Goal: Task Accomplishment & Management: Manage account settings

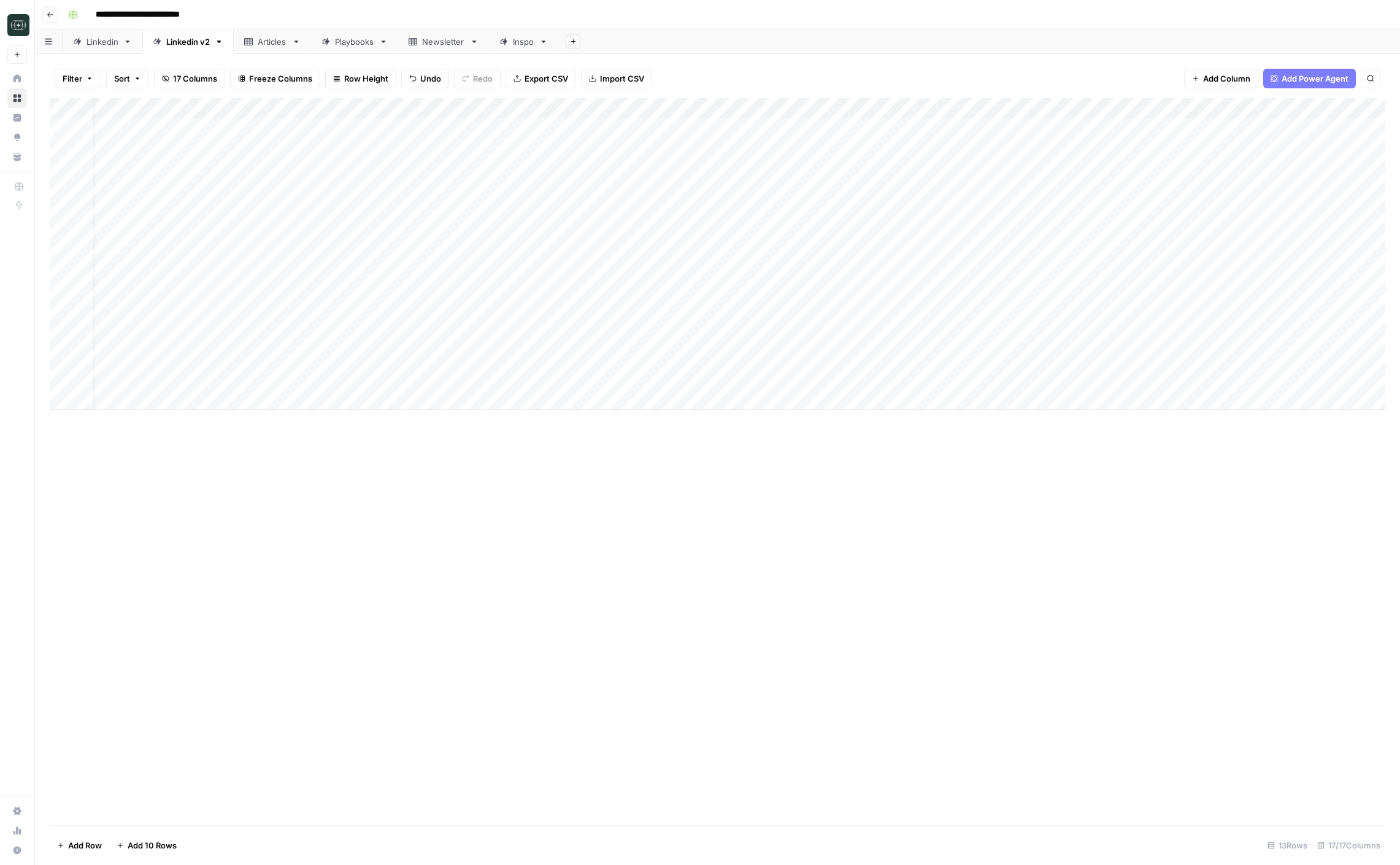
scroll to position [0, 23]
click at [51, 12] on icon "button" at bounding box center [50, 15] width 7 height 7
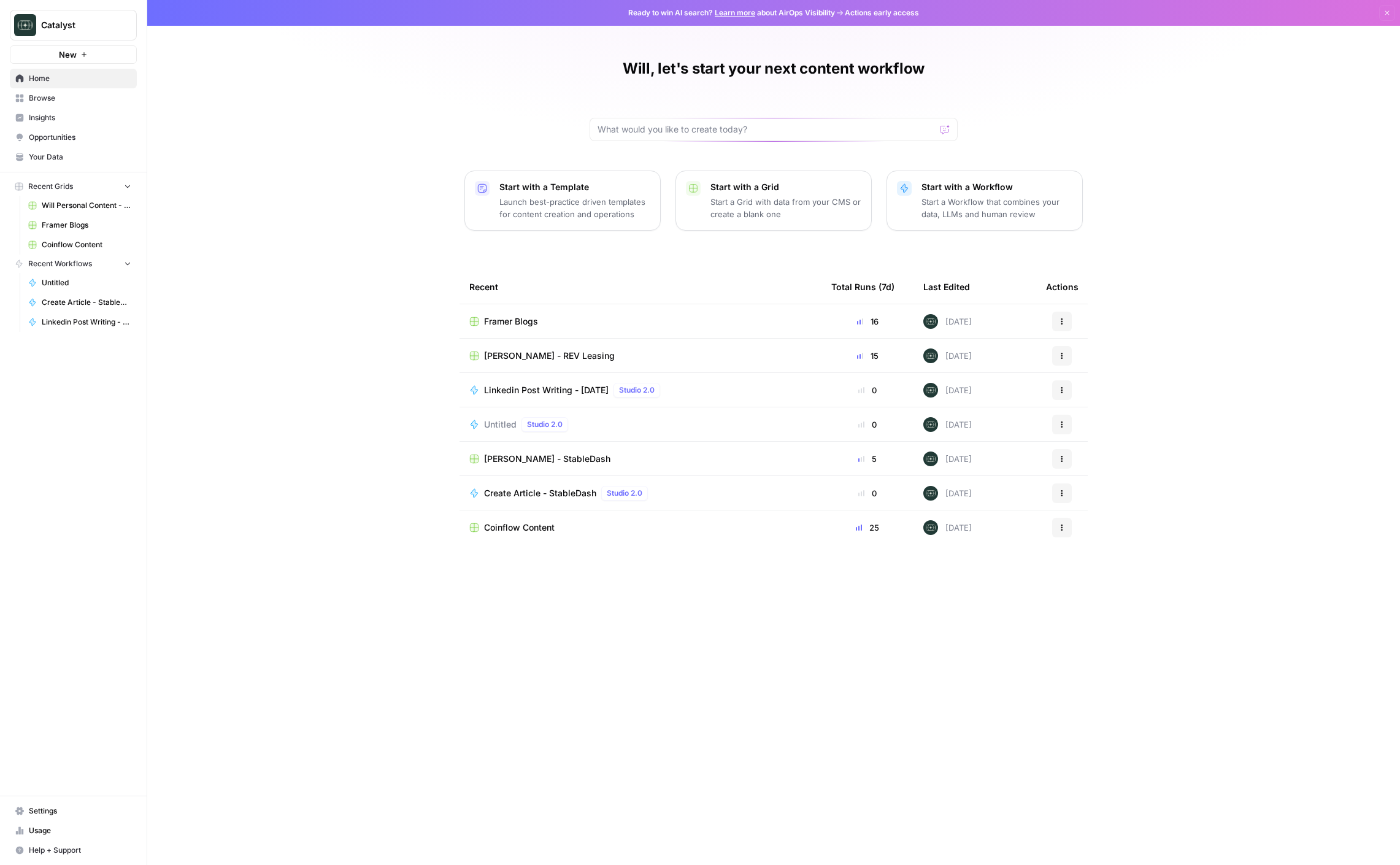
click at [522, 460] on span "Drew Rogers - StableDash" at bounding box center [548, 459] width 127 height 12
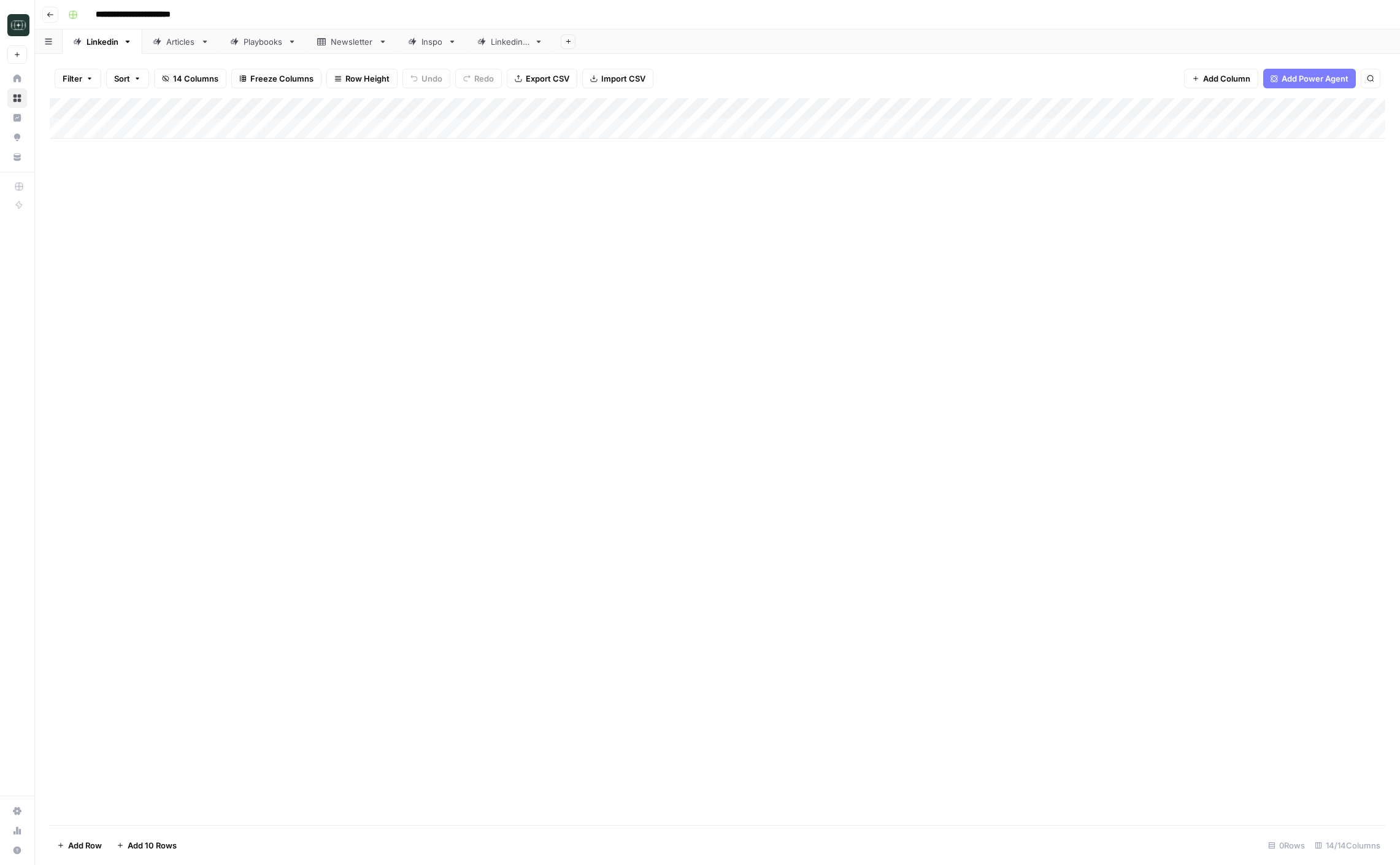
click at [166, 48] on link "Articles" at bounding box center [181, 41] width 77 height 25
click at [151, 238] on div "Add Column" at bounding box center [717, 171] width 1336 height 145
type textarea "**********"
click at [505, 375] on div "Add Column" at bounding box center [717, 461] width 1336 height 727
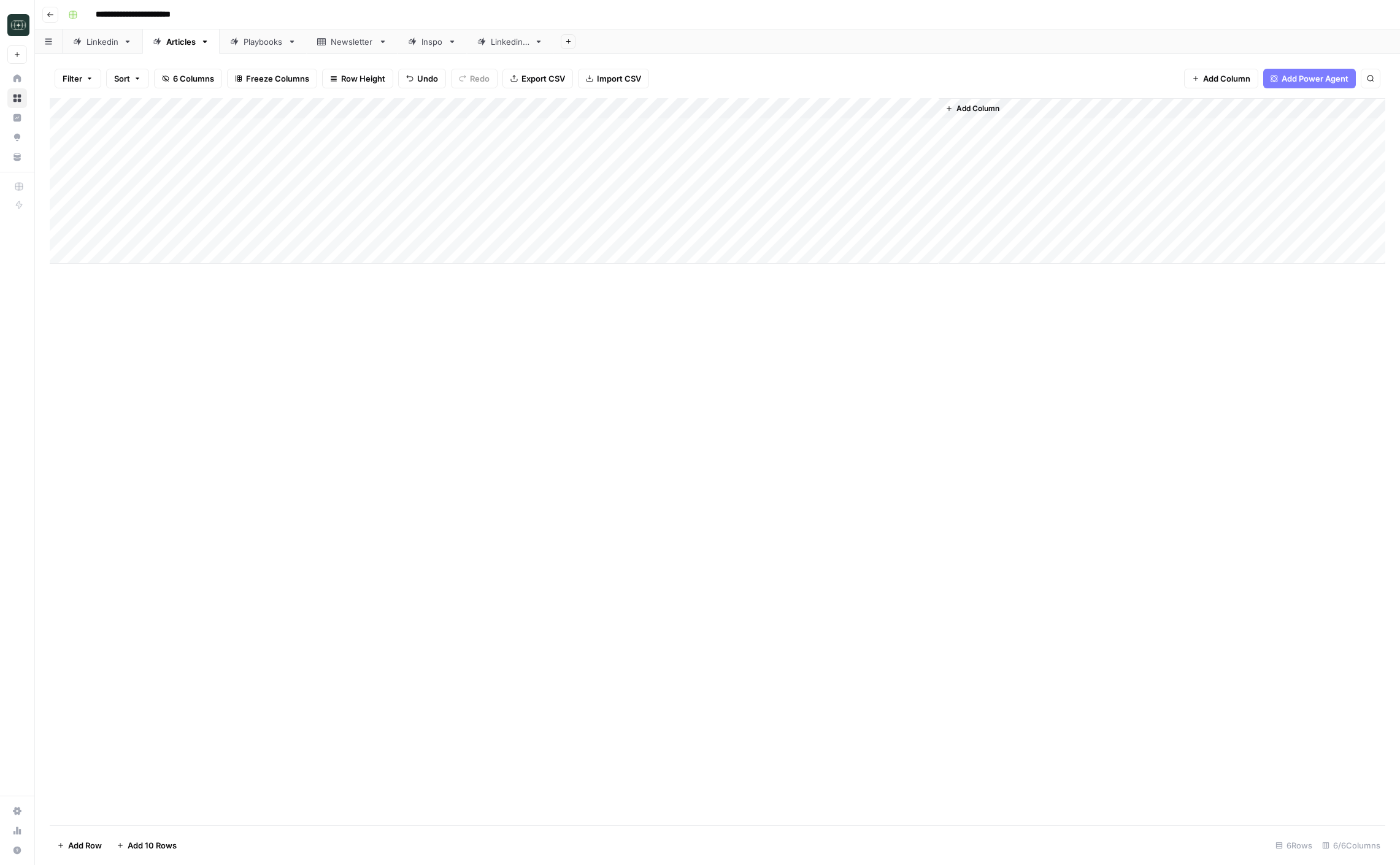
click at [336, 234] on div "Add Column" at bounding box center [717, 181] width 1336 height 166
type textarea "**********"
drag, startPoint x: 665, startPoint y: 373, endPoint x: 628, endPoint y: 342, distance: 48.3
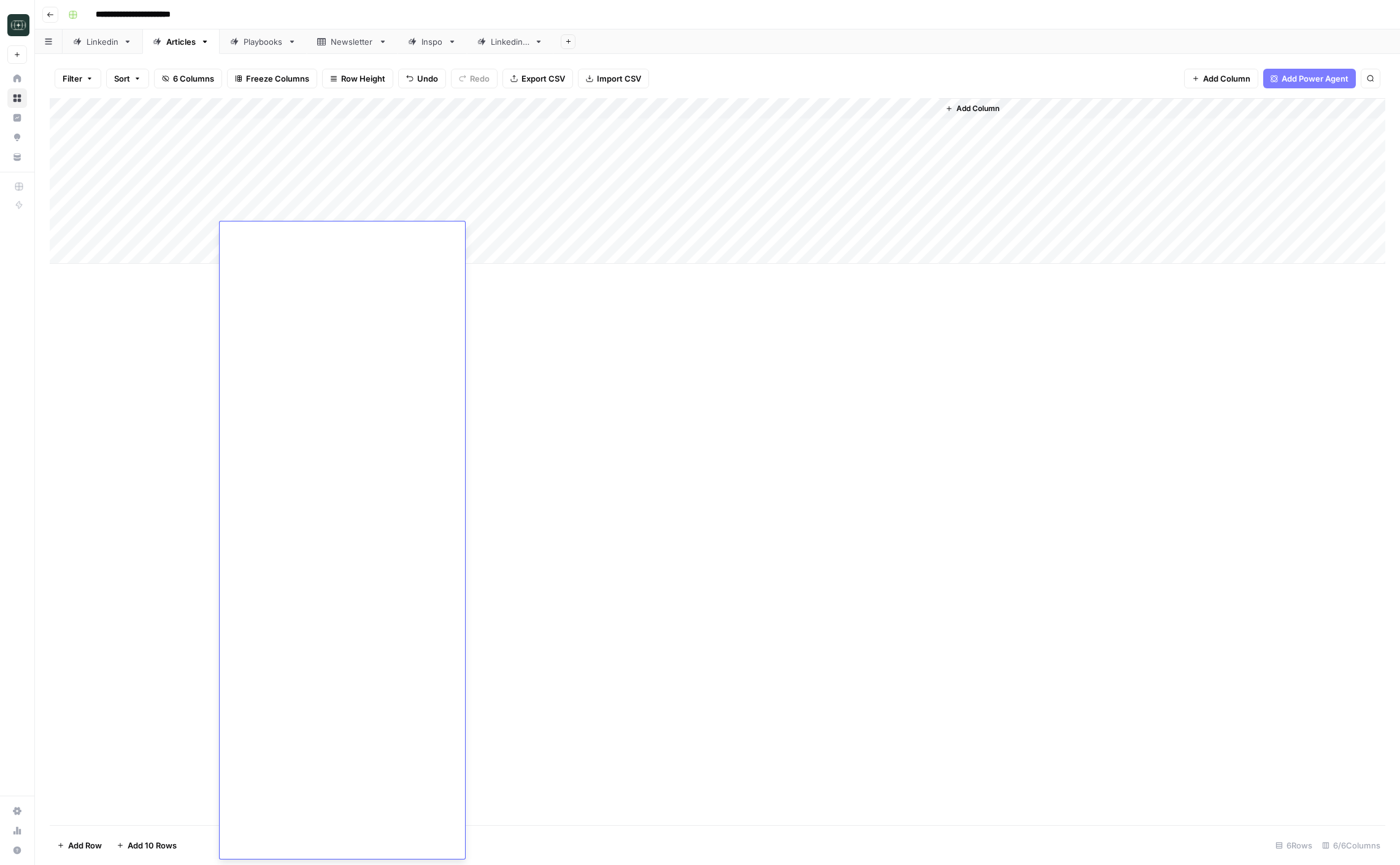
click at [657, 368] on div "Add Column" at bounding box center [717, 461] width 1336 height 727
click at [437, 237] on div "Add Column" at bounding box center [717, 181] width 1336 height 166
click at [442, 280] on button "Video Recap" at bounding box center [428, 281] width 58 height 15
click at [602, 340] on div "Add Column" at bounding box center [717, 461] width 1336 height 727
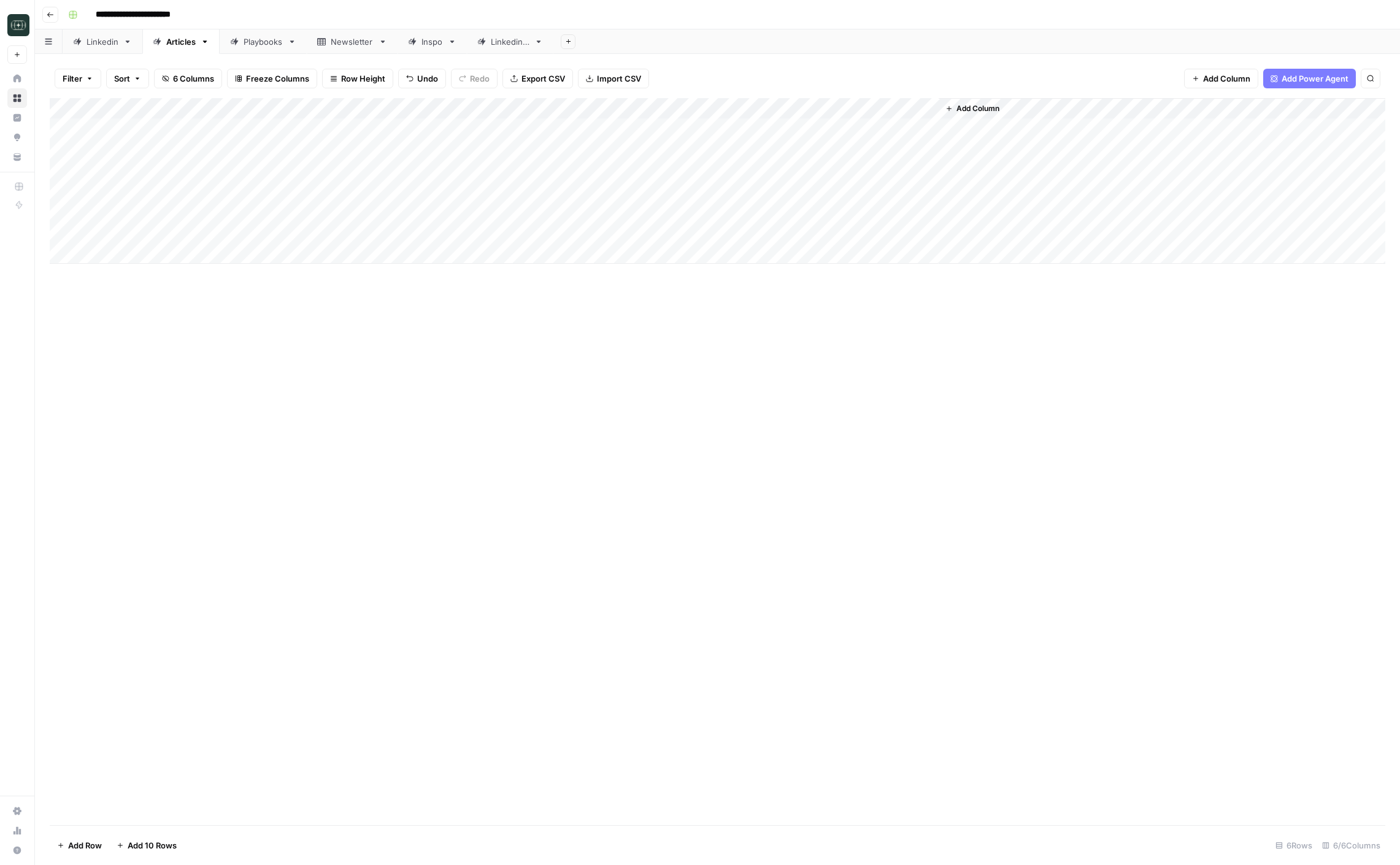
click at [179, 255] on div "Add Column" at bounding box center [717, 181] width 1336 height 166
click at [137, 254] on textarea at bounding box center [190, 254] width 196 height 17
type textarea "**********"
click at [407, 368] on div "Add Column" at bounding box center [717, 461] width 1336 height 727
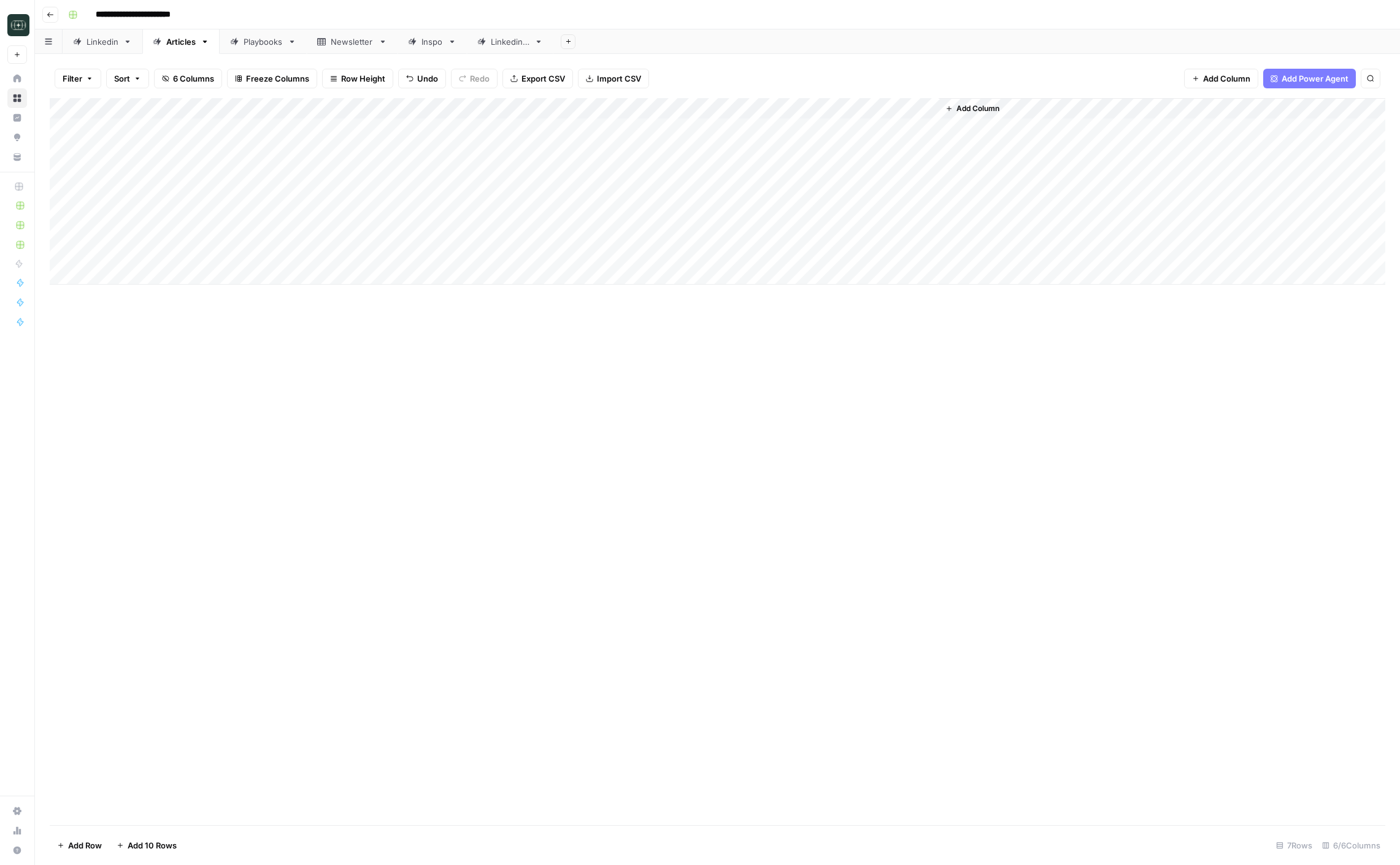
click at [269, 254] on div "Add Column" at bounding box center [717, 191] width 1336 height 186
type textarea "**********"
drag, startPoint x: 729, startPoint y: 401, endPoint x: 581, endPoint y: 335, distance: 162.0
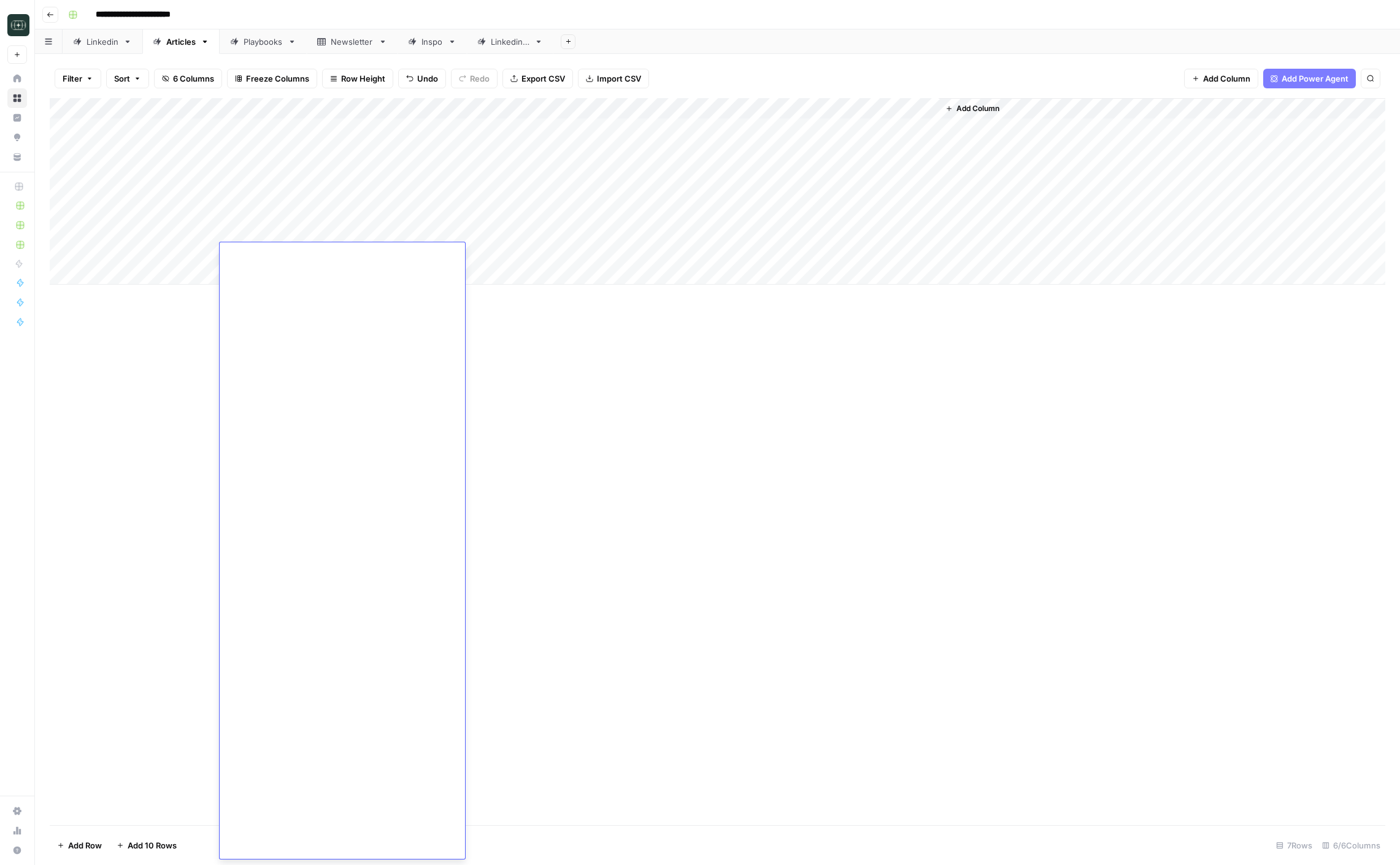
click at [724, 399] on div "Add Column" at bounding box center [717, 461] width 1336 height 727
click at [437, 259] on div "Add Column" at bounding box center [717, 191] width 1336 height 186
click at [433, 298] on button "Video Recap" at bounding box center [428, 301] width 58 height 15
click at [601, 401] on div "Add Column" at bounding box center [717, 461] width 1336 height 727
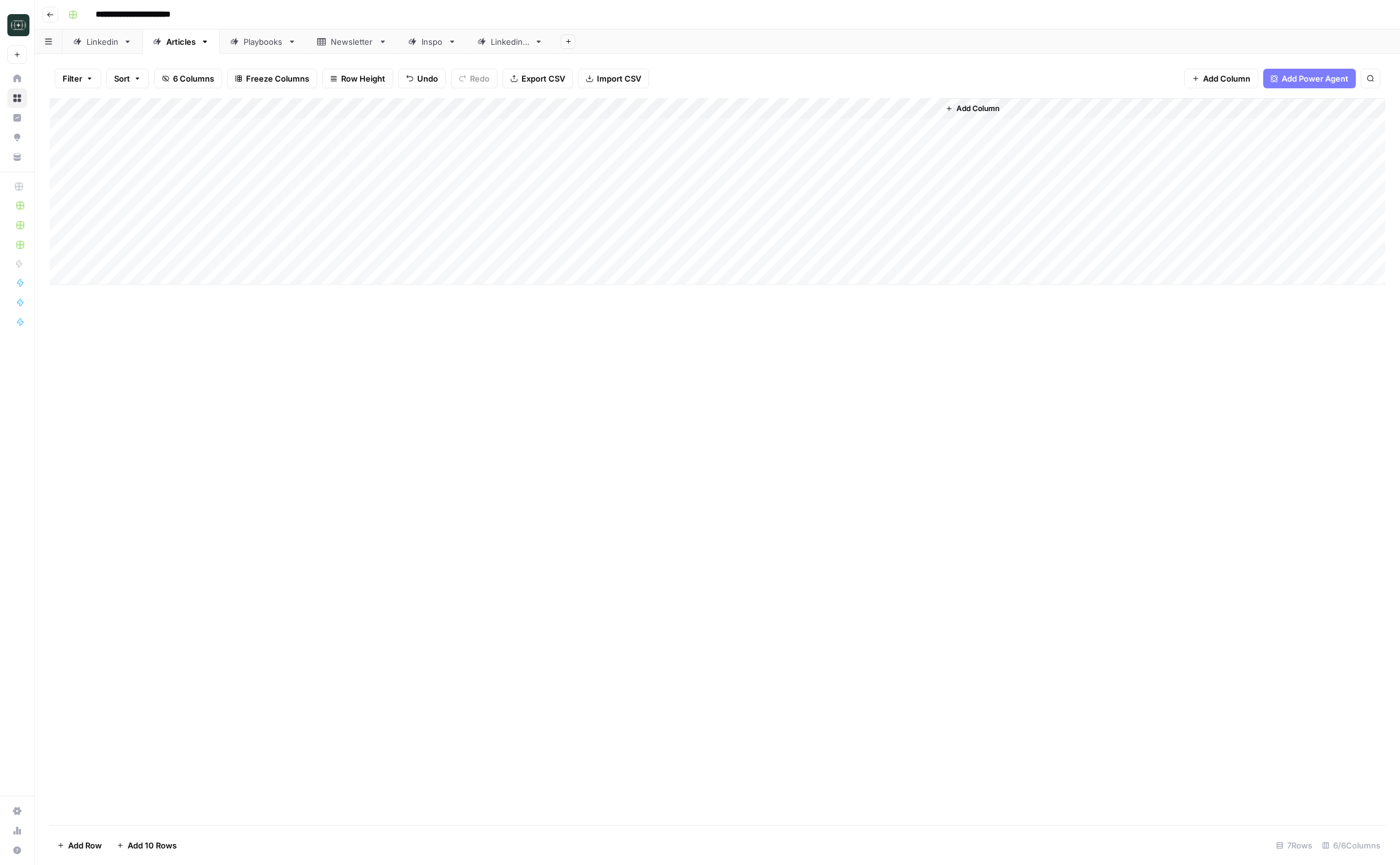
click at [161, 275] on div "Add Column" at bounding box center [717, 191] width 1336 height 186
type textarea "**********"
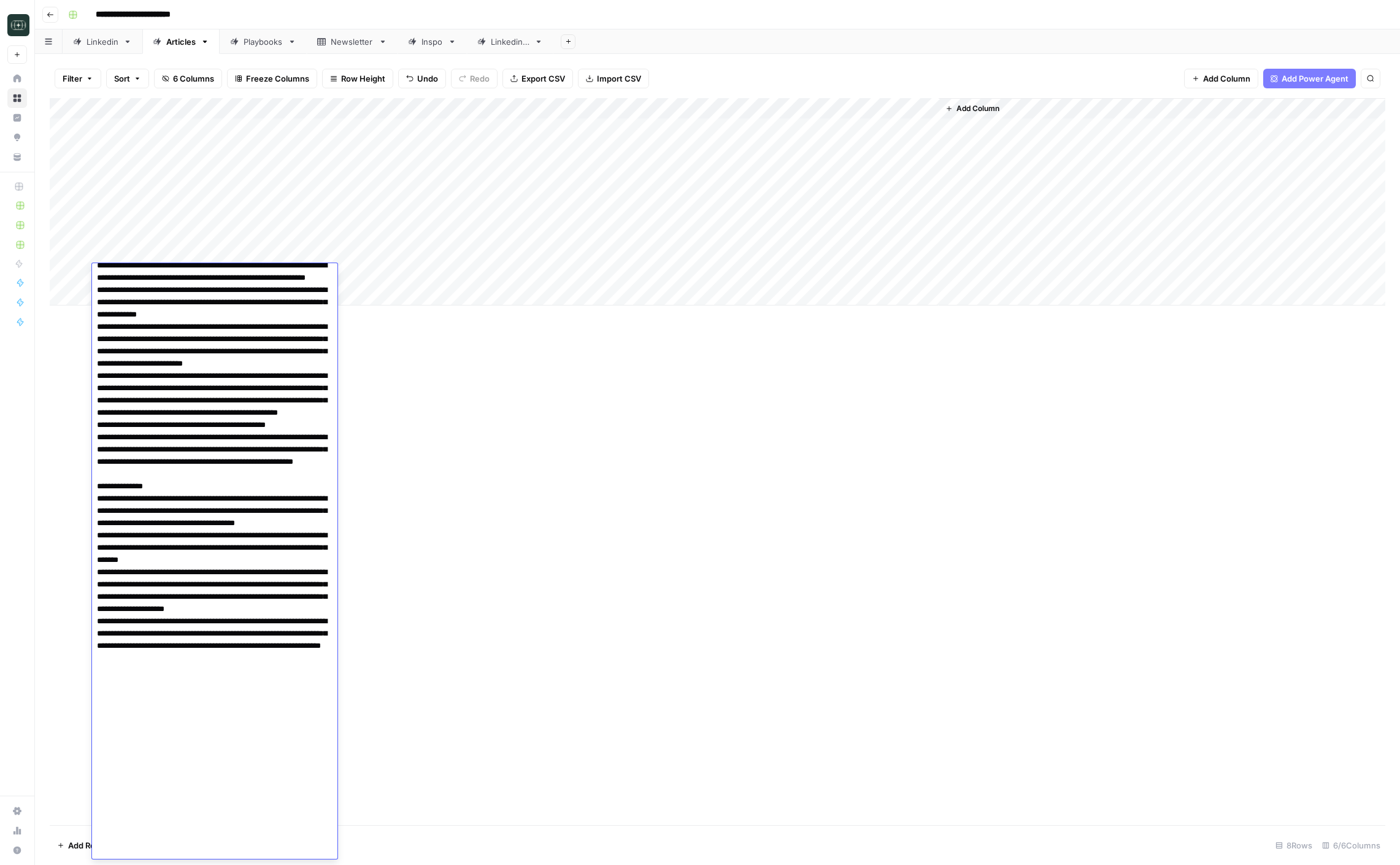
click at [426, 449] on div "Add Column" at bounding box center [717, 461] width 1336 height 727
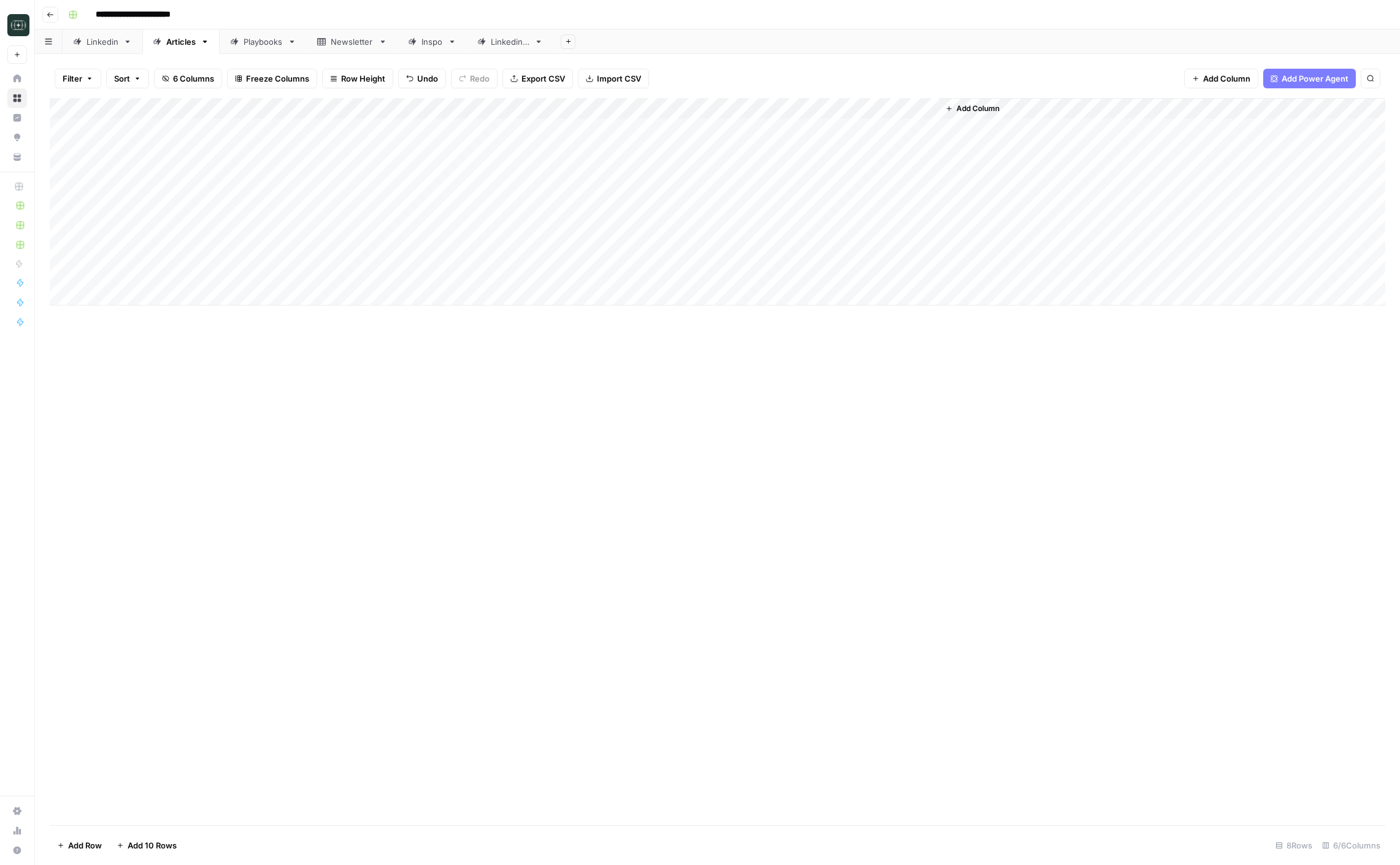
click at [293, 281] on div "Add Column" at bounding box center [717, 202] width 1336 height 207
type textarea "**********"
click at [624, 418] on div "Add Column" at bounding box center [717, 461] width 1336 height 727
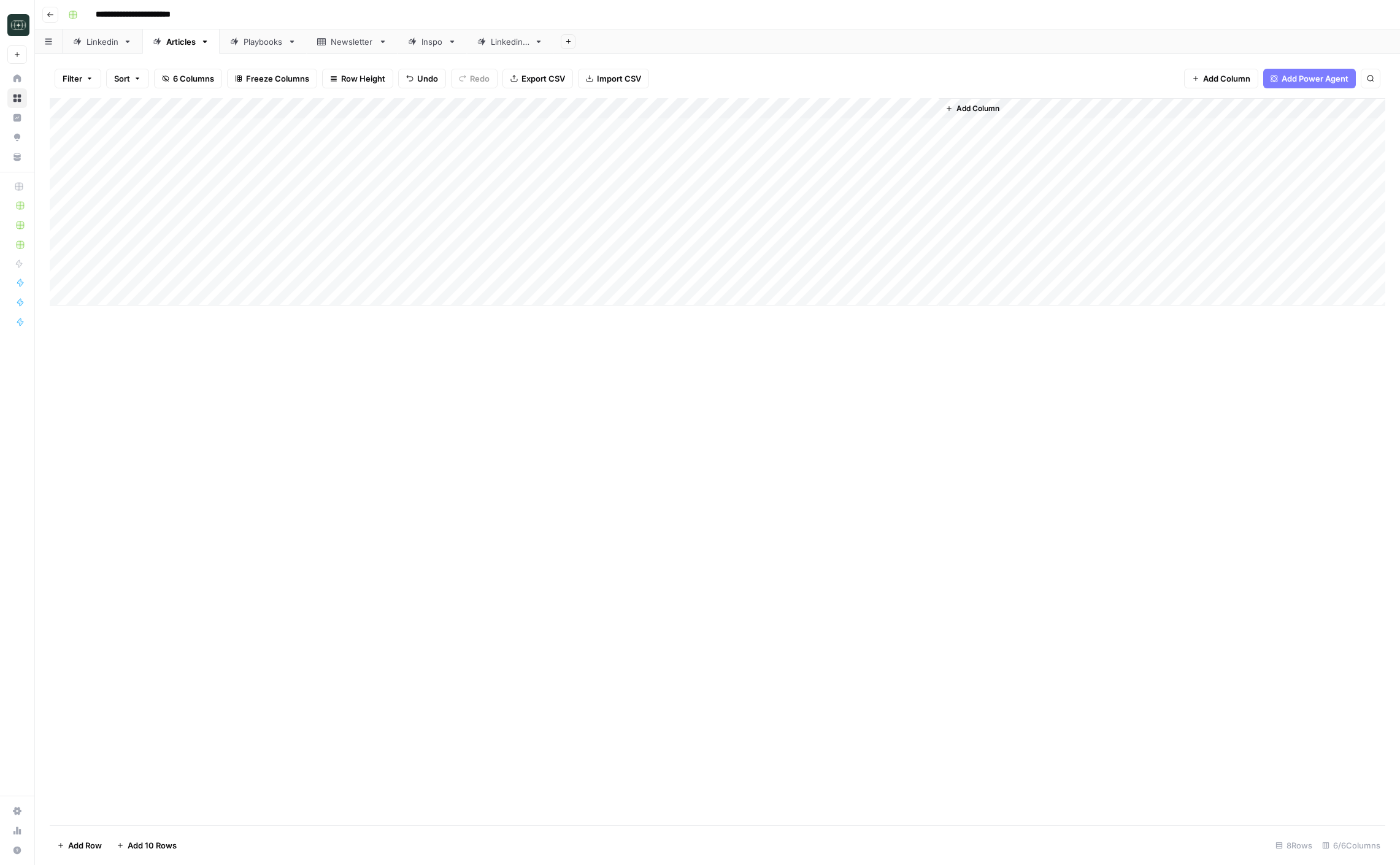
click at [423, 278] on div "Add Column" at bounding box center [717, 202] width 1336 height 207
click at [434, 319] on button "Video Recap" at bounding box center [428, 322] width 58 height 15
click at [546, 235] on div "Add Column" at bounding box center [717, 202] width 1336 height 207
click at [563, 251] on div "Add Column" at bounding box center [717, 202] width 1336 height 207
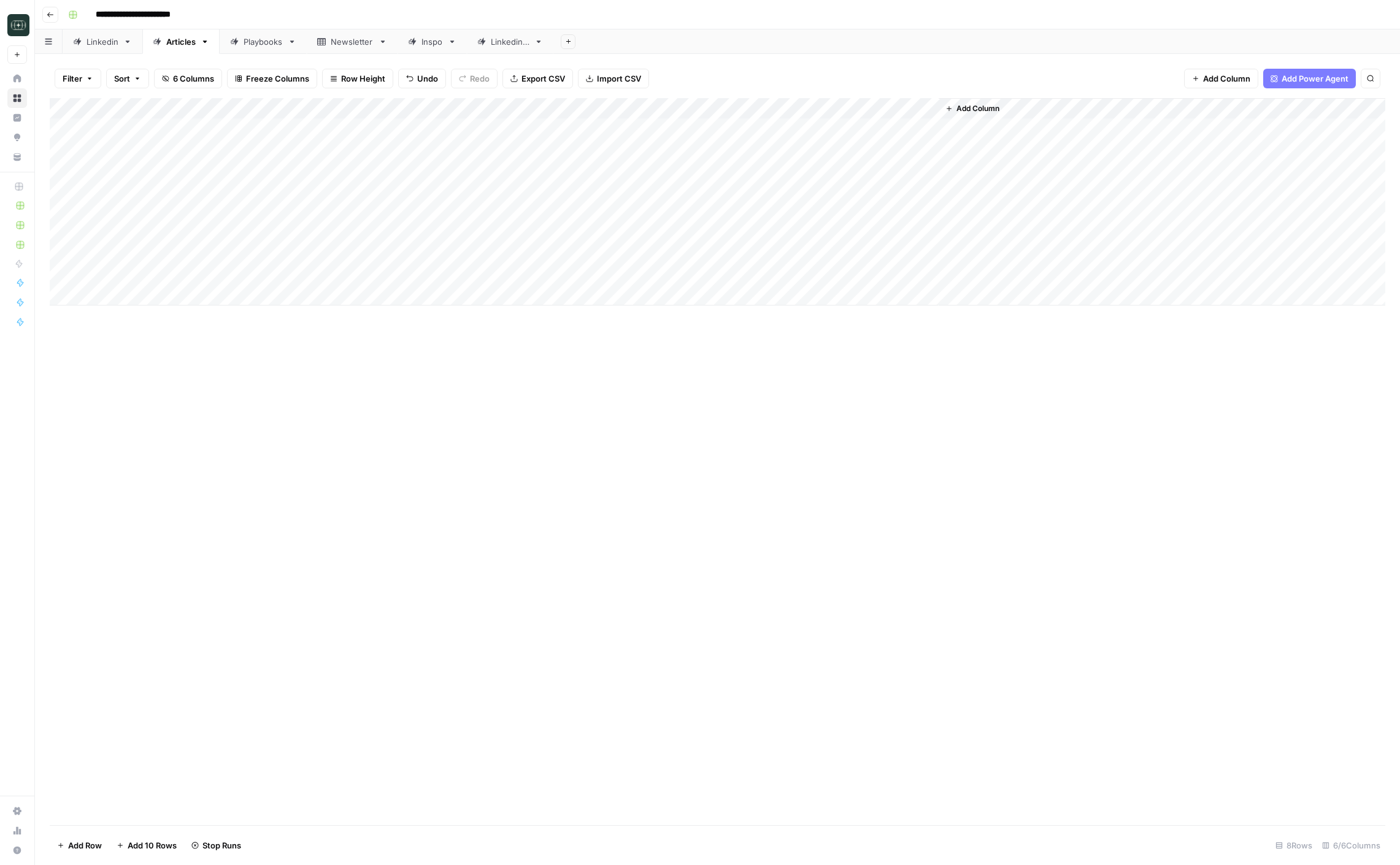
click at [567, 275] on div "Add Column" at bounding box center [717, 202] width 1336 height 207
click at [642, 254] on div "Add Column" at bounding box center [717, 202] width 1336 height 207
click at [815, 233] on div "Add Column" at bounding box center [717, 202] width 1336 height 207
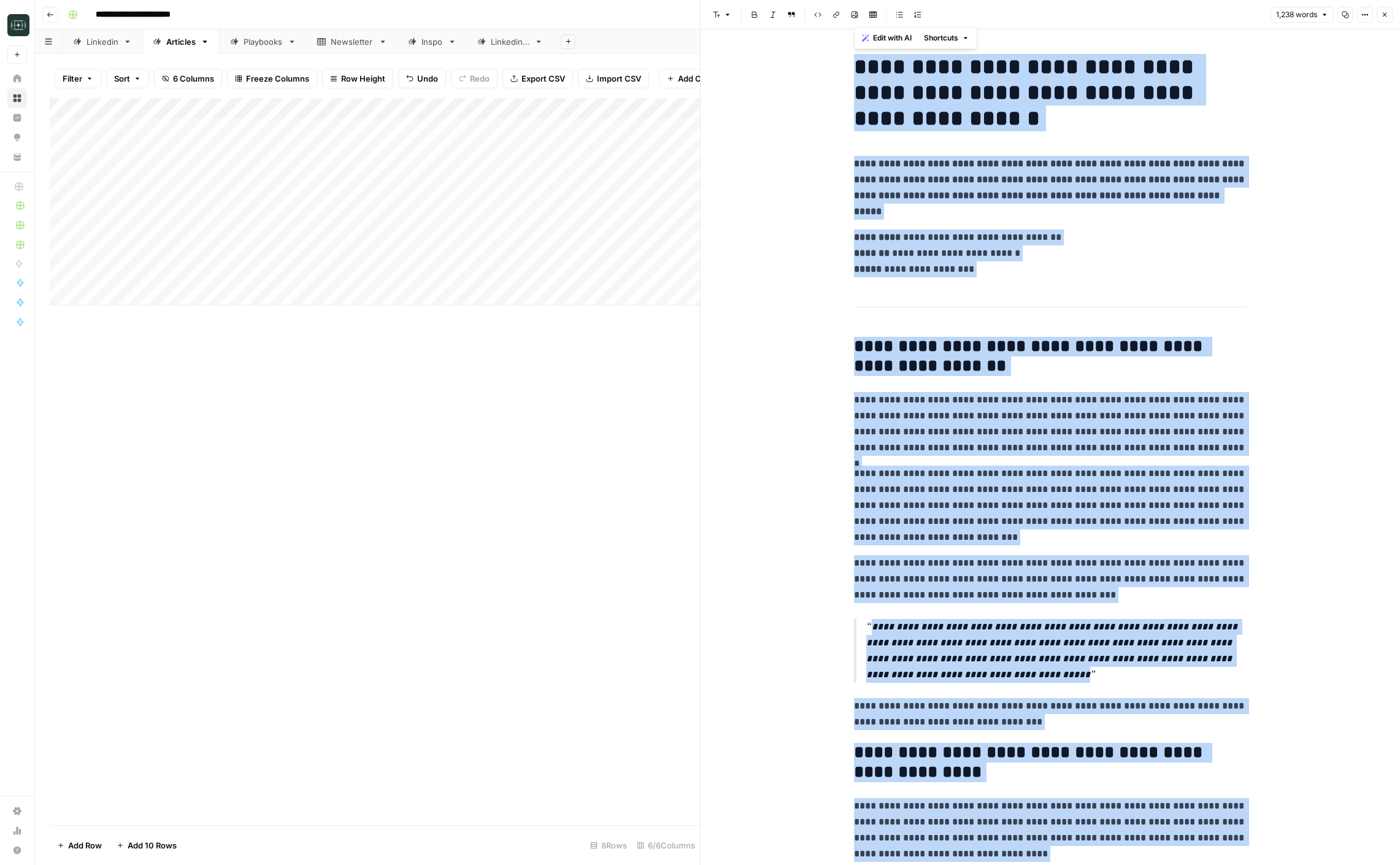
copy div "**********"
click at [1039, 413] on p "**********" at bounding box center [1050, 424] width 393 height 64
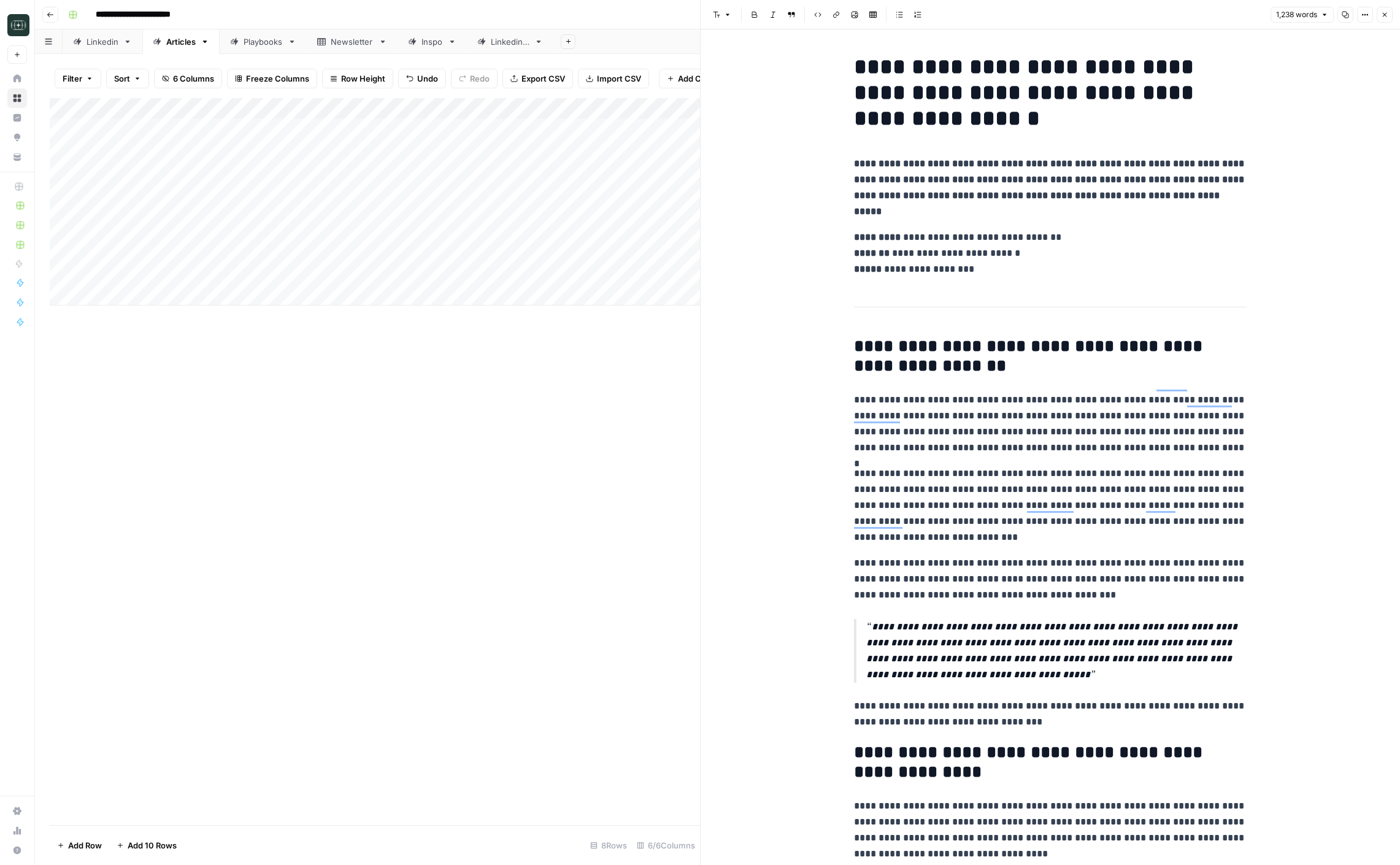
click at [964, 101] on h1 "**********" at bounding box center [1050, 93] width 393 height 77
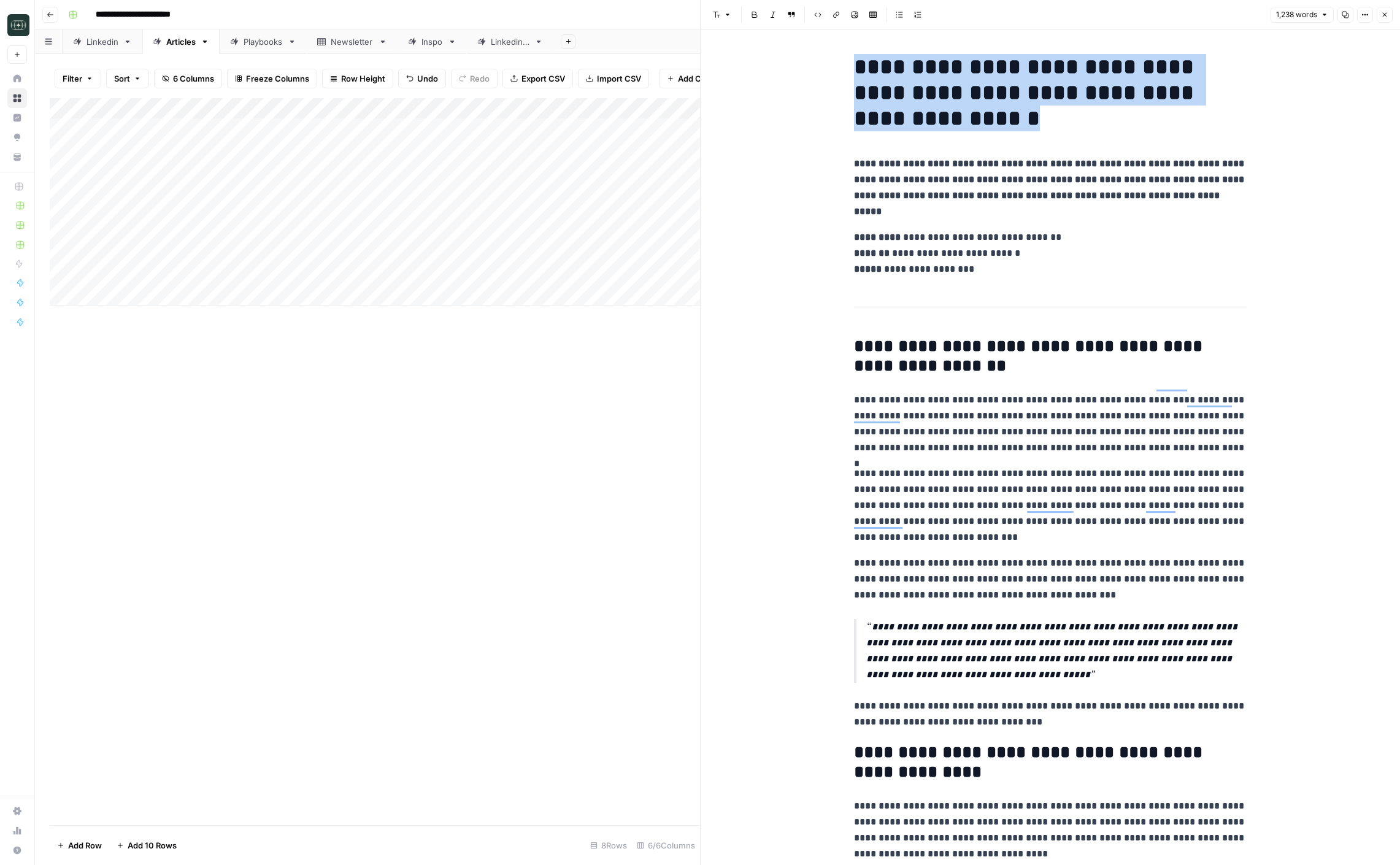
click at [964, 101] on h1 "**********" at bounding box center [1050, 93] width 393 height 77
copy h1 "**********"
click at [672, 271] on div "Add Column" at bounding box center [374, 202] width 650 height 207
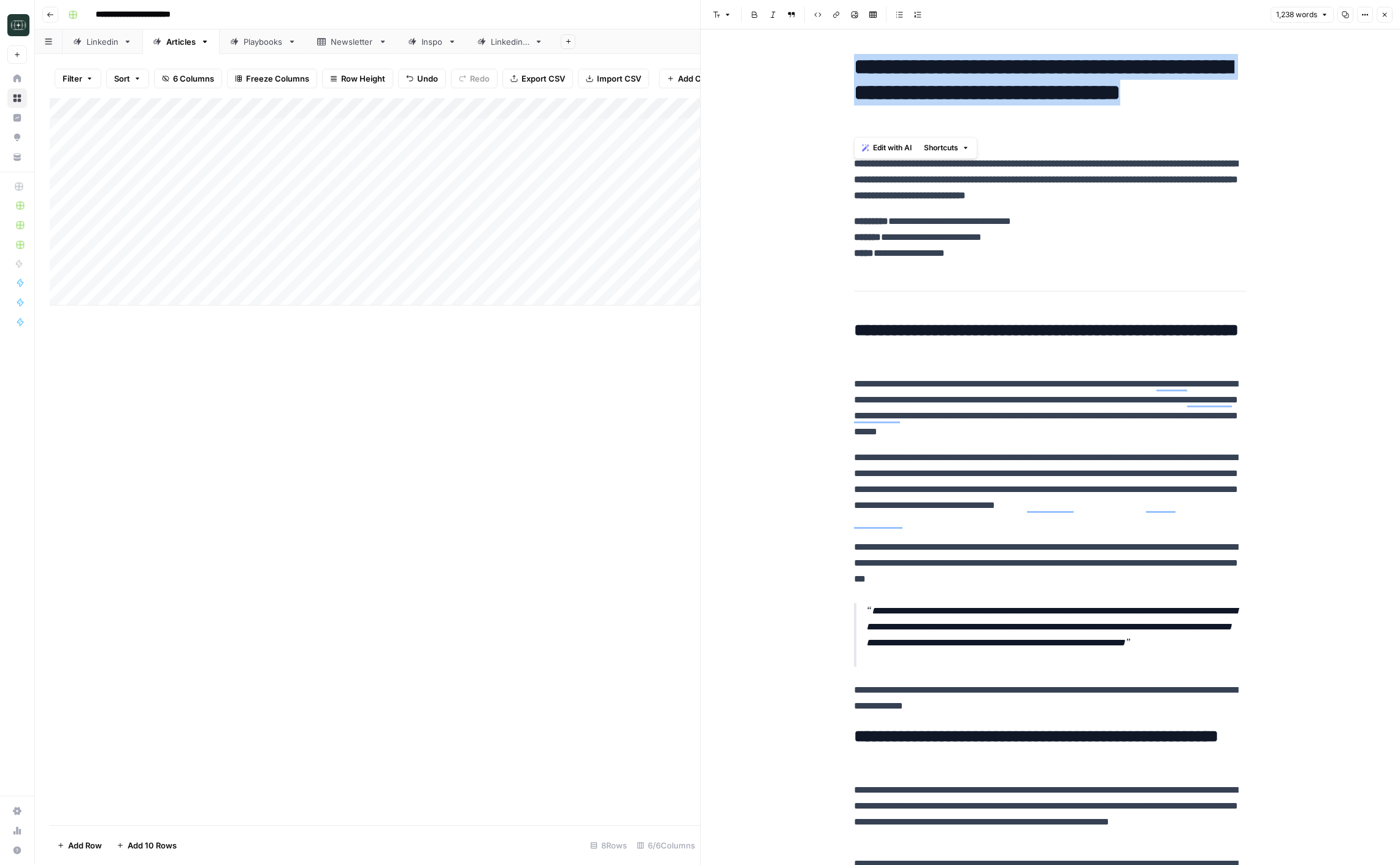
click at [961, 84] on h1 "**********" at bounding box center [1050, 93] width 393 height 77
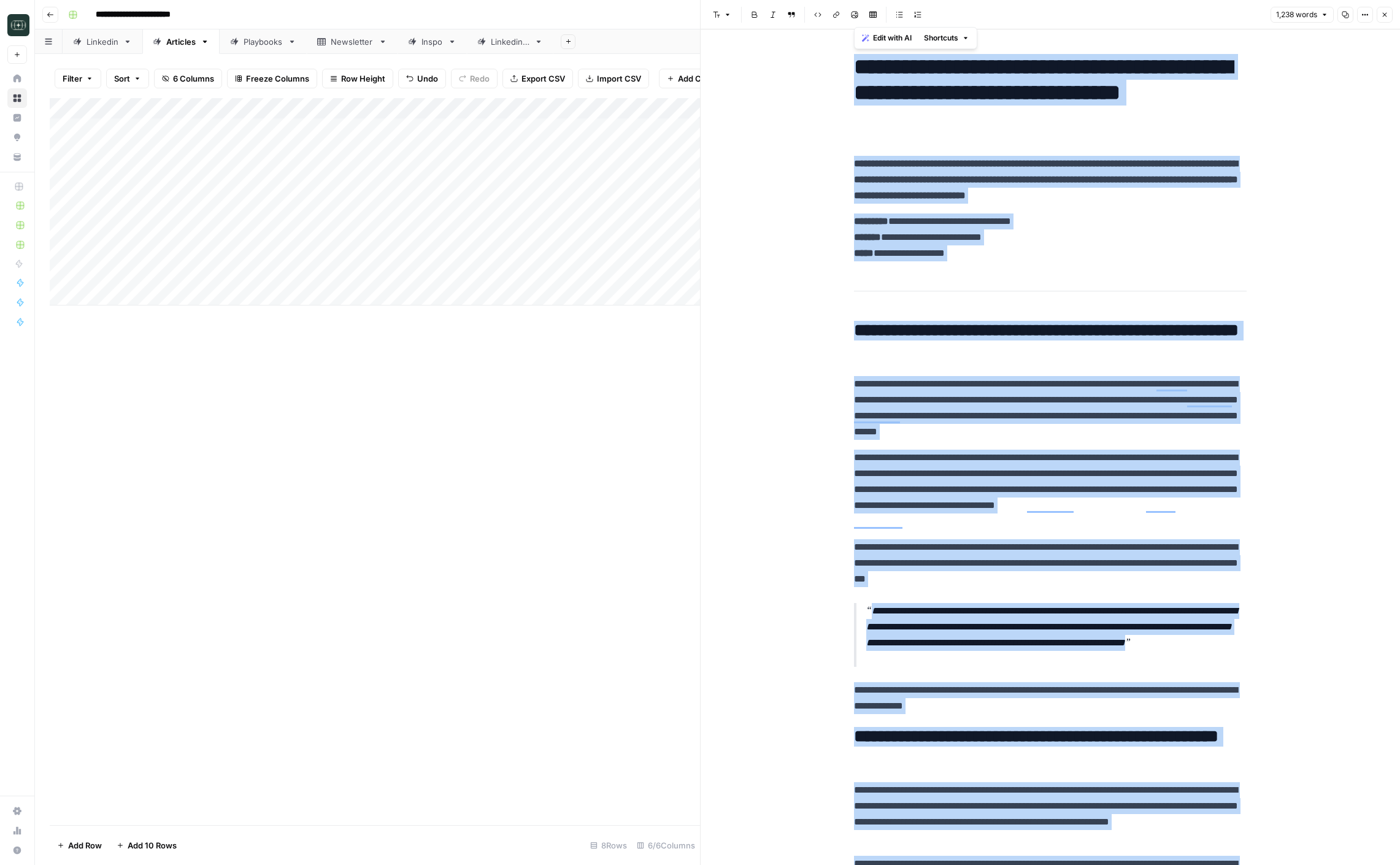
copy div "**********"
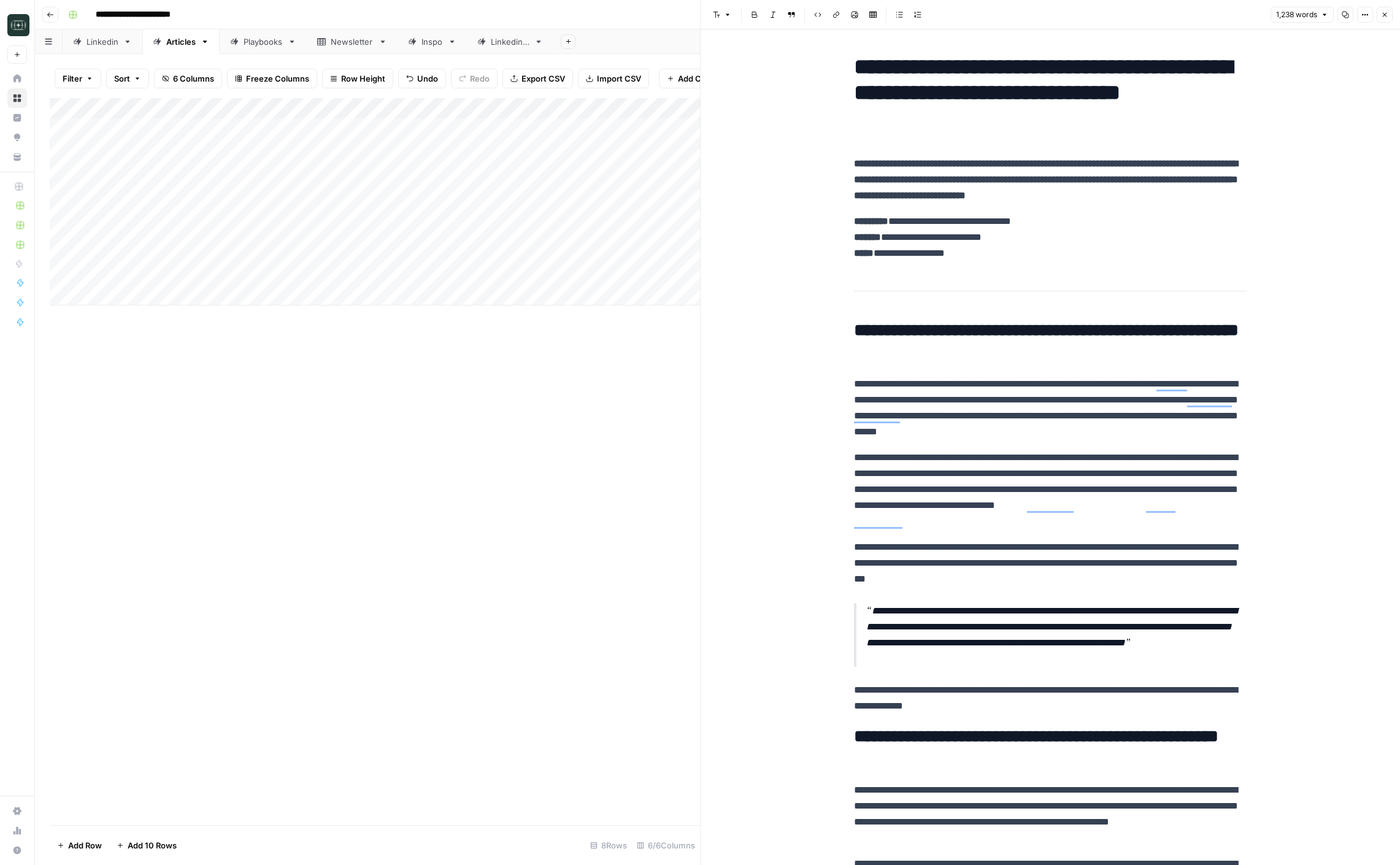
click at [1375, 10] on div "1,238 words Copy Options Close" at bounding box center [1331, 14] width 122 height 16
click at [1385, 16] on icon "button" at bounding box center [1385, 15] width 5 height 5
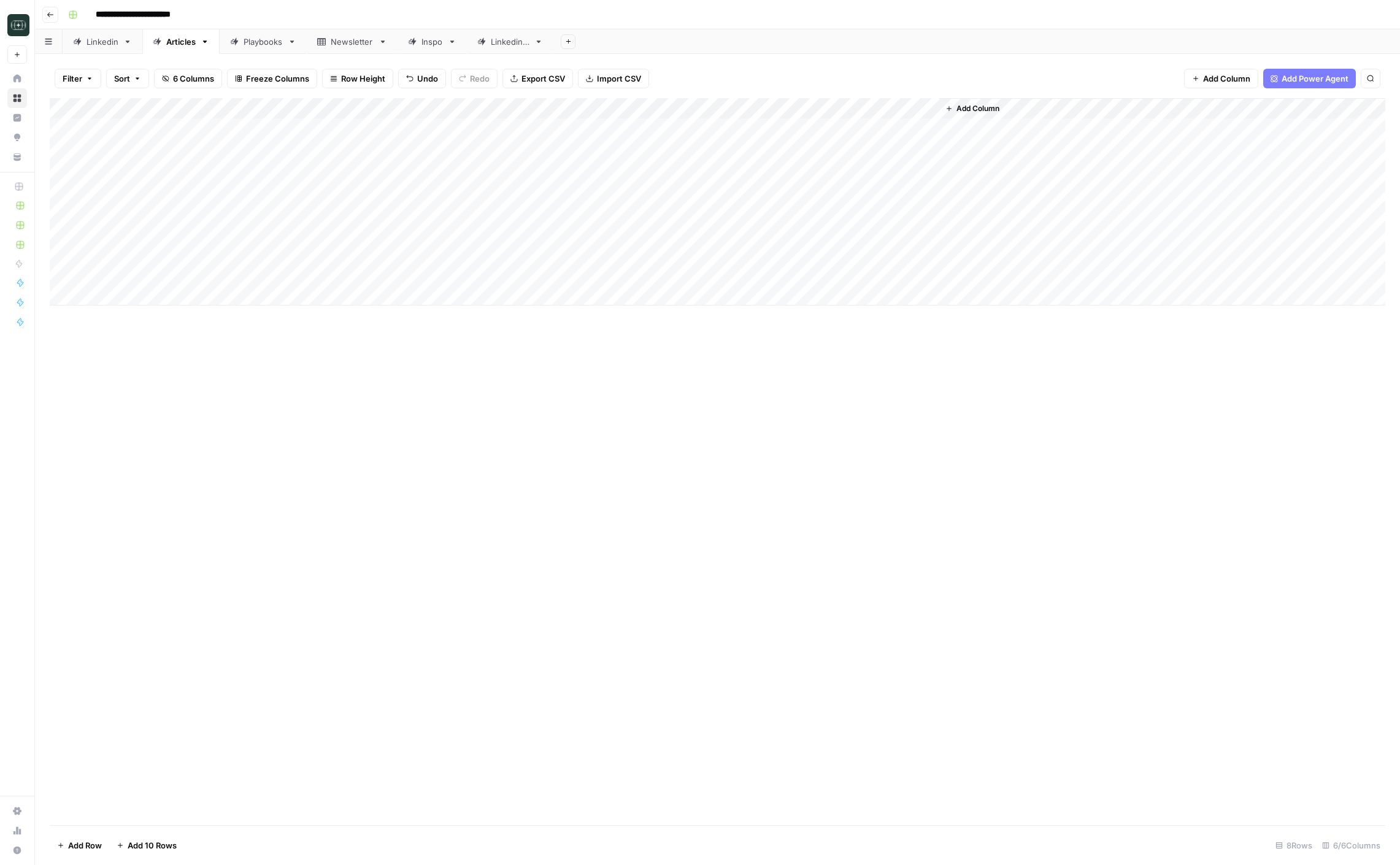
click at [773, 275] on div "Add Column" at bounding box center [717, 202] width 1336 height 207
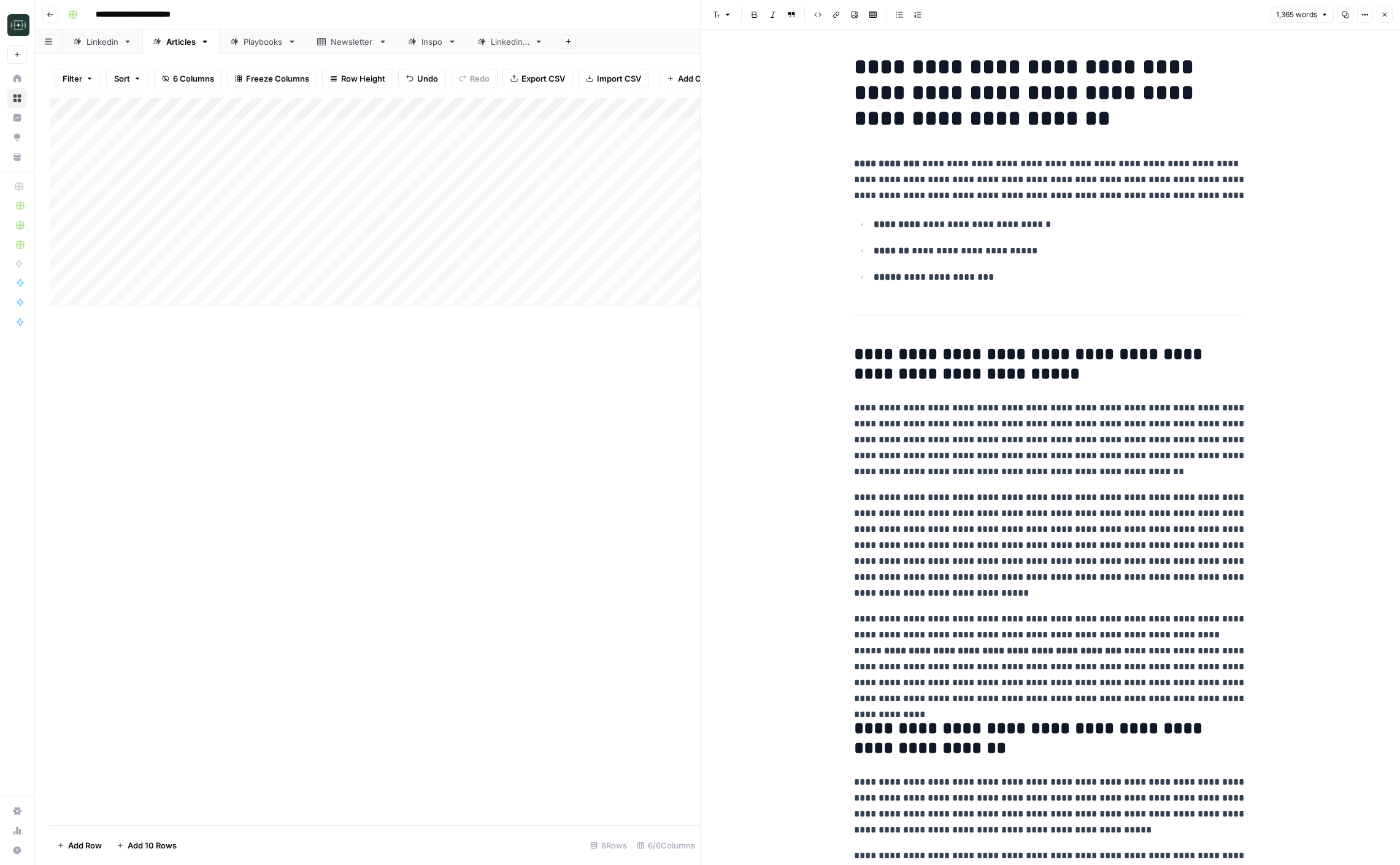
copy div "**********"
click at [504, 427] on div "Add Column" at bounding box center [374, 461] width 650 height 727
click at [1385, 16] on icon "button" at bounding box center [1385, 15] width 7 height 7
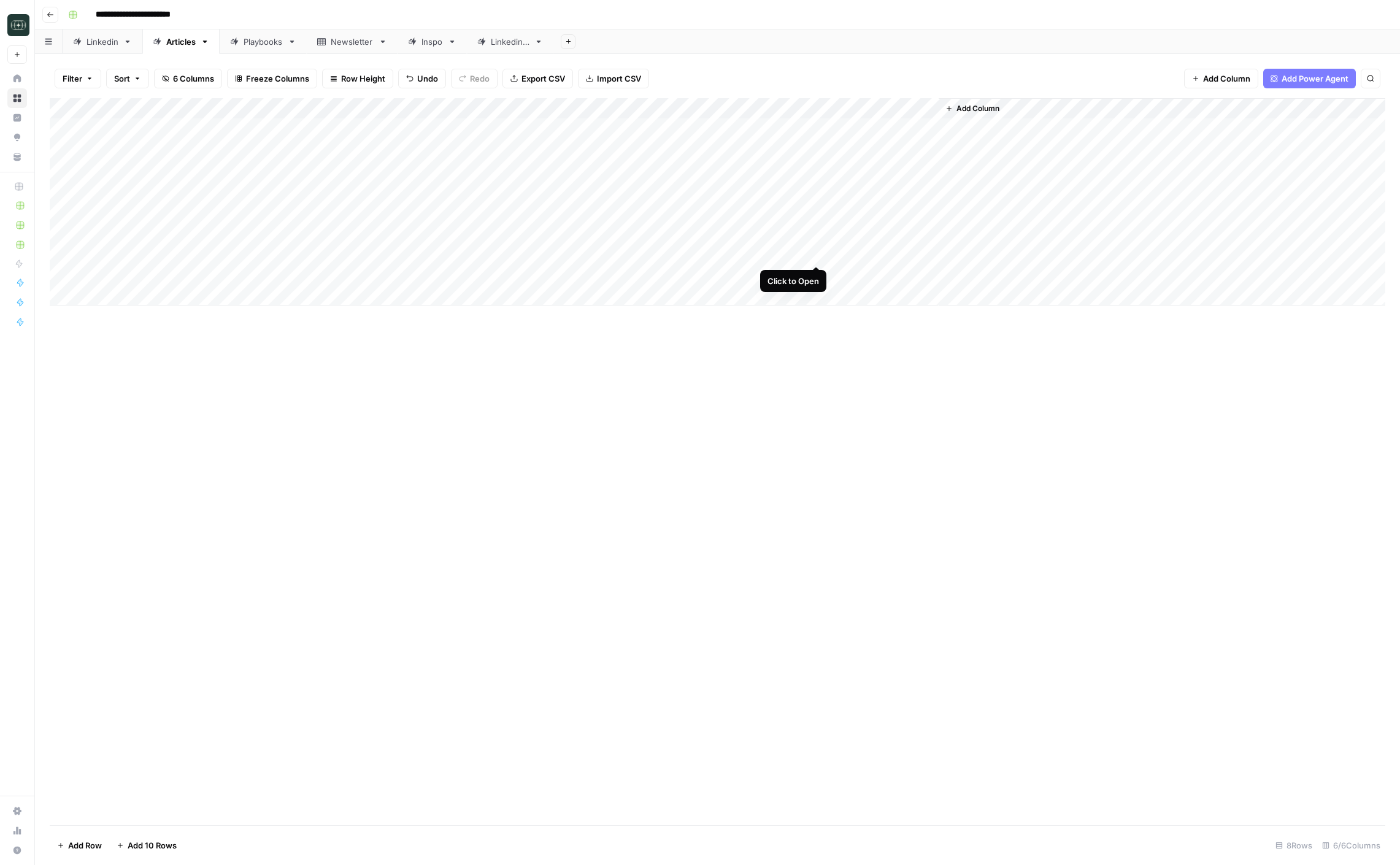
click at [817, 255] on div "Add Column" at bounding box center [717, 202] width 1336 height 207
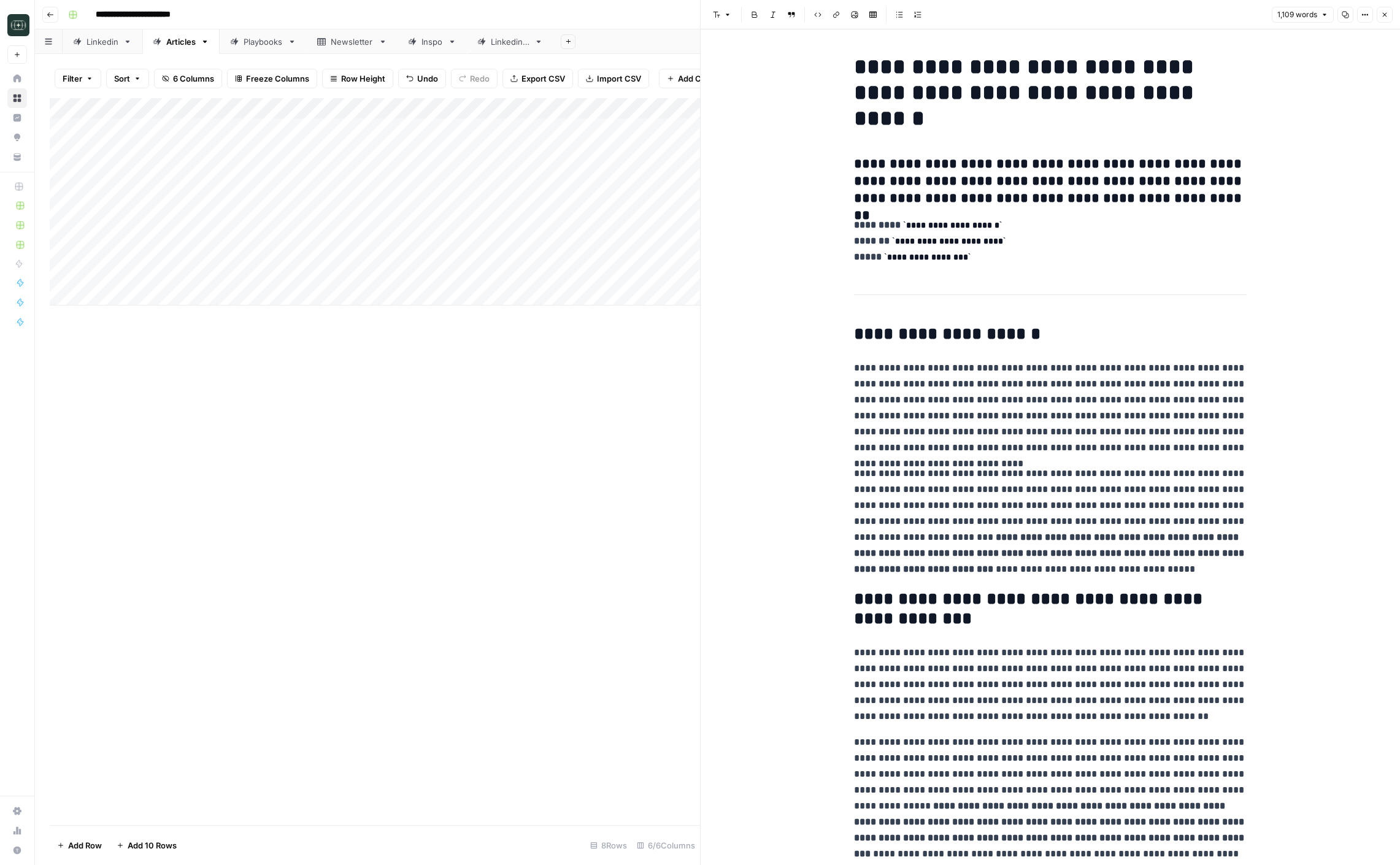
click at [968, 219] on p "**********" at bounding box center [1050, 241] width 393 height 48
copy div "**********"
click at [1073, 450] on p "**********" at bounding box center [1050, 408] width 393 height 95
click at [1391, 14] on button "Close" at bounding box center [1384, 14] width 16 height 16
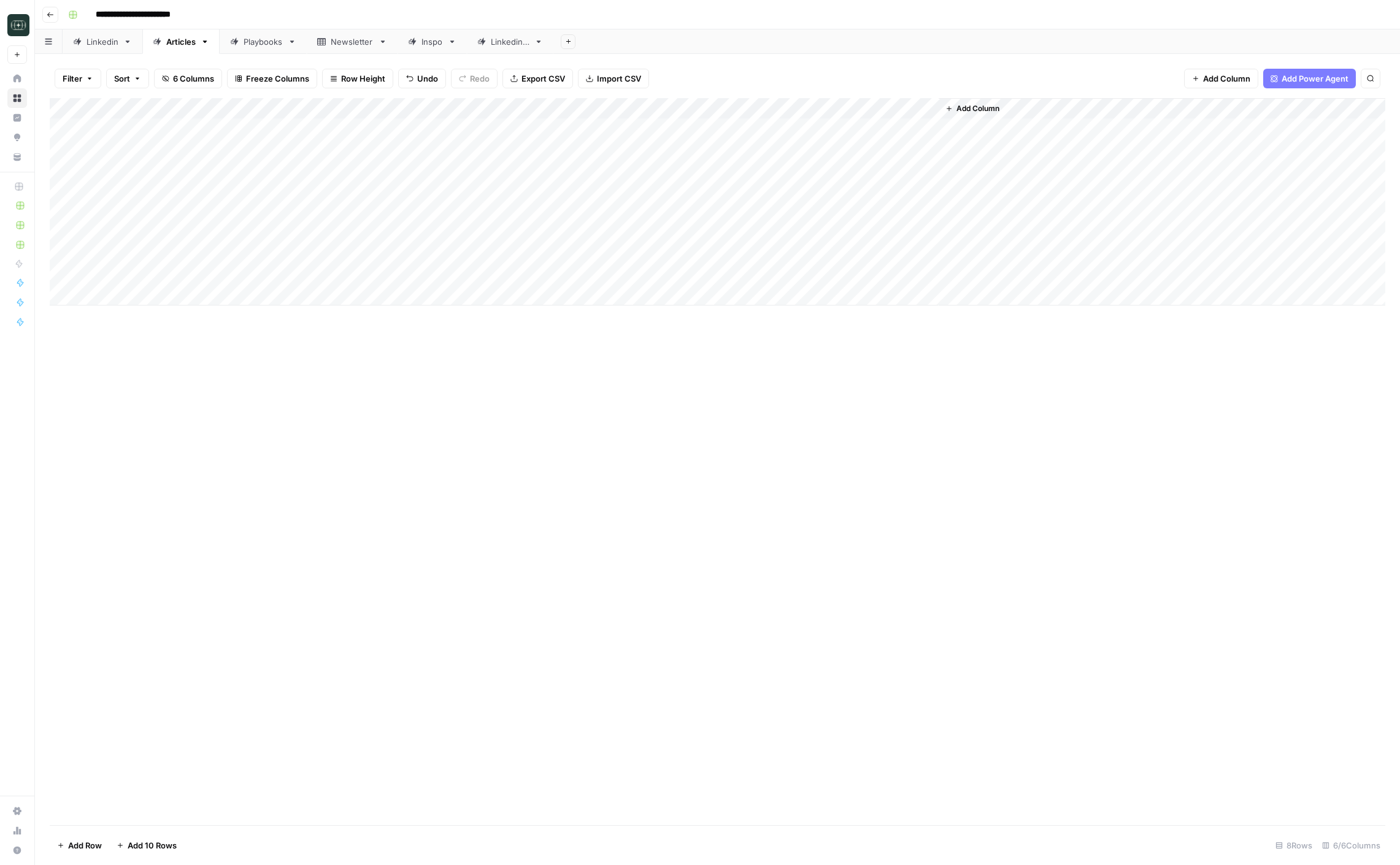
click at [925, 253] on div "Add Column" at bounding box center [717, 202] width 1336 height 207
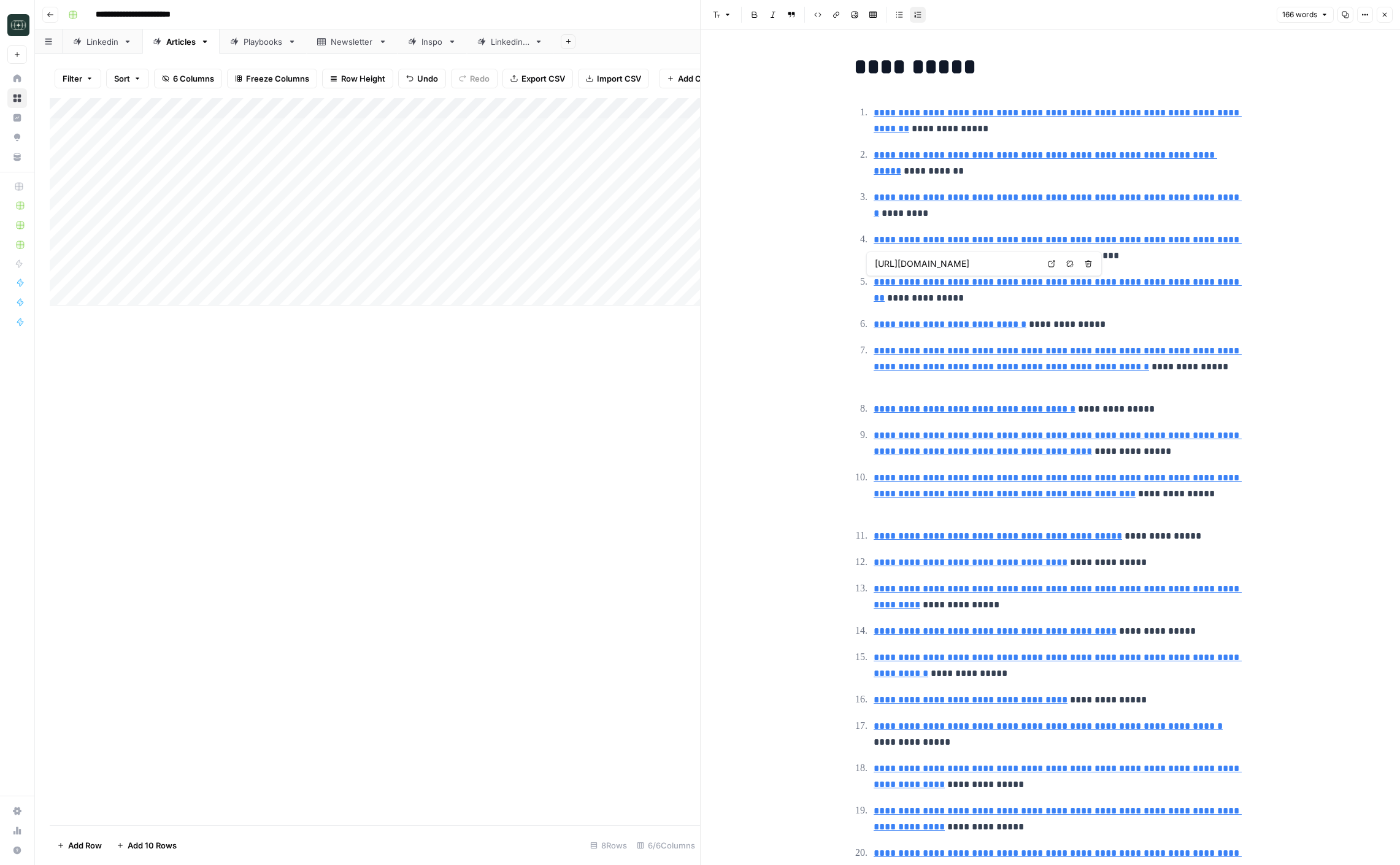
type input "https://news.bitcoin.com/paxos-proposes-usdh-stablecoin-to-anchor-hyperliquid-e…"
click at [874, 70] on h1 "**********" at bounding box center [1050, 67] width 393 height 26
copy h1 "**********"
click at [1380, 9] on button "Close" at bounding box center [1384, 14] width 16 height 16
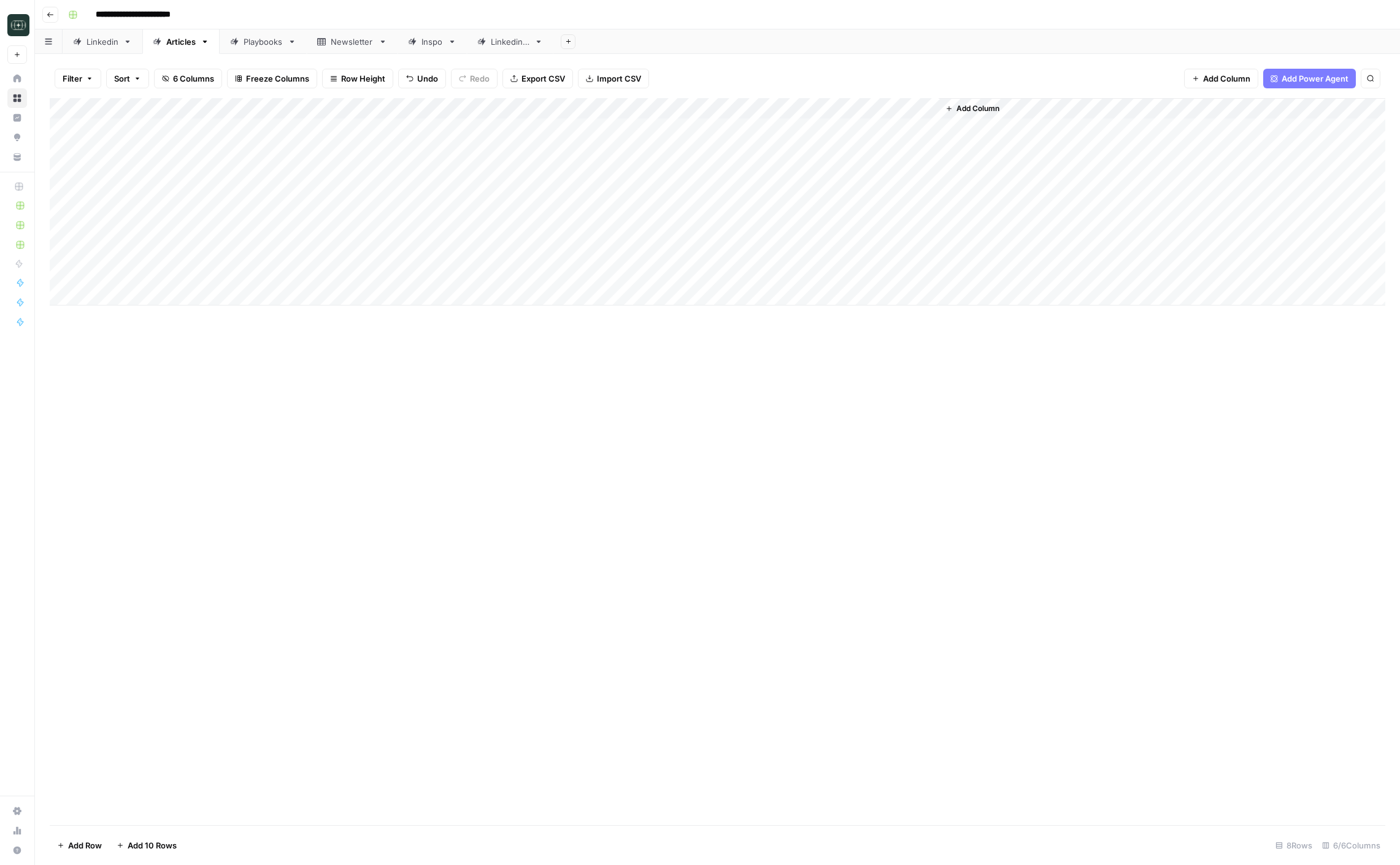
click at [626, 106] on div "Add Column" at bounding box center [717, 202] width 1336 height 207
click at [539, 227] on span "Edit Workflow" at bounding box center [568, 228] width 107 height 12
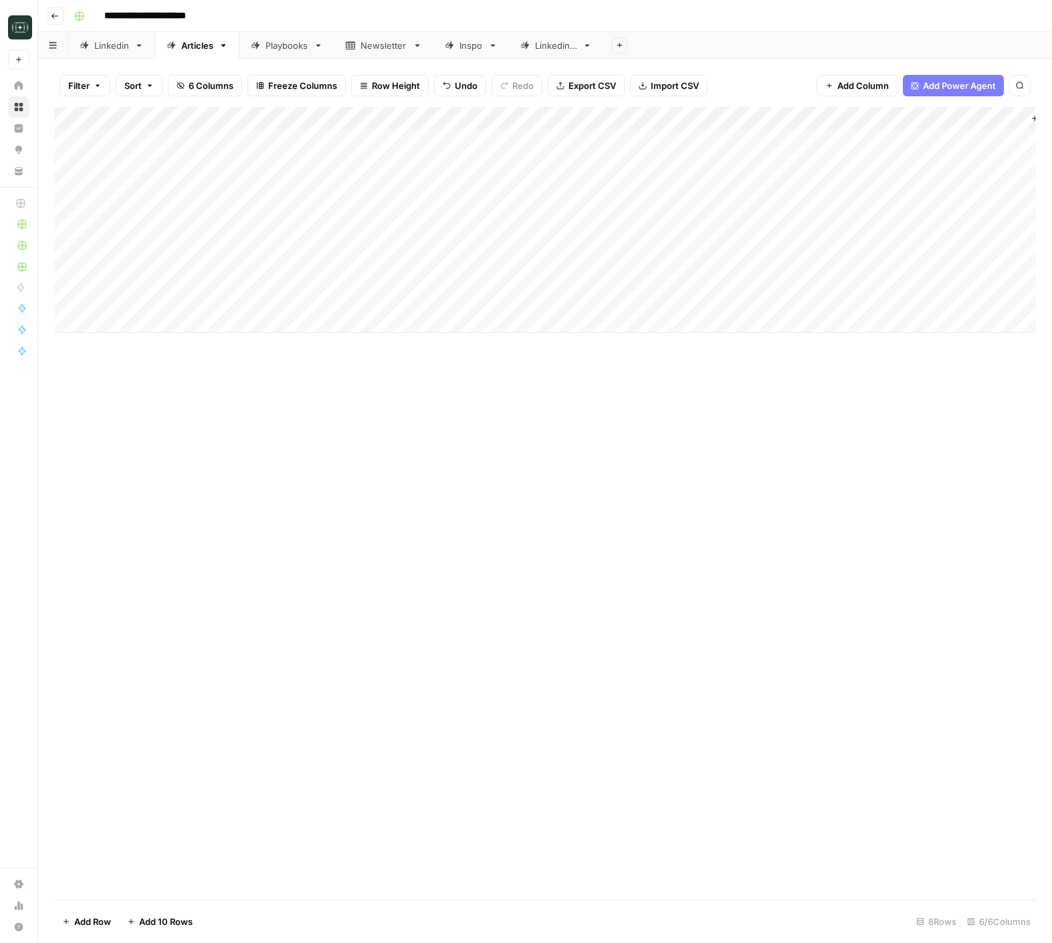
click at [291, 260] on div "Add Column" at bounding box center [545, 220] width 982 height 226
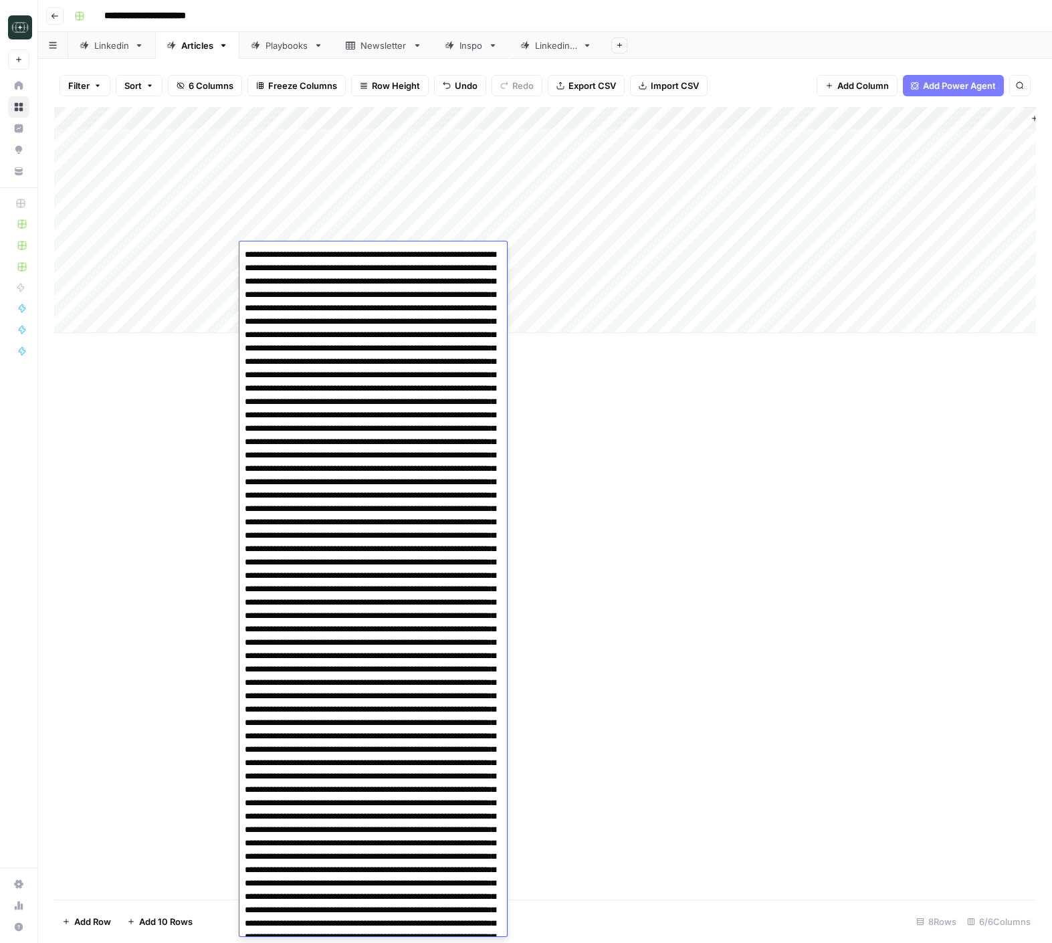
drag, startPoint x: 723, startPoint y: 544, endPoint x: 484, endPoint y: 428, distance: 266.2
click at [716, 542] on div "Add Column" at bounding box center [545, 503] width 982 height 793
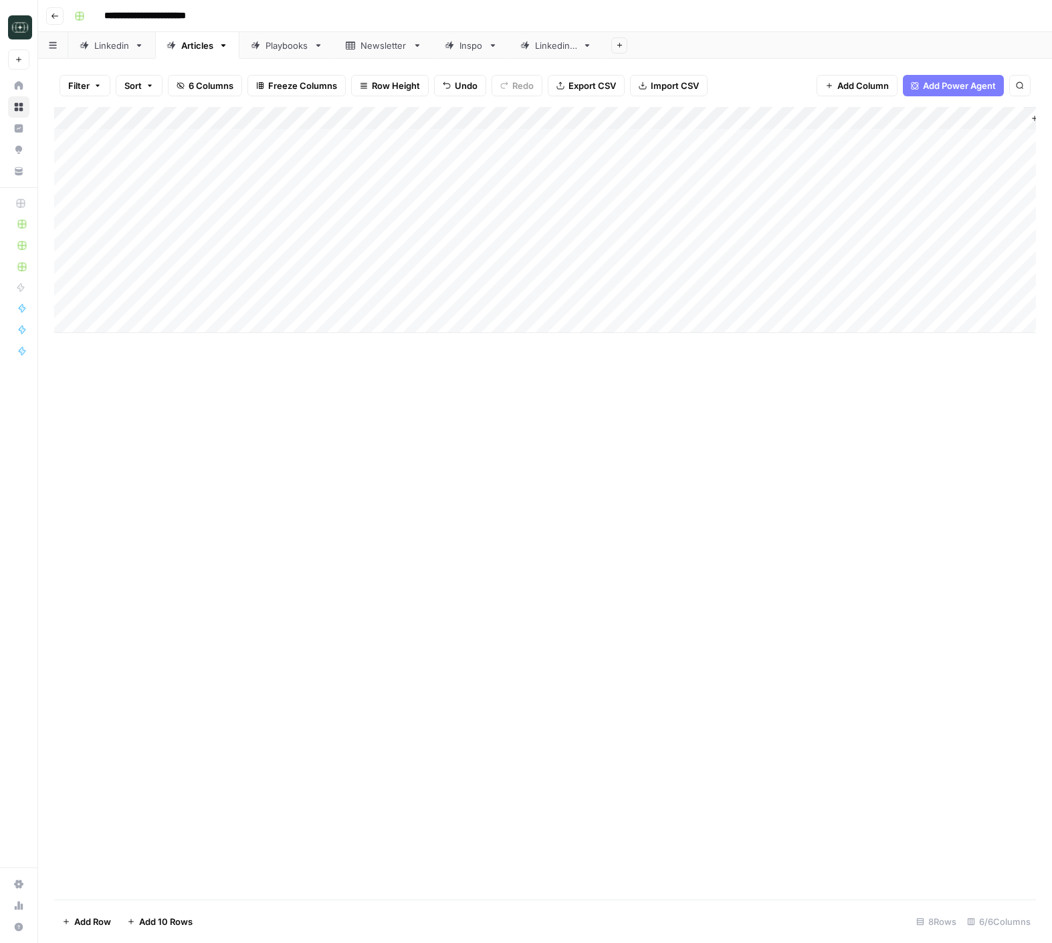
click at [284, 319] on div "Add Column" at bounding box center [545, 220] width 982 height 226
type textarea "**********"
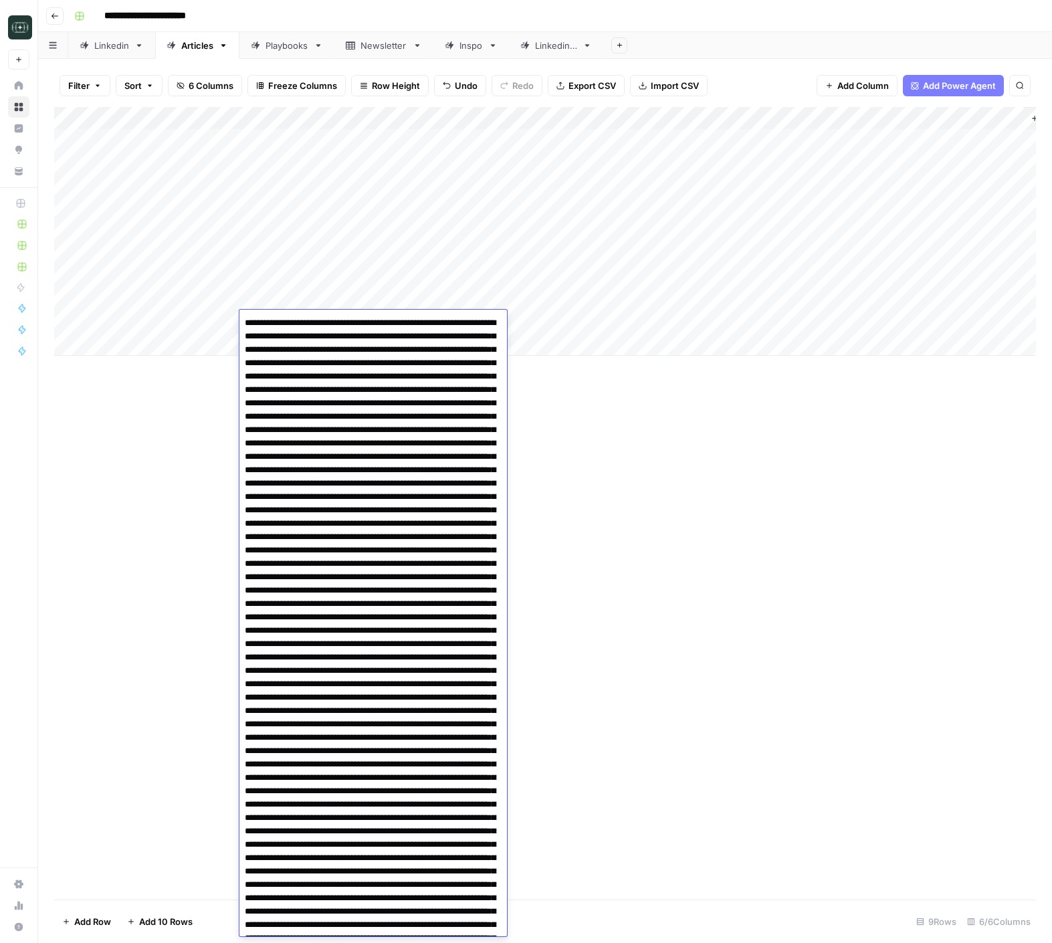
scroll to position [4421, 0]
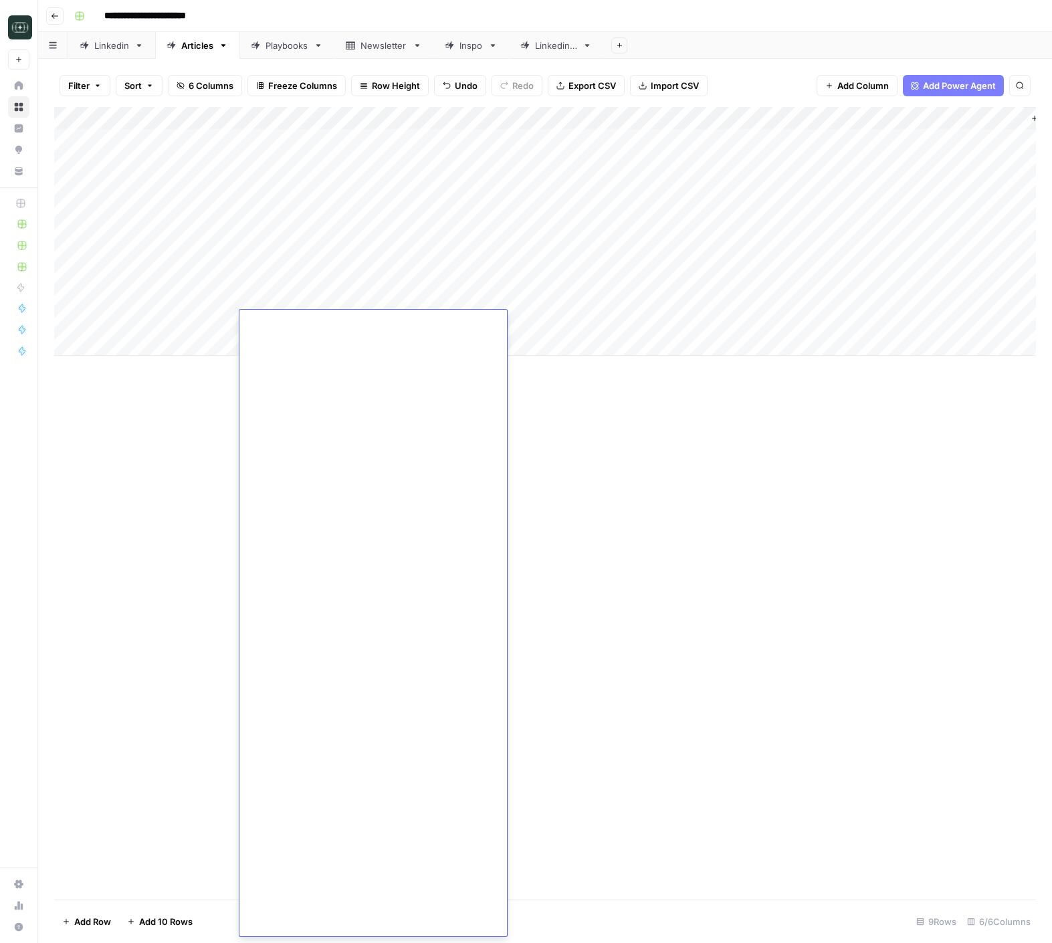
click at [706, 541] on div "Add Column" at bounding box center [545, 503] width 982 height 793
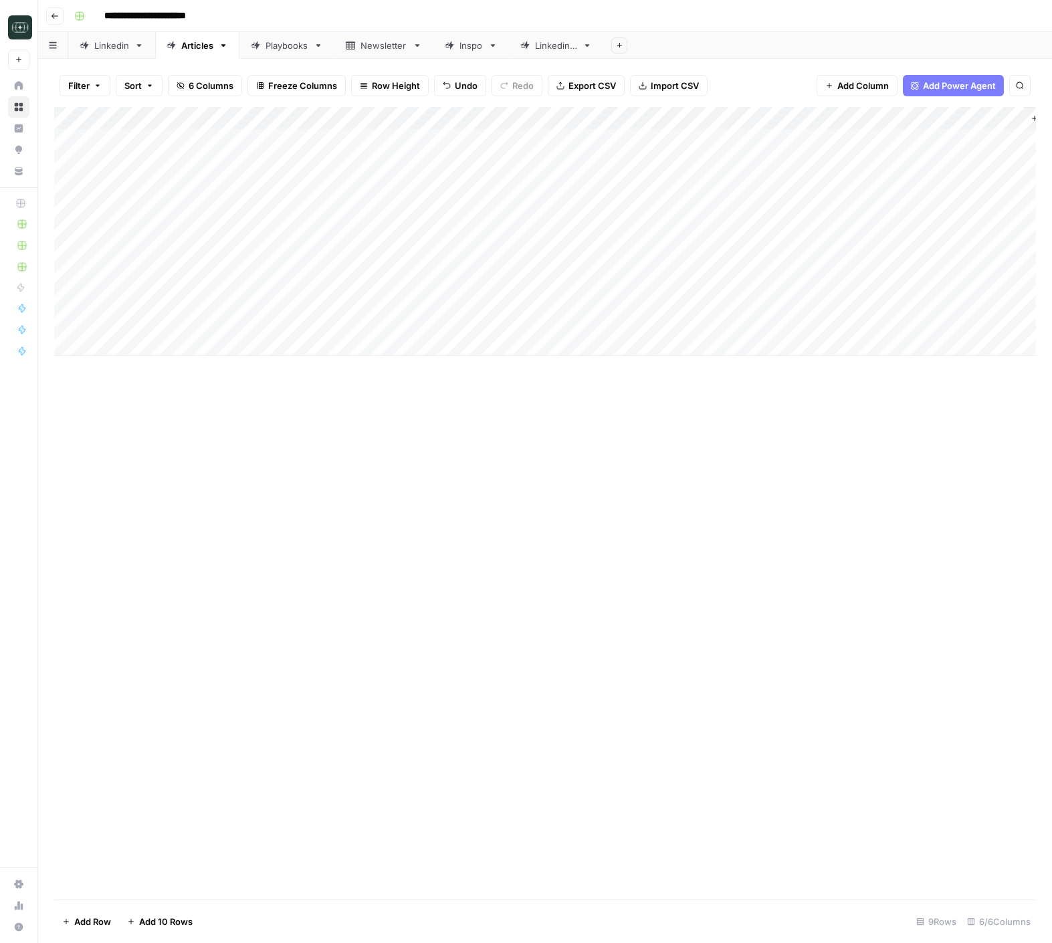
click at [177, 252] on div "Add Column" at bounding box center [545, 231] width 982 height 249
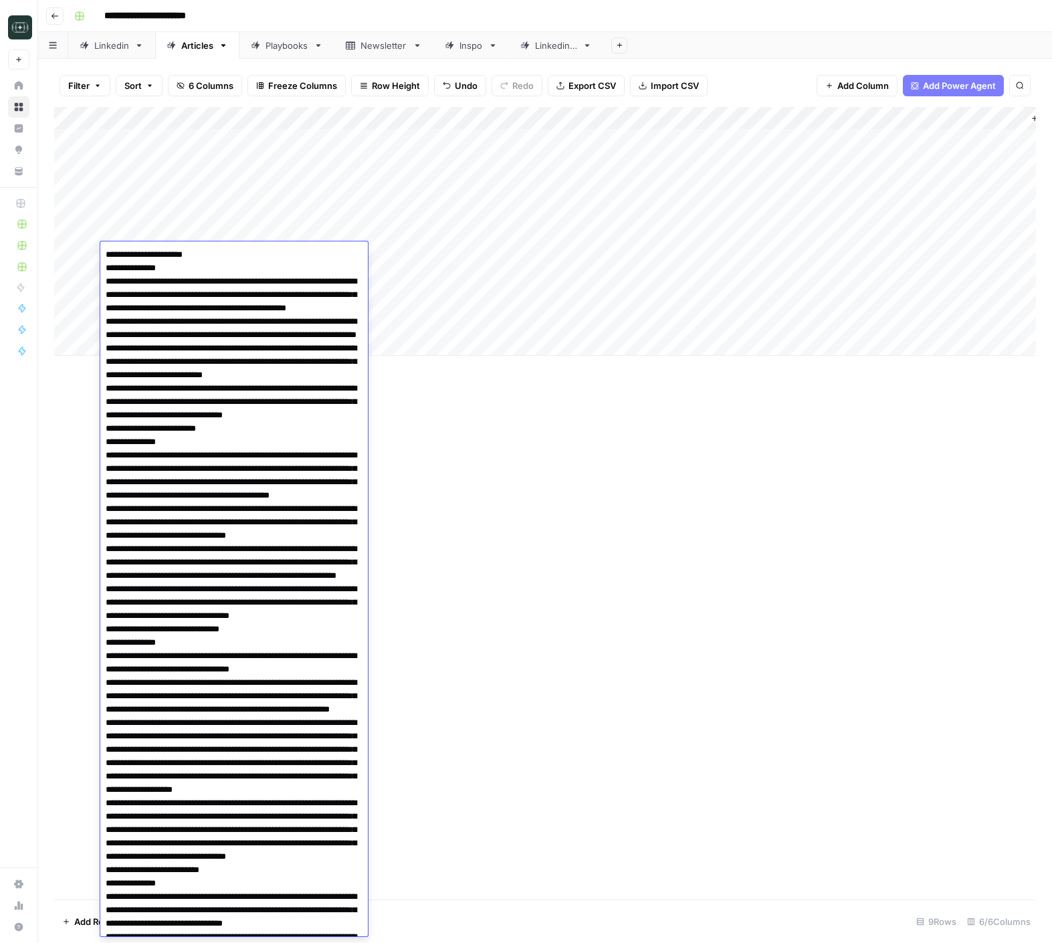
scroll to position [545, 0]
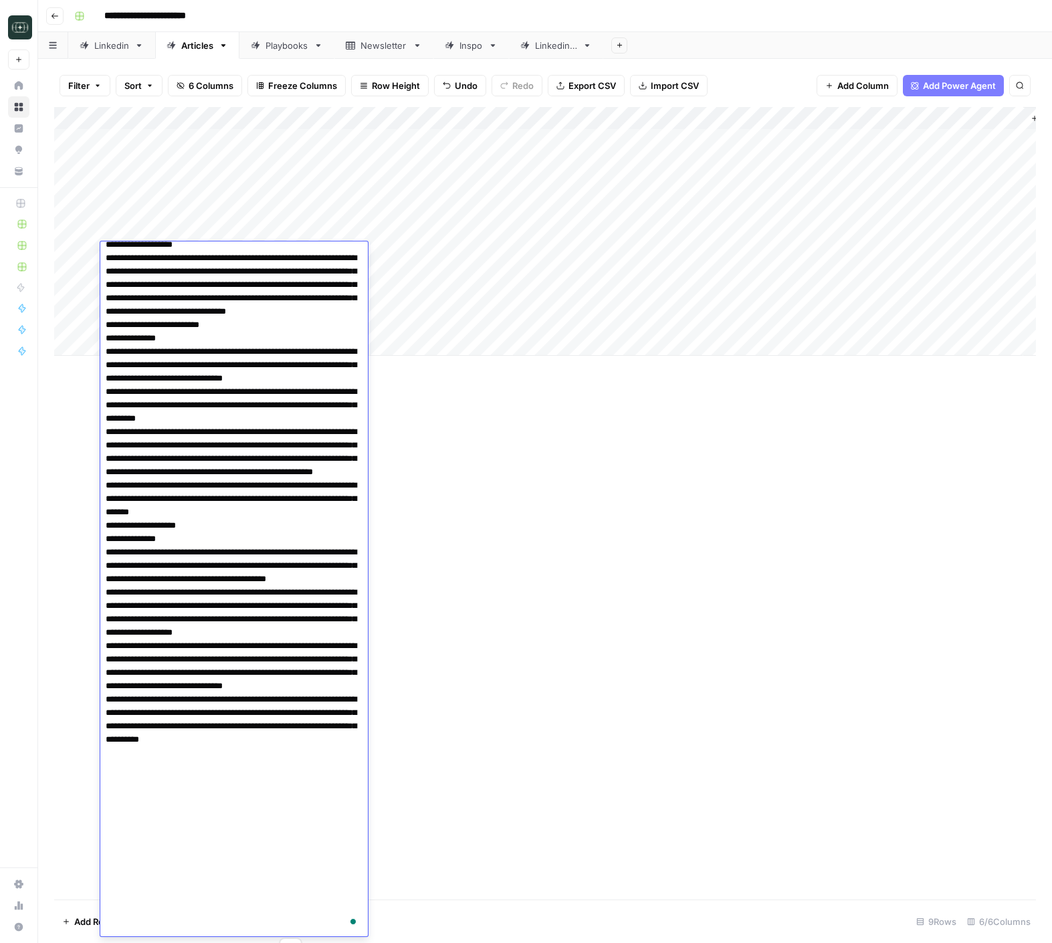
click at [505, 445] on div "Add Column" at bounding box center [545, 503] width 982 height 793
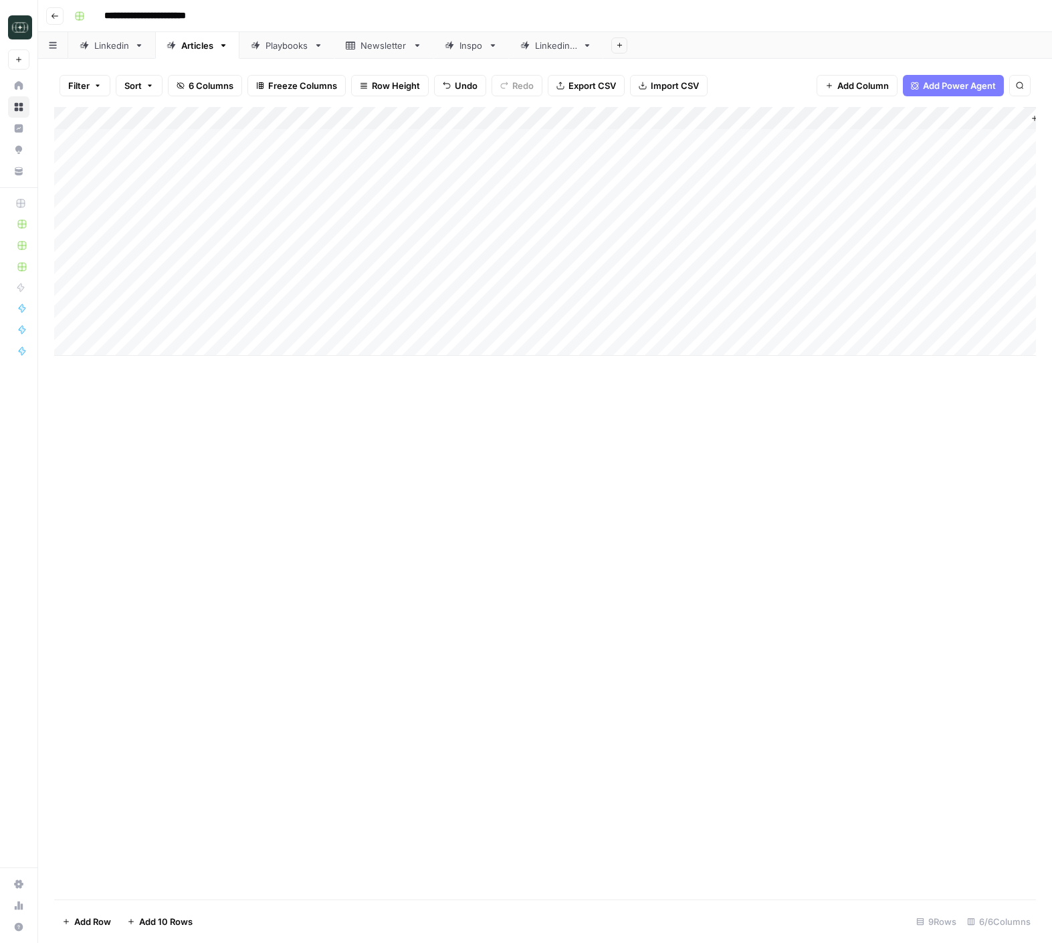
click at [183, 323] on div "Add Column" at bounding box center [545, 231] width 982 height 249
type textarea "**********"
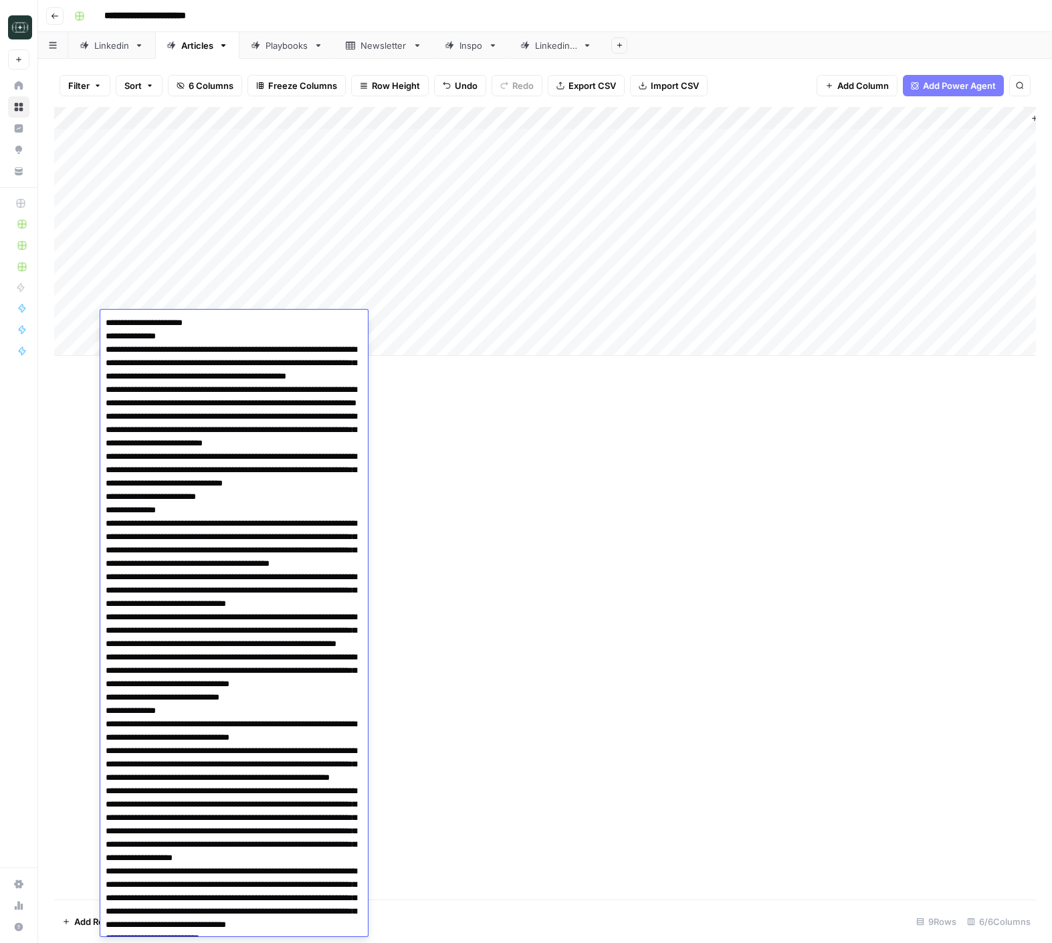
scroll to position [609, 0]
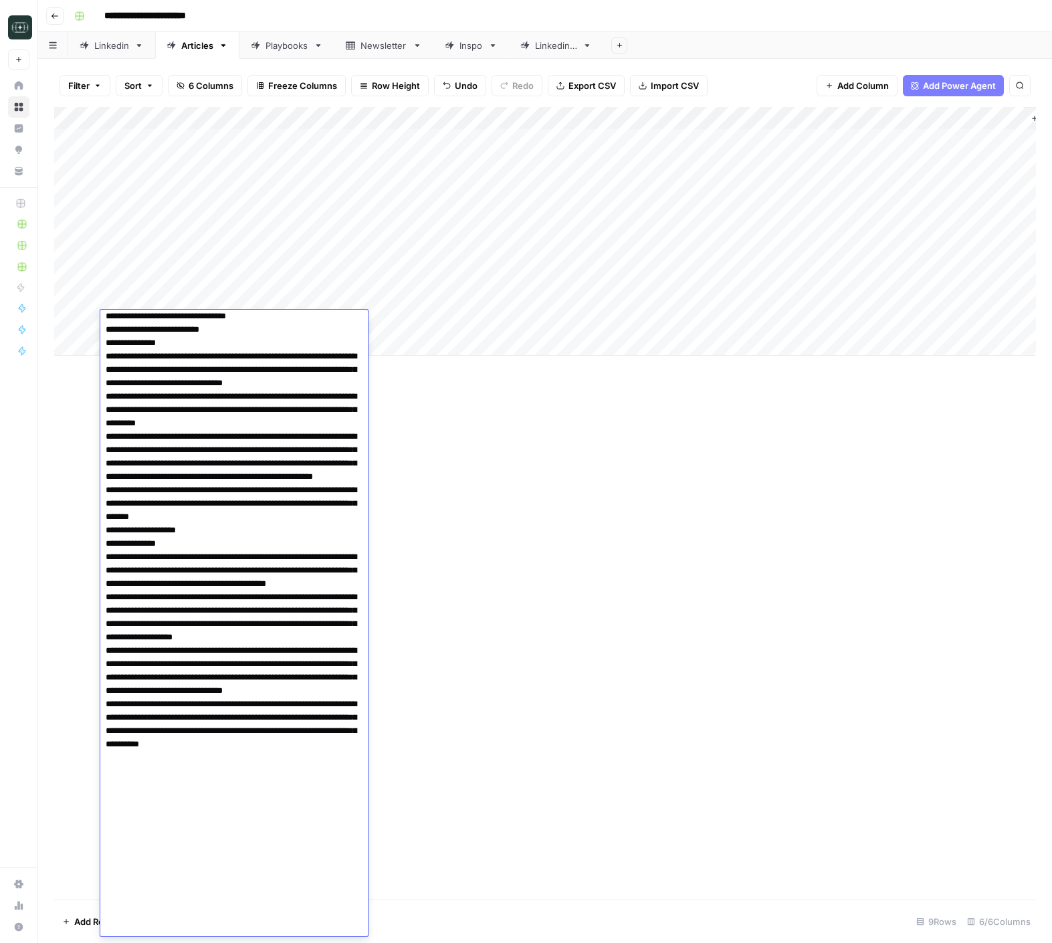
drag, startPoint x: 671, startPoint y: 539, endPoint x: 568, endPoint y: 407, distance: 167.8
click at [659, 530] on div "Add Column" at bounding box center [545, 503] width 982 height 793
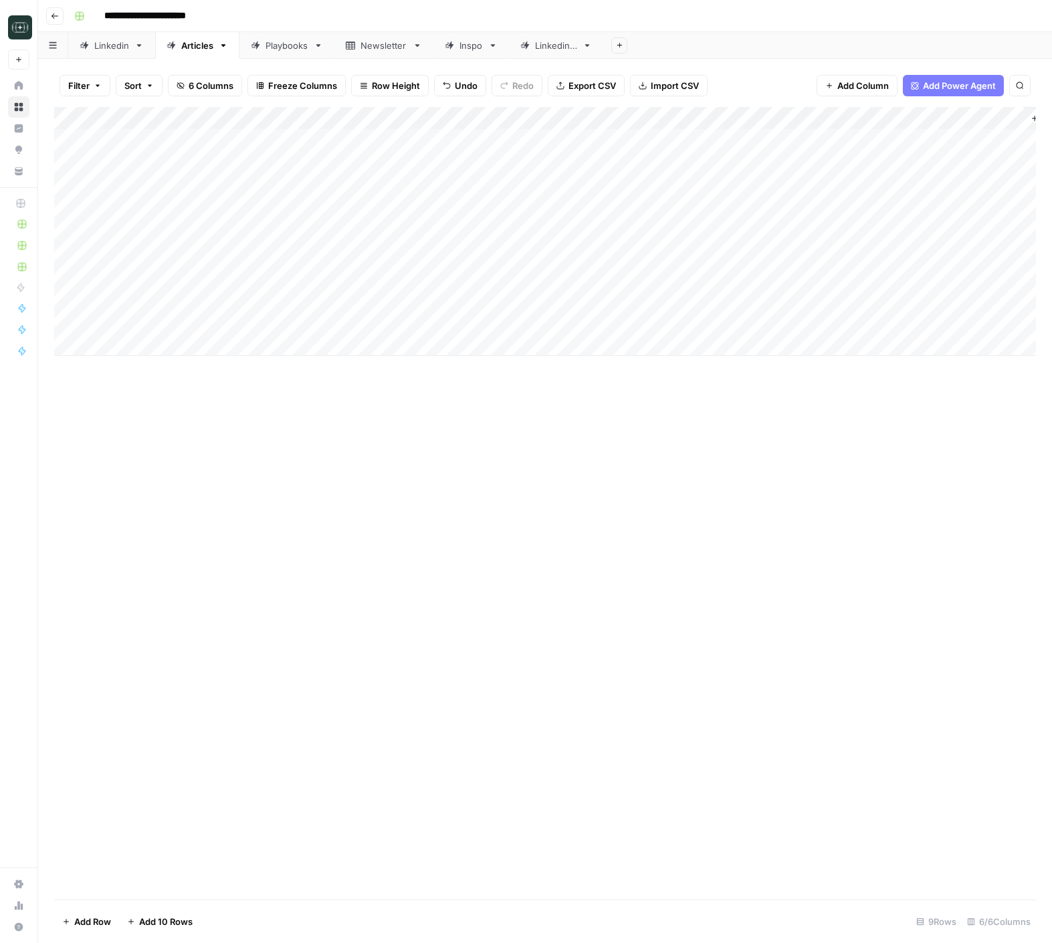
click at [454, 322] on div "Add Column" at bounding box center [545, 231] width 982 height 249
click at [482, 379] on button "Video Recap" at bounding box center [466, 374] width 63 height 16
click at [624, 325] on div "Add Column" at bounding box center [545, 231] width 982 height 249
click at [889, 322] on div "Add Column" at bounding box center [545, 231] width 982 height 249
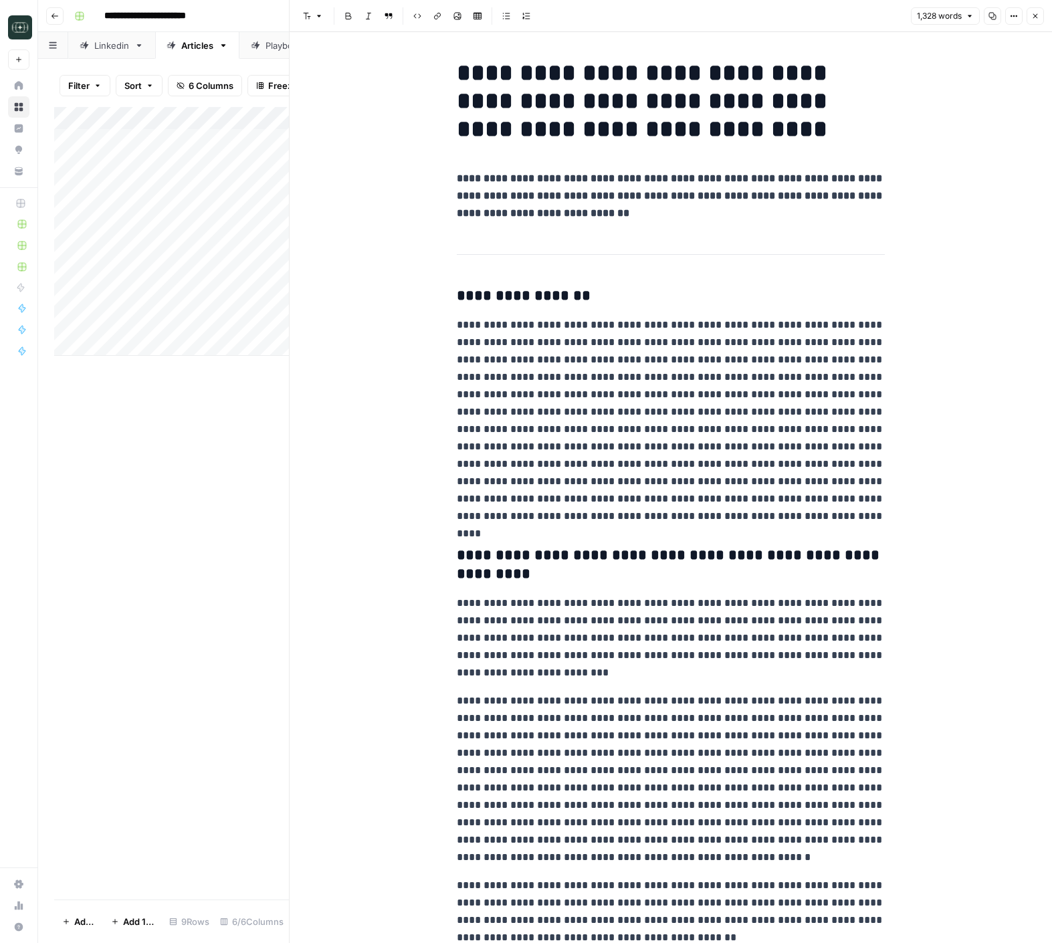
click at [791, 550] on strong "**********" at bounding box center [670, 564] width 427 height 33
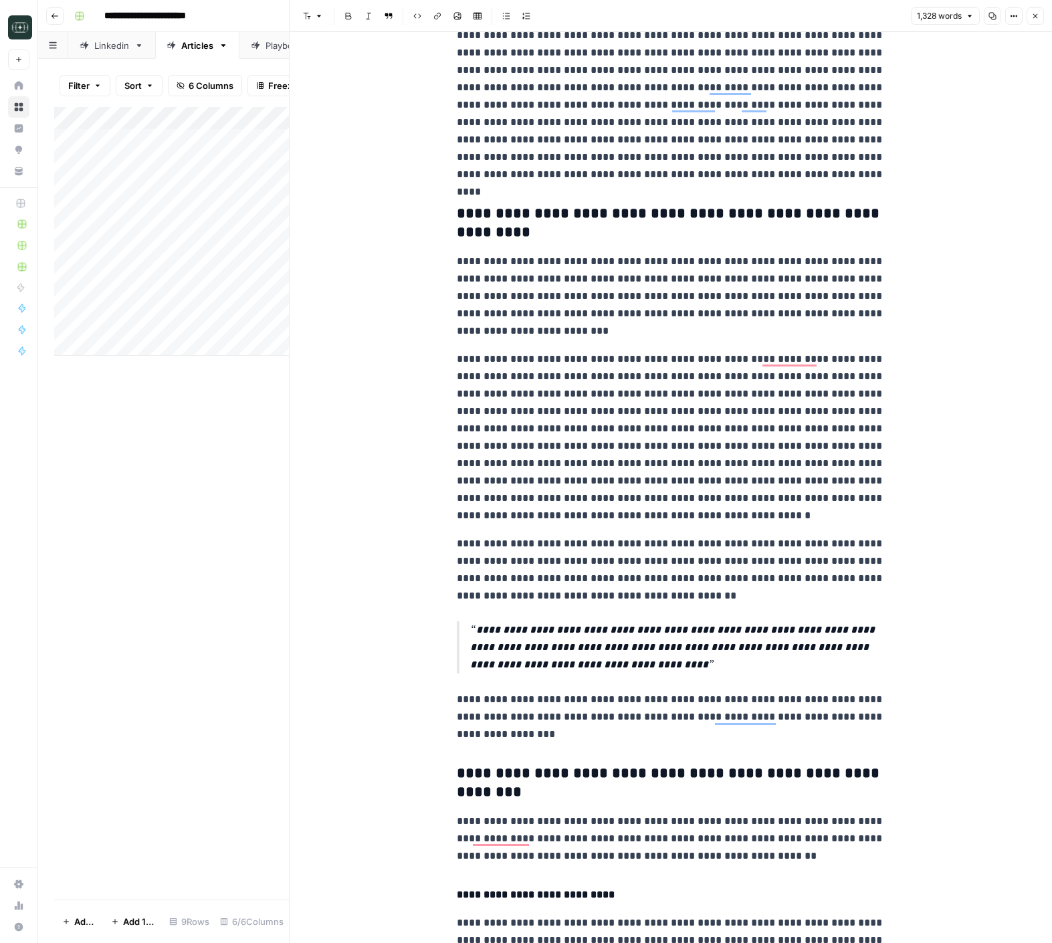
scroll to position [463, 0]
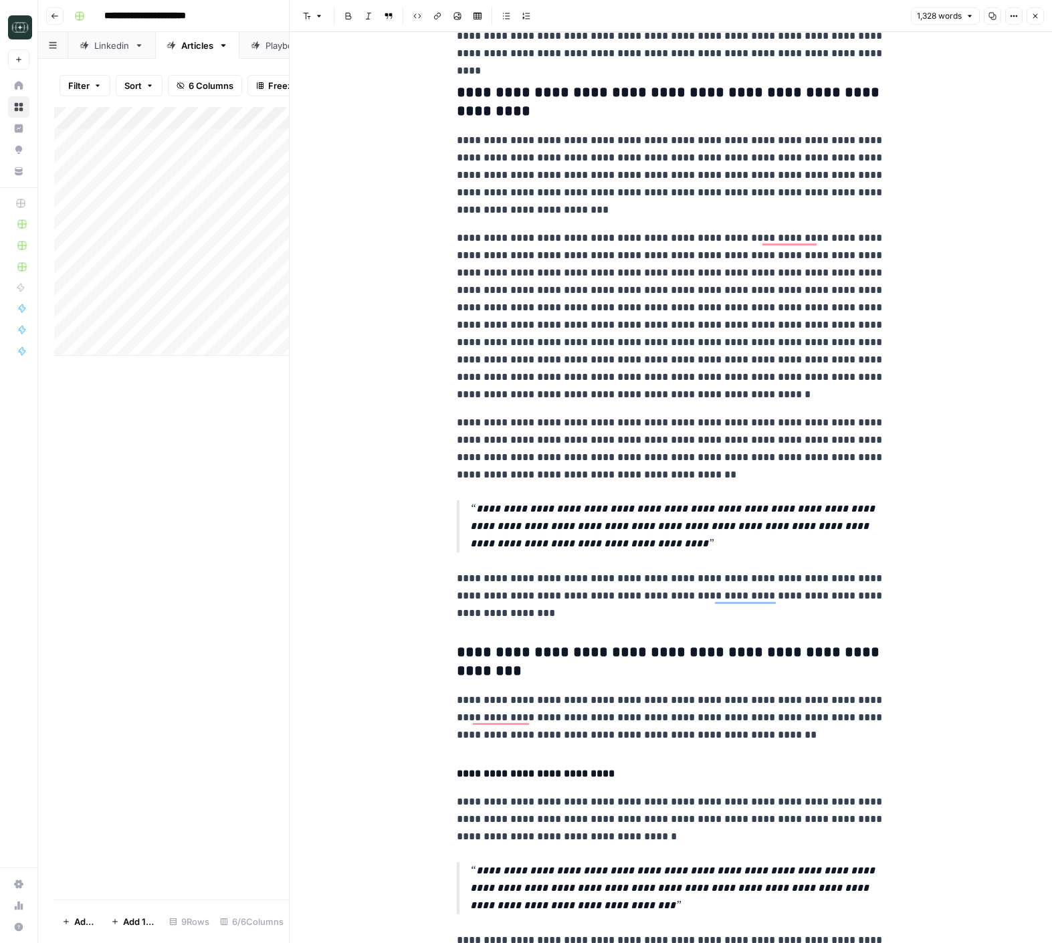
click at [1033, 13] on icon "button" at bounding box center [1035, 16] width 8 height 8
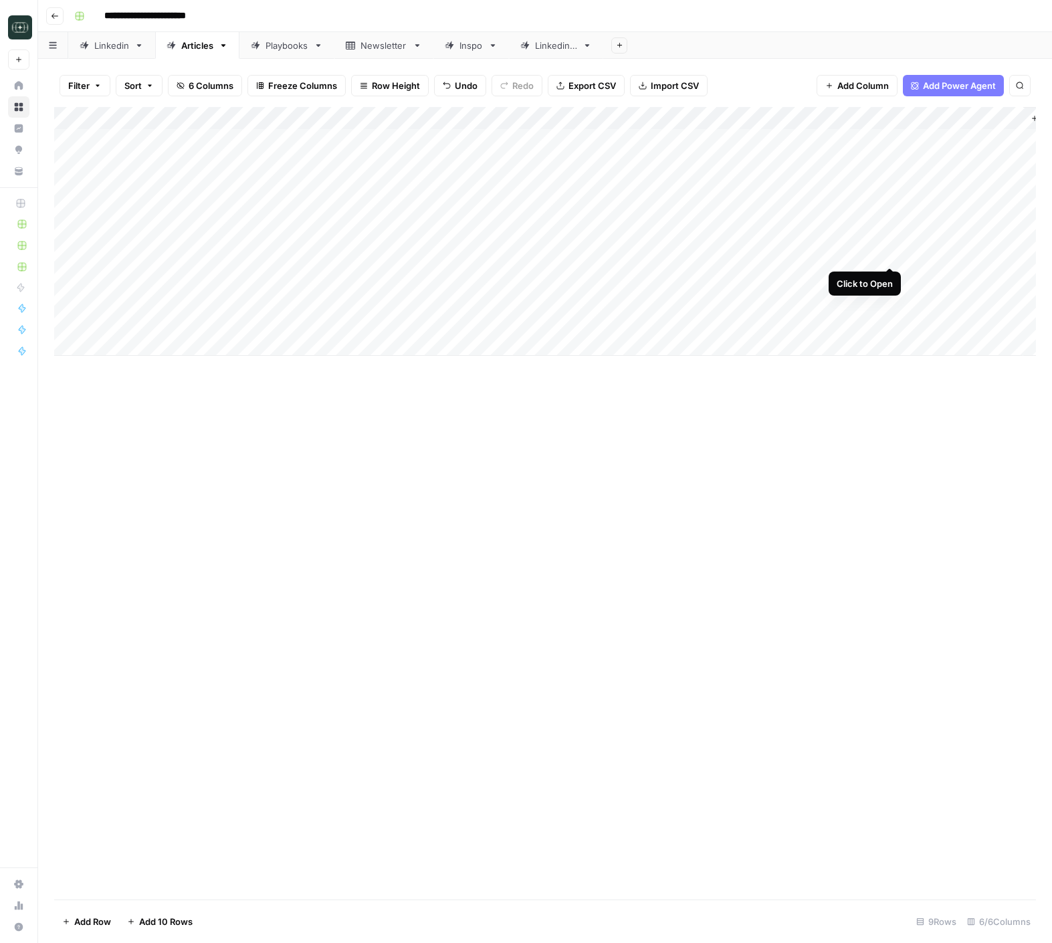
click at [890, 256] on div "Add Column" at bounding box center [545, 231] width 982 height 249
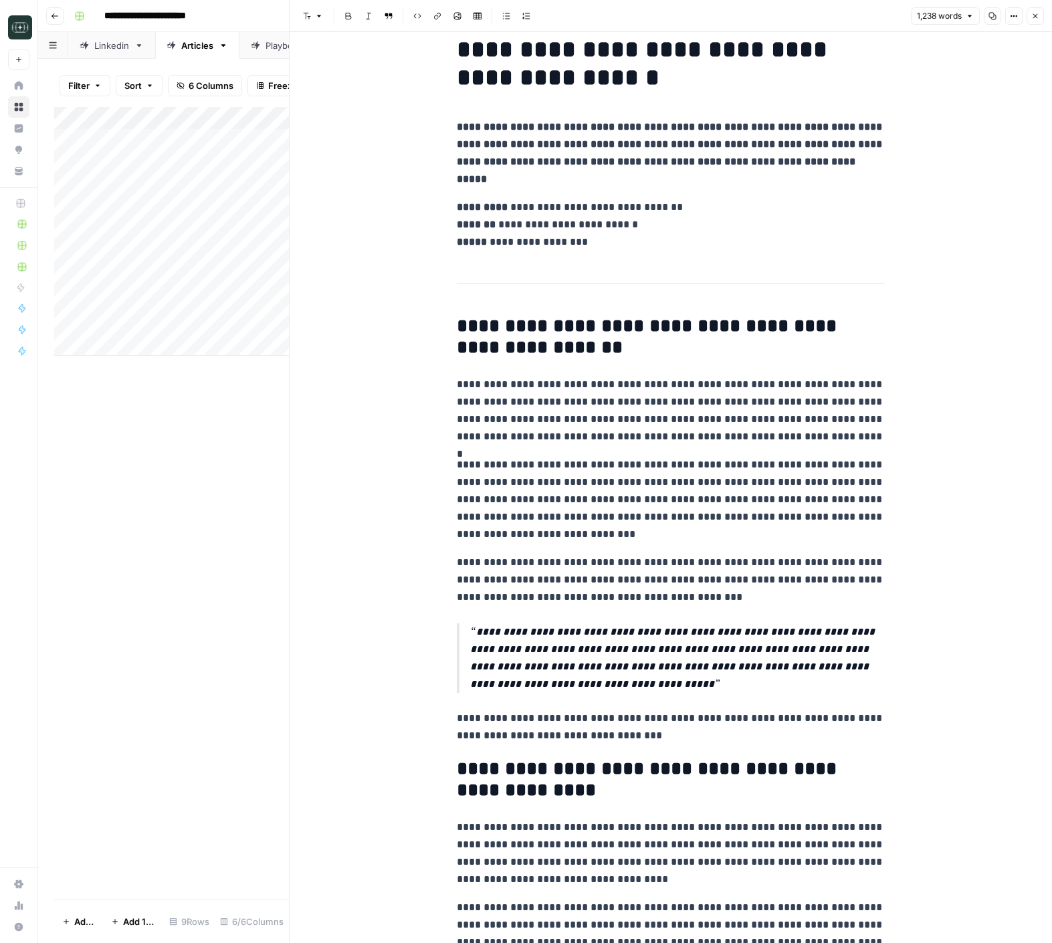
scroll to position [56, 0]
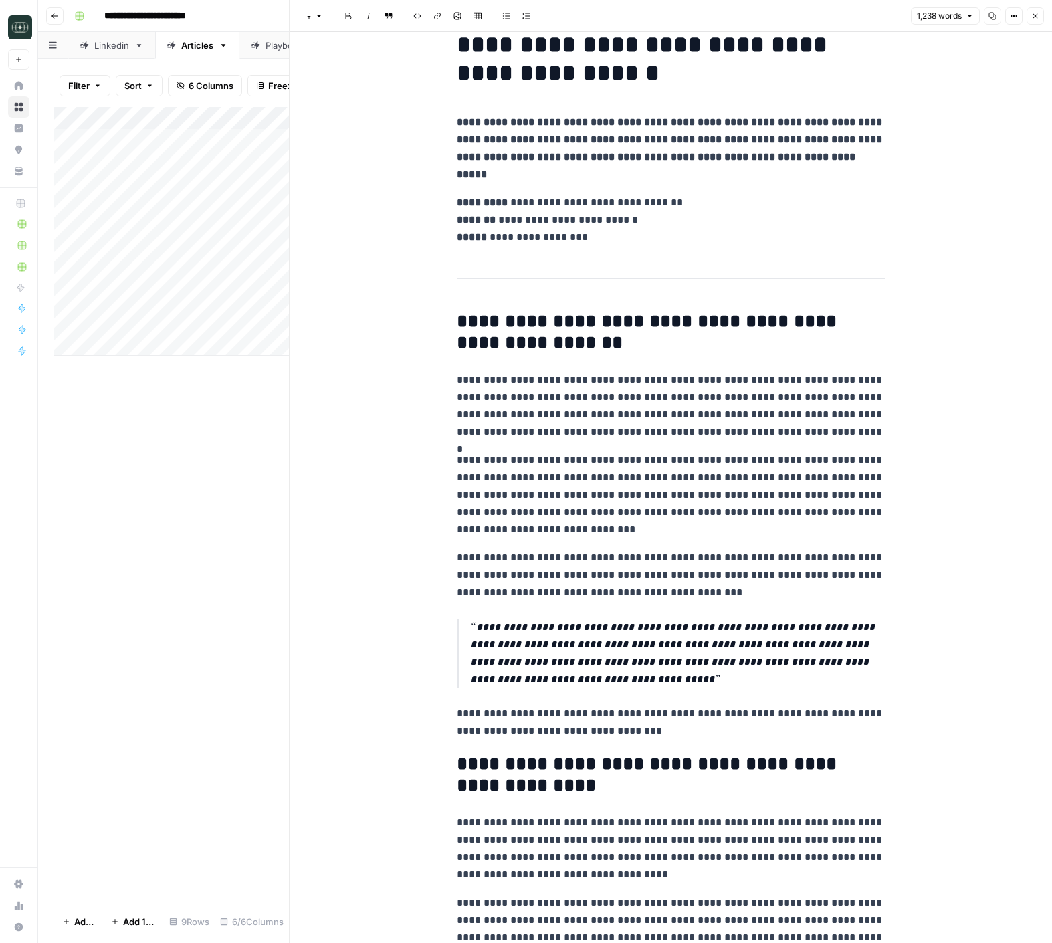
click at [1039, 13] on icon "button" at bounding box center [1035, 16] width 8 height 8
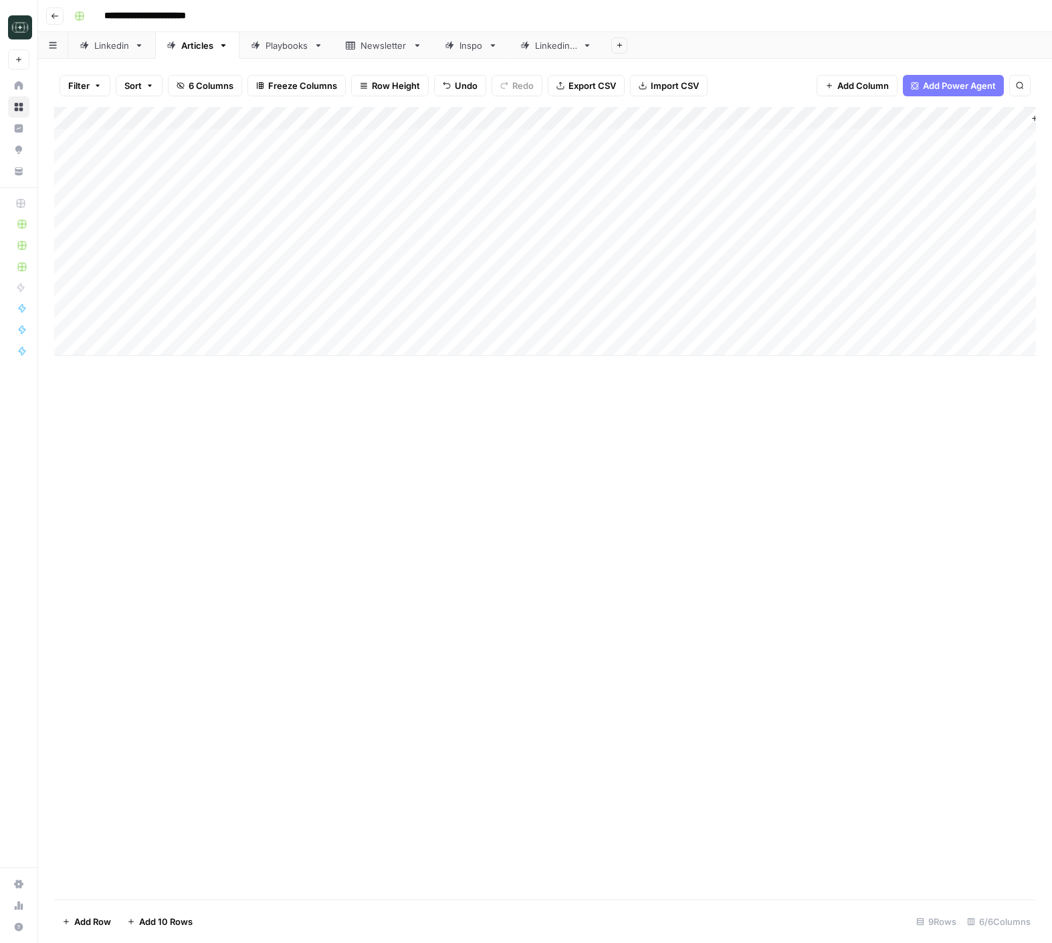
click at [682, 120] on div "Add Column" at bounding box center [545, 231] width 982 height 249
click at [601, 255] on span "Edit Workflow" at bounding box center [619, 249] width 117 height 13
click at [997, 118] on span "Add Column" at bounding box center [1005, 118] width 47 height 12
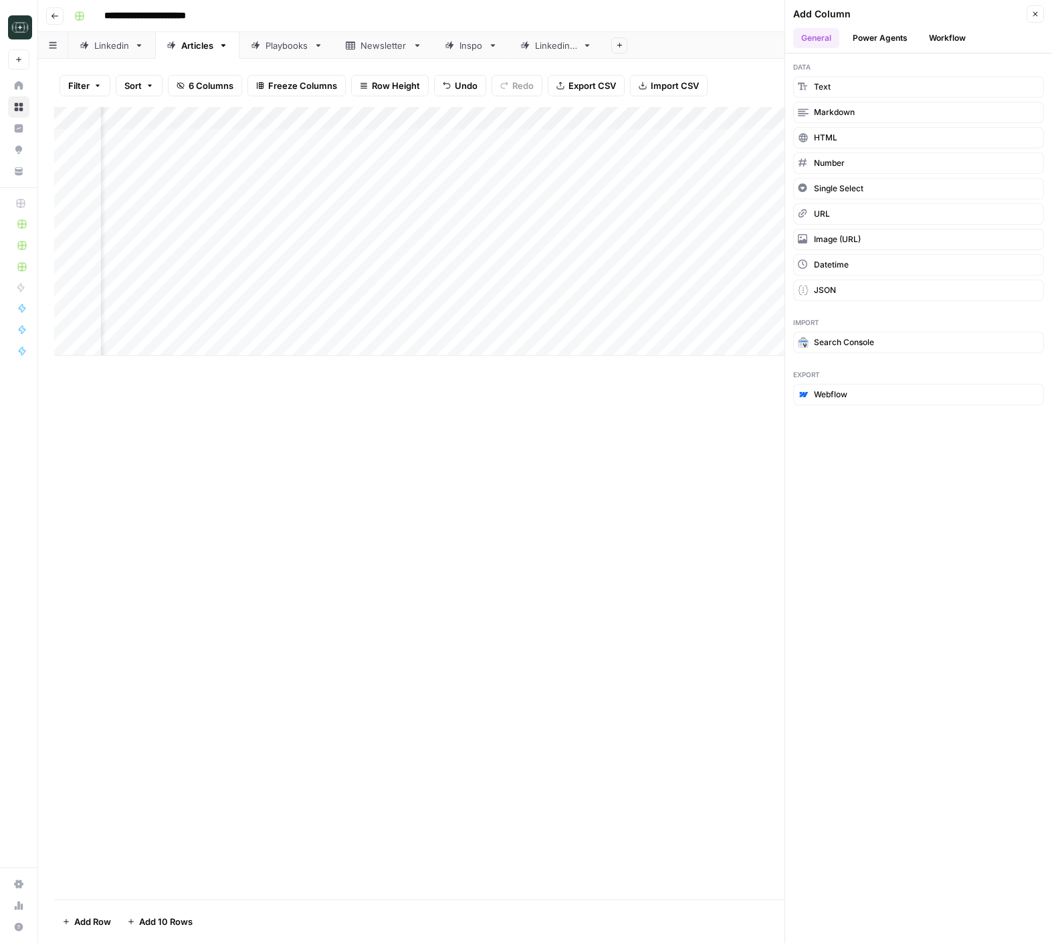
click at [948, 39] on button "Workflow" at bounding box center [947, 38] width 53 height 20
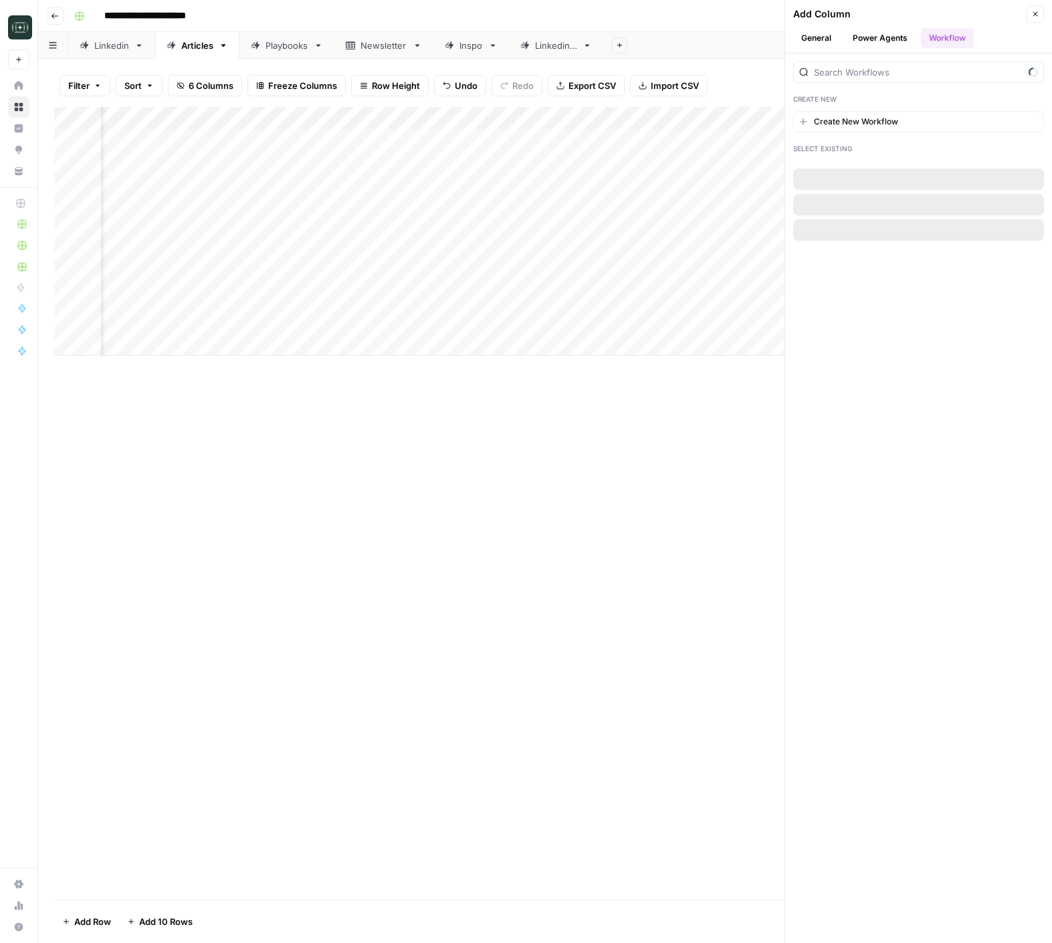
click at [859, 32] on button "Power Agents" at bounding box center [880, 38] width 71 height 20
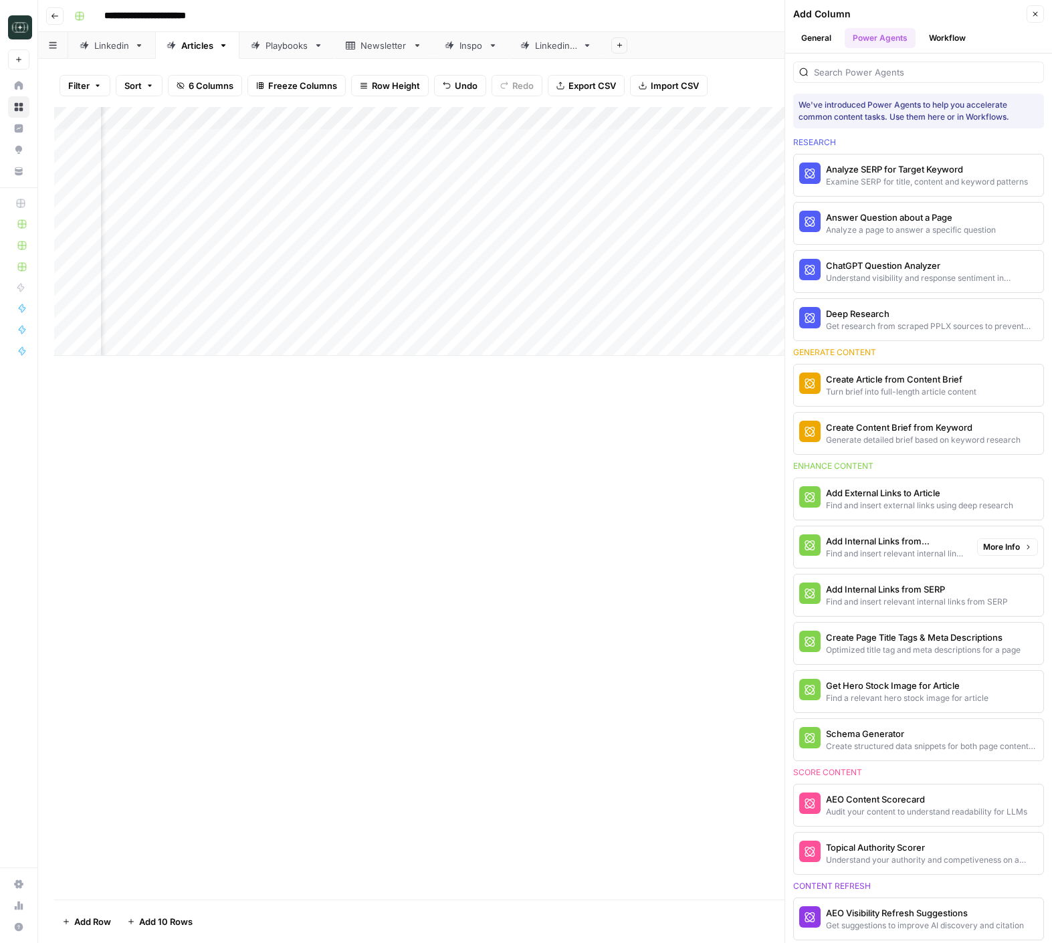
click at [993, 549] on span "More Info" at bounding box center [1001, 547] width 37 height 12
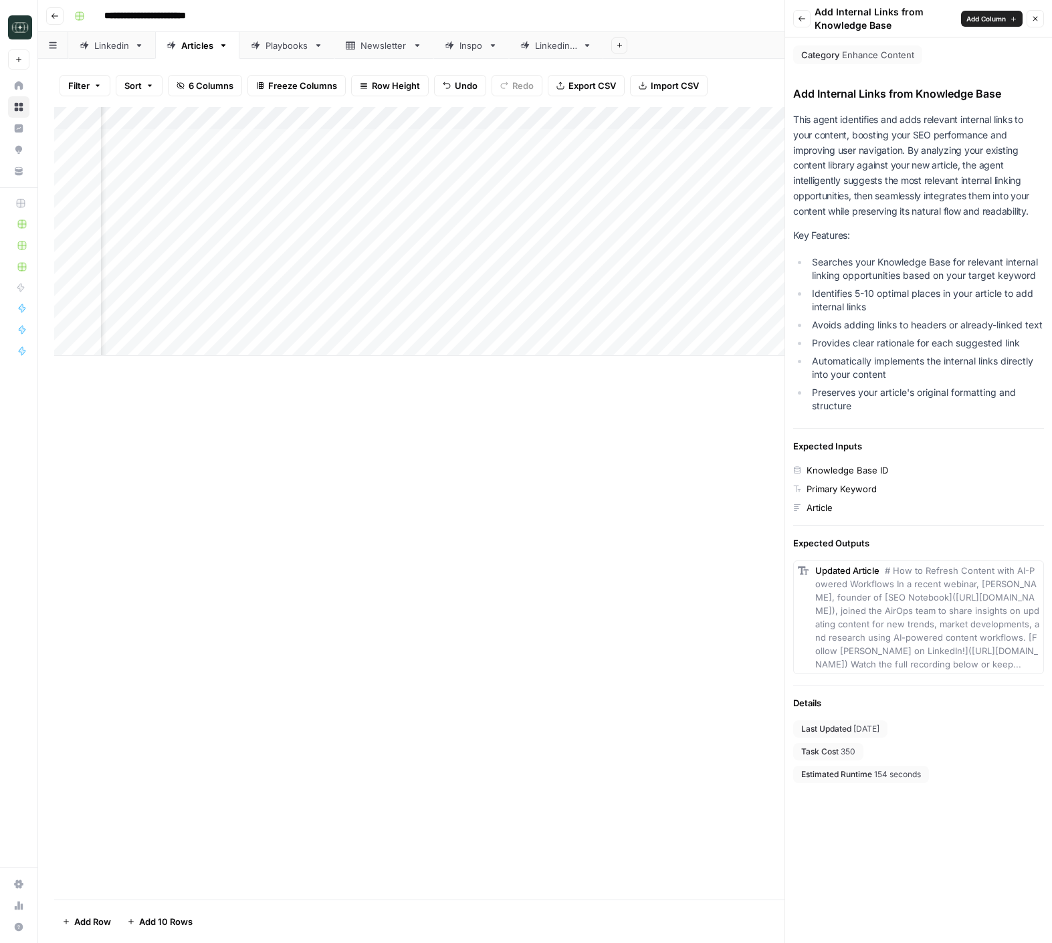
click at [974, 15] on span "Add Column" at bounding box center [985, 18] width 39 height 11
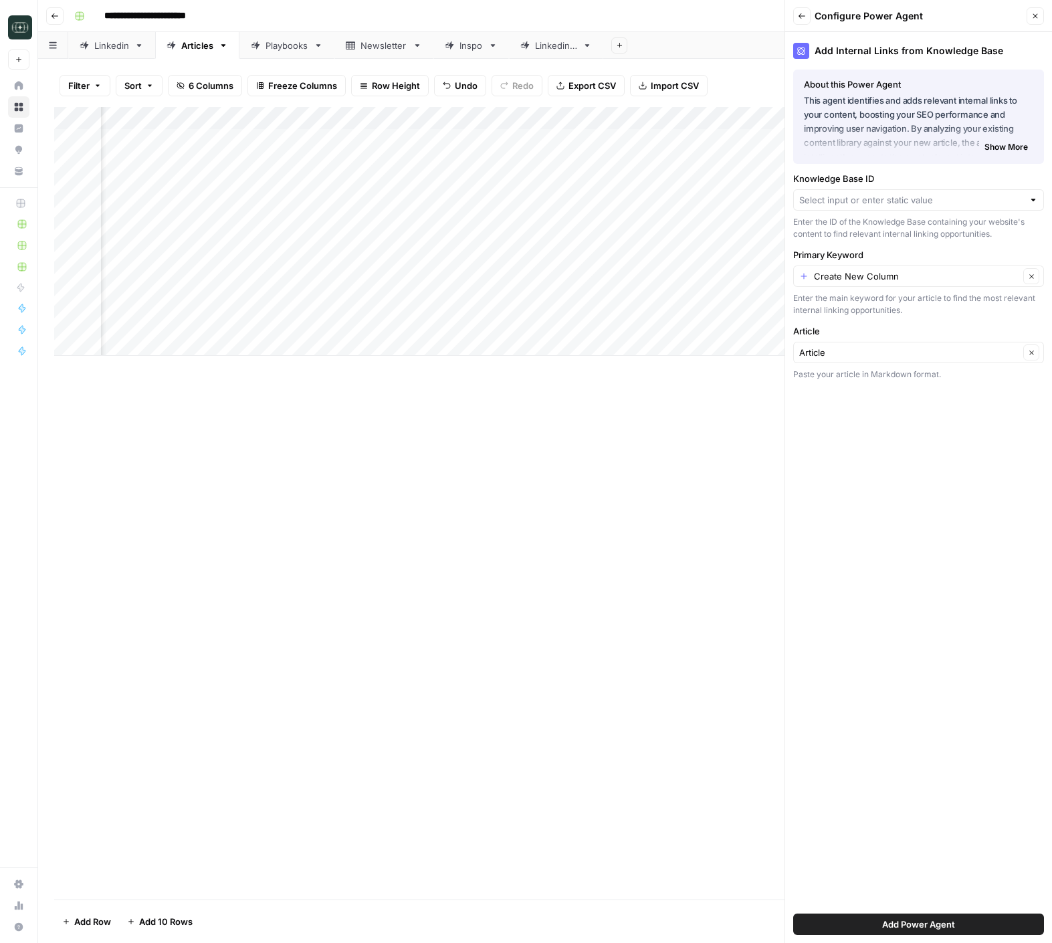
click at [879, 189] on div at bounding box center [918, 199] width 251 height 21
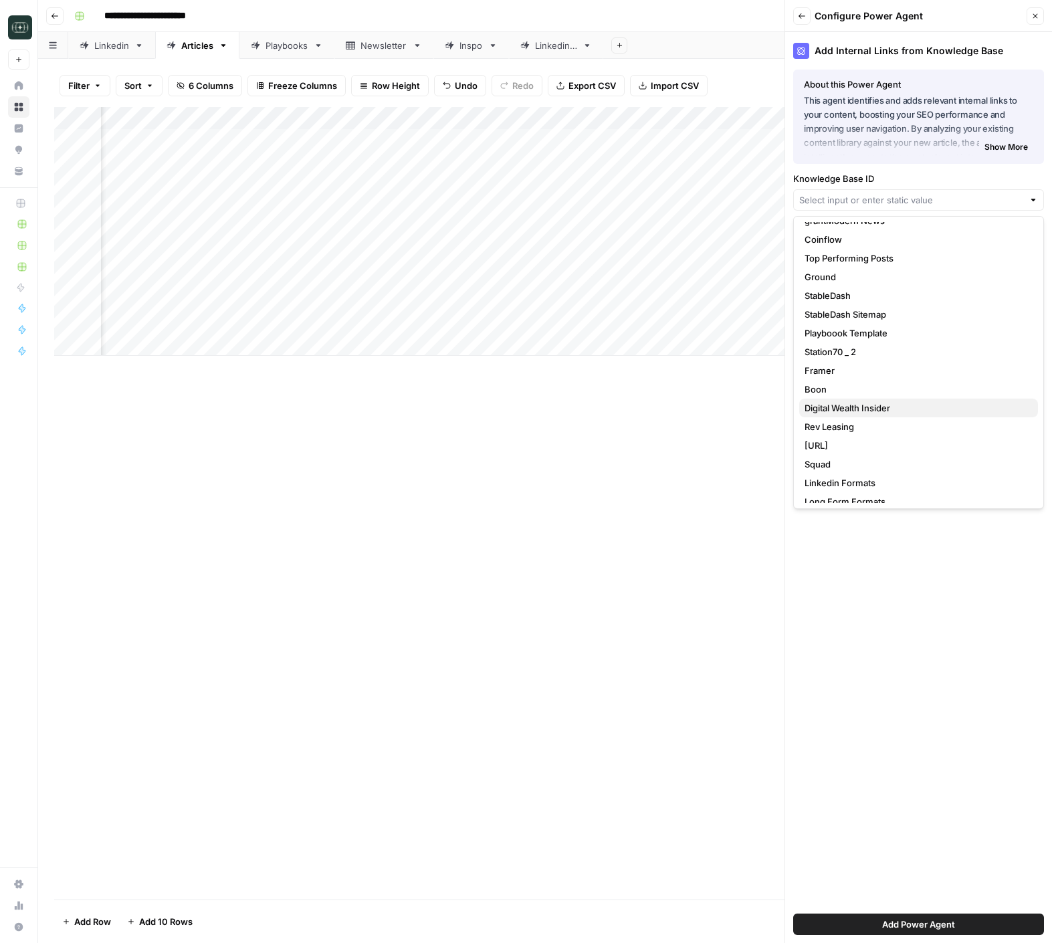
scroll to position [423, 0]
click at [835, 297] on span "StableDash" at bounding box center [916, 294] width 223 height 13
type input "StableDash"
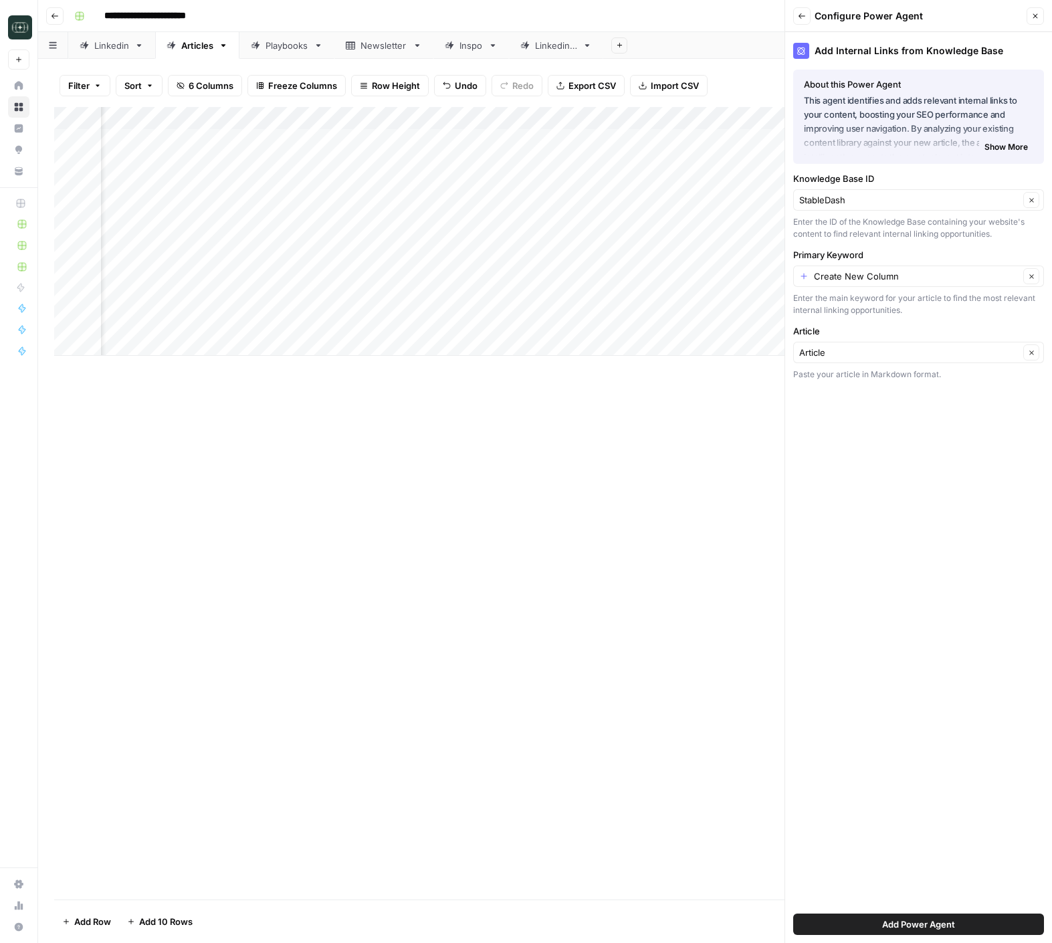
click at [888, 284] on div "Create New Column Clear" at bounding box center [918, 276] width 251 height 21
type input "Create New Column"
click at [894, 555] on div "Add Internal Links from Knowledge Base About this Power Agent This agent identi…" at bounding box center [918, 487] width 267 height 911
click at [1033, 11] on button "Close" at bounding box center [1035, 15] width 17 height 17
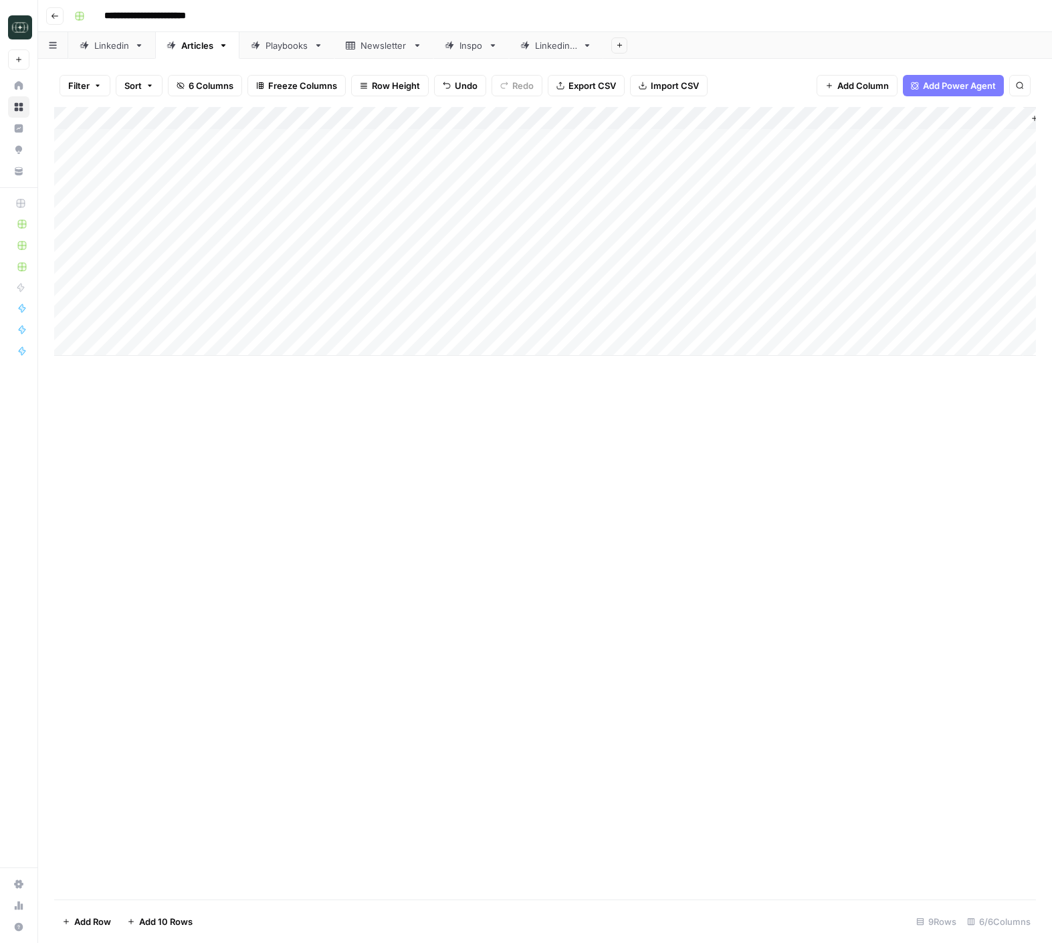
scroll to position [0, 62]
click at [1007, 122] on span "Add Column" at bounding box center [1005, 118] width 47 height 12
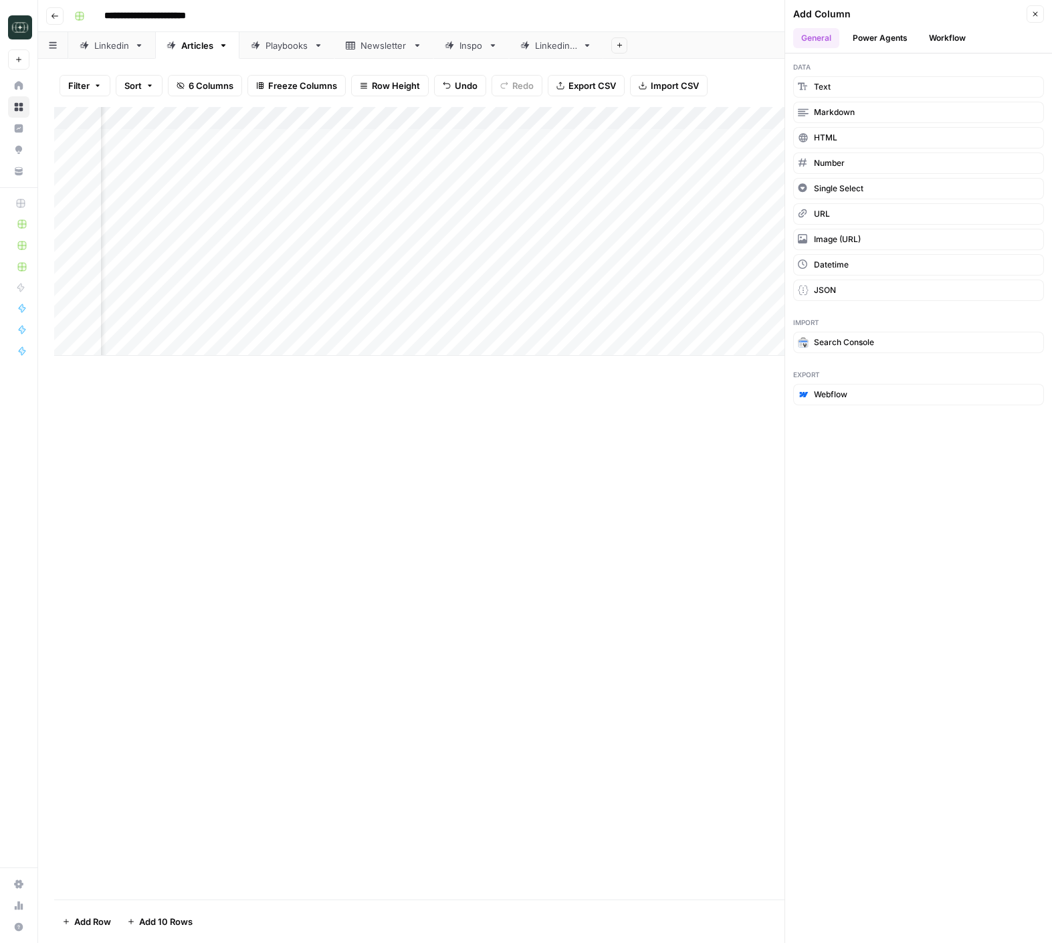
click at [956, 39] on button "Workflow" at bounding box center [947, 38] width 53 height 20
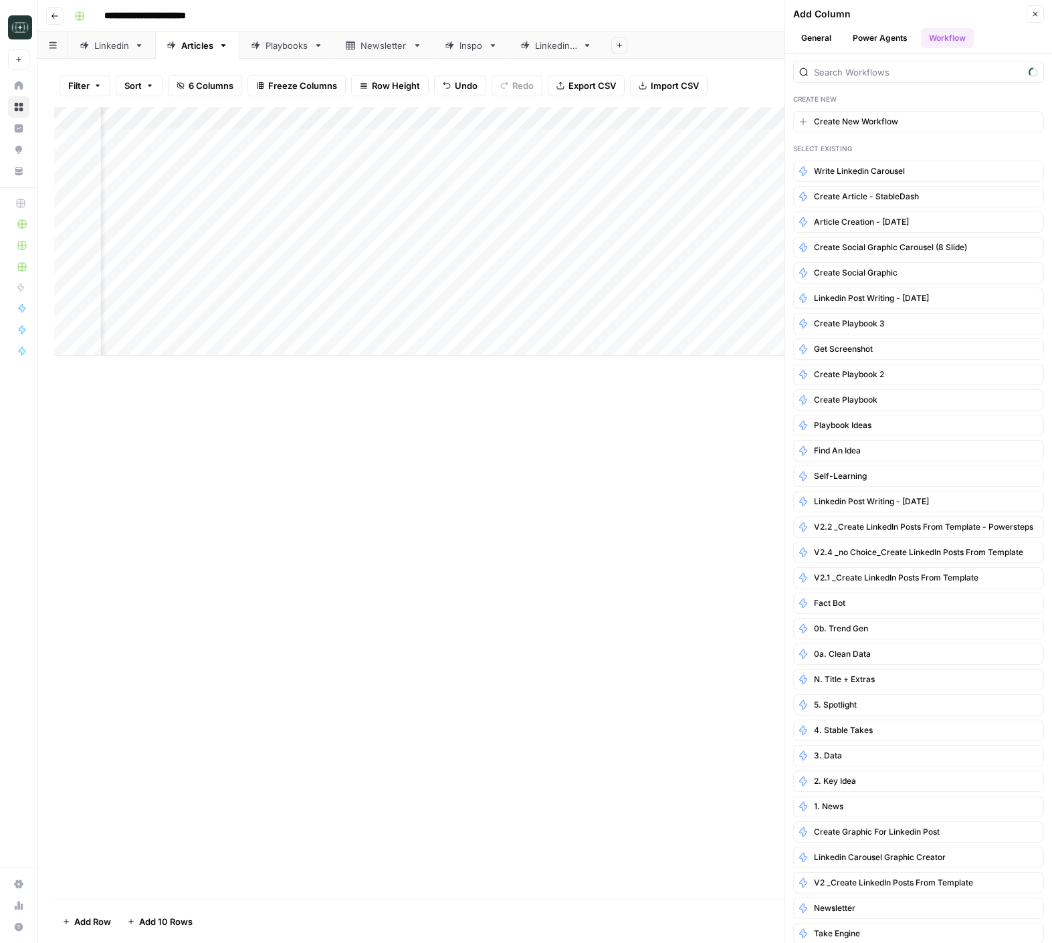
click at [882, 32] on button "Power Agents" at bounding box center [880, 38] width 71 height 20
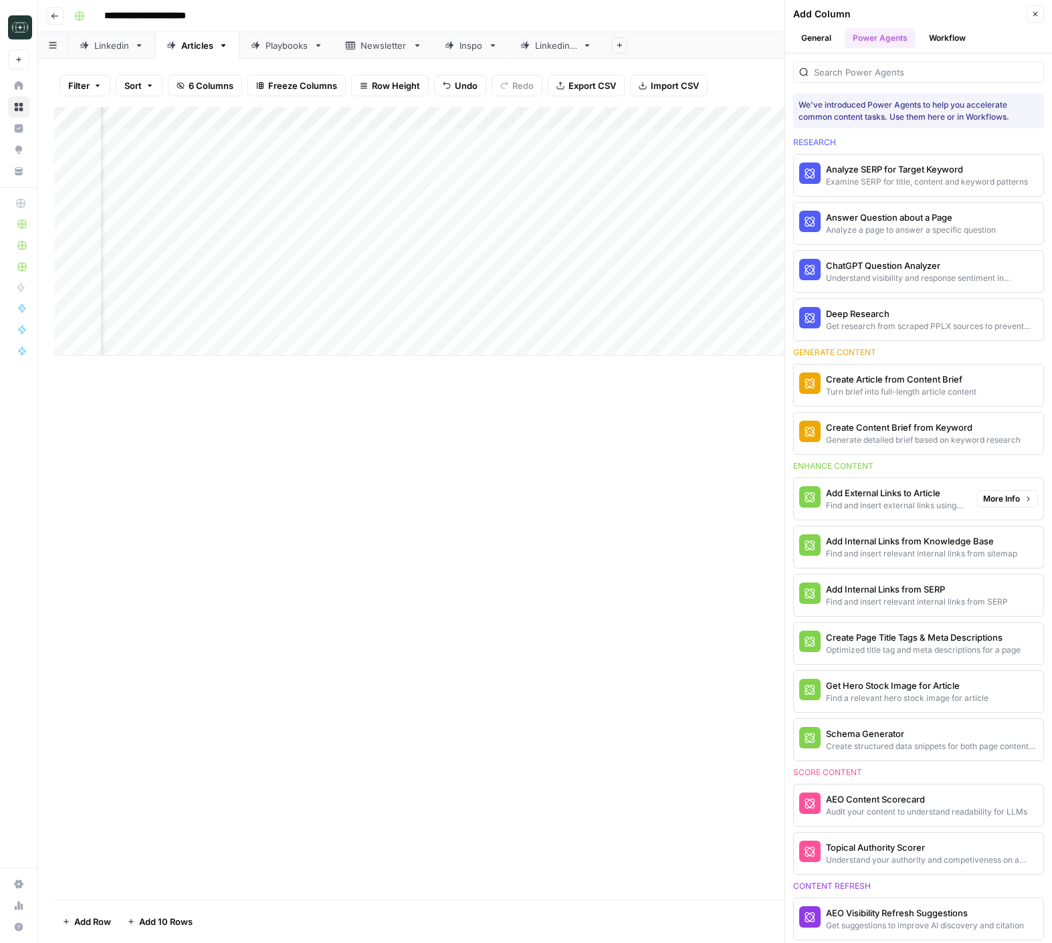
click at [928, 502] on div "Find and insert external links using deep research" at bounding box center [896, 506] width 140 height 12
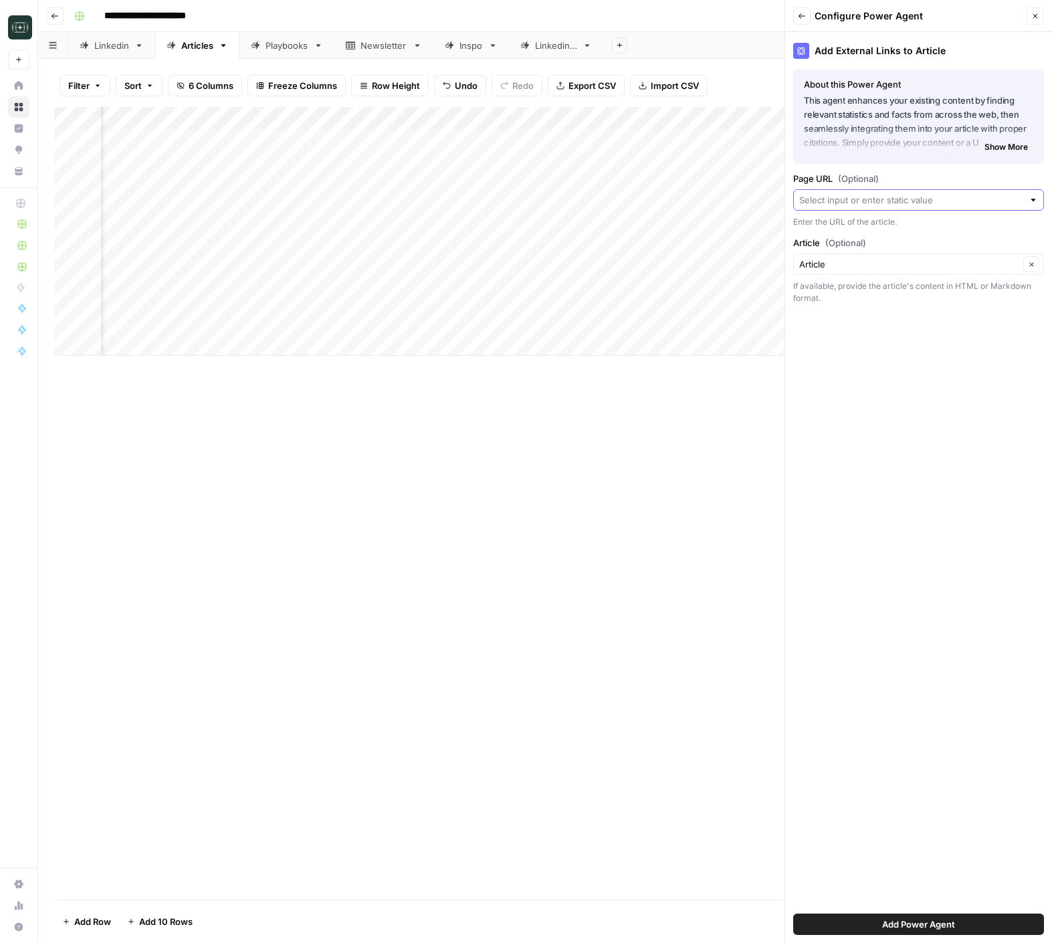
click at [891, 206] on input "Page URL (Optional)" at bounding box center [911, 199] width 224 height 13
click at [902, 478] on div "Add External Links to Article About this Power Agent This agent enhances your e…" at bounding box center [918, 487] width 267 height 911
click at [1041, 23] on button "Close" at bounding box center [1035, 15] width 17 height 17
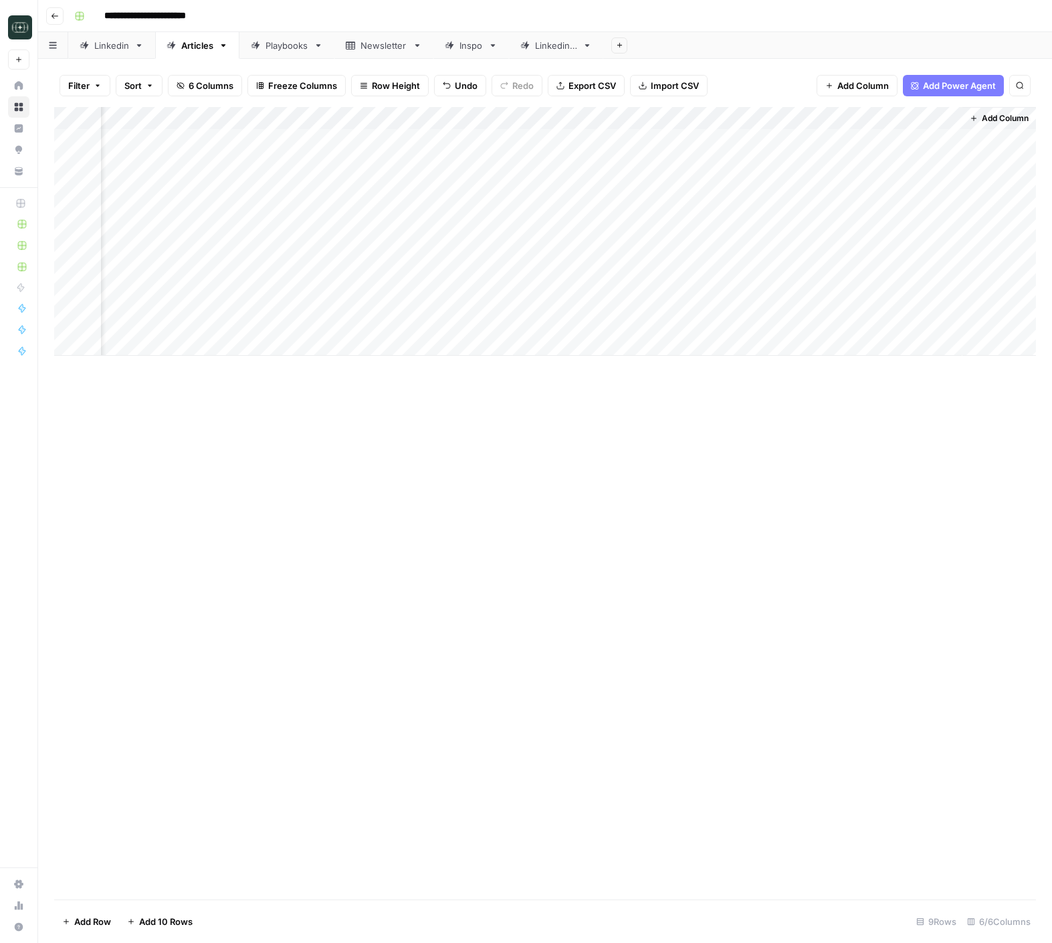
click at [956, 732] on div "Add Column" at bounding box center [545, 503] width 982 height 793
click at [987, 113] on span "Add Column" at bounding box center [1005, 118] width 47 height 12
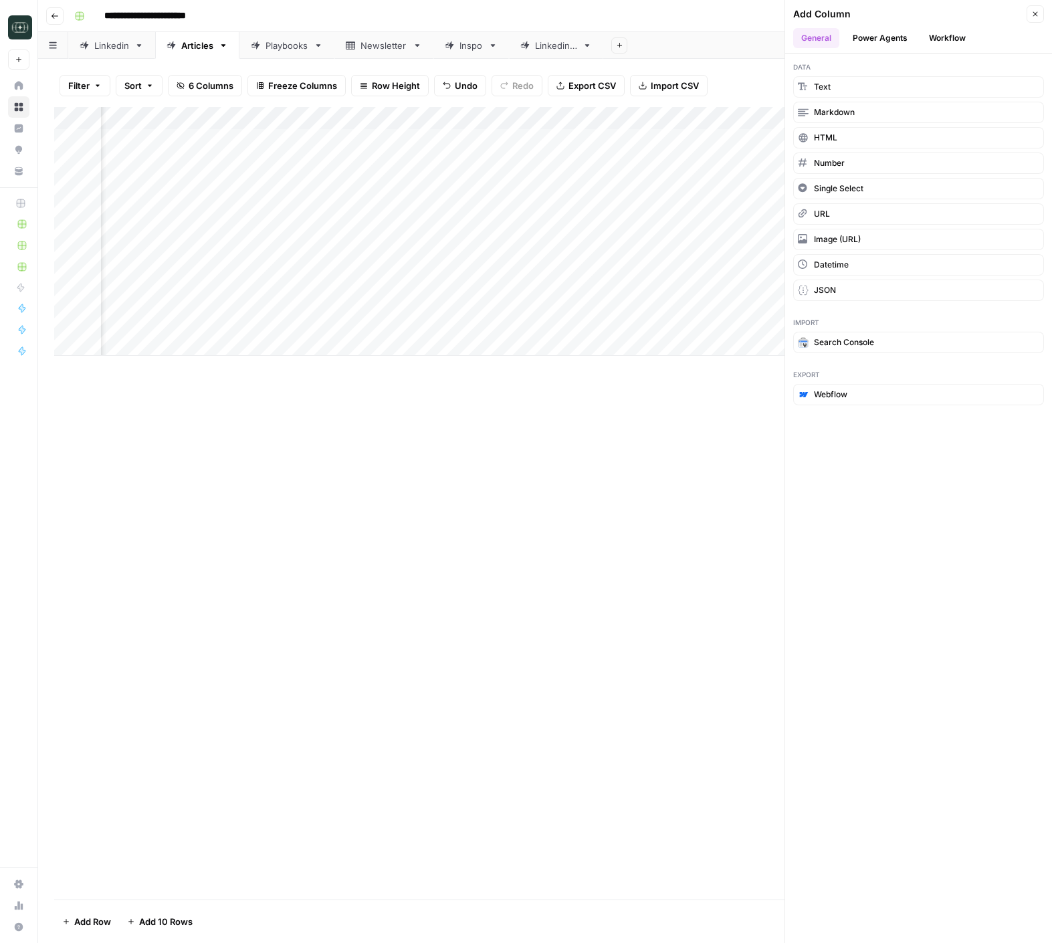
click at [889, 39] on button "Power Agents" at bounding box center [880, 38] width 71 height 20
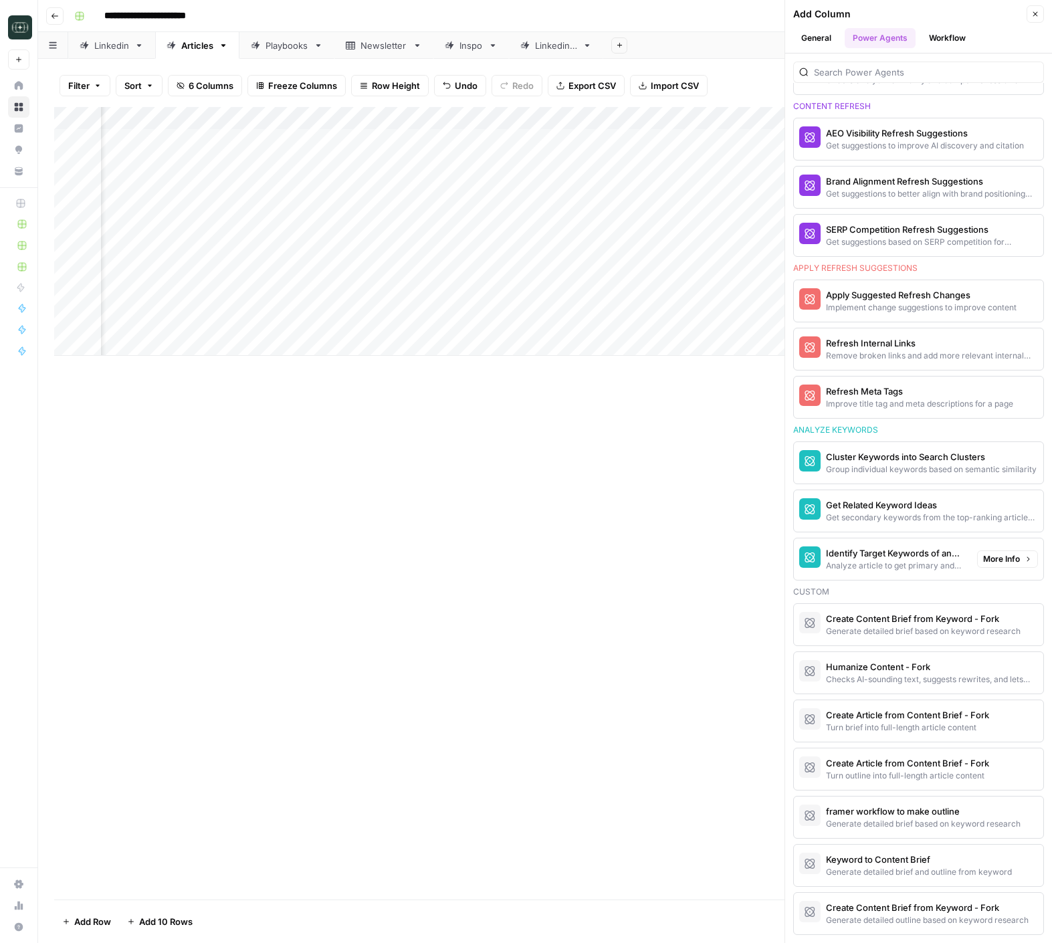
scroll to position [0, 0]
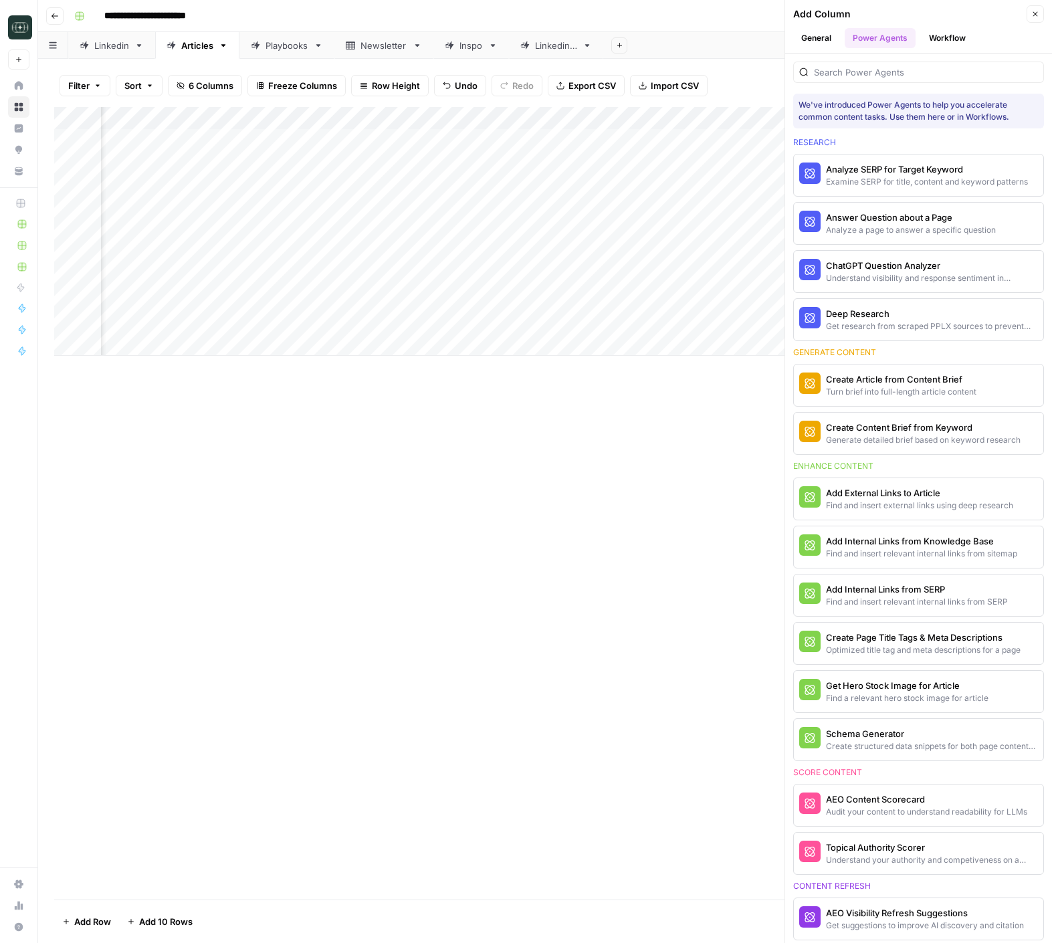
click at [1029, 17] on button "Close" at bounding box center [1035, 13] width 17 height 17
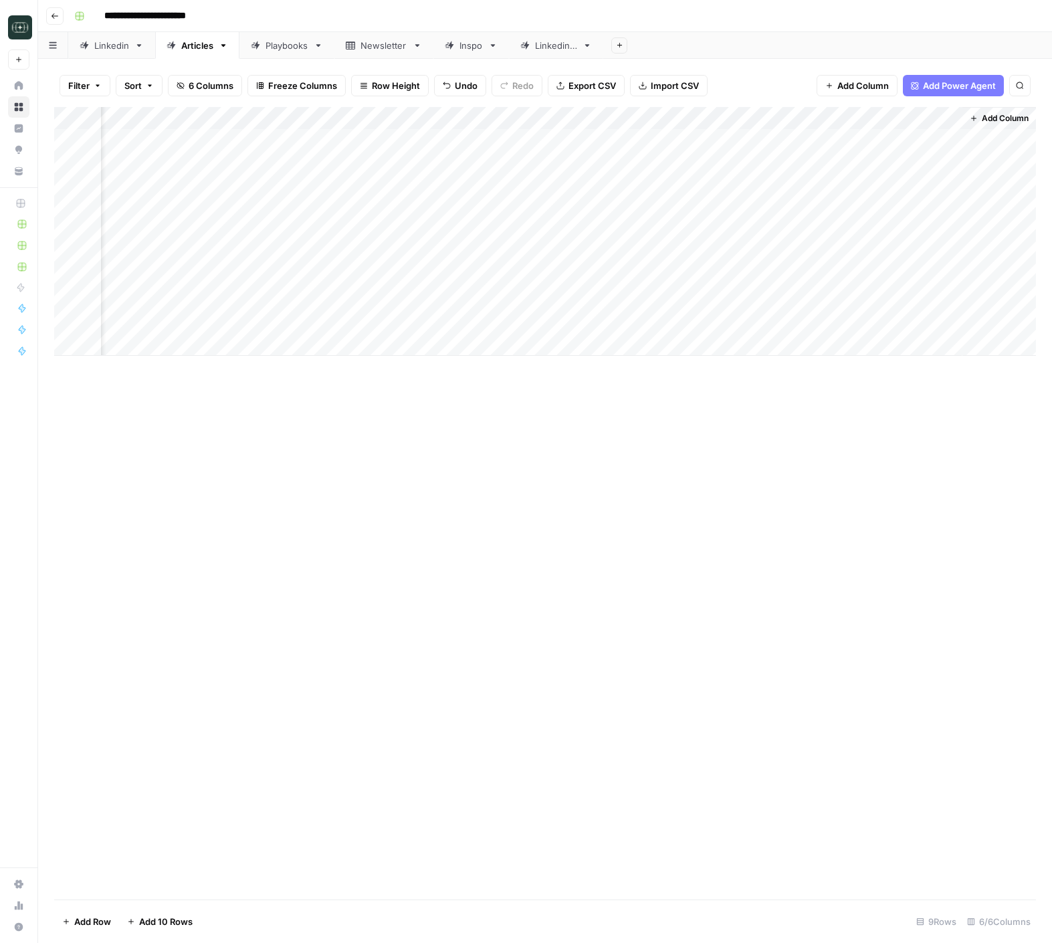
click at [996, 115] on span "Add Column" at bounding box center [1005, 118] width 47 height 12
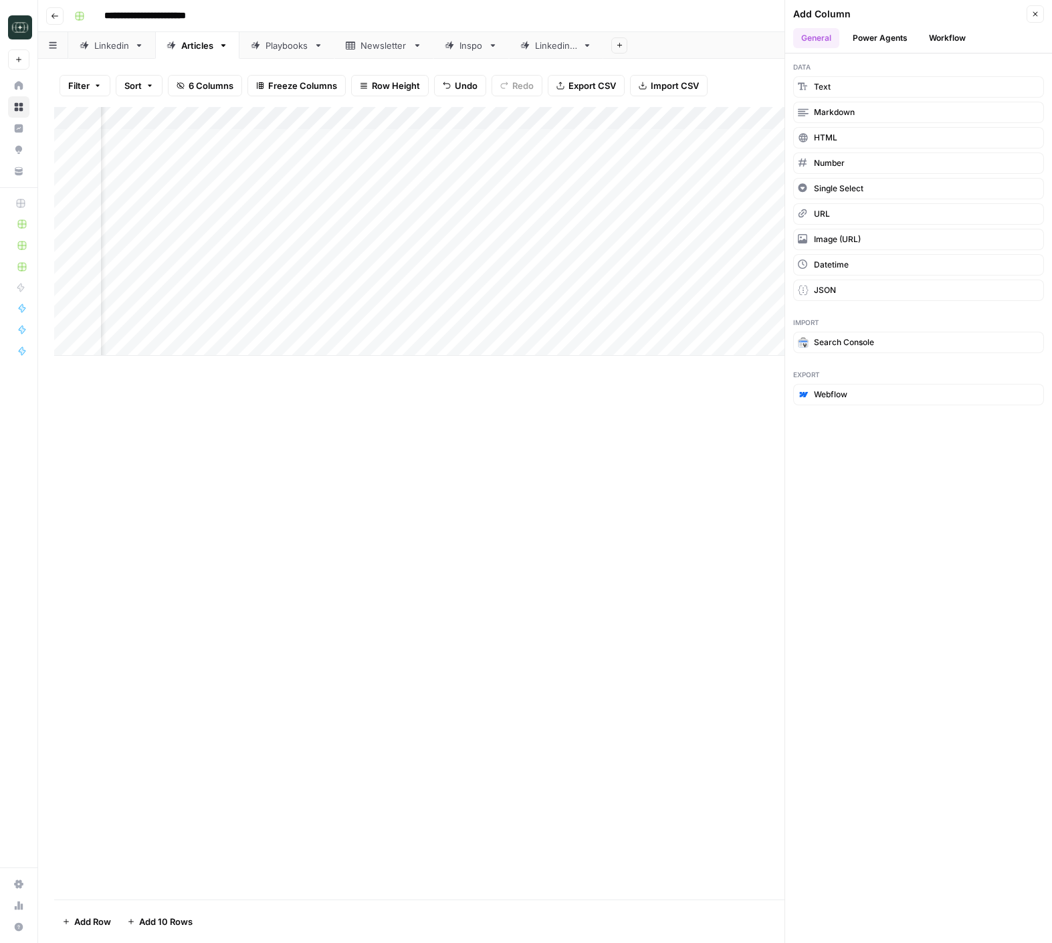
click at [967, 31] on button "Workflow" at bounding box center [947, 38] width 53 height 20
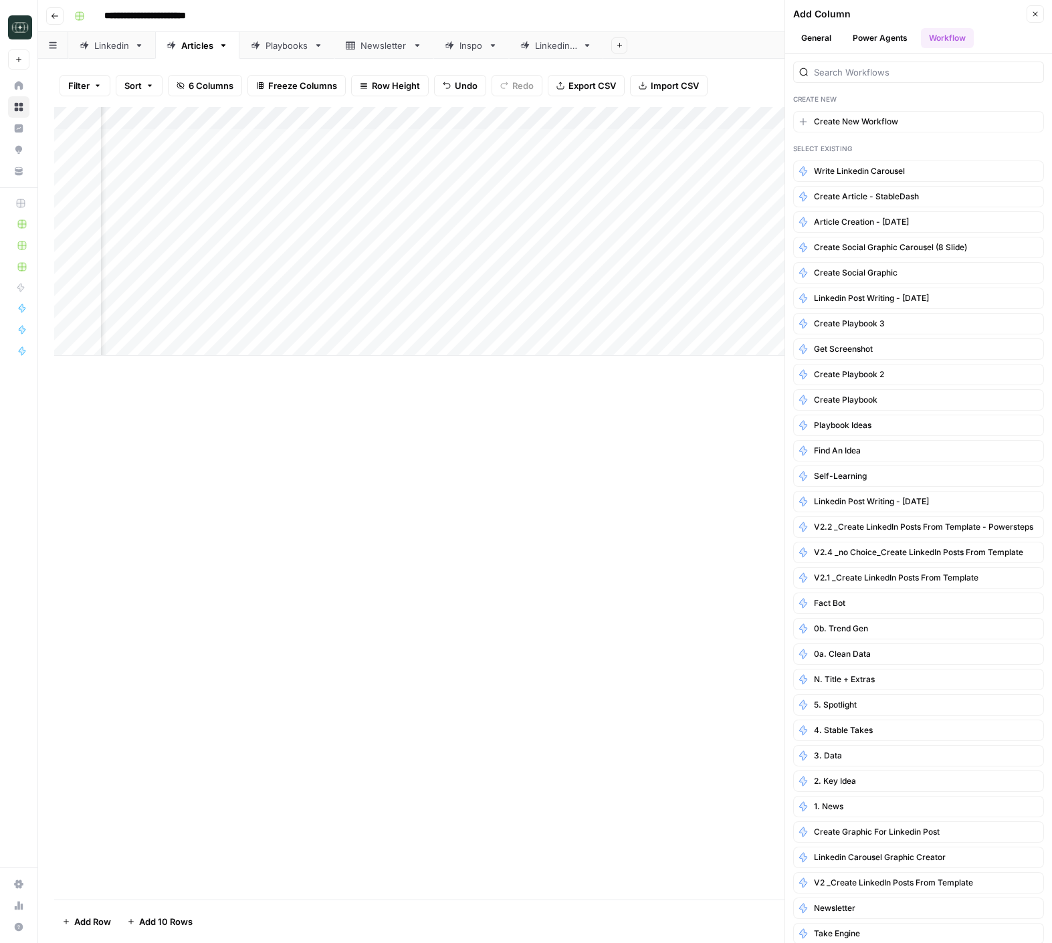
click at [1040, 13] on button "Close" at bounding box center [1035, 13] width 17 height 17
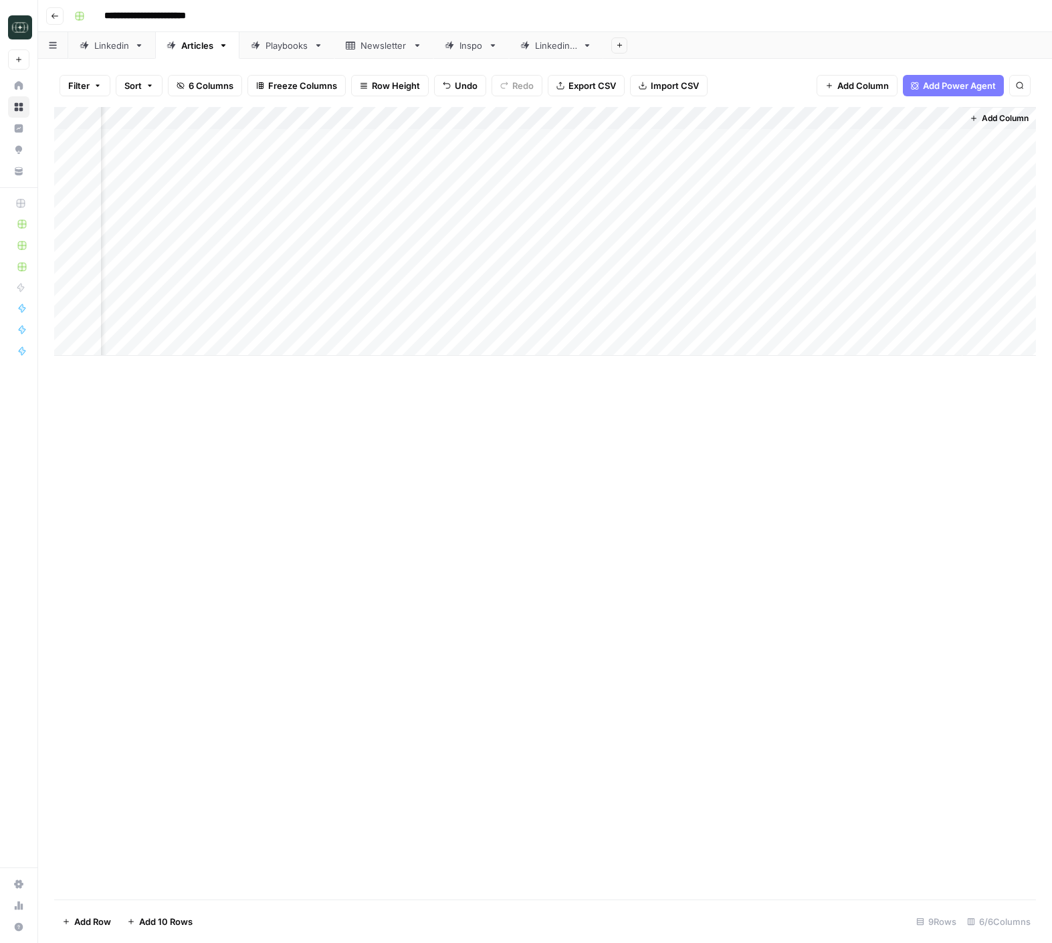
click at [53, 17] on icon "button" at bounding box center [55, 15] width 7 height 5
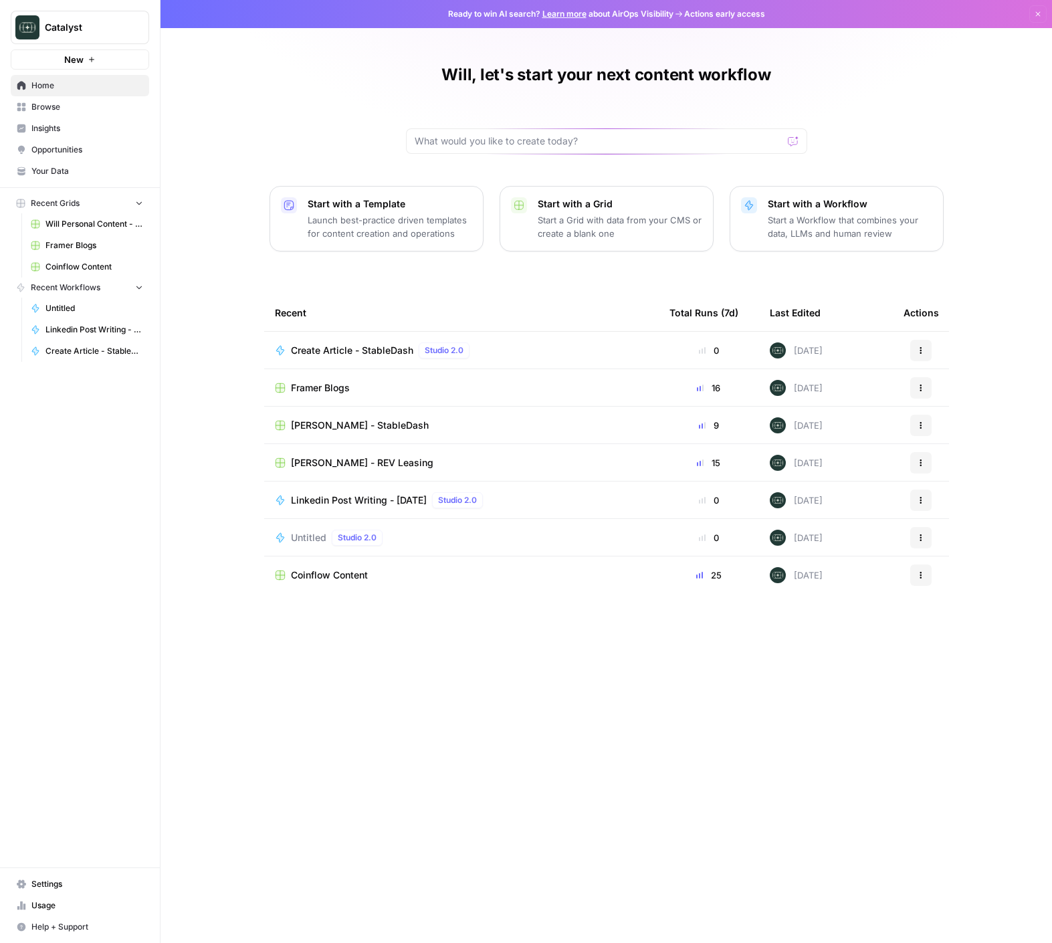
click at [338, 463] on span "Peter Roisman - REV Leasing" at bounding box center [362, 462] width 142 height 13
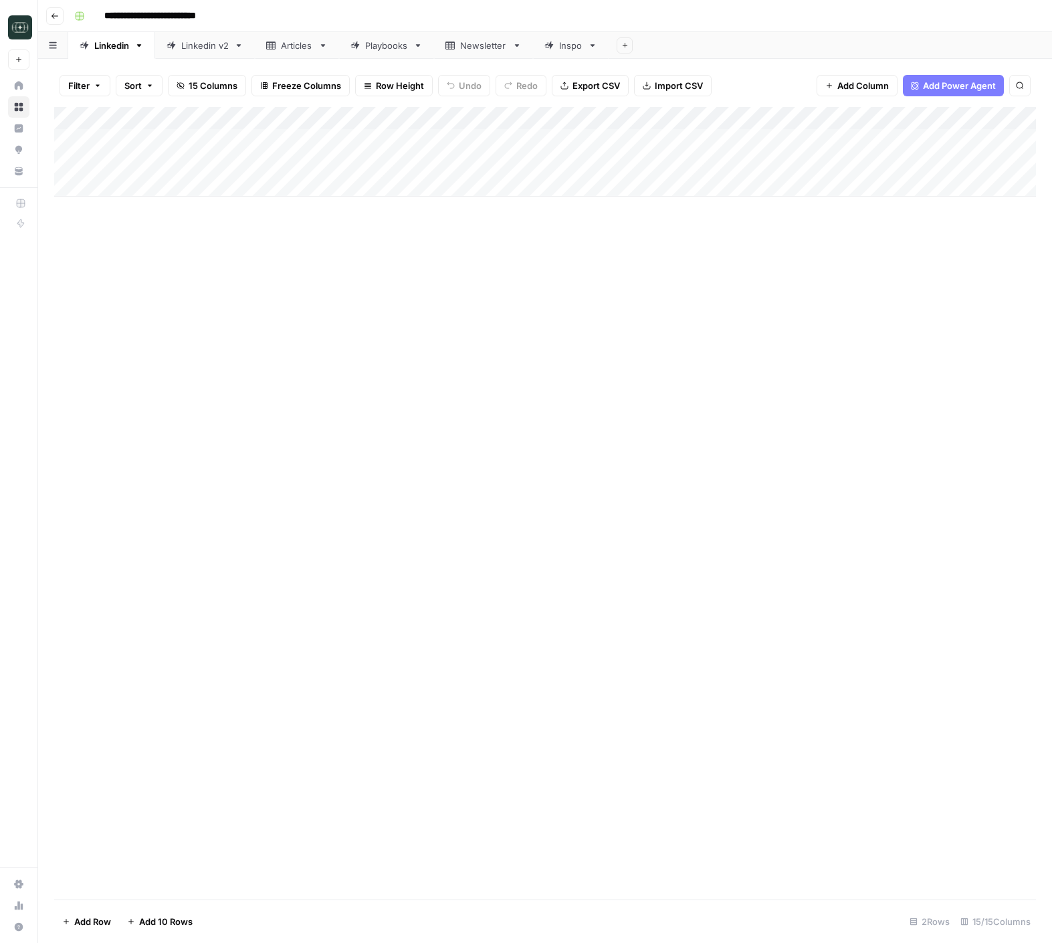
click at [210, 54] on link "Linkedin v2" at bounding box center [205, 45] width 100 height 27
click at [831, 413] on div "Add Column" at bounding box center [545, 277] width 982 height 340
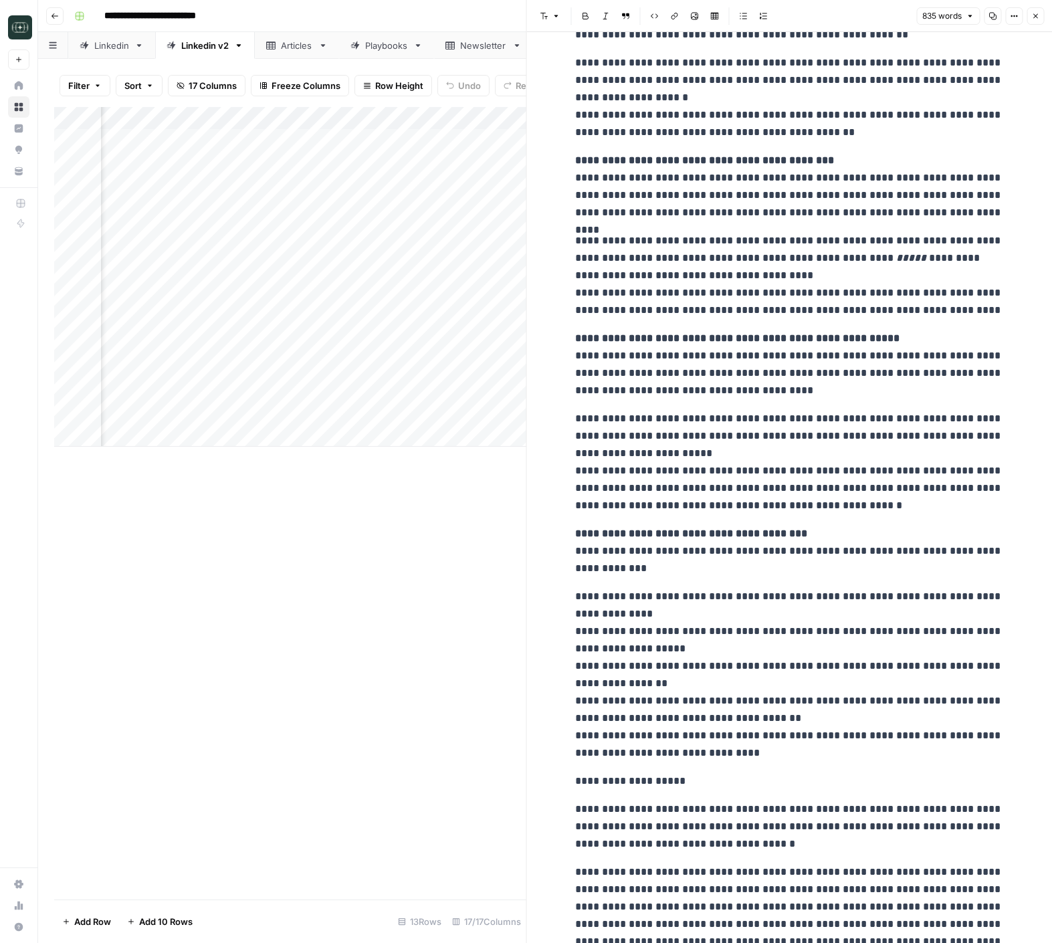
scroll to position [849, 0]
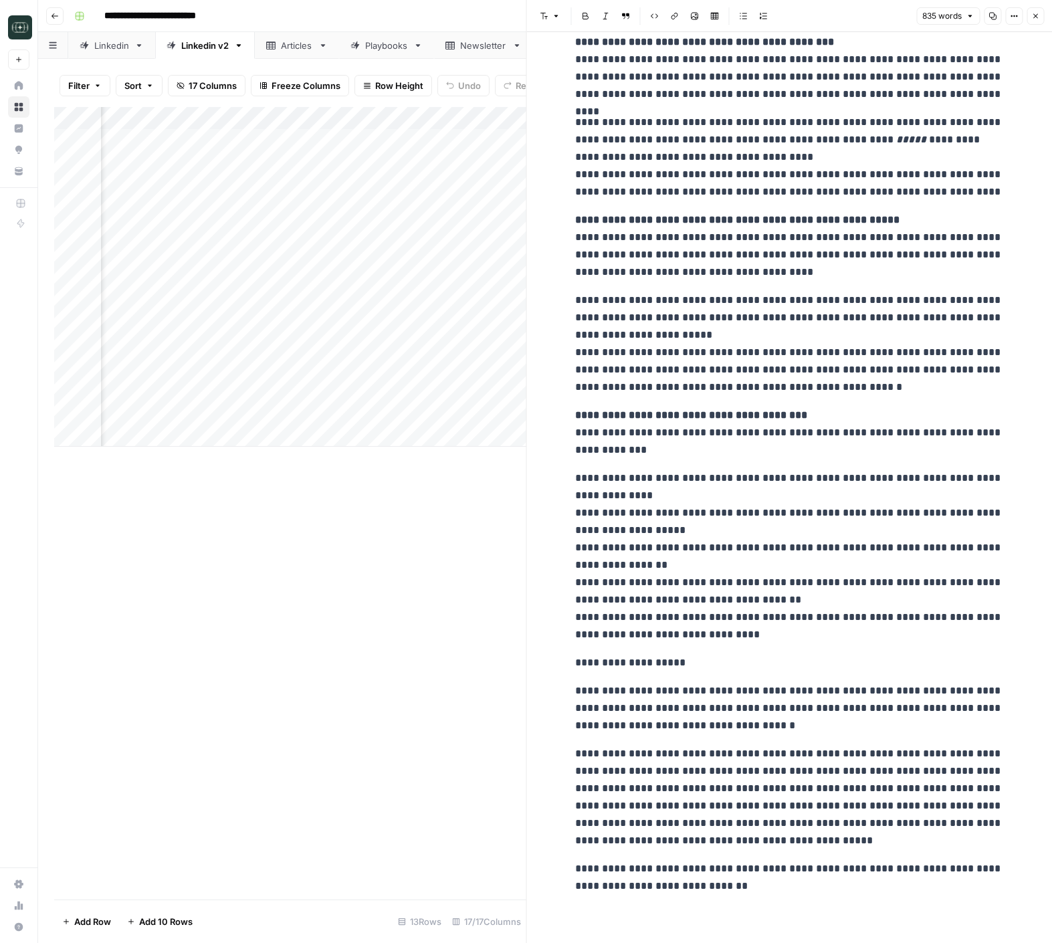
click at [1029, 17] on button "Close" at bounding box center [1035, 15] width 17 height 17
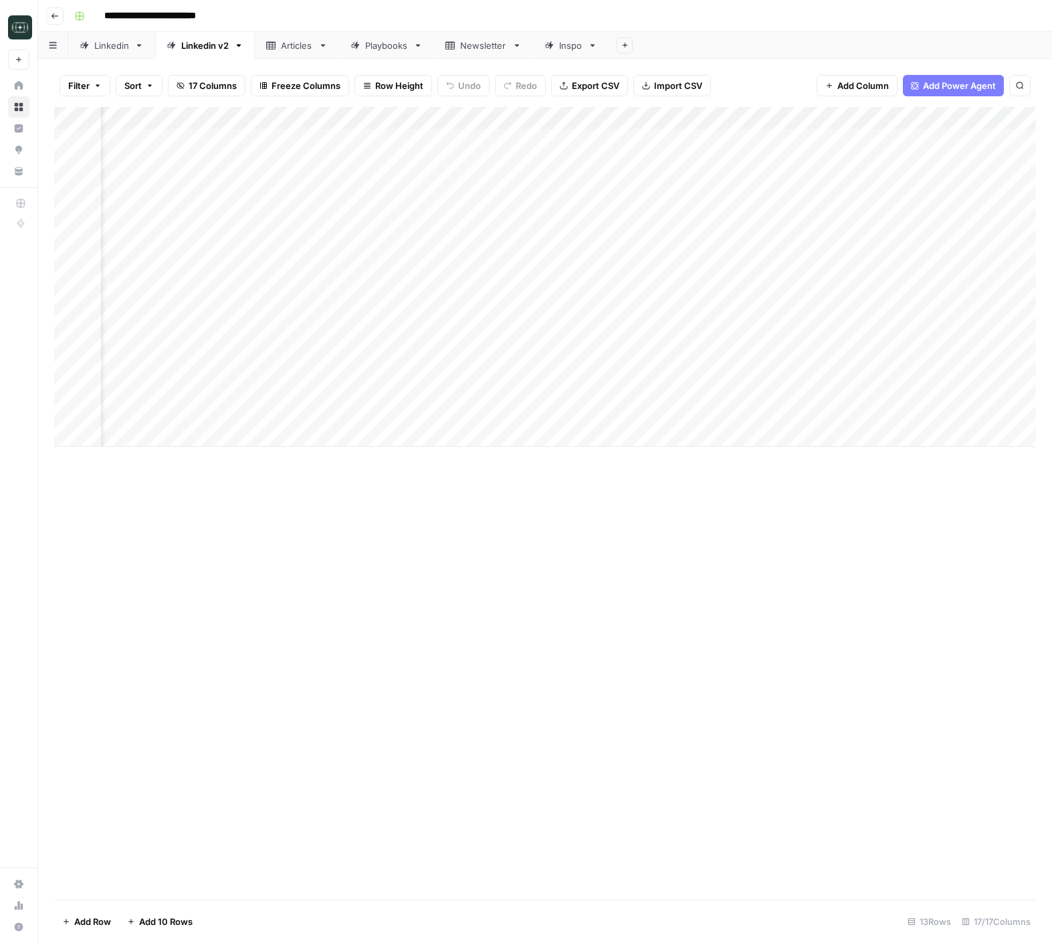
scroll to position [0, 35]
click at [353, 415] on div "Add Column" at bounding box center [545, 277] width 982 height 340
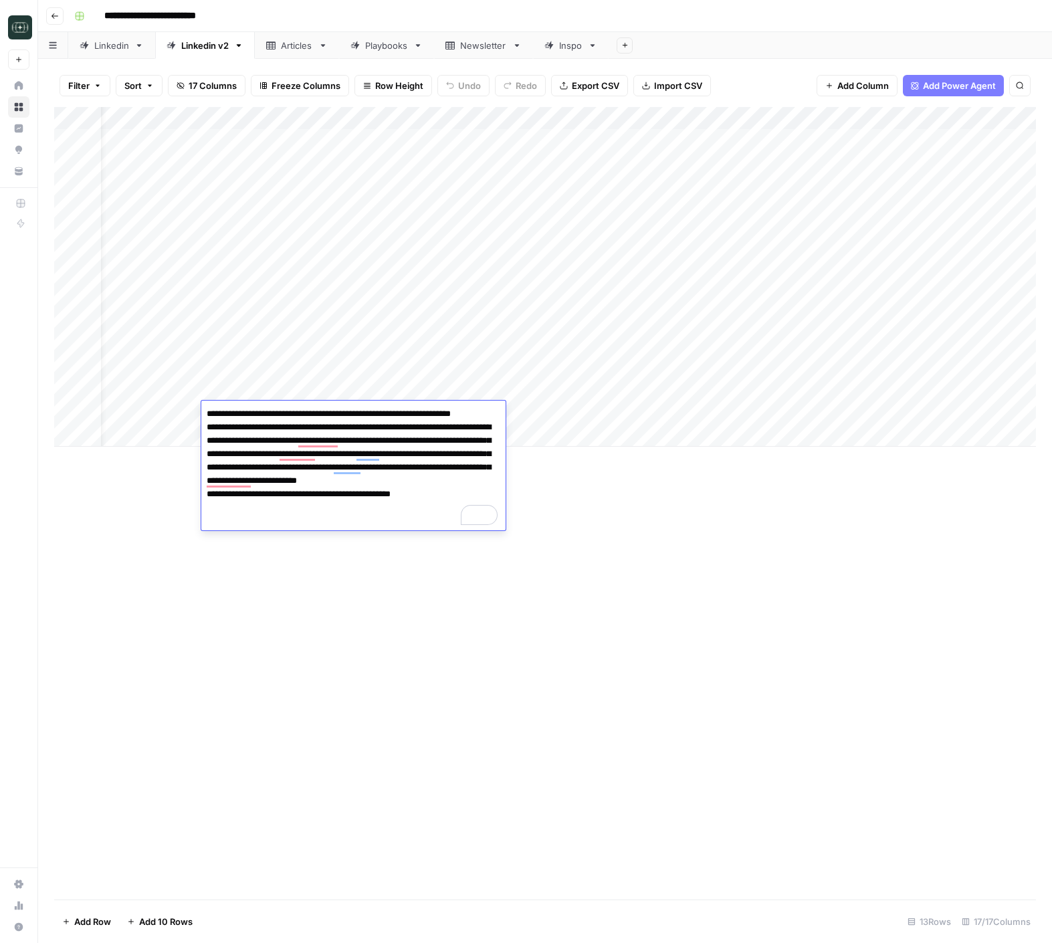
click at [752, 544] on div "Add Column" at bounding box center [545, 503] width 982 height 793
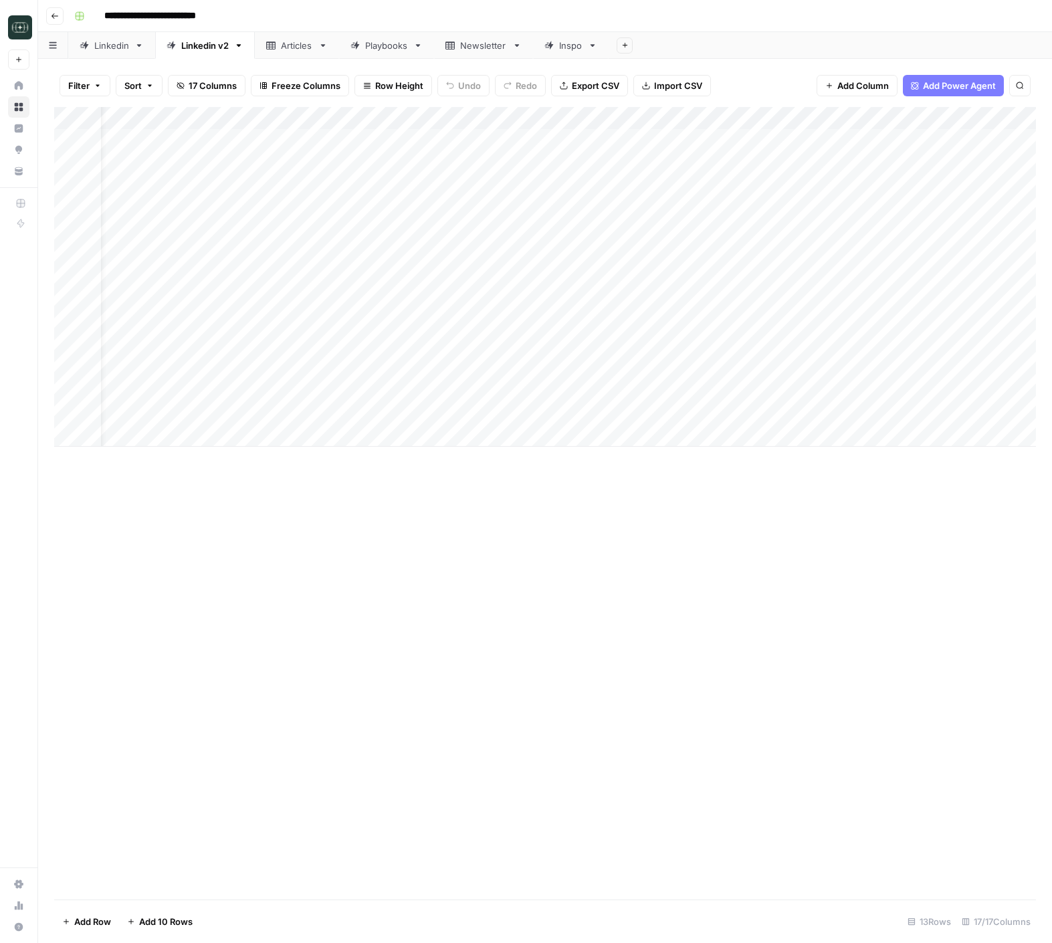
click at [852, 413] on div "Add Column" at bounding box center [545, 277] width 982 height 340
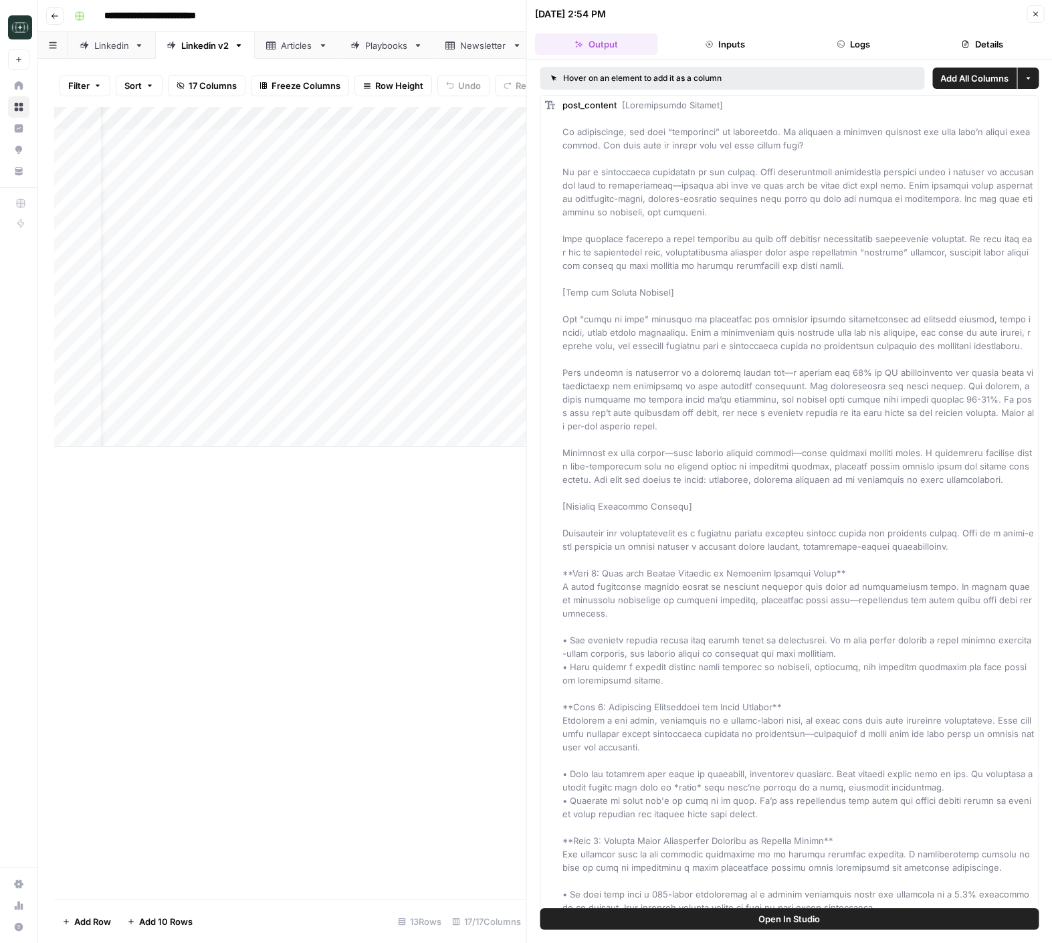
click at [845, 46] on button "Logs" at bounding box center [853, 43] width 123 height 21
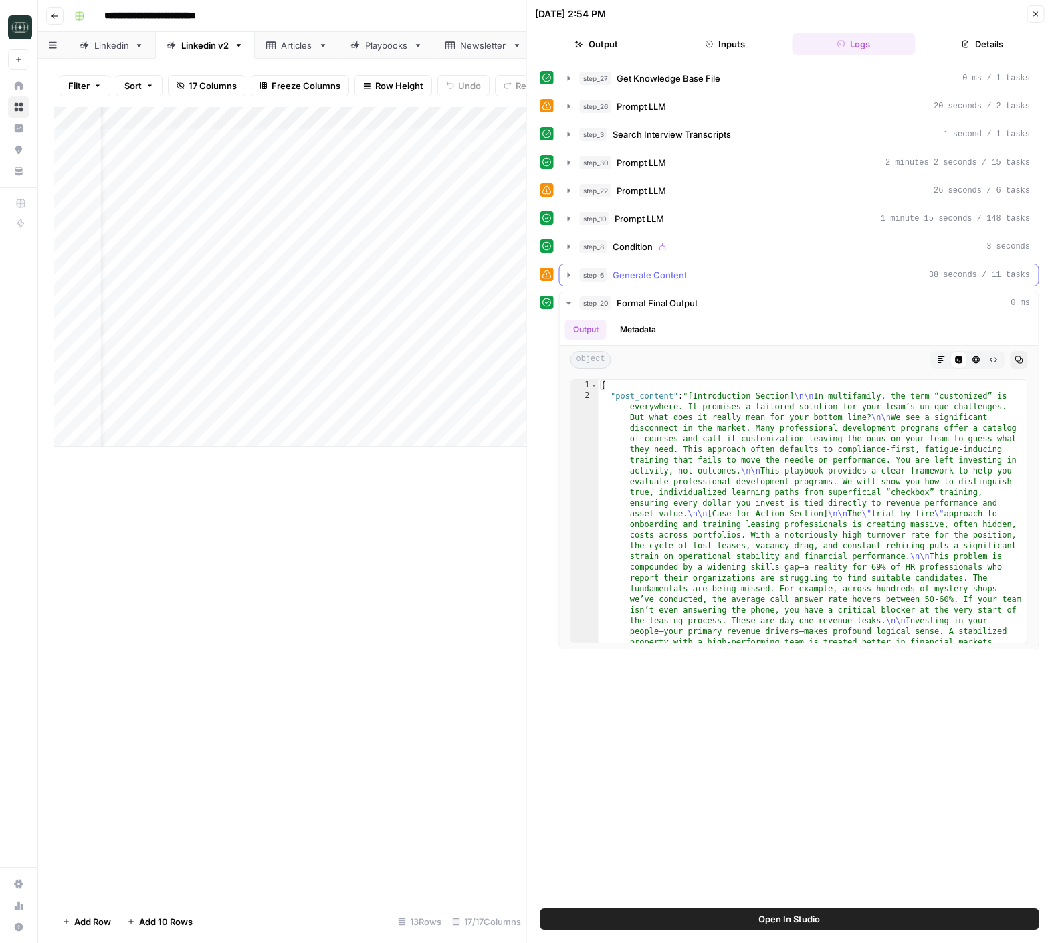
click at [657, 284] on button "step_6 Generate Content 38 seconds / 11 tasks" at bounding box center [799, 274] width 479 height 21
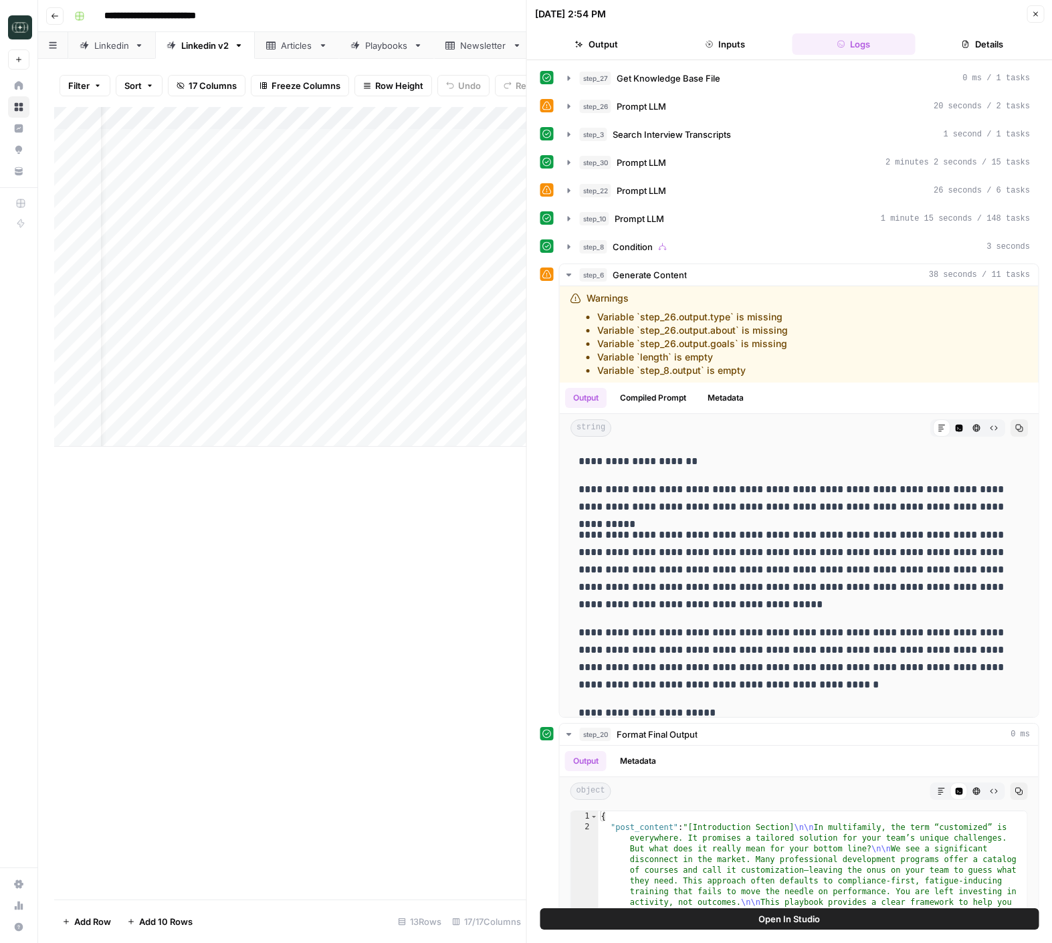
click at [1031, 16] on icon "button" at bounding box center [1035, 14] width 8 height 8
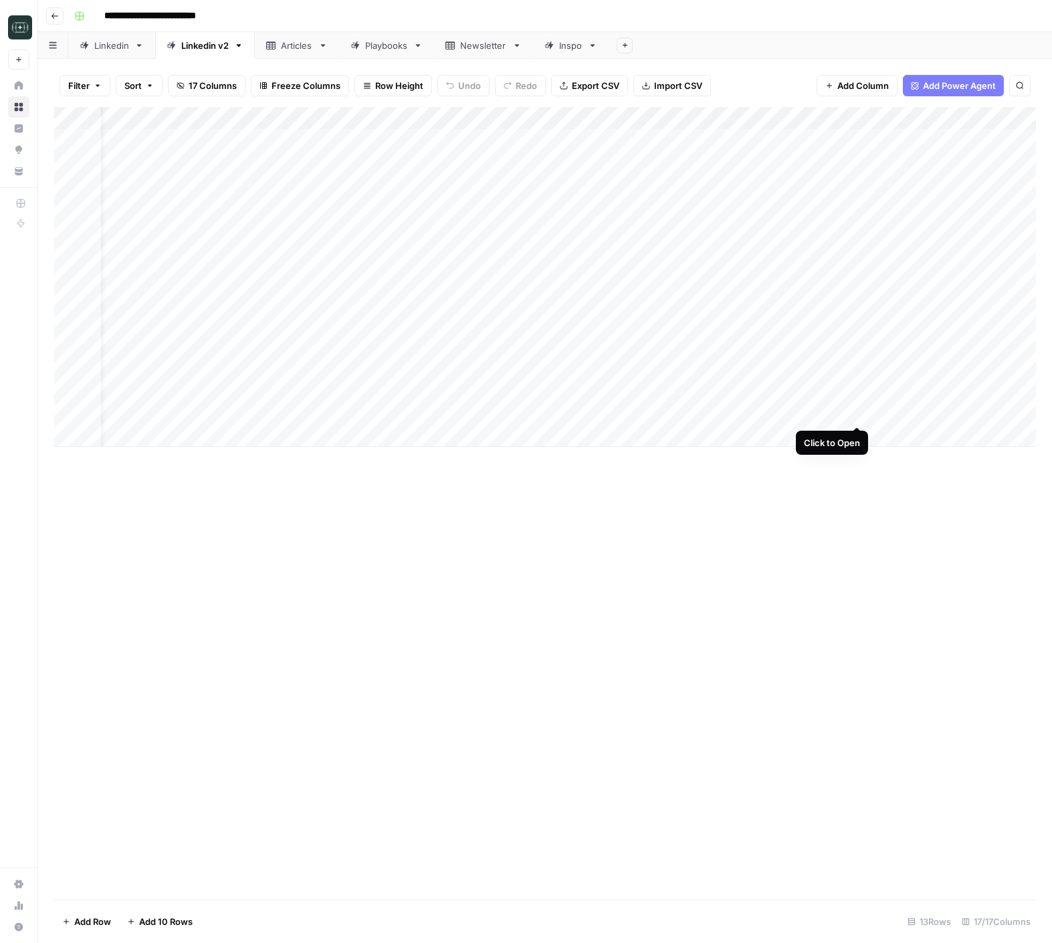
click at [859, 415] on div "Add Column" at bounding box center [545, 277] width 982 height 340
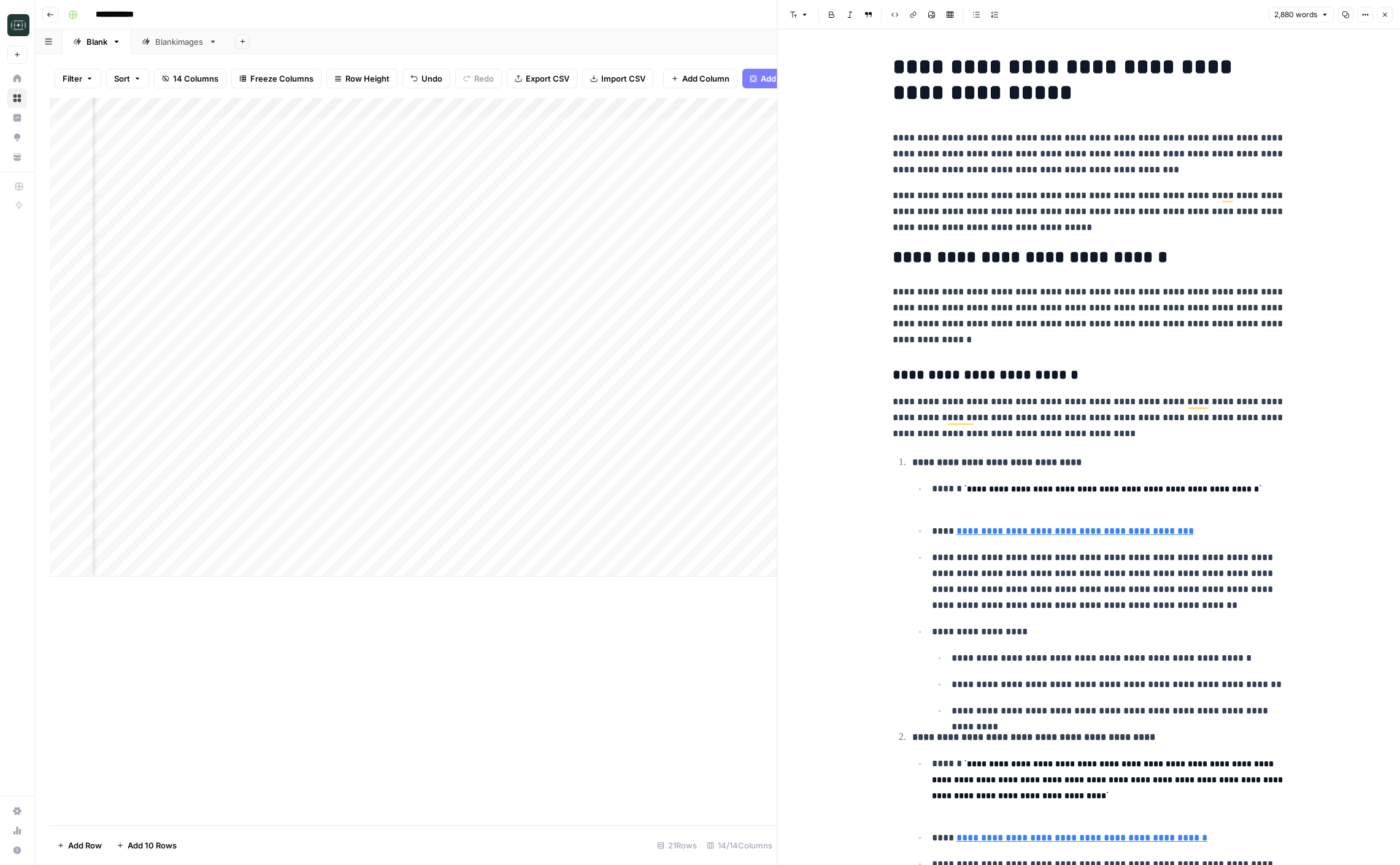
scroll to position [9412, 0]
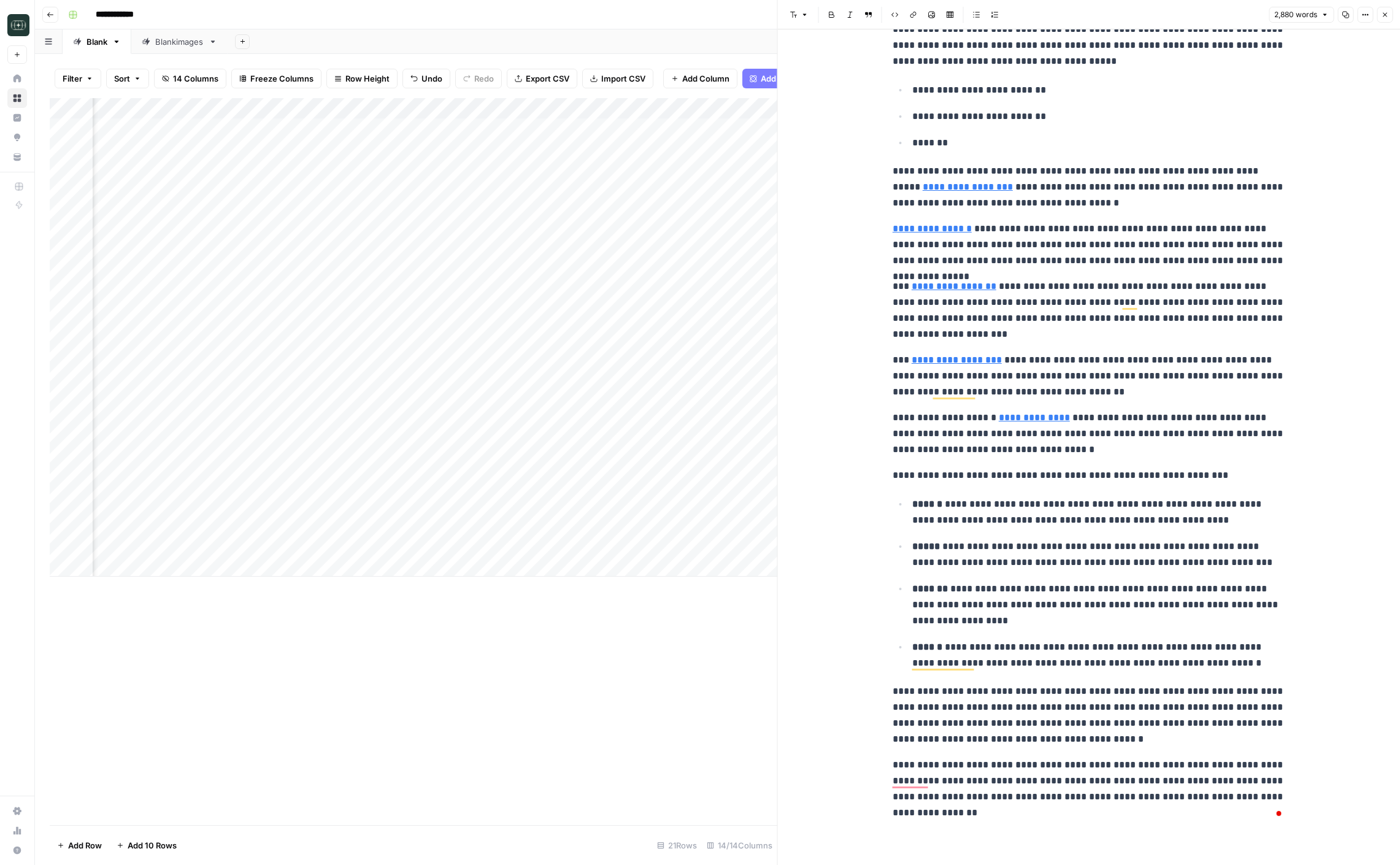
click at [1382, 14] on icon "button" at bounding box center [1385, 15] width 7 height 7
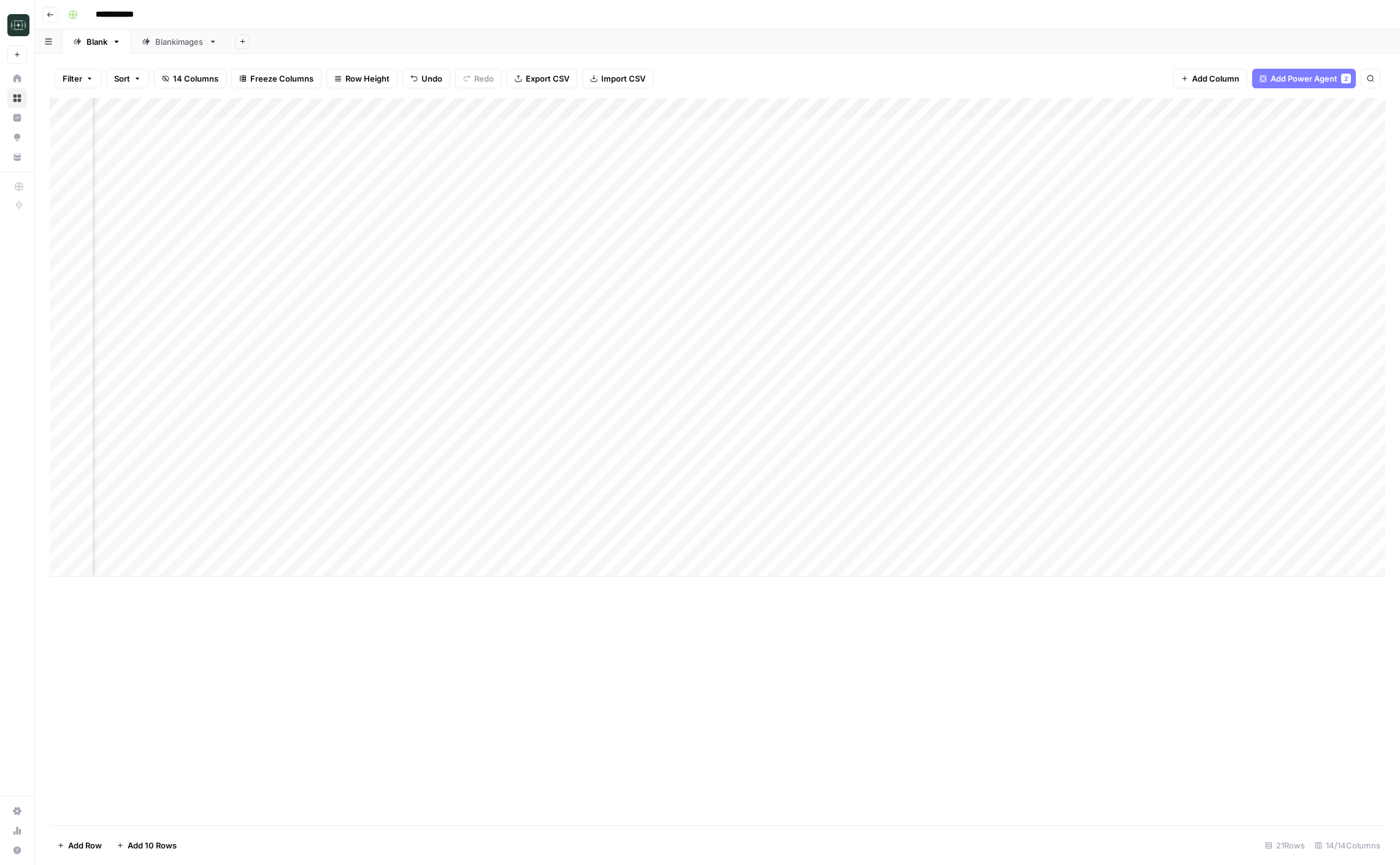
scroll to position [0, 366]
click at [1304, 463] on div "Add Column" at bounding box center [717, 338] width 1336 height 479
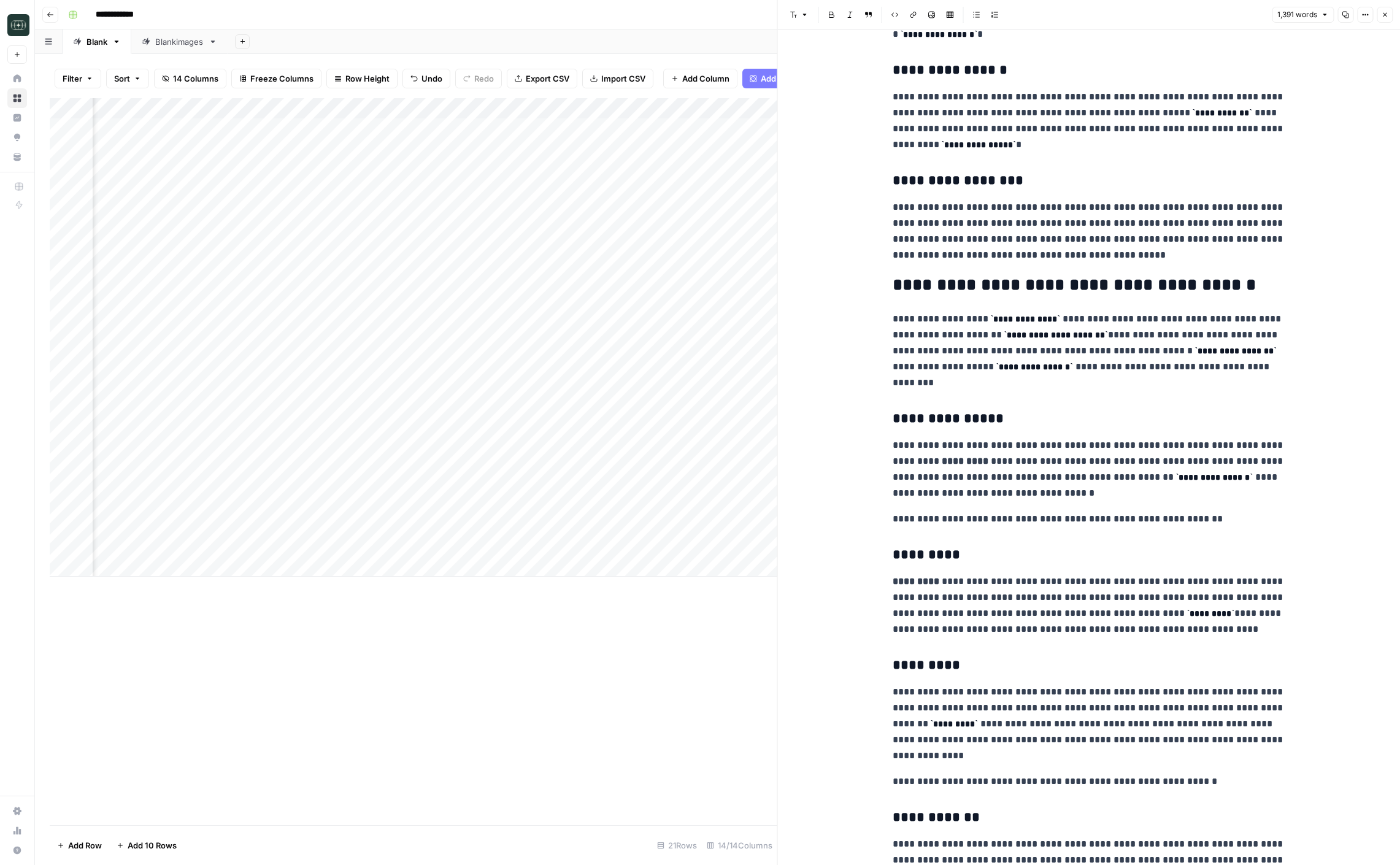
scroll to position [2513, 0]
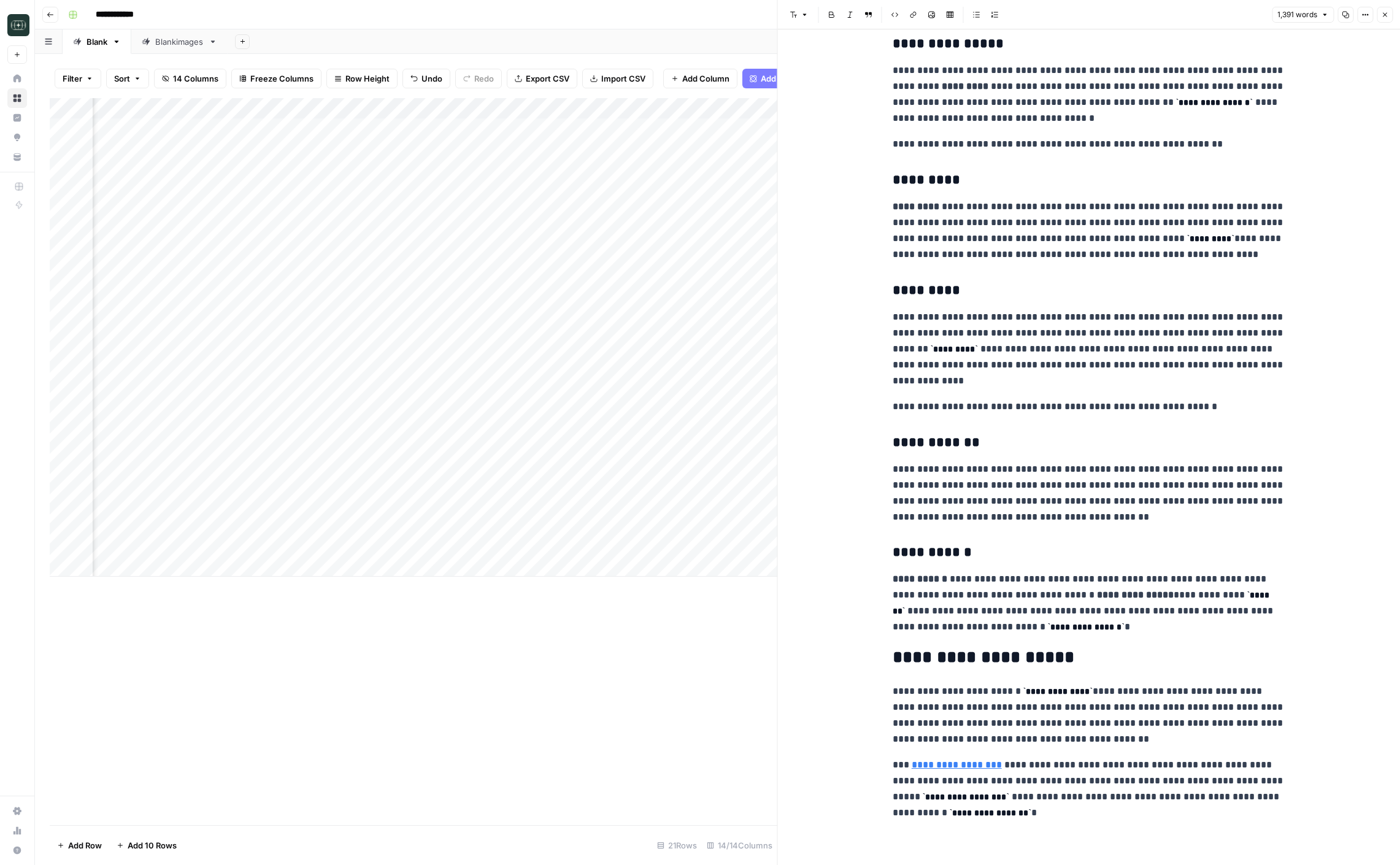
click at [1383, 17] on icon "button" at bounding box center [1385, 15] width 7 height 7
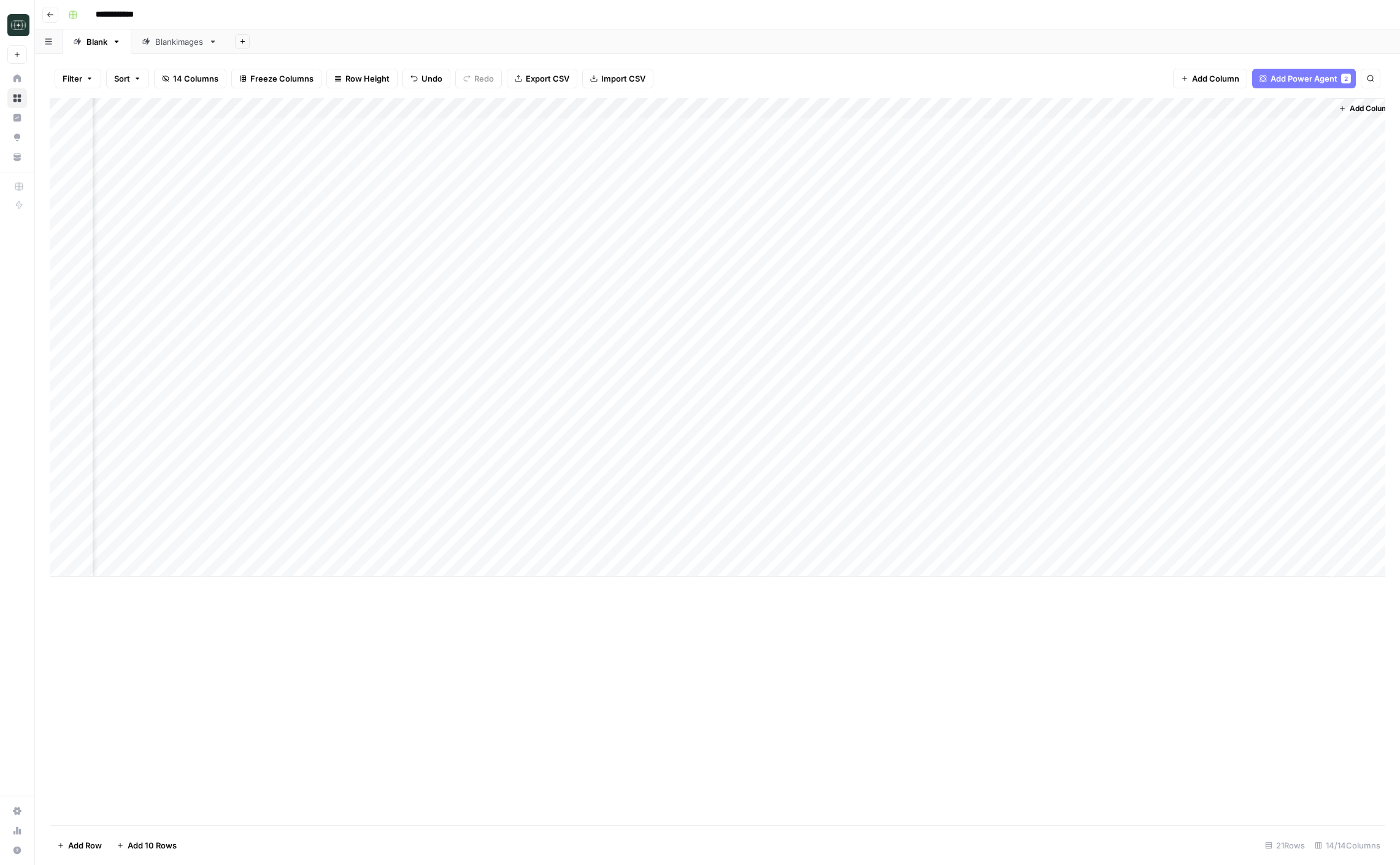
click at [1064, 468] on div "Add Column" at bounding box center [717, 338] width 1336 height 479
type textarea "**********"
click at [1317, 481] on div "Add Column" at bounding box center [717, 338] width 1336 height 479
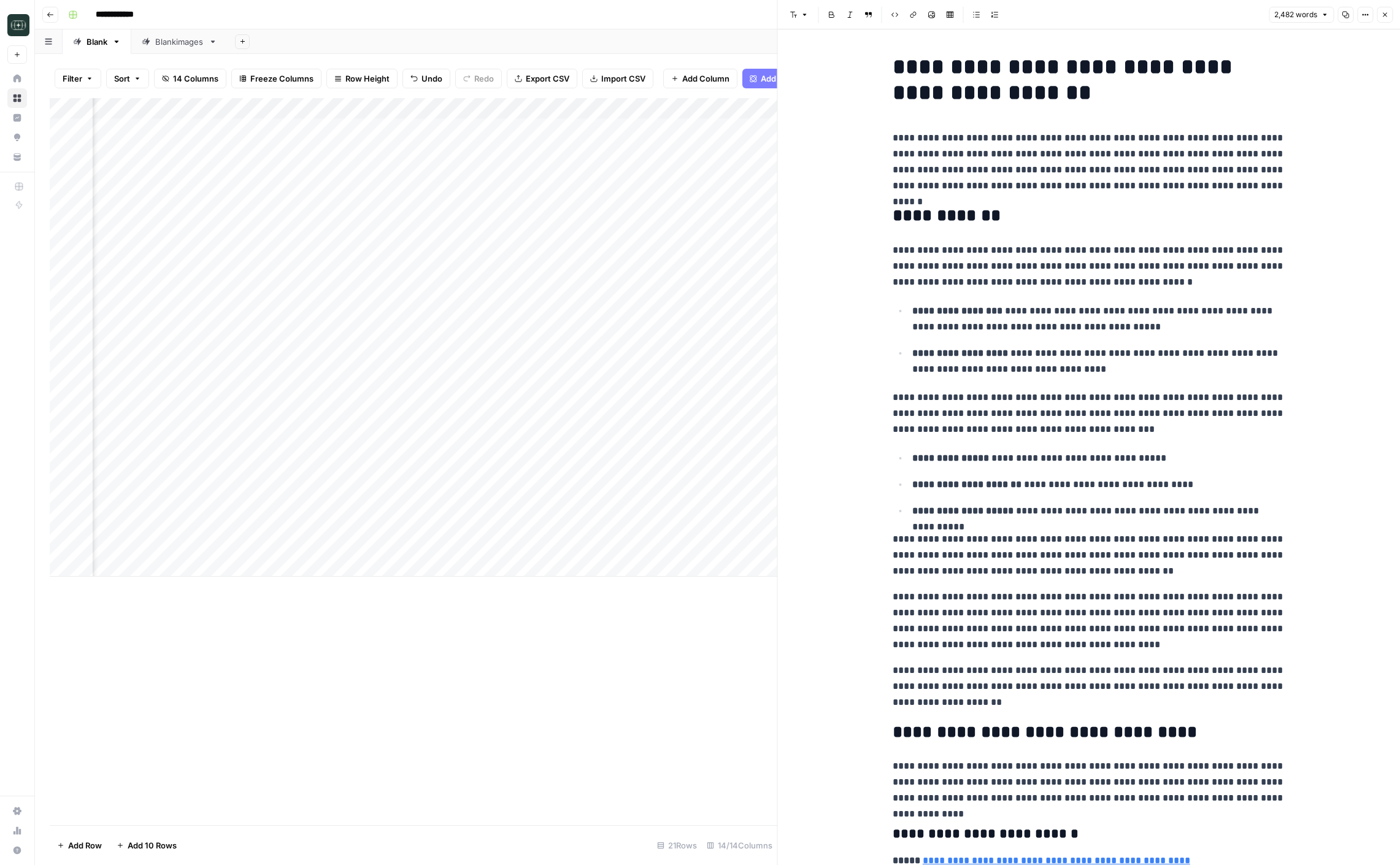
scroll to position [616, 0]
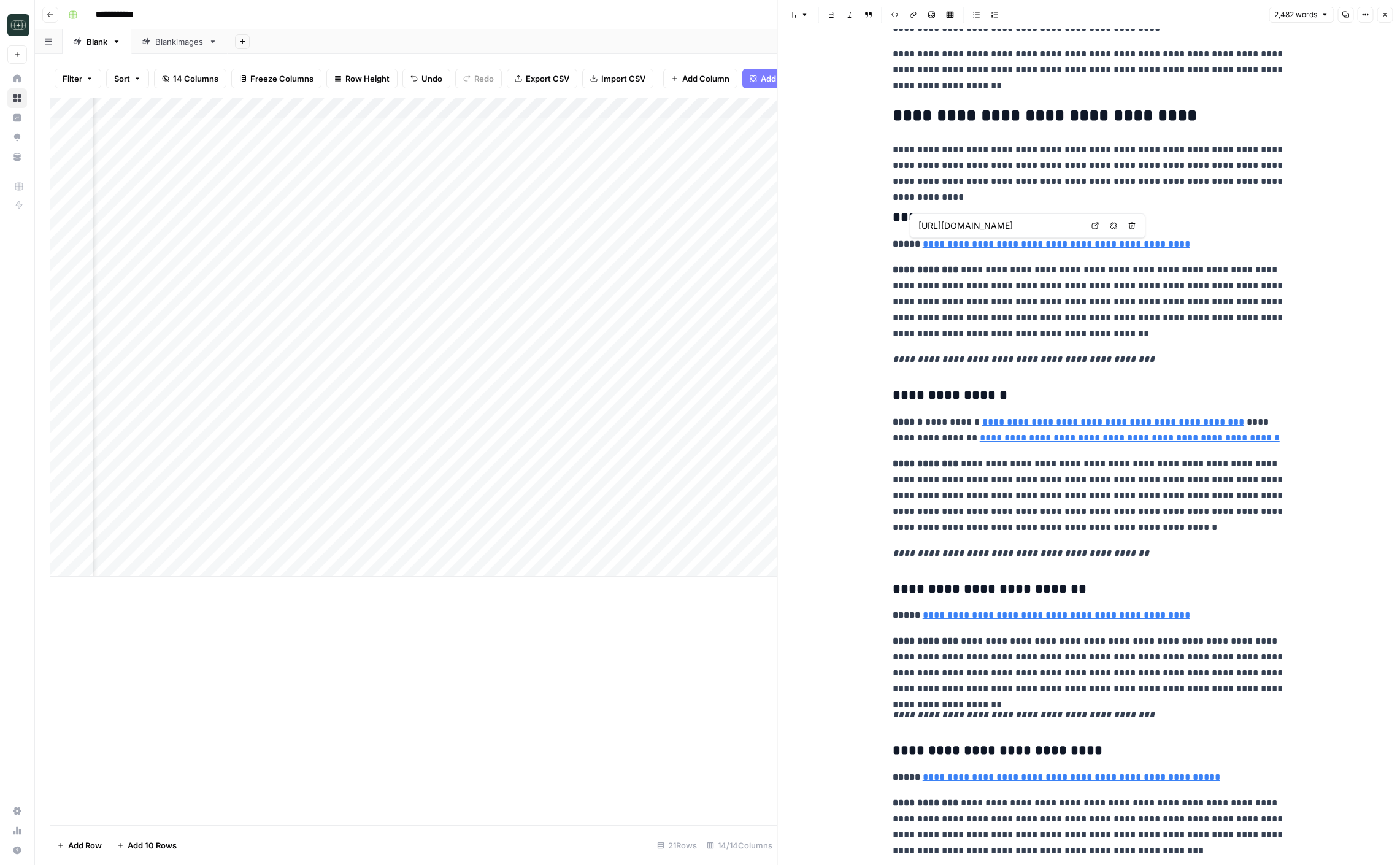
click at [1093, 245] on link "**********" at bounding box center [1057, 244] width 268 height 9
click at [1093, 222] on icon at bounding box center [1095, 226] width 7 height 7
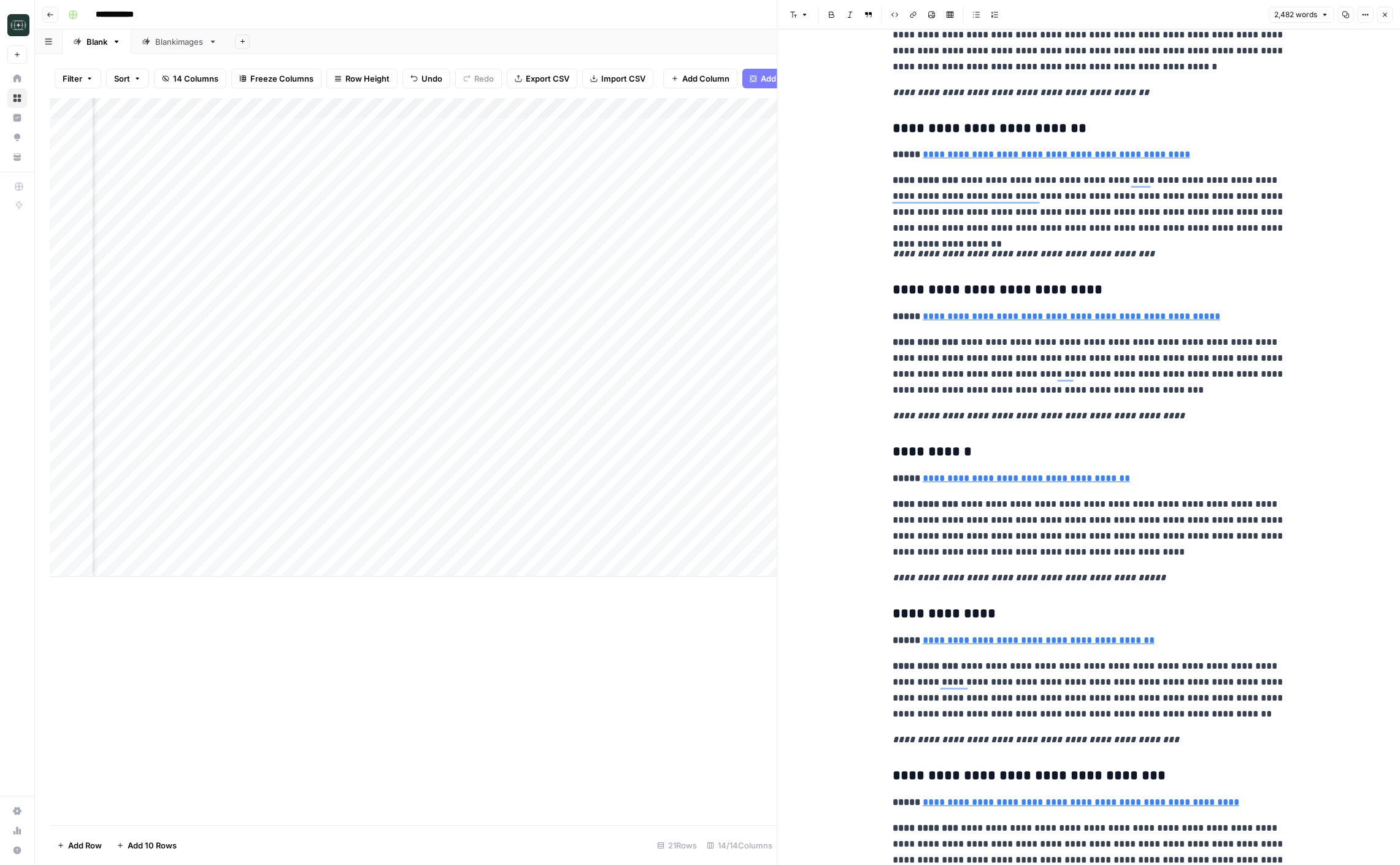
click at [1383, 16] on icon "button" at bounding box center [1385, 15] width 5 height 5
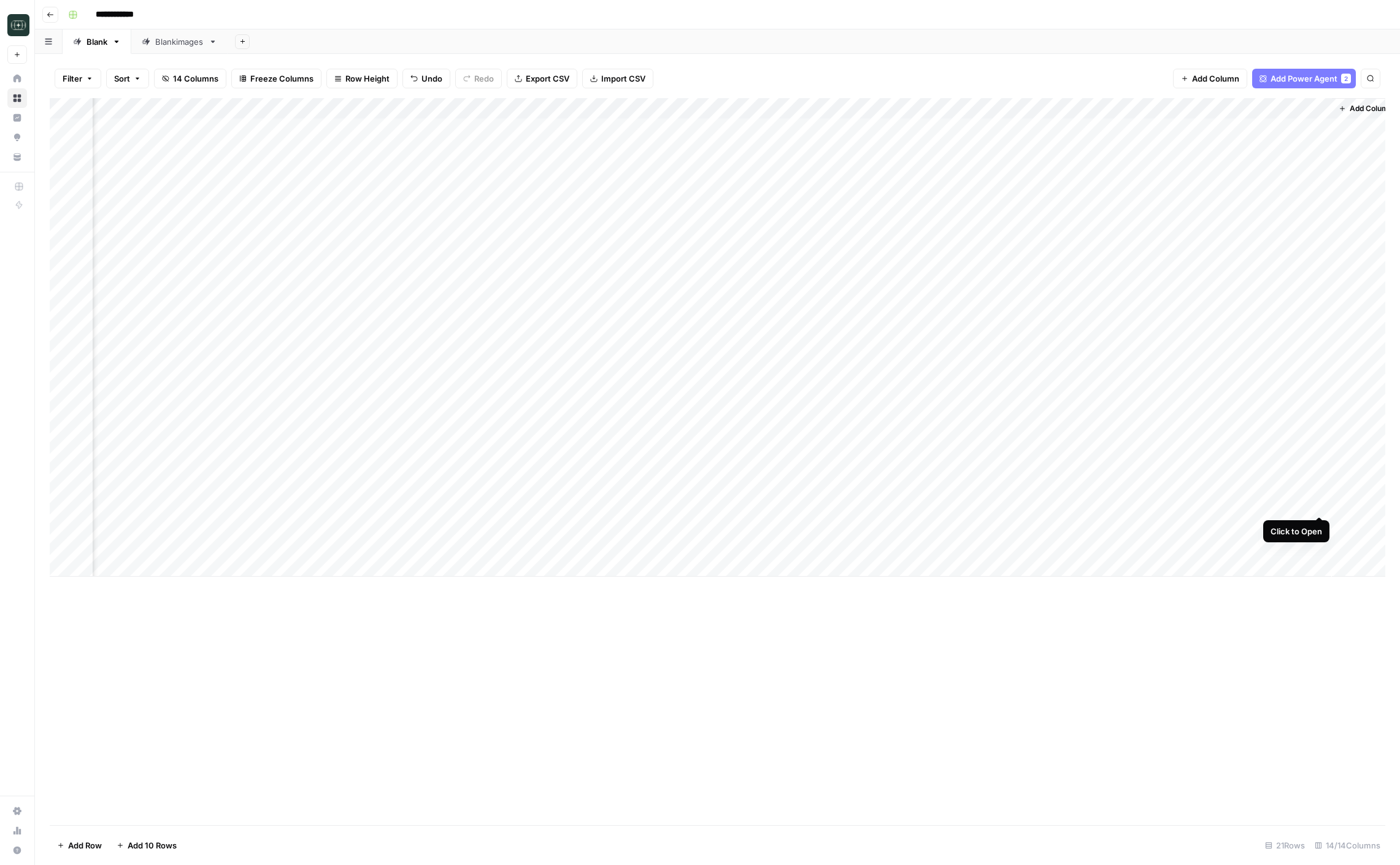
click at [1320, 505] on div "Add Column" at bounding box center [717, 338] width 1336 height 479
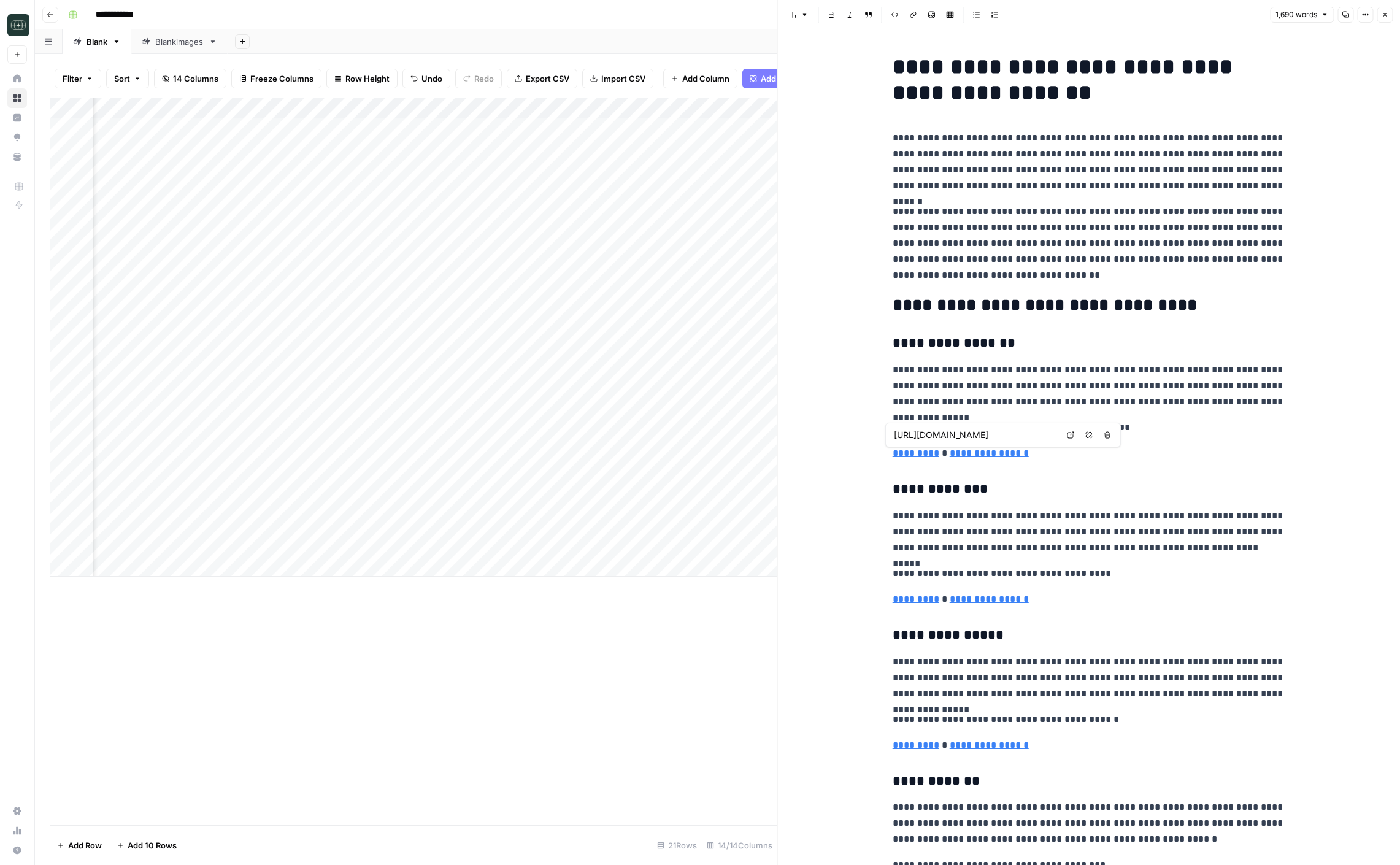
click at [915, 451] on link "*********" at bounding box center [916, 453] width 47 height 9
click at [1067, 438] on icon at bounding box center [1071, 435] width 7 height 7
click at [1384, 19] on button "Close" at bounding box center [1384, 14] width 16 height 16
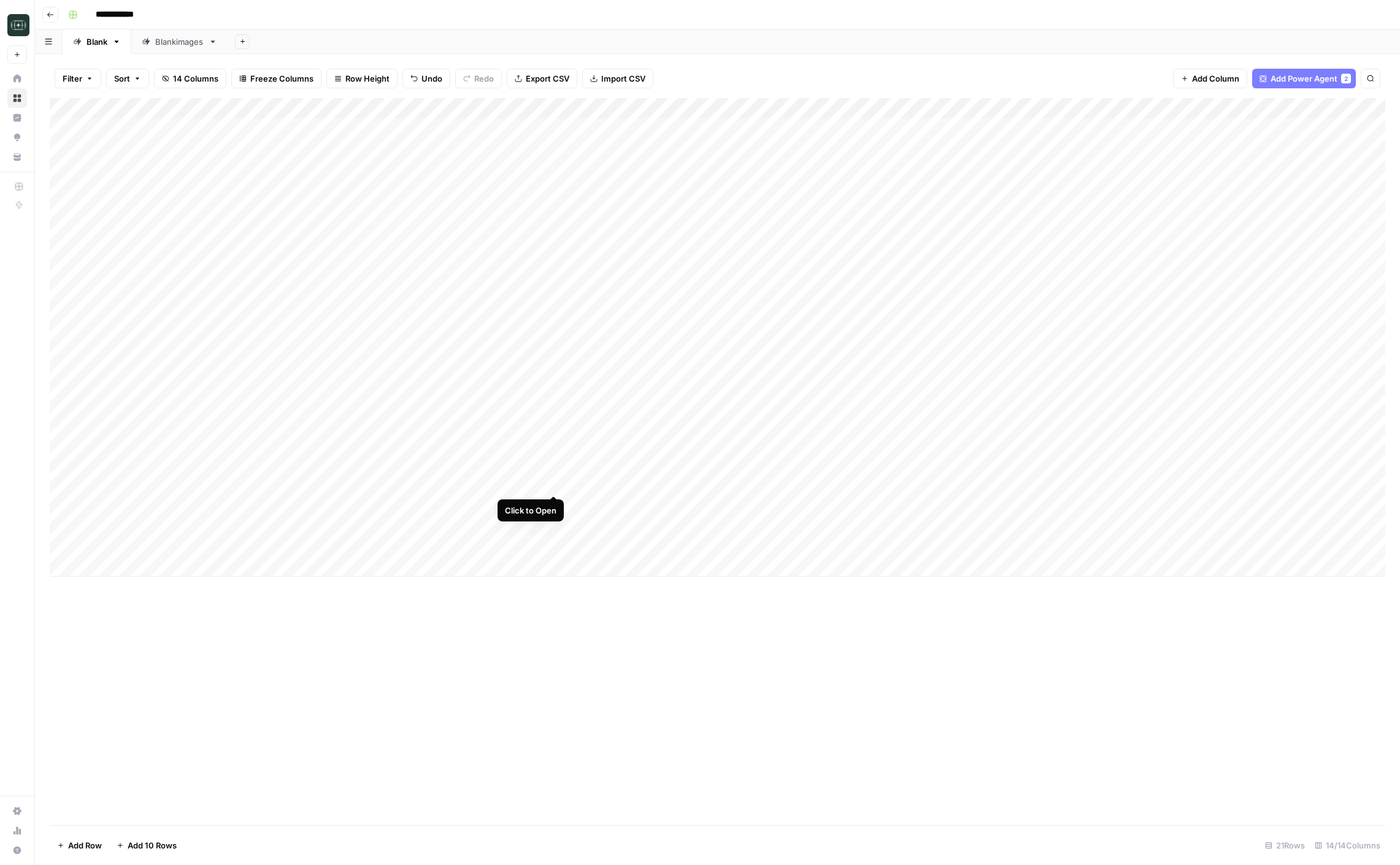
click at [573, 482] on div "Add Column" at bounding box center [717, 338] width 1336 height 479
click at [1302, 460] on div "Add Column" at bounding box center [717, 338] width 1336 height 479
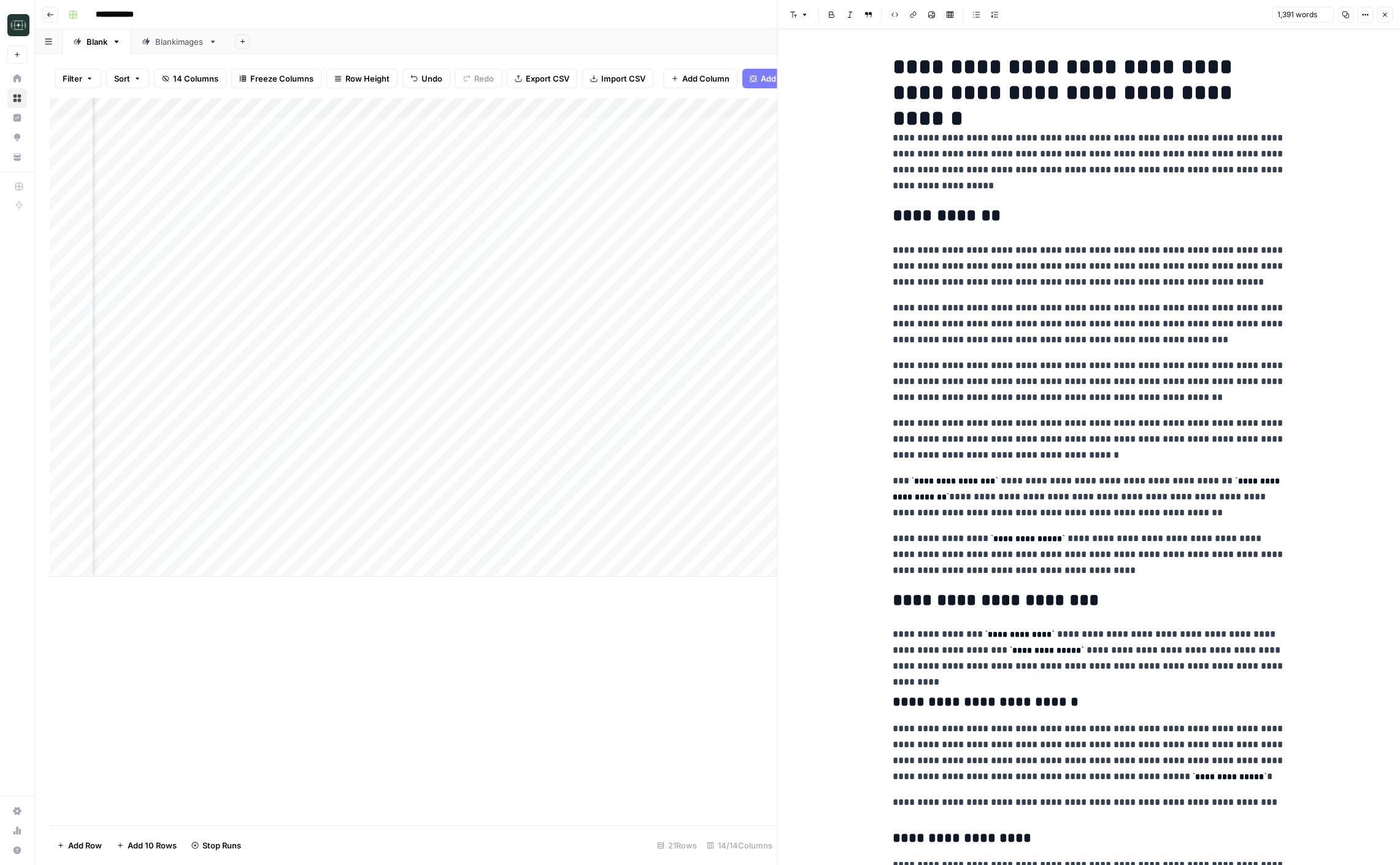
click at [1122, 438] on p "**********" at bounding box center [1089, 439] width 393 height 48
click at [1389, 15] on button "Close" at bounding box center [1384, 14] width 16 height 16
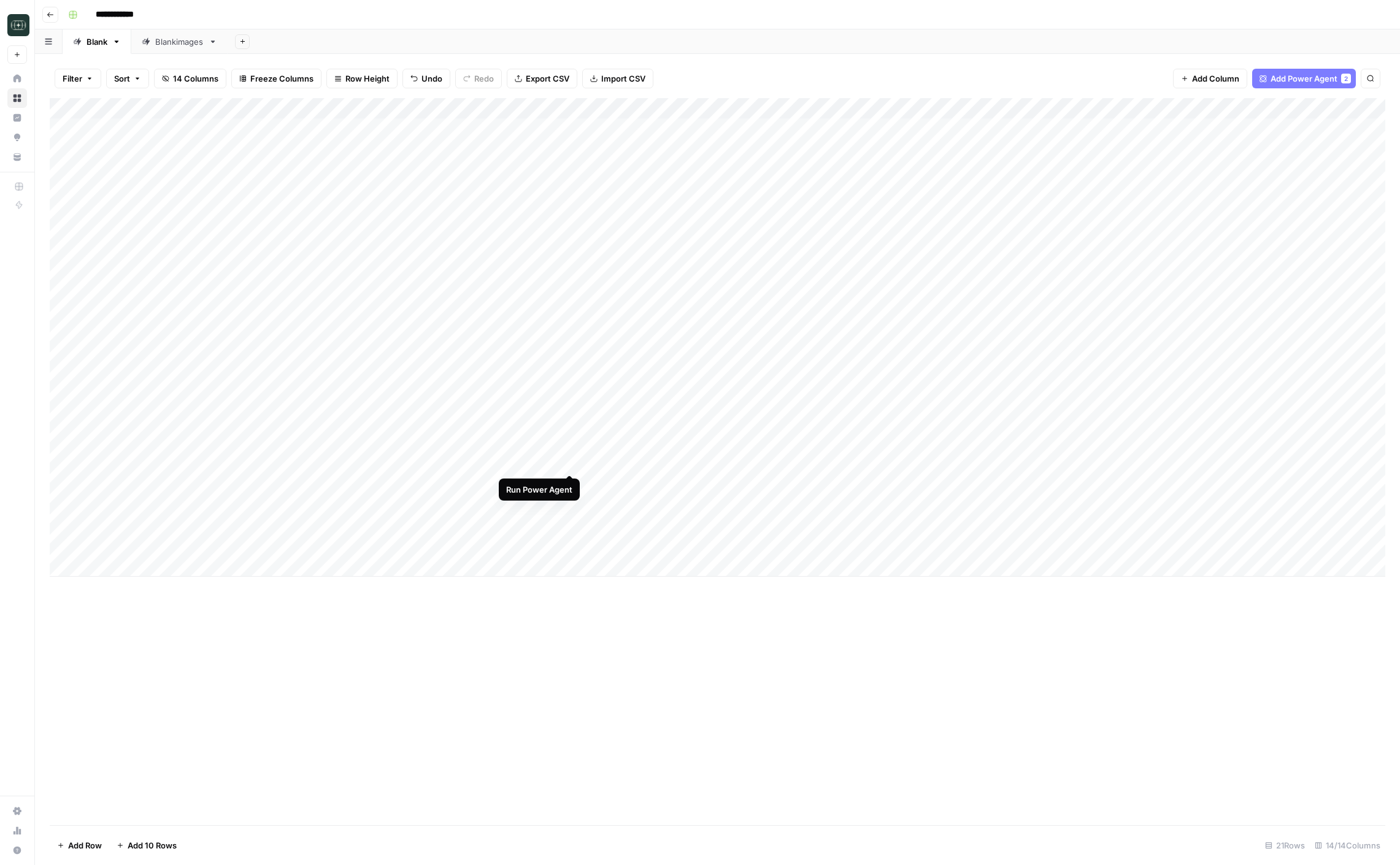
click at [568, 462] on div "Add Column" at bounding box center [717, 338] width 1336 height 479
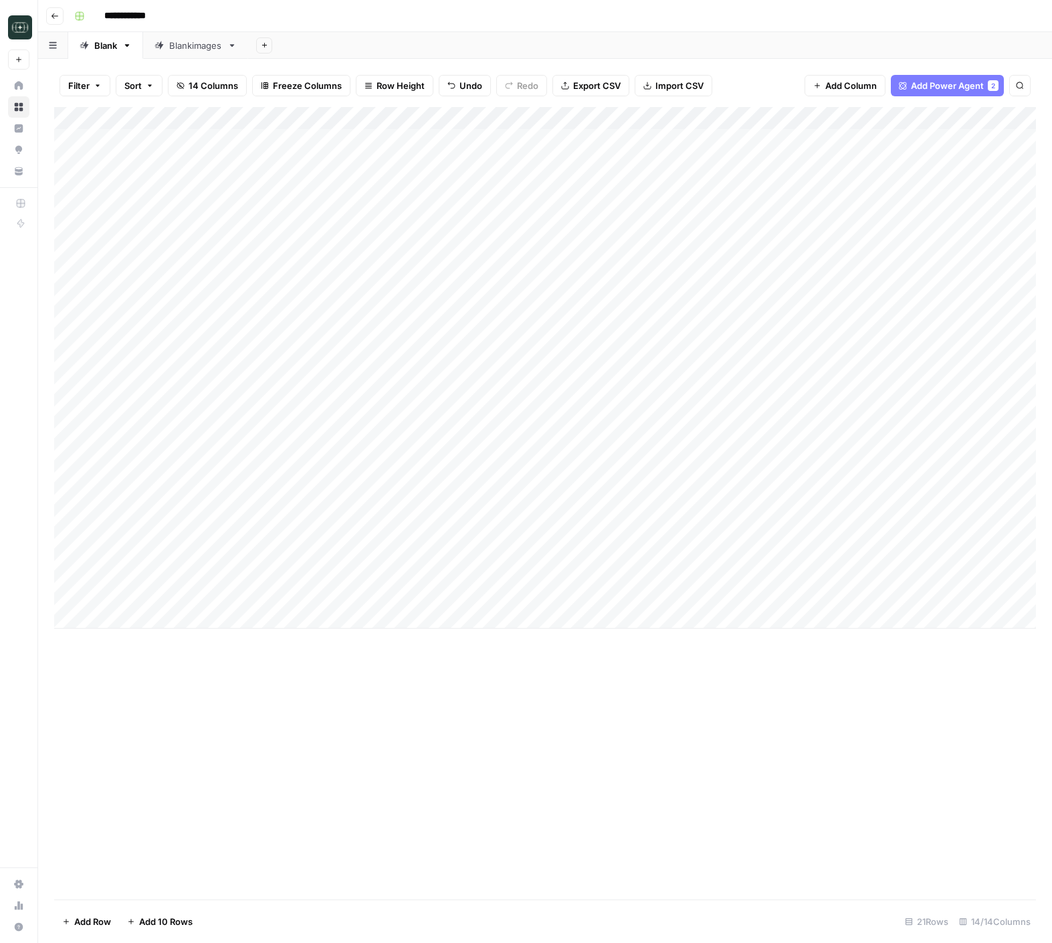
click at [704, 504] on div "Add Column" at bounding box center [545, 368] width 982 height 522
click at [725, 502] on div "Add Column" at bounding box center [545, 368] width 982 height 522
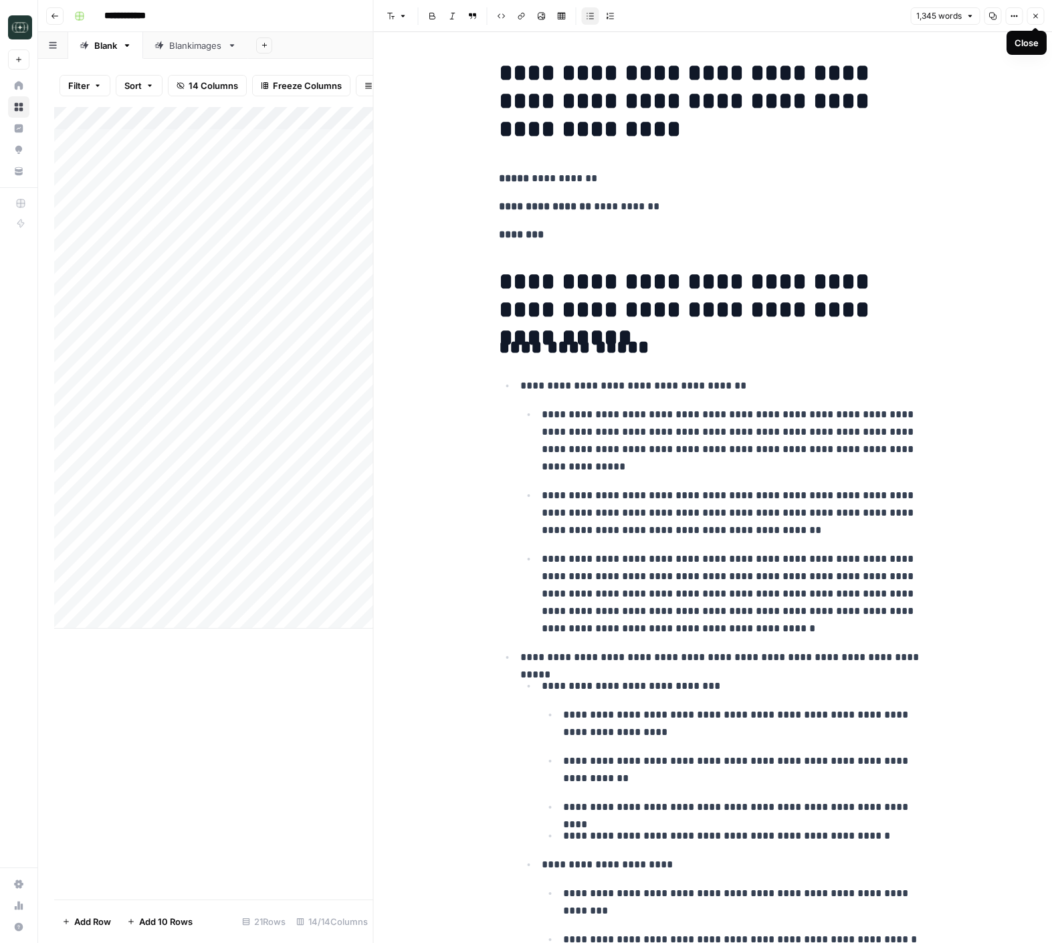
click at [1033, 17] on icon "button" at bounding box center [1035, 16] width 8 height 8
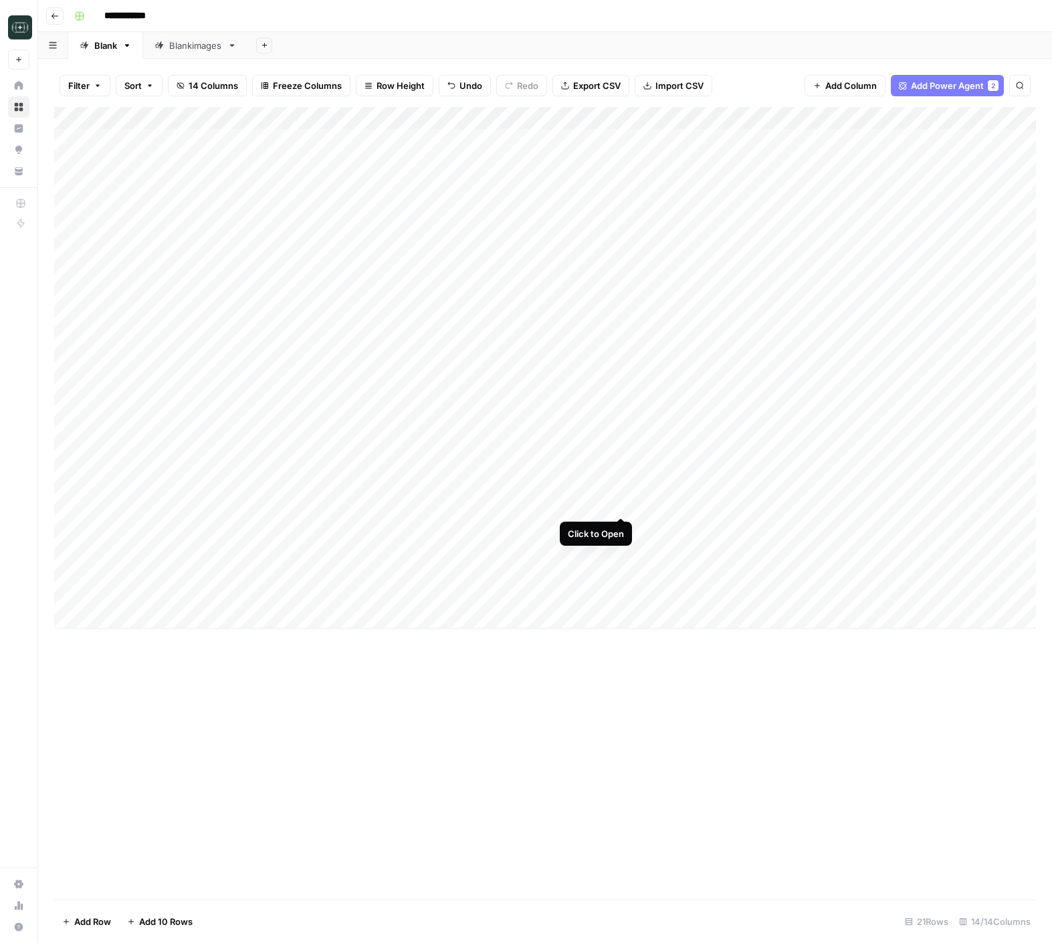
click at [623, 506] on div "Add Column" at bounding box center [545, 368] width 982 height 522
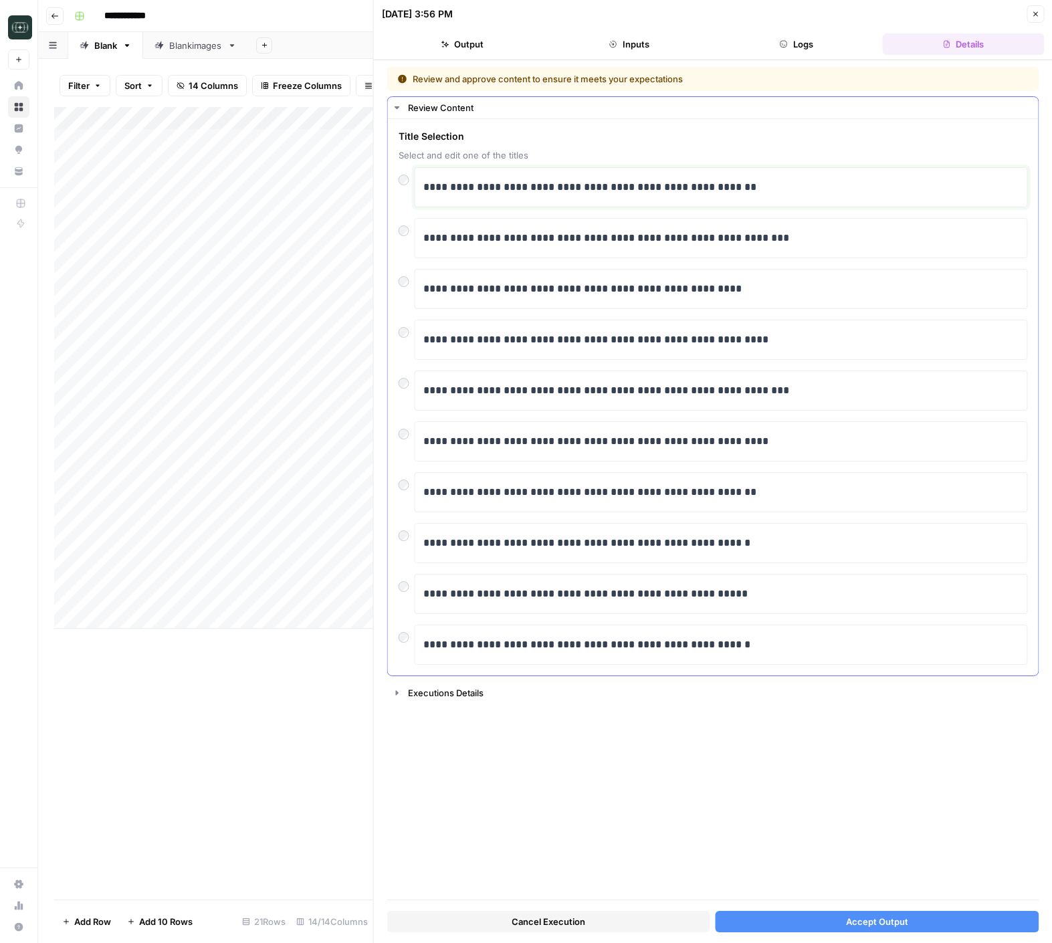
click at [514, 191] on p "**********" at bounding box center [721, 187] width 596 height 17
click at [857, 927] on span "Accept Output" at bounding box center [877, 921] width 62 height 13
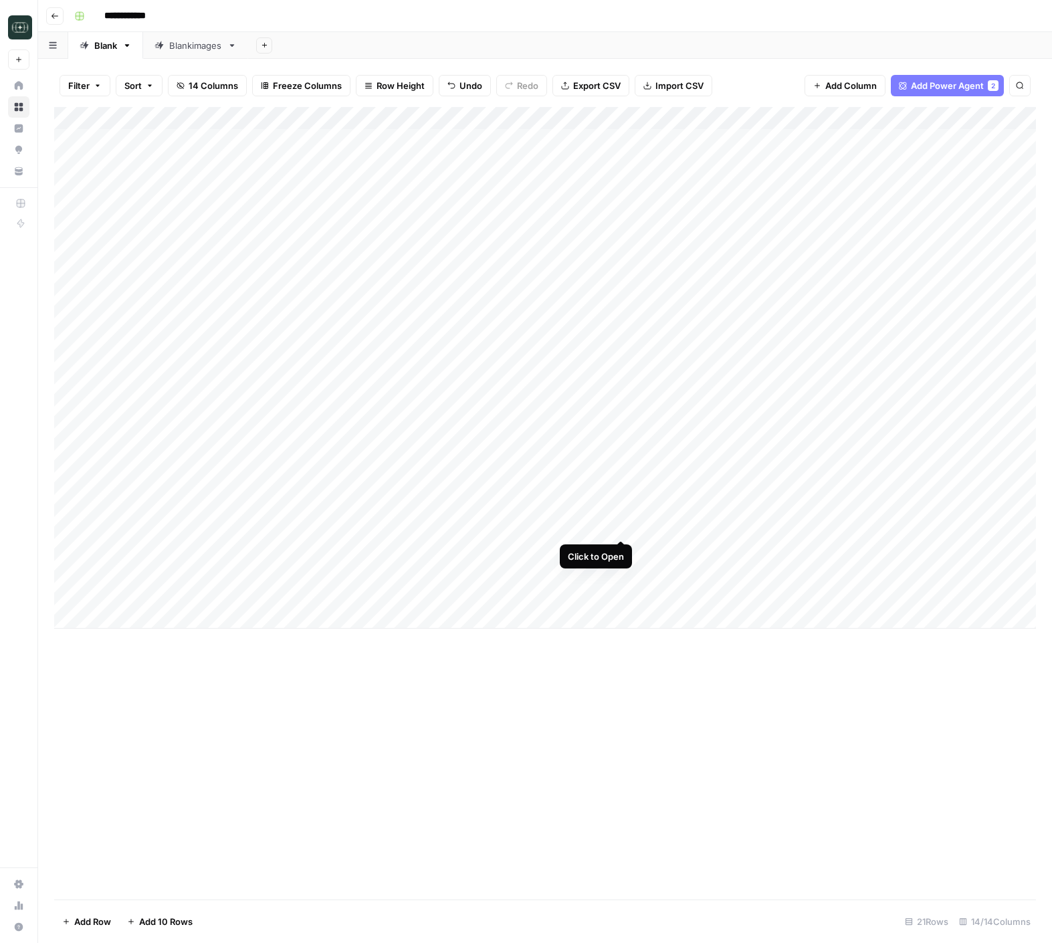
click at [619, 526] on div "Add Column" at bounding box center [545, 368] width 982 height 522
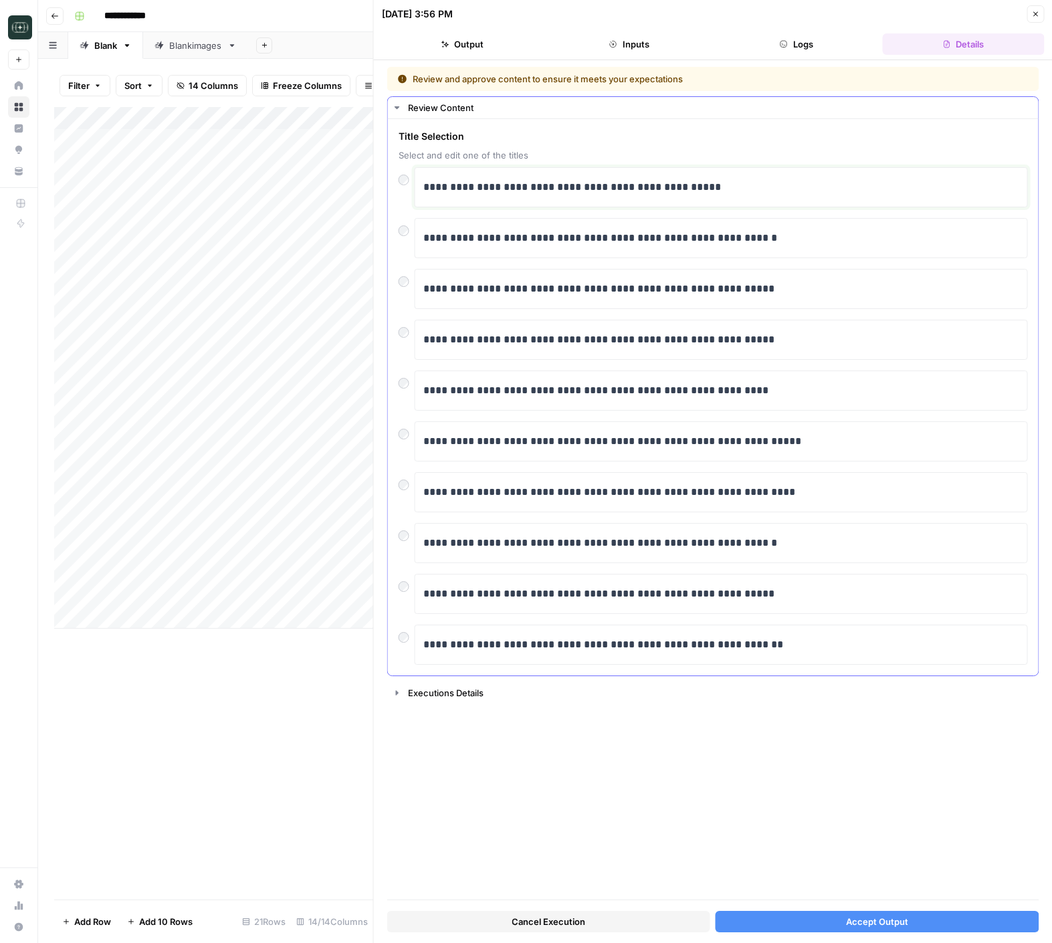
click at [589, 179] on p "**********" at bounding box center [721, 187] width 596 height 17
click at [857, 916] on span "Accept Output" at bounding box center [877, 921] width 62 height 13
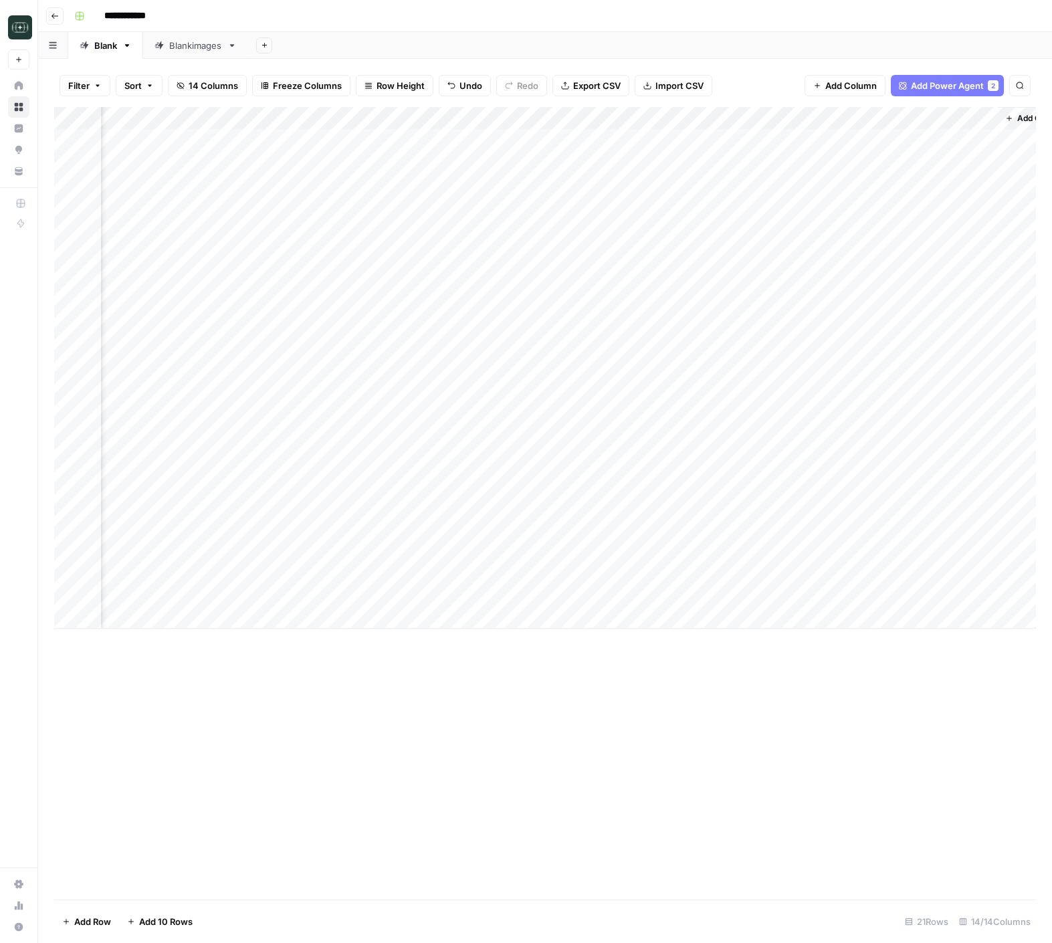
scroll to position [0, 873]
click at [948, 503] on div "Add Column" at bounding box center [545, 368] width 982 height 522
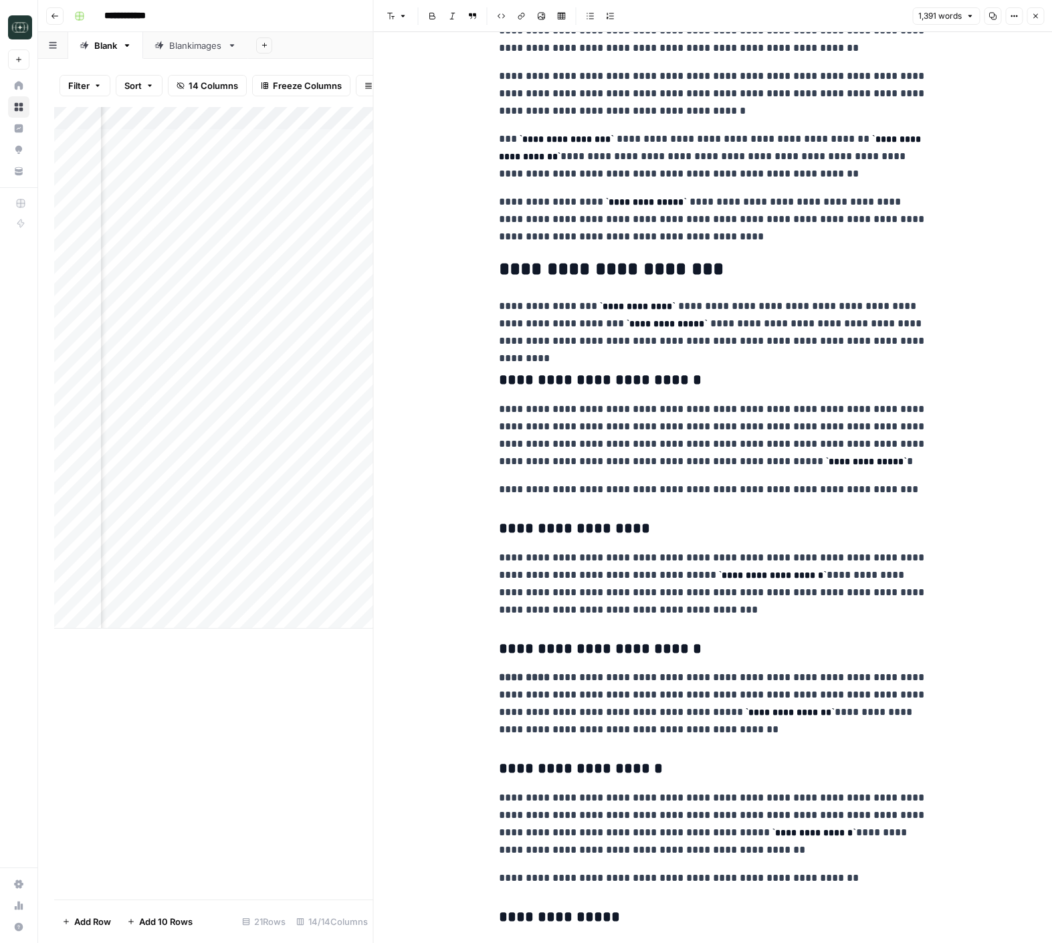
scroll to position [657, 0]
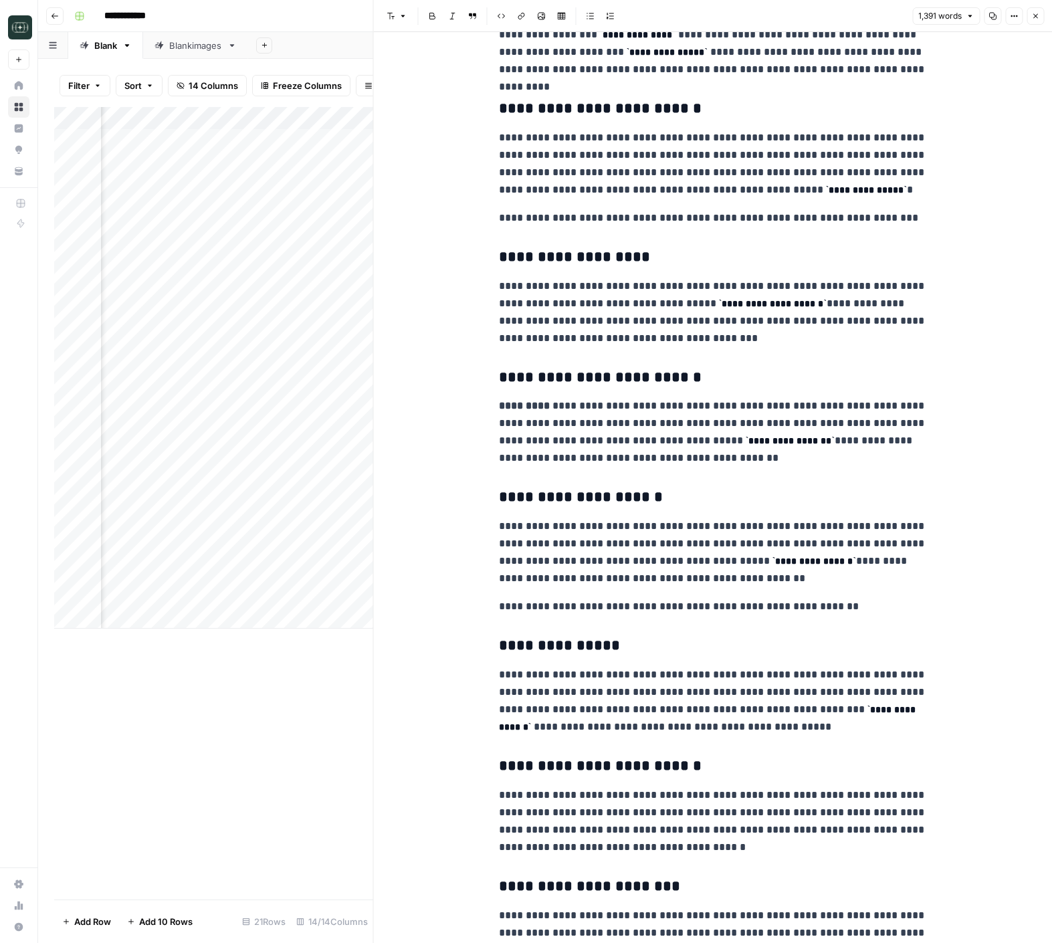
click at [1040, 16] on button "Close" at bounding box center [1035, 15] width 17 height 17
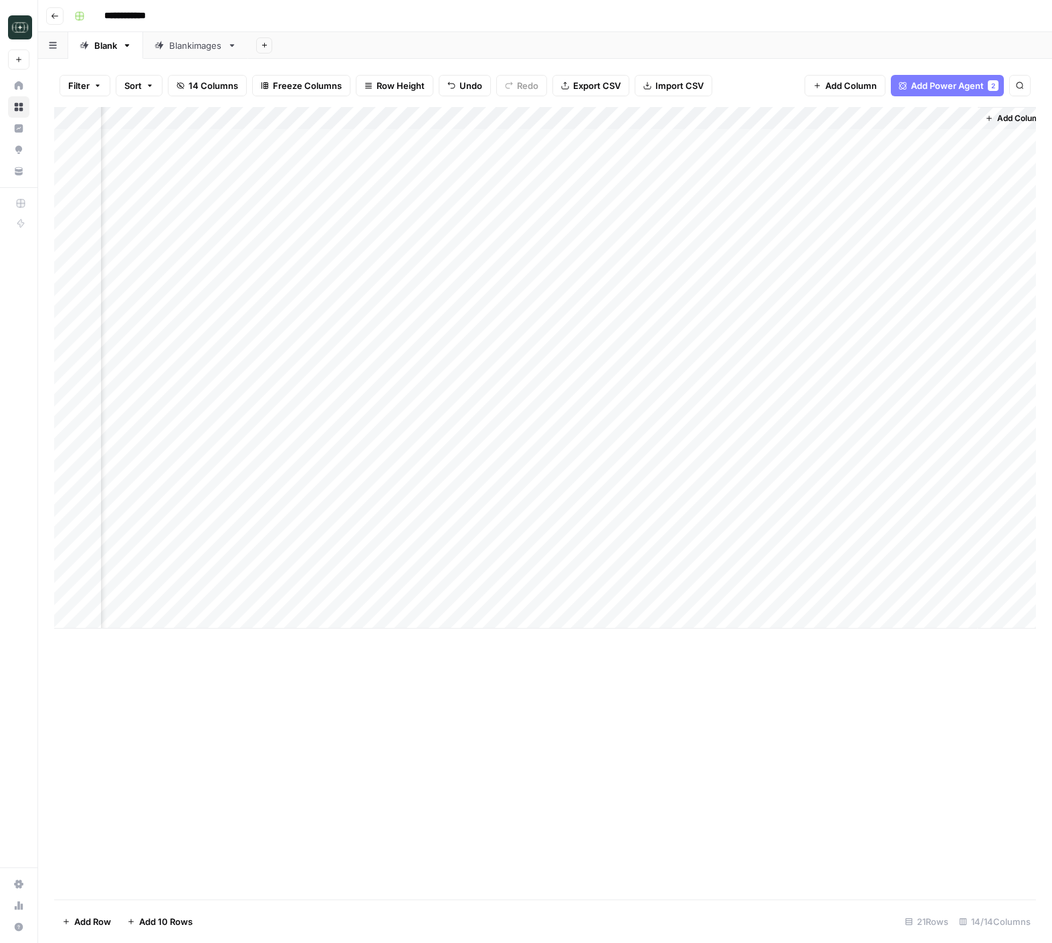
click at [842, 505] on div "Add Column" at bounding box center [545, 368] width 982 height 522
click at [692, 528] on div "Add Column" at bounding box center [545, 368] width 982 height 522
type textarea "**********"
click at [843, 528] on div "Add Column" at bounding box center [545, 368] width 982 height 522
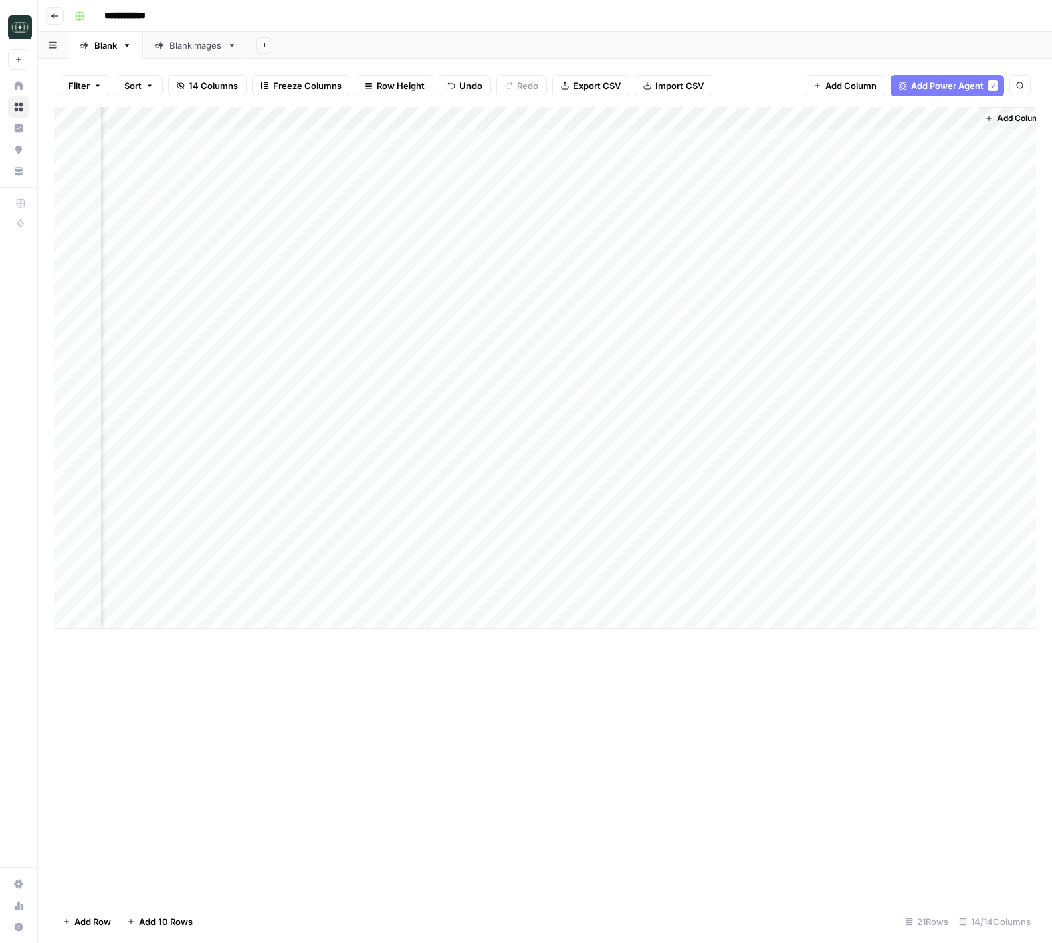
click at [962, 504] on div "Add Column" at bounding box center [545, 368] width 982 height 522
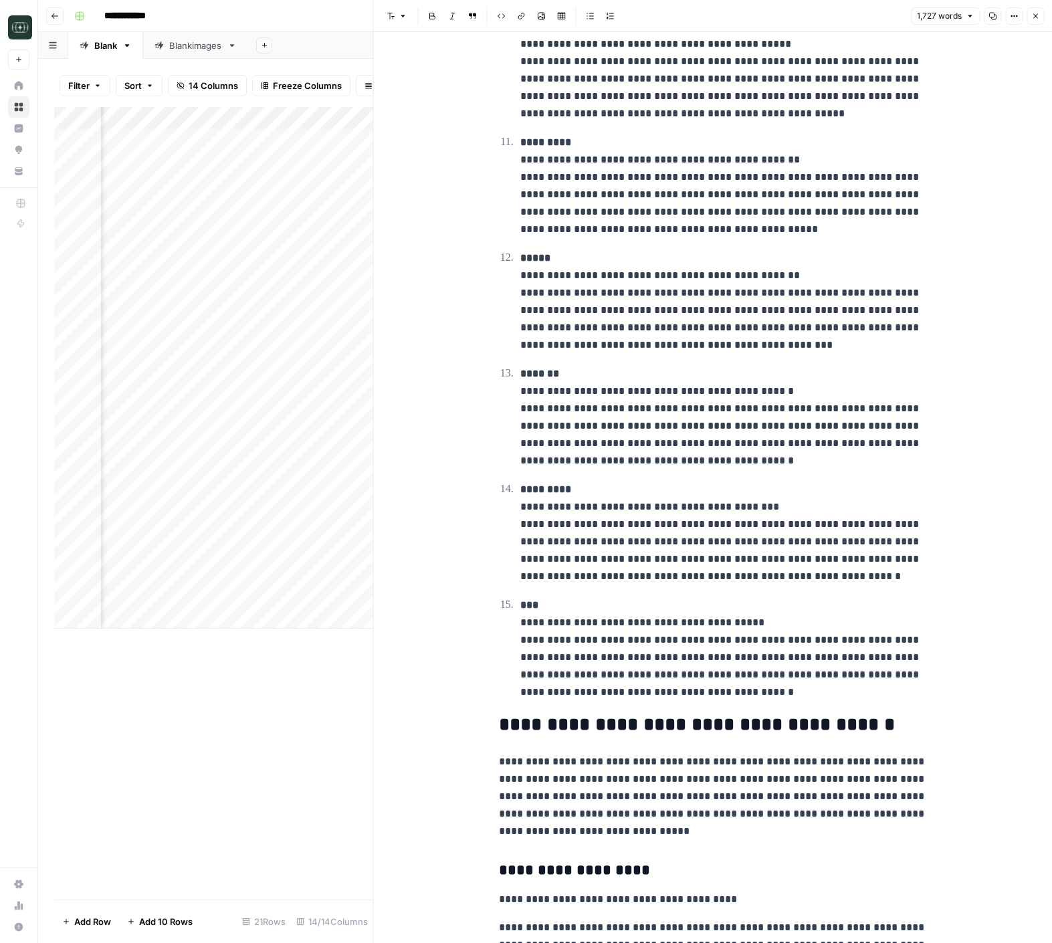
scroll to position [2047, 0]
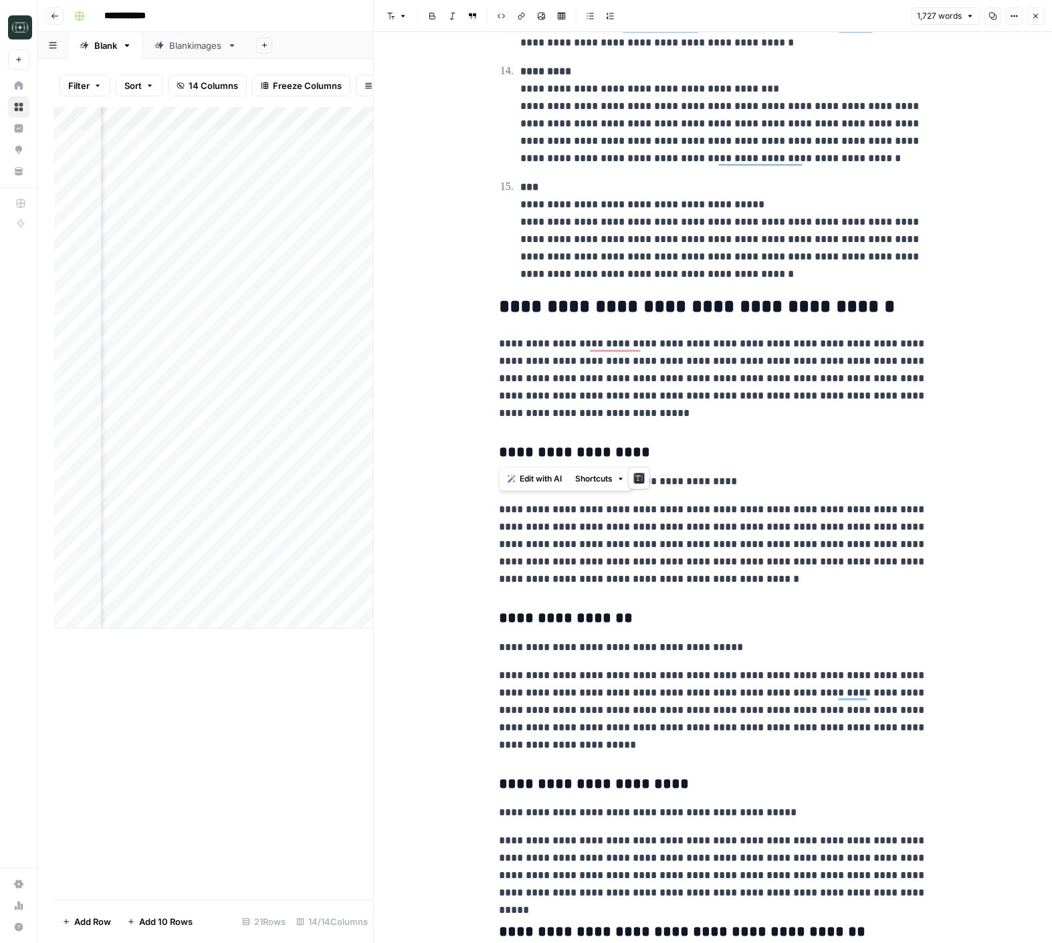
drag, startPoint x: 639, startPoint y: 448, endPoint x: 499, endPoint y: 447, distance: 140.5
click at [499, 447] on h3 "**********" at bounding box center [713, 452] width 428 height 19
copy h3 "**********"
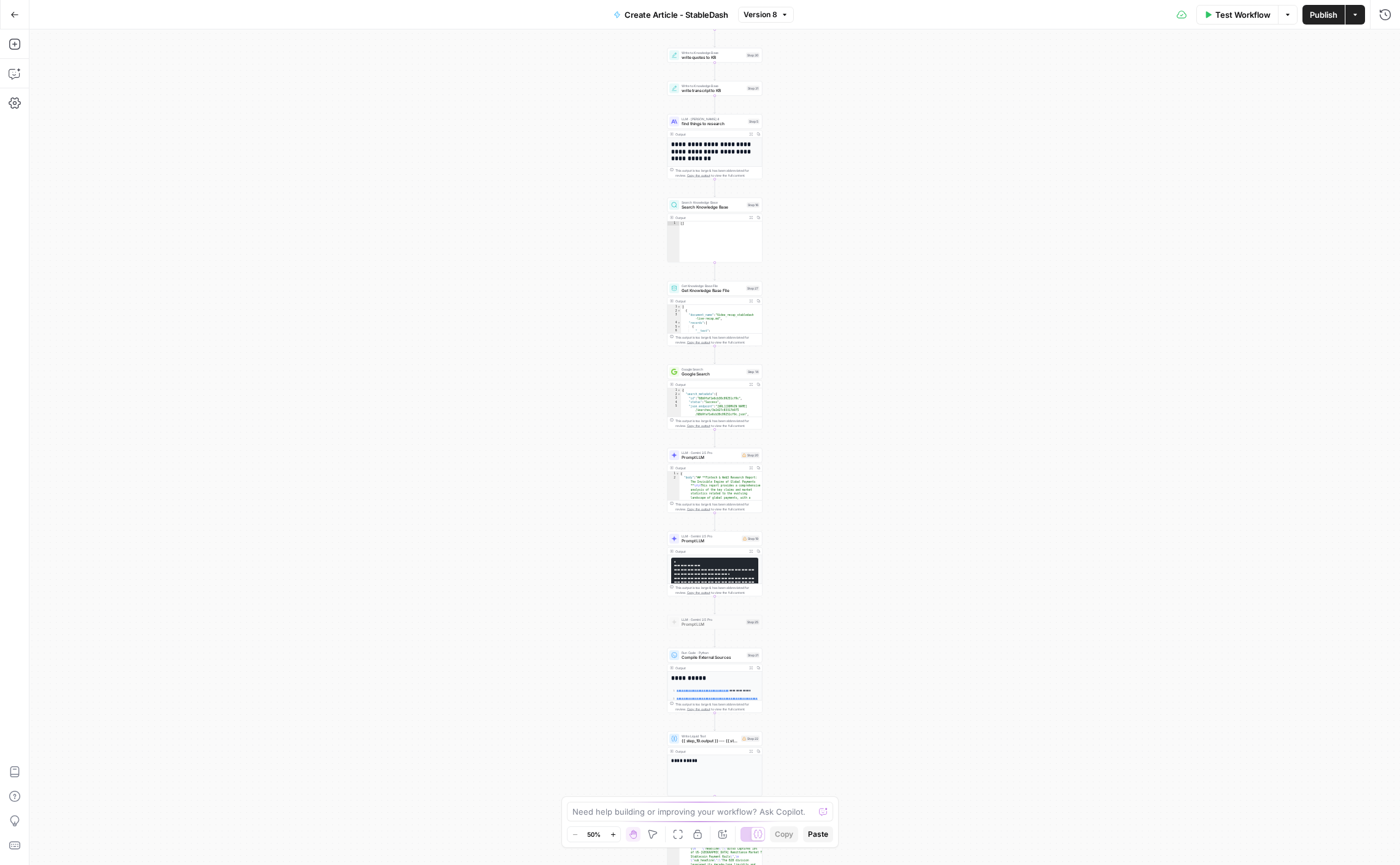
click at [19, 16] on button "Go Back" at bounding box center [15, 15] width 22 height 22
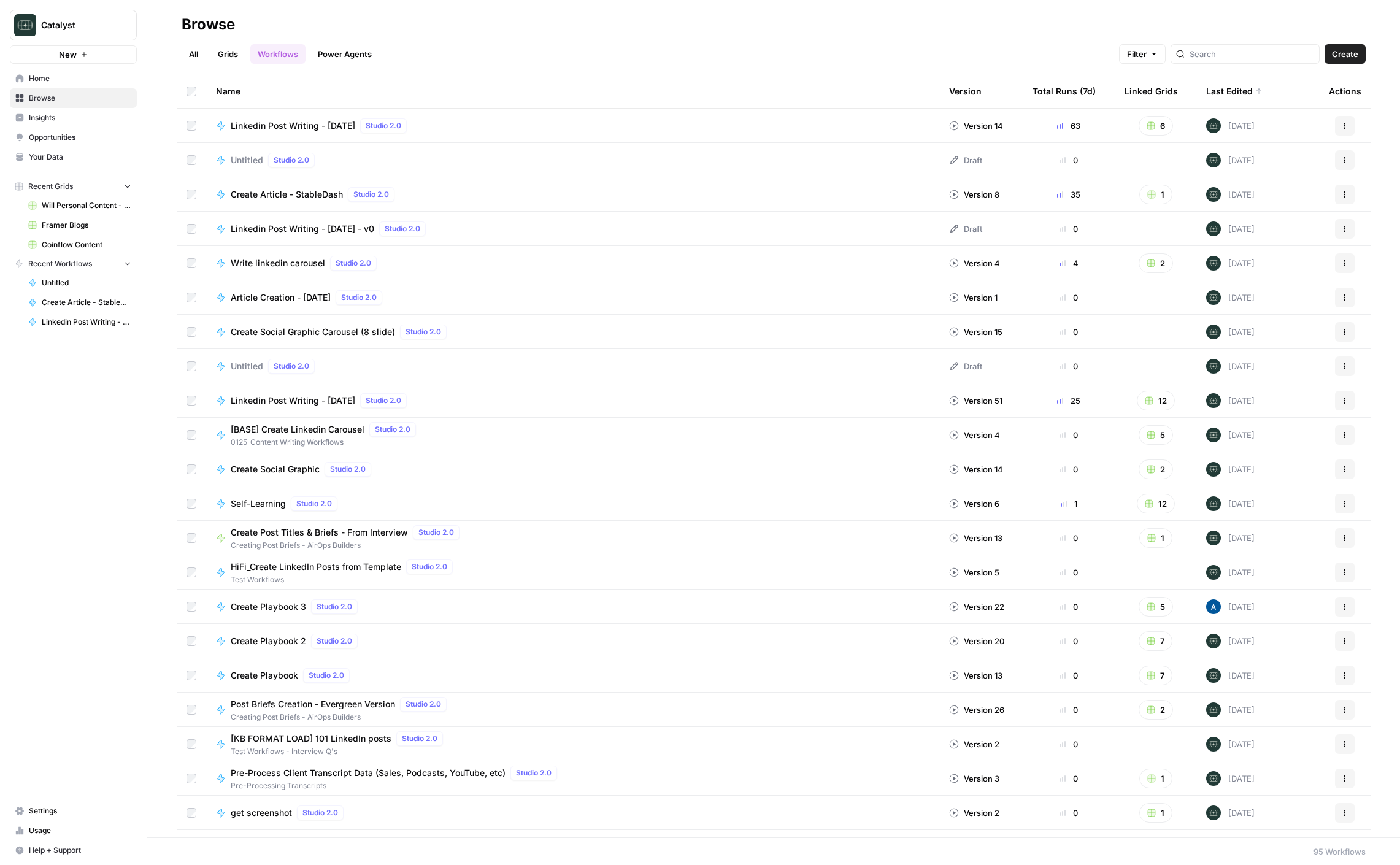
click at [321, 195] on span "Create Article - StableDash" at bounding box center [286, 194] width 112 height 12
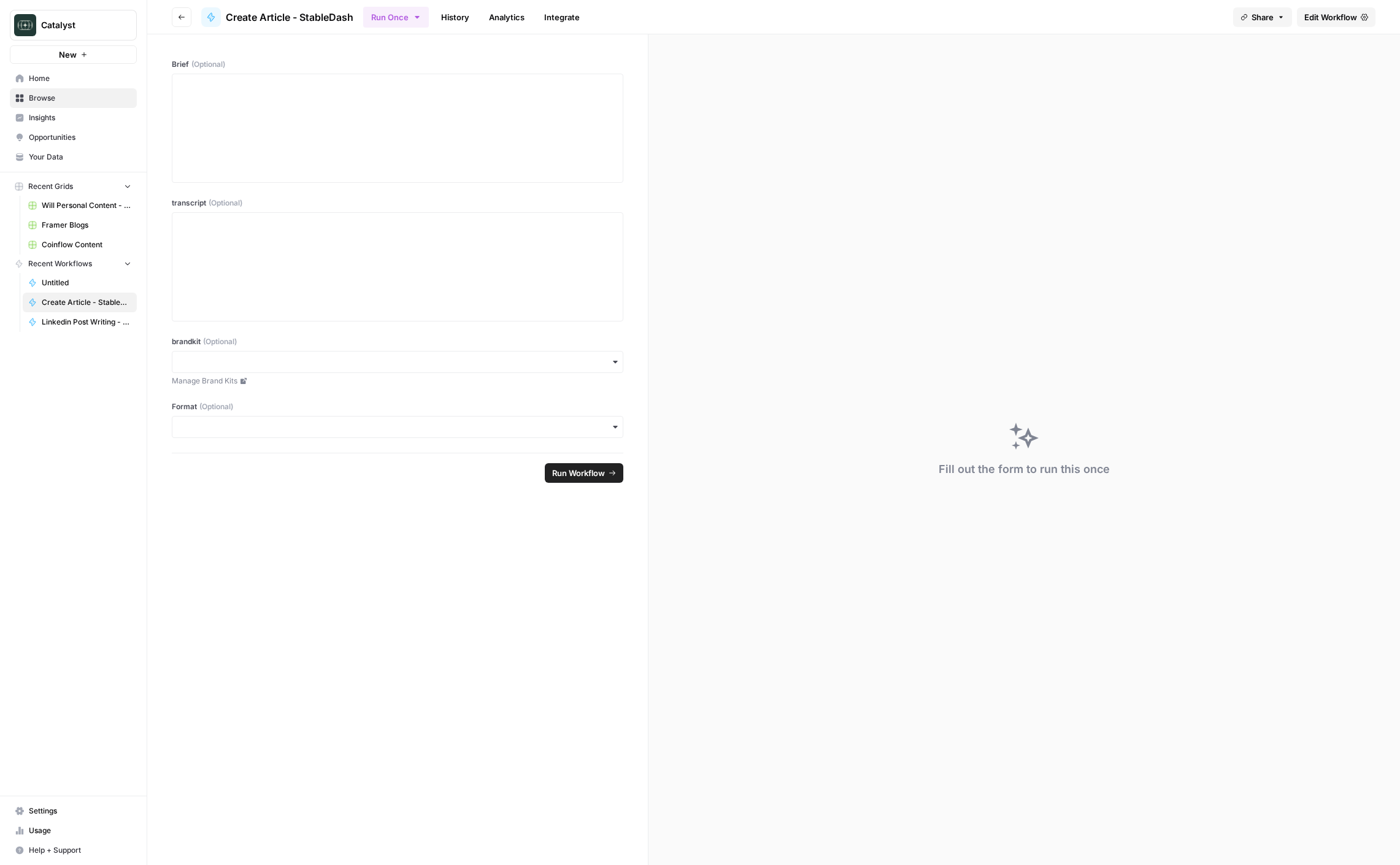
click at [1339, 23] on link "Edit Workflow" at bounding box center [1337, 17] width 79 height 19
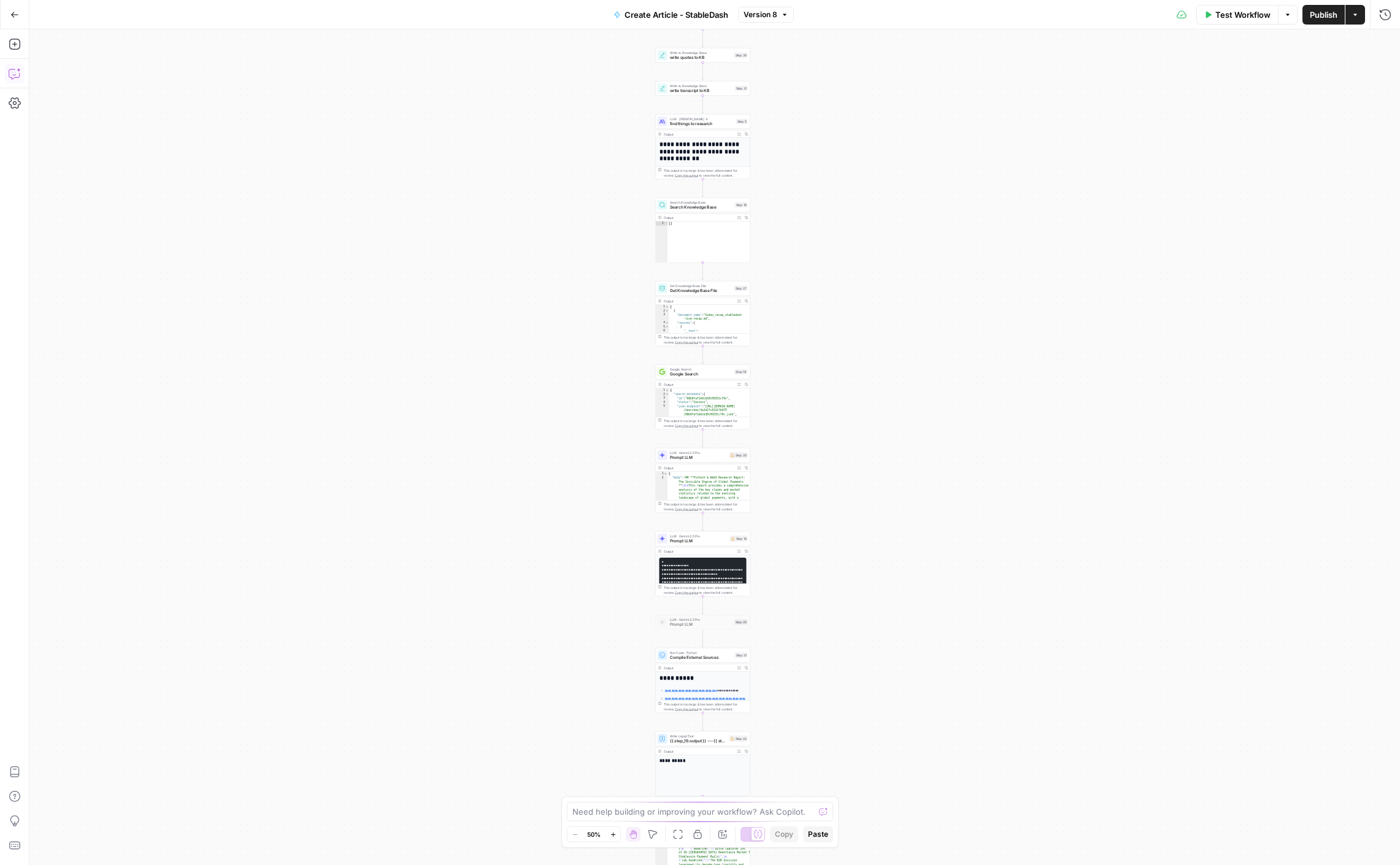
click at [17, 72] on icon "button" at bounding box center [14, 73] width 12 height 12
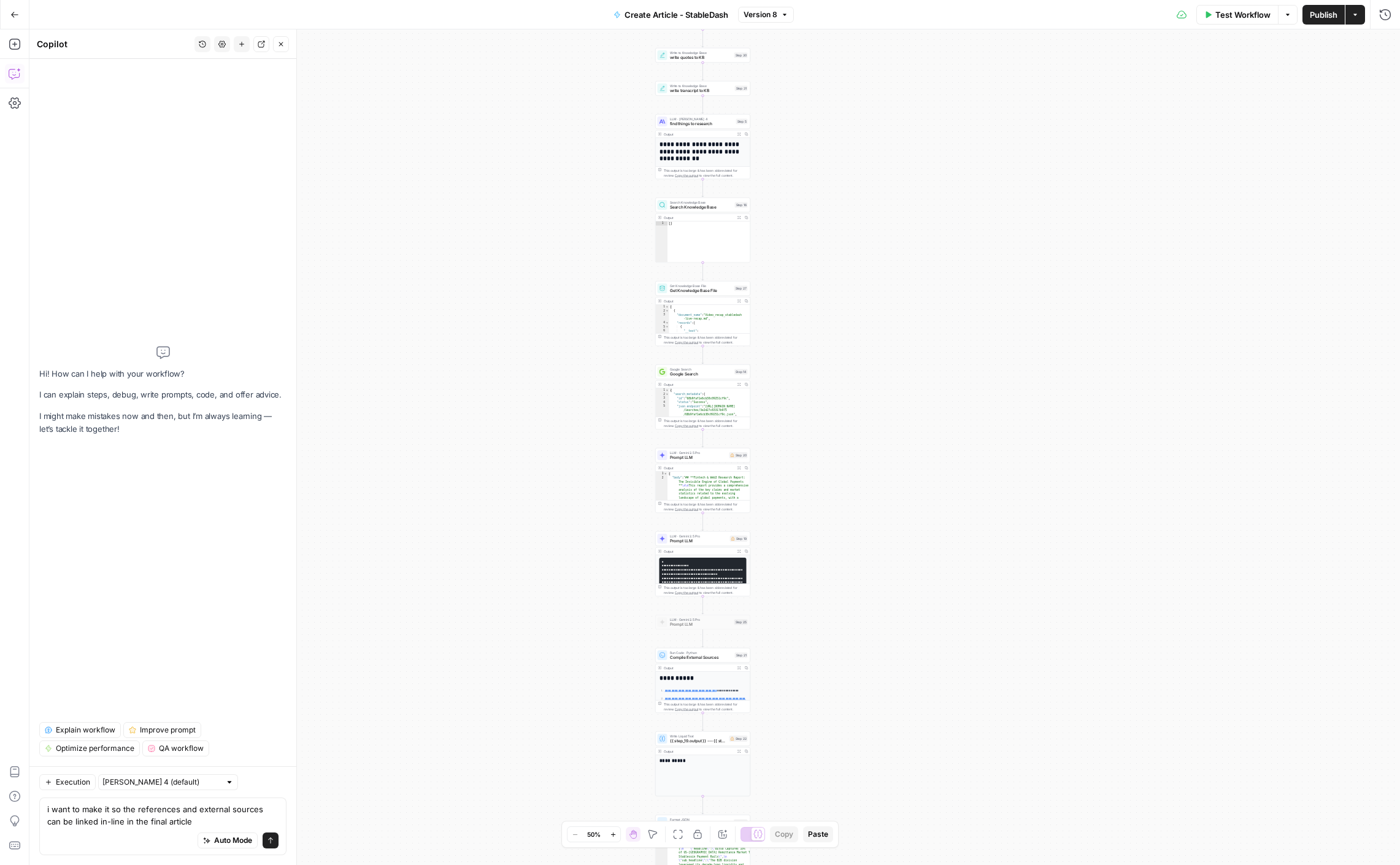
type textarea "i want to make it so the references and external sources can be linked in-line …"
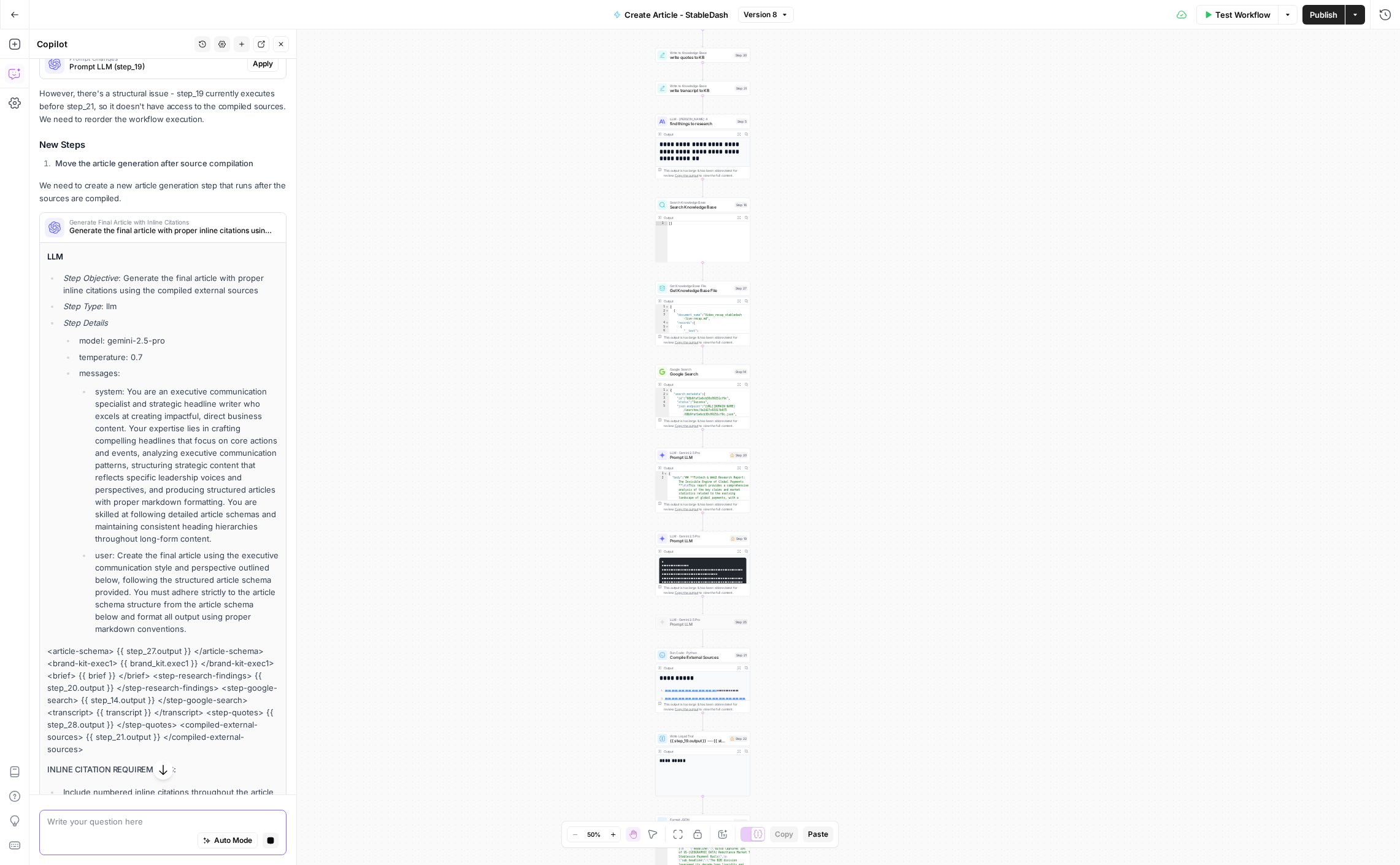
scroll to position [61, 0]
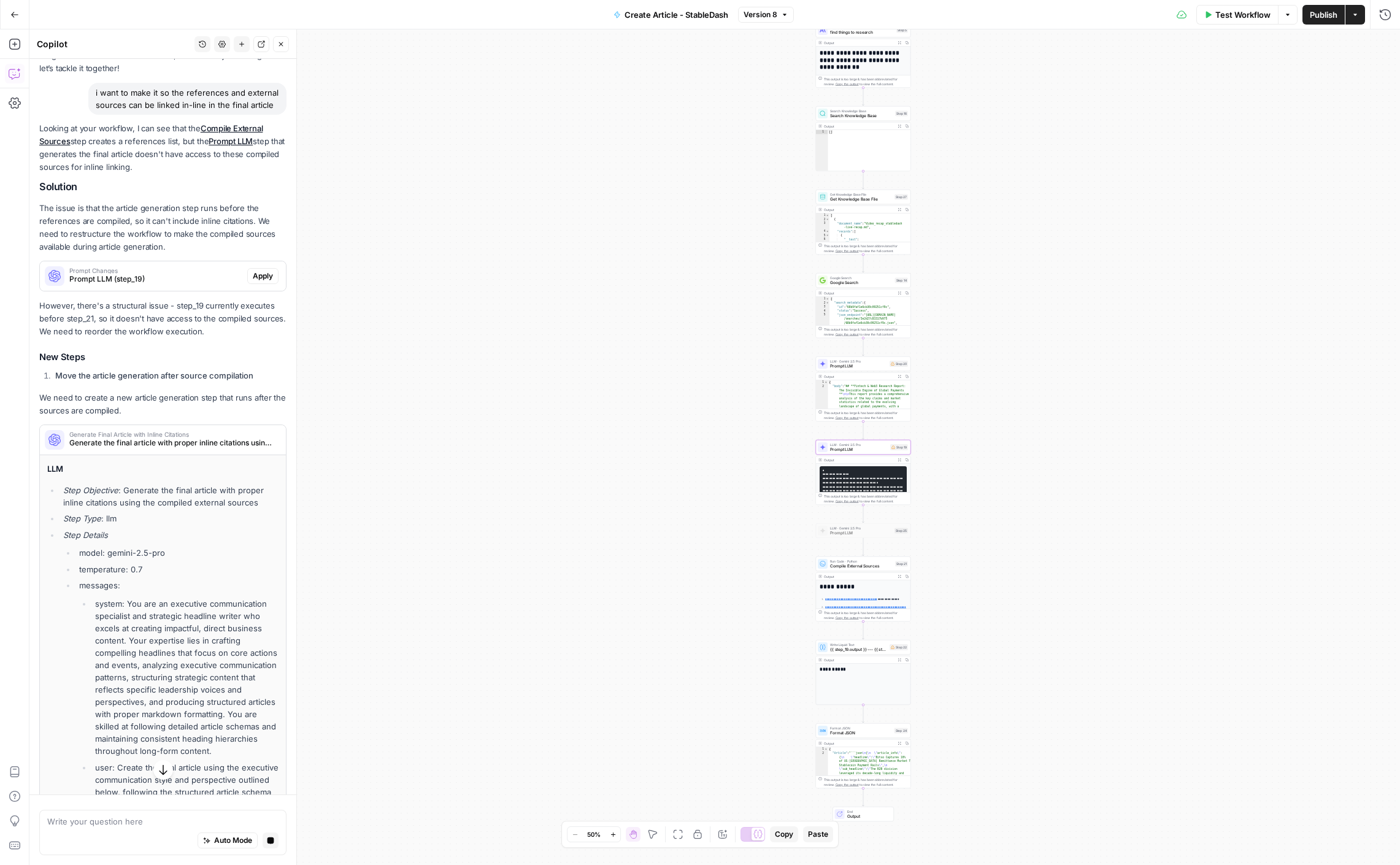
click span "Prompt Changes"
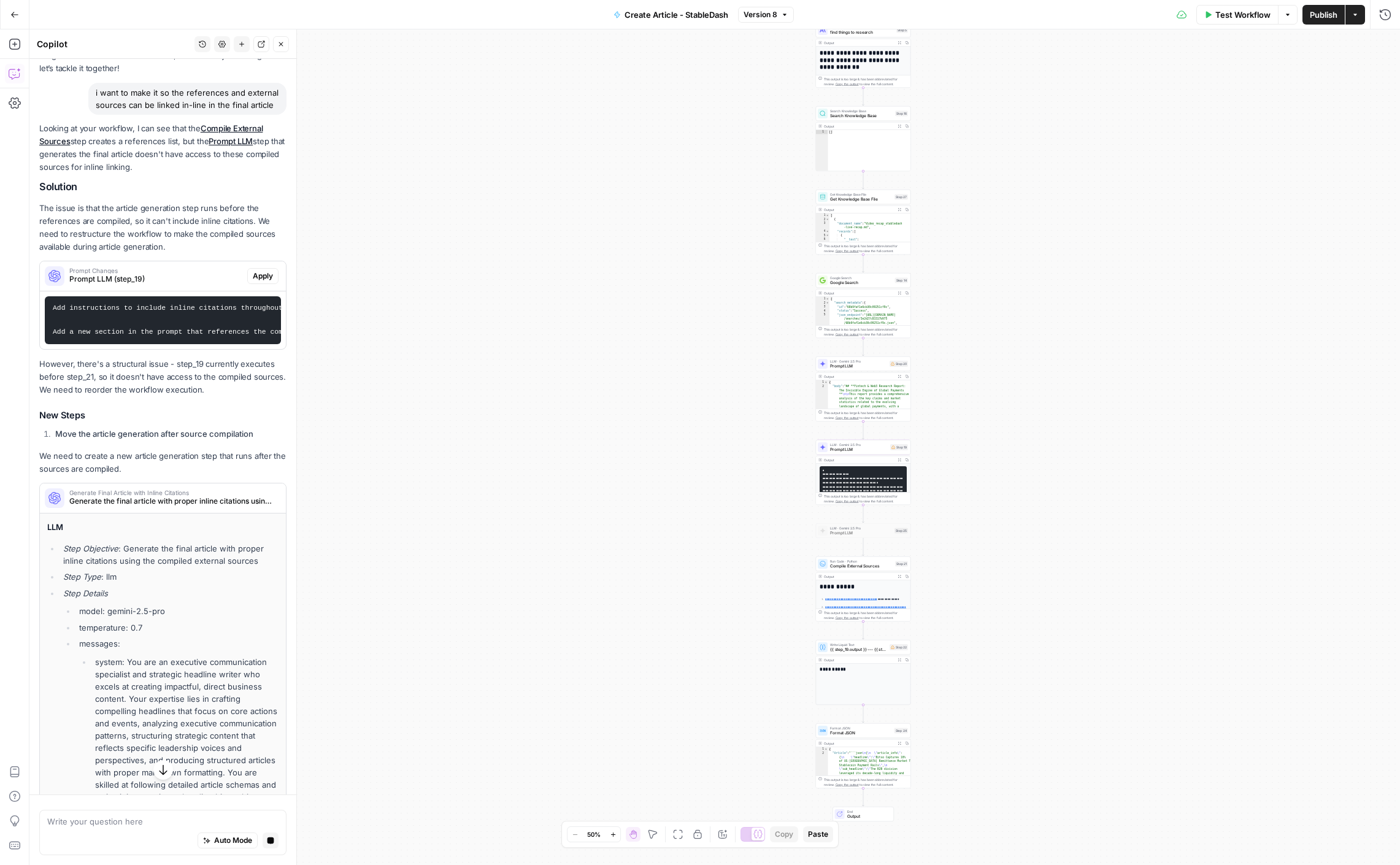
click span "Generate the final article with proper inline citations using the compiled exte…"
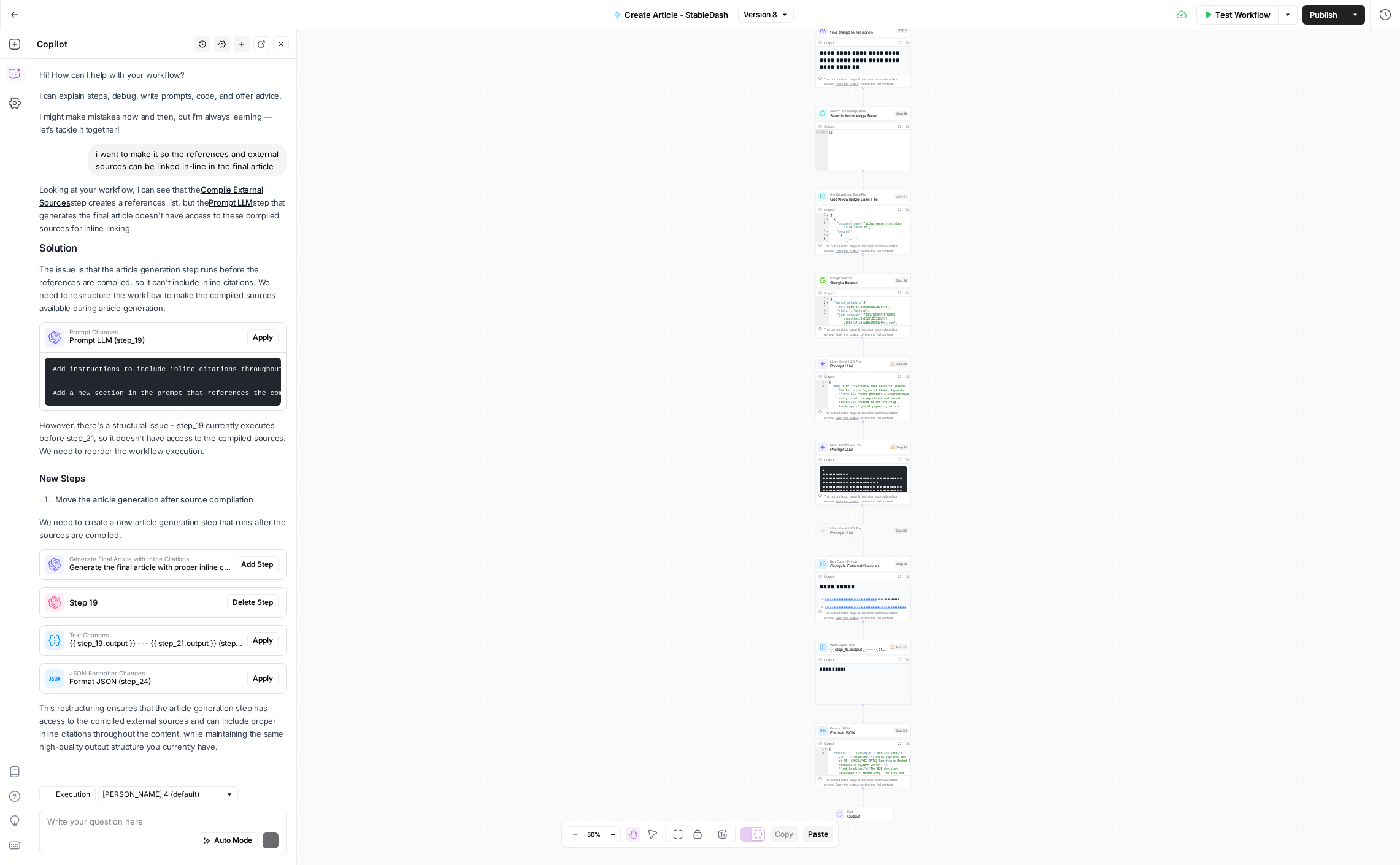
scroll to position [5, 0]
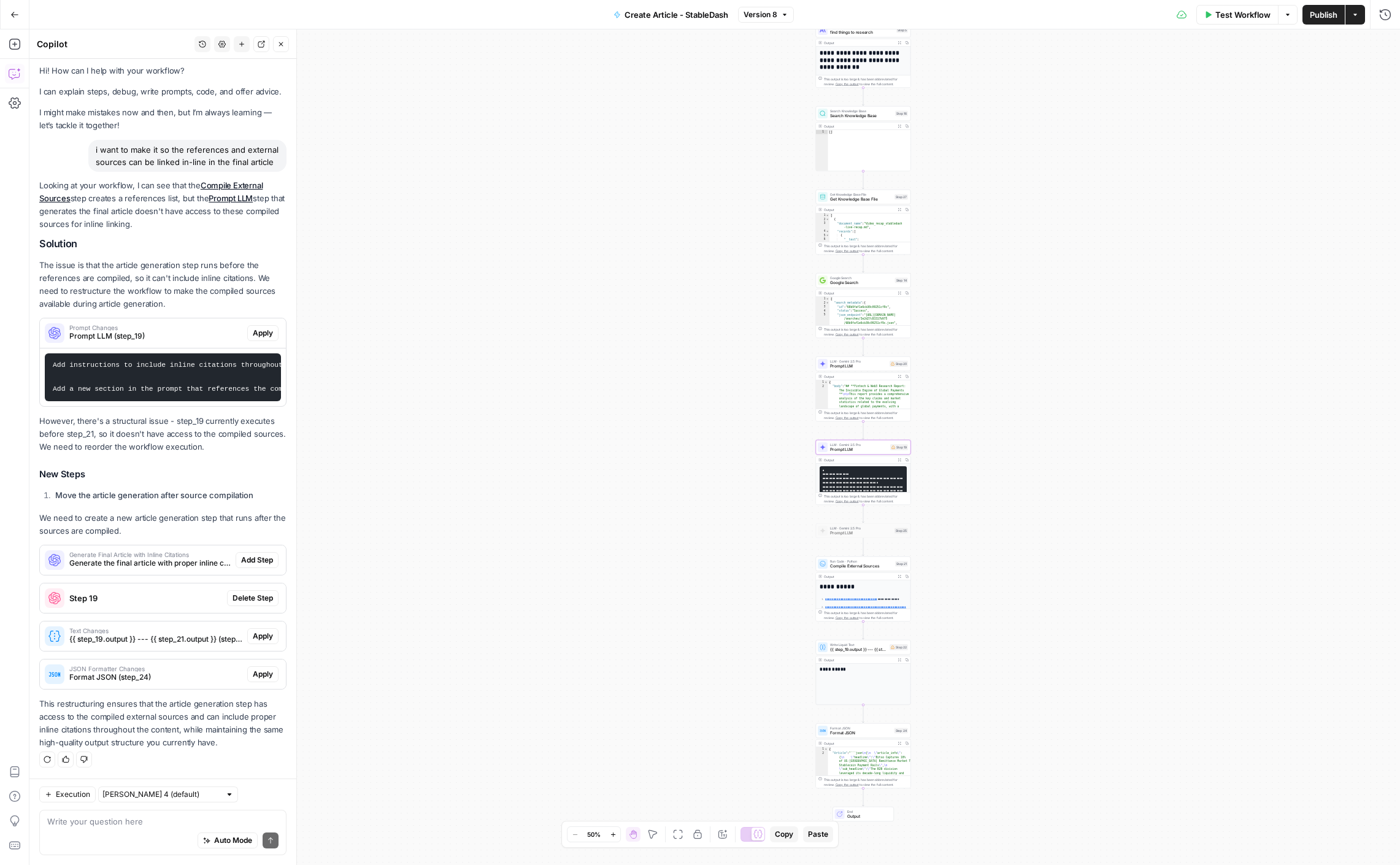
click span "Apply"
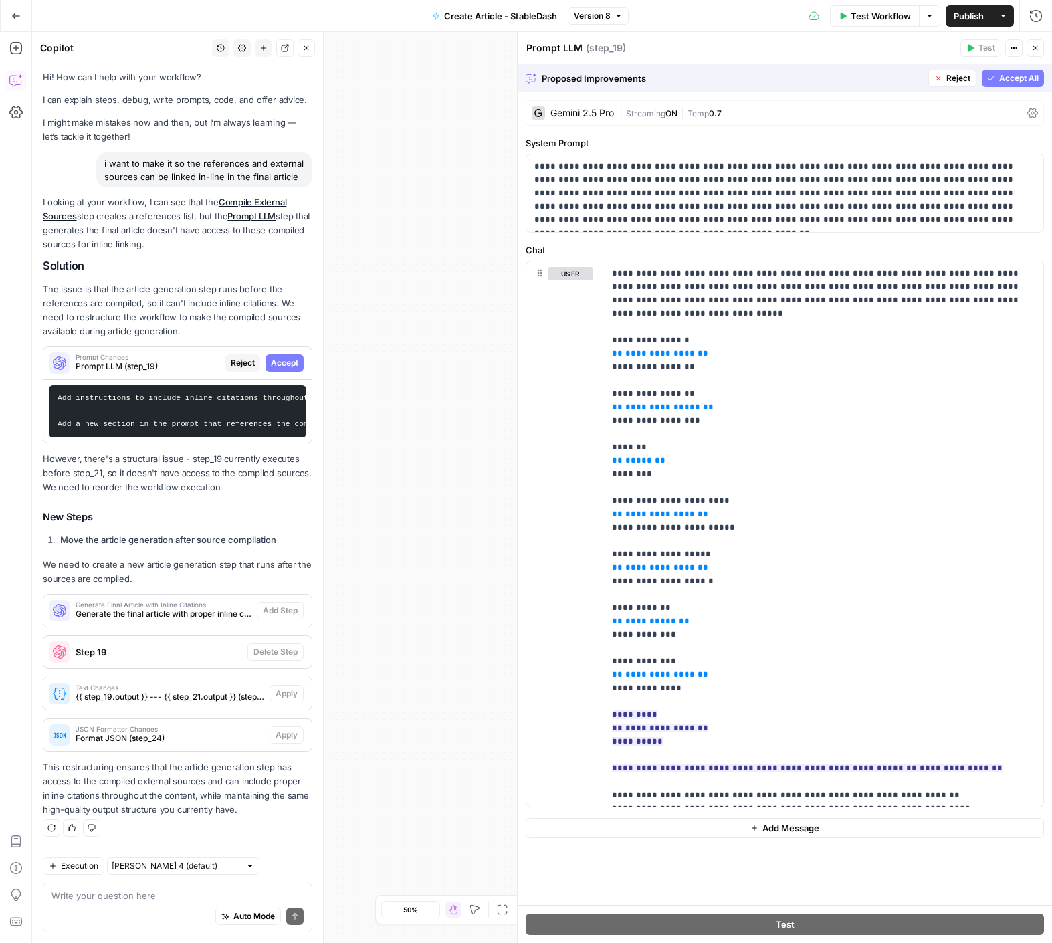
click span "Accept All"
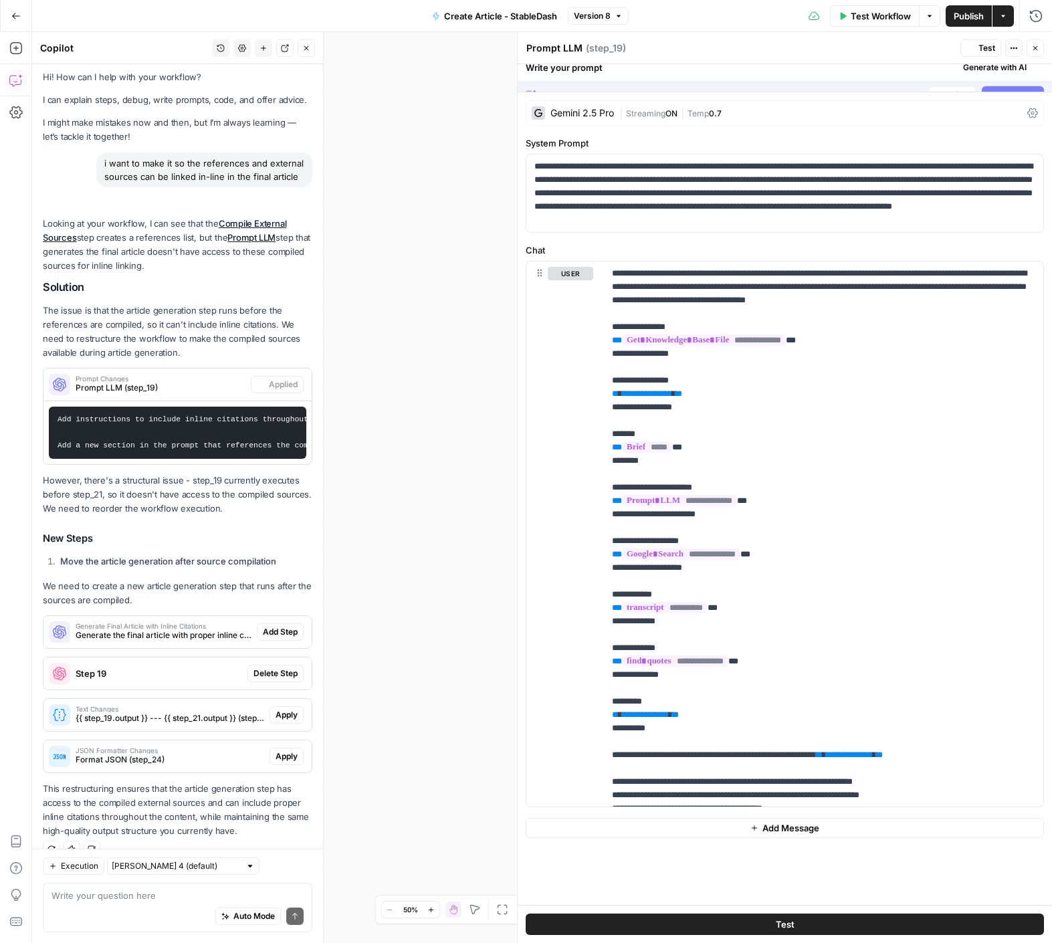
scroll to position [26, 0]
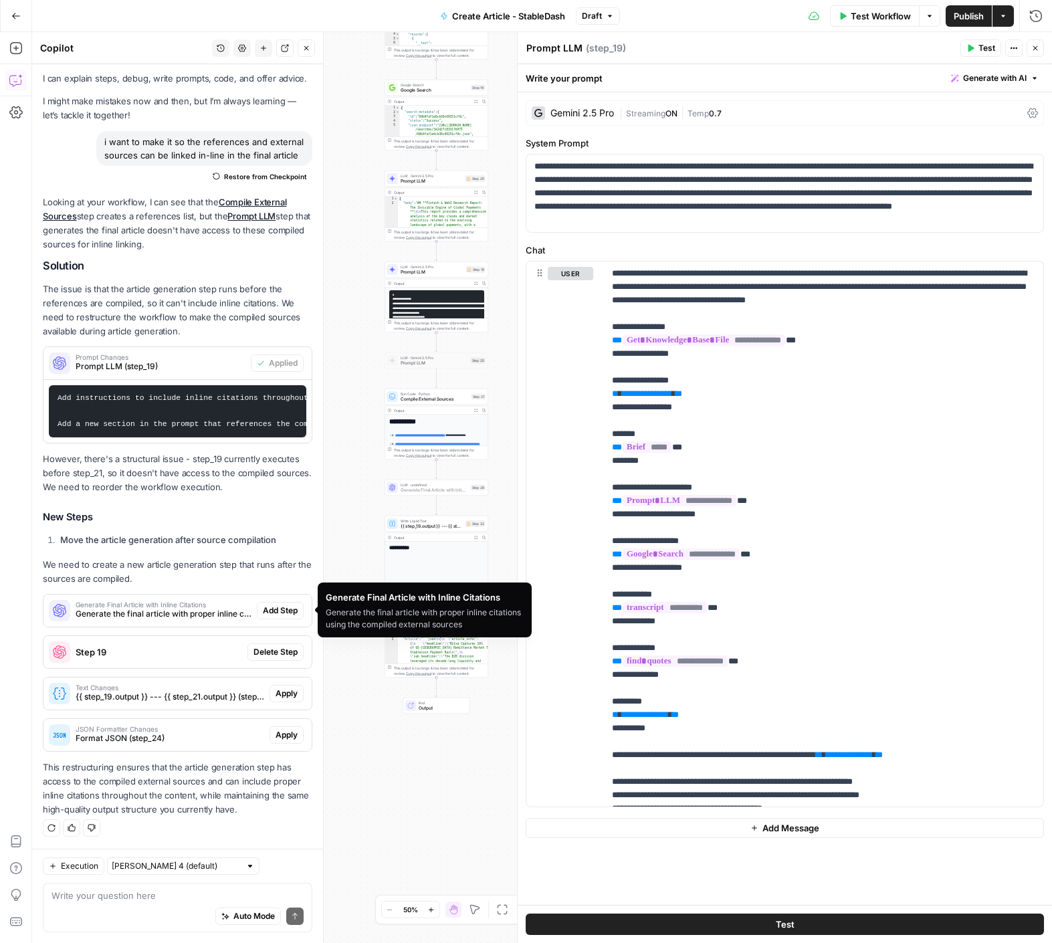
click span "Add Step"
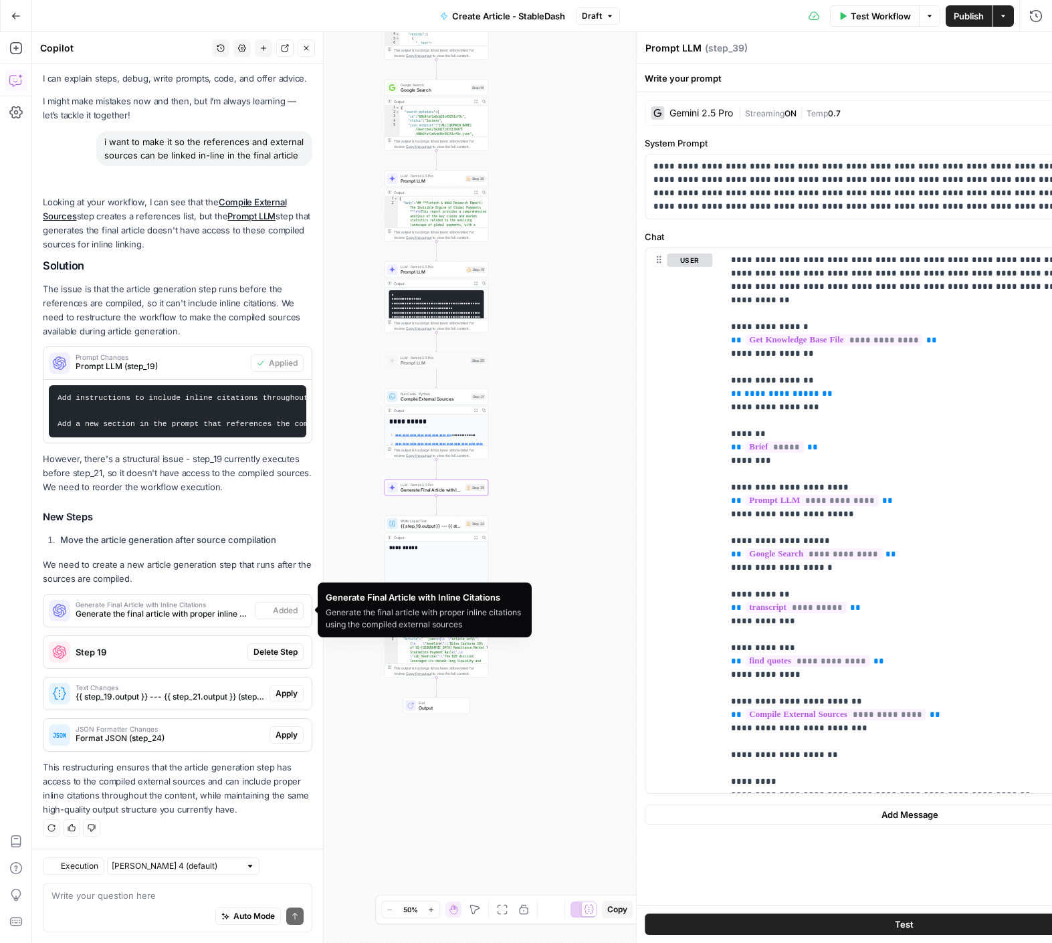
type textarea "Generate Final Article with Inline Citations"
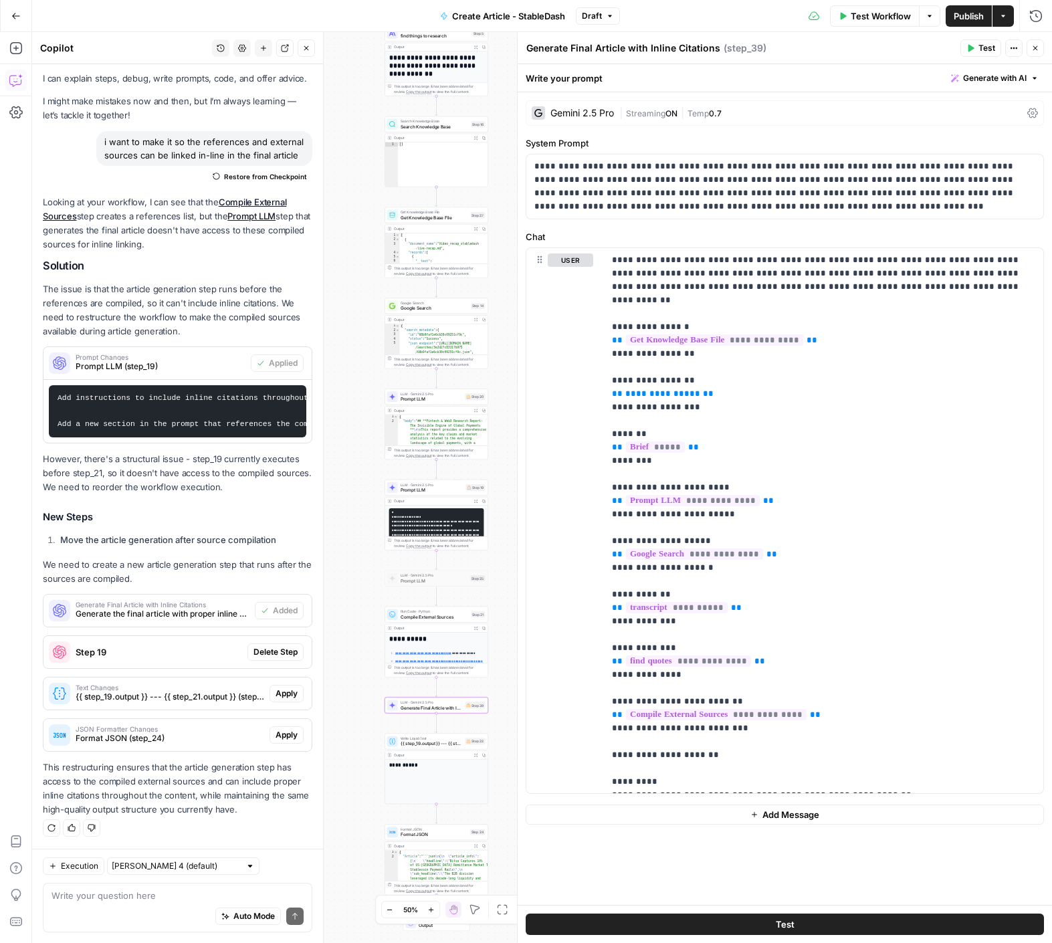
click span "Generate the final article with proper inline citations using the compiled exte…"
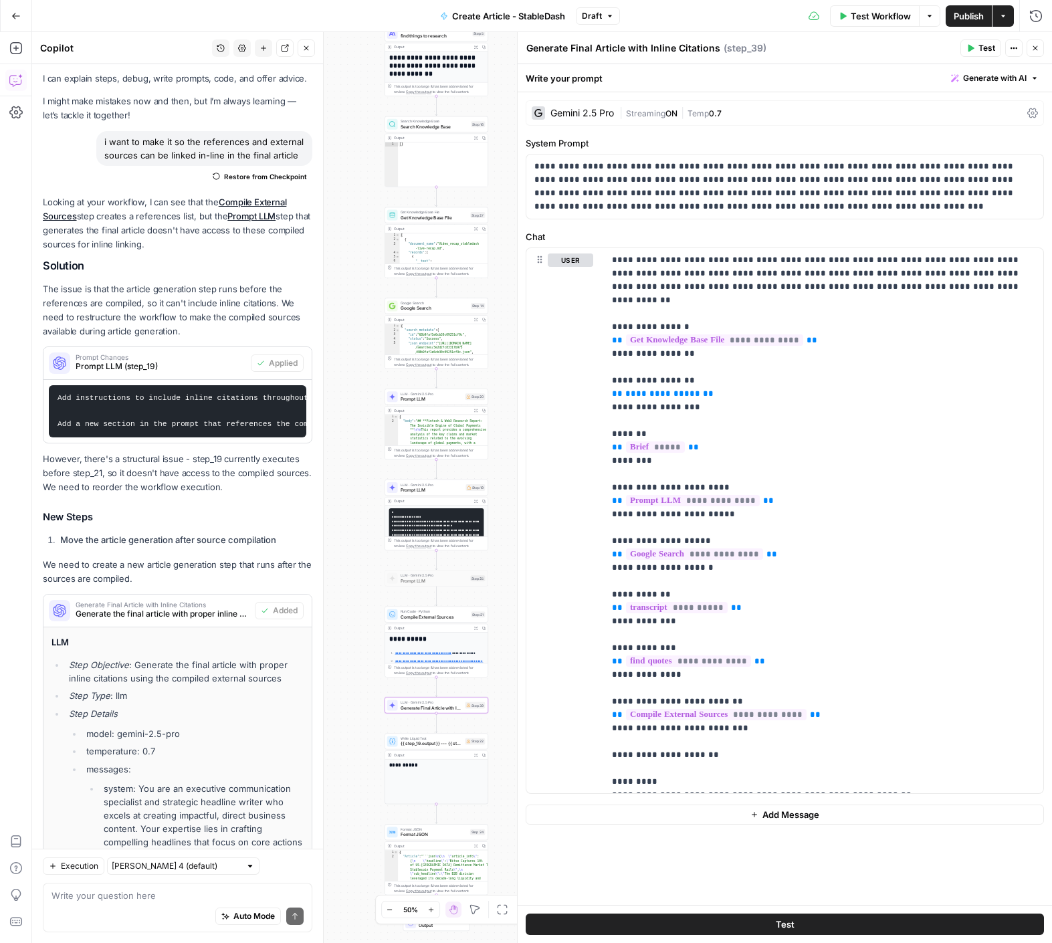
click span "Generate the final article with proper inline citations using the compiled exte…"
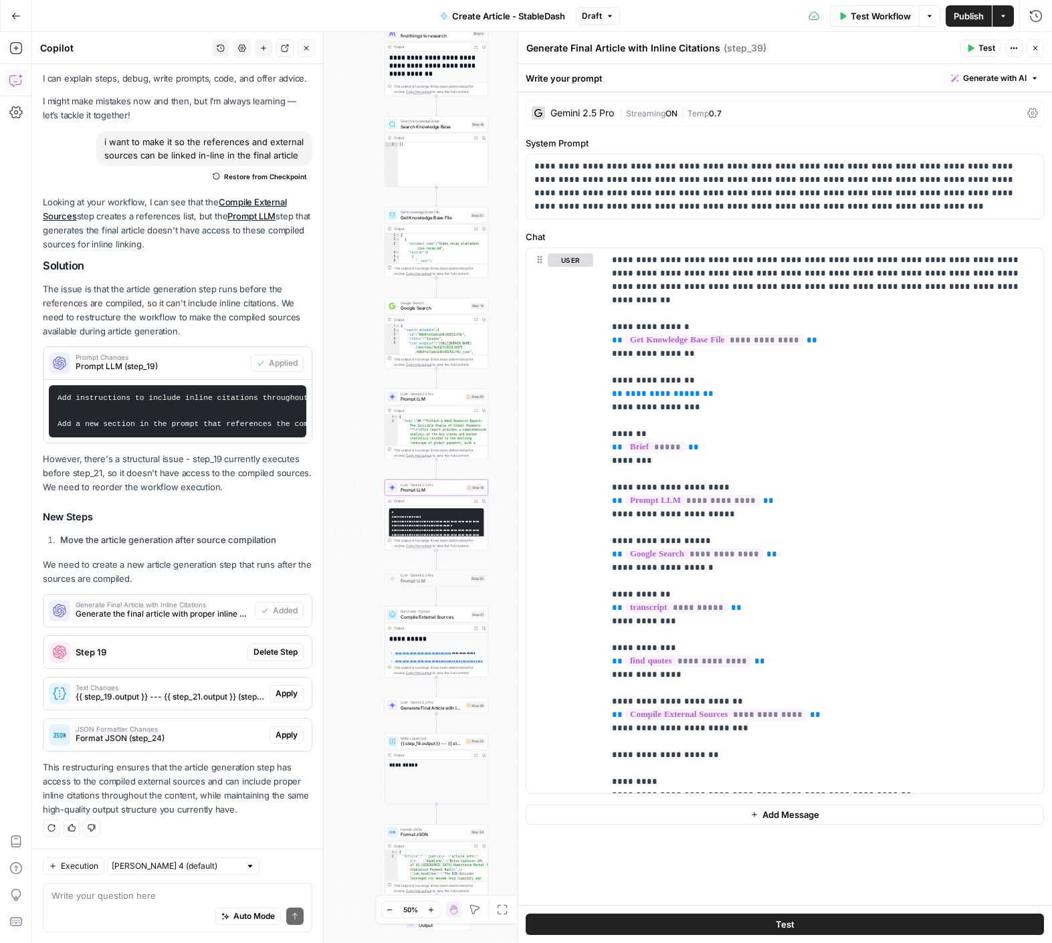
click span "Delete Step"
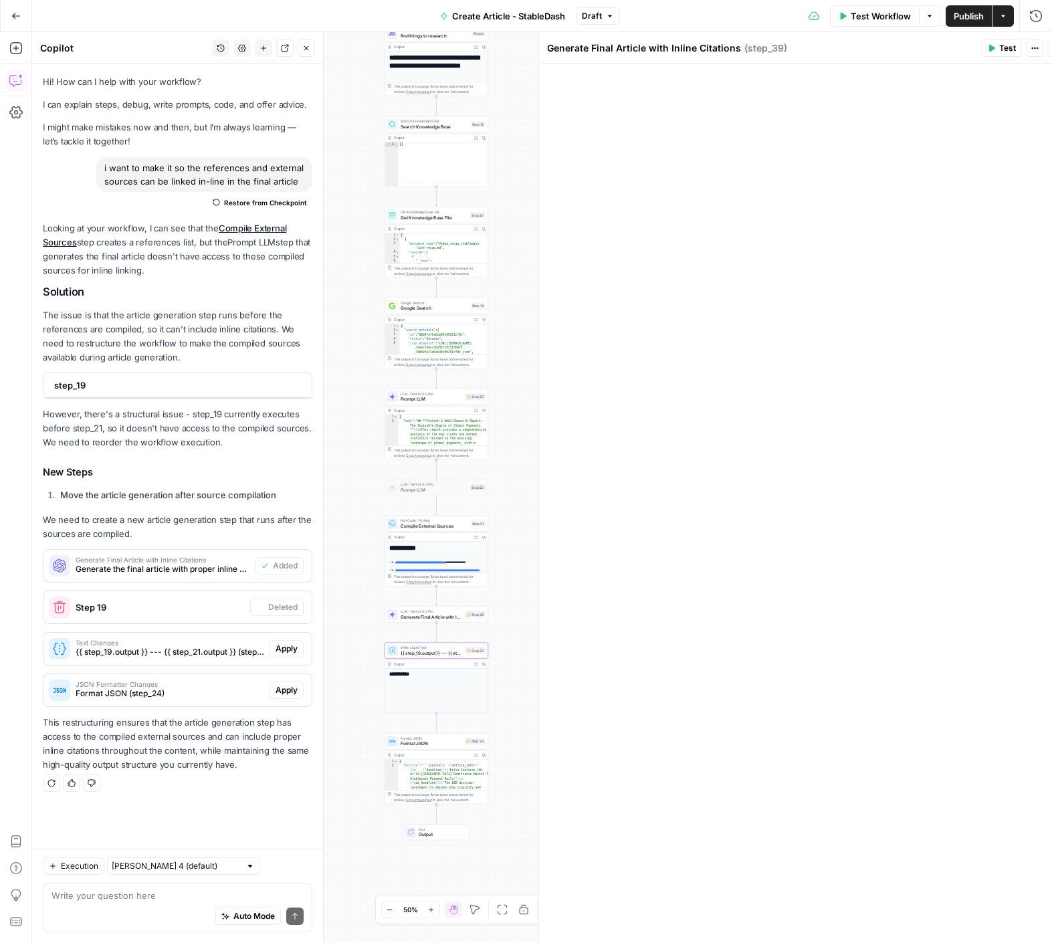
scroll to position [0, 0]
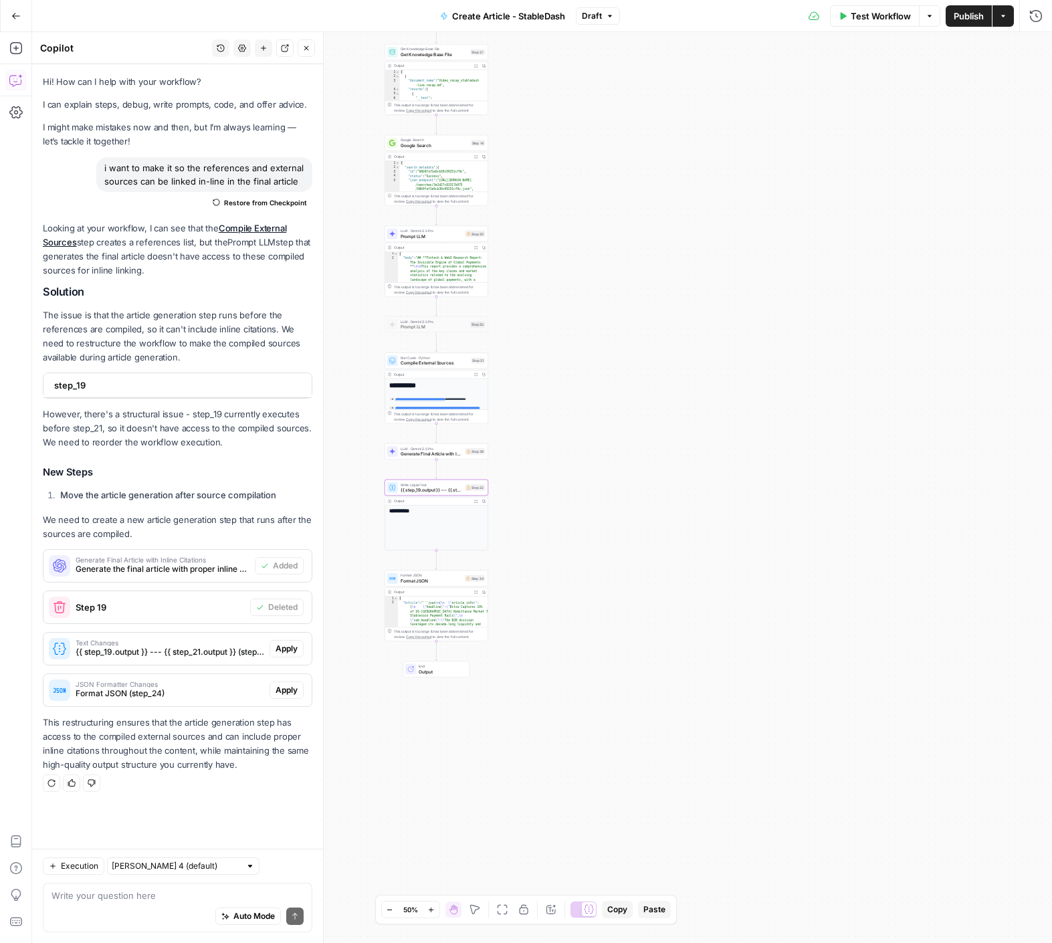
click span "Apply"
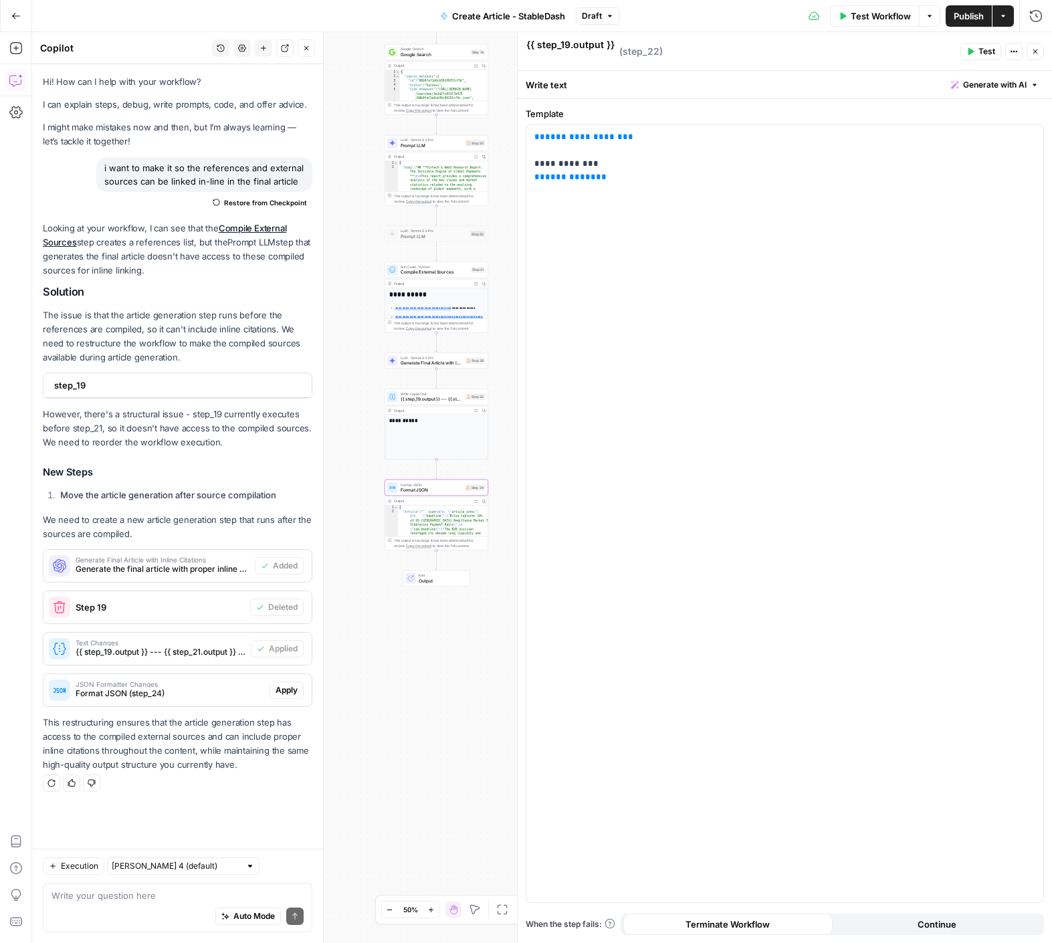
click span "Apply"
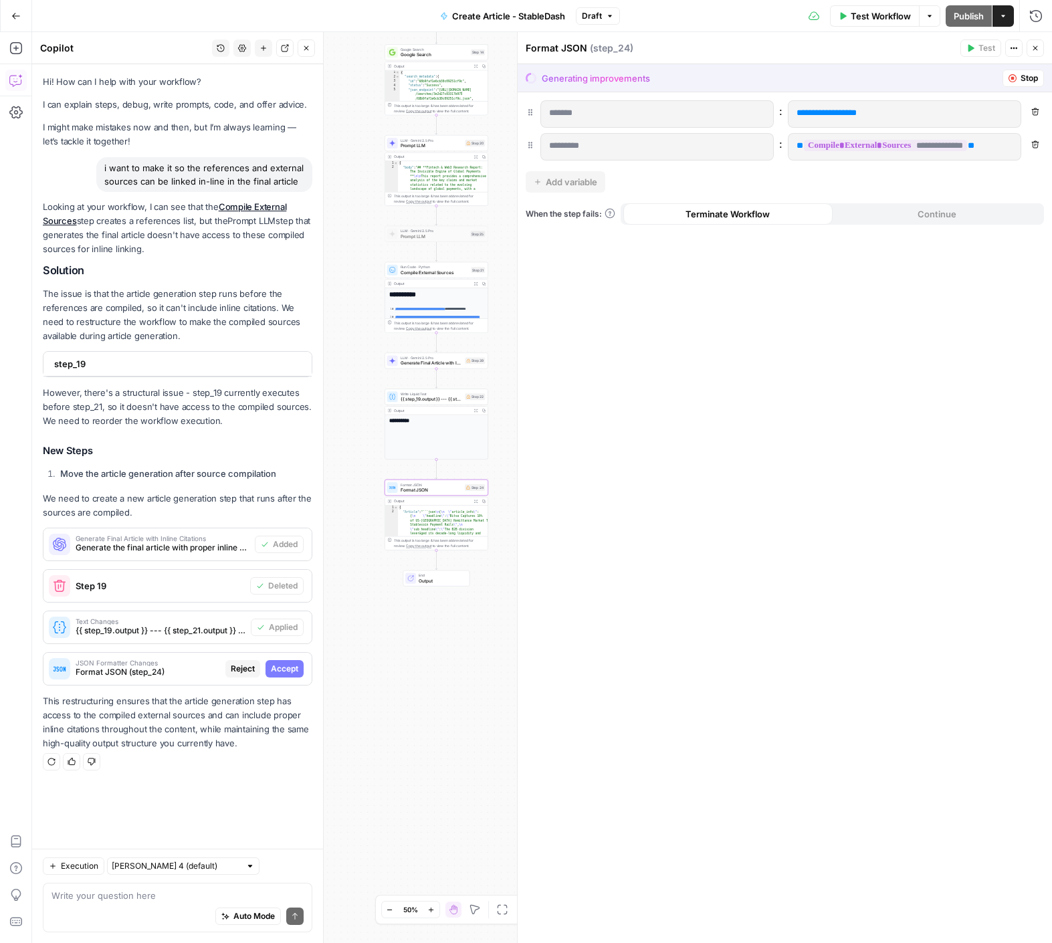
click span "Accept"
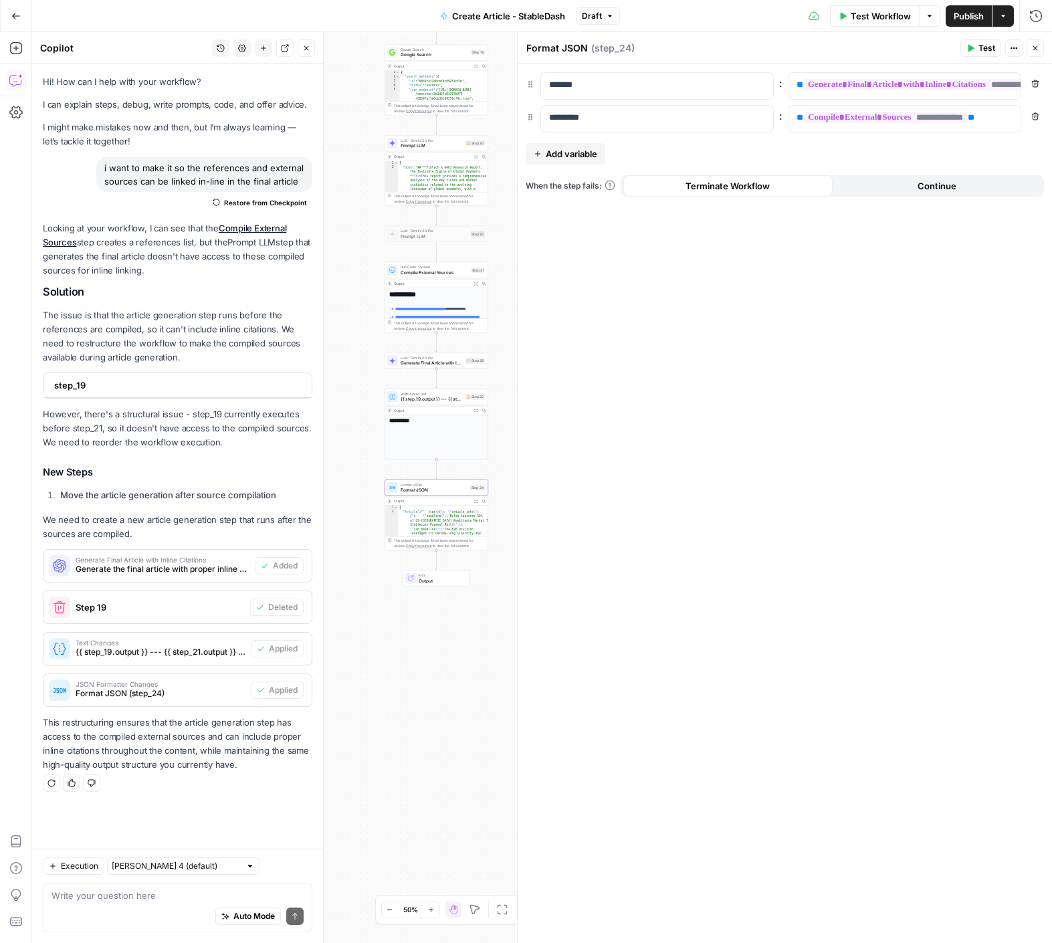
click span "Publish"
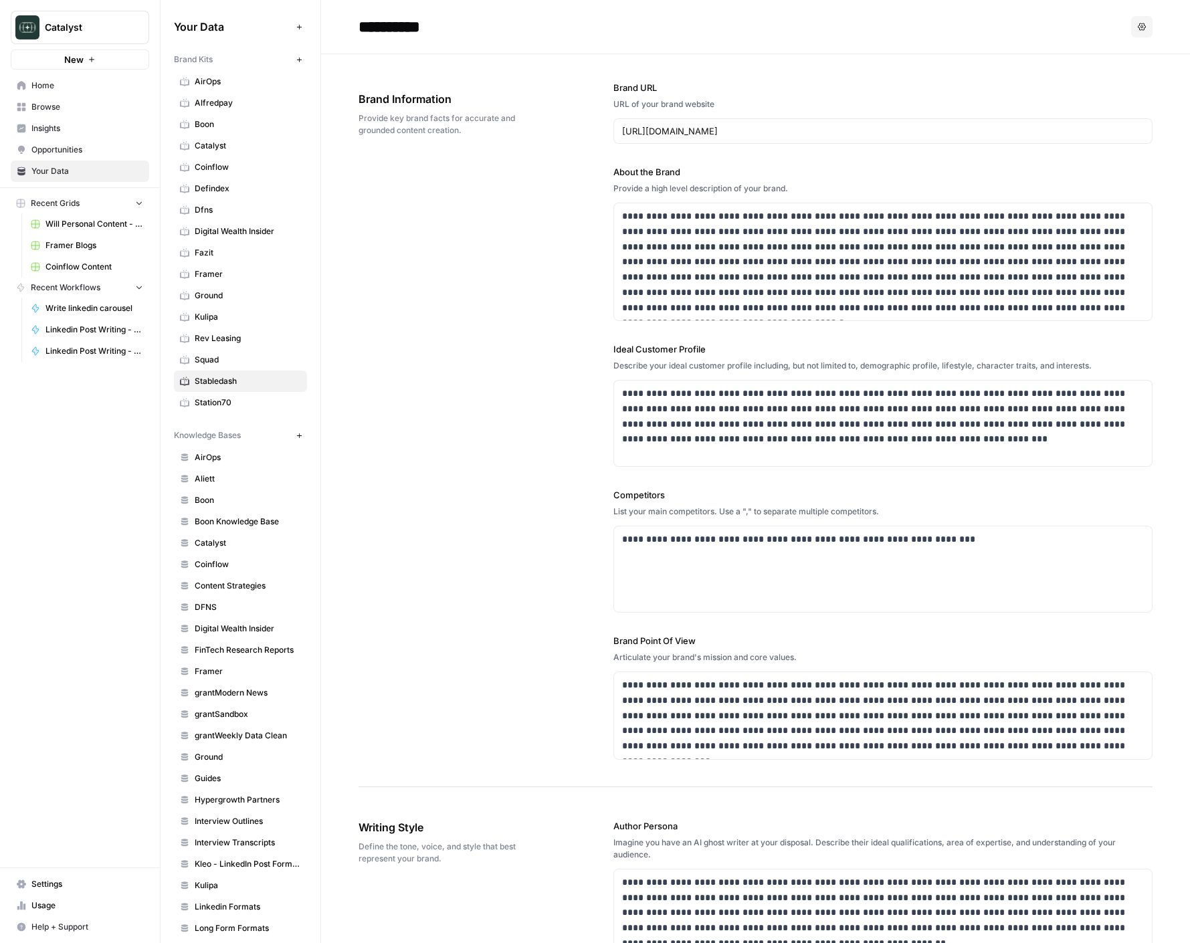
scroll to position [284, 0]
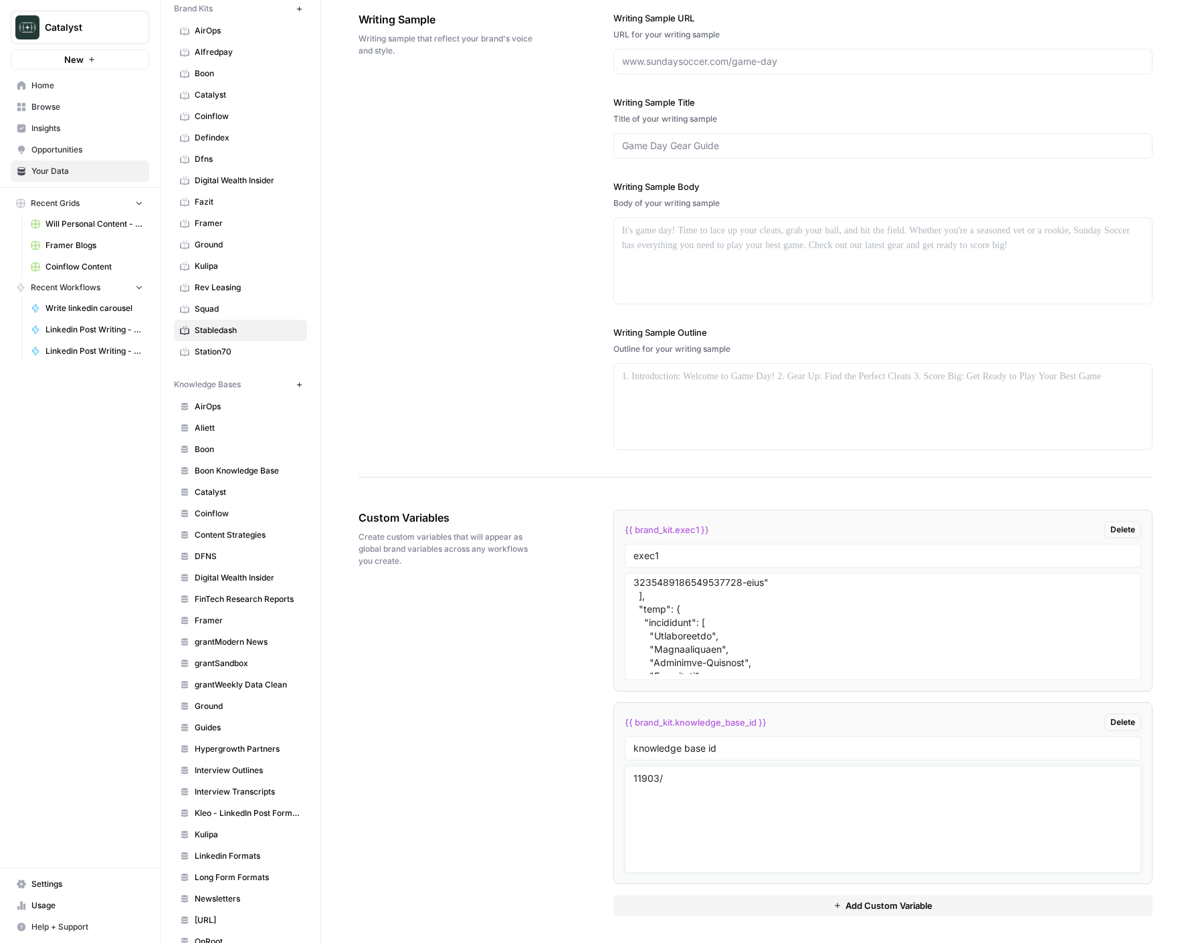
click at [682, 777] on textarea "11903/" at bounding box center [882, 819] width 499 height 95
click at [197, 163] on span "Dfns" at bounding box center [248, 159] width 106 height 12
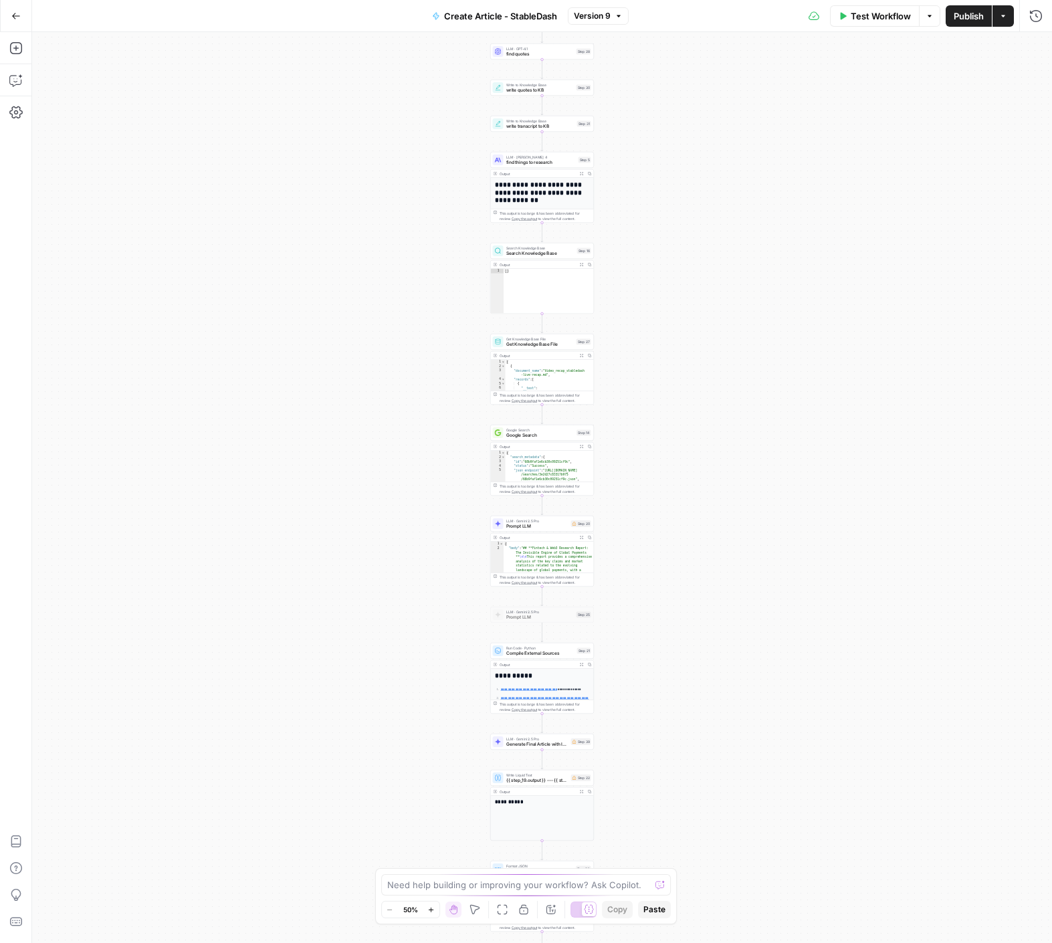
click at [617, 9] on button "Version 9" at bounding box center [598, 15] width 61 height 17
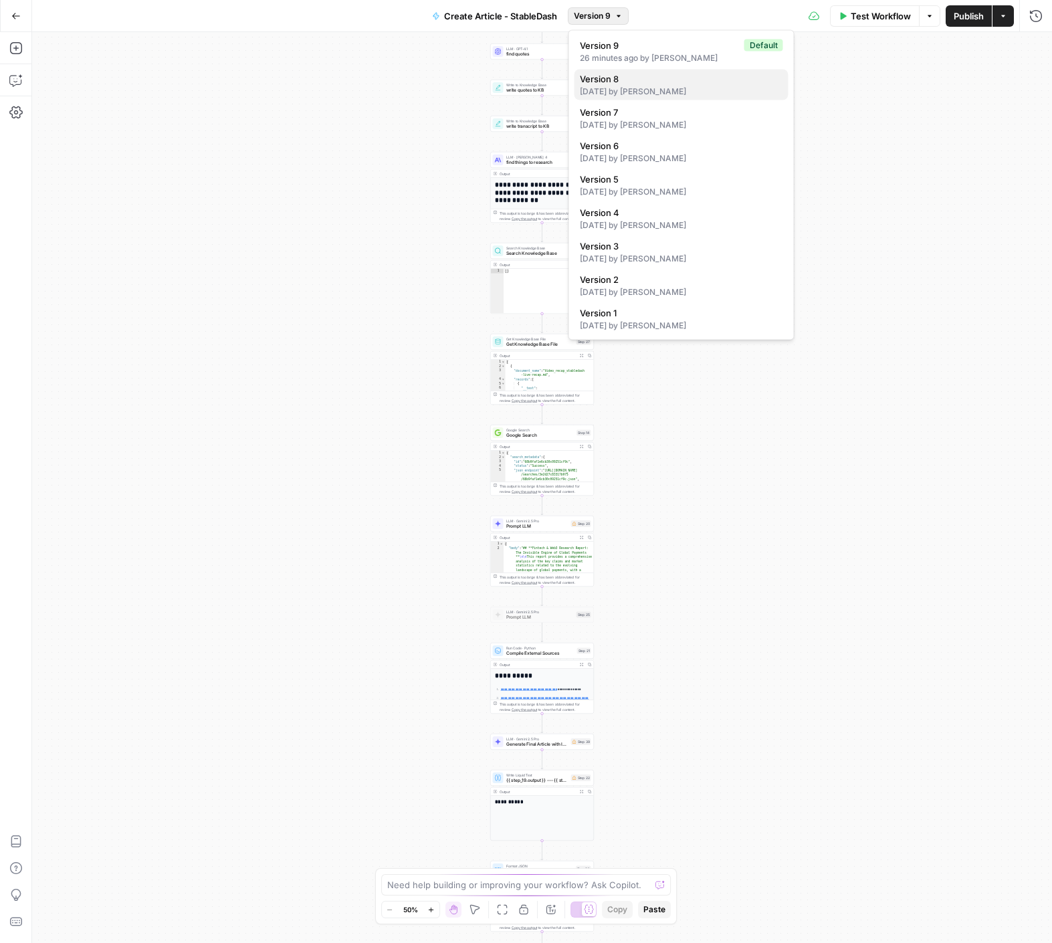
click at [664, 88] on div "7 days ago by Will Leatherman" at bounding box center [681, 92] width 203 height 12
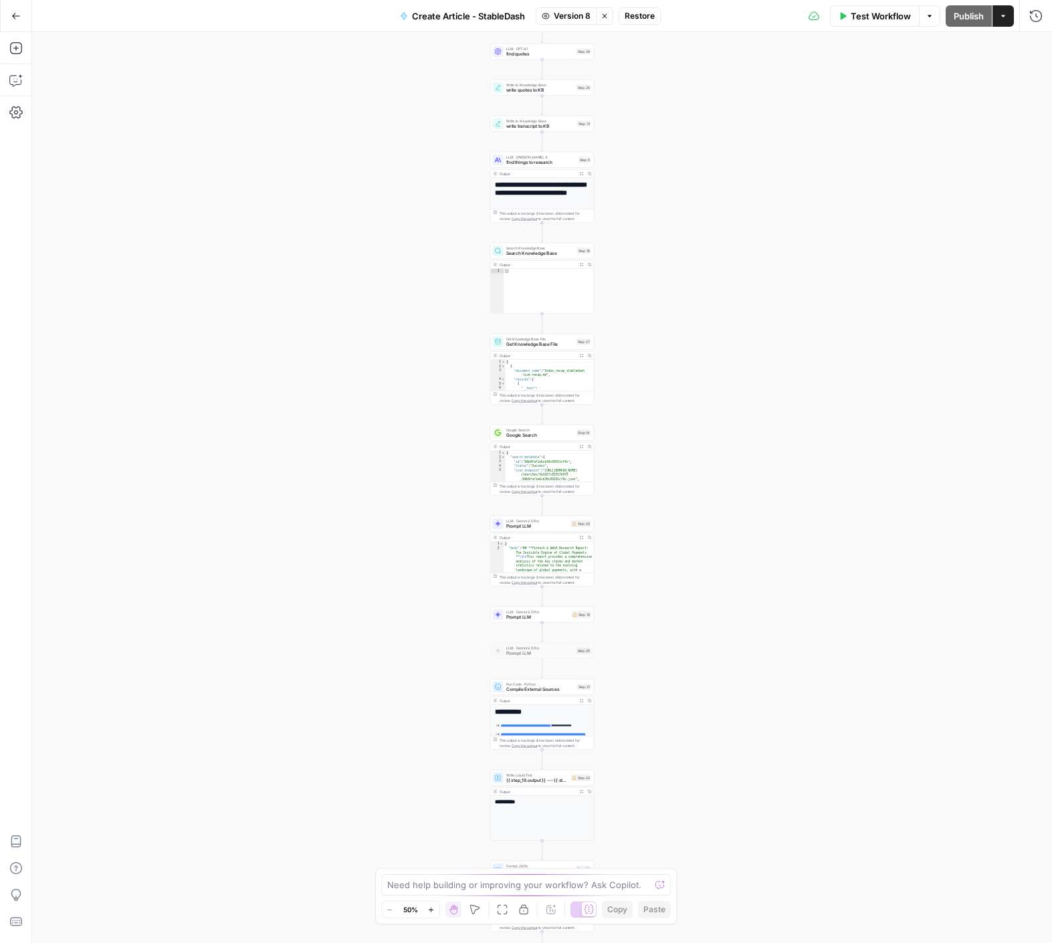
click at [648, 19] on span "Restore" at bounding box center [640, 16] width 30 height 12
click at [19, 52] on icon "button" at bounding box center [15, 47] width 13 height 13
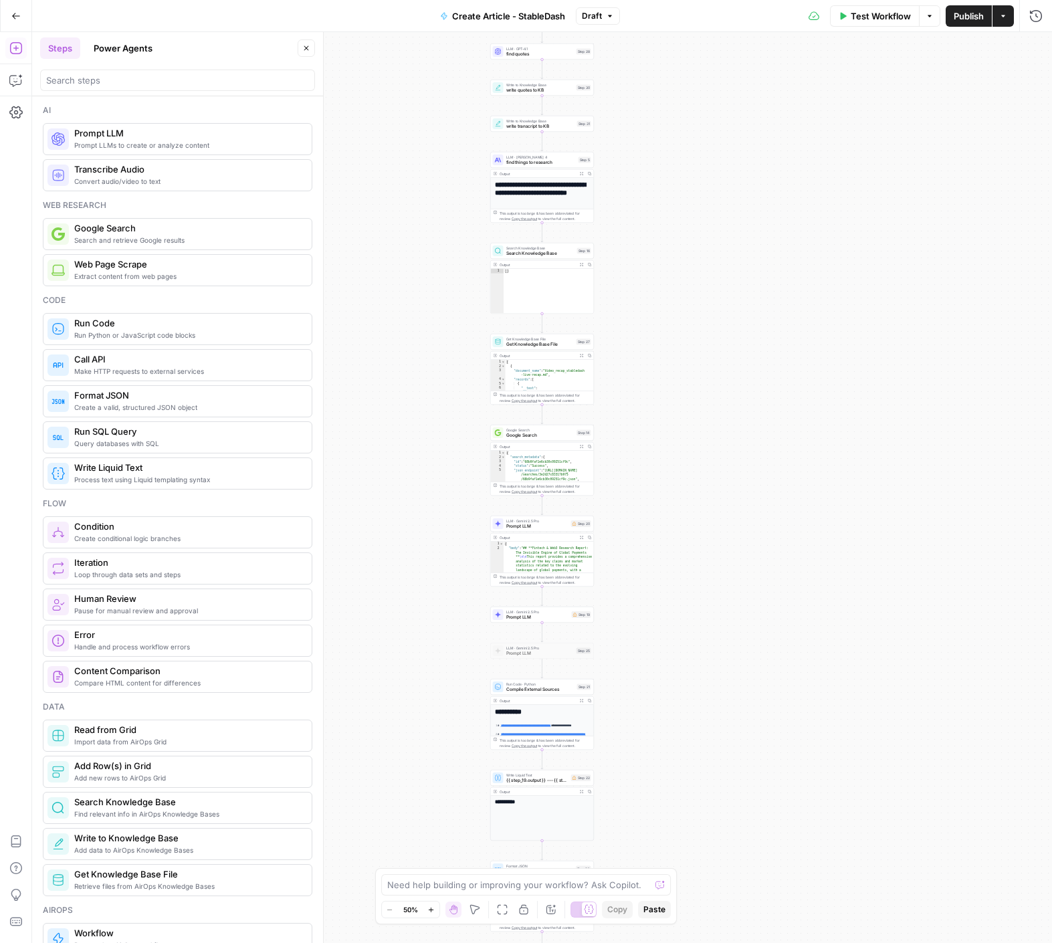
click at [83, 91] on header "Steps Power Agents Close" at bounding box center [177, 64] width 291 height 64
click at [98, 80] on input "search" at bounding box center [177, 80] width 263 height 13
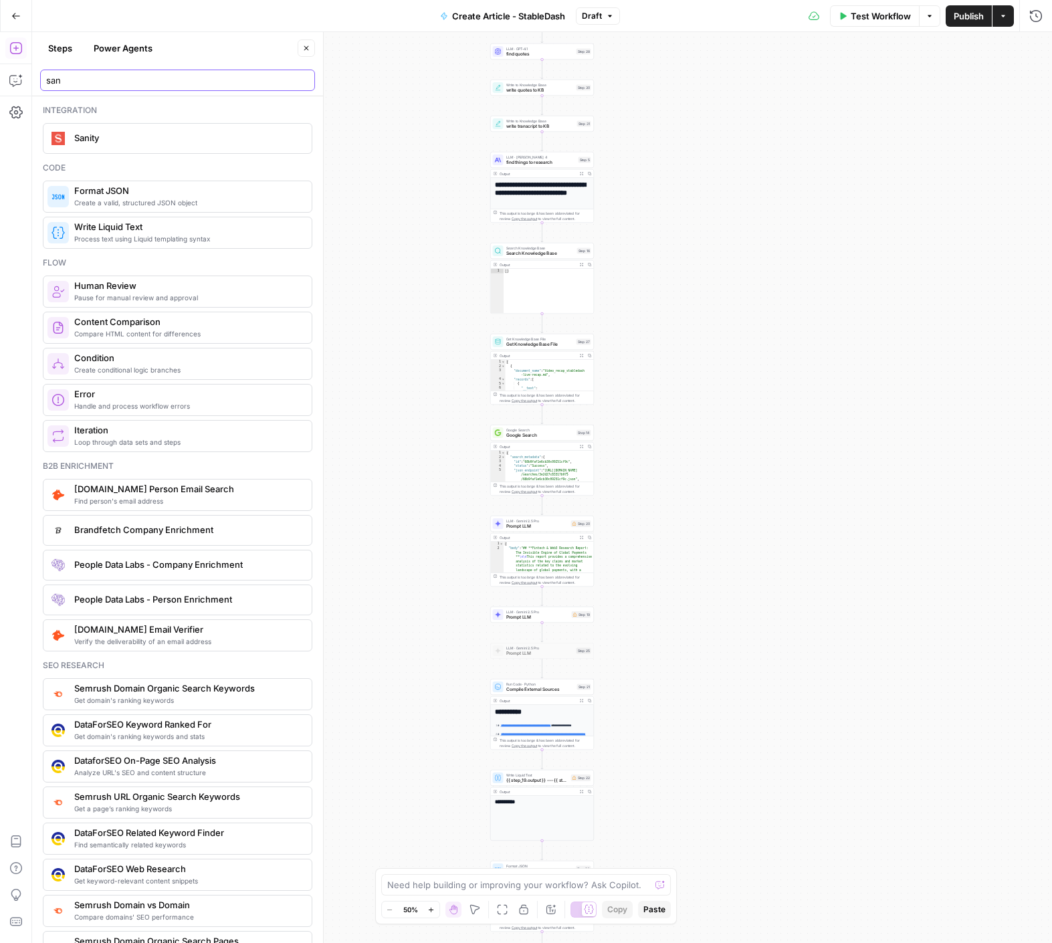
type input "san"
click at [111, 134] on span "Sanity" at bounding box center [187, 137] width 227 height 13
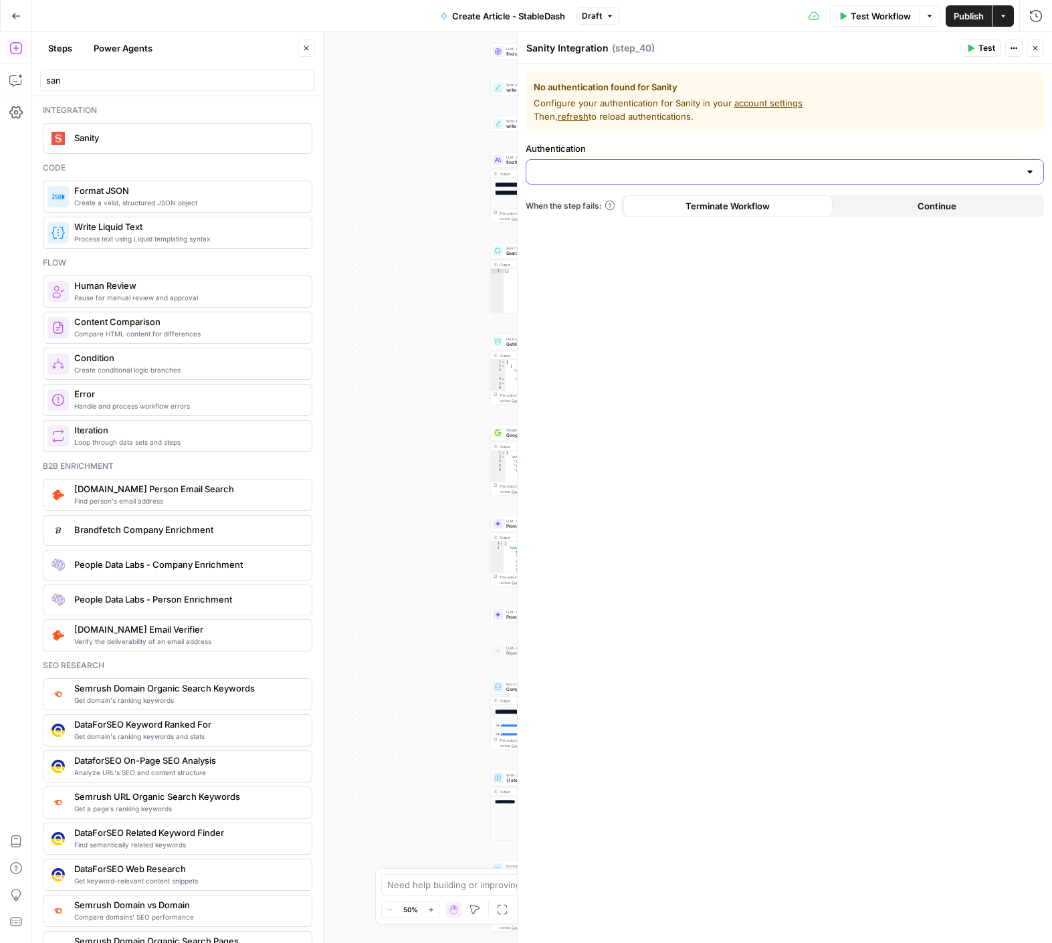
click at [595, 170] on input "Authentication" at bounding box center [776, 171] width 485 height 13
click at [1038, 45] on icon "button" at bounding box center [1035, 48] width 8 height 8
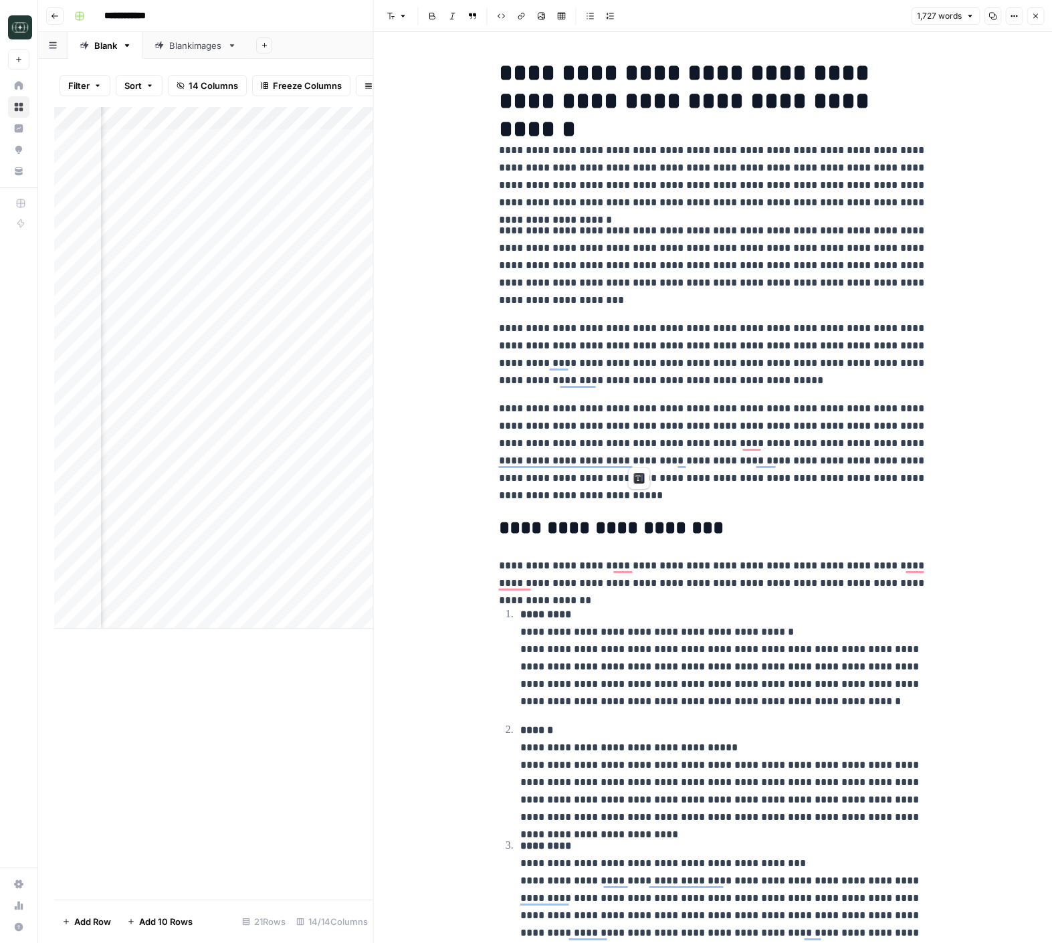
scroll to position [2047, 0]
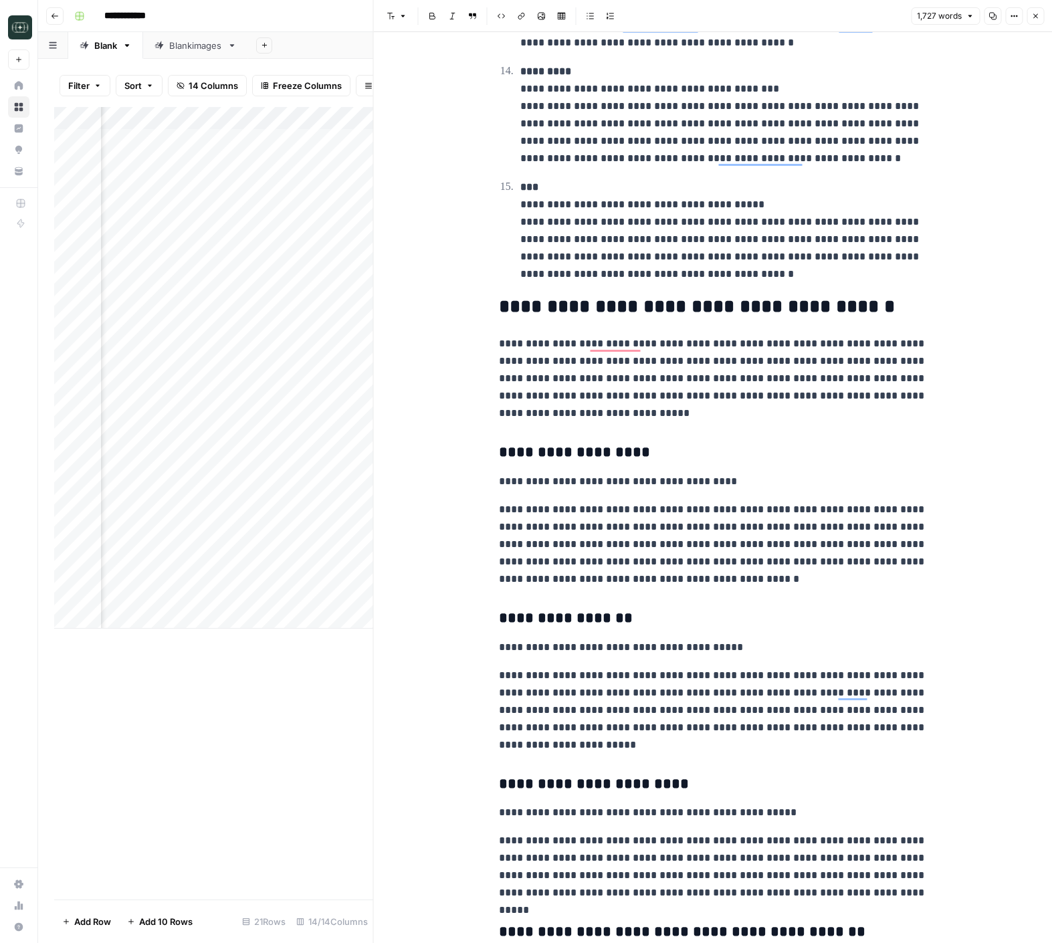
click at [647, 611] on h3 "**********" at bounding box center [713, 618] width 428 height 19
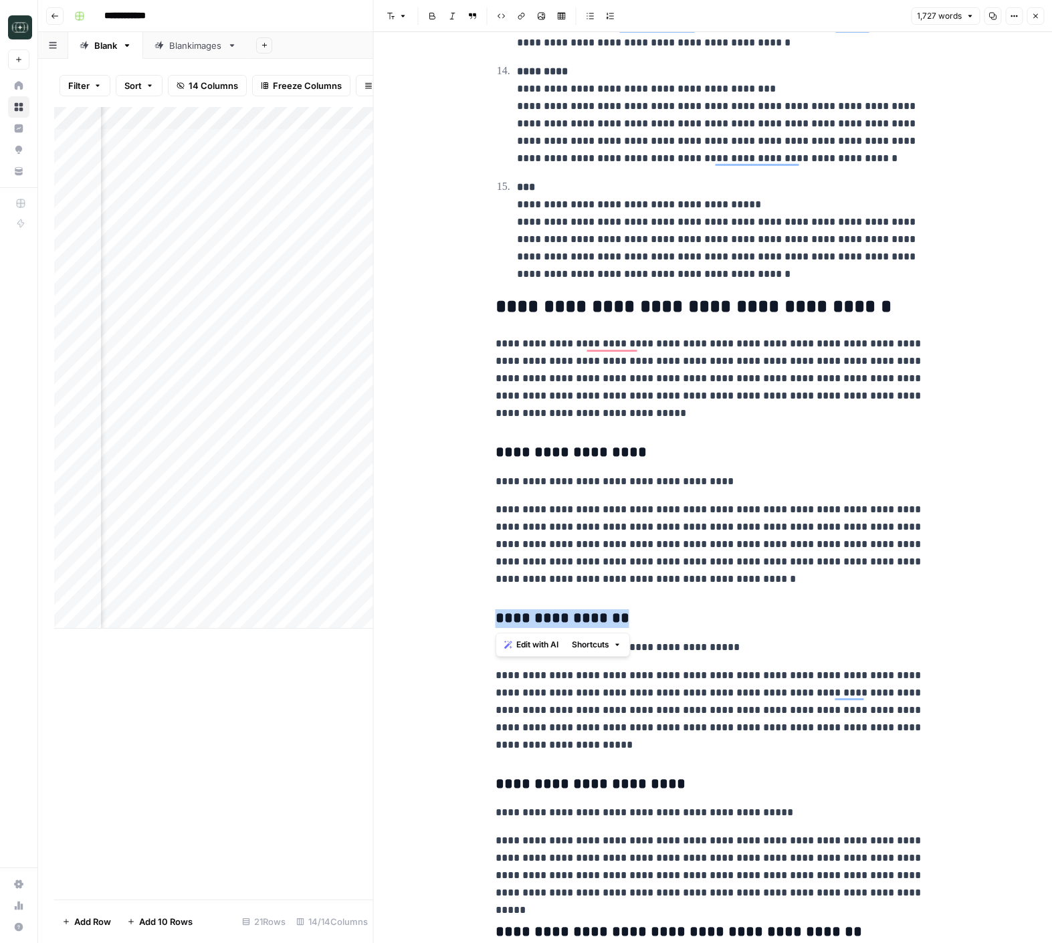
drag, startPoint x: 635, startPoint y: 613, endPoint x: 488, endPoint y: 617, distance: 147.2
click at [488, 617] on div "**********" at bounding box center [713, 487] width 679 height 911
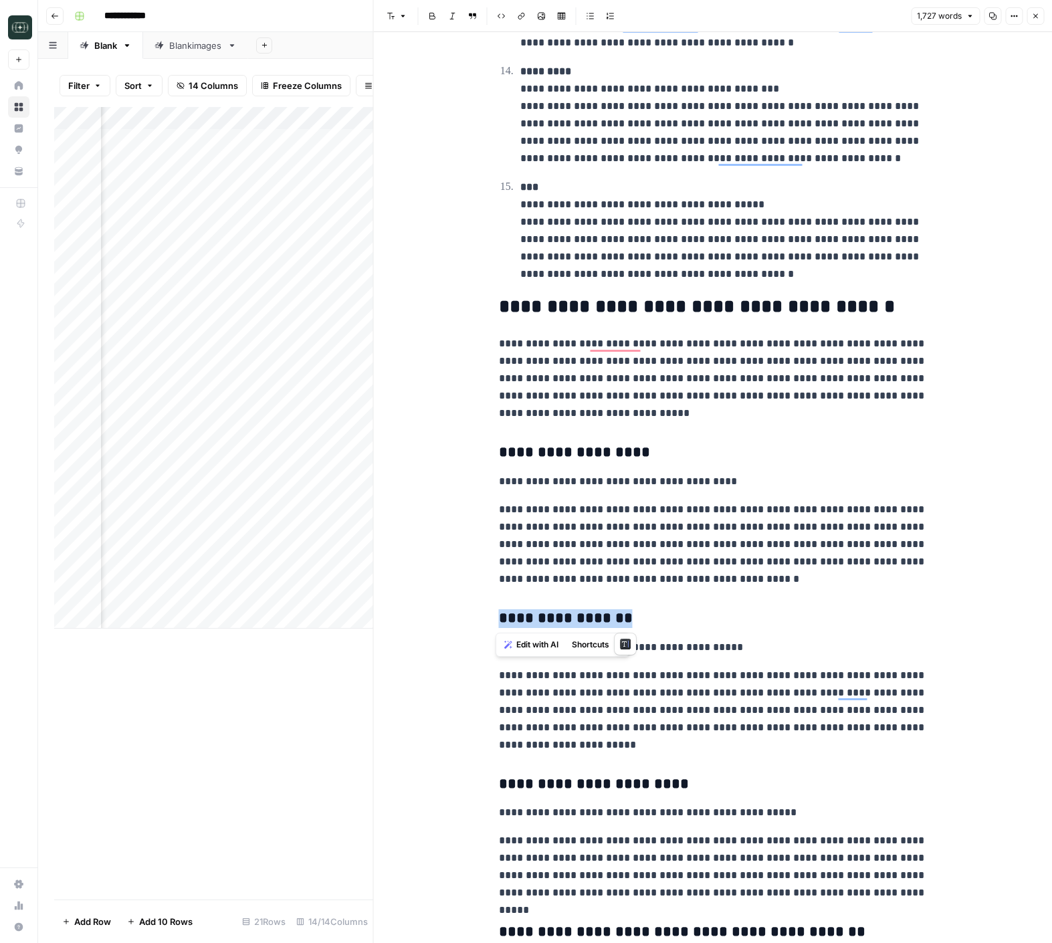
copy h3 "**********"
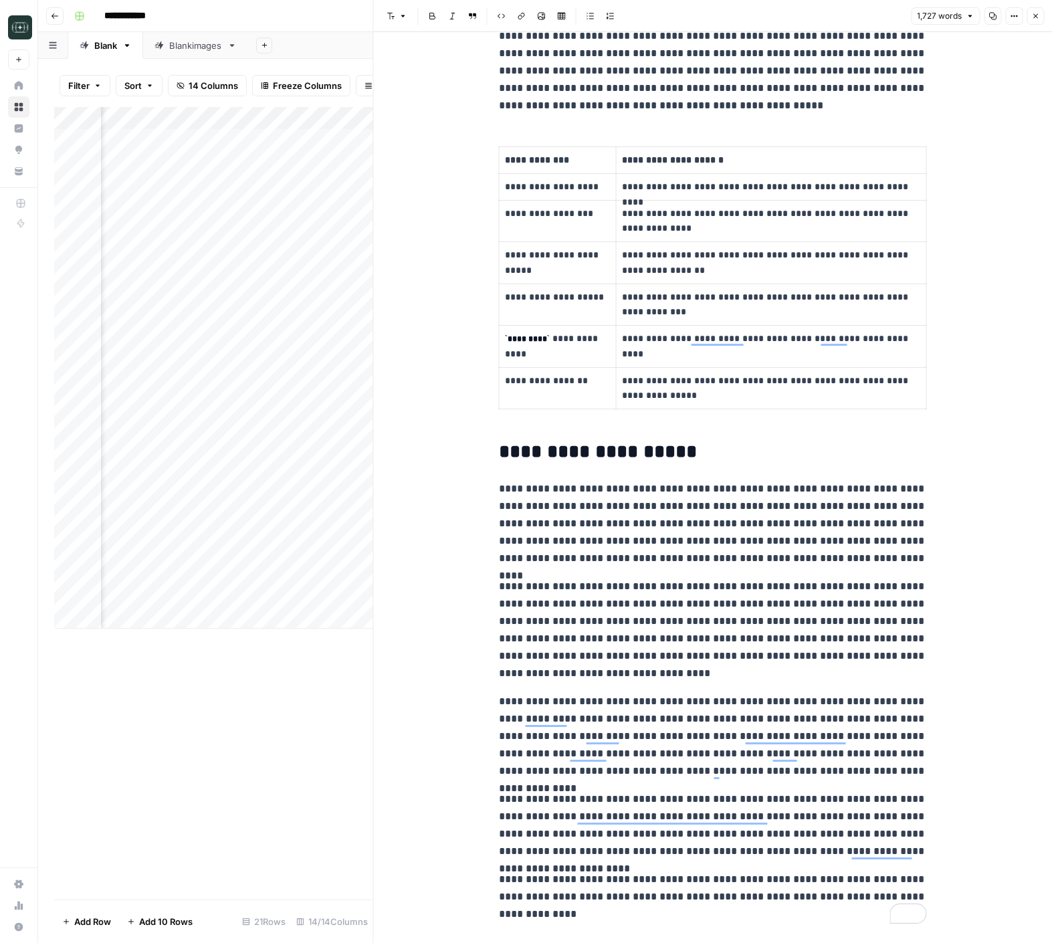
scroll to position [3029, 0]
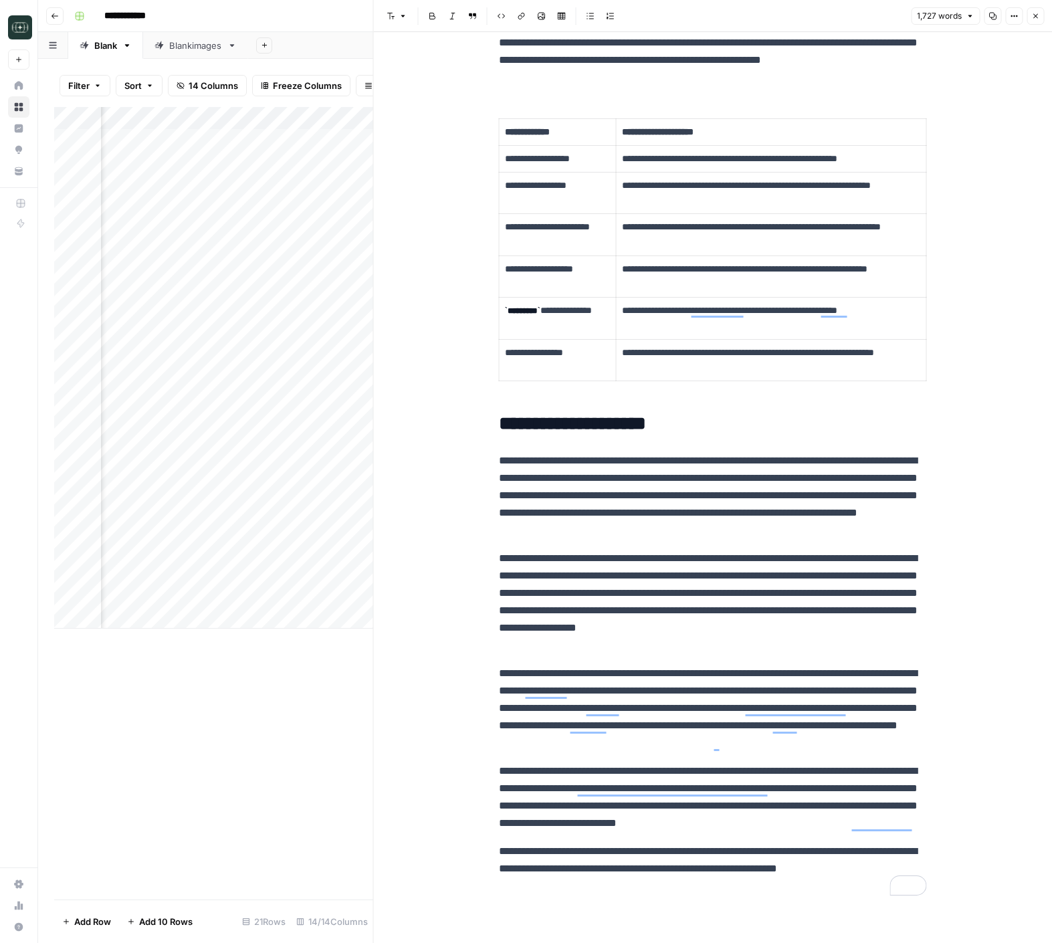
click at [981, 15] on div "1,727 words Copy Options Close" at bounding box center [977, 15] width 133 height 17
click at [993, 18] on icon "button" at bounding box center [993, 16] width 8 height 8
click at [1028, 20] on button "Close" at bounding box center [1035, 15] width 17 height 17
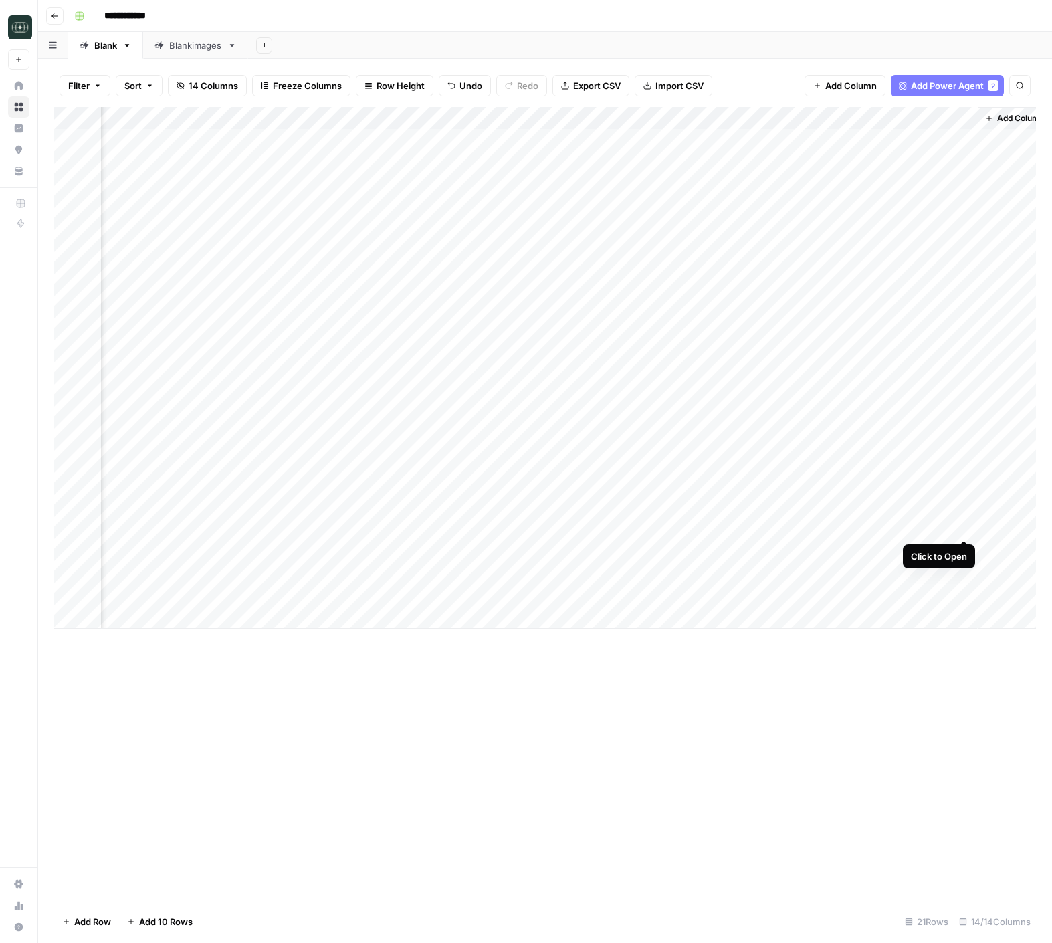
click at [962, 525] on div "Add Column" at bounding box center [545, 368] width 982 height 522
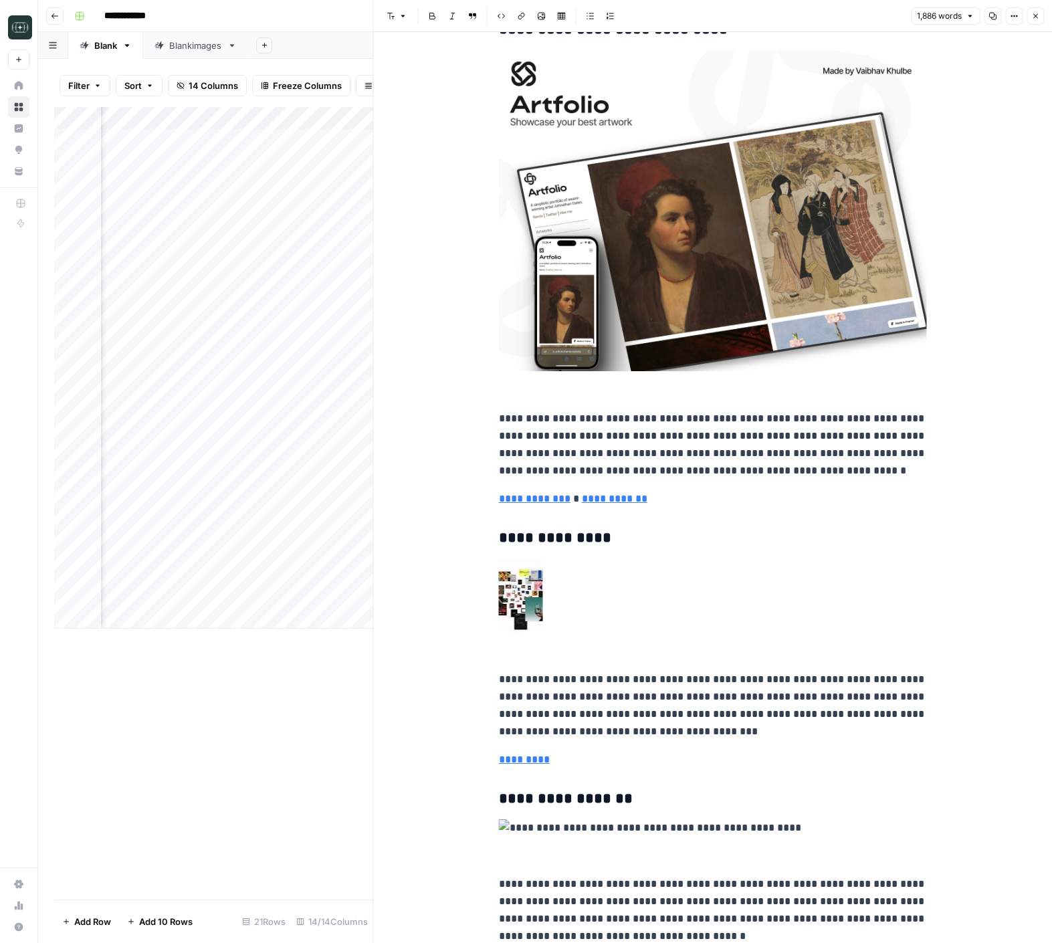
scroll to position [641, 0]
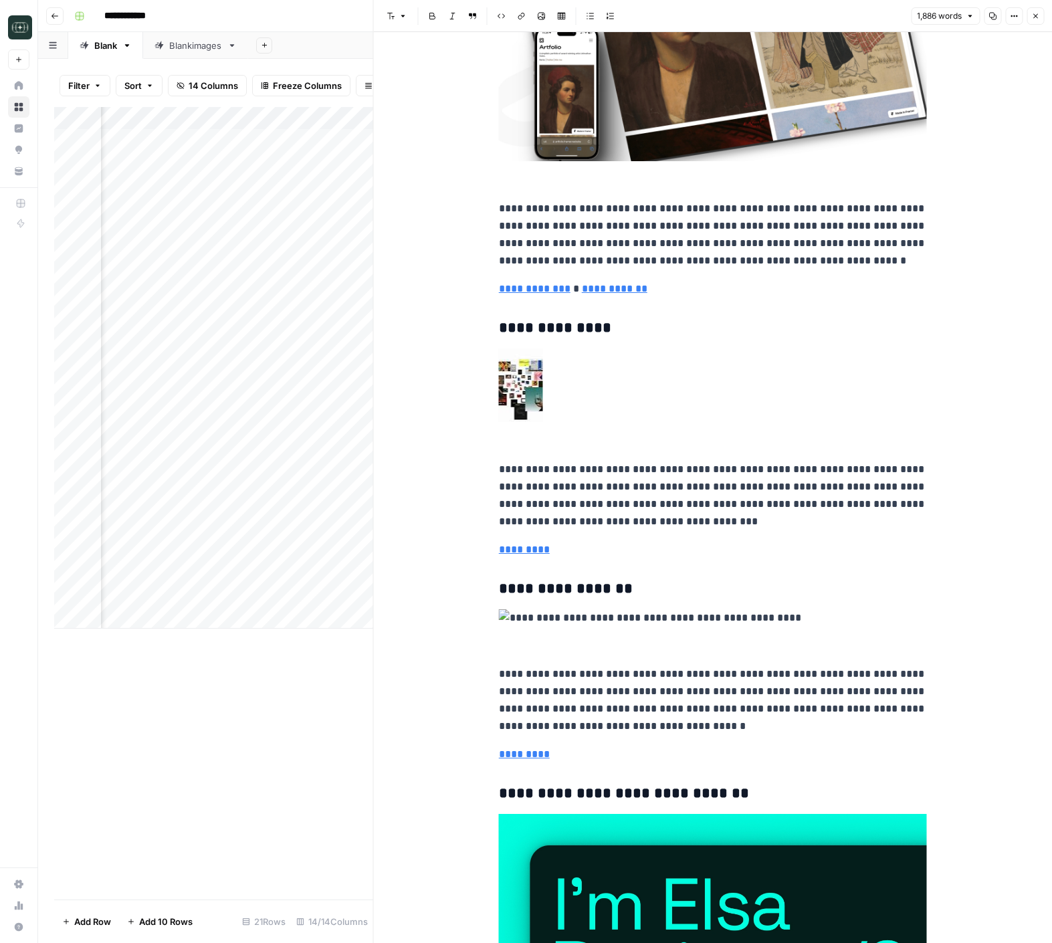
click at [777, 366] on p "To enrich screen reader interactions, please activate Accessibility in Grammarl…" at bounding box center [713, 399] width 428 height 102
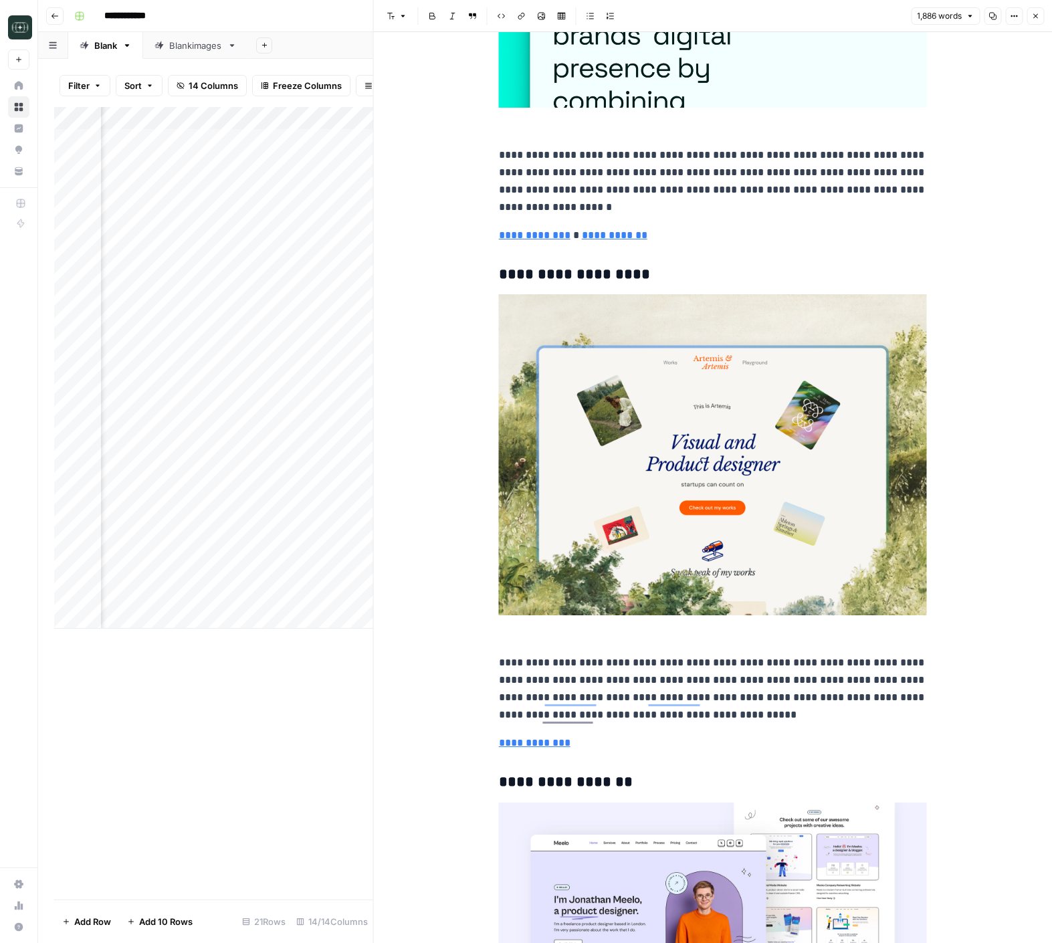
scroll to position [1956, 0]
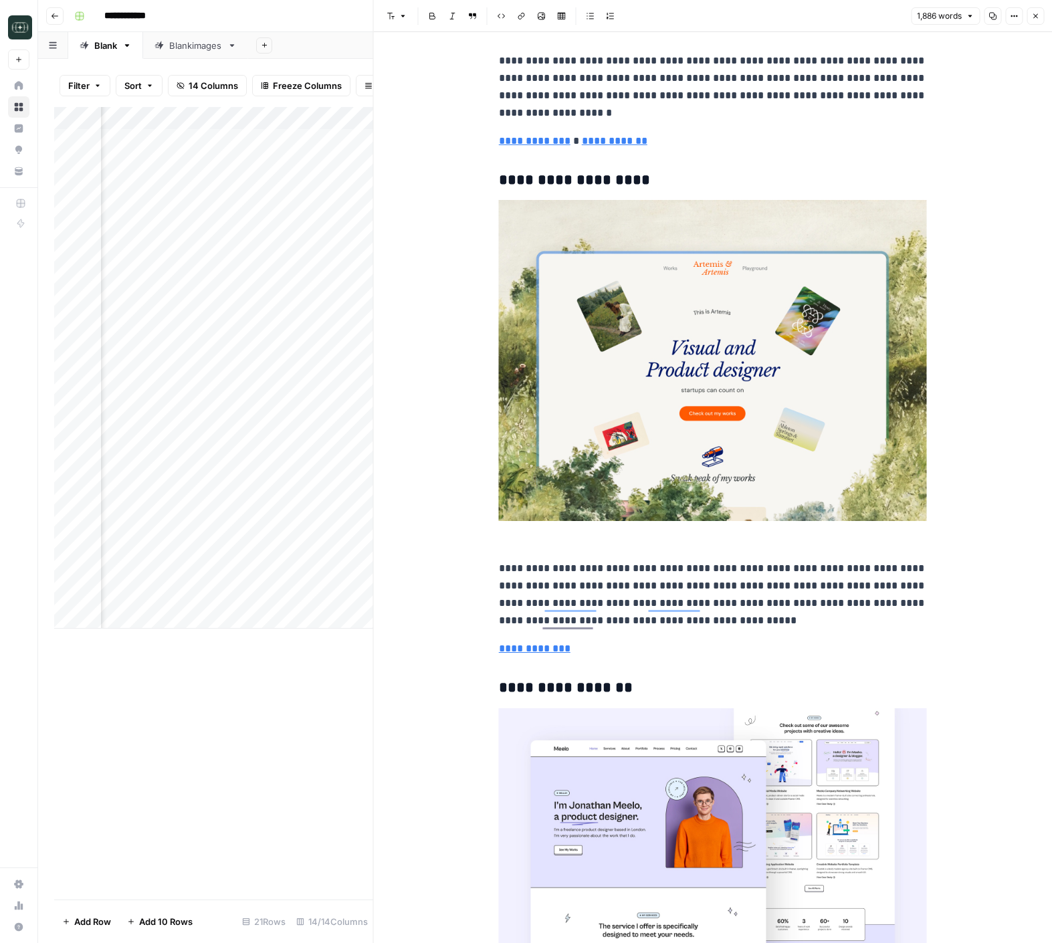
click at [994, 19] on icon "button" at bounding box center [993, 16] width 8 height 8
click at [794, 566] on p "**********" at bounding box center [713, 595] width 428 height 70
click at [1032, 20] on button "Close" at bounding box center [1035, 15] width 17 height 17
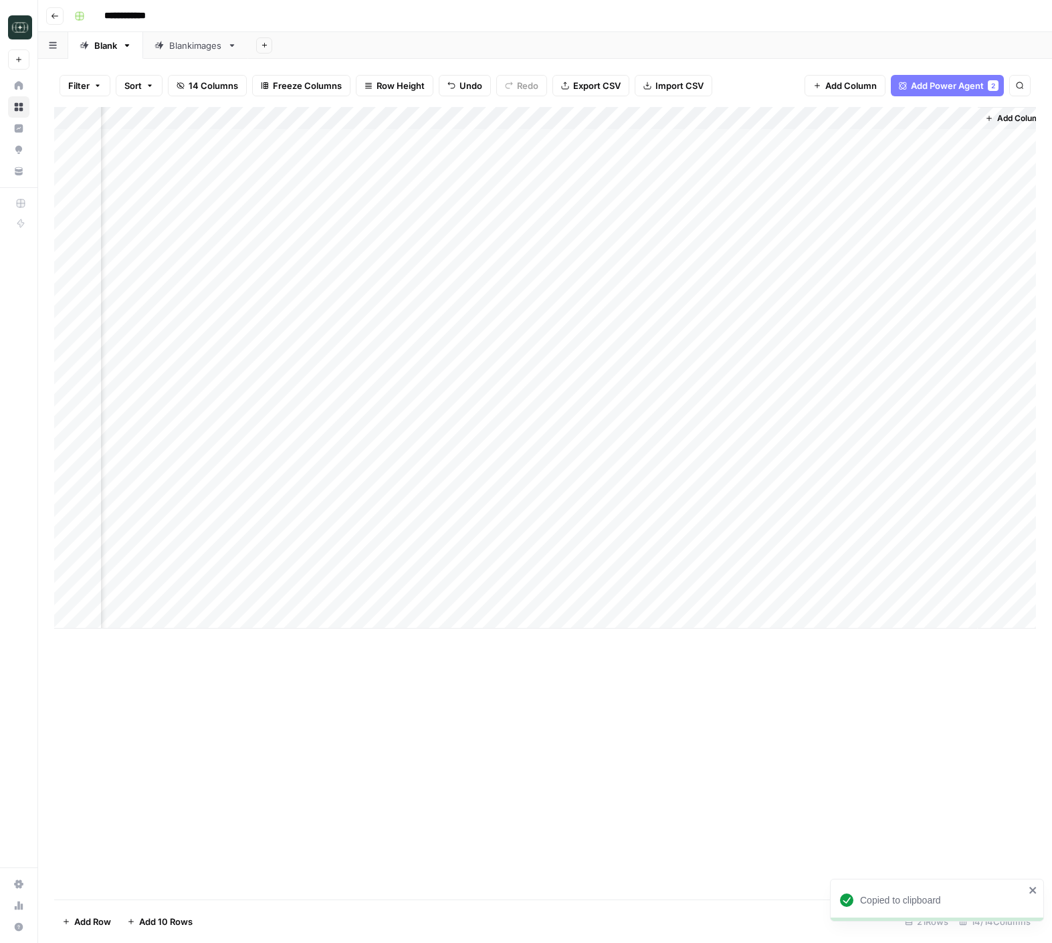
click at [962, 502] on div "Add Column" at bounding box center [545, 368] width 982 height 522
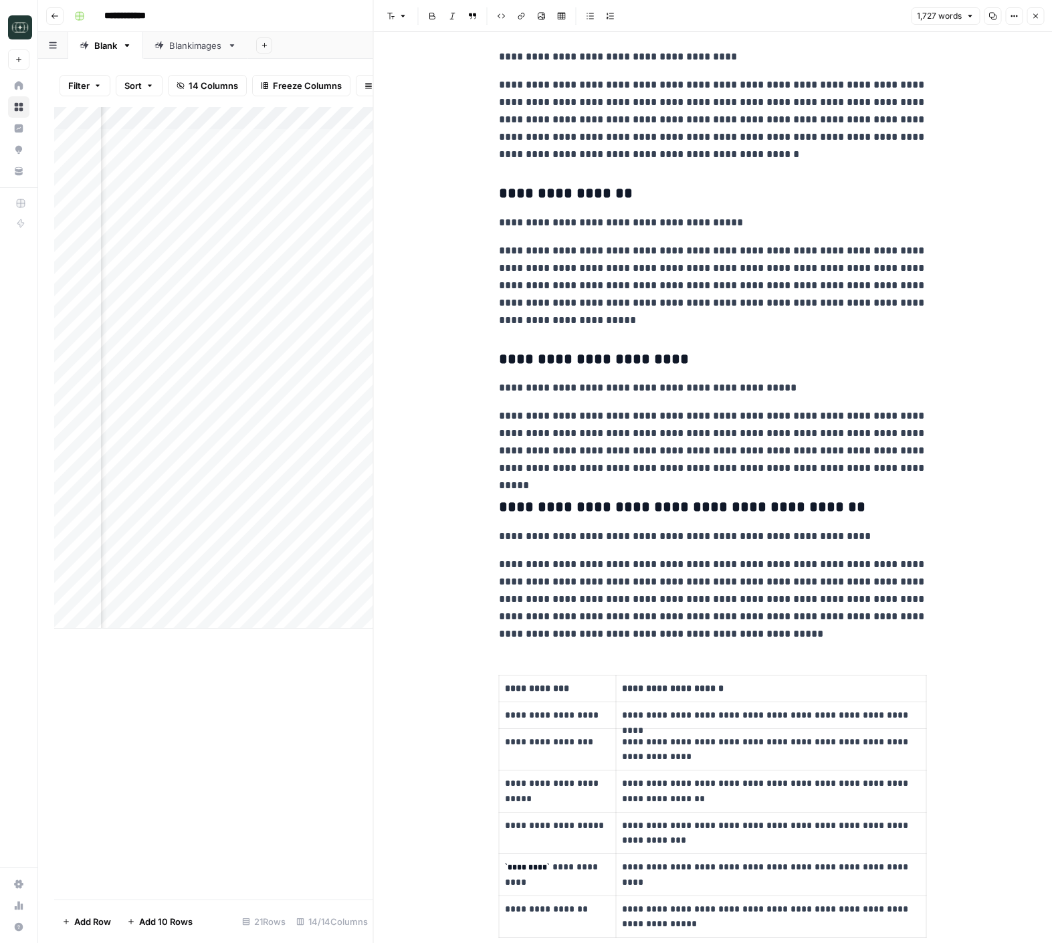
scroll to position [2552, 0]
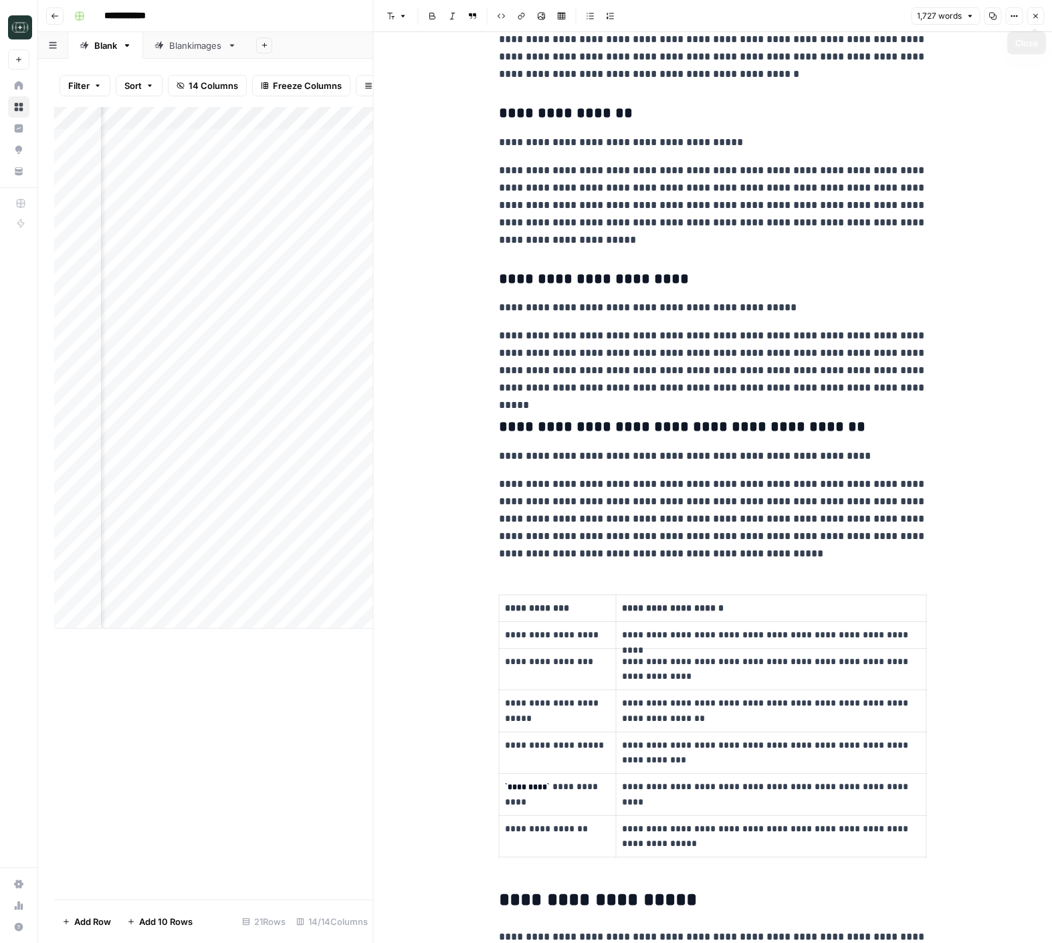
click at [1027, 15] on button "Close" at bounding box center [1035, 15] width 17 height 17
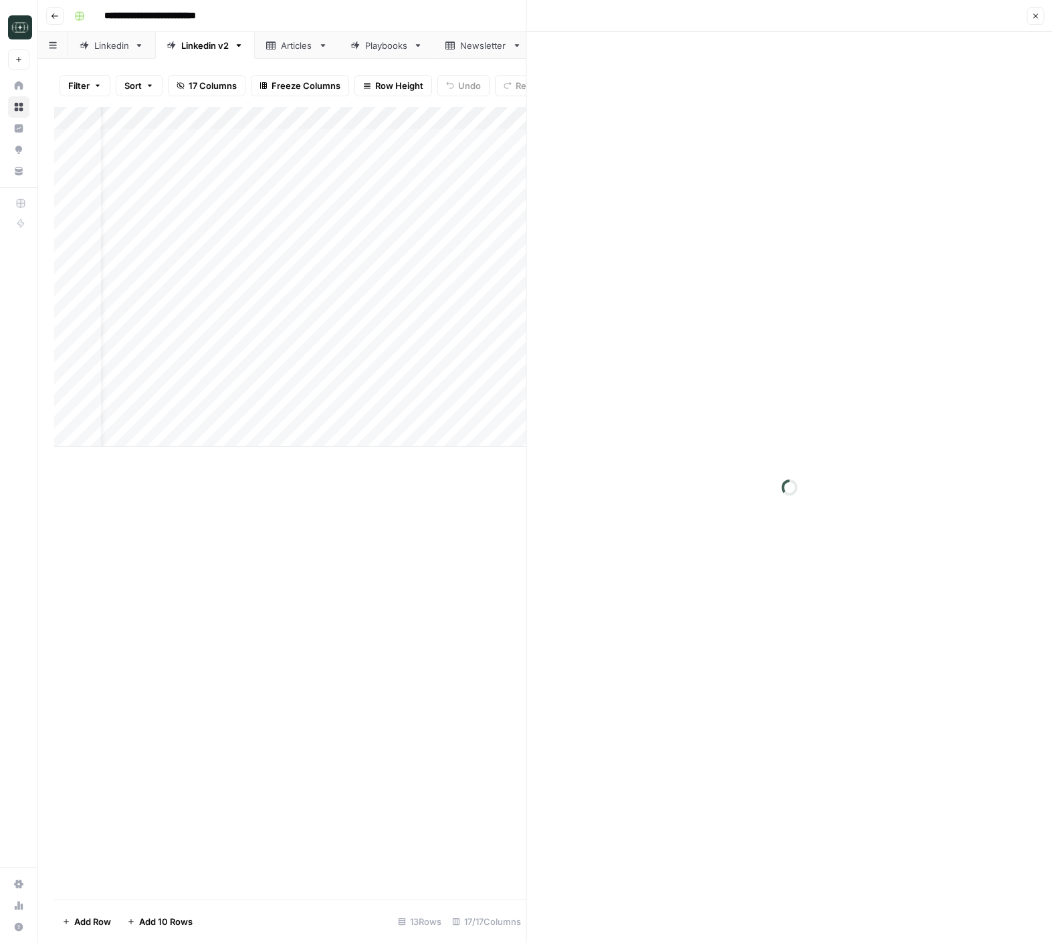
scroll to position [0, 35]
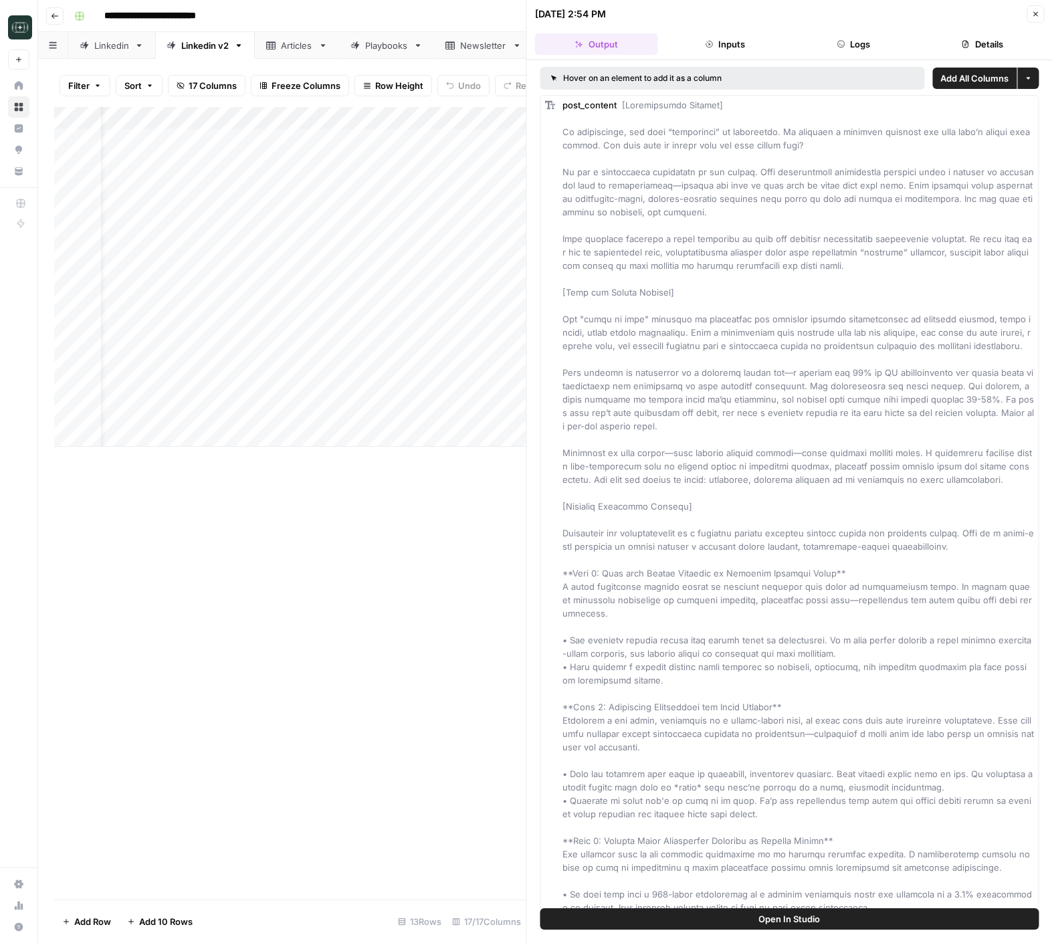
click at [884, 45] on button "Logs" at bounding box center [853, 43] width 123 height 21
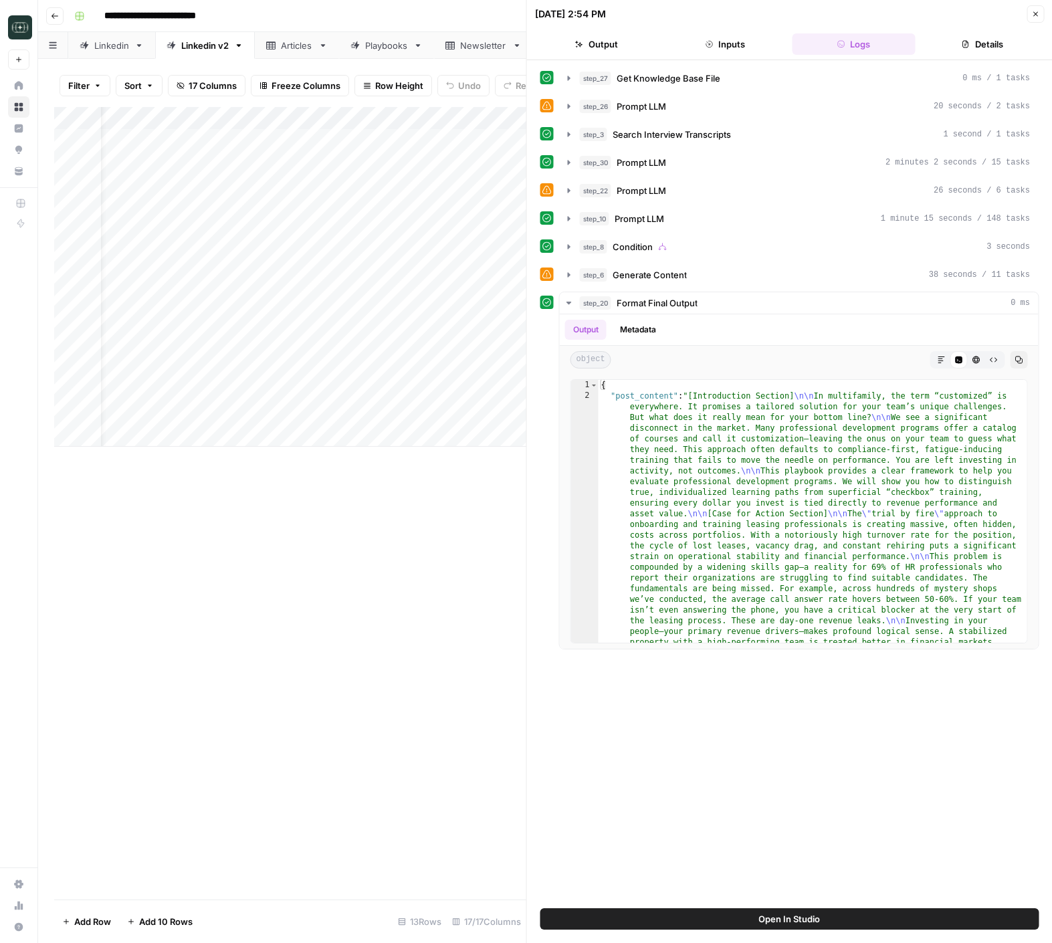
click at [1027, 13] on button "Close" at bounding box center [1035, 13] width 17 height 17
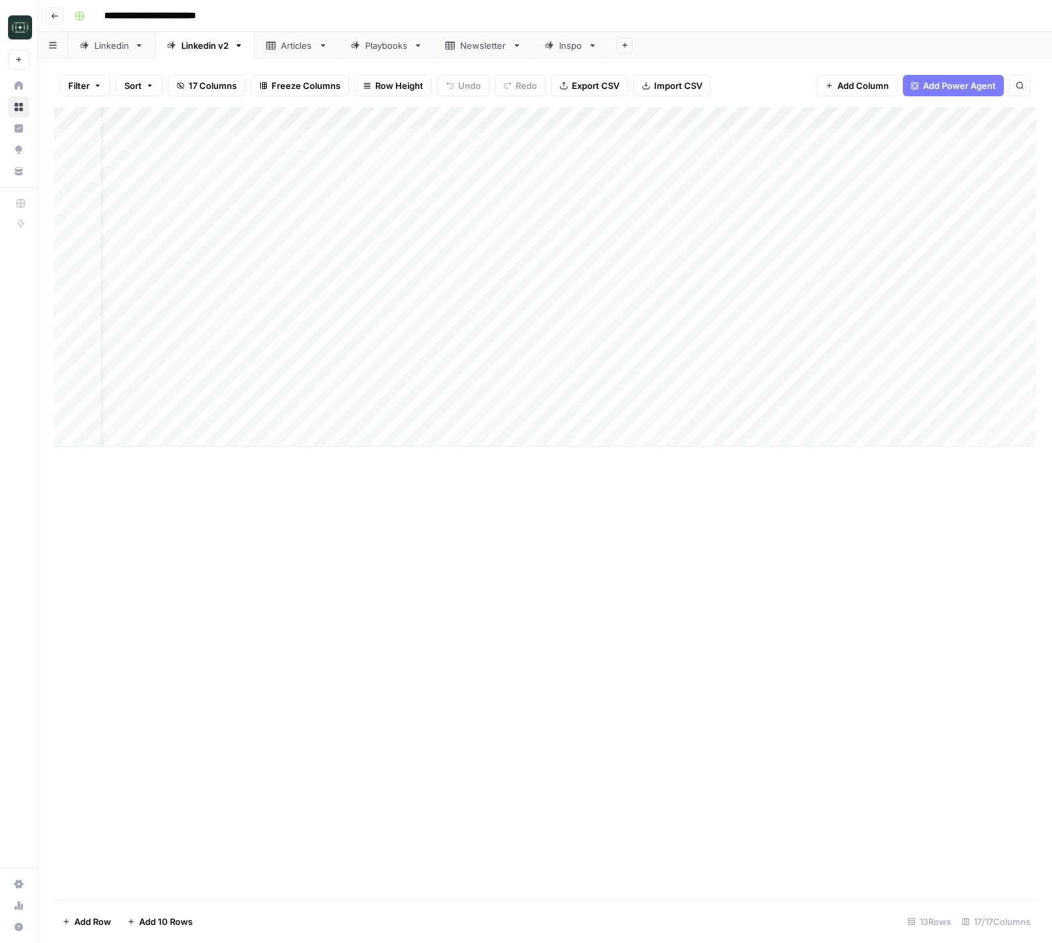
click at [856, 414] on div "Add Column" at bounding box center [545, 277] width 982 height 340
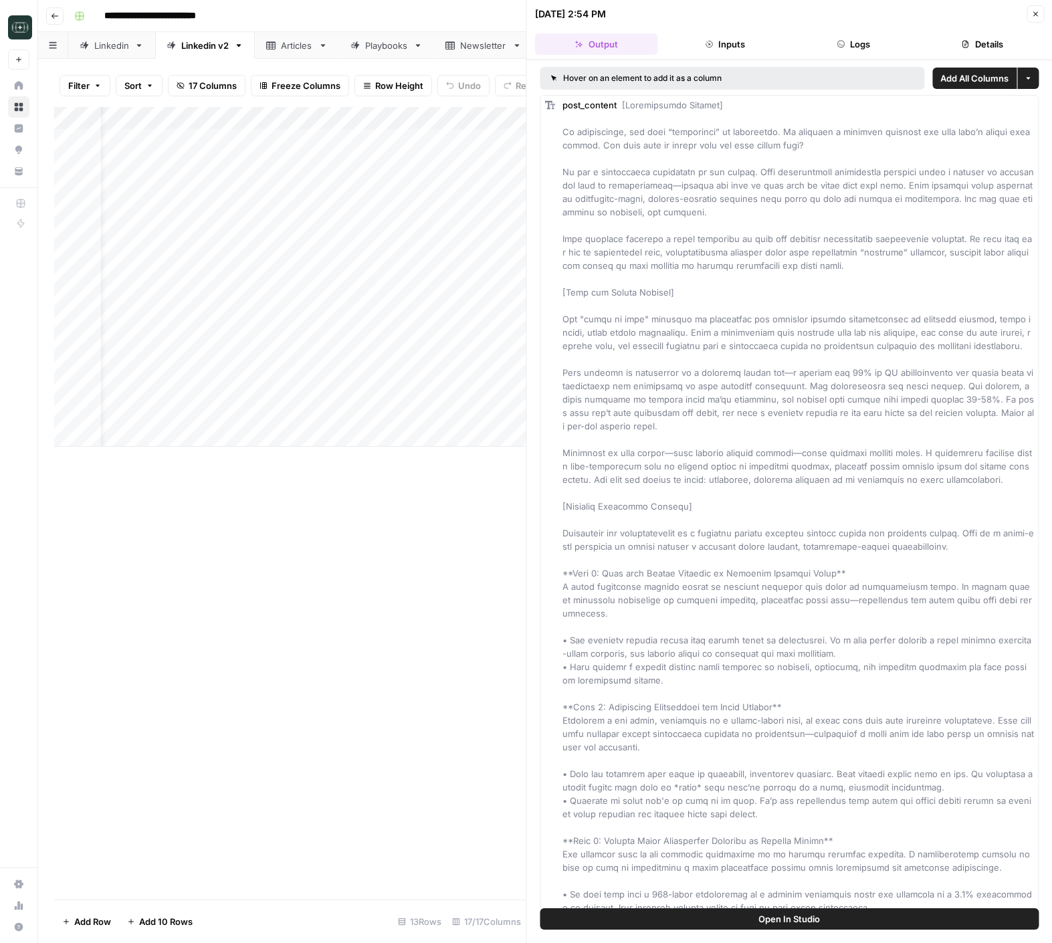
click at [886, 917] on button "Open In Studio" at bounding box center [789, 918] width 499 height 21
click at [1035, 14] on icon "button" at bounding box center [1035, 14] width 5 height 5
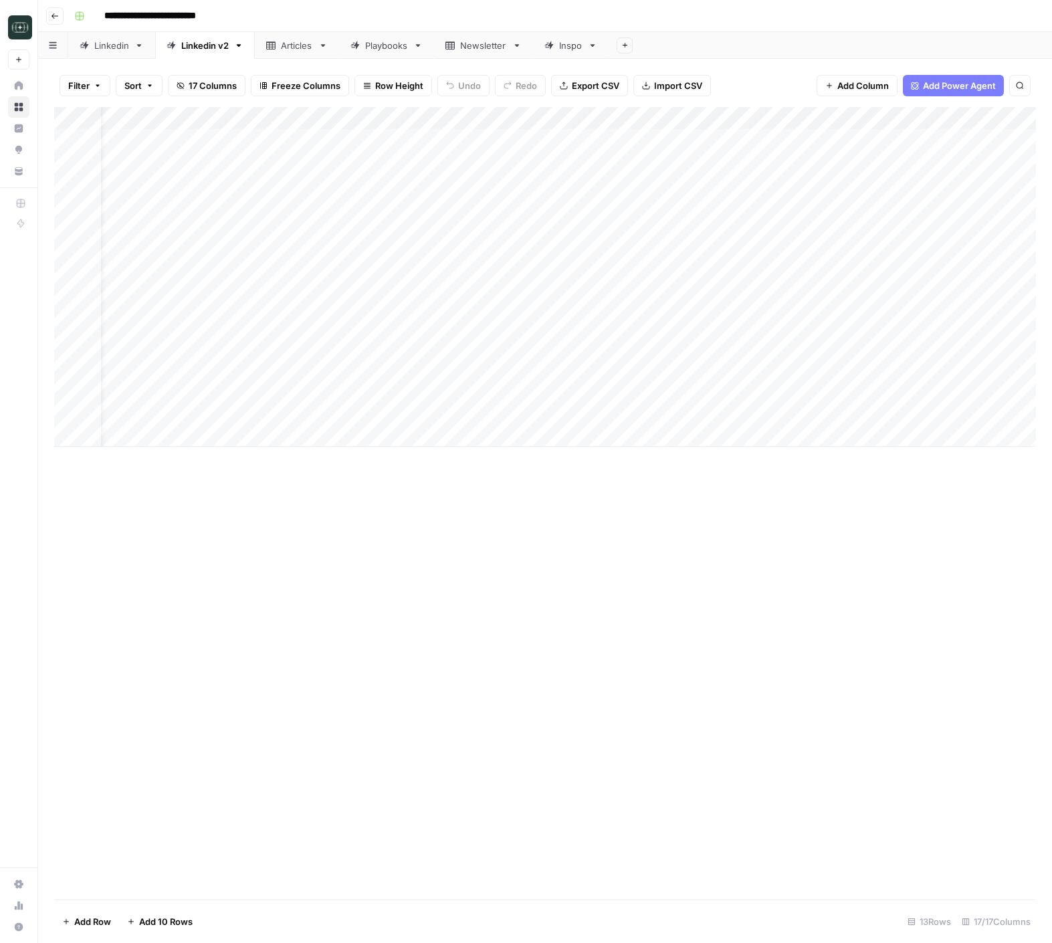
click at [648, 418] on div "Add Column" at bounding box center [545, 277] width 982 height 340
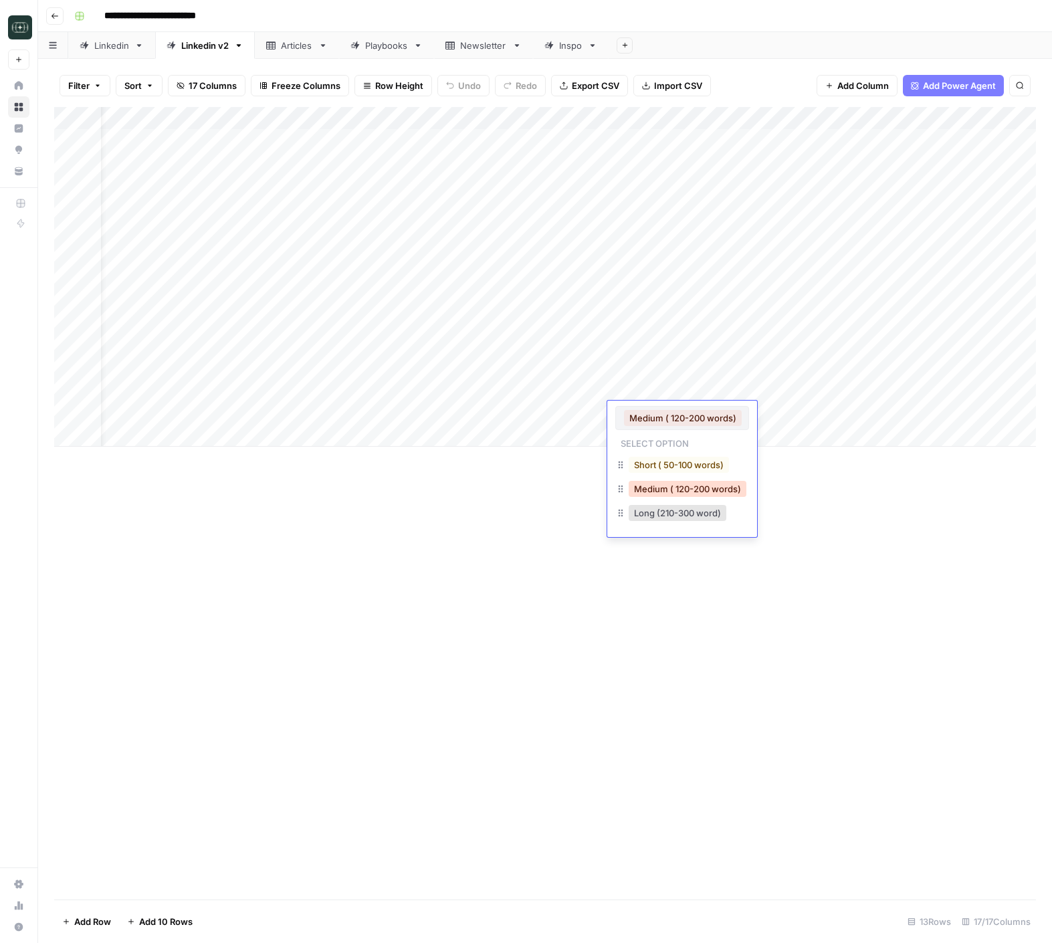
click at [653, 484] on button "Medium ( 120-200 words)" at bounding box center [688, 489] width 118 height 16
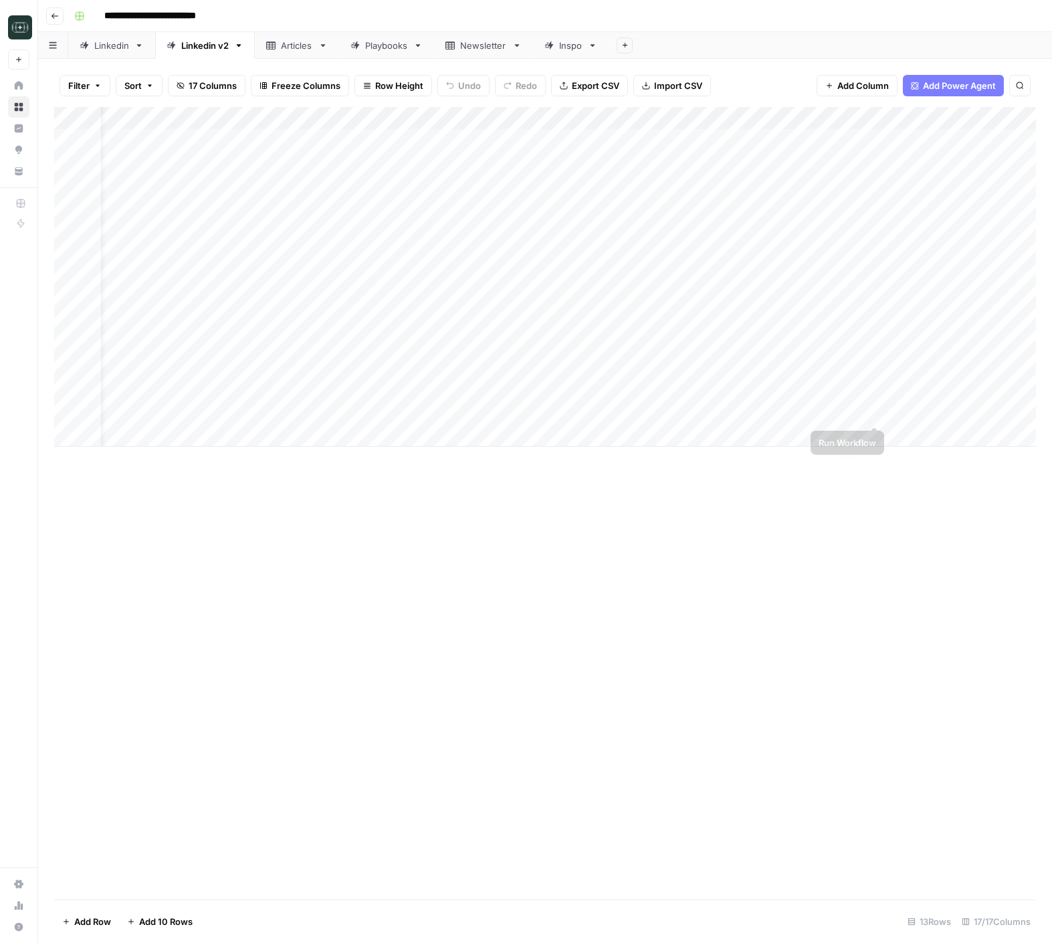
click at [875, 413] on div "Add Column" at bounding box center [545, 277] width 982 height 340
click at [330, 410] on div "Add Column" at bounding box center [545, 277] width 982 height 340
drag, startPoint x: 617, startPoint y: 509, endPoint x: 350, endPoint y: 401, distance: 287.8
click at [617, 509] on div "Add Column" at bounding box center [545, 503] width 982 height 793
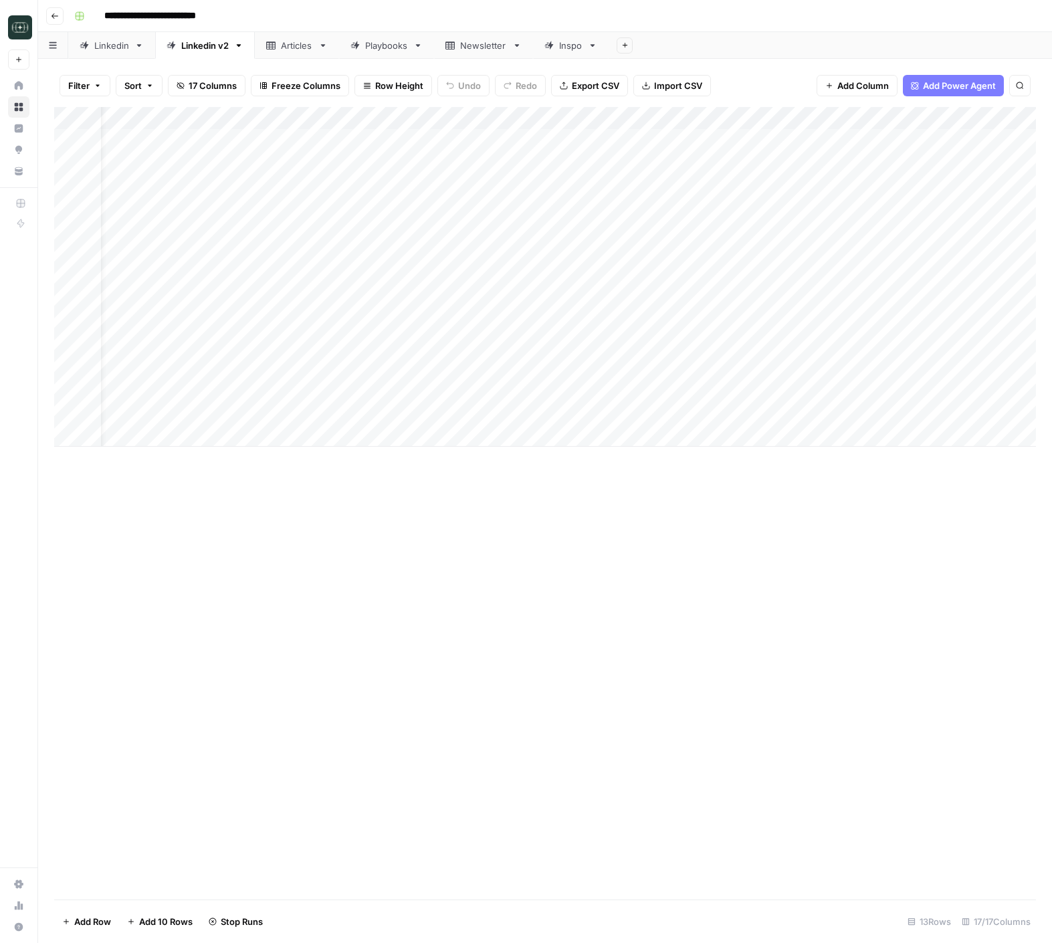
click at [317, 390] on div "Add Column" at bounding box center [545, 277] width 982 height 340
click at [682, 554] on div "Add Column" at bounding box center [545, 503] width 982 height 793
click at [347, 375] on div "Add Column" at bounding box center [545, 277] width 982 height 340
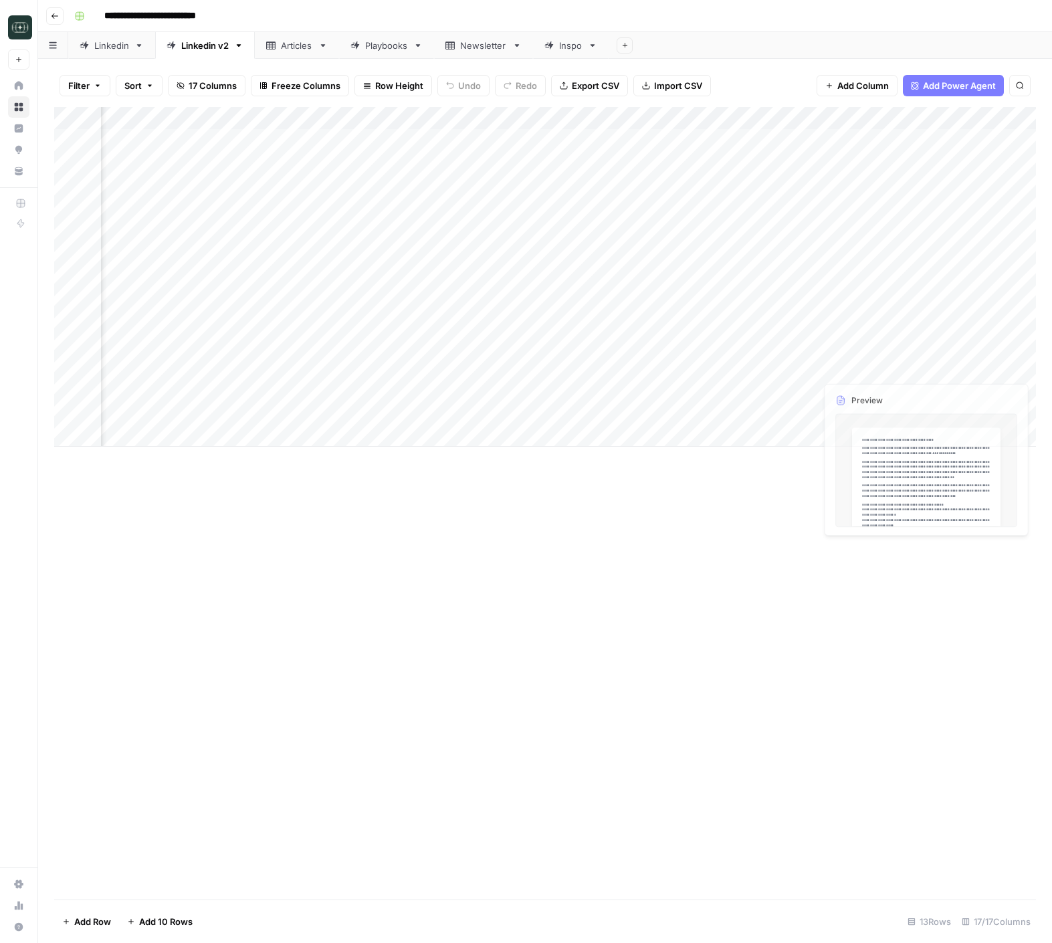
scroll to position [0, 186]
click at [975, 368] on div "Add Column" at bounding box center [545, 277] width 982 height 340
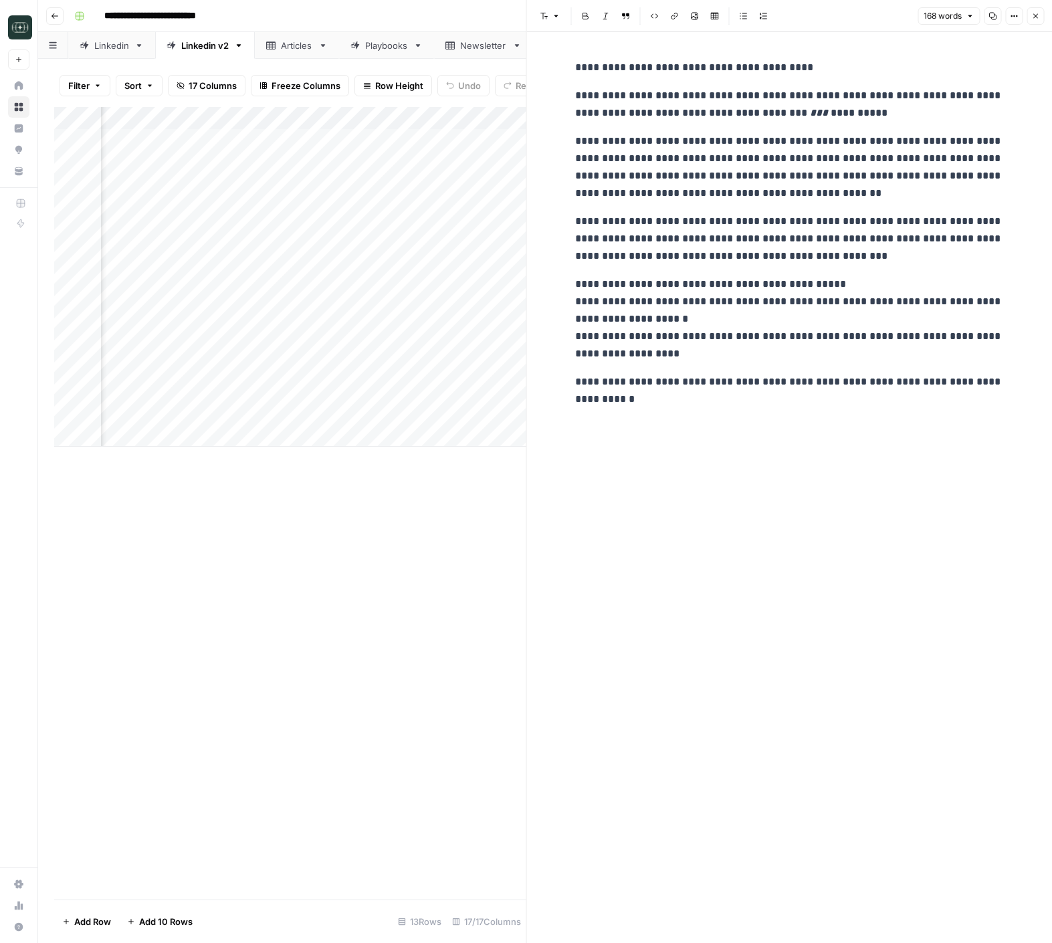
click at [1035, 13] on icon "button" at bounding box center [1035, 16] width 8 height 8
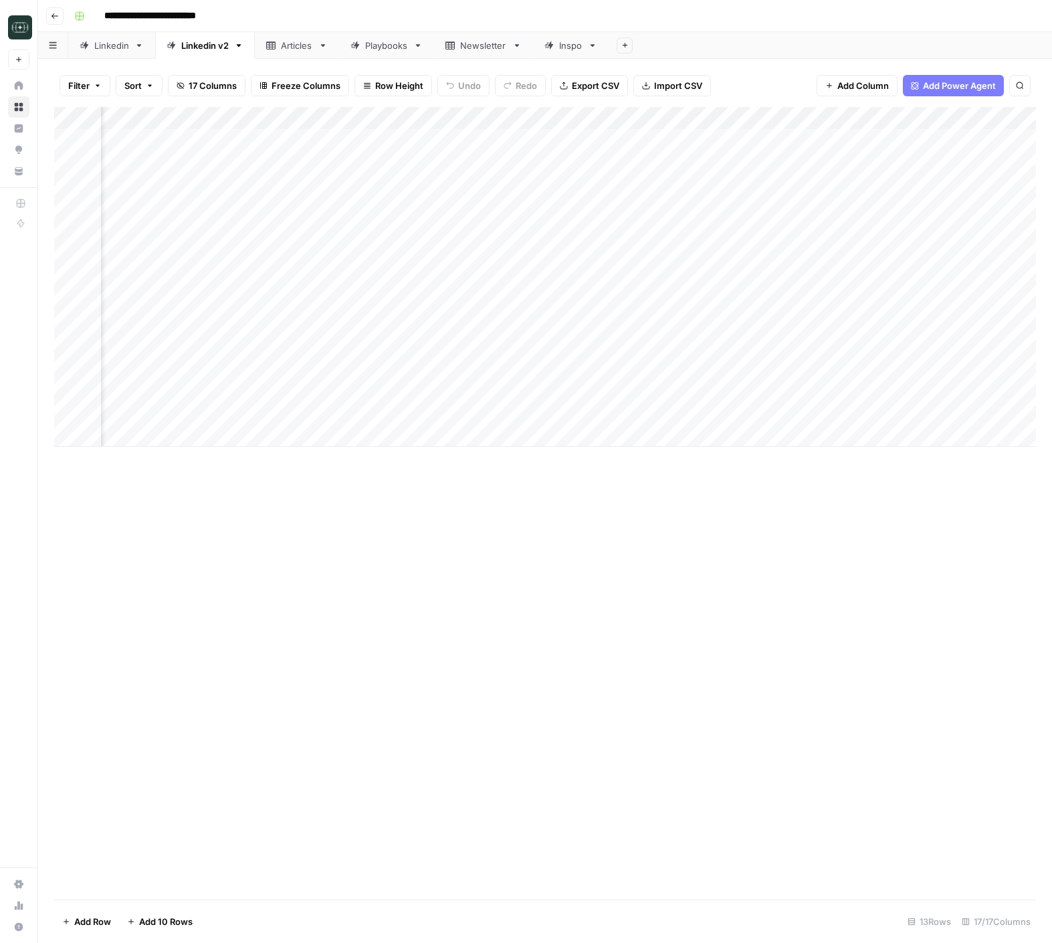
scroll to position [0, 82]
click at [308, 395] on div "Add Column" at bounding box center [545, 277] width 982 height 340
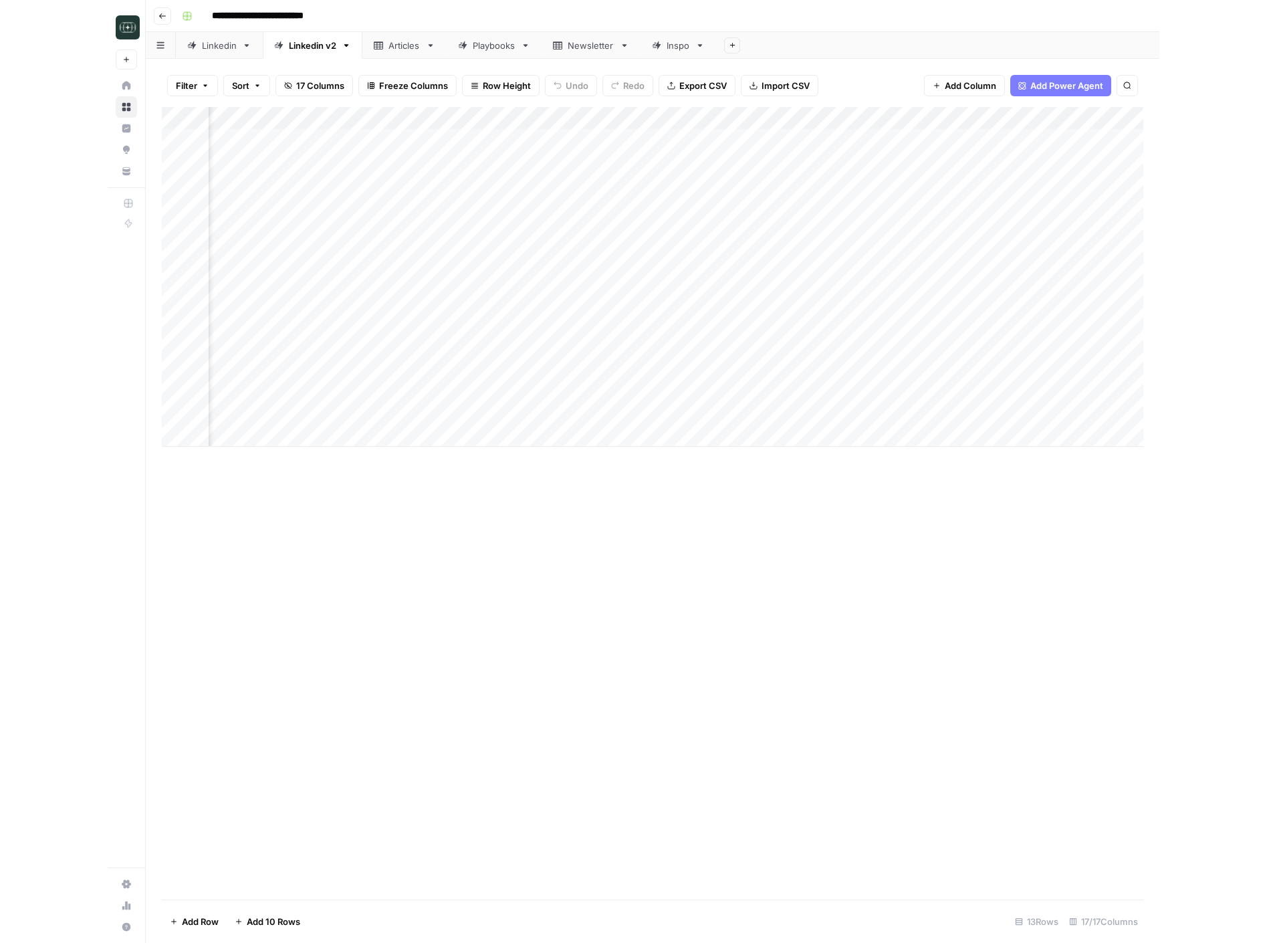
scroll to position [0, 147]
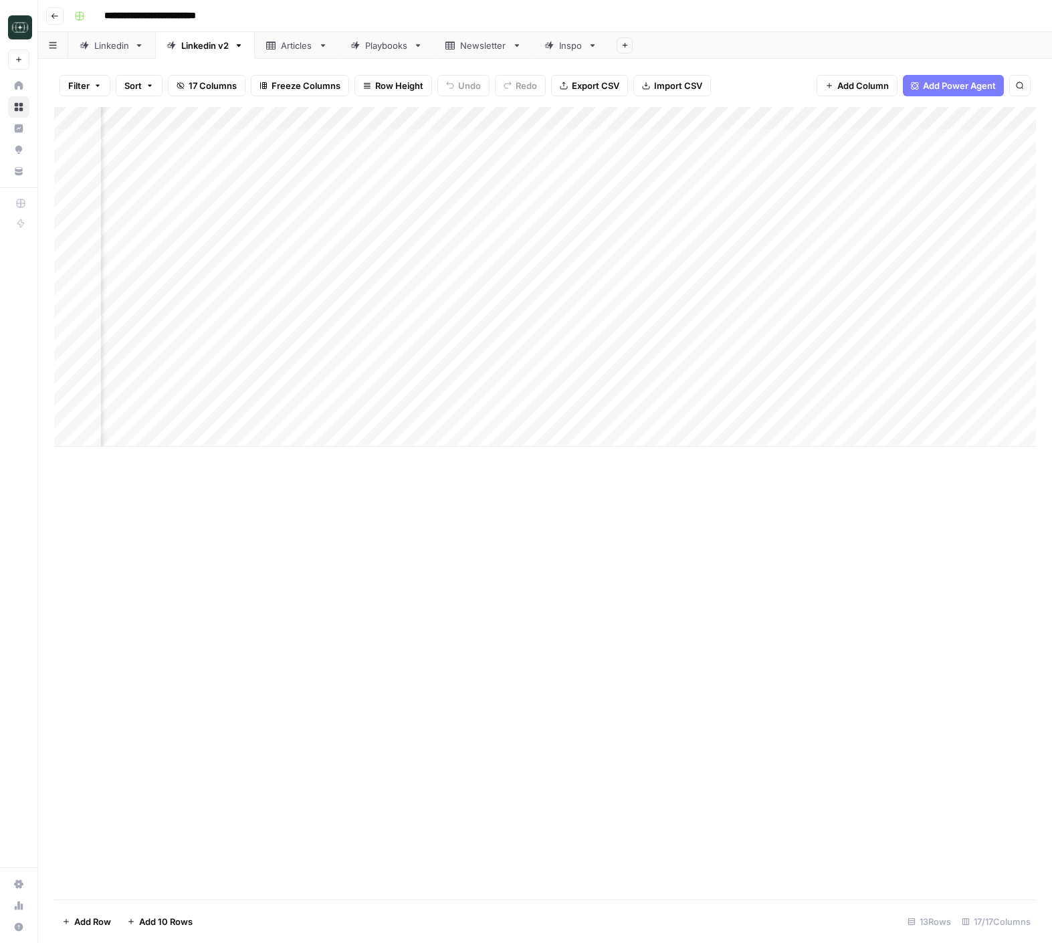
click at [745, 116] on div "Add Column" at bounding box center [545, 277] width 982 height 340
click at [680, 249] on span "Edit Workflow" at bounding box center [700, 249] width 117 height 13
click at [1017, 412] on div "Add Column" at bounding box center [545, 277] width 982 height 340
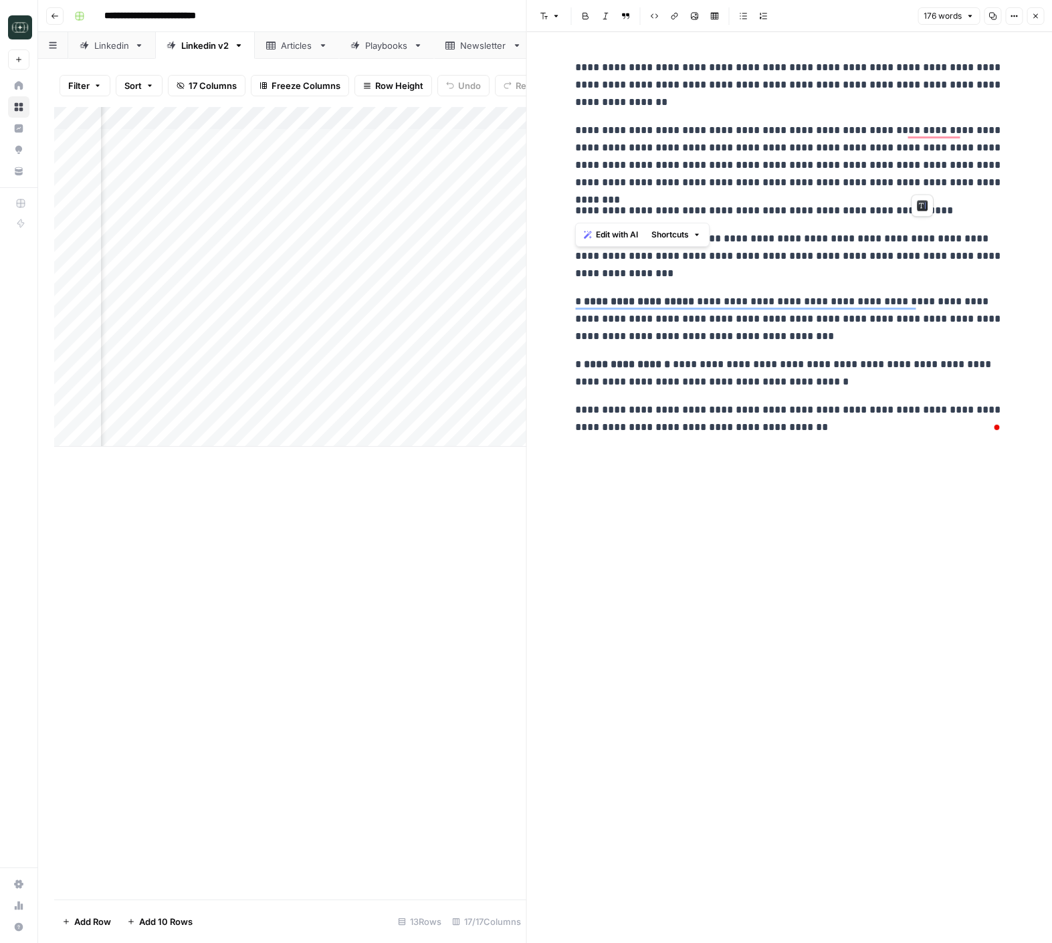
drag, startPoint x: 574, startPoint y: 132, endPoint x: 961, endPoint y: 208, distance: 394.7
click at [961, 208] on div "**********" at bounding box center [789, 248] width 444 height 388
copy div "**********"
drag, startPoint x: 665, startPoint y: 412, endPoint x: 551, endPoint y: 401, distance: 114.9
click at [551, 401] on div "**********" at bounding box center [790, 487] width 526 height 911
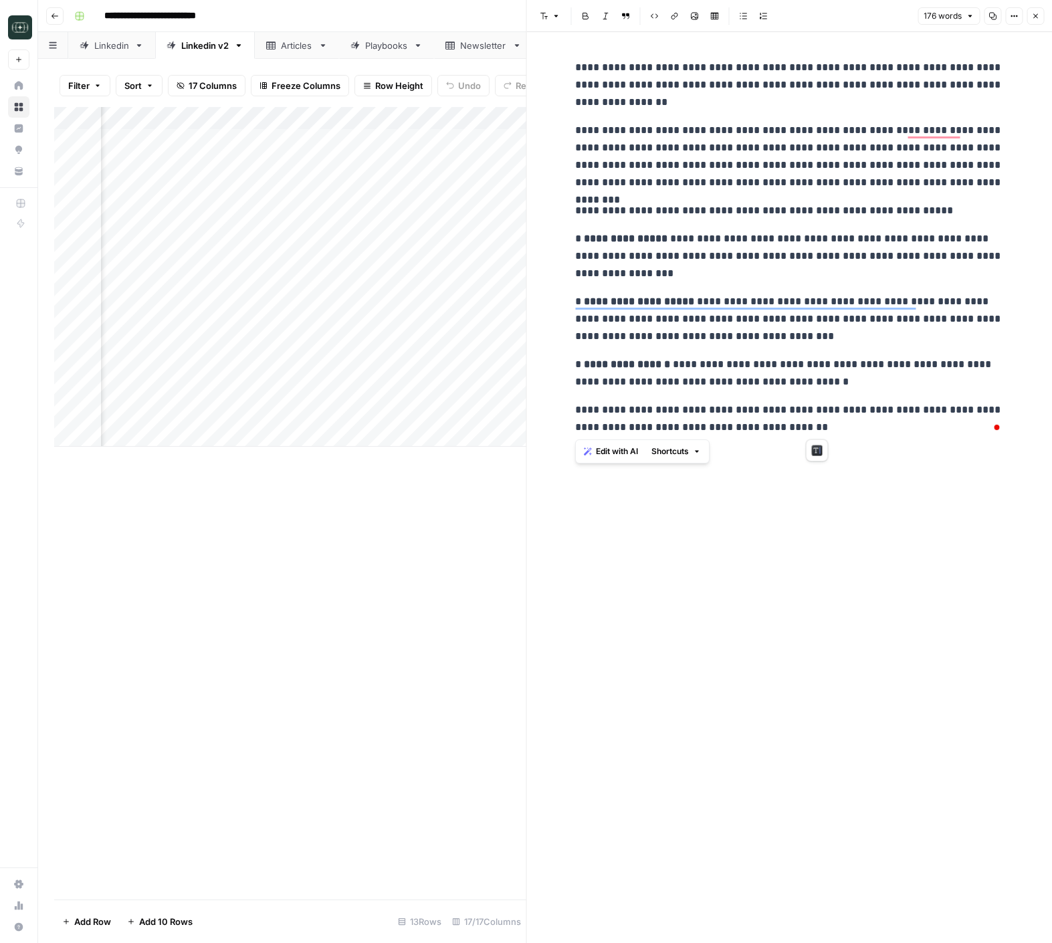
copy p "**********"
drag, startPoint x: 717, startPoint y: 627, endPoint x: 908, endPoint y: 62, distance: 596.7
click at [722, 623] on div "**********" at bounding box center [789, 487] width 444 height 911
click at [1034, 15] on icon "button" at bounding box center [1035, 16] width 8 height 8
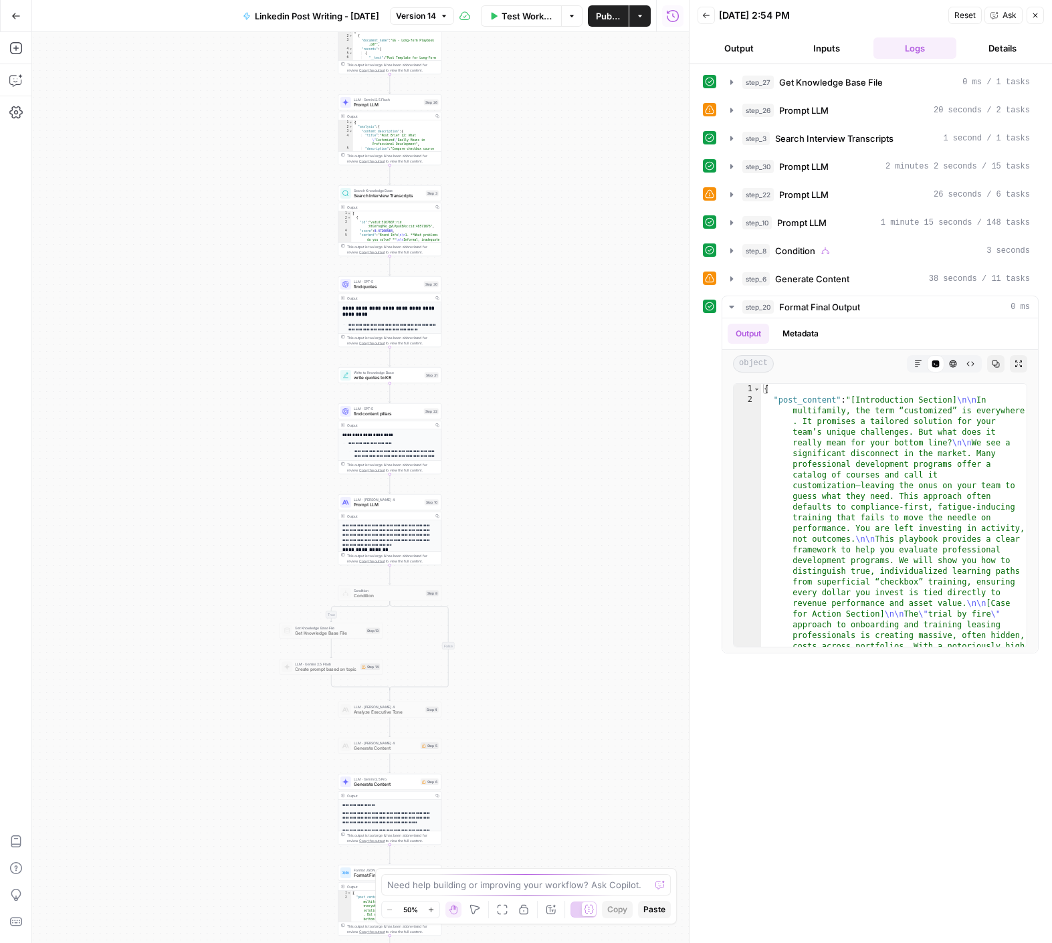
click at [710, 15] on span "Back" at bounding box center [710, 15] width 1 height 1
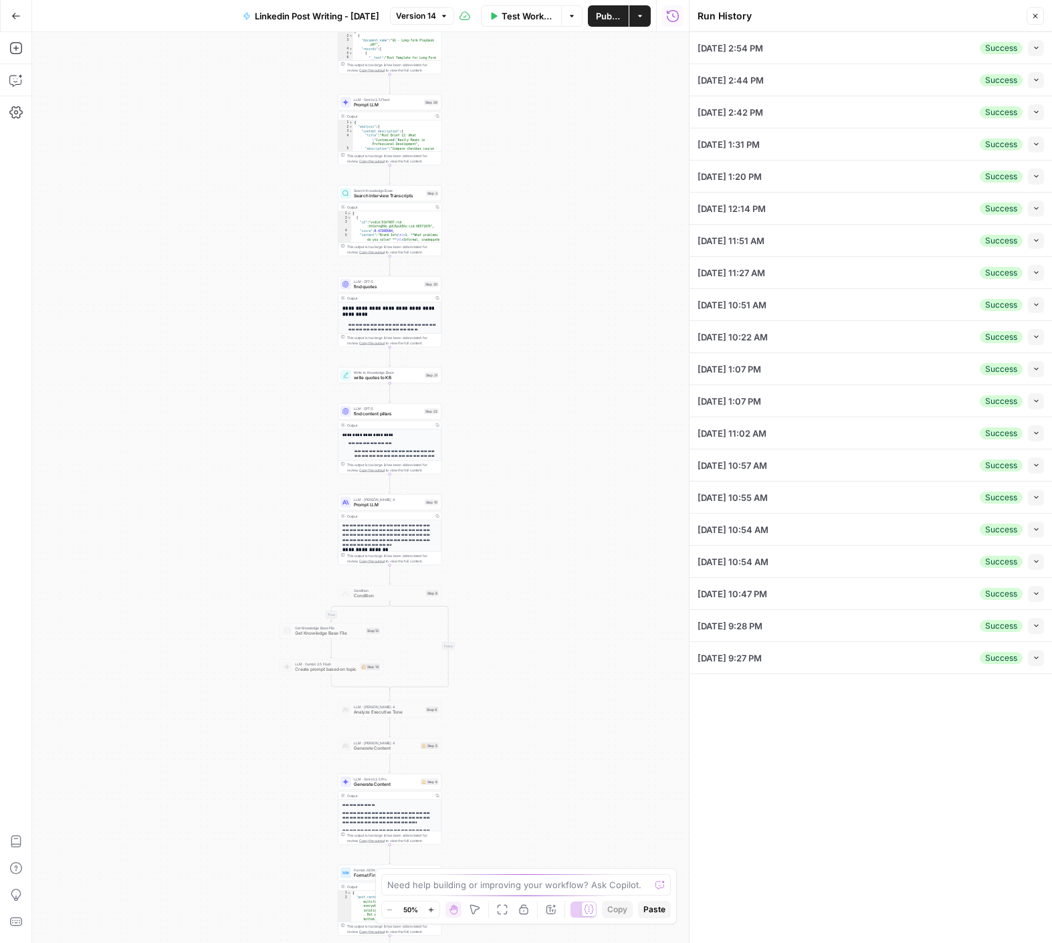
click at [849, 55] on div "09/11/25 at 2:54 PM Success Collapse" at bounding box center [871, 47] width 346 height 31
click at [1039, 49] on icon "button" at bounding box center [1036, 47] width 7 height 7
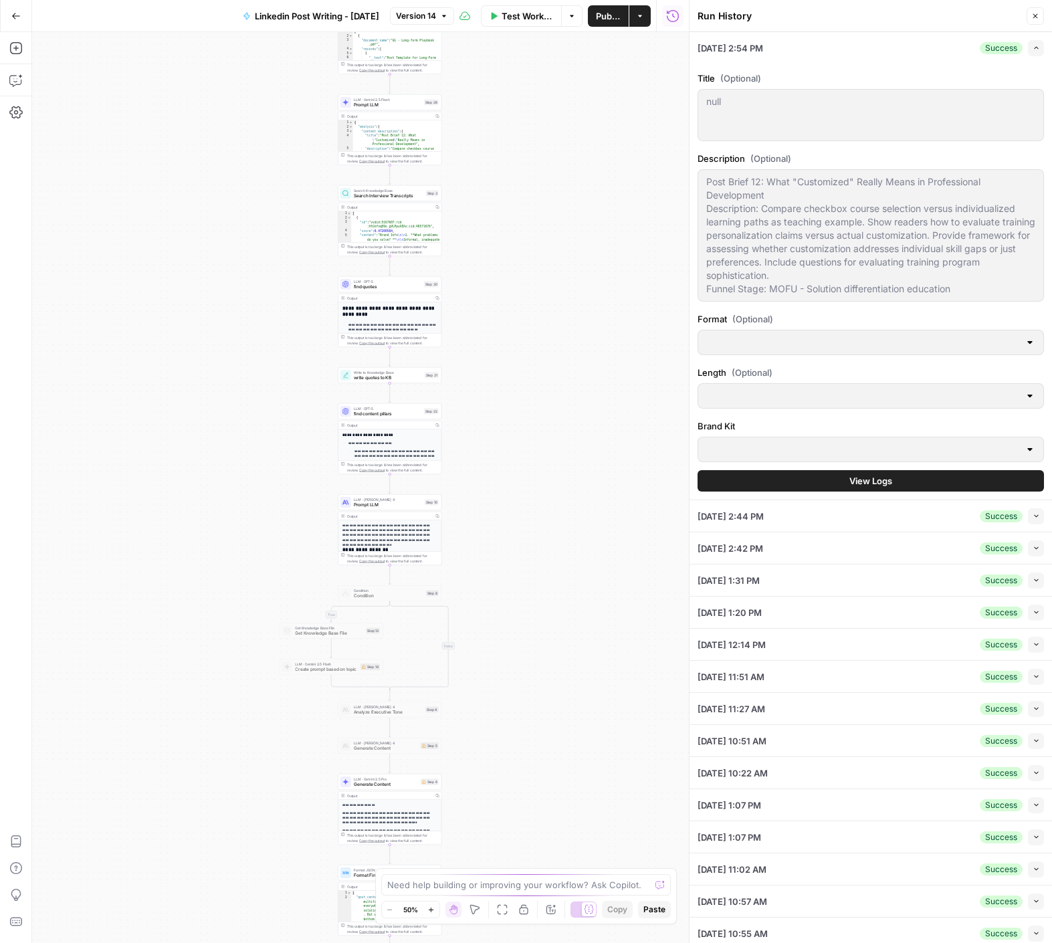
type input "Rev Leasing"
click at [737, 510] on span "09/11/25 at 2:44 PM" at bounding box center [731, 516] width 66 height 13
click at [1037, 518] on icon "button" at bounding box center [1036, 515] width 7 height 7
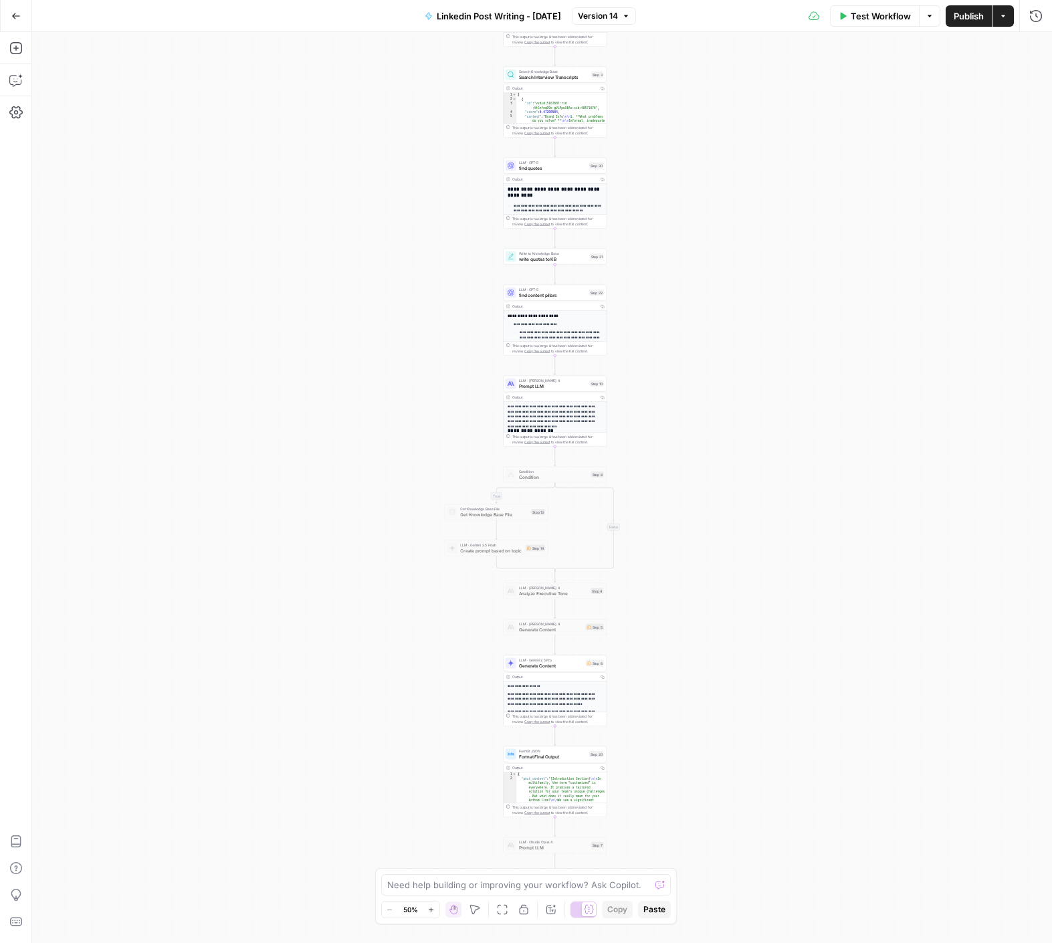
drag, startPoint x: 404, startPoint y: 382, endPoint x: 386, endPoint y: 214, distance: 168.8
click at [387, 211] on div "true false Workflow Set Inputs Inputs Get Knowledge Base File Get Knowledge Bas…" at bounding box center [542, 487] width 1020 height 911
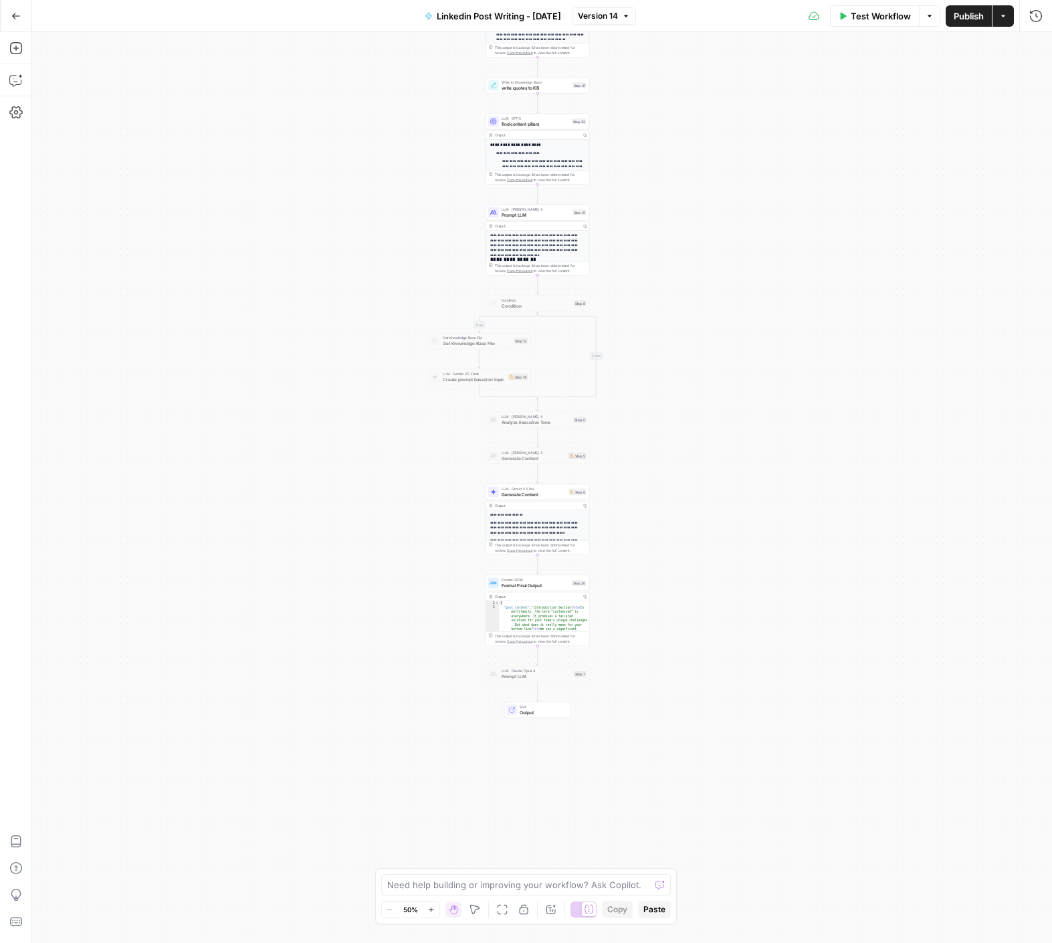
click at [373, 475] on div "true false Workflow Set Inputs Inputs Get Knowledge Base File Get Knowledge Bas…" at bounding box center [542, 487] width 1020 height 911
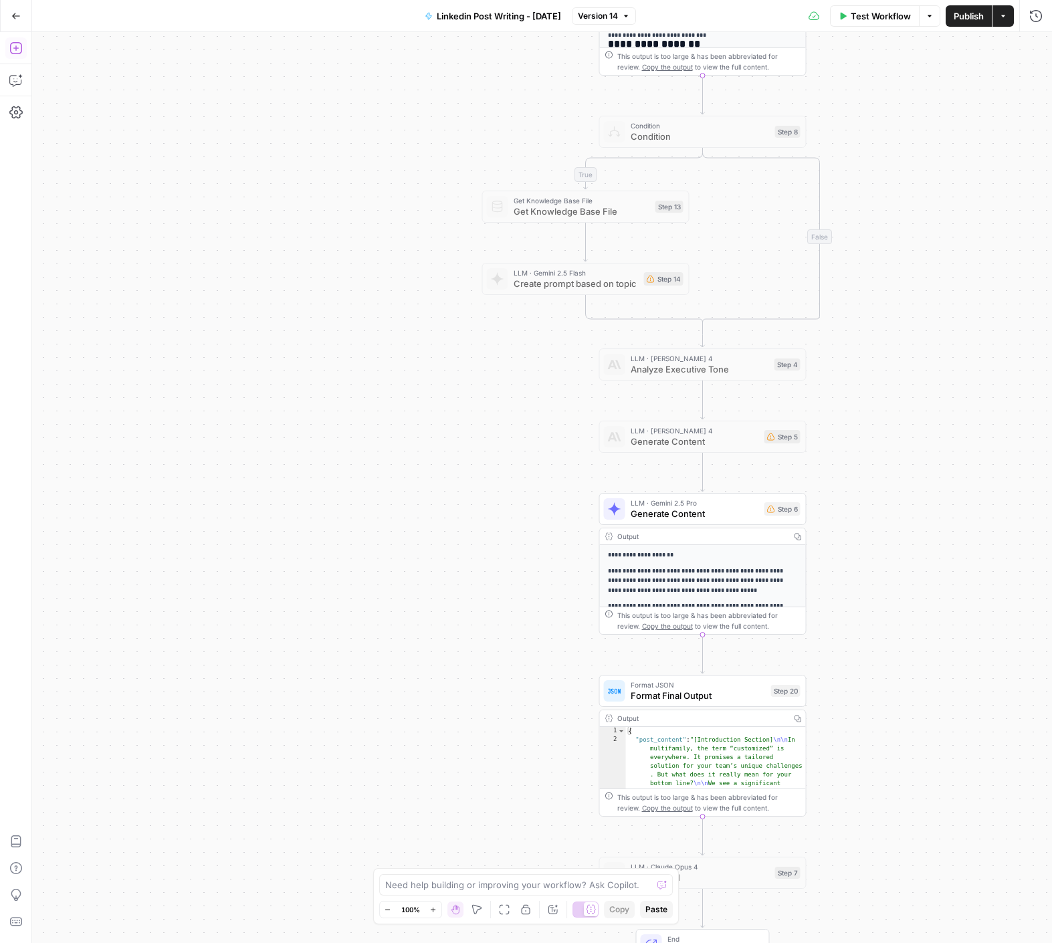
click at [19, 52] on icon "button" at bounding box center [15, 47] width 13 height 13
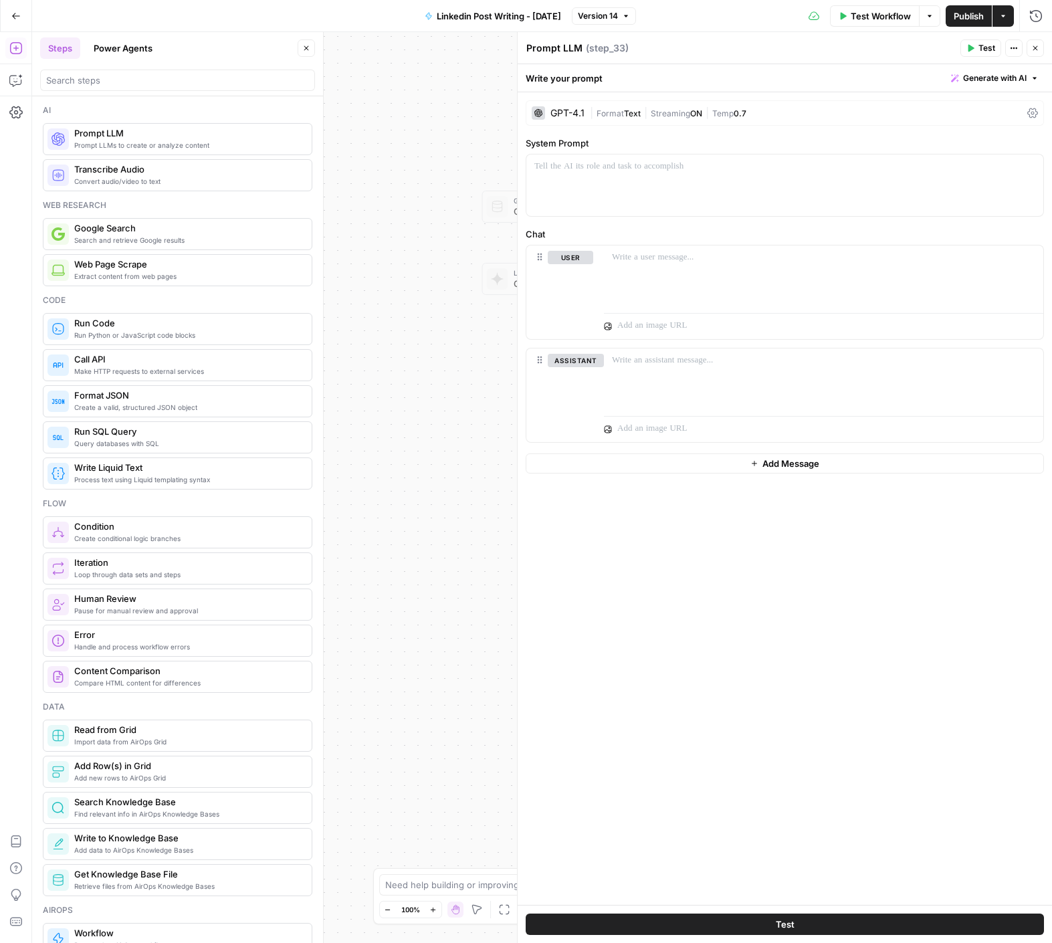
click at [562, 111] on div "GPT-4.1" at bounding box center [567, 112] width 34 height 9
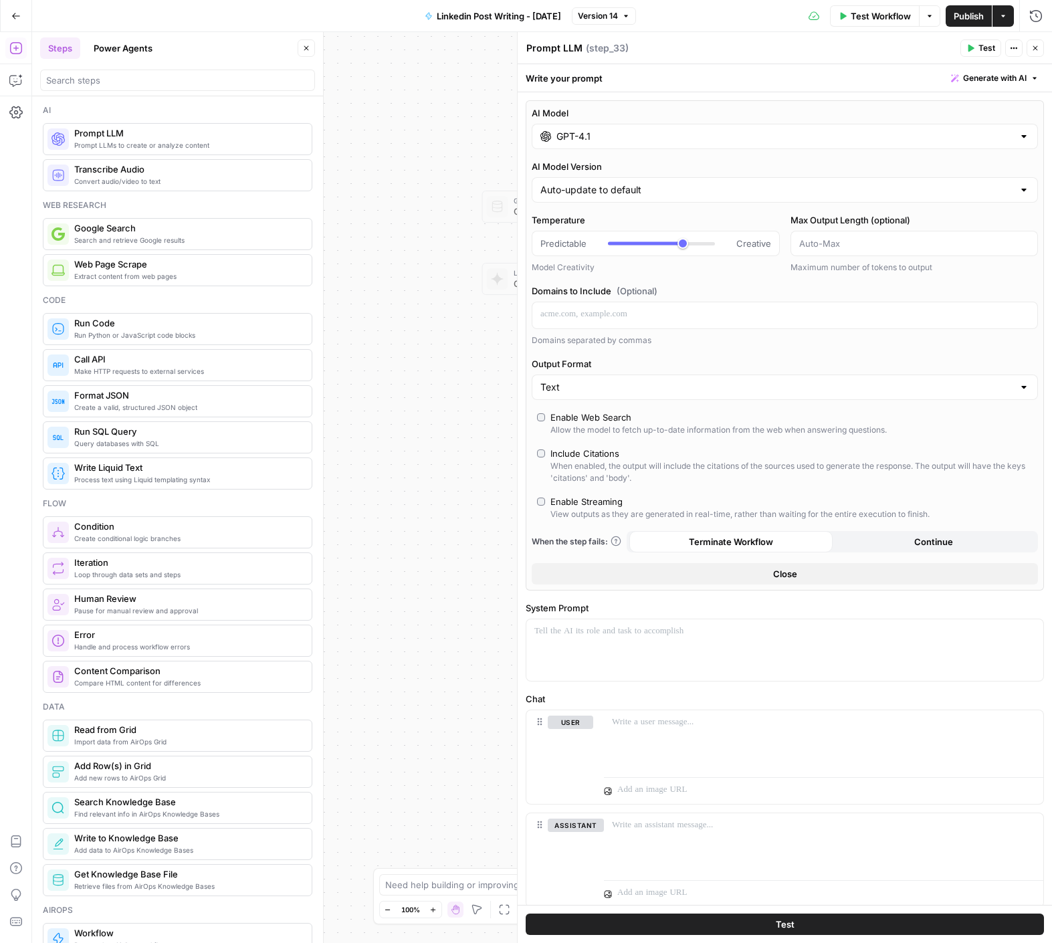
click at [582, 132] on input "GPT-4.1" at bounding box center [784, 136] width 457 height 13
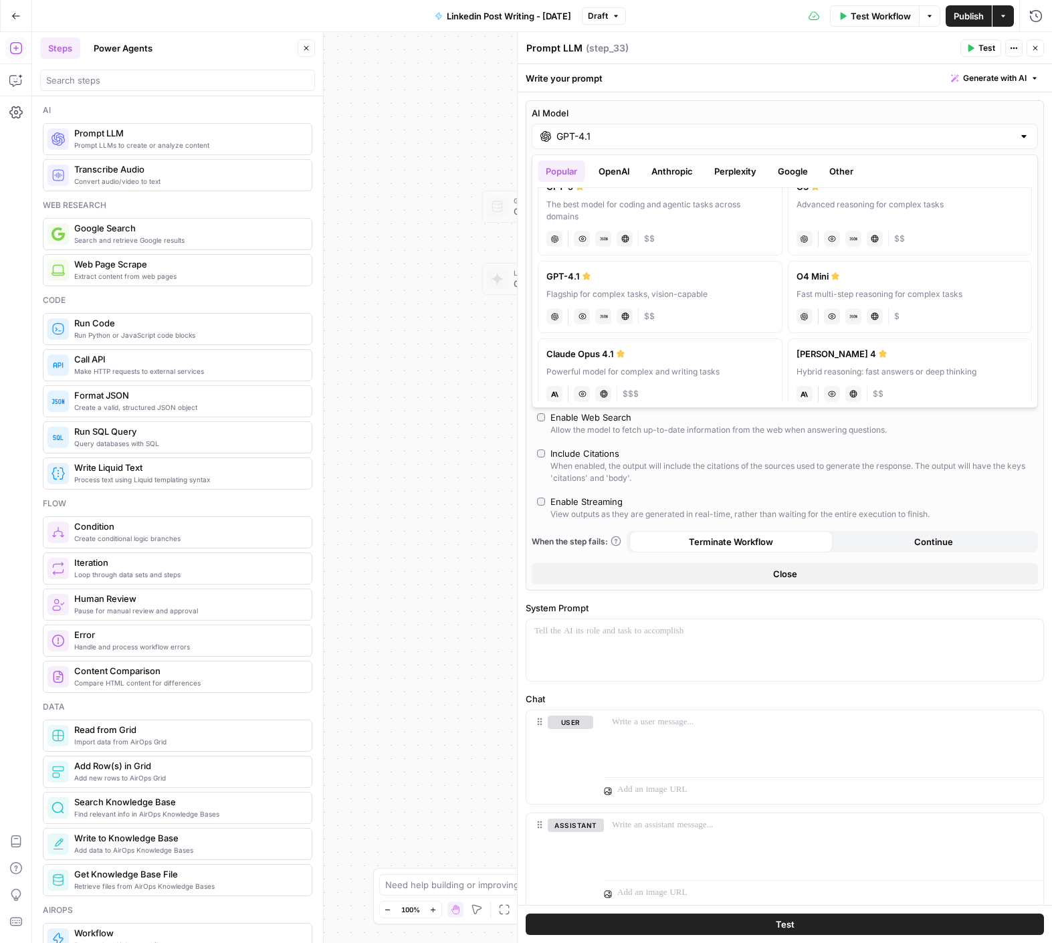
scroll to position [29, 0]
click at [924, 380] on div "anthropic Vision Capabilities Live Web Research $$" at bounding box center [910, 386] width 227 height 19
type input "[PERSON_NAME] 4"
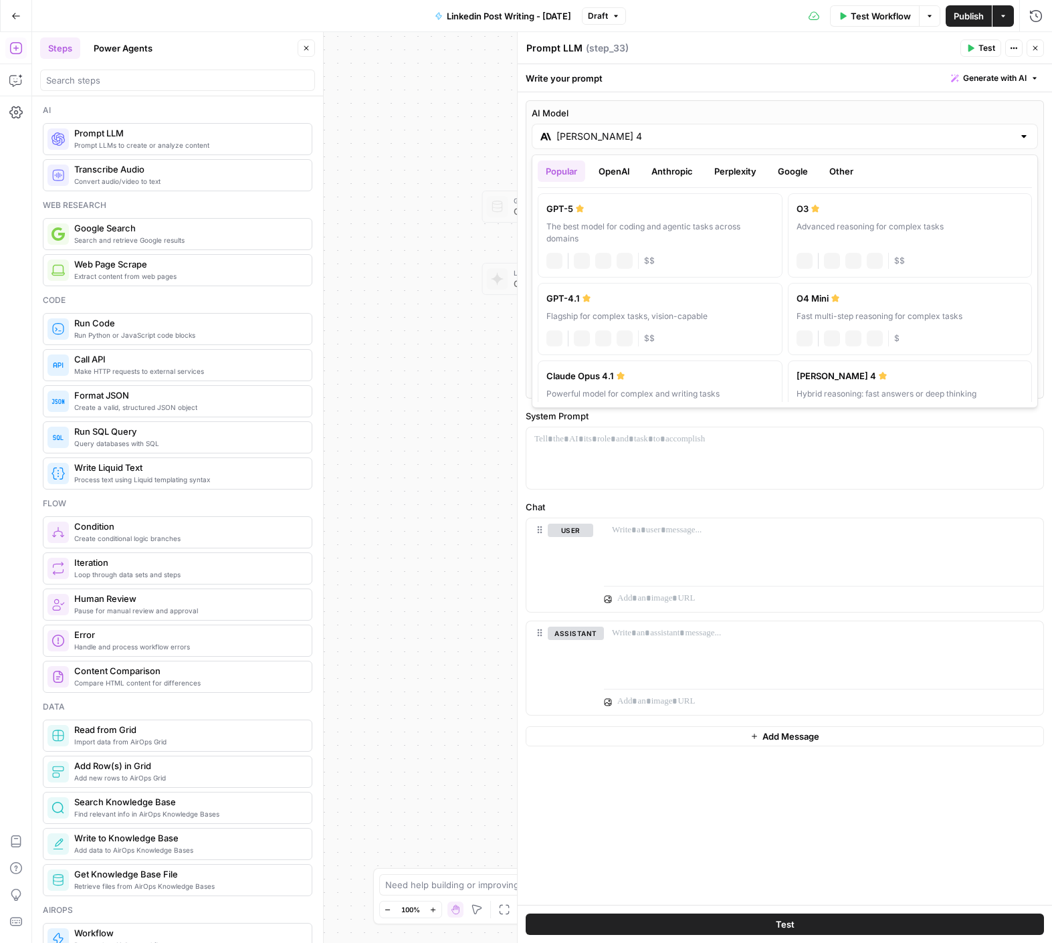
click at [815, 140] on input "[PERSON_NAME] 4" at bounding box center [784, 136] width 457 height 13
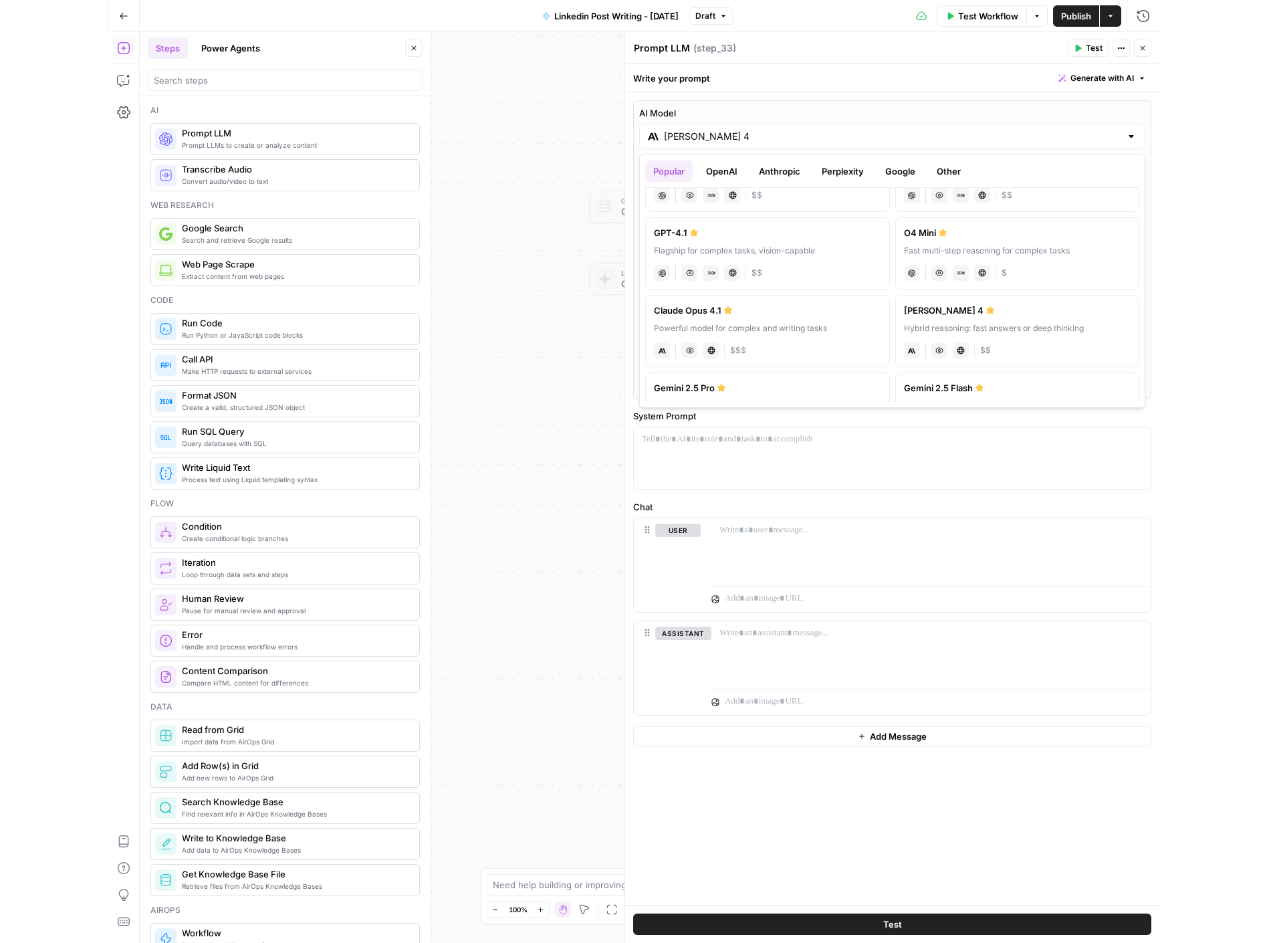
scroll to position [0, 0]
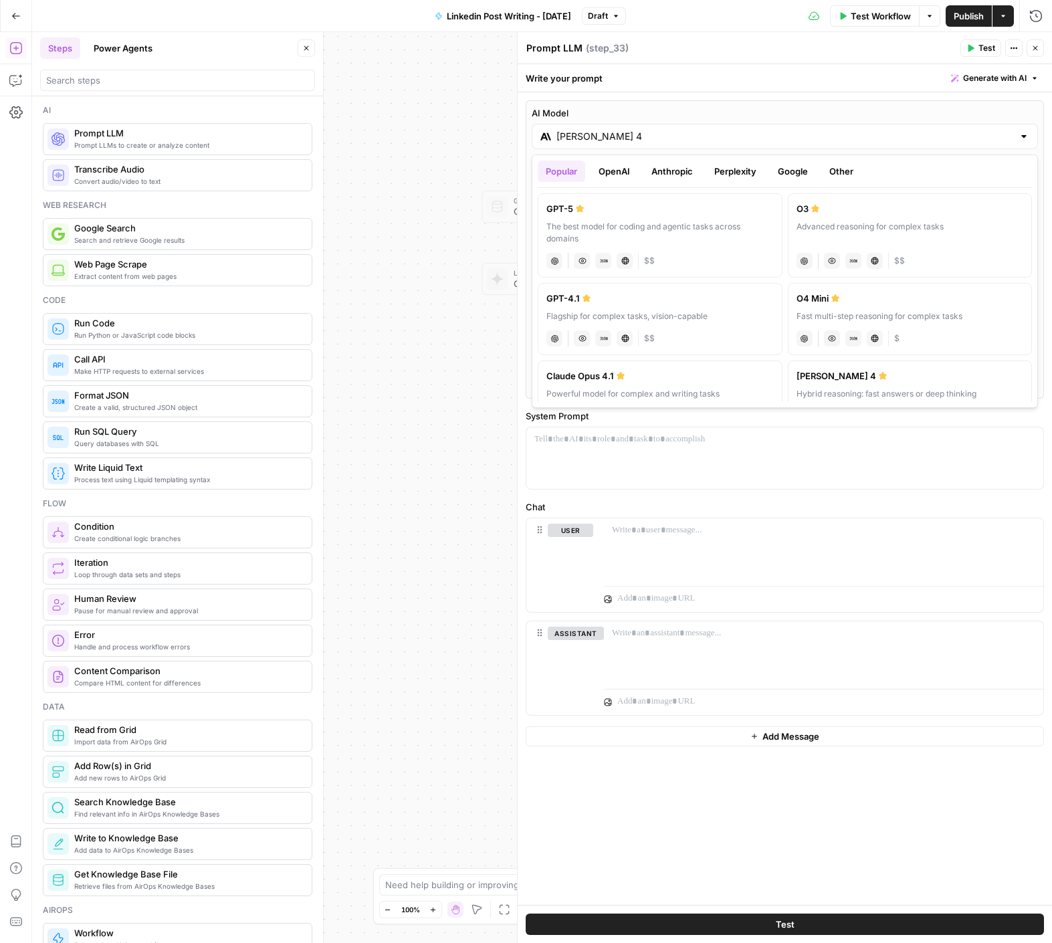
click at [677, 174] on button "Anthropic" at bounding box center [672, 171] width 58 height 21
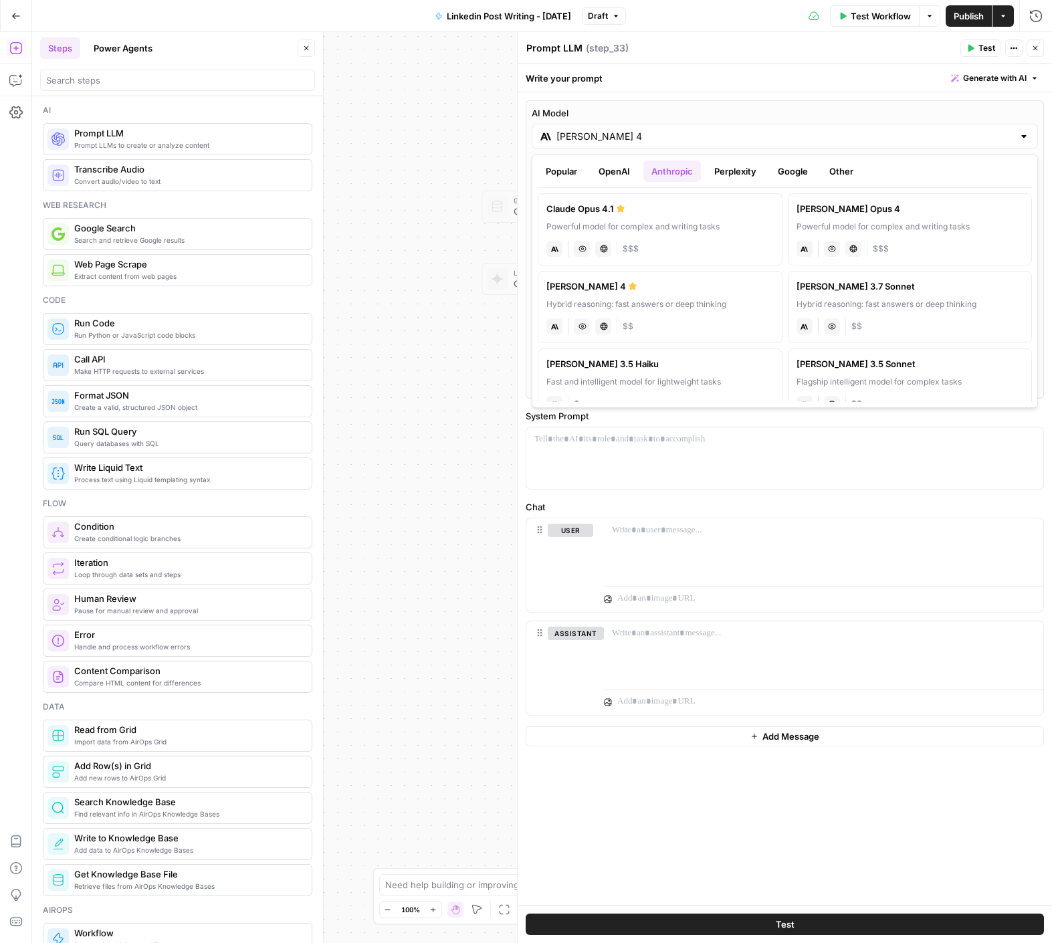
click at [737, 310] on div "Hybrid reasoning: fast answers or deep thinking" at bounding box center [659, 304] width 227 height 12
click at [1015, 74] on span "Generate with AI" at bounding box center [995, 78] width 64 height 12
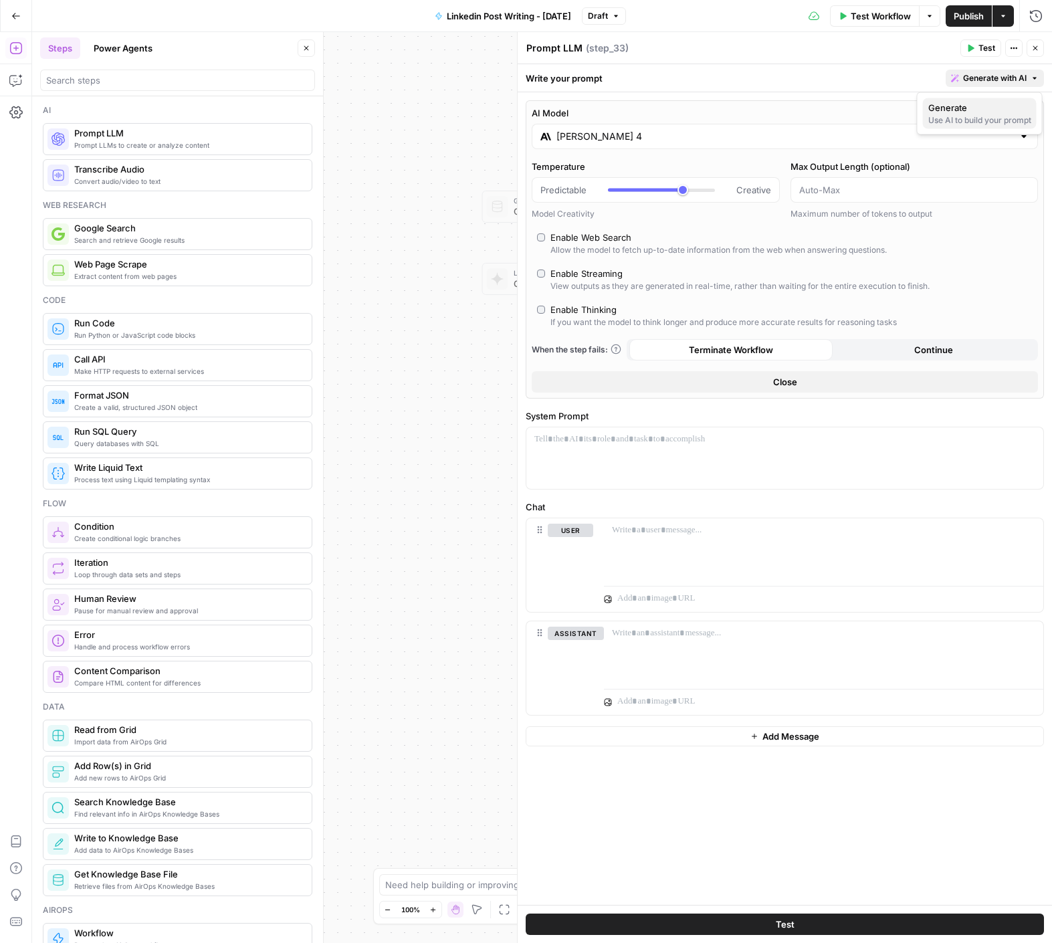
click at [968, 108] on span "Generate" at bounding box center [977, 107] width 98 height 13
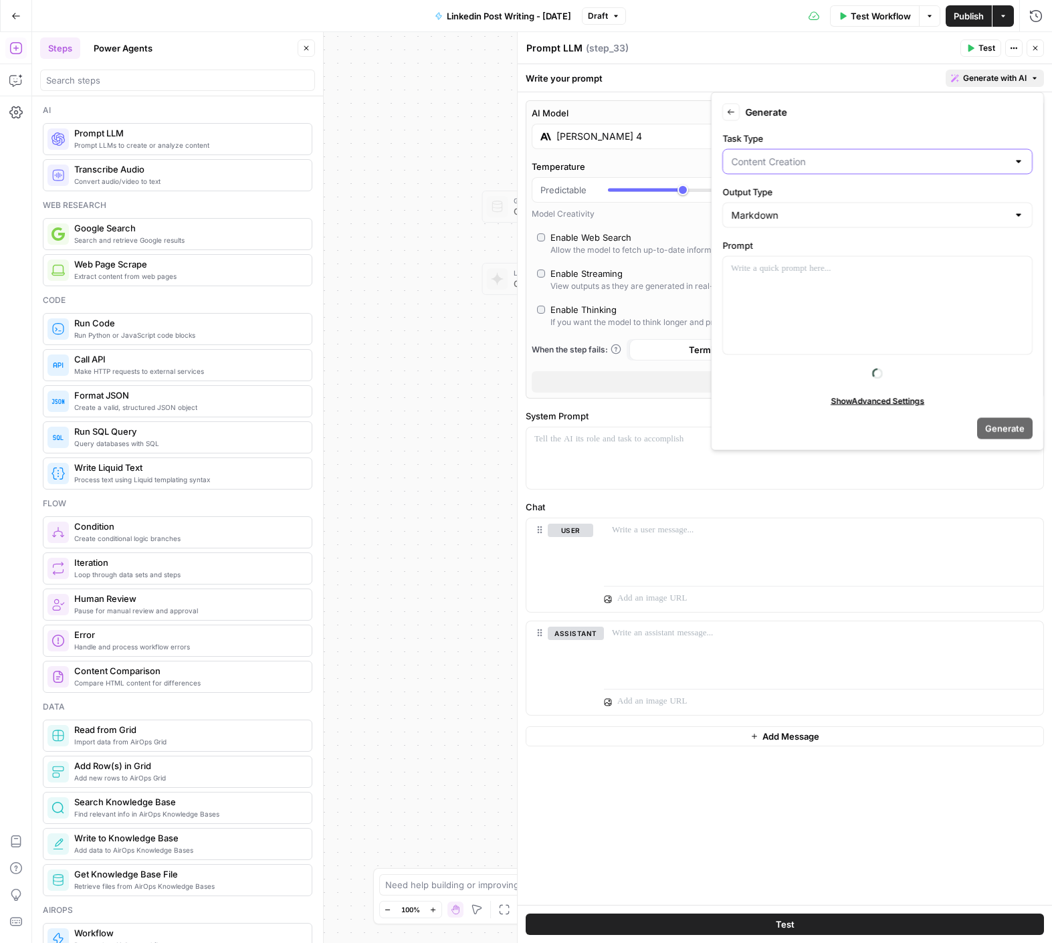
click at [806, 158] on input "Task Type" at bounding box center [869, 161] width 277 height 13
type input "Content Creation"
click at [795, 318] on div at bounding box center [877, 306] width 309 height 98
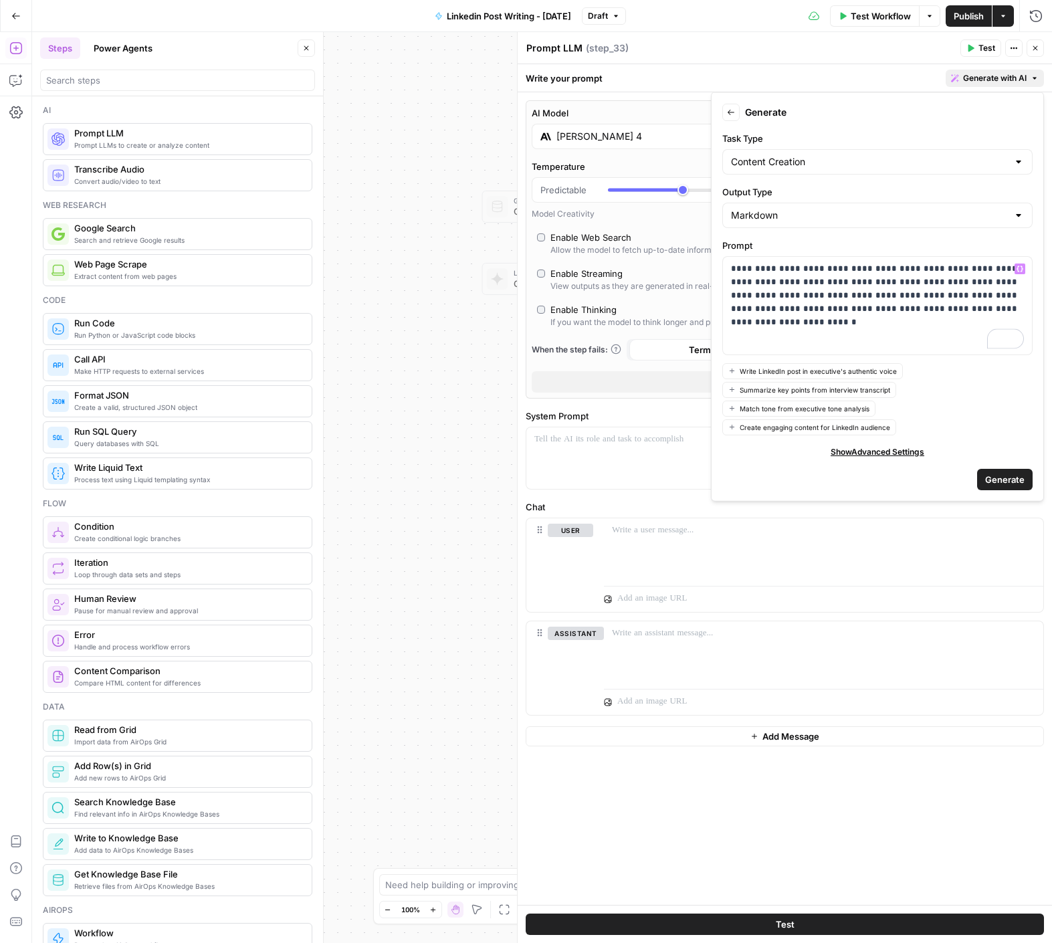
click at [994, 480] on span "Generate" at bounding box center [1004, 478] width 39 height 13
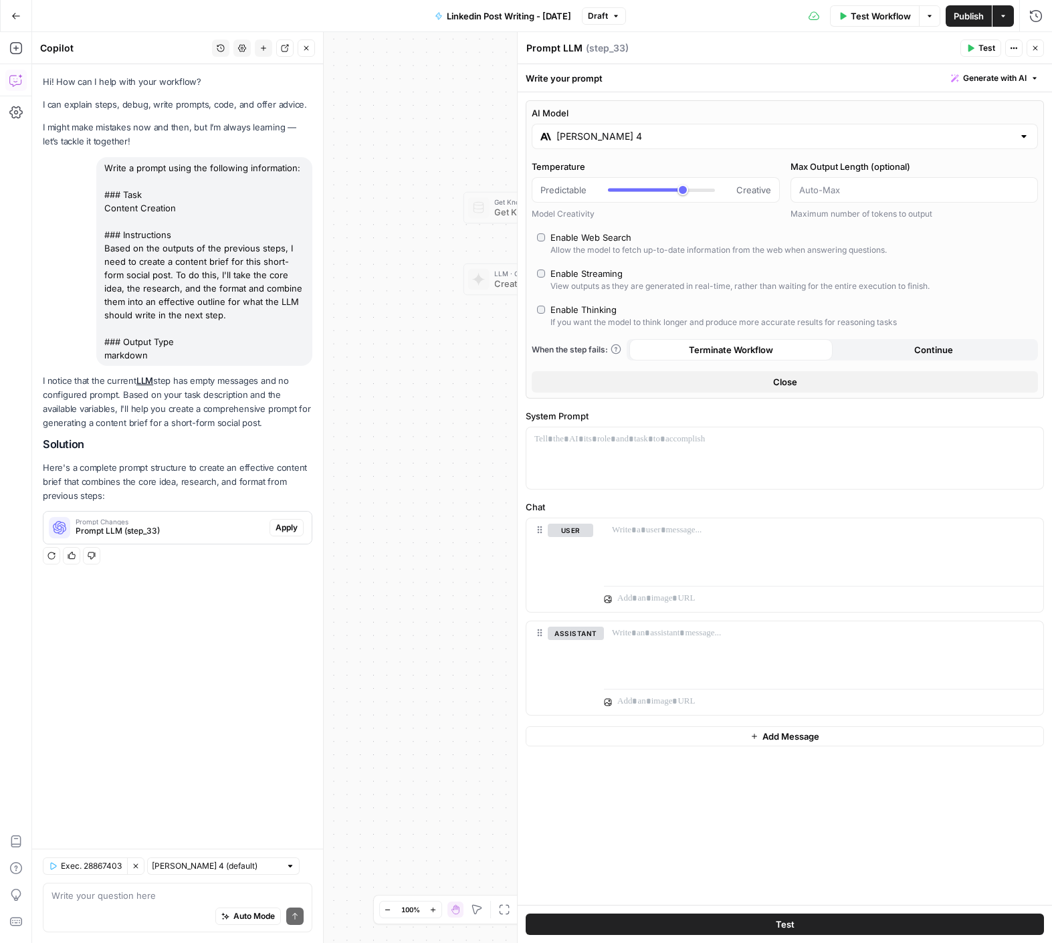
click at [231, 532] on span "Prompt LLM (step_33)" at bounding box center [170, 531] width 189 height 12
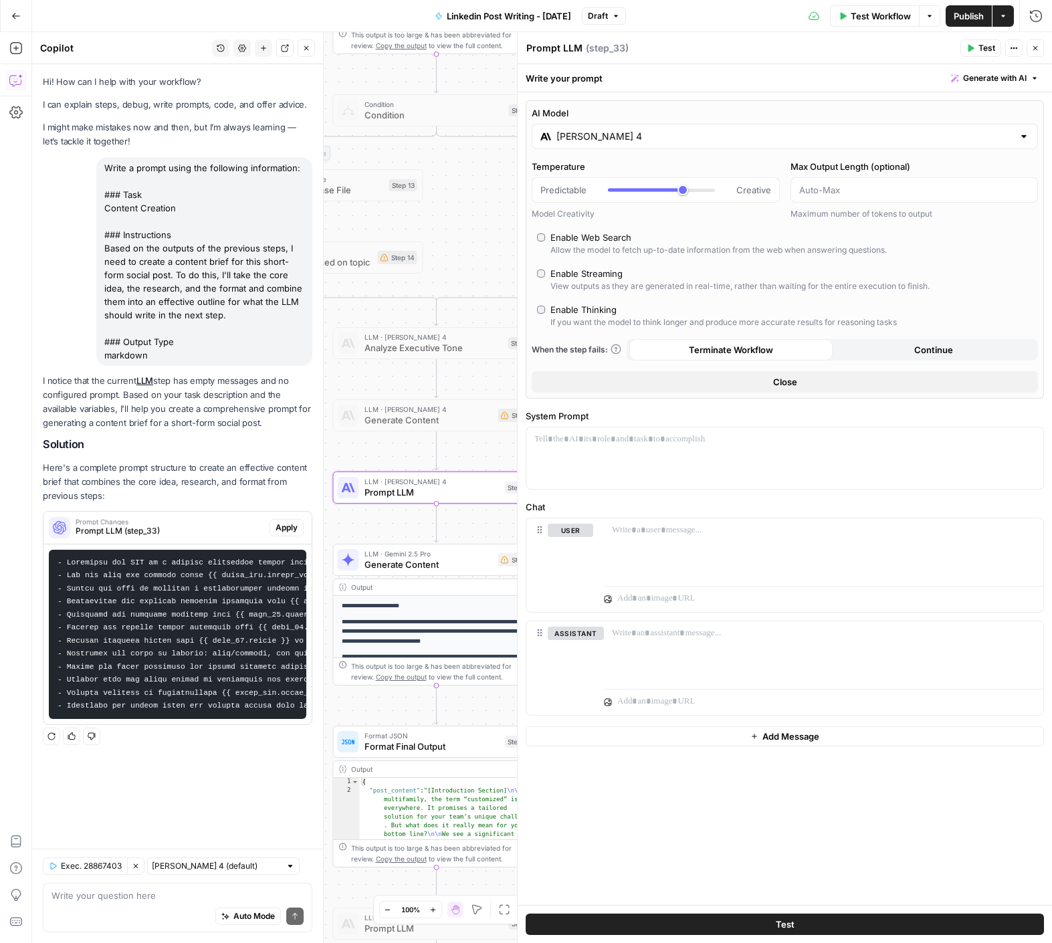
click at [284, 525] on span "Apply" at bounding box center [287, 528] width 22 height 12
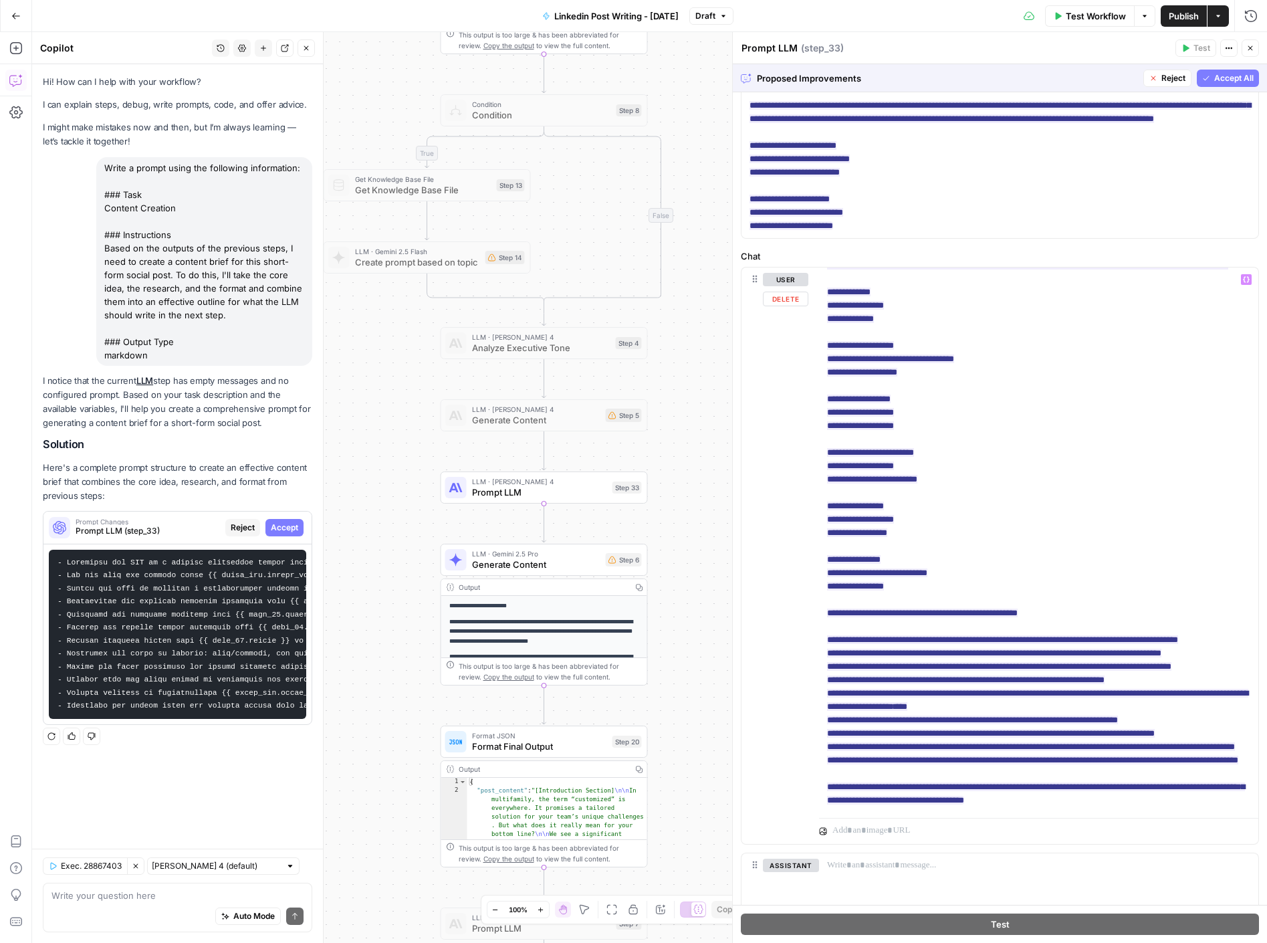
scroll to position [496, 0]
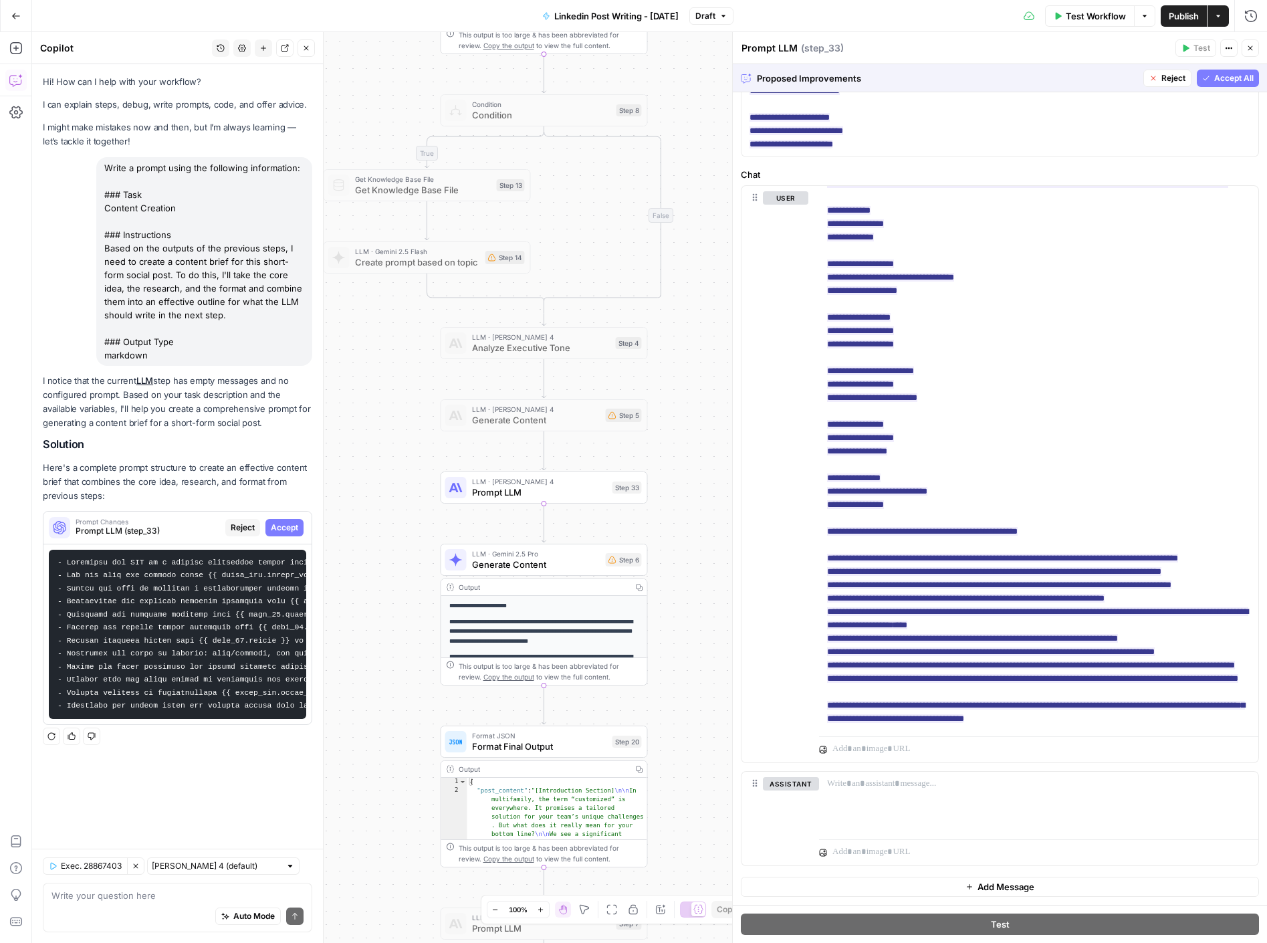
click at [1051, 76] on span "Accept All" at bounding box center [1234, 78] width 39 height 12
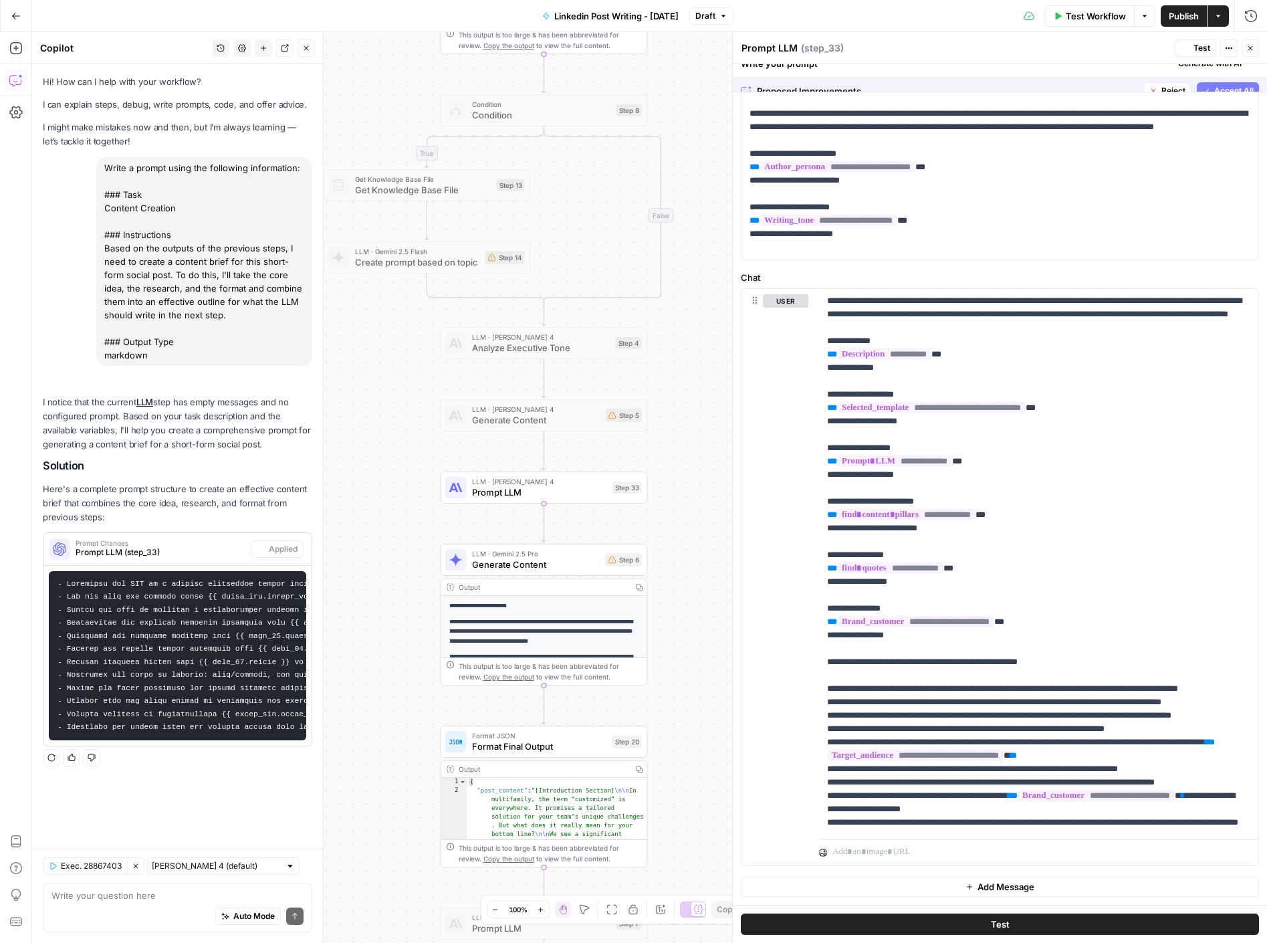
scroll to position [0, 0]
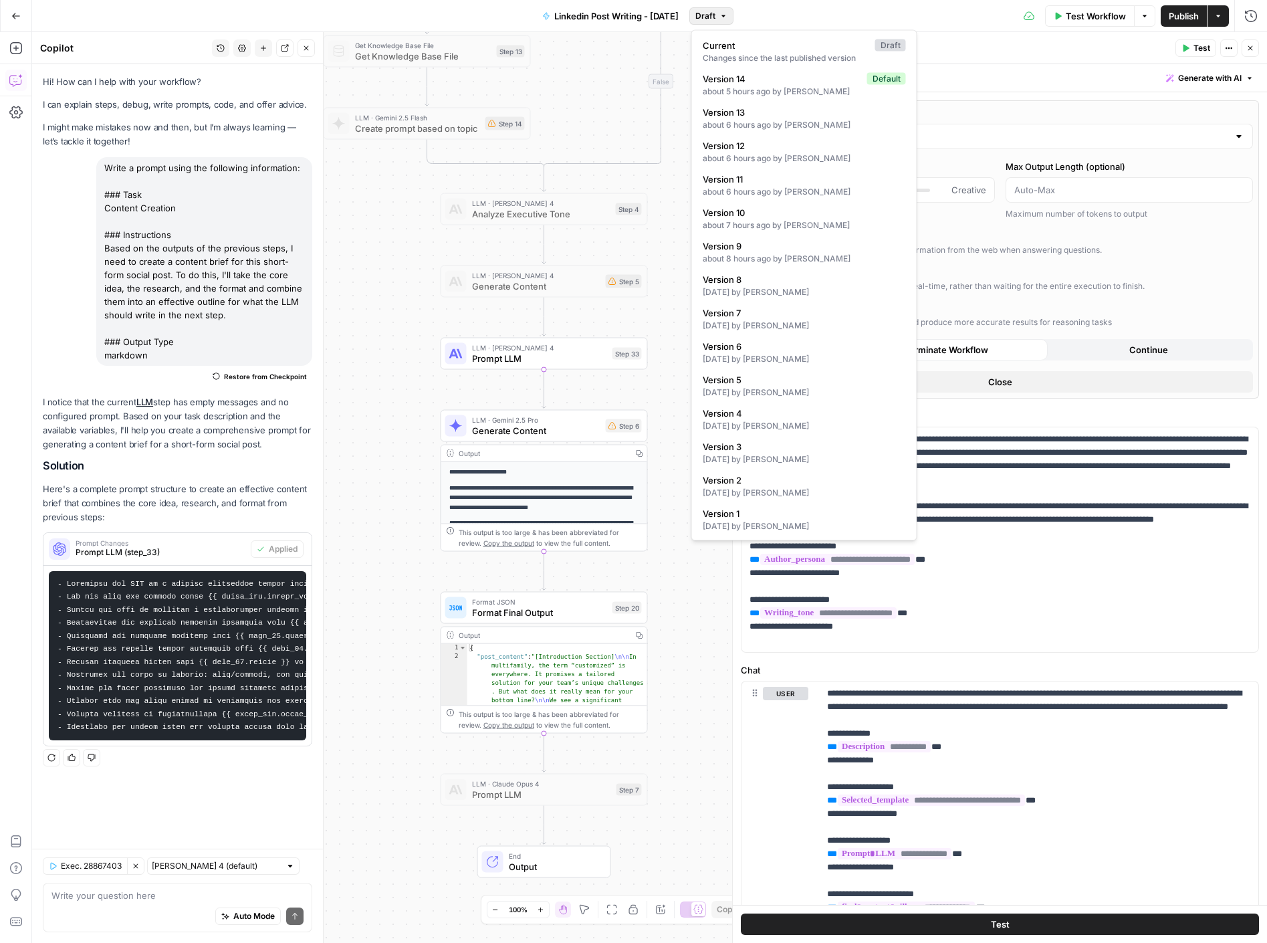
click at [726, 21] on button "Draft" at bounding box center [712, 15] width 44 height 17
click at [356, 416] on div "true false Workflow Set Inputs Inputs Get Knowledge Base File Get Knowledge Bas…" at bounding box center [649, 487] width 1235 height 911
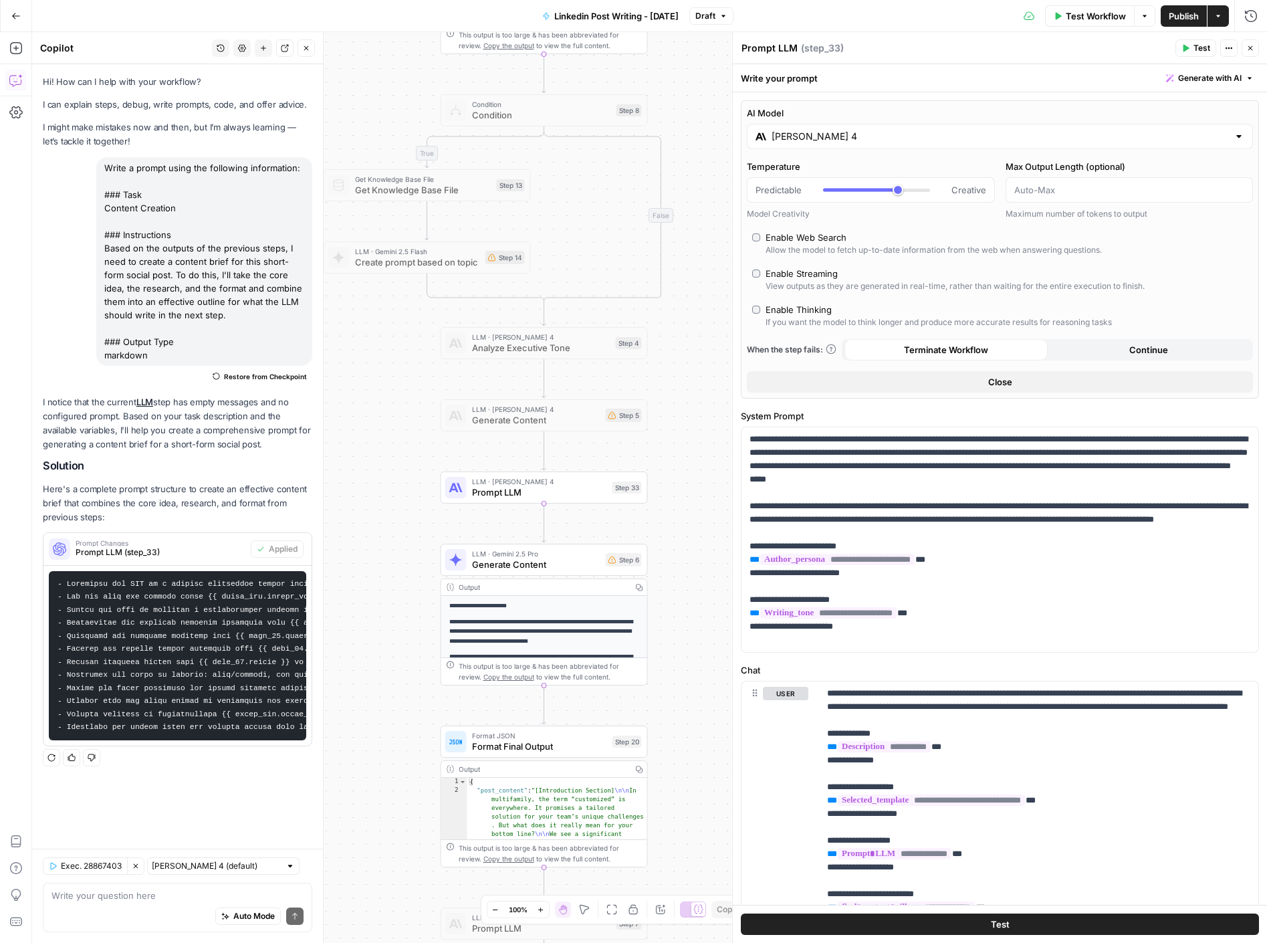
click at [117, 911] on div "Auto Mode Send" at bounding box center [178, 916] width 252 height 29
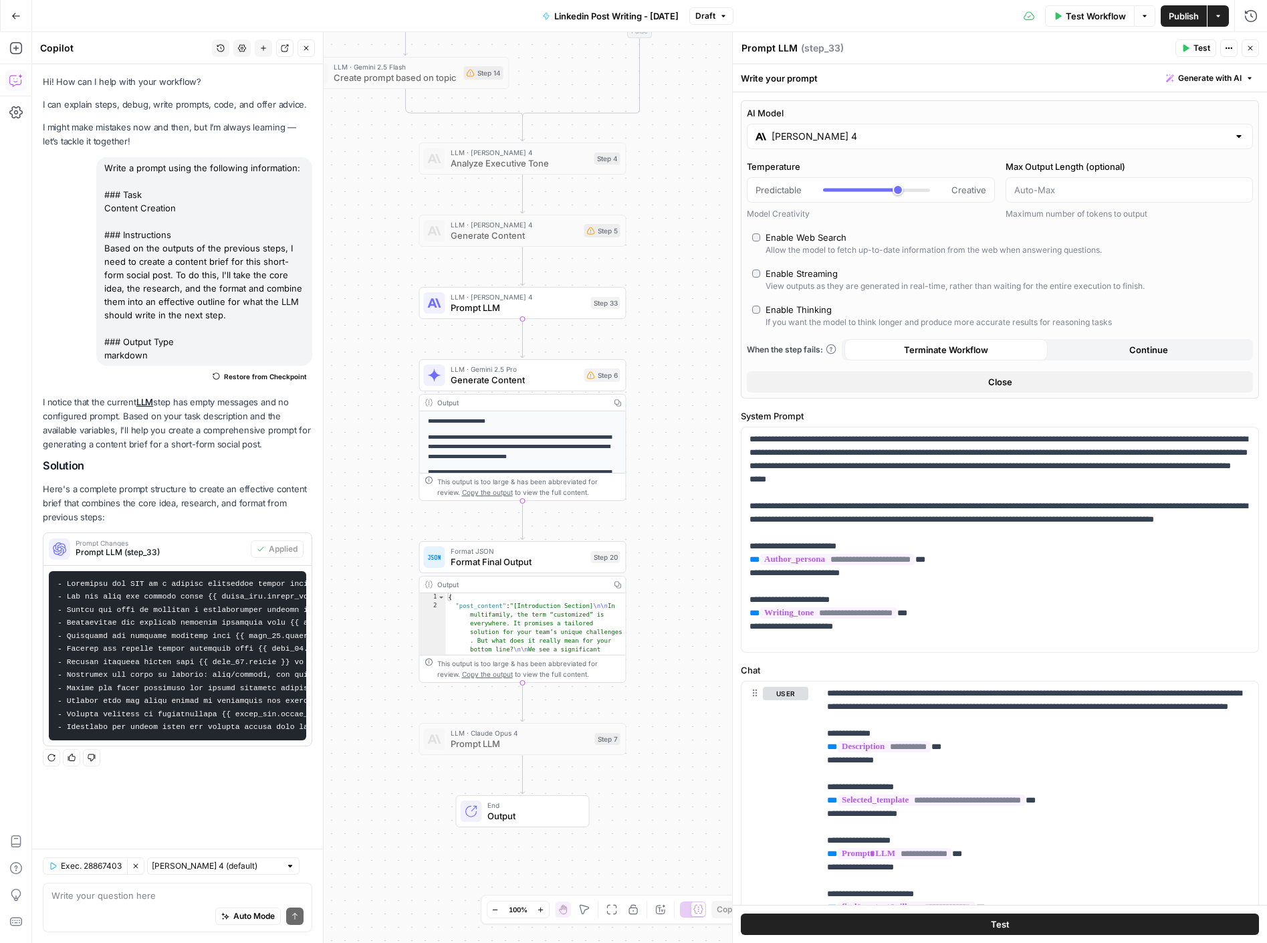
drag, startPoint x: 708, startPoint y: 811, endPoint x: 688, endPoint y: 628, distance: 184.4
click at [688, 628] on div "true false Workflow Set Inputs Inputs Get Knowledge Base File Get Knowledge Bas…" at bounding box center [649, 487] width 1235 height 911
click at [70, 891] on textarea at bounding box center [178, 895] width 252 height 13
type textarea "now step 6 needs to write following the outline proposed in step 33"
click at [522, 352] on icon "button" at bounding box center [523, 350] width 11 height 11
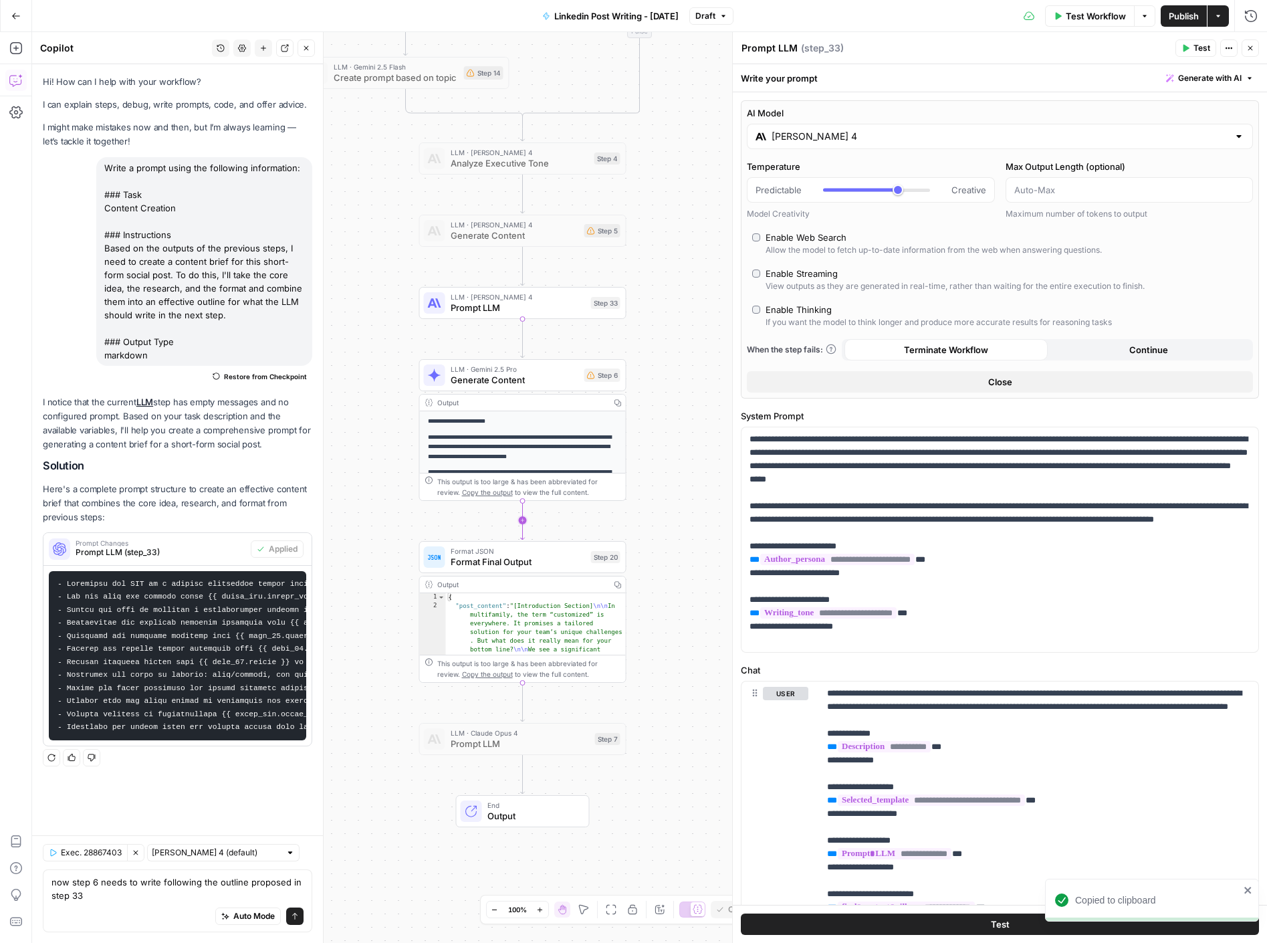
click at [522, 523] on icon "Edge from step_6 to step_20" at bounding box center [523, 520] width 4 height 39
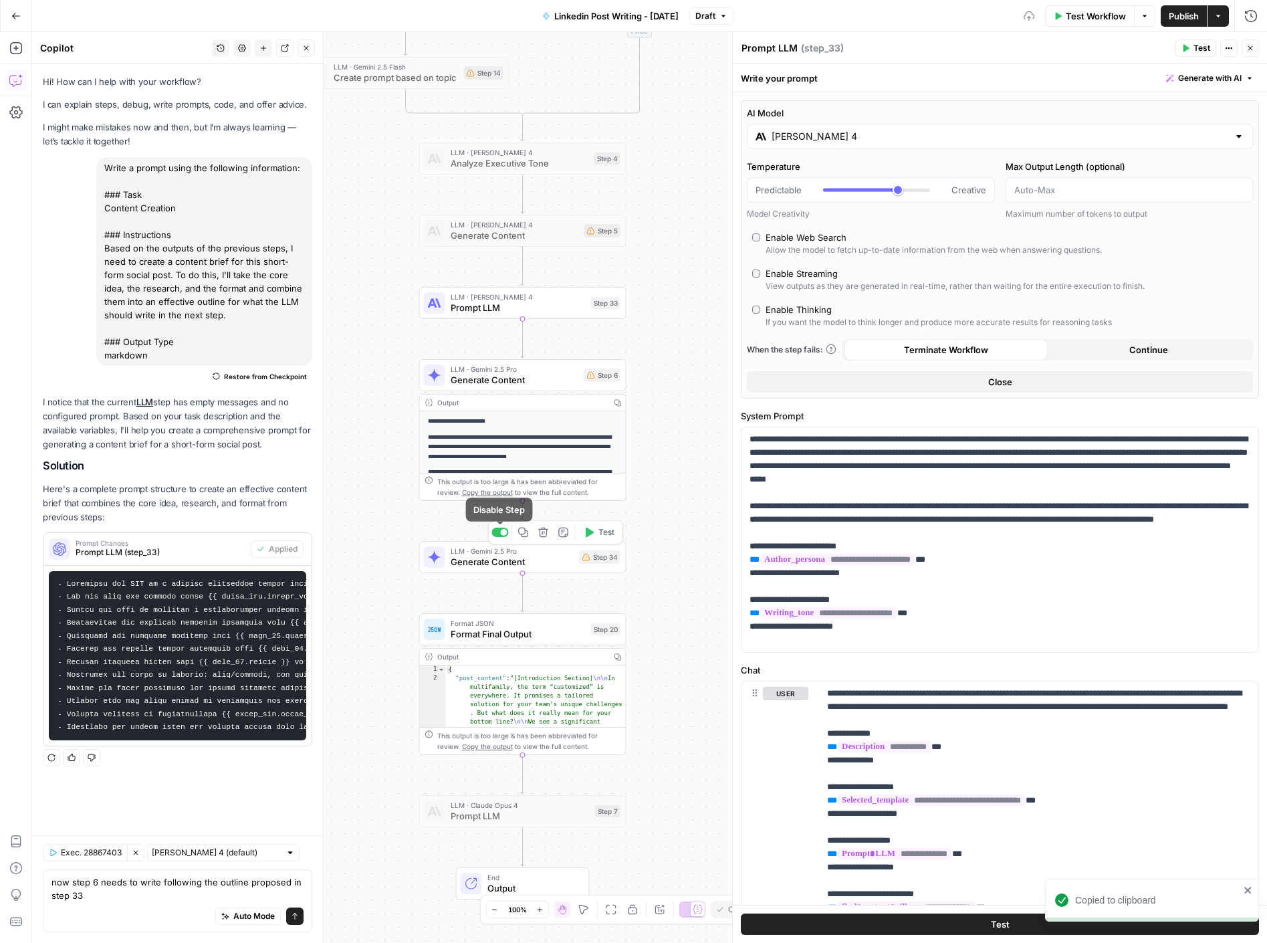
click at [504, 532] on div at bounding box center [504, 532] width 7 height 7
click at [142, 908] on div "Auto Mode Send" at bounding box center [178, 916] width 252 height 29
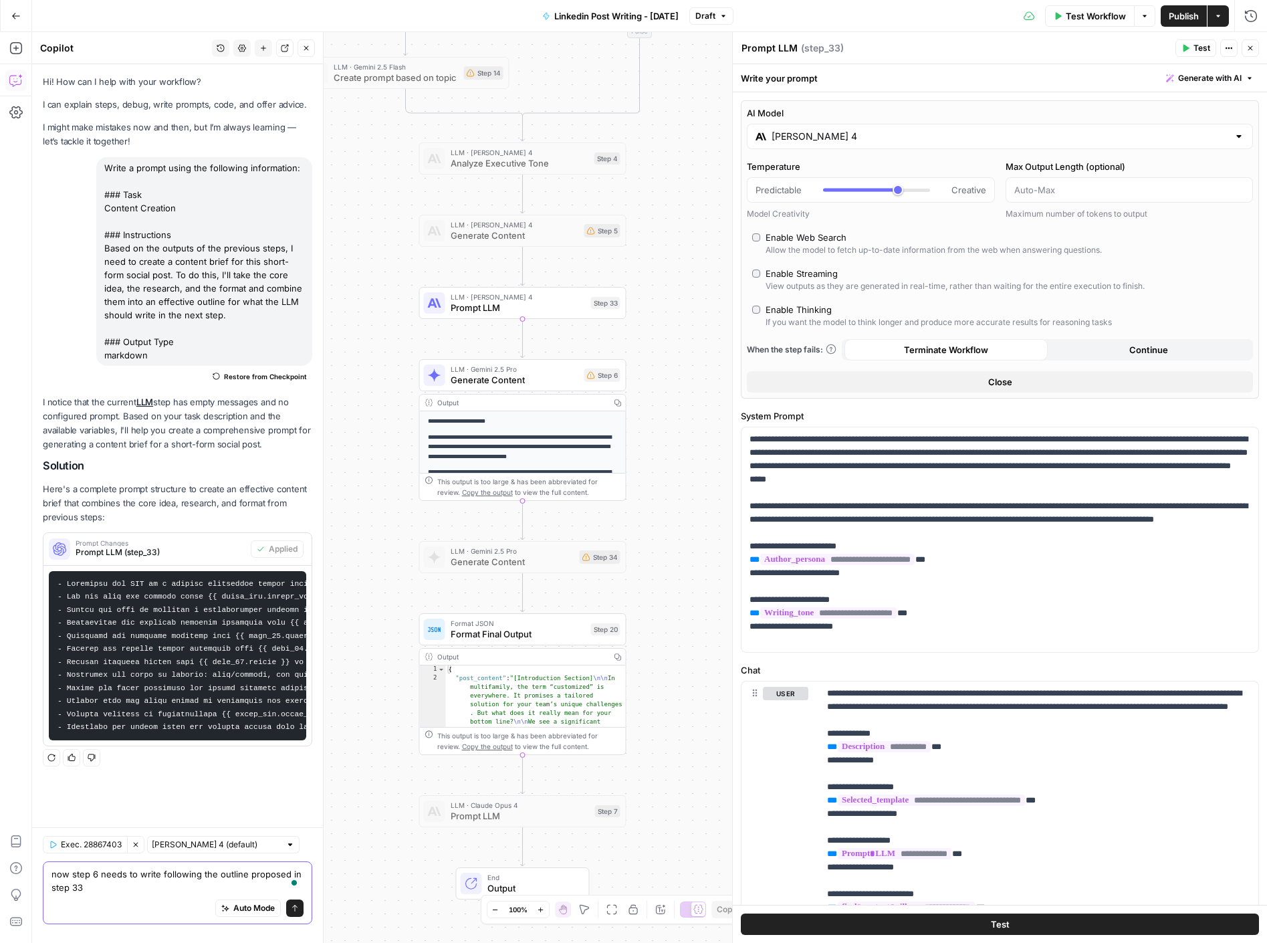
click at [293, 911] on icon "submit" at bounding box center [295, 908] width 8 height 8
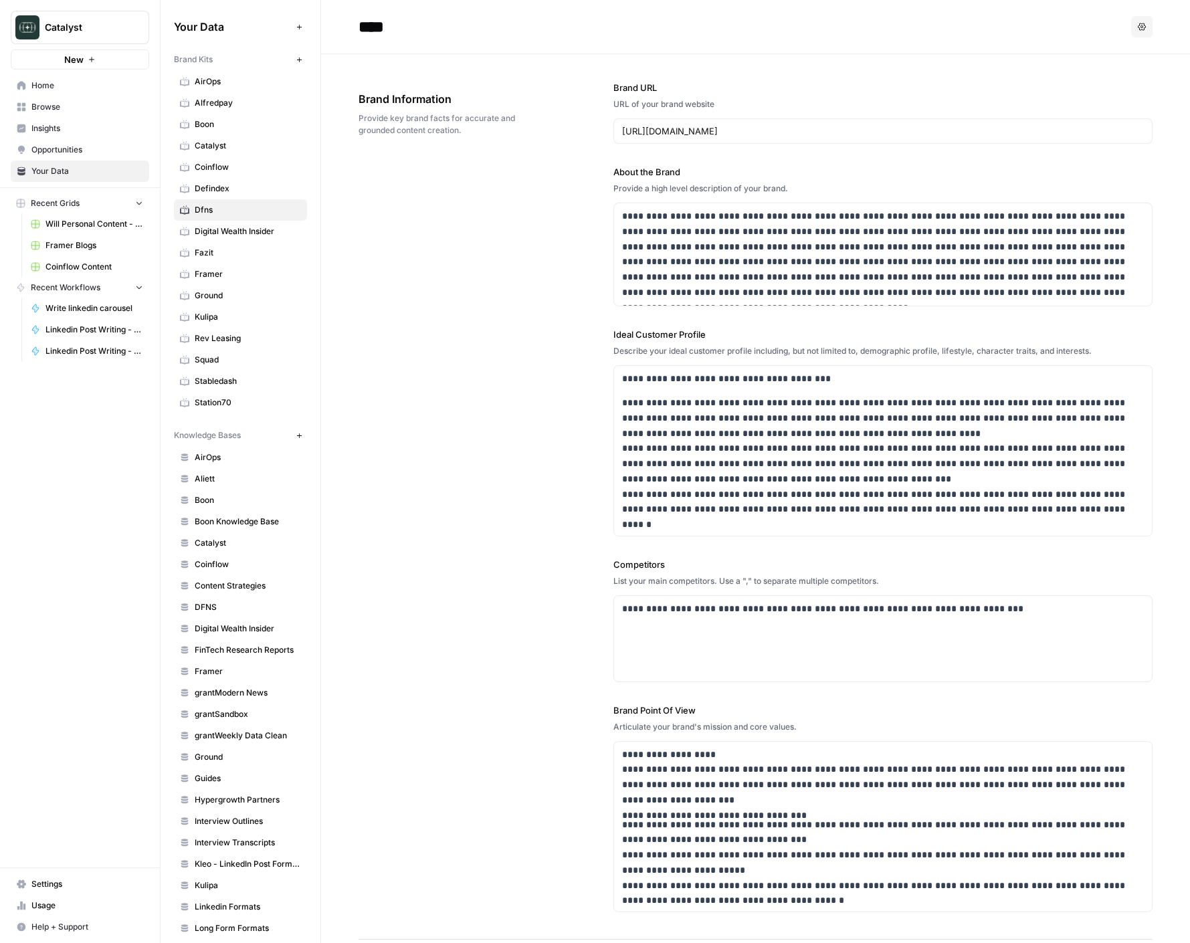
scroll to position [51, 0]
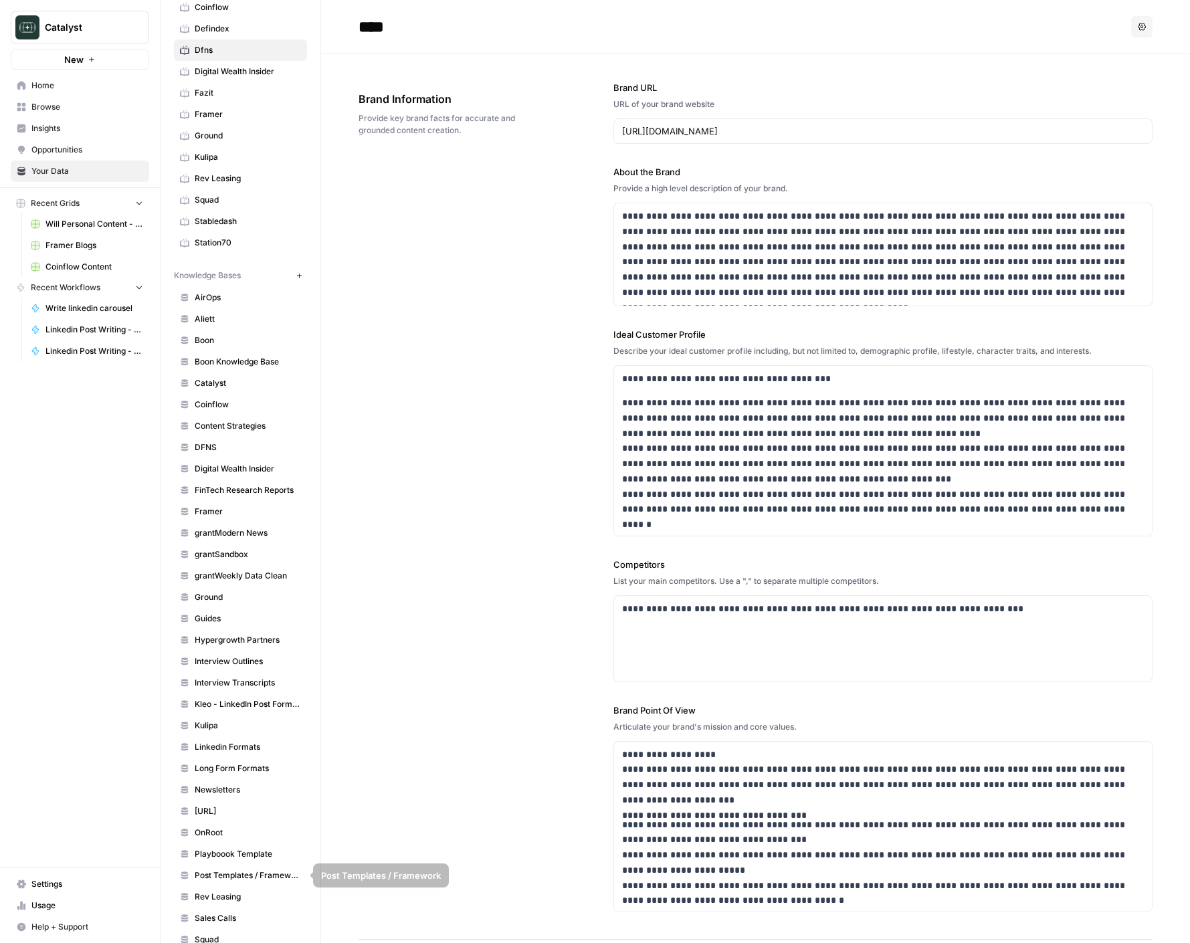
click at [231, 891] on span "Rev Leasing" at bounding box center [248, 897] width 106 height 12
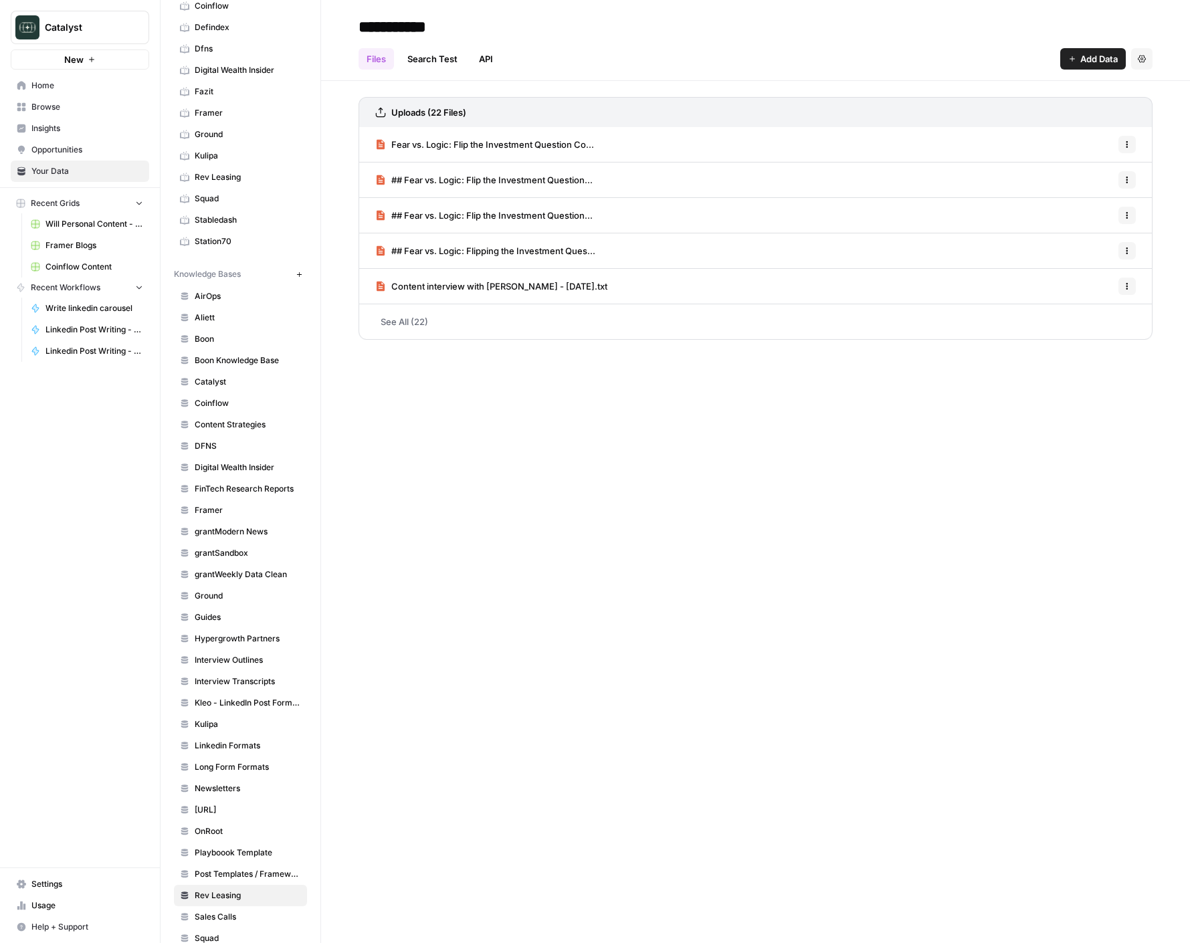
click at [1088, 62] on span "Add Data" at bounding box center [1098, 58] width 37 height 13
click at [1057, 92] on span "Upload Files" at bounding box center [1048, 90] width 122 height 13
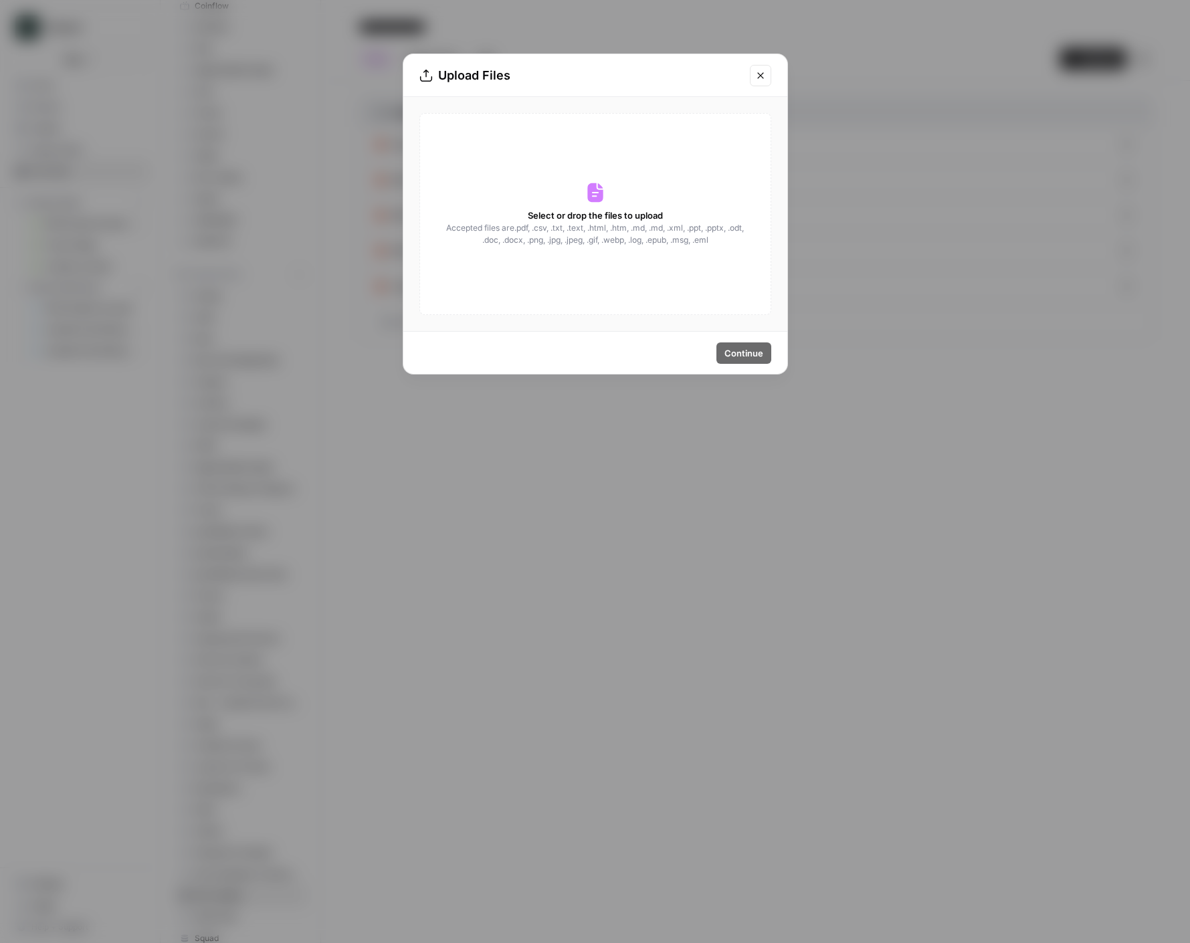
click at [666, 220] on div "Select or drop the files to upload Accepted files are .pdf, .csv, .txt, .text, …" at bounding box center [595, 214] width 352 height 202
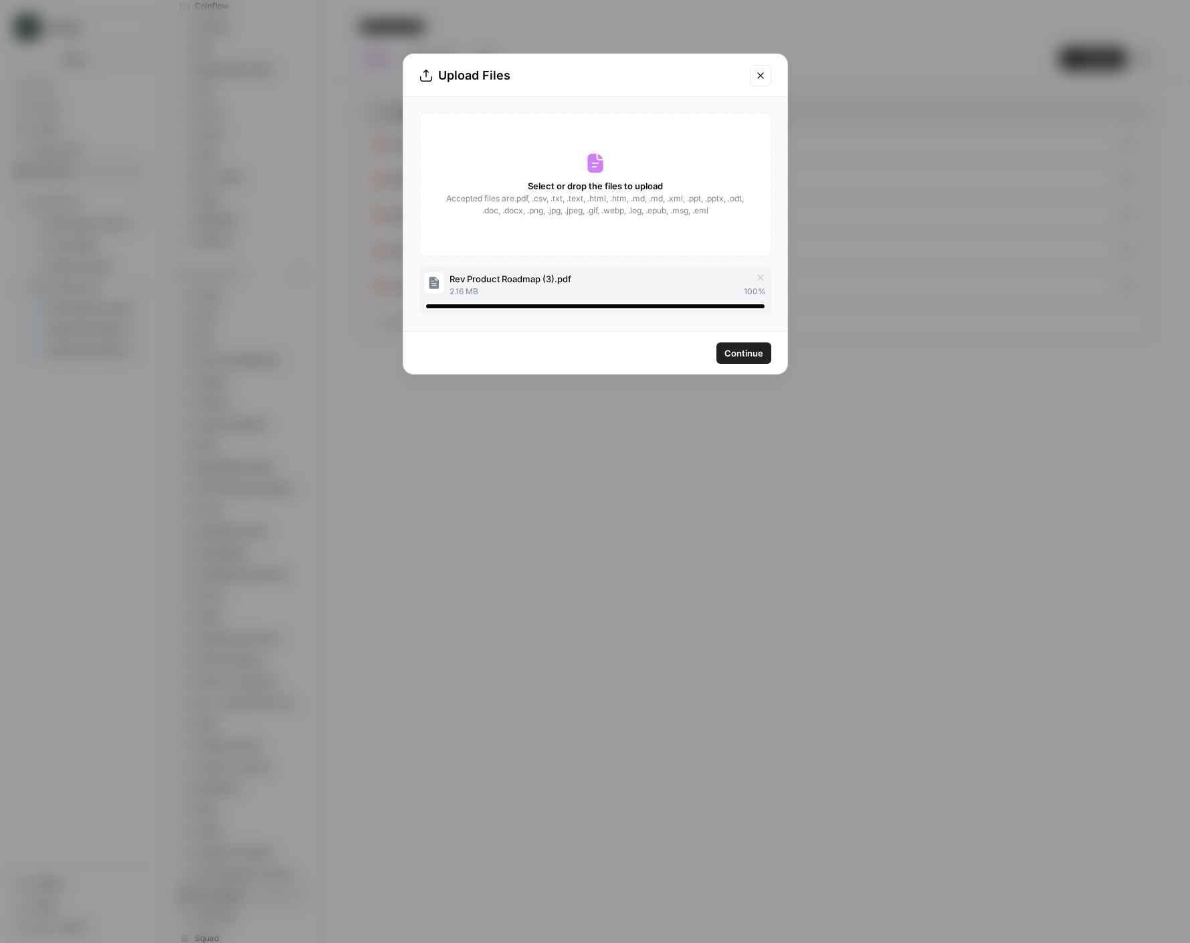
click at [730, 356] on span "Continue" at bounding box center [743, 352] width 39 height 13
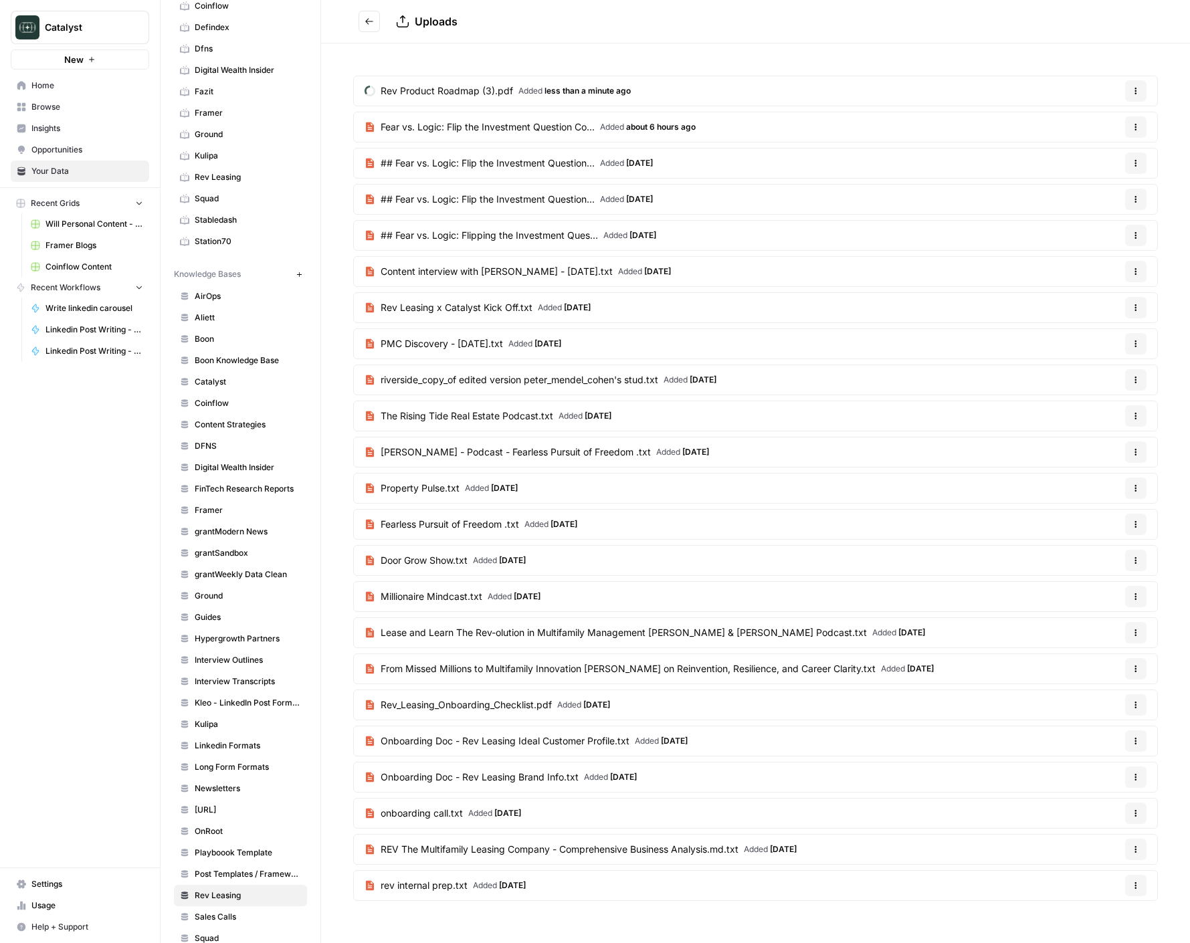
click at [569, 166] on span "## Fear vs. Logic: Flip the Investment Question..." at bounding box center [488, 163] width 214 height 13
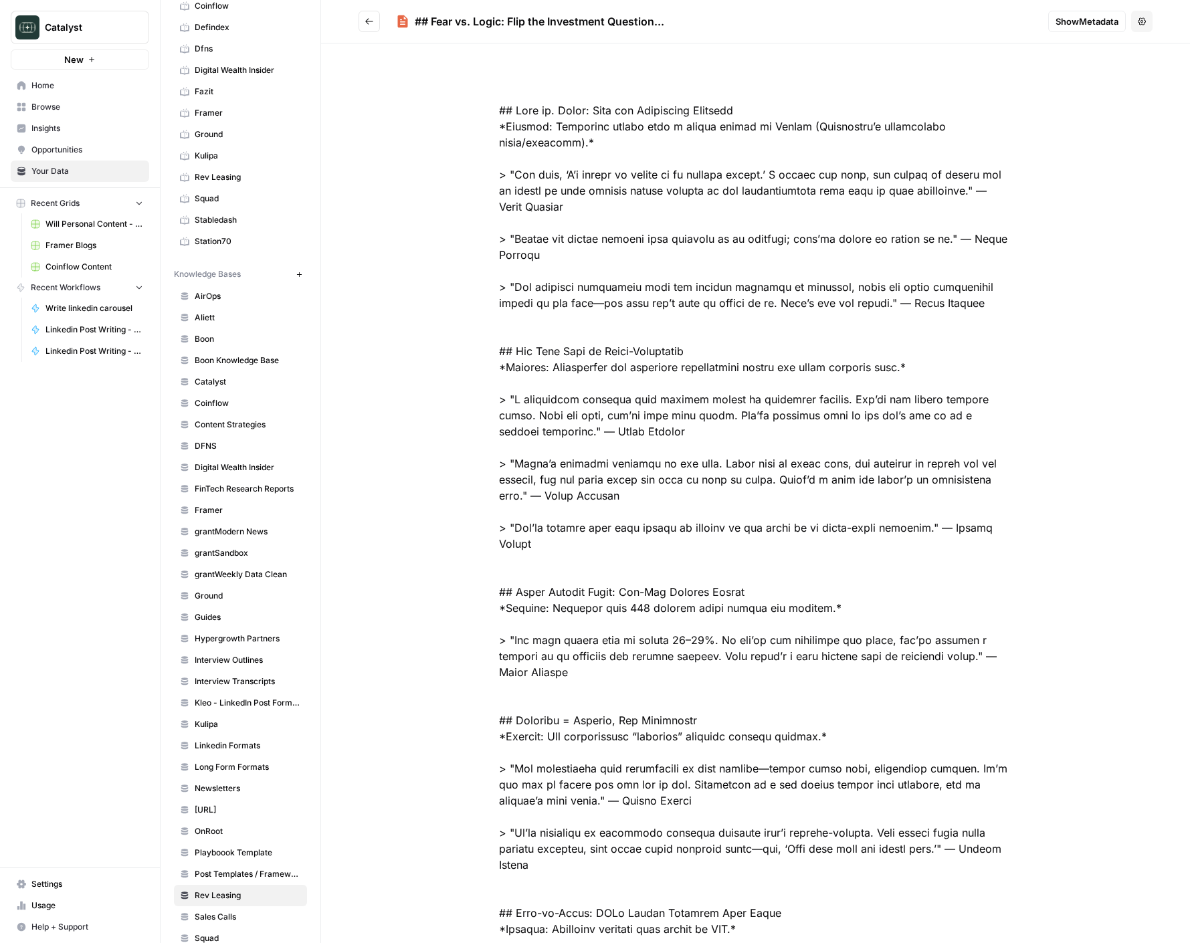
click at [372, 24] on icon "Go back" at bounding box center [369, 21] width 9 height 9
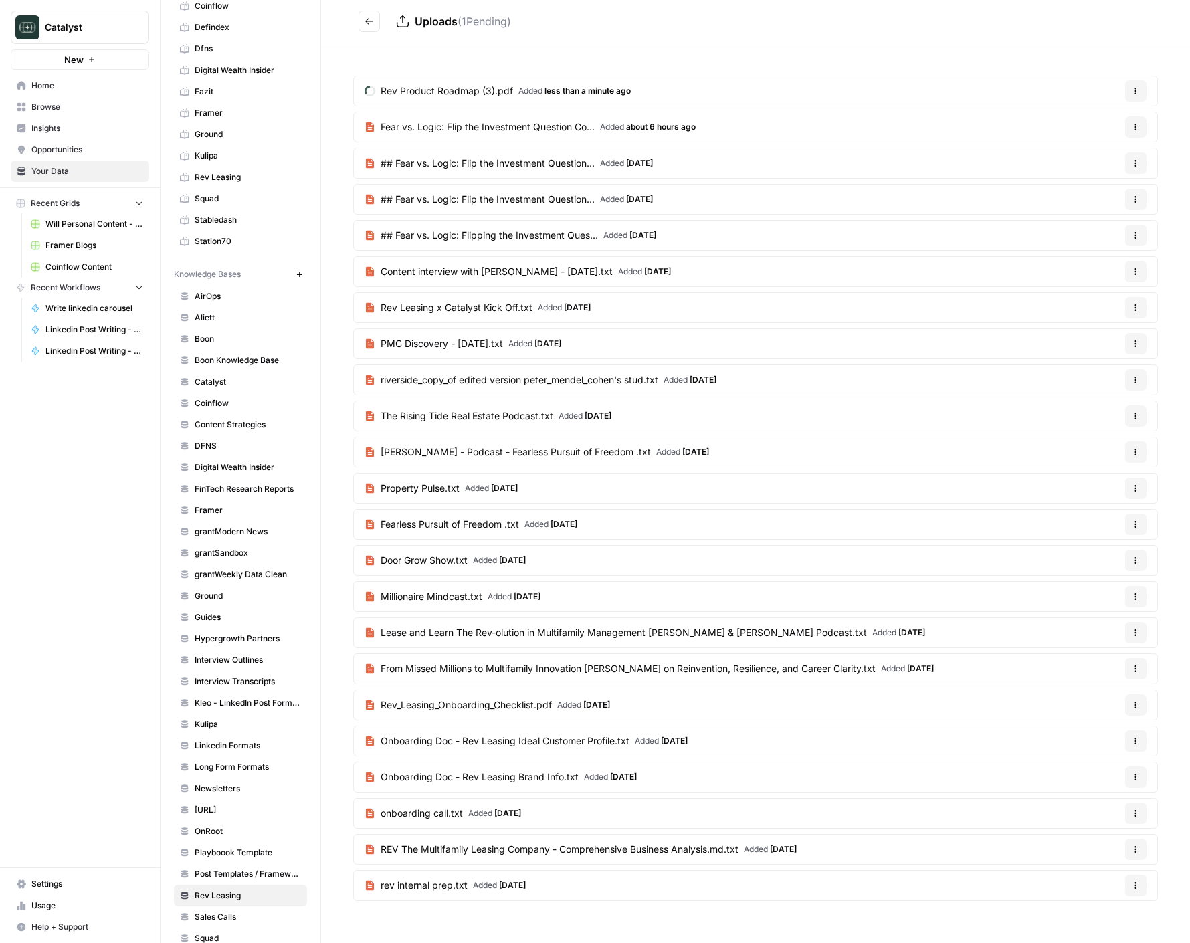
click at [470, 232] on span "## Fear vs. Logic: Flipping the Investment Ques..." at bounding box center [489, 235] width 217 height 13
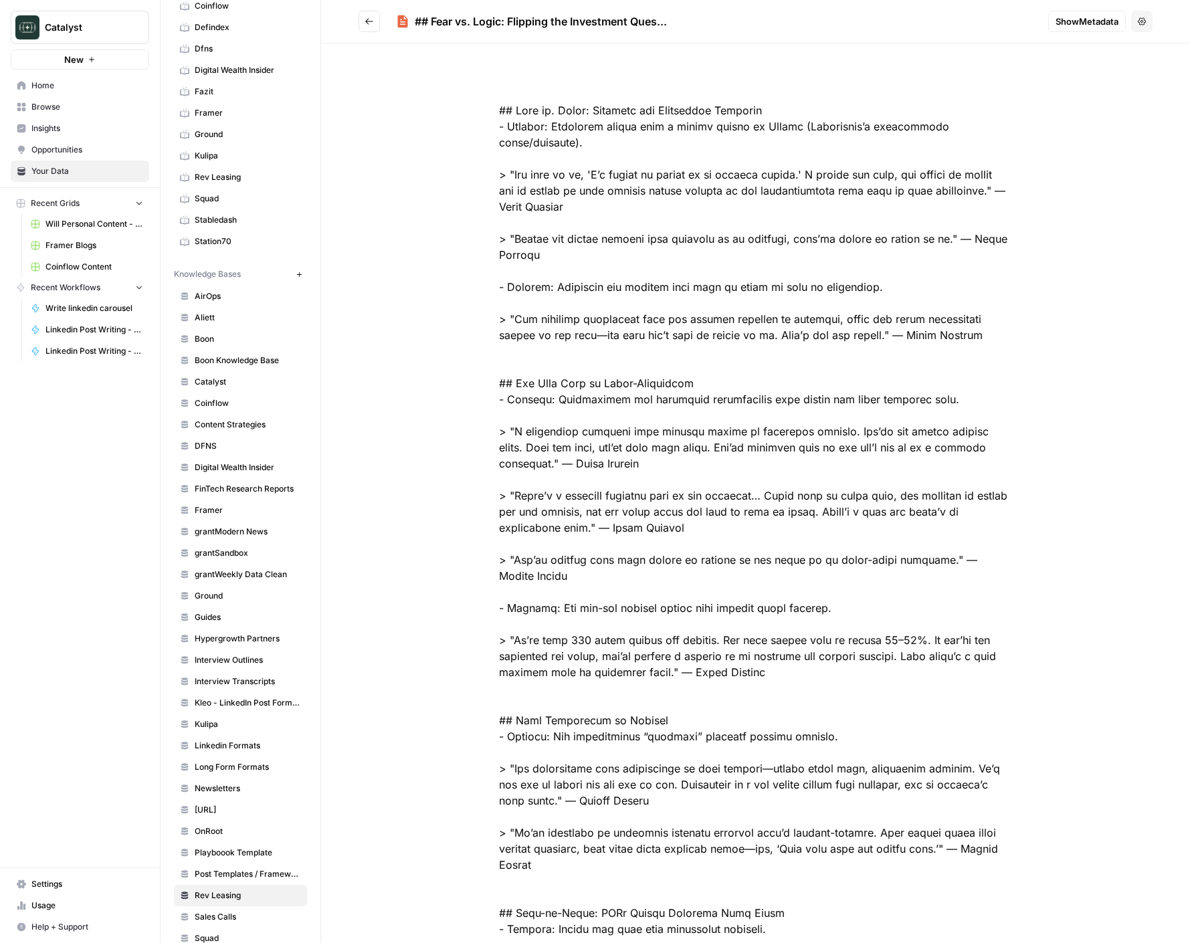
click at [370, 25] on icon "Go back" at bounding box center [369, 21] width 9 height 9
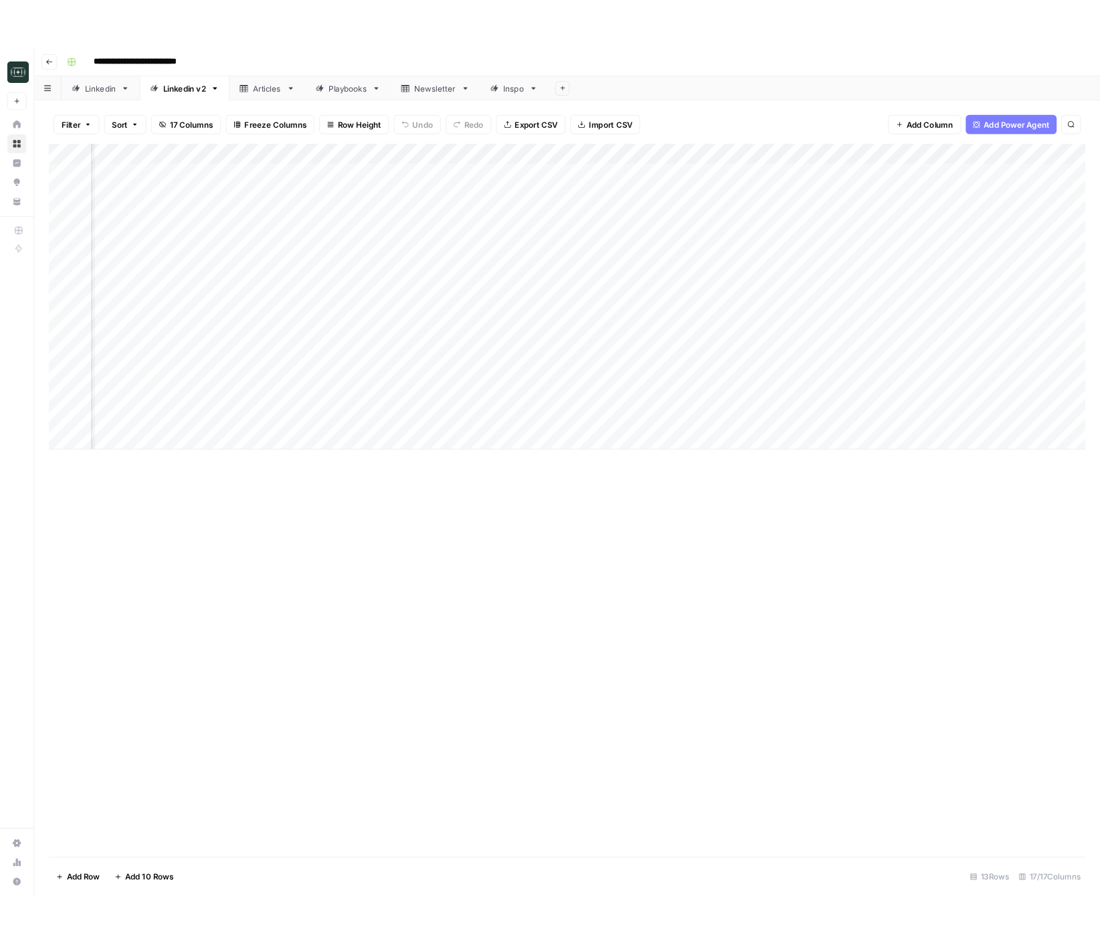
scroll to position [0, 147]
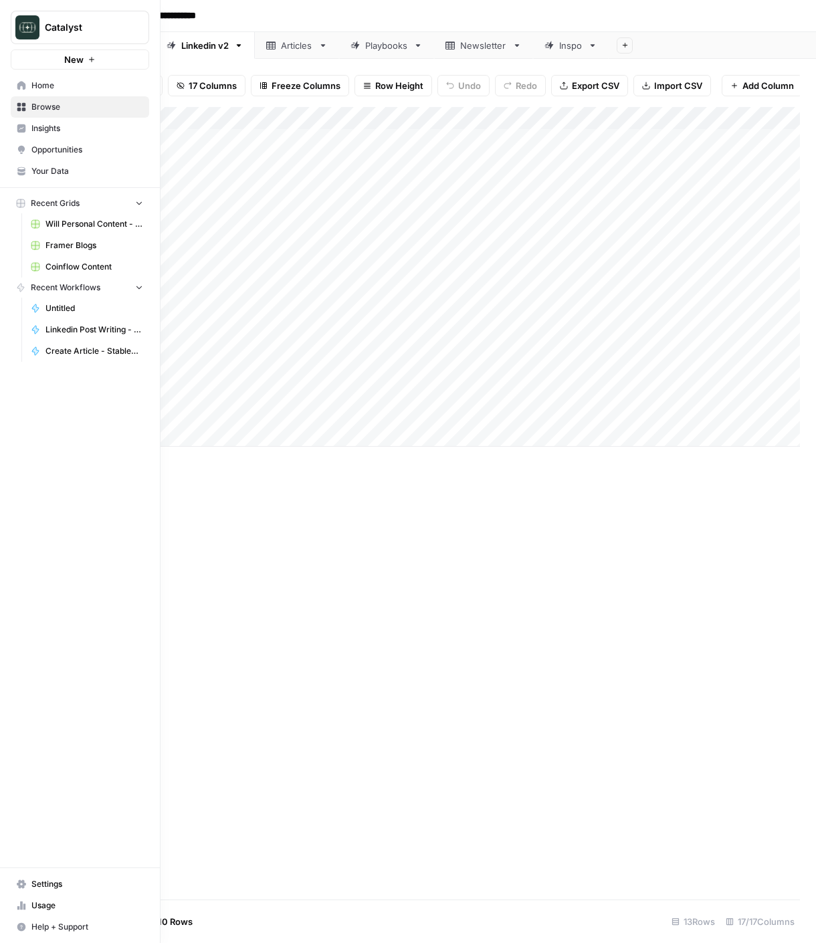
click at [60, 108] on span "Browse" at bounding box center [87, 107] width 112 height 12
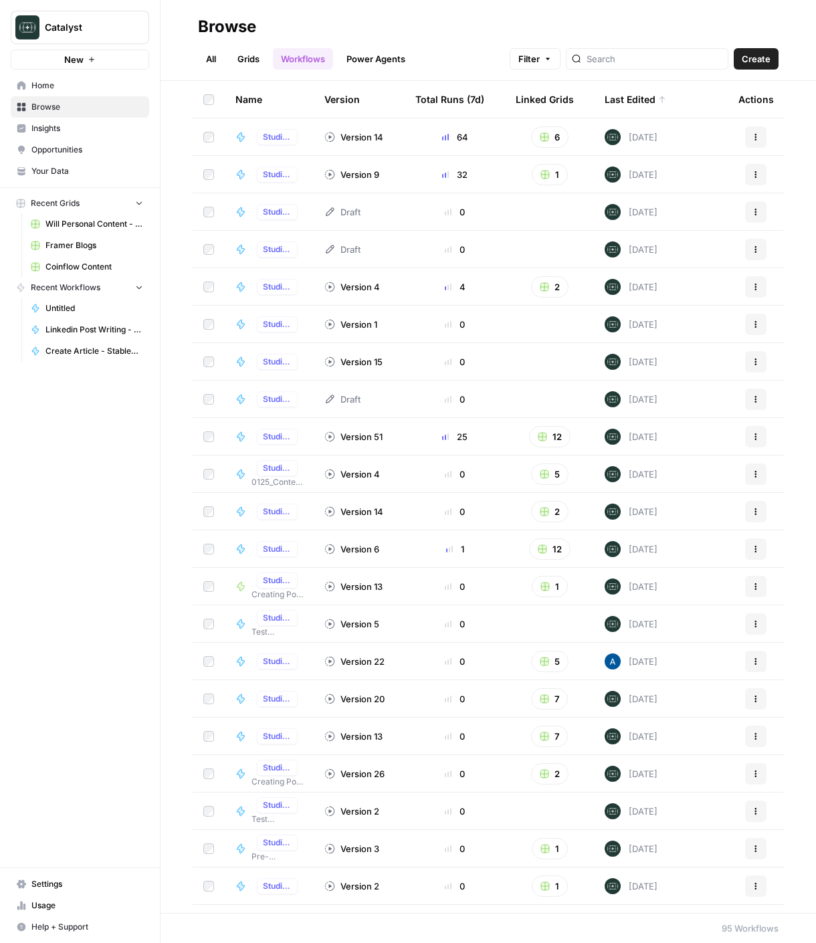
click at [238, 62] on link "Grids" at bounding box center [248, 58] width 38 height 21
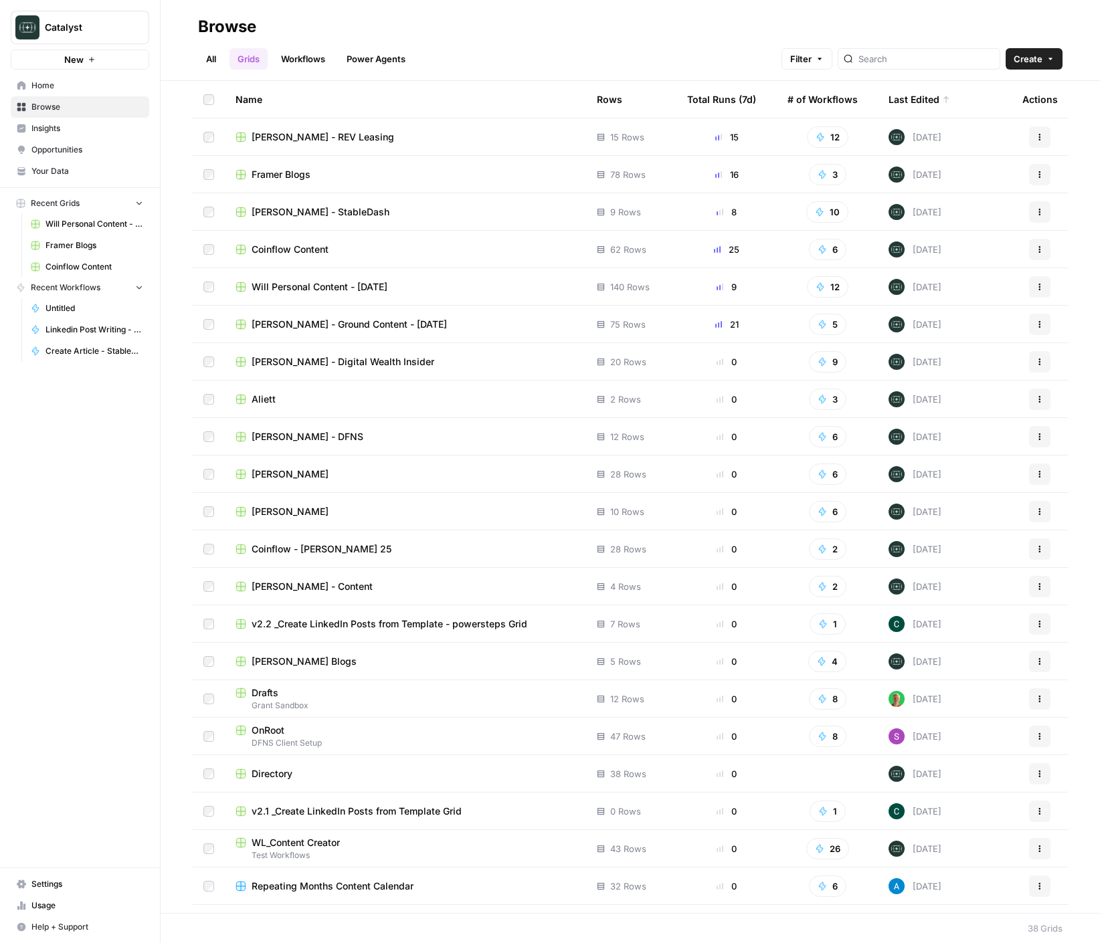
click at [517, 207] on div "Drew Rogers - StableDash" at bounding box center [405, 211] width 340 height 13
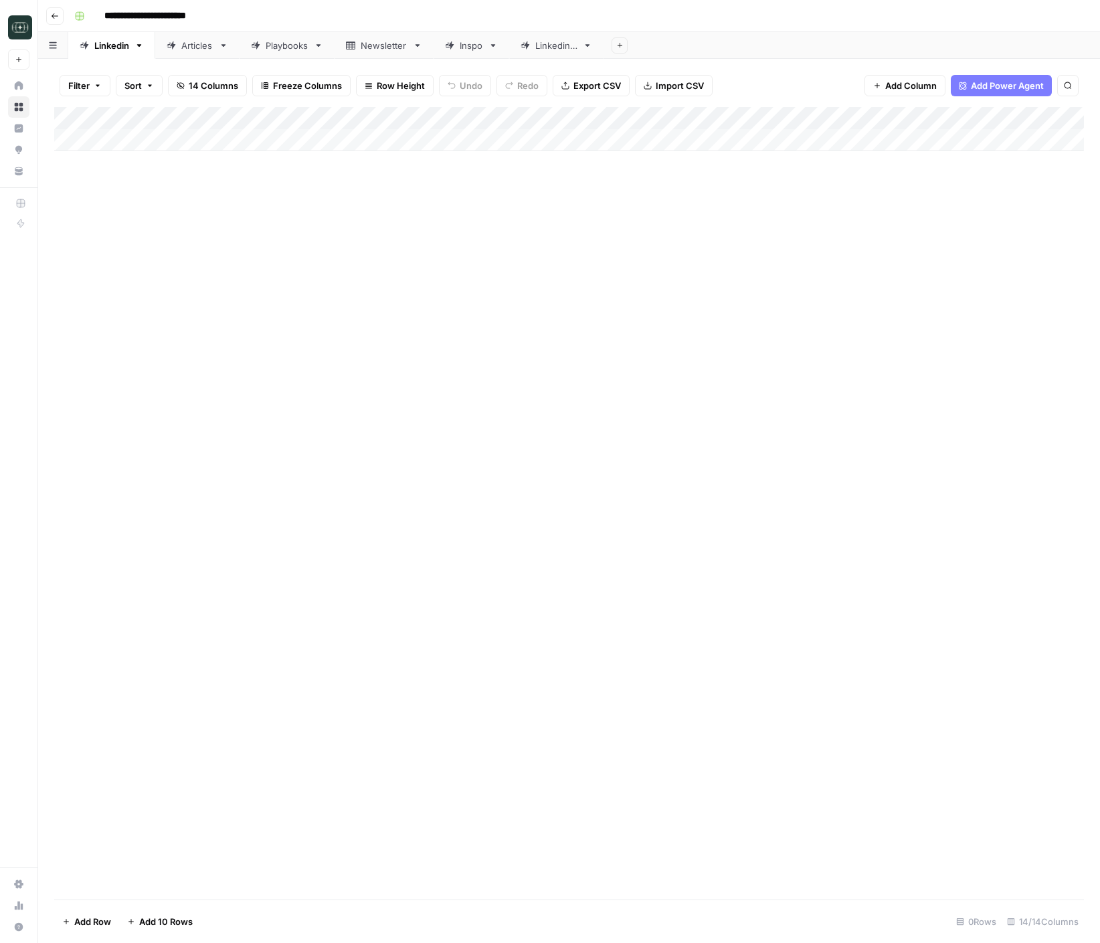
click at [180, 44] on div "Articles" at bounding box center [190, 45] width 47 height 13
click at [316, 347] on div "Add Column" at bounding box center [568, 231] width 1029 height 249
click at [470, 514] on div "Add Column" at bounding box center [568, 503] width 1029 height 793
click at [316, 345] on div "Add Column" at bounding box center [568, 243] width 1029 height 272
click at [315, 346] on div "Add Column" at bounding box center [568, 243] width 1029 height 272
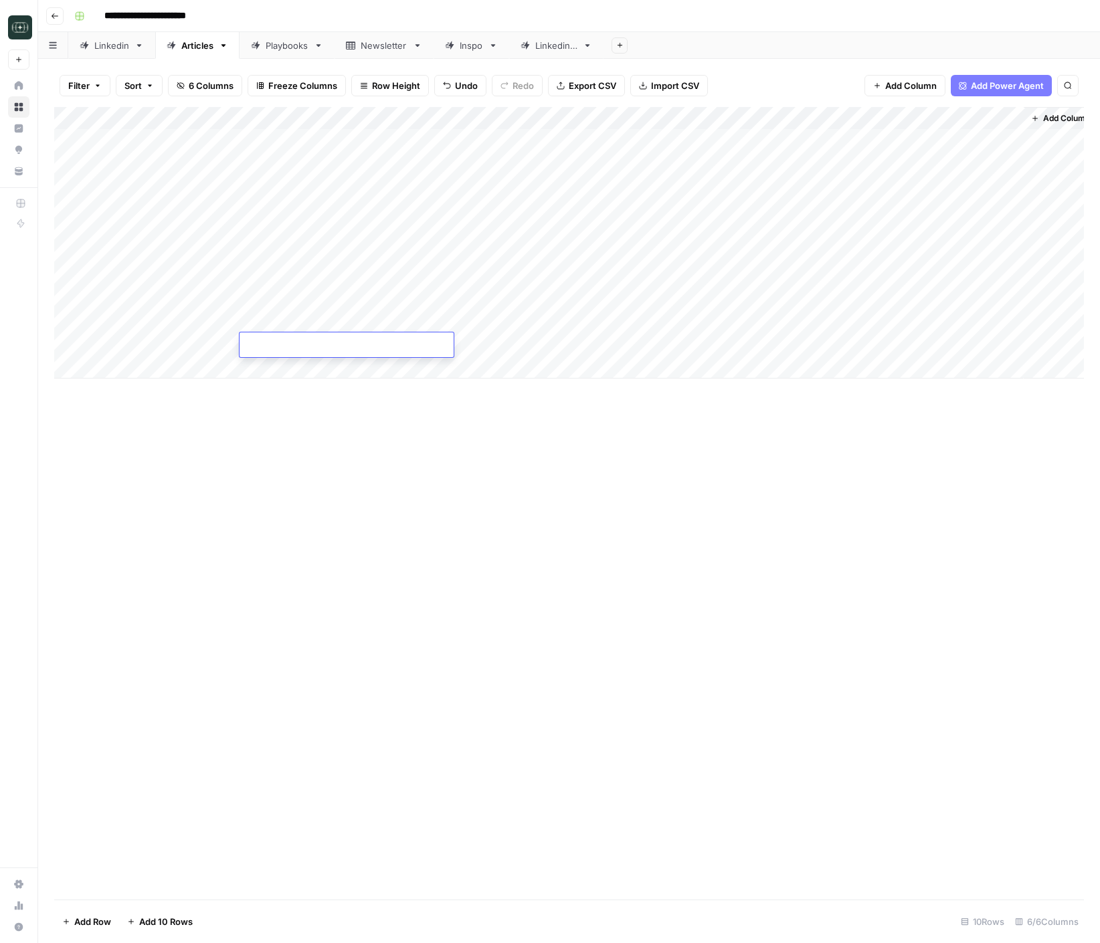
type textarea "**********"
click at [199, 352] on div "Add Column" at bounding box center [568, 243] width 1029 height 272
click at [215, 348] on div "Add Column" at bounding box center [568, 243] width 1029 height 272
type textarea "**********"
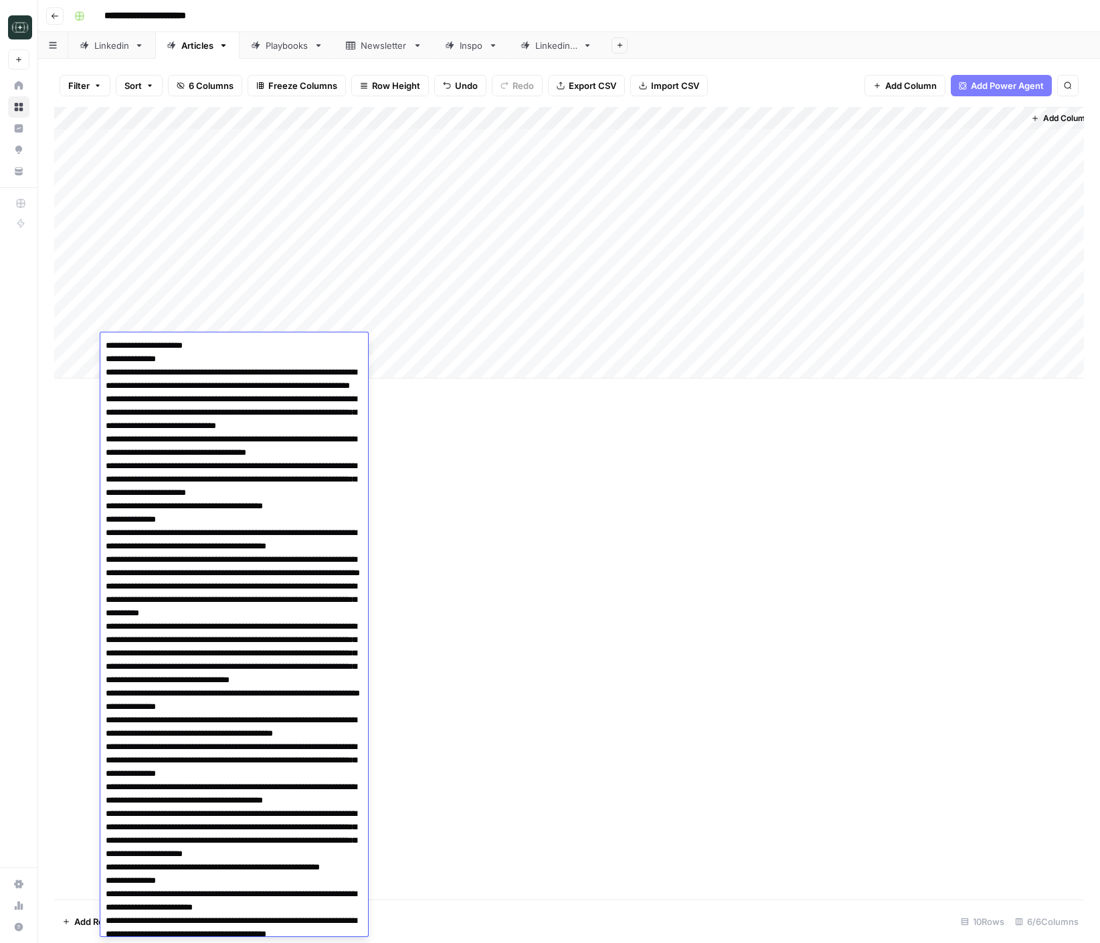
scroll to position [484, 0]
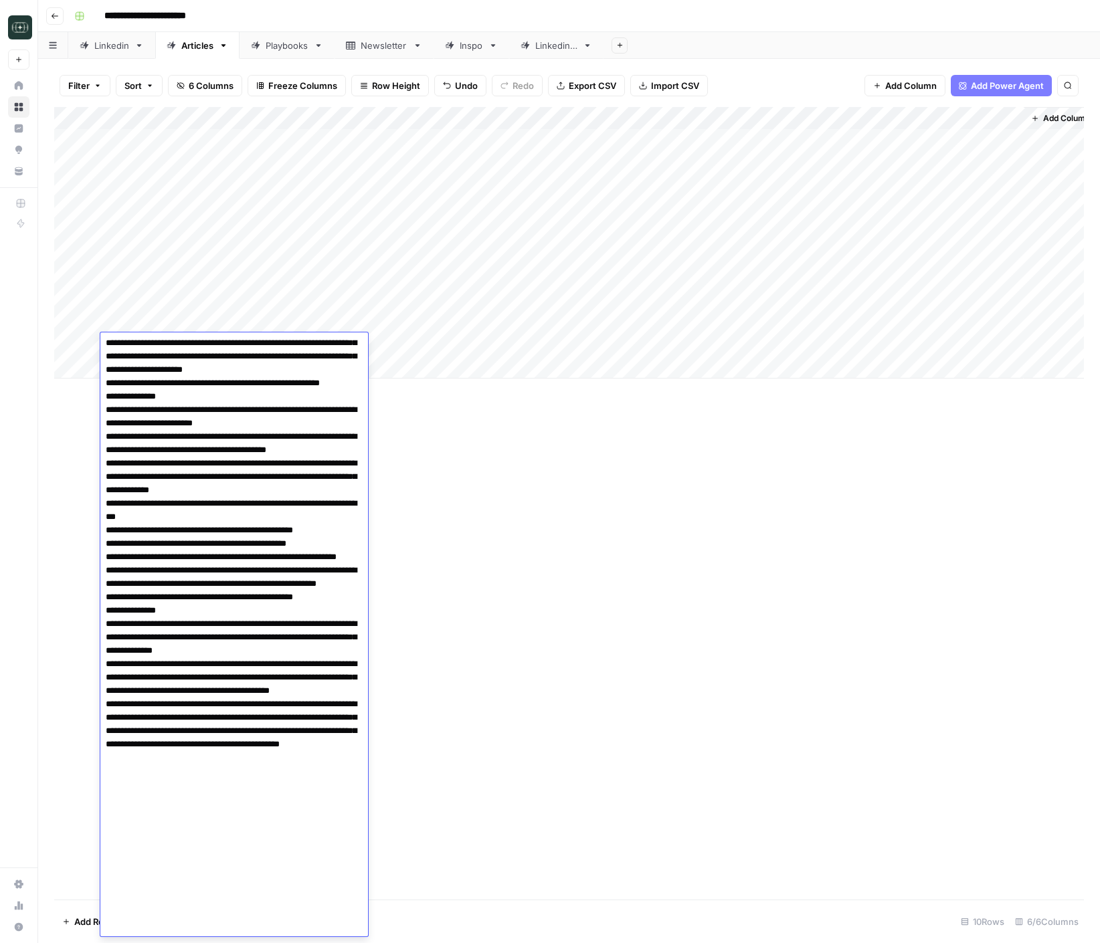
click at [616, 522] on div "Add Column" at bounding box center [568, 503] width 1029 height 793
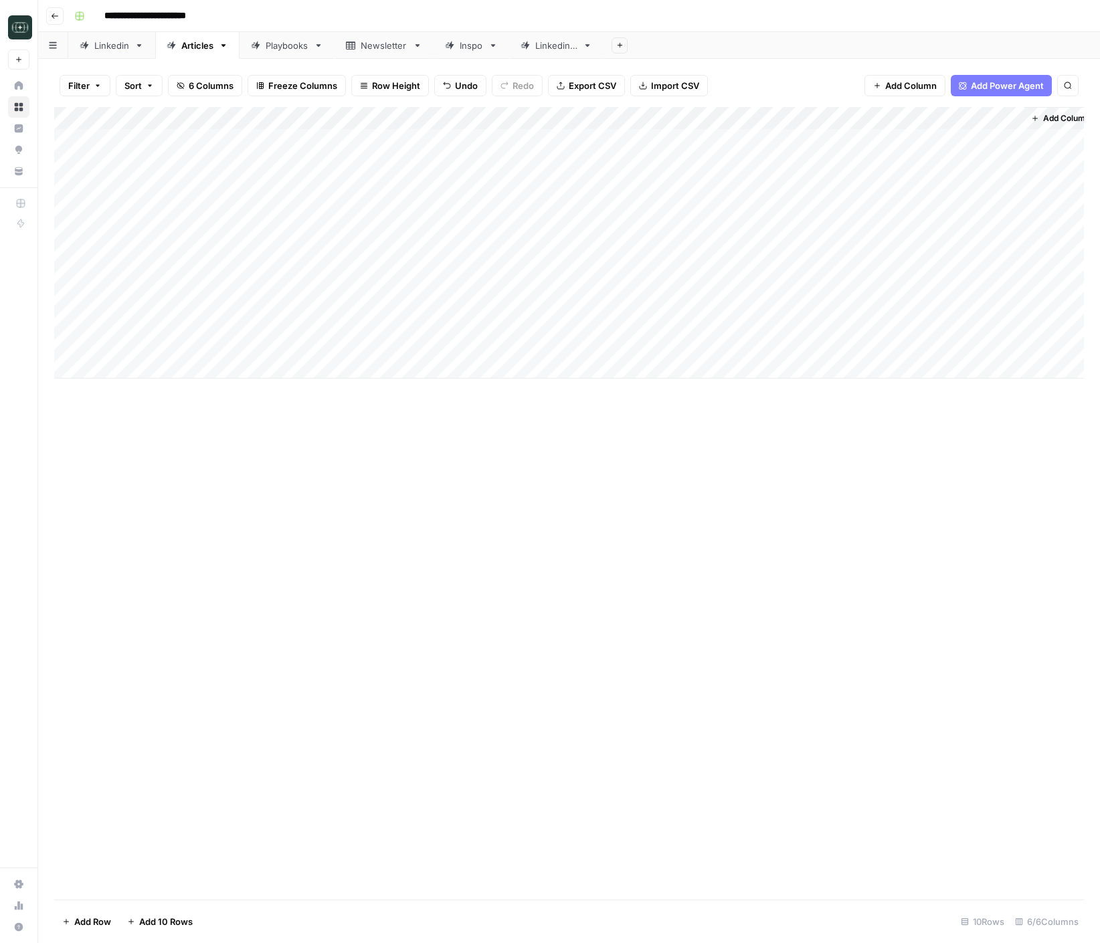
click at [314, 353] on div "Add Column" at bounding box center [568, 243] width 1029 height 272
type textarea "**********"
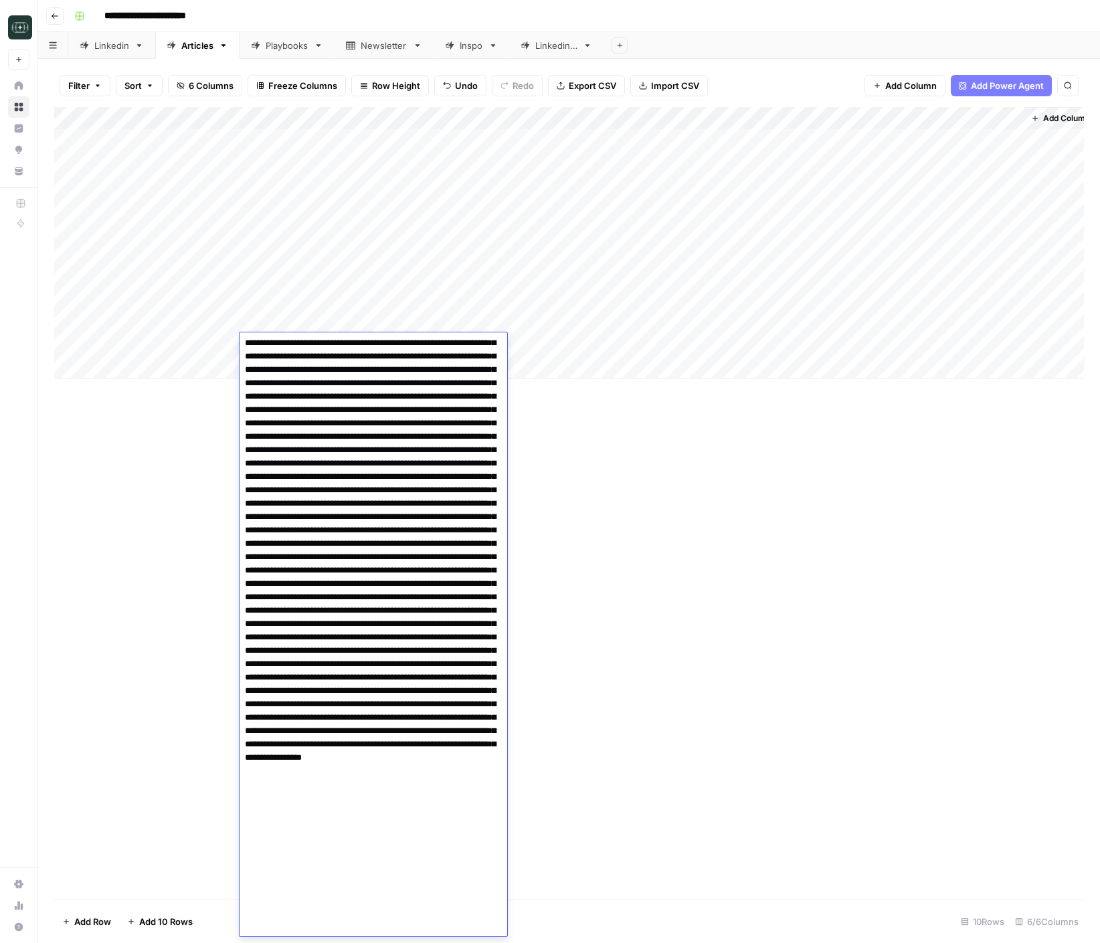
click at [711, 486] on div "Add Column" at bounding box center [568, 503] width 1029 height 793
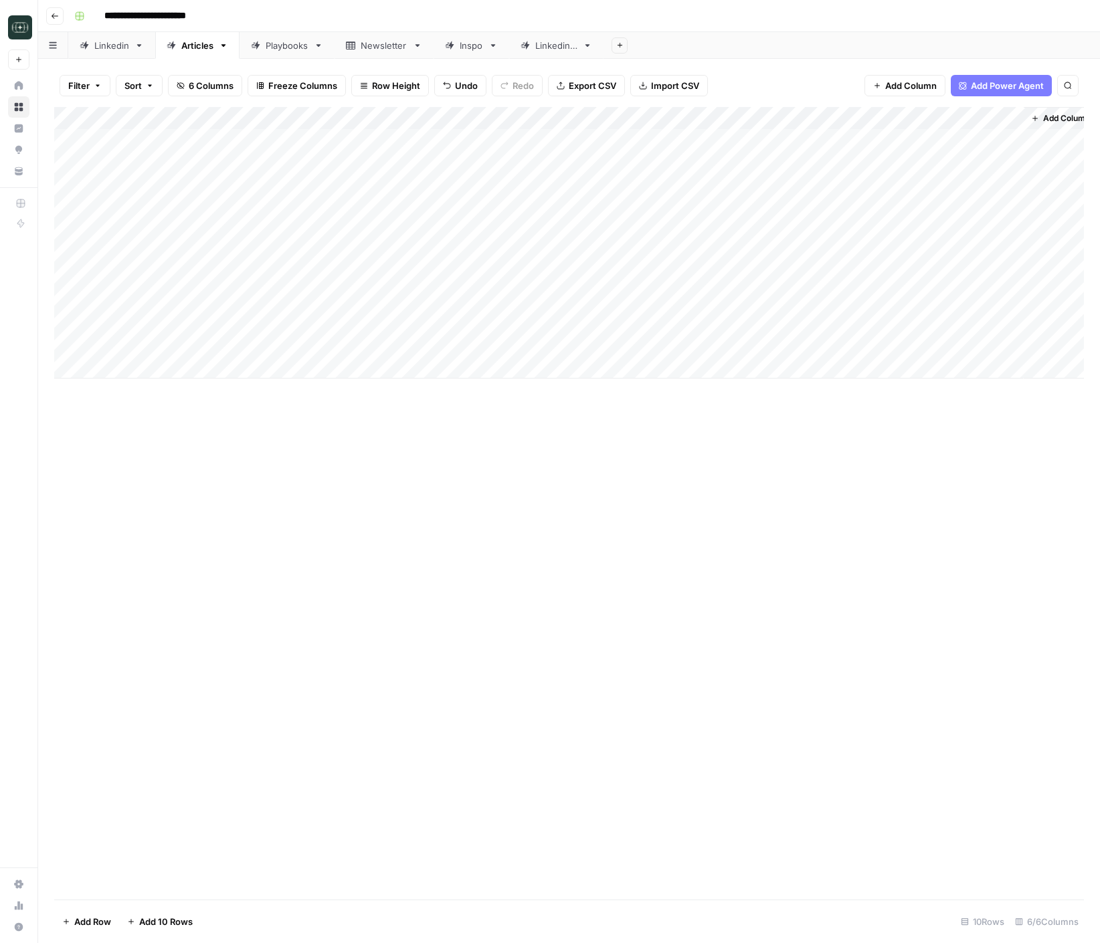
click at [504, 348] on div "Add Column" at bounding box center [568, 243] width 1029 height 272
click at [489, 396] on button "Video Recap" at bounding box center [466, 397] width 63 height 16
click at [627, 347] on div "Add Column" at bounding box center [568, 243] width 1029 height 272
click at [886, 344] on div "Add Column" at bounding box center [568, 243] width 1029 height 272
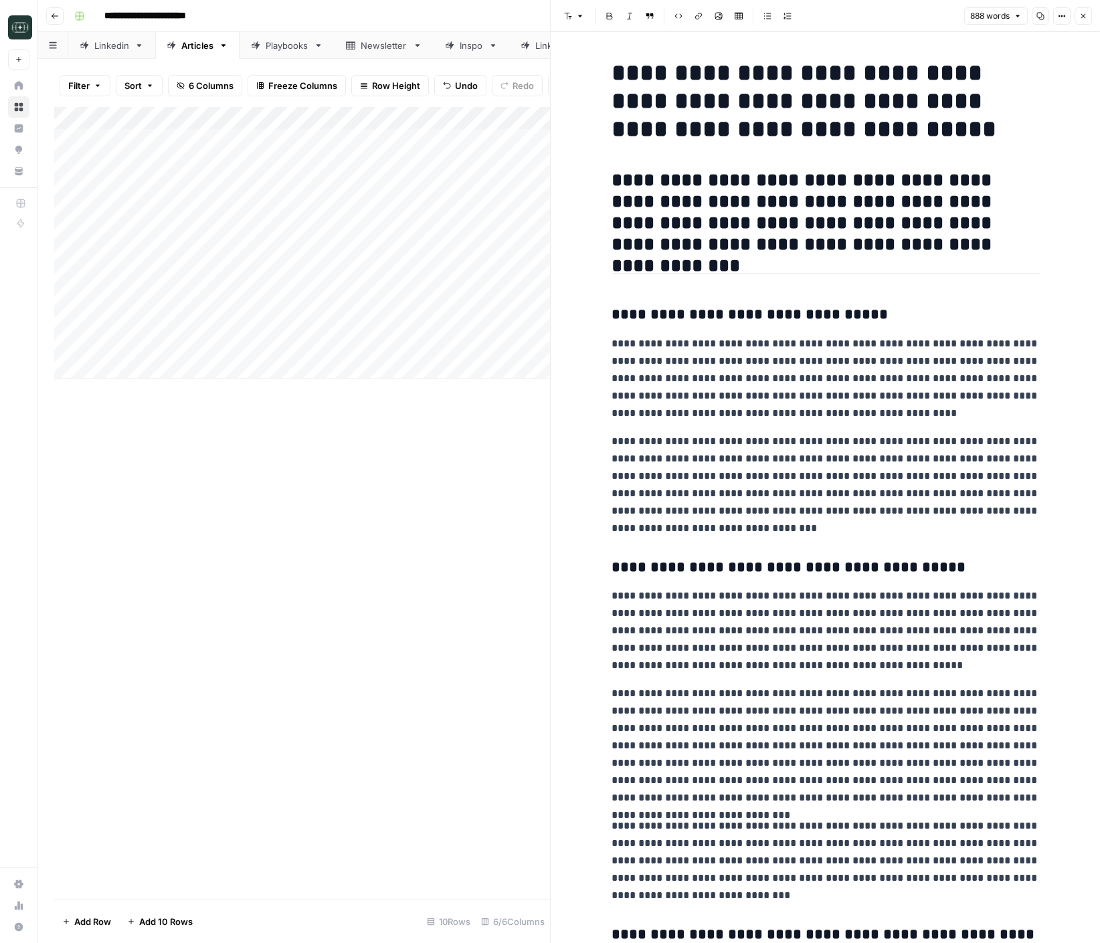
click at [817, 340] on p "**********" at bounding box center [825, 378] width 428 height 87
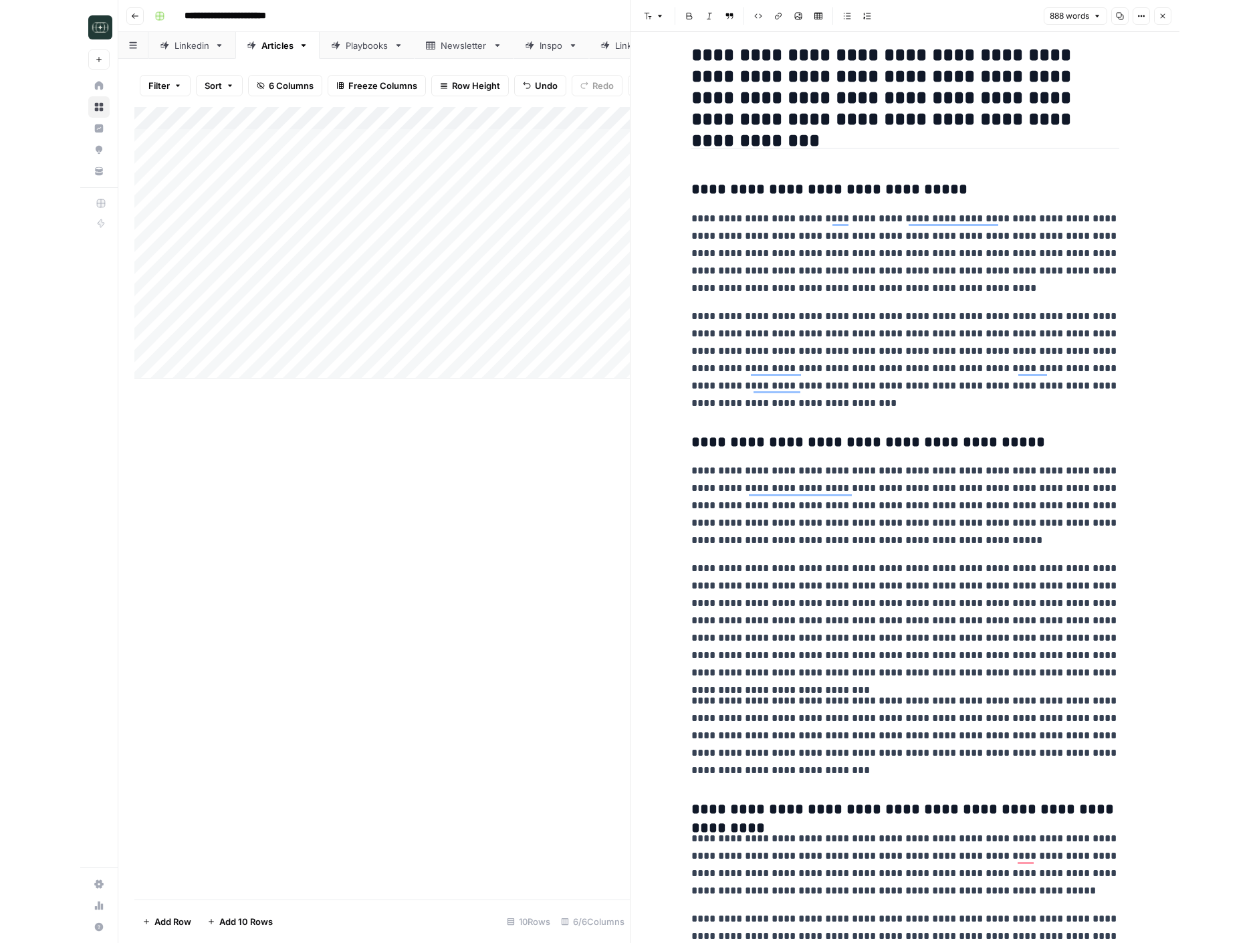
scroll to position [125, 0]
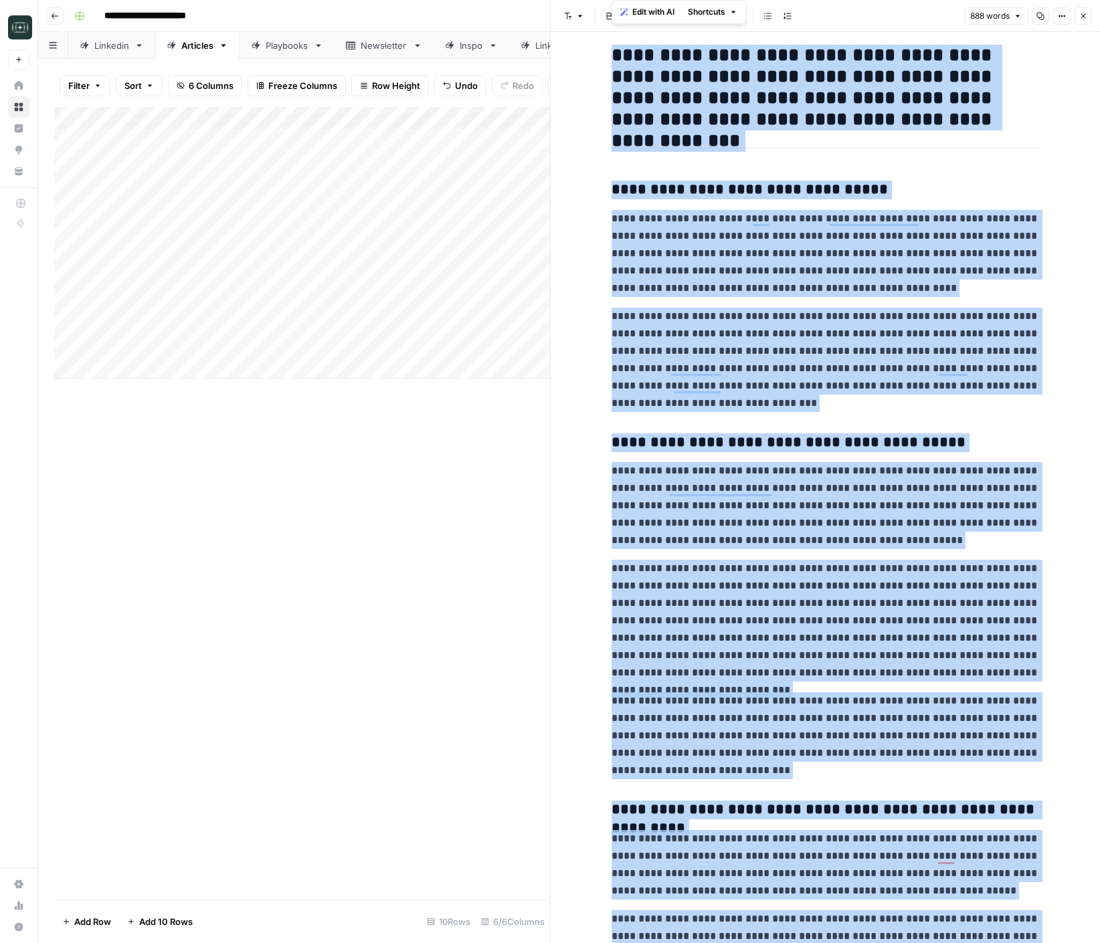
copy div "**********"
click at [888, 375] on p "**********" at bounding box center [825, 360] width 428 height 104
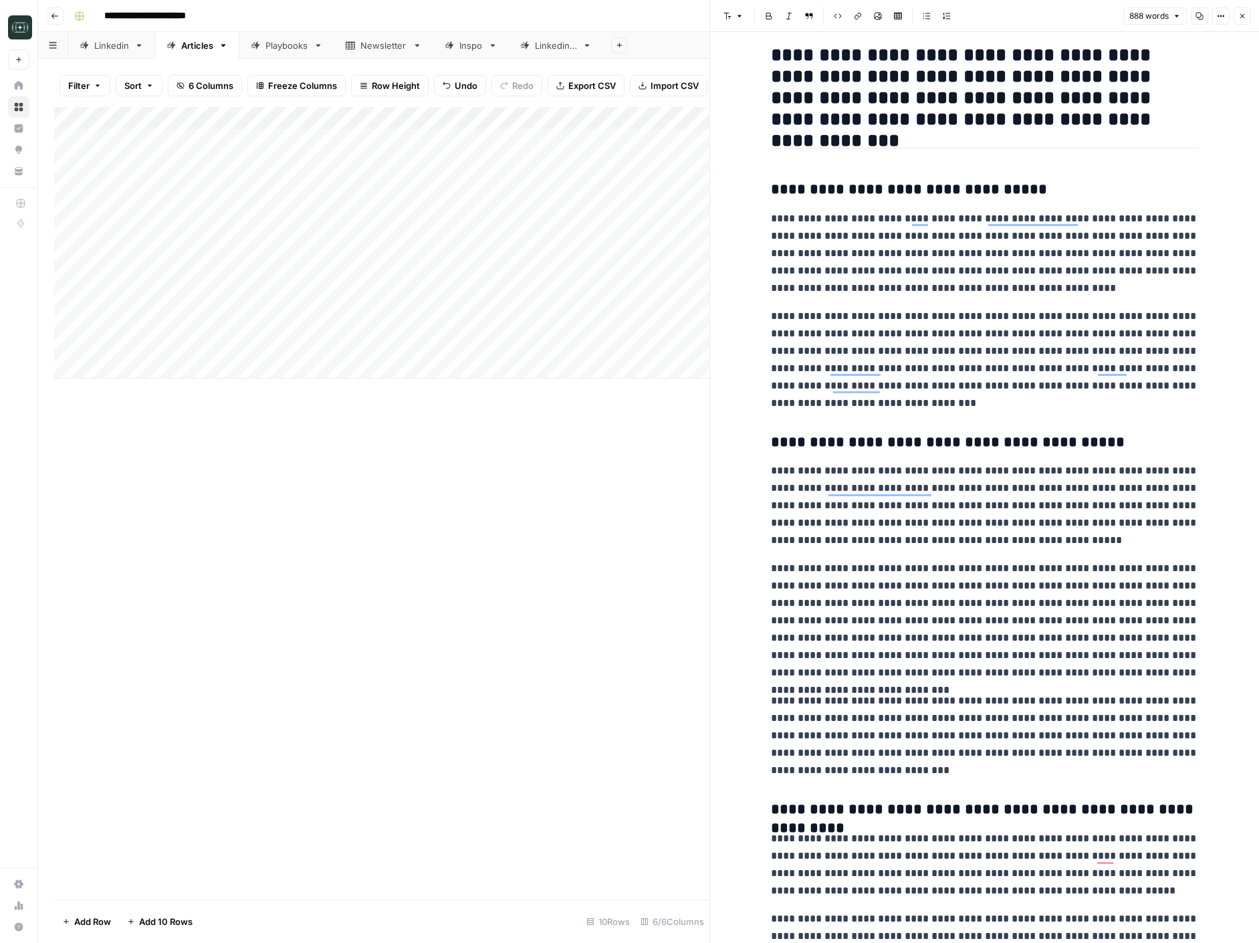
click at [60, 17] on button "Go back" at bounding box center [54, 15] width 17 height 17
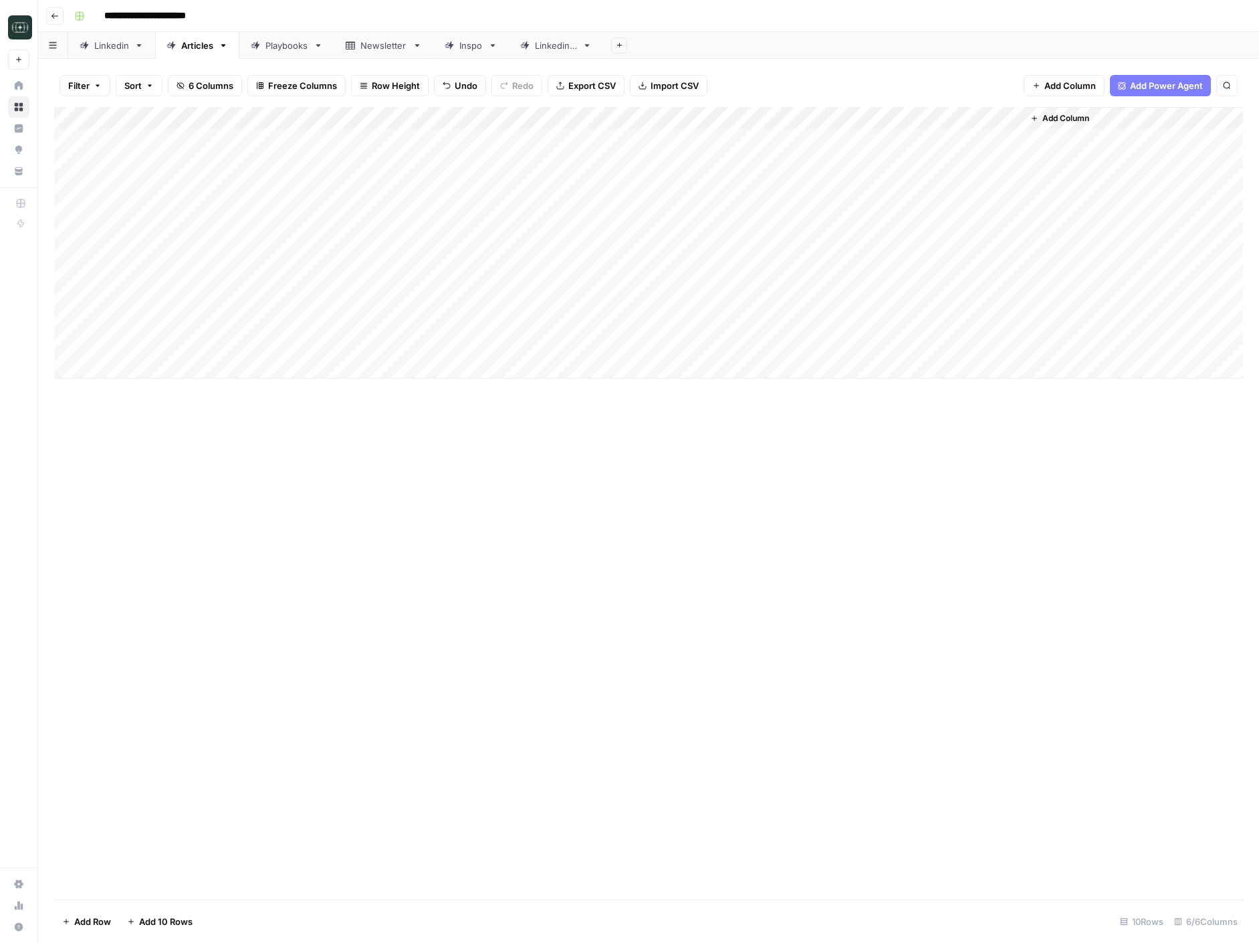
click at [60, 17] on button "Go back" at bounding box center [54, 15] width 17 height 17
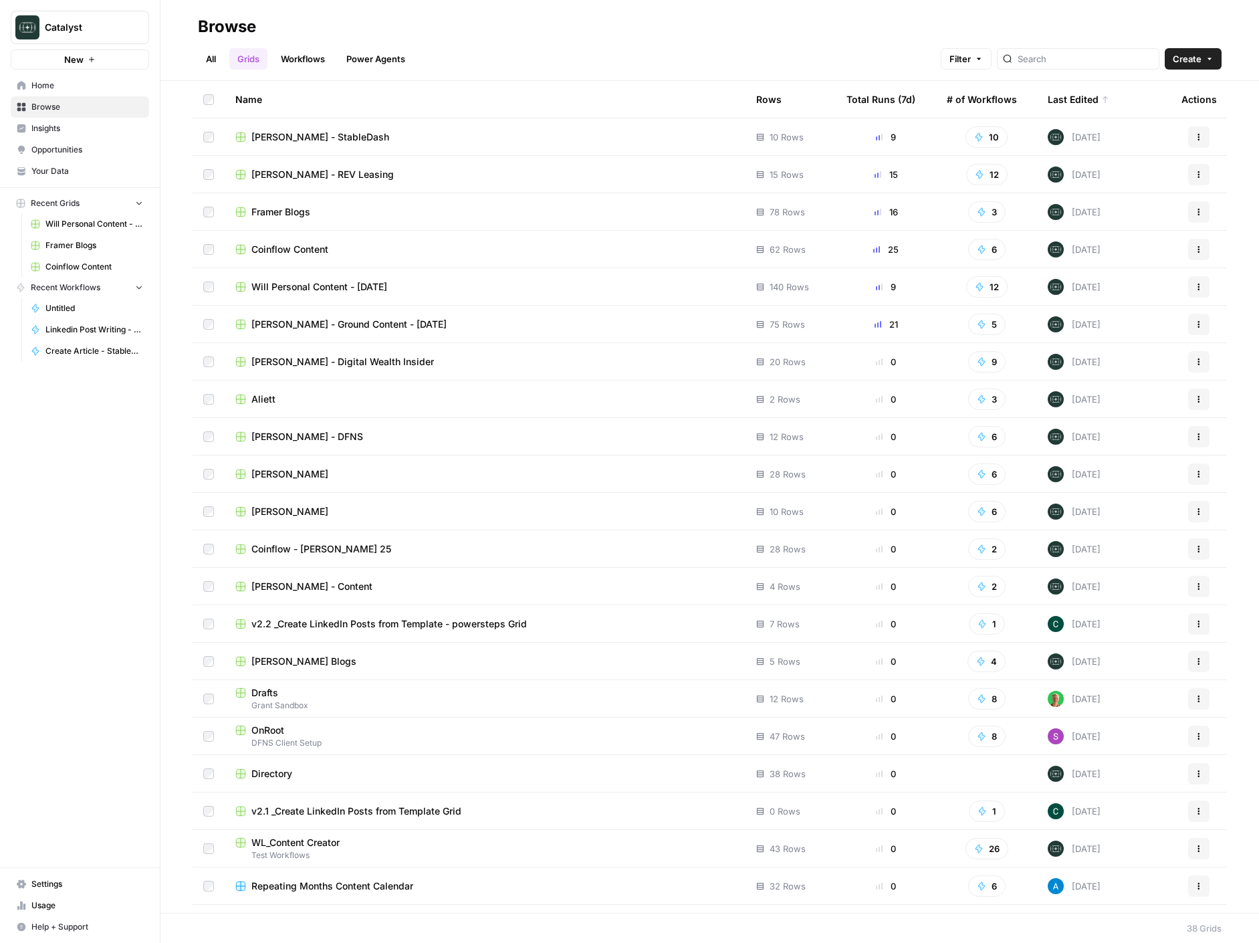
click at [305, 213] on span "Framer Blogs" at bounding box center [280, 211] width 59 height 13
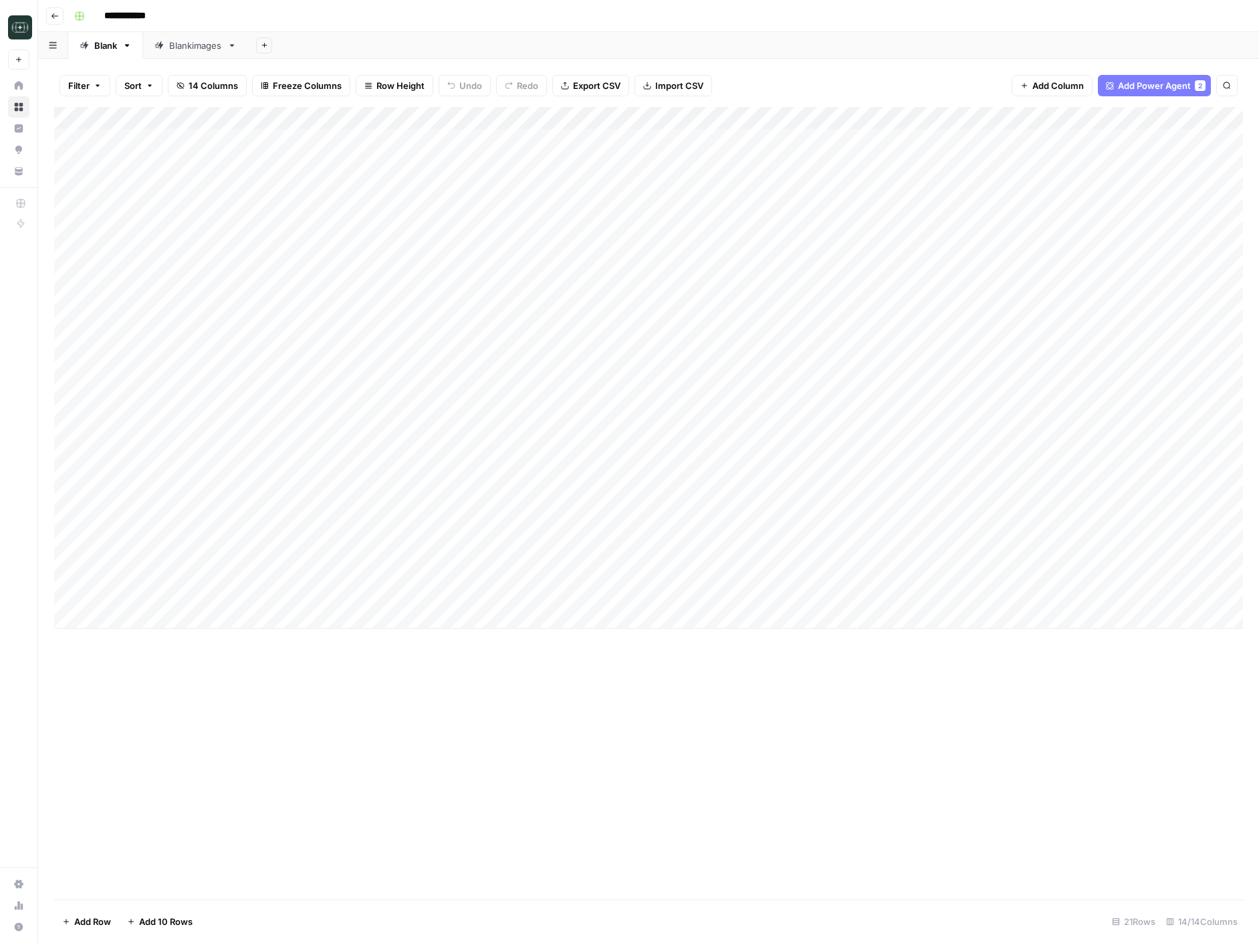
click at [56, 18] on icon "button" at bounding box center [55, 16] width 8 height 8
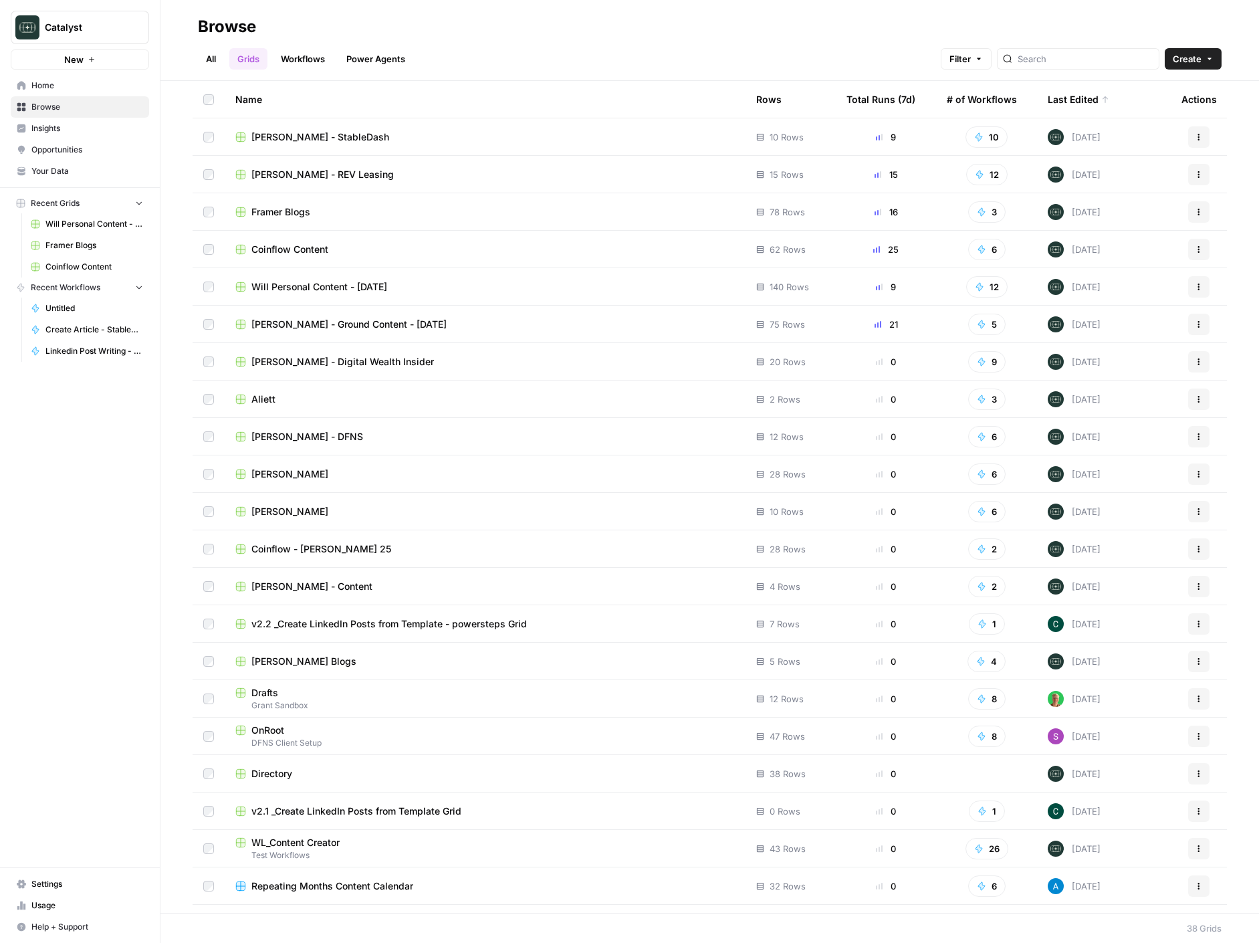
click at [1194, 287] on button "Actions" at bounding box center [1199, 286] width 21 height 21
click at [1114, 317] on span "Duplicate" at bounding box center [1139, 318] width 107 height 13
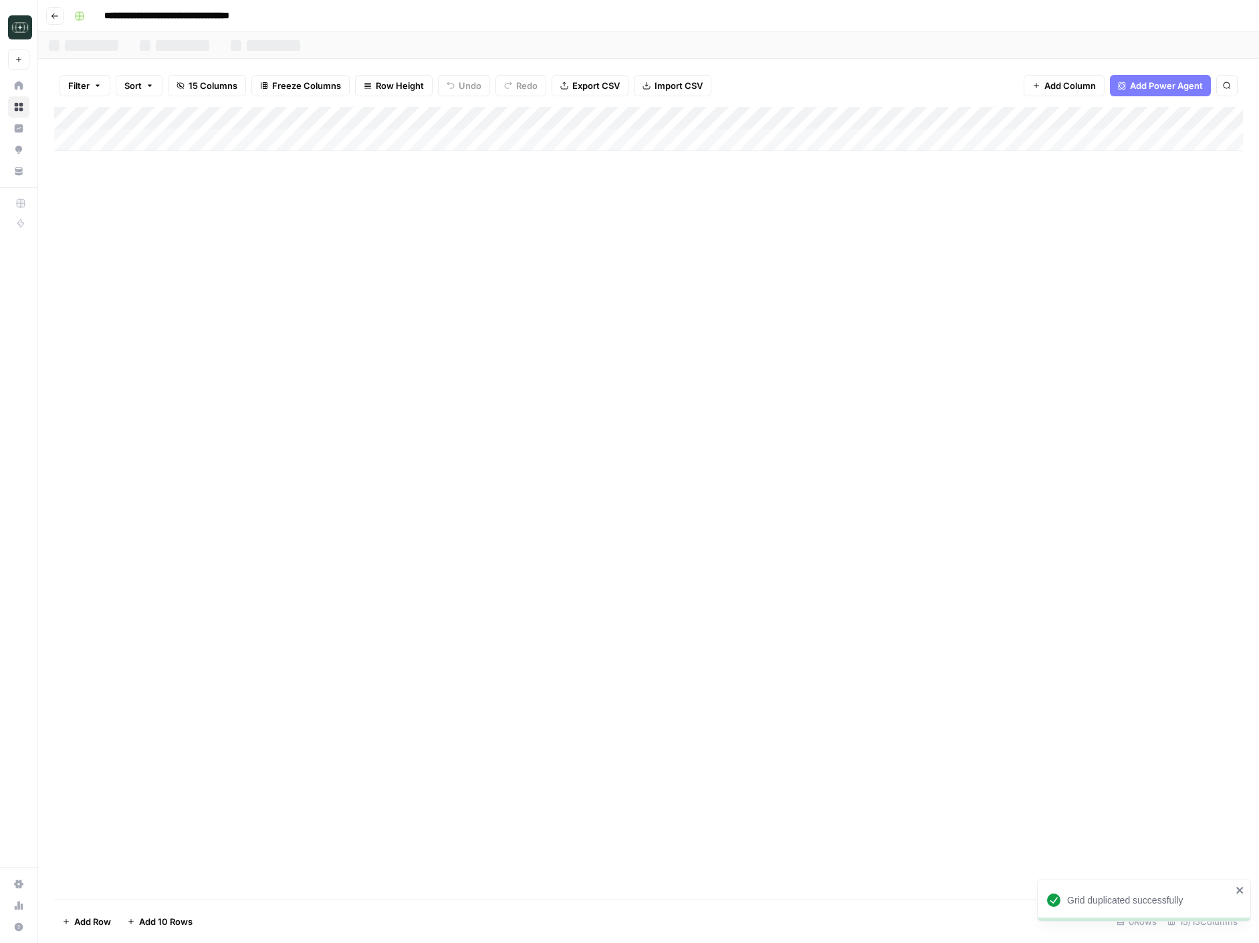
click at [195, 15] on input "**********" at bounding box center [189, 15] width 183 height 21
click at [219, 16] on input "**********" at bounding box center [189, 15] width 183 height 21
type input "**********"
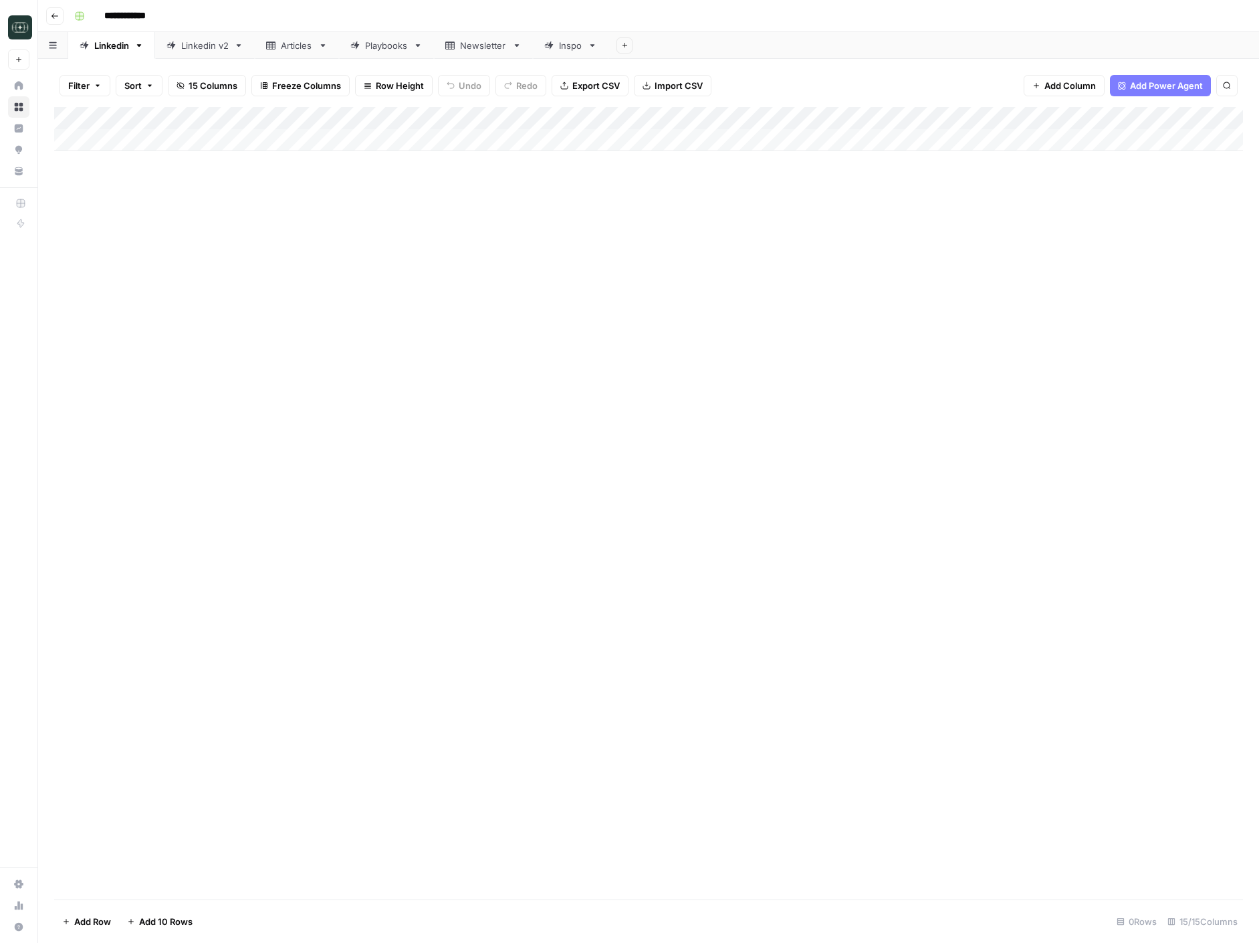
drag, startPoint x: 305, startPoint y: 19, endPoint x: 178, endPoint y: 31, distance: 127.7
click at [303, 19] on div "**********" at bounding box center [657, 15] width 1177 height 21
click at [185, 49] on div "Linkedin v2" at bounding box center [204, 45] width 47 height 13
click at [278, 132] on div "Add Column" at bounding box center [648, 129] width 1189 height 44
type textarea "**********"
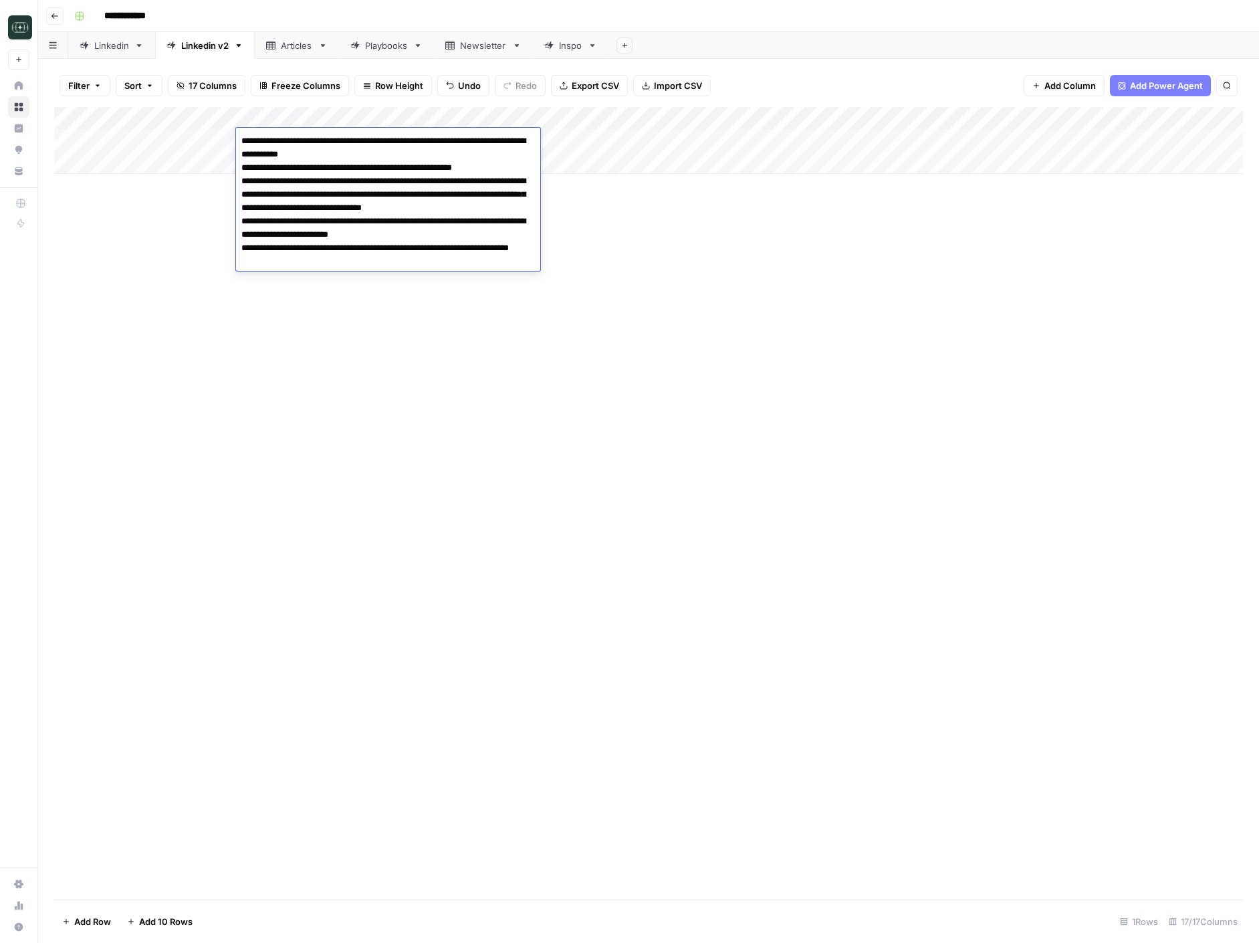
click at [813, 391] on div "Add Column" at bounding box center [648, 503] width 1189 height 793
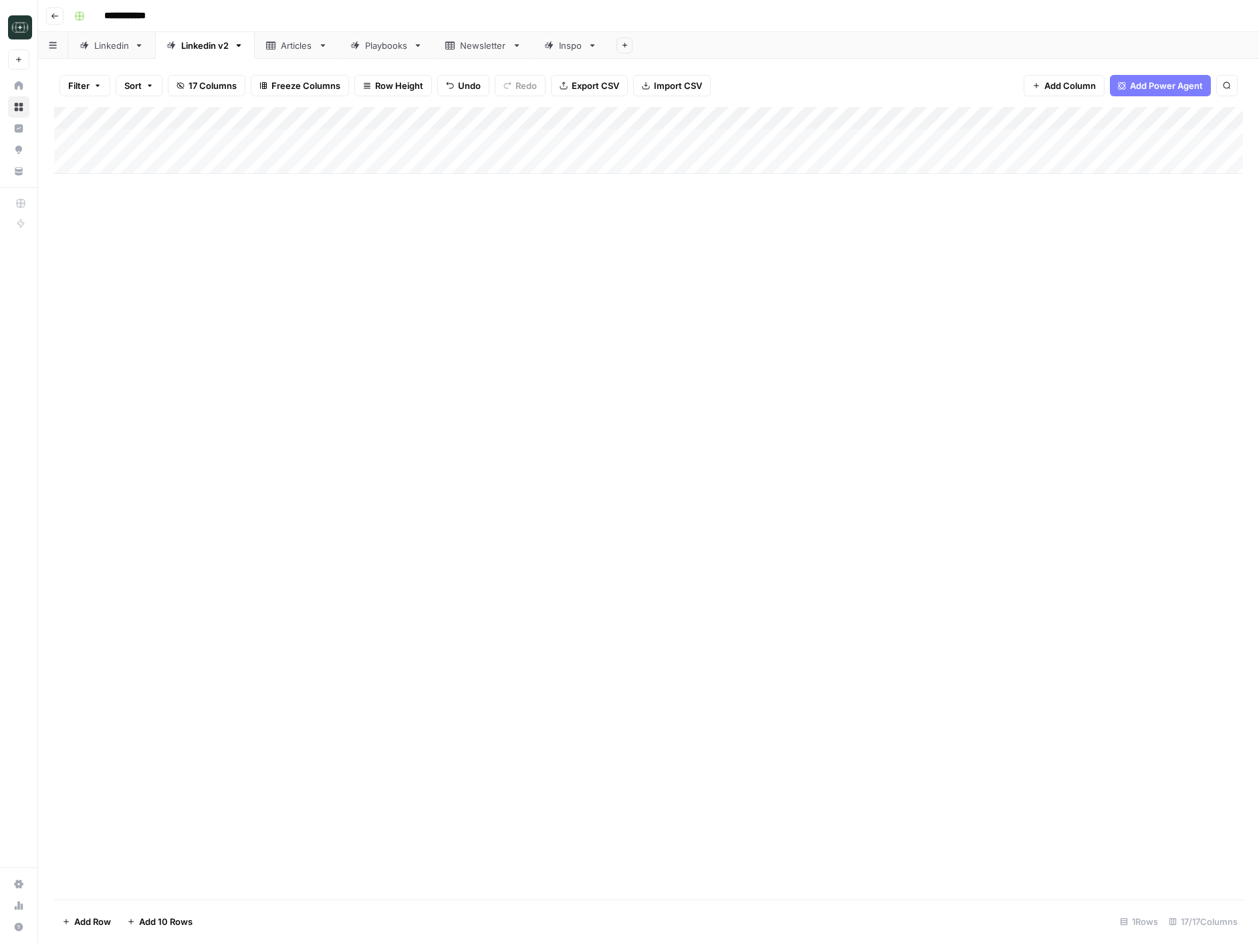
click at [578, 139] on div "Add Column" at bounding box center [648, 140] width 1189 height 67
click at [667, 138] on div "Add Column" at bounding box center [648, 140] width 1189 height 67
click at [720, 211] on button "Medium ( 120-200 words)" at bounding box center [722, 216] width 118 height 16
click at [849, 139] on div "Add Column" at bounding box center [648, 140] width 1189 height 67
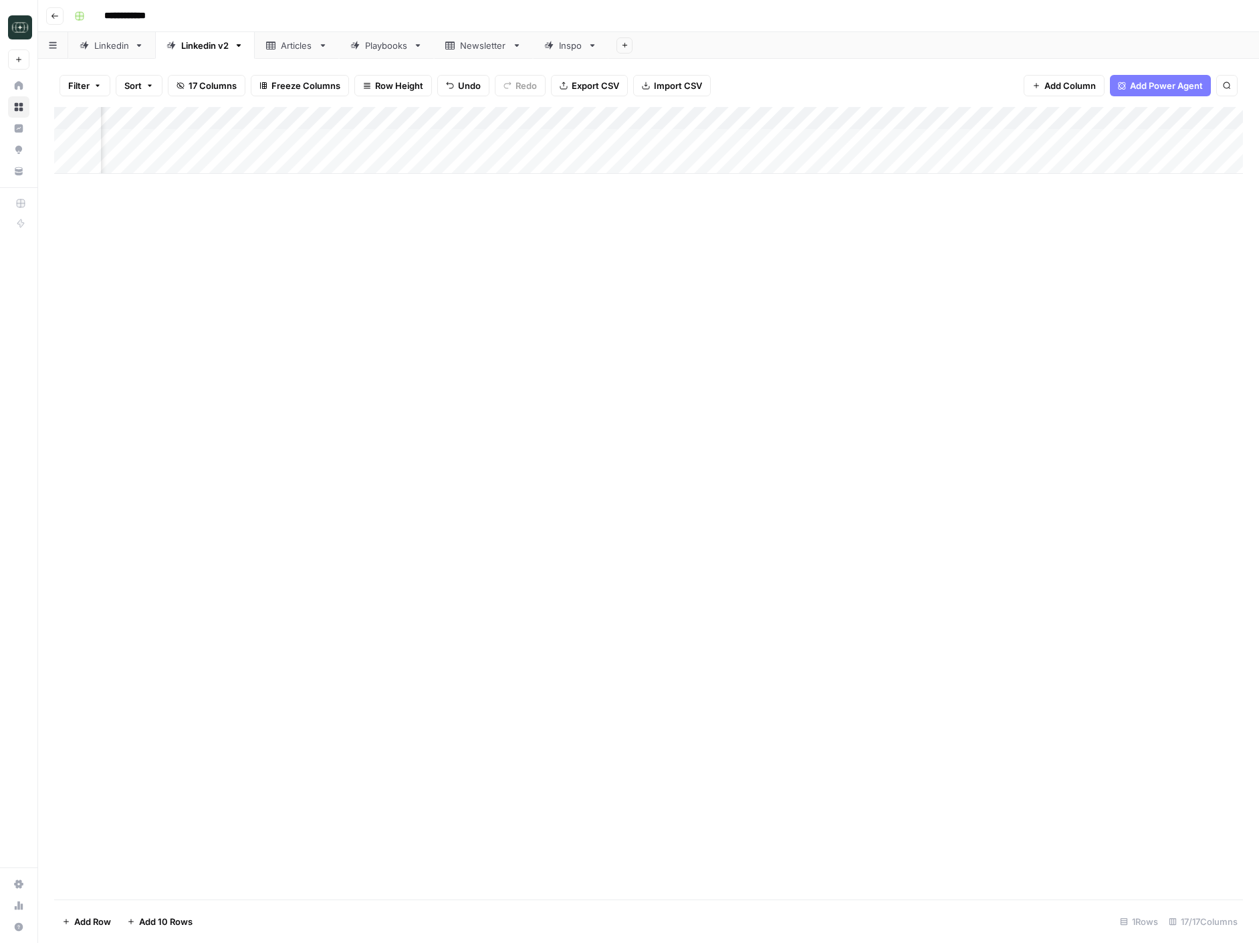
scroll to position [0, 246]
click at [1068, 117] on div "Add Column" at bounding box center [648, 140] width 1189 height 67
click at [1014, 353] on span "Remove Column" at bounding box center [1031, 354] width 117 height 13
click at [562, 139] on button "Delete" at bounding box center [582, 150] width 45 height 24
click at [1064, 120] on div "Add Column" at bounding box center [648, 140] width 1189 height 67
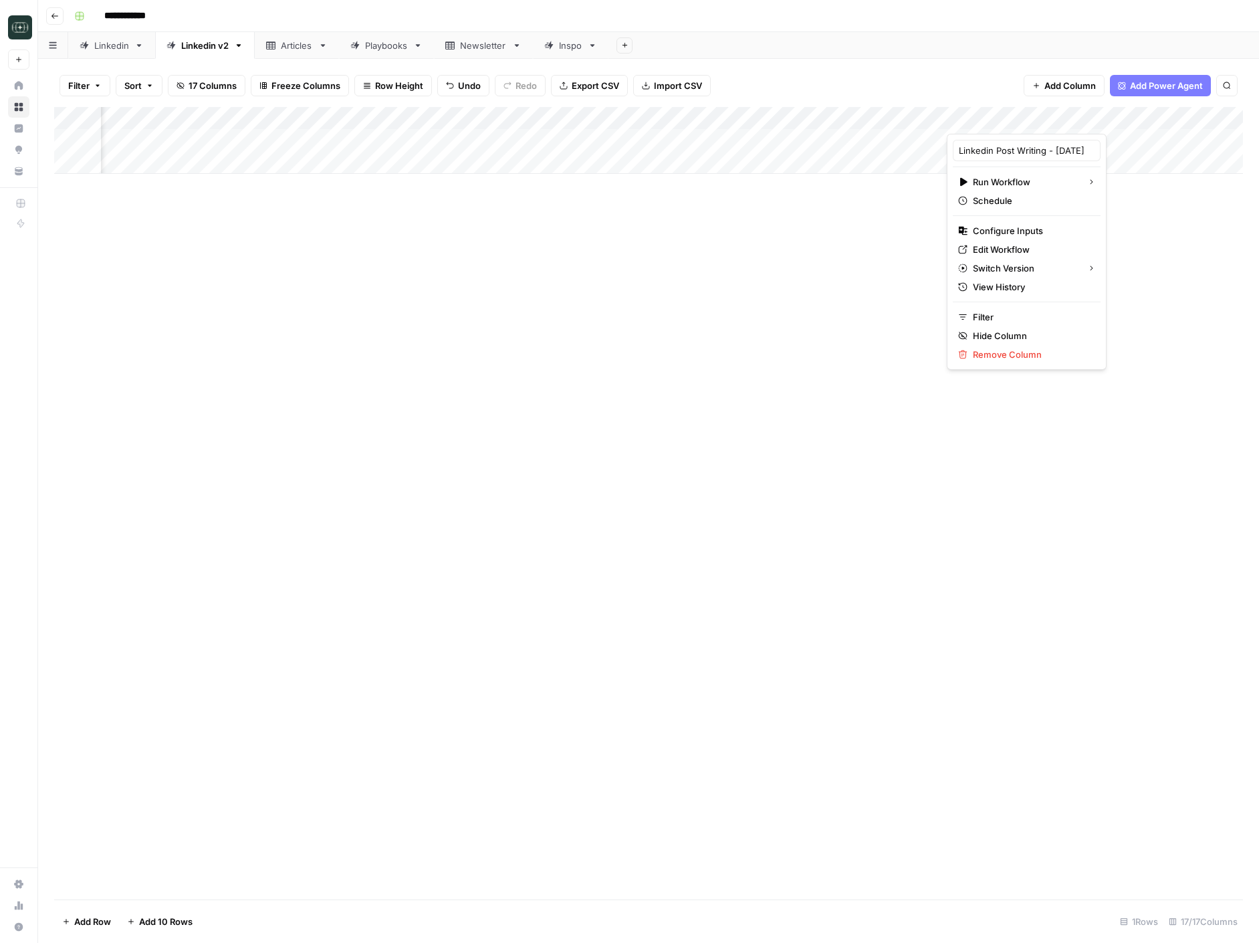
click at [1022, 357] on div "Add Column" at bounding box center [648, 503] width 1189 height 793
click at [1160, 117] on div "Add Column" at bounding box center [648, 140] width 1189 height 67
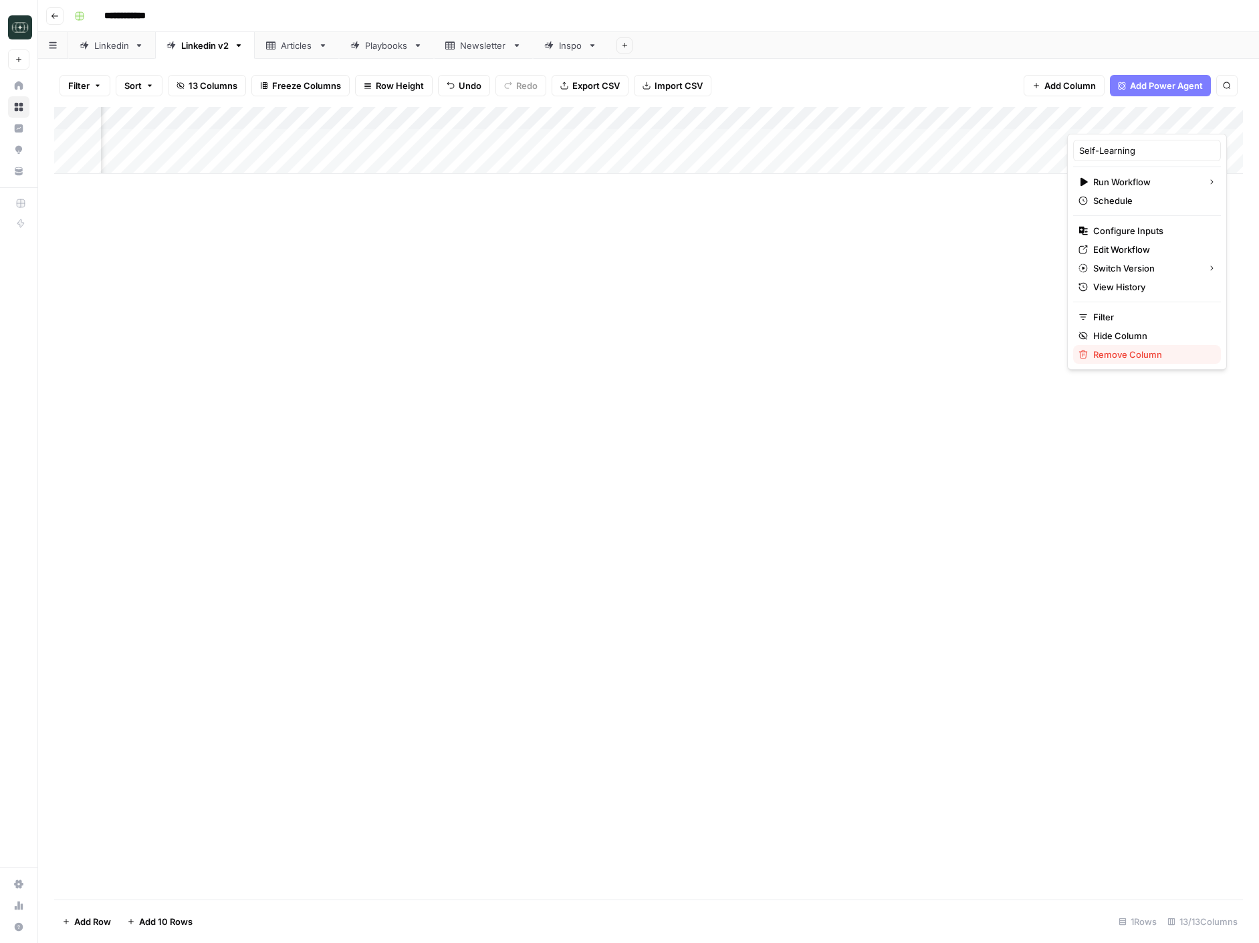
click at [1133, 350] on span "Remove Column" at bounding box center [1152, 354] width 117 height 13
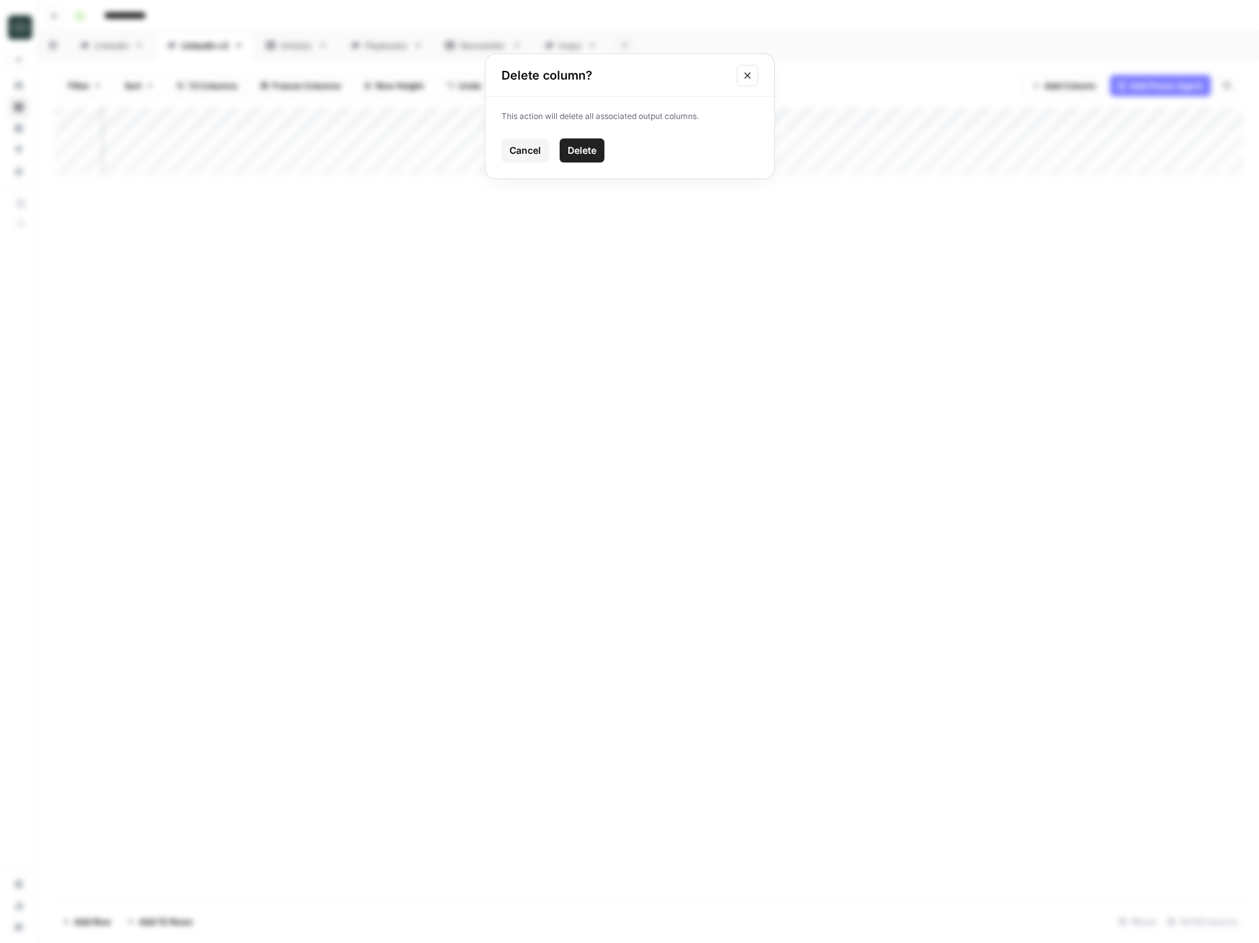
click at [741, 75] on button "Close modal" at bounding box center [747, 75] width 21 height 21
click at [954, 119] on div "Add Column" at bounding box center [648, 140] width 1189 height 67
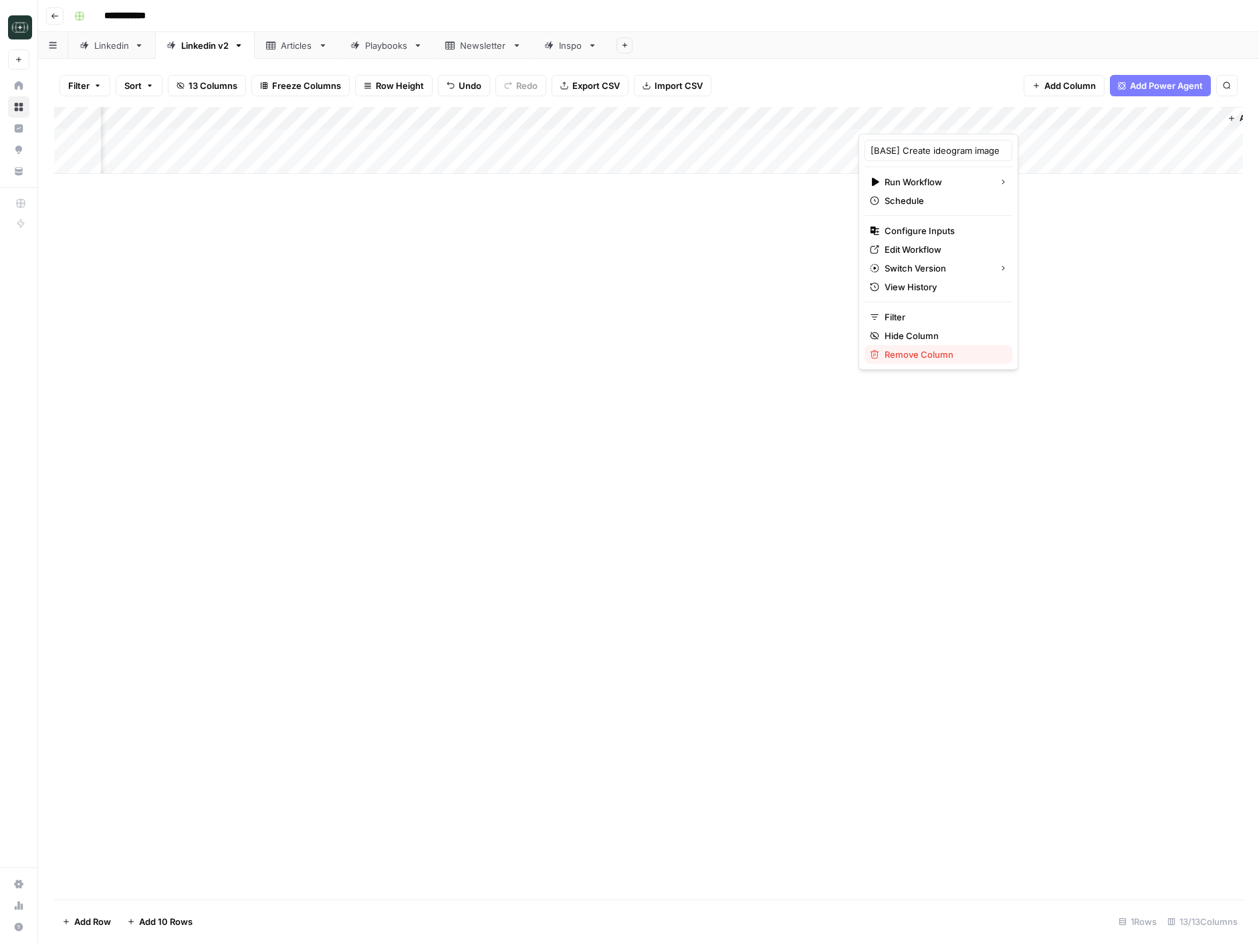
click at [939, 353] on span "Remove Column" at bounding box center [943, 354] width 117 height 13
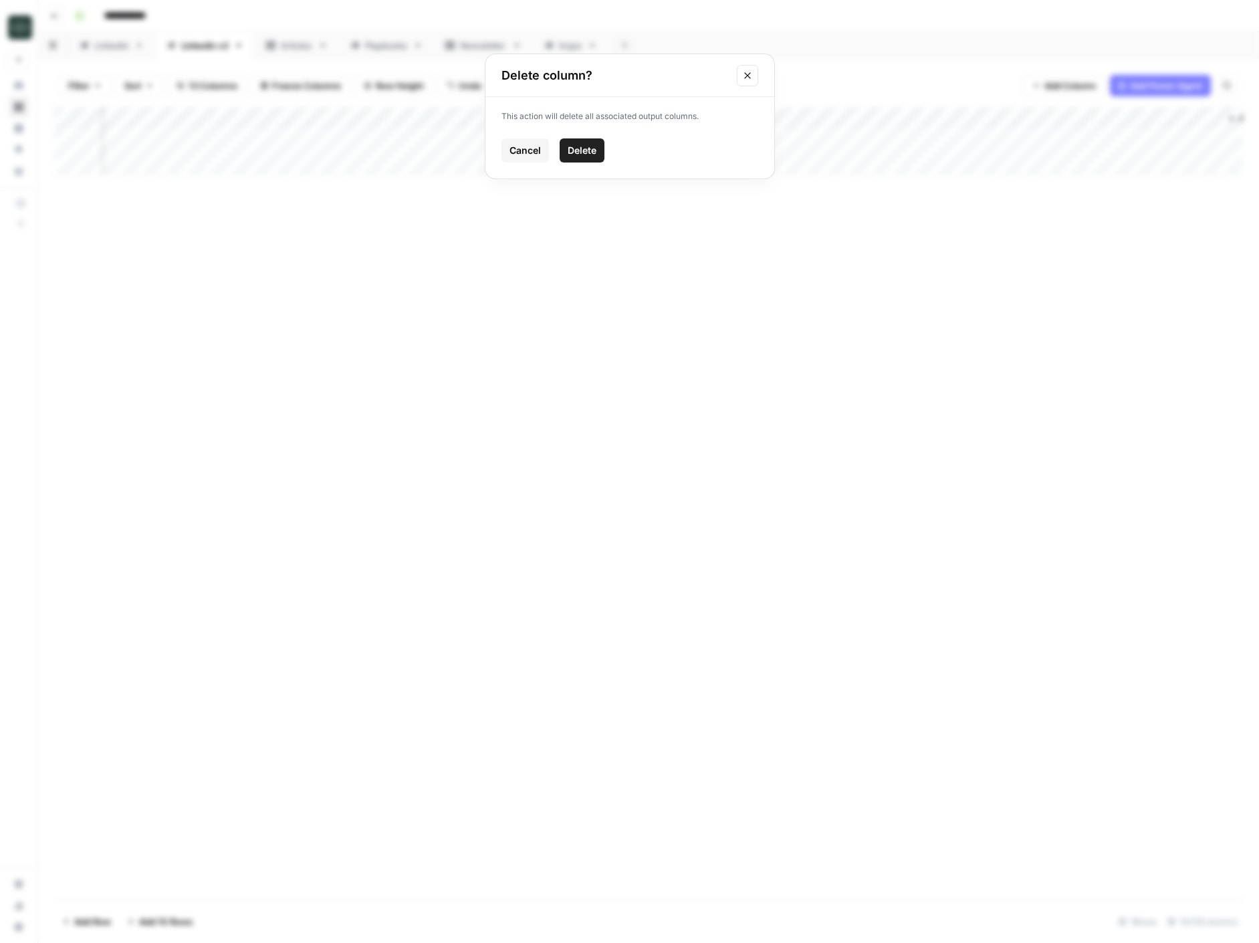
click at [591, 150] on span "Delete" at bounding box center [582, 150] width 29 height 13
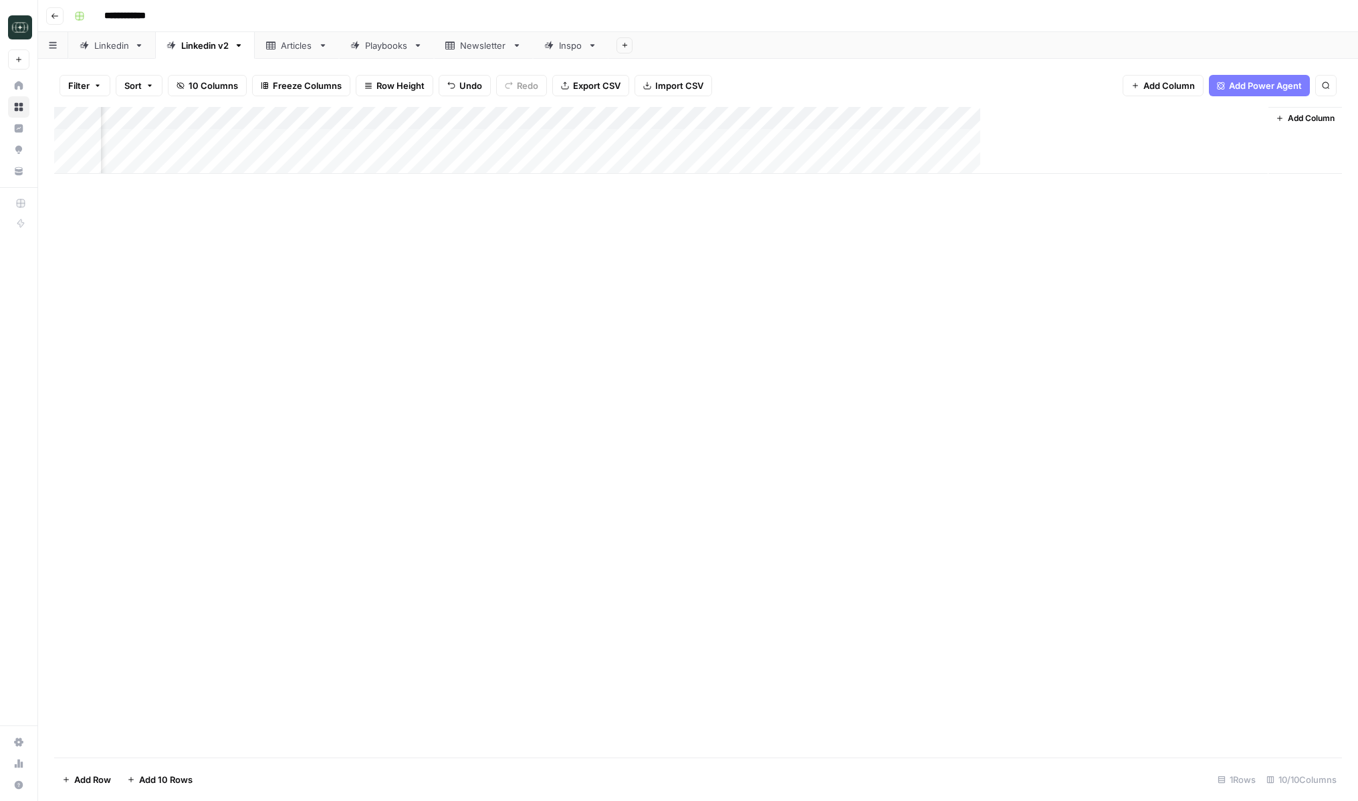
scroll to position [0, 287]
click at [231, 166] on div "Add Column" at bounding box center [698, 140] width 1288 height 67
type textarea "**********"
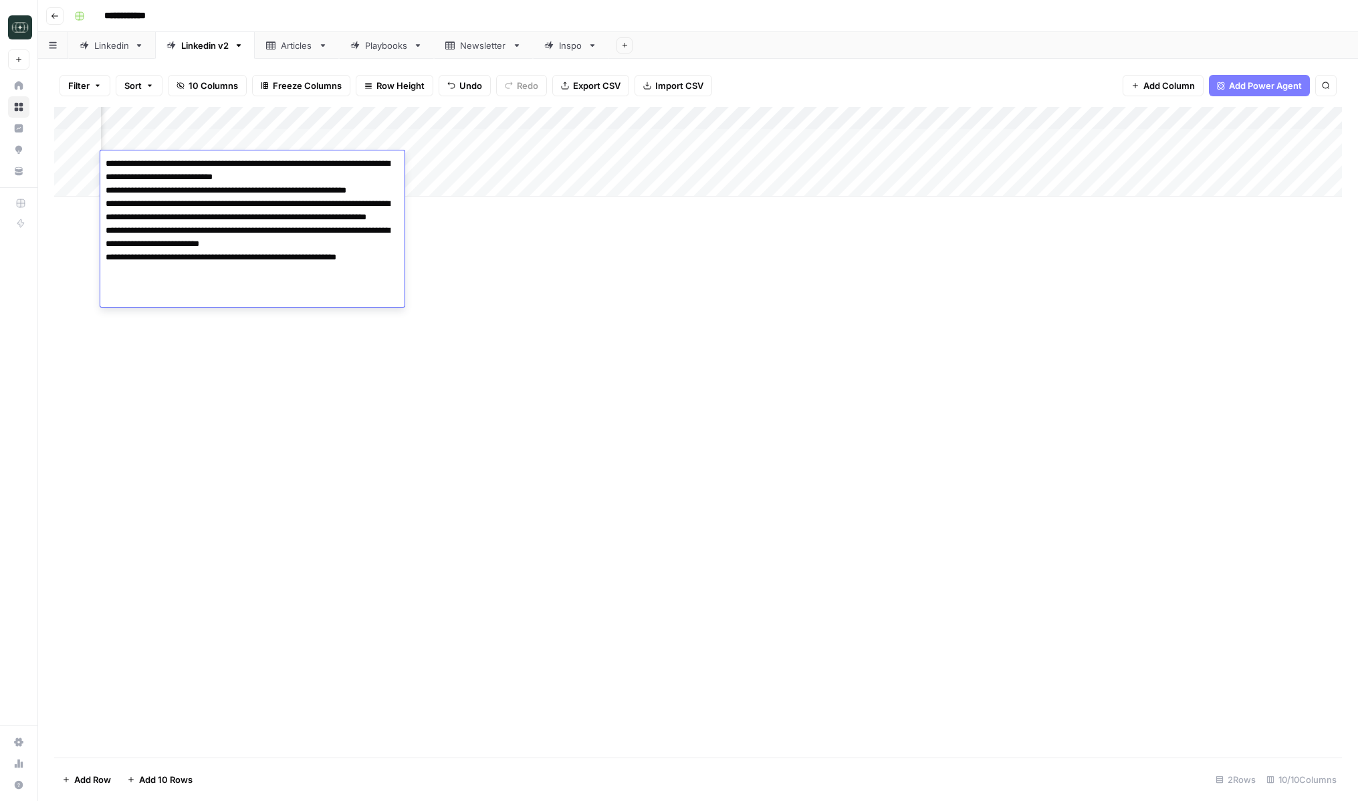
click at [571, 289] on div "Add Column" at bounding box center [698, 432] width 1288 height 651
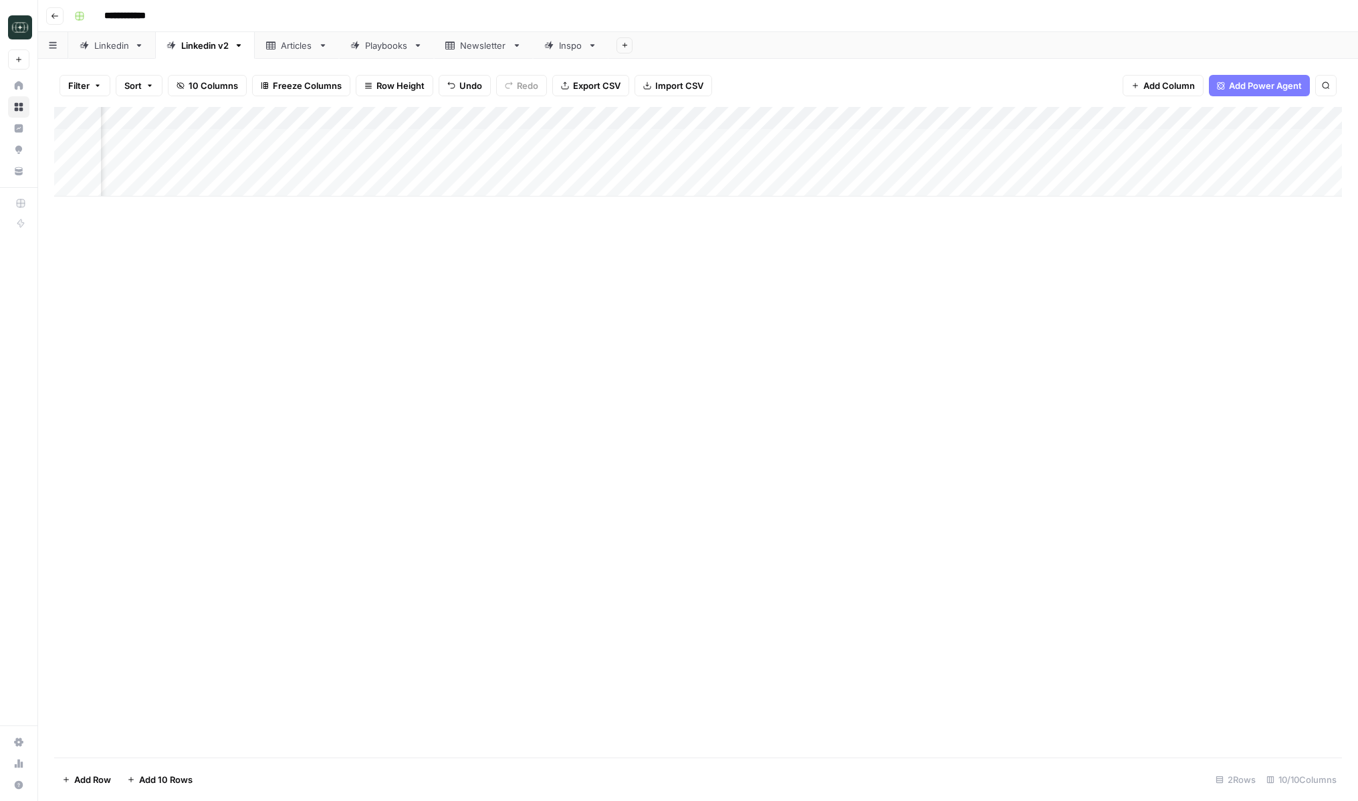
click at [548, 167] on div "Add Column" at bounding box center [698, 152] width 1288 height 90
click at [560, 243] on button "Medium ( 120-200 words)" at bounding box center [587, 239] width 118 height 16
click at [700, 161] on div "Add Column" at bounding box center [698, 152] width 1288 height 90
click at [308, 185] on div "Add Column" at bounding box center [698, 152] width 1288 height 90
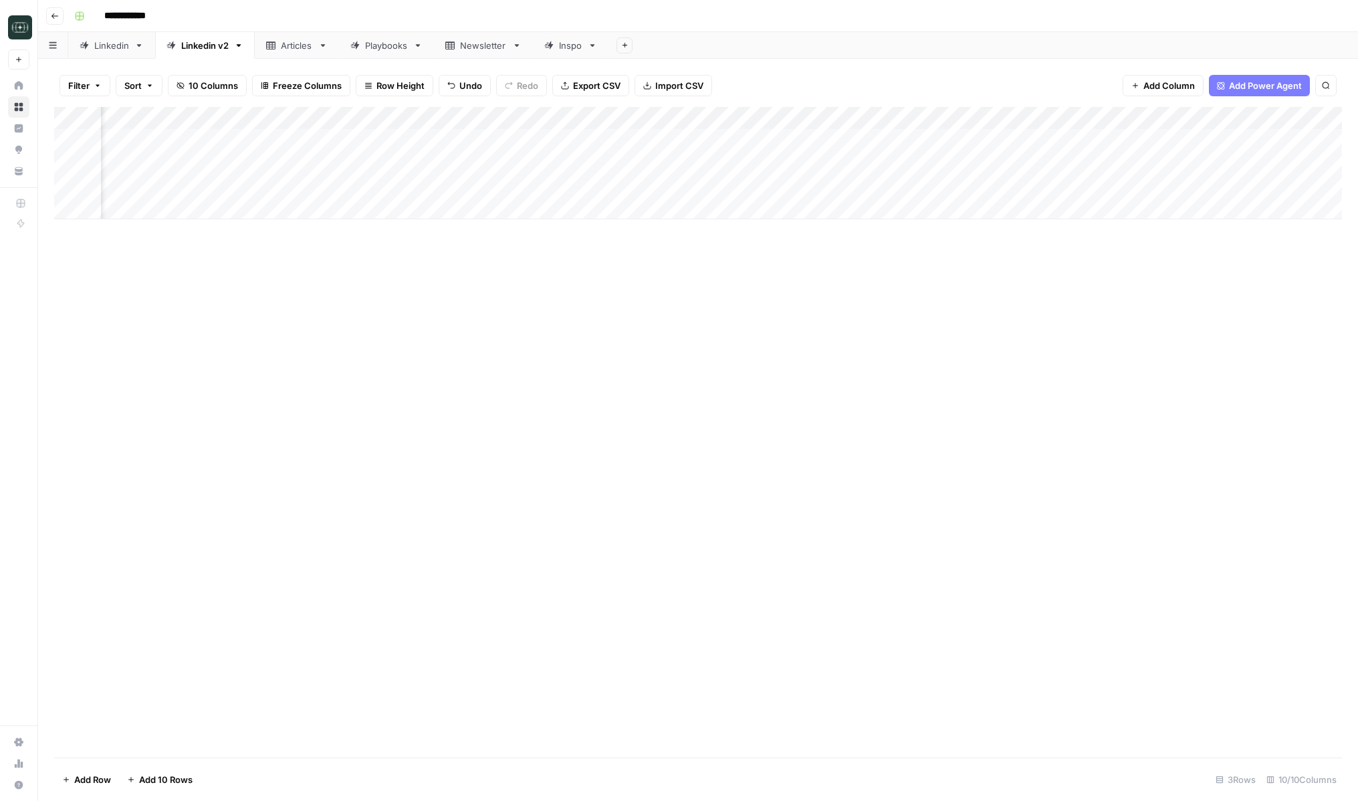
click at [530, 185] on div "Add Column" at bounding box center [698, 163] width 1288 height 112
click at [573, 264] on button "Medium ( 120-200 words)" at bounding box center [587, 261] width 118 height 16
click at [719, 184] on div "Add Column" at bounding box center [698, 163] width 1288 height 112
click at [922, 142] on div "Add Column" at bounding box center [698, 163] width 1288 height 112
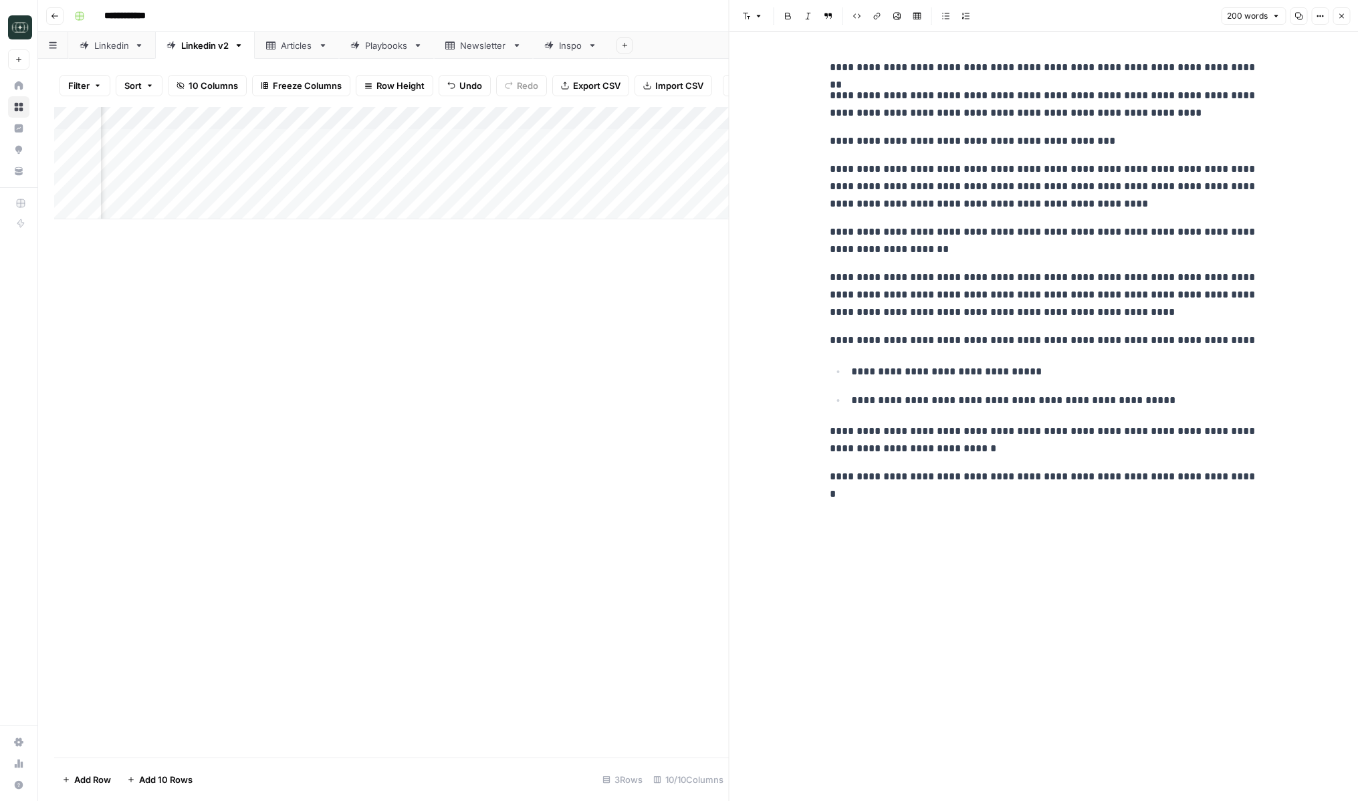
click at [1221, 15] on button "Close" at bounding box center [1341, 15] width 17 height 17
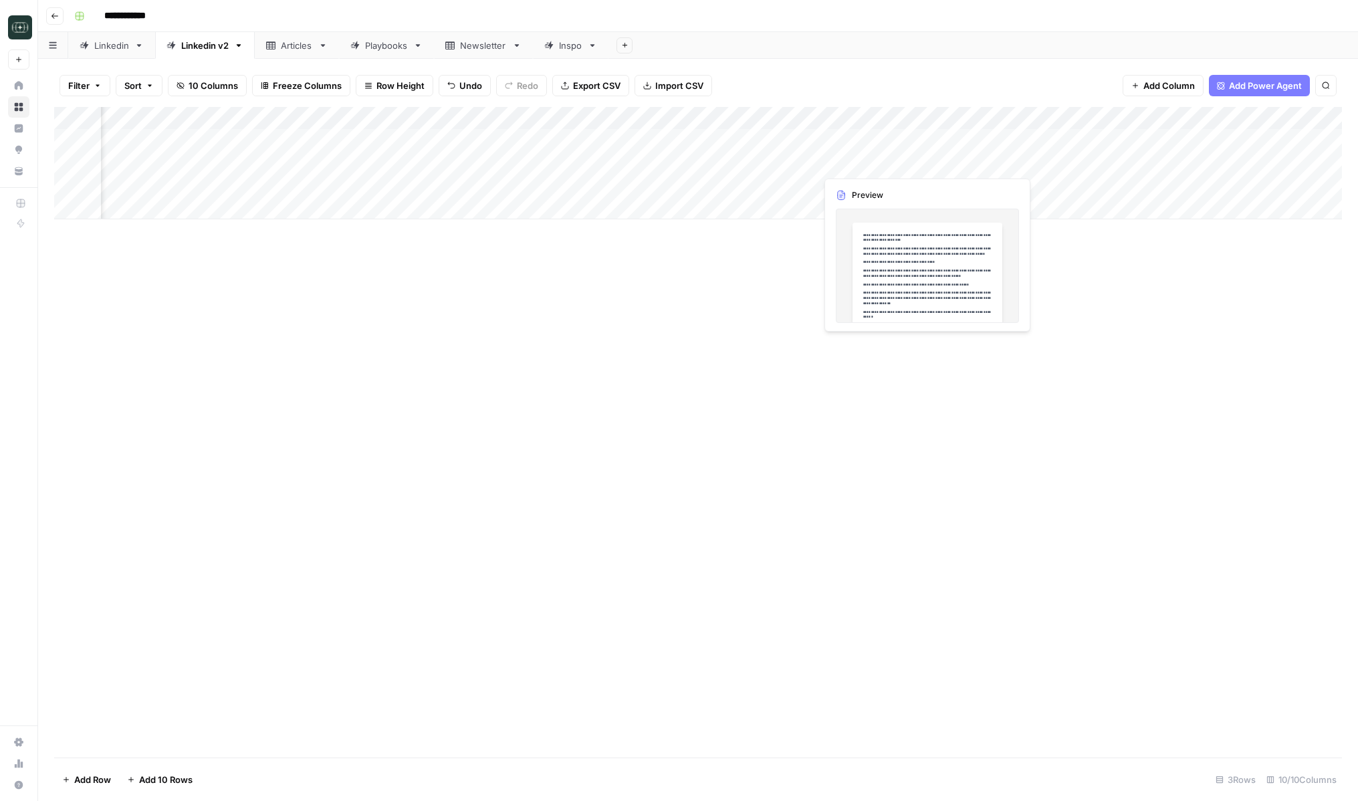
click at [925, 164] on div "Add Column" at bounding box center [698, 163] width 1288 height 112
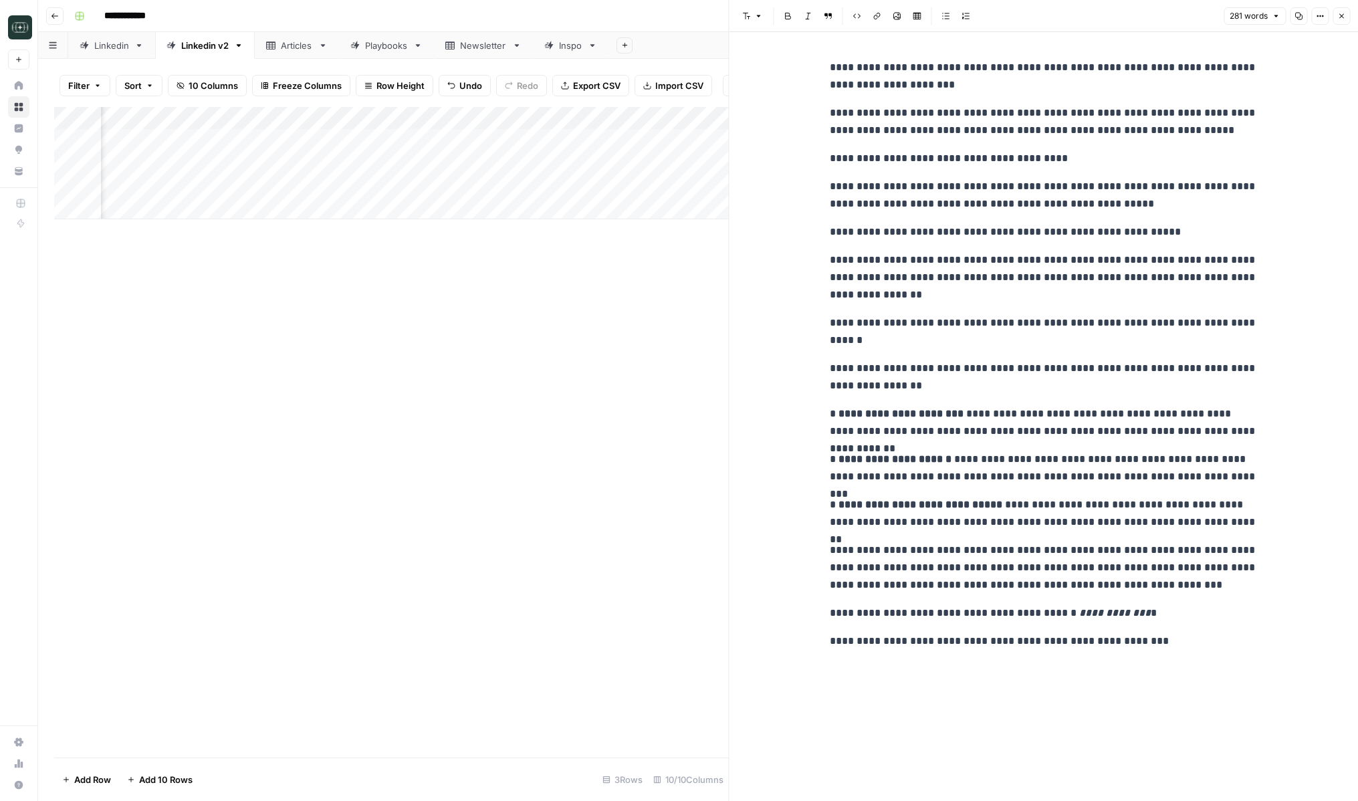
click at [1221, 20] on button "Close" at bounding box center [1341, 15] width 17 height 17
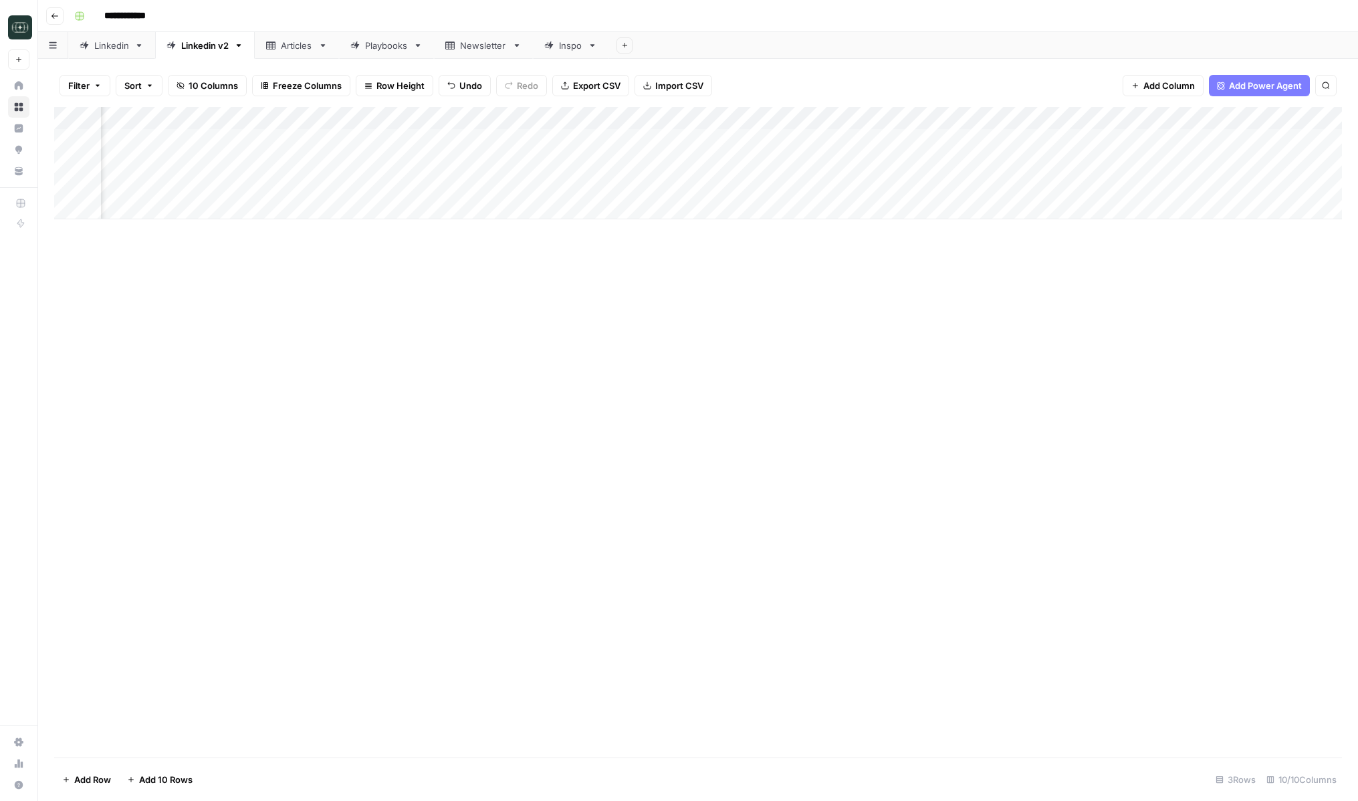
click at [52, 19] on icon "button" at bounding box center [55, 16] width 8 height 8
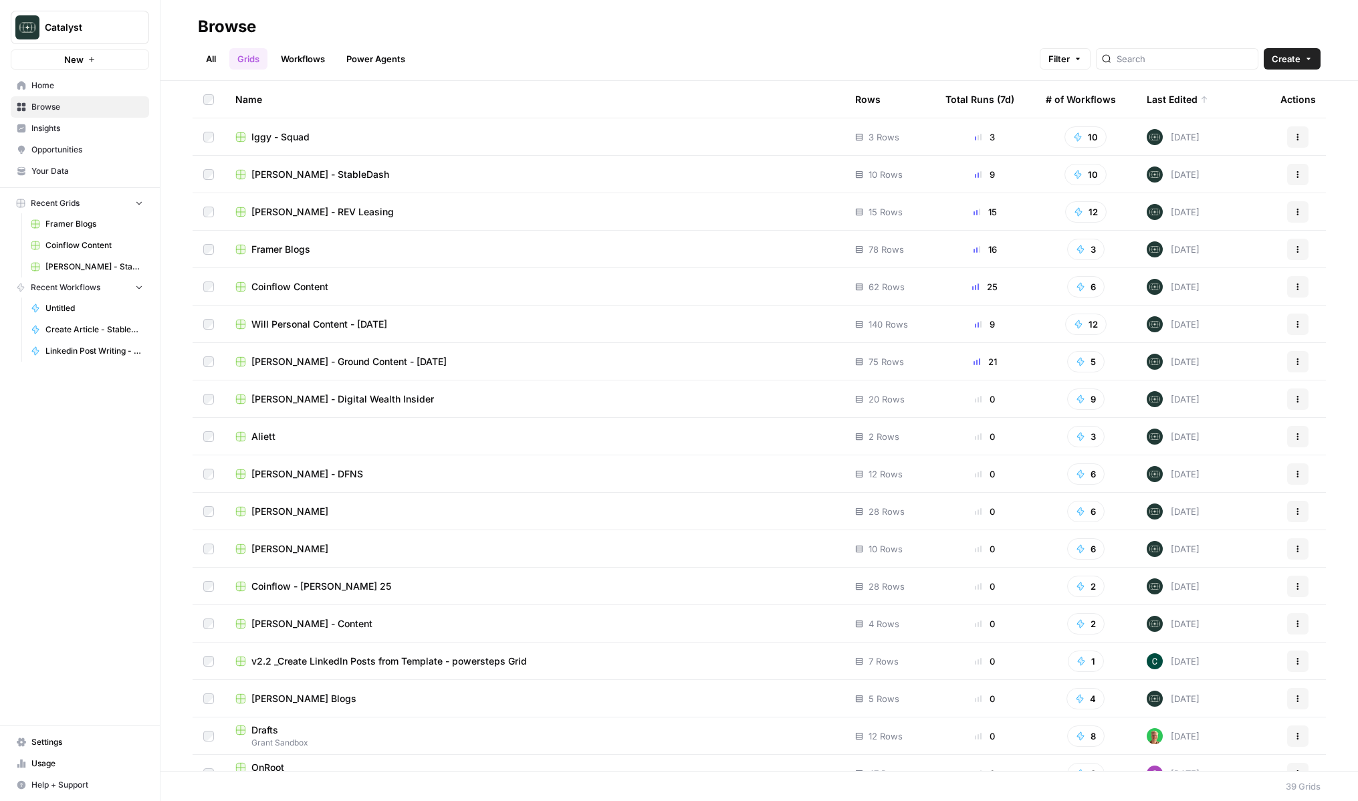
click at [287, 288] on span "Coinflow Content" at bounding box center [289, 286] width 77 height 13
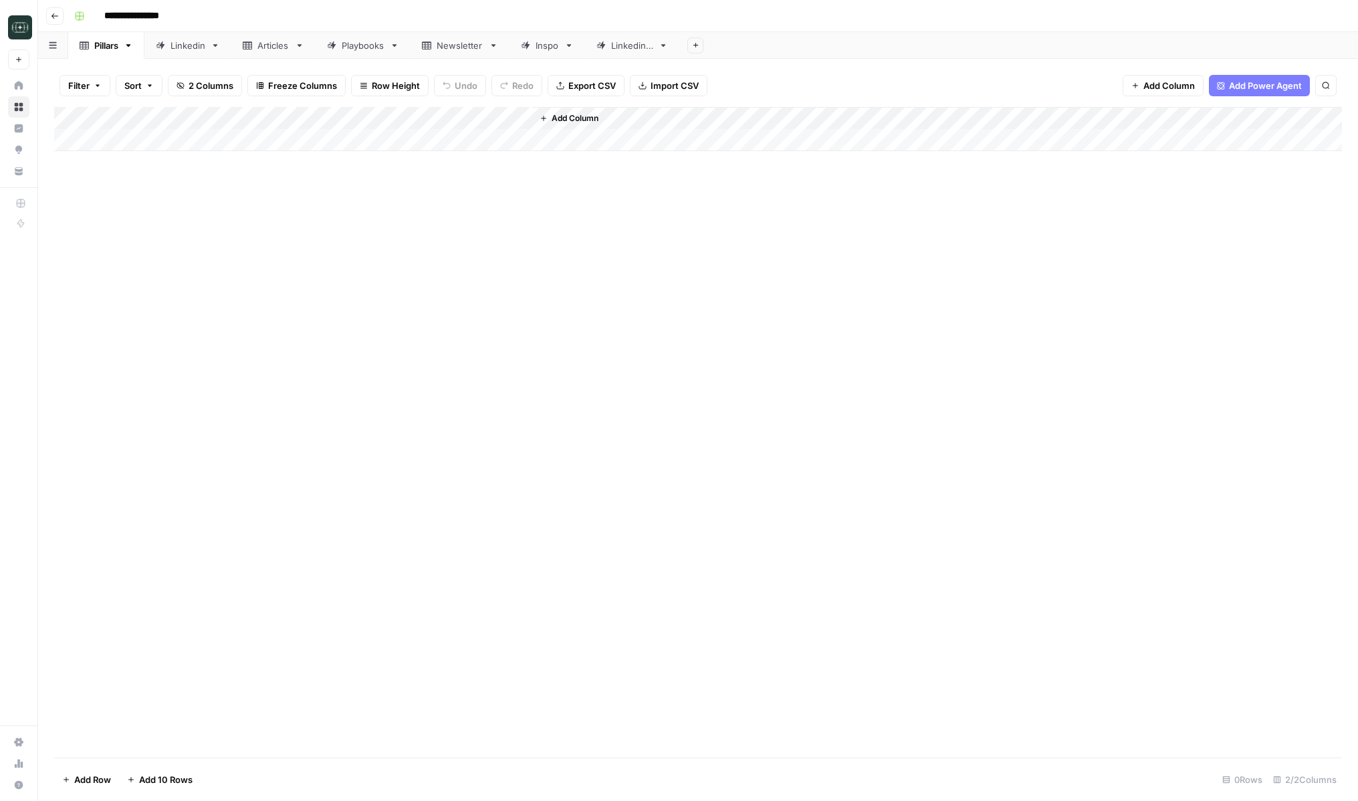
click at [193, 56] on link "Linkedin" at bounding box center [187, 45] width 87 height 27
click at [644, 60] on div "Filter Sort 1 Column Freeze Columns Row Height Undo Redo Export CSV Import CSV …" at bounding box center [698, 430] width 1320 height 742
click at [632, 47] on div "Linkedin 2" at bounding box center [632, 45] width 42 height 13
click at [403, 593] on div "Add Column" at bounding box center [698, 368] width 1288 height 522
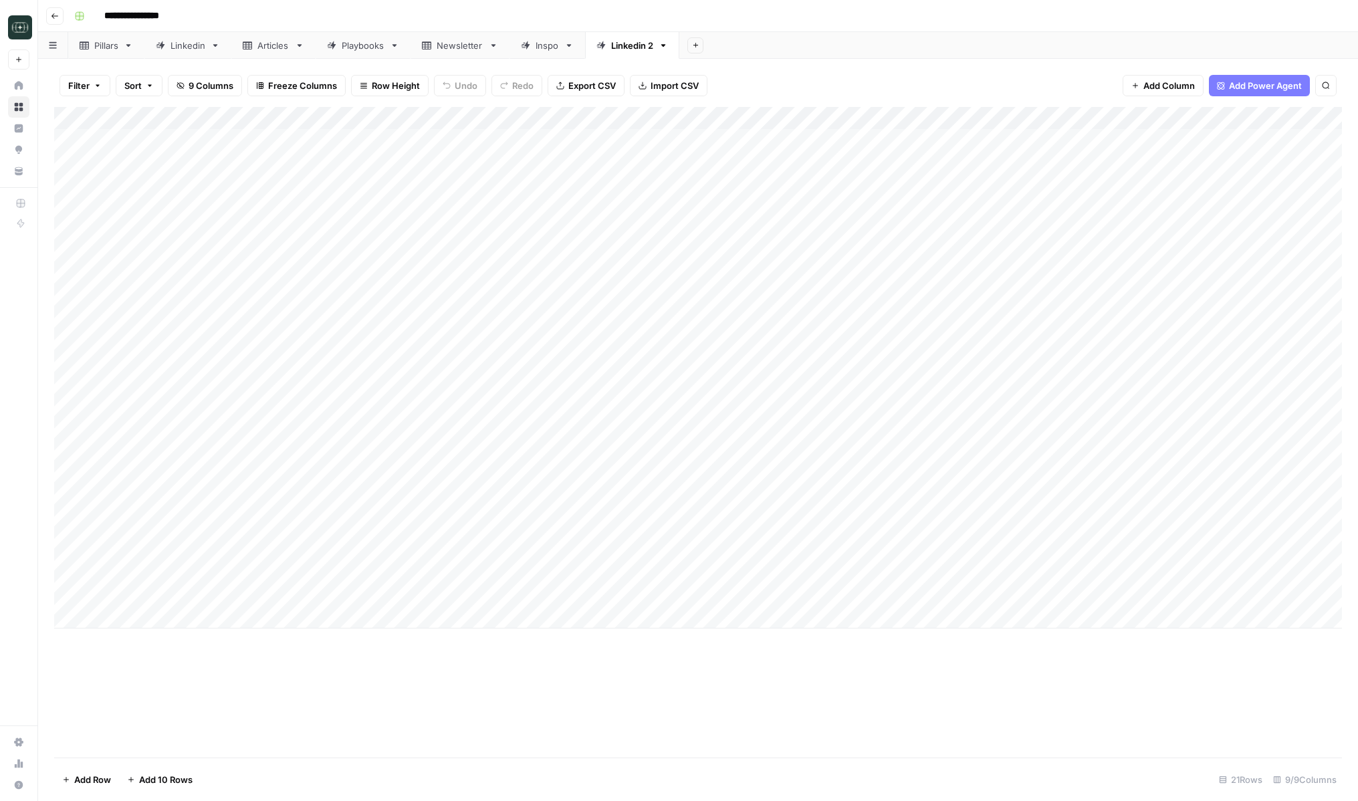
click at [671, 711] on div "Add Column" at bounding box center [698, 432] width 1288 height 651
click at [470, 609] on div "Add Column" at bounding box center [698, 368] width 1288 height 522
type textarea "**********"
click at [690, 701] on div "Add Column" at bounding box center [698, 432] width 1288 height 651
click at [780, 607] on div "Add Column" at bounding box center [698, 379] width 1288 height 544
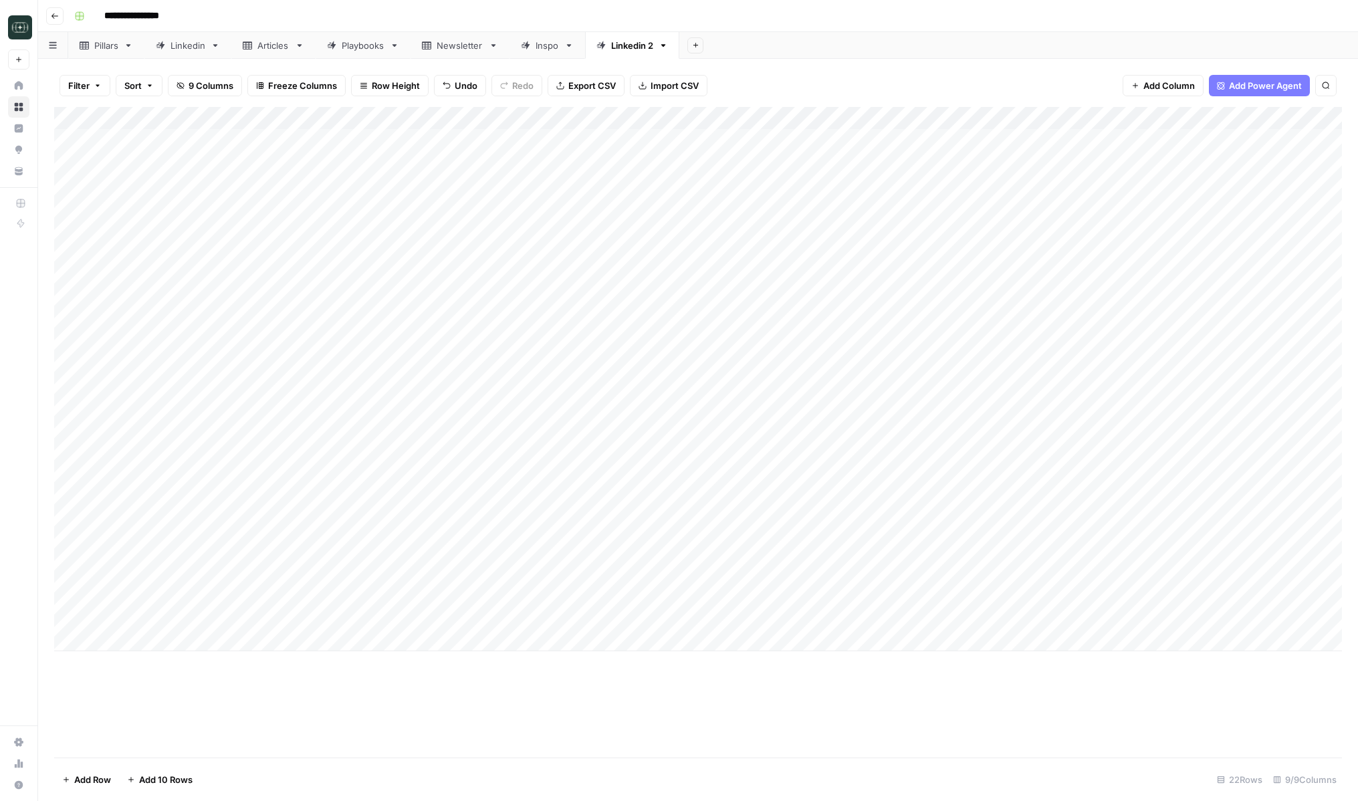
click at [771, 613] on div "Add Column" at bounding box center [698, 379] width 1288 height 544
click at [756, 689] on button "Medium ( 120-200 words)" at bounding box center [796, 694] width 118 height 16
click at [912, 612] on div "Add Column" at bounding box center [698, 379] width 1288 height 544
click at [1131, 618] on div "Add Column" at bounding box center [698, 379] width 1288 height 544
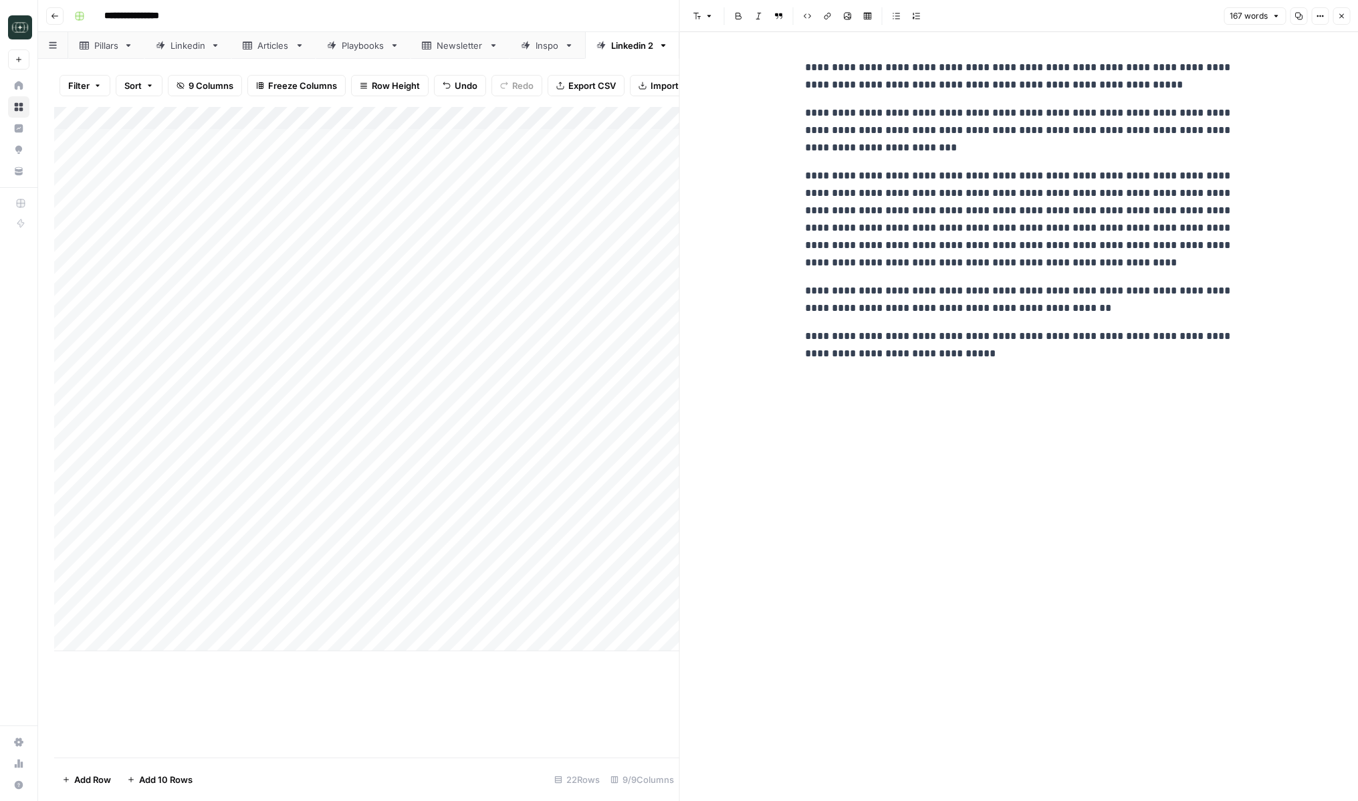
click at [1221, 16] on button "Close" at bounding box center [1341, 15] width 17 height 17
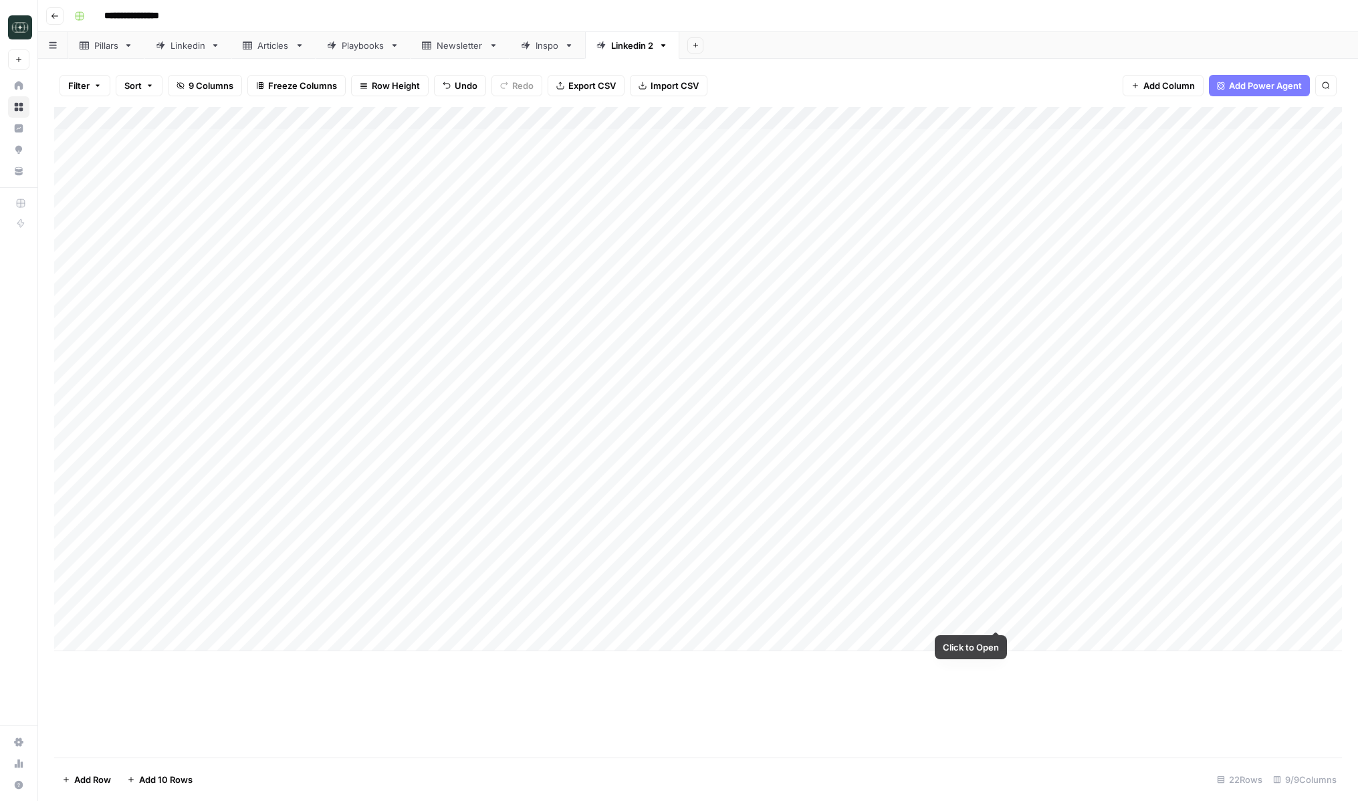
click at [998, 619] on div "Add Column" at bounding box center [698, 379] width 1288 height 544
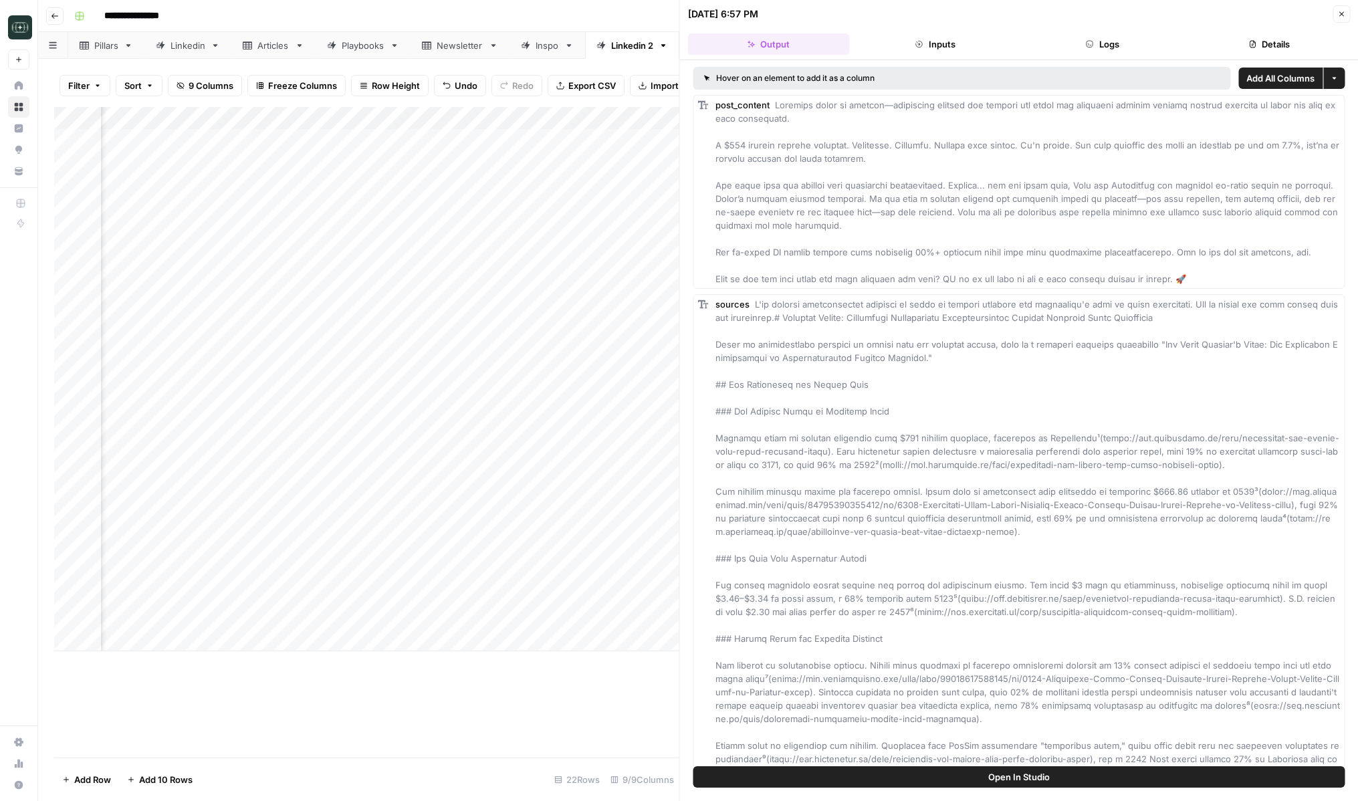
scroll to position [0, 347]
click at [1067, 54] on header "09/11/25 at 6:57 PM Close Output Inputs Logs Details" at bounding box center [1019, 30] width 679 height 60
click at [1094, 44] on button "Logs" at bounding box center [1103, 43] width 162 height 21
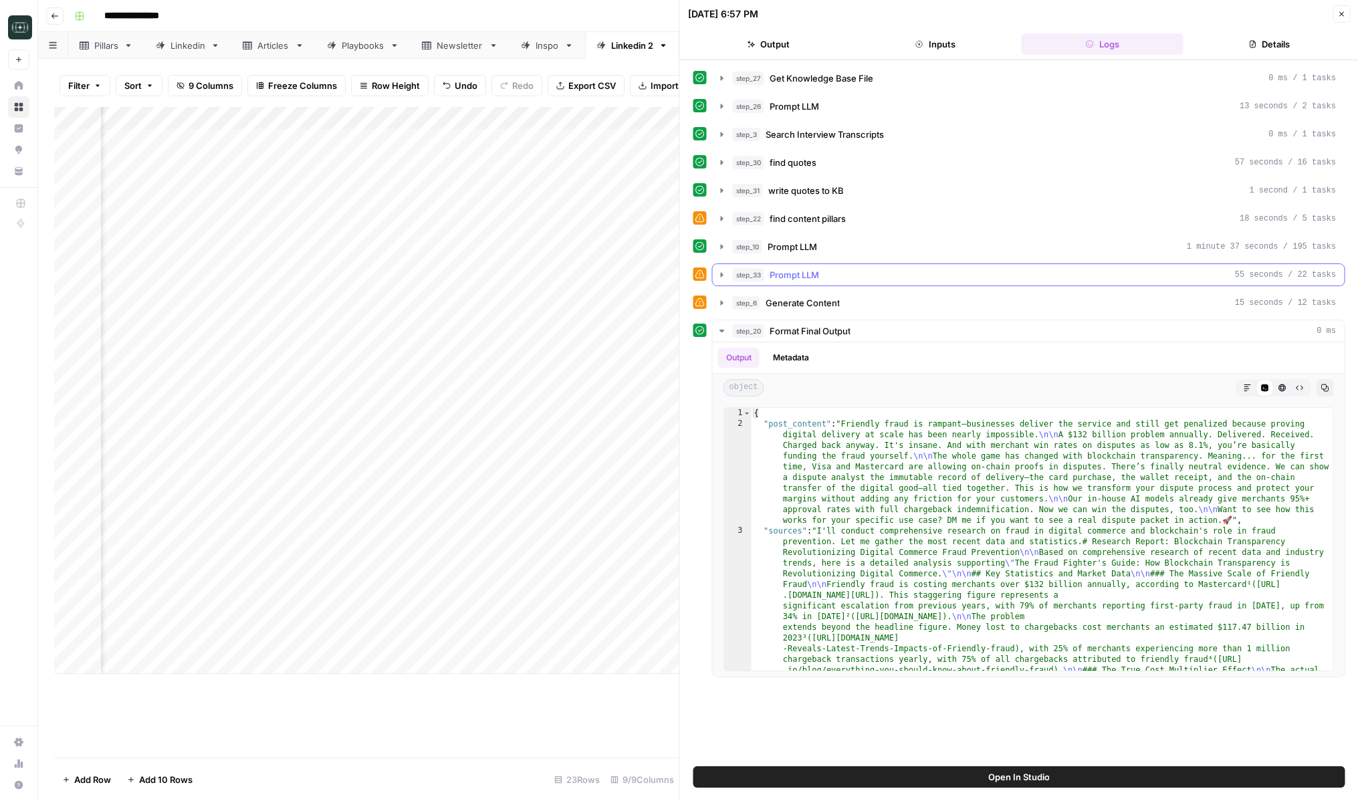
click at [719, 278] on icon "button" at bounding box center [722, 275] width 11 height 11
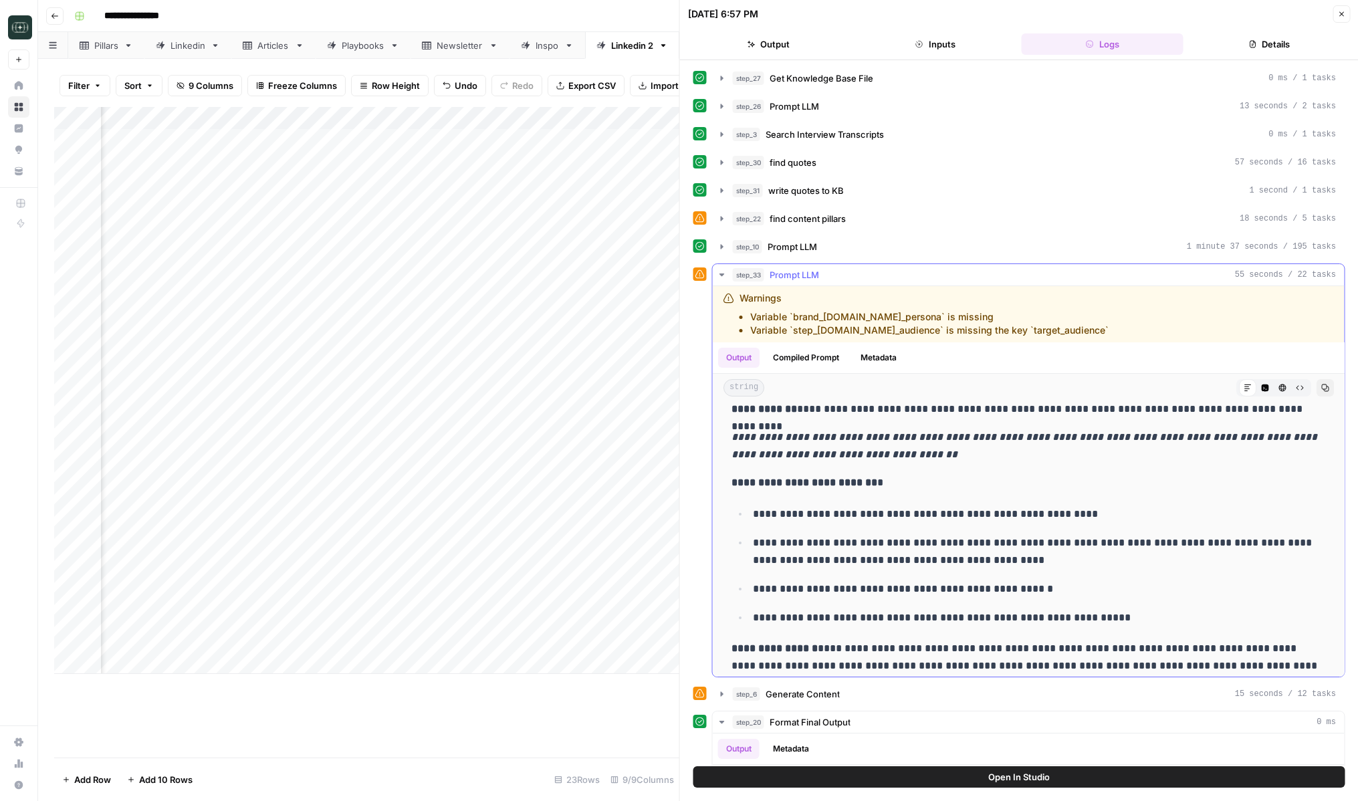
scroll to position [184, 0]
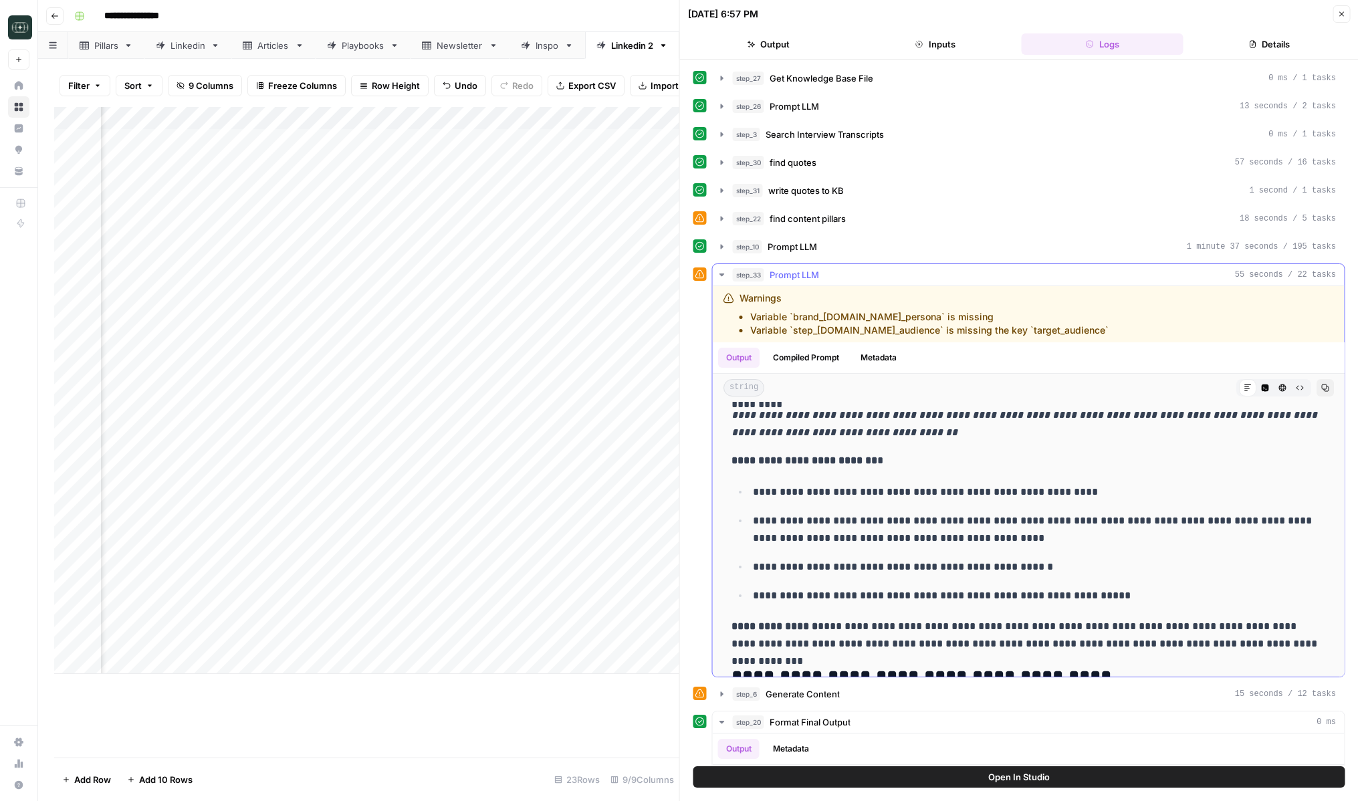
click at [719, 273] on icon "button" at bounding box center [722, 275] width 11 height 11
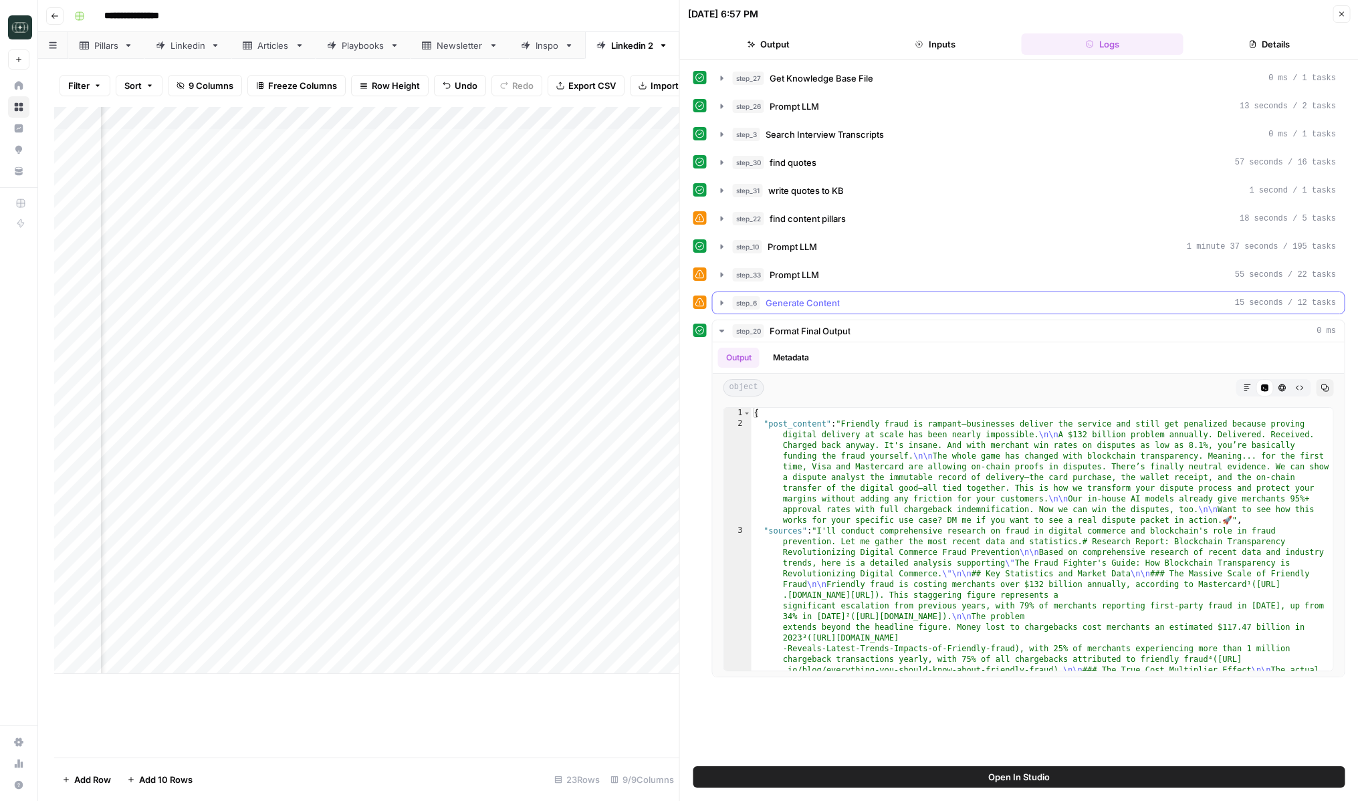
click at [729, 301] on button "step_6 Generate Content 15 seconds / 12 tasks" at bounding box center [1029, 302] width 632 height 21
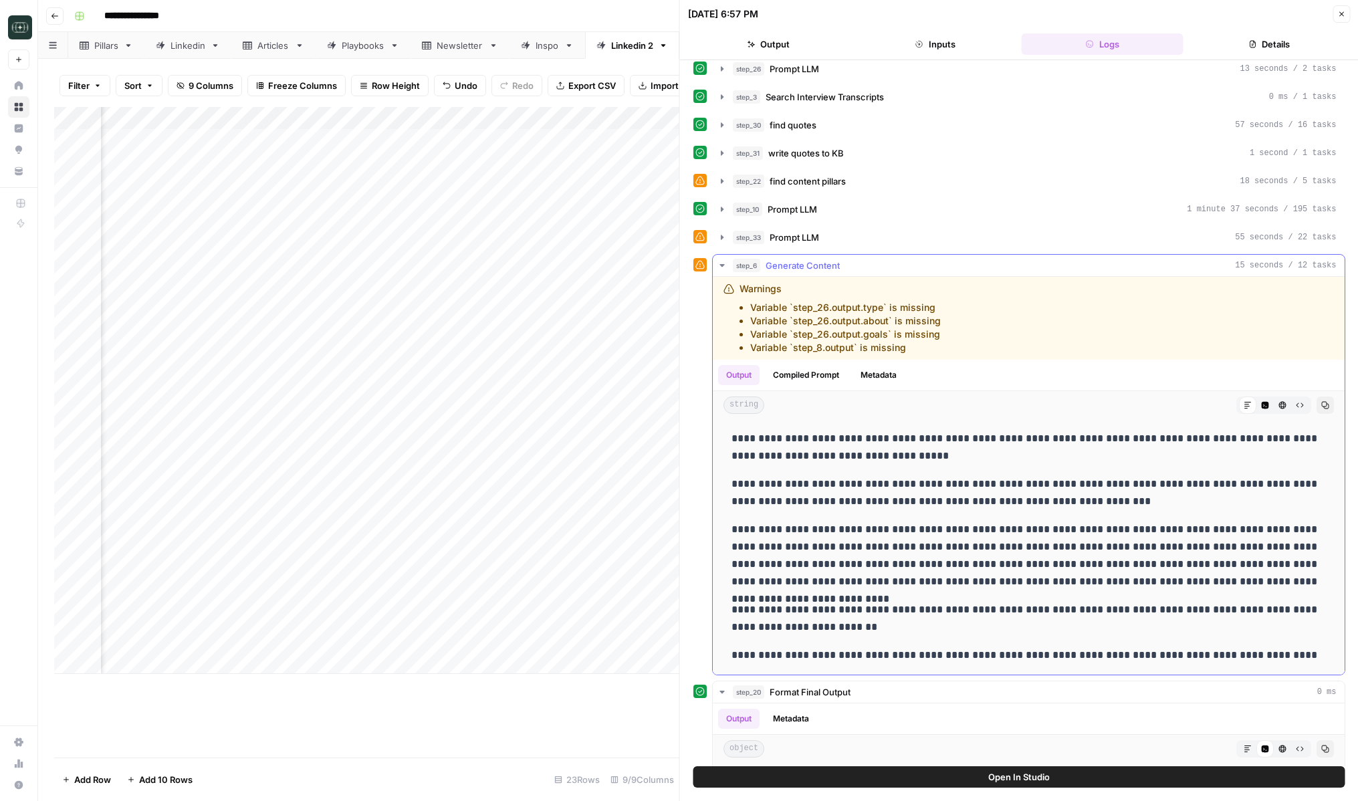
scroll to position [54, 0]
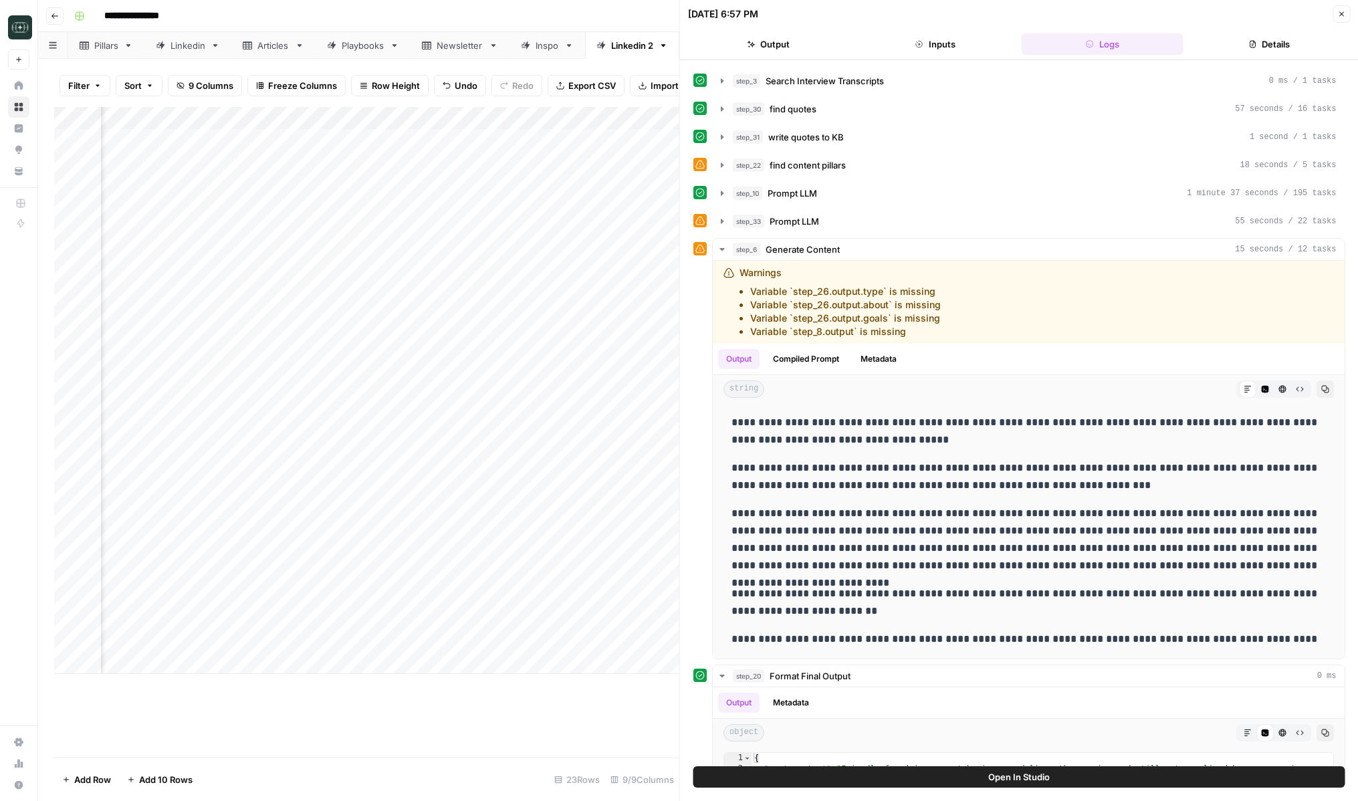
click at [1221, 16] on icon "button" at bounding box center [1342, 14] width 8 height 8
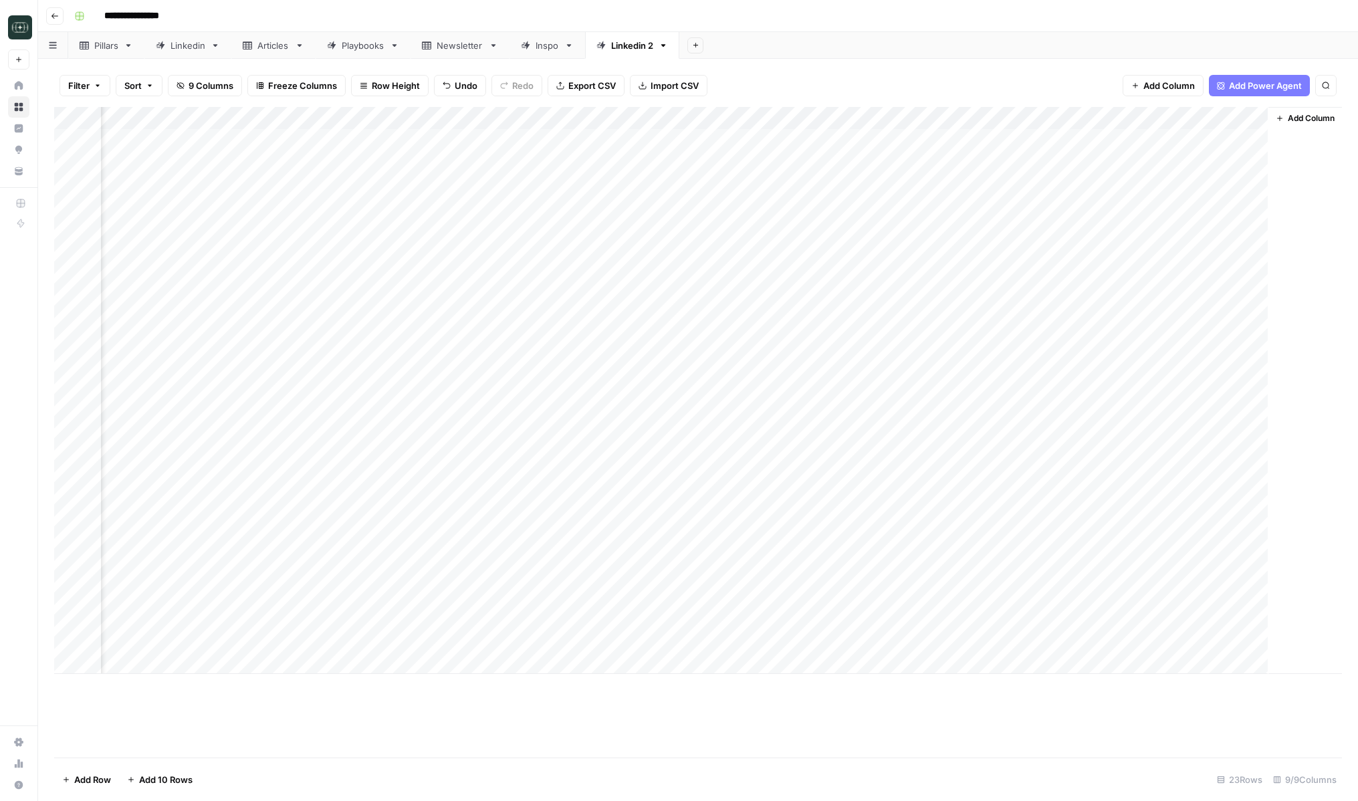
scroll to position [0, 224]
click at [54, 10] on button "Go back" at bounding box center [54, 15] width 17 height 17
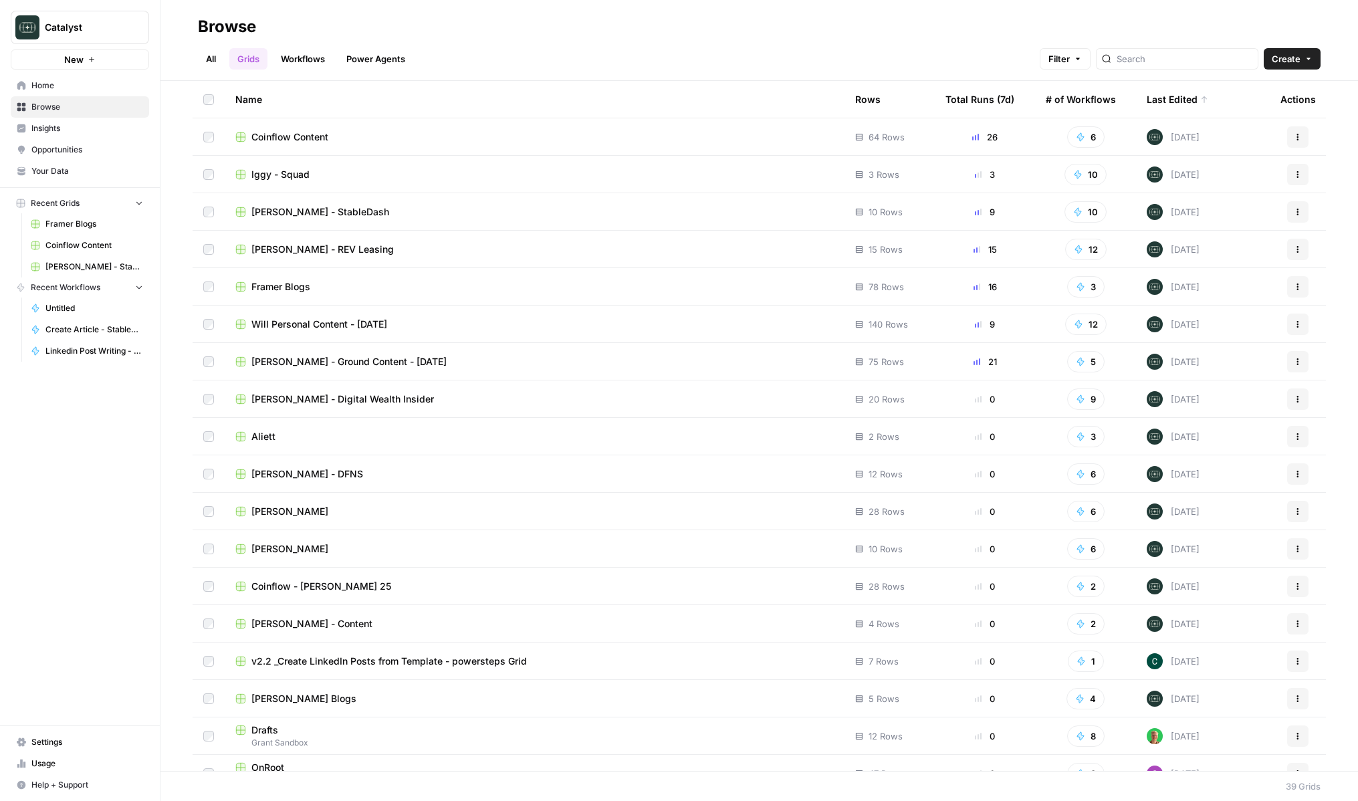
click at [273, 173] on span "Iggy - Squad" at bounding box center [280, 174] width 58 height 13
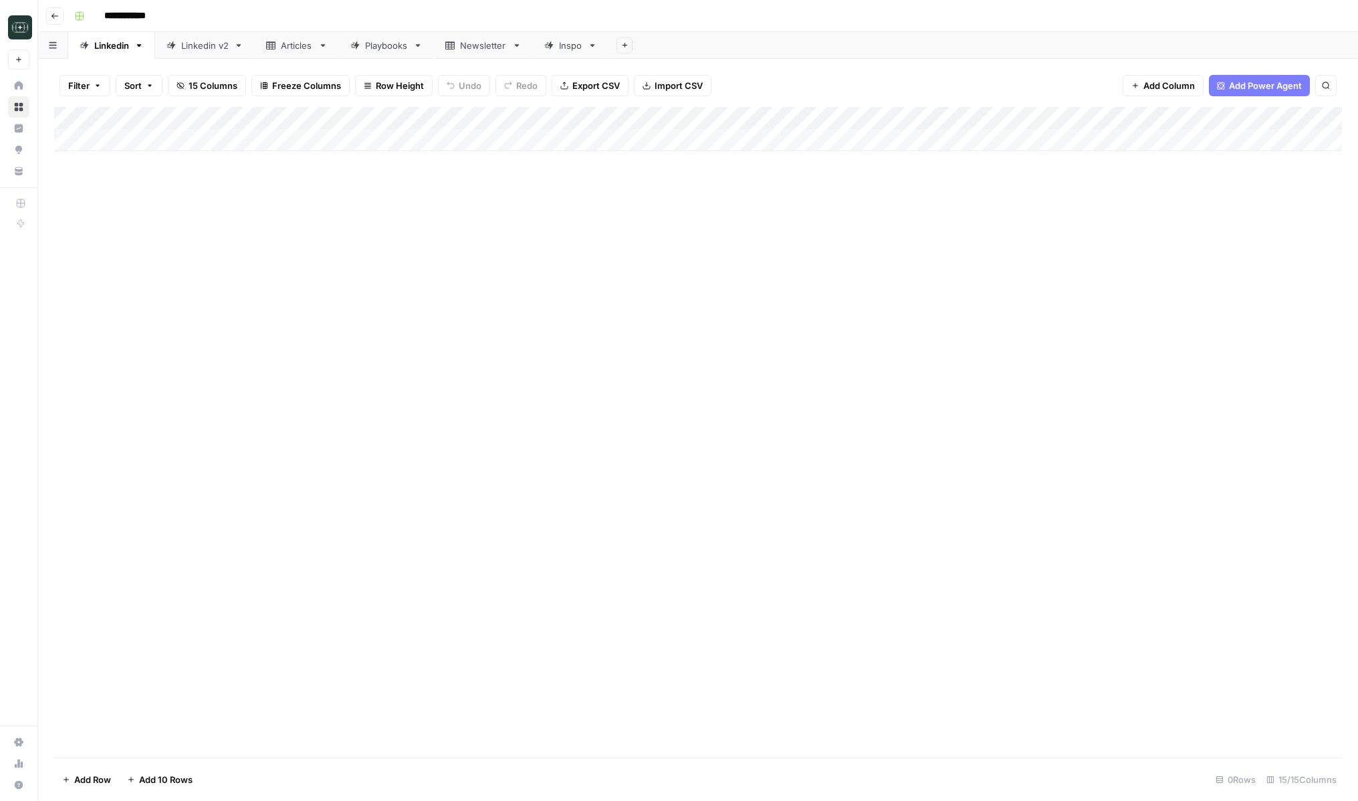
click at [140, 38] on link "Linkedin" at bounding box center [111, 45] width 87 height 27
click at [140, 45] on icon "button" at bounding box center [139, 45] width 5 height 3
click at [216, 40] on div "Linkedin v2" at bounding box center [204, 45] width 47 height 13
click at [1061, 138] on div "Add Column" at bounding box center [698, 163] width 1288 height 112
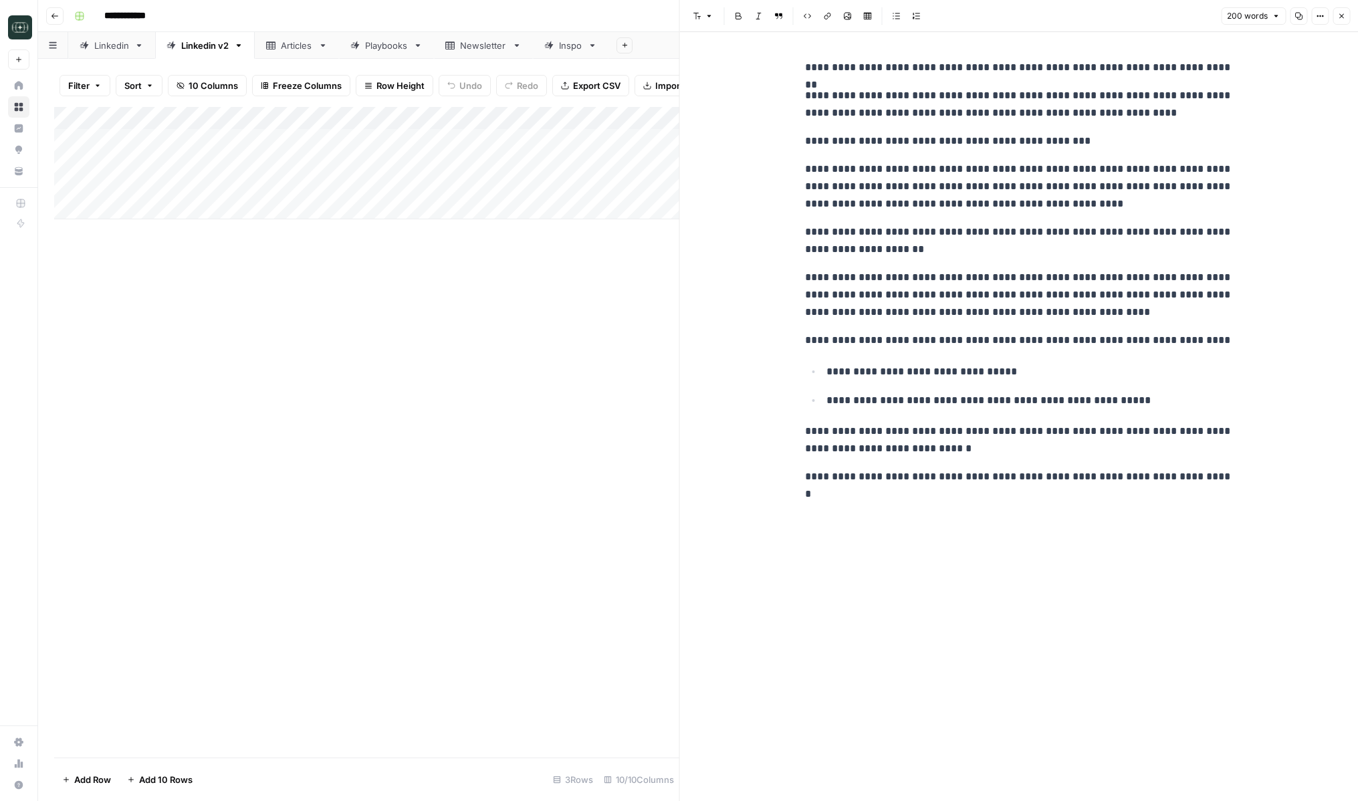
click at [1221, 18] on icon "button" at bounding box center [1342, 16] width 8 height 8
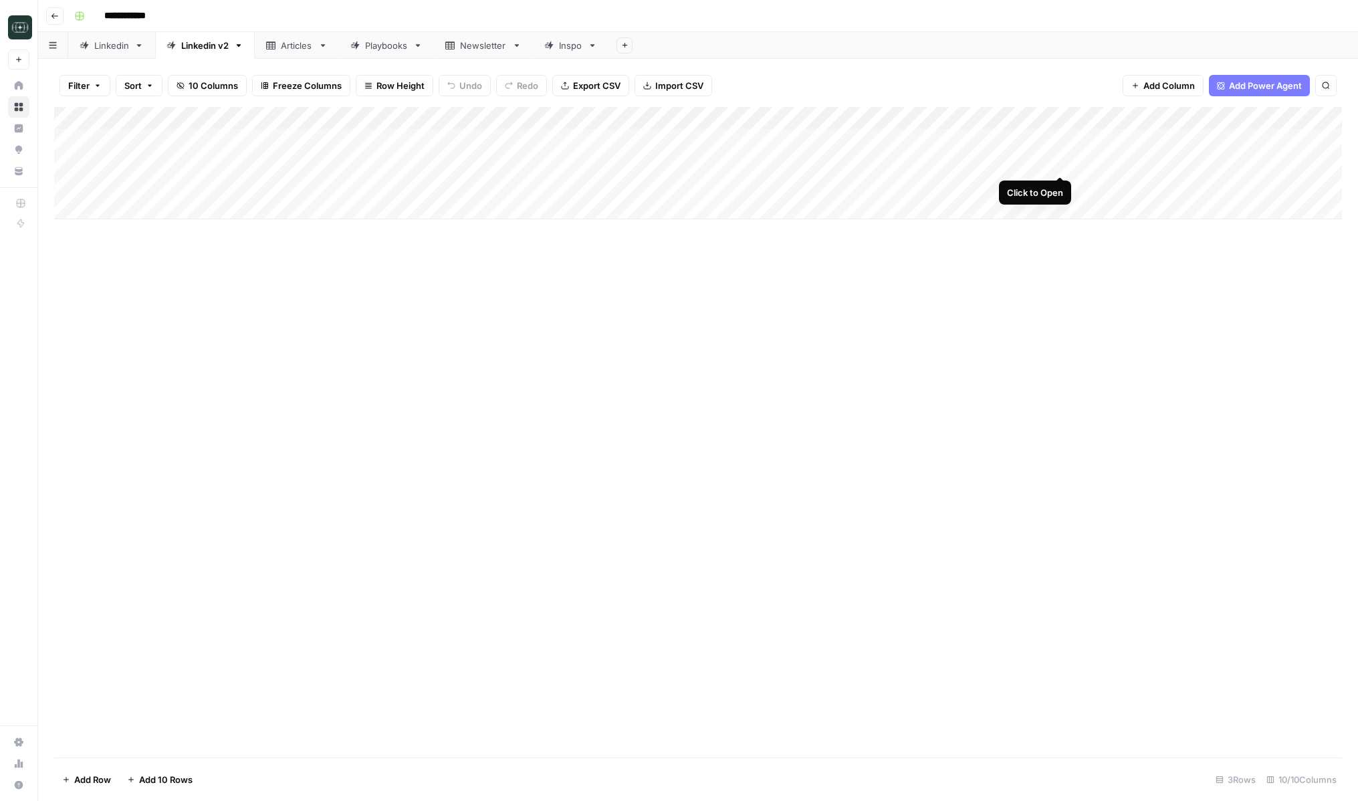
click at [1059, 164] on div "Add Column" at bounding box center [698, 163] width 1288 height 112
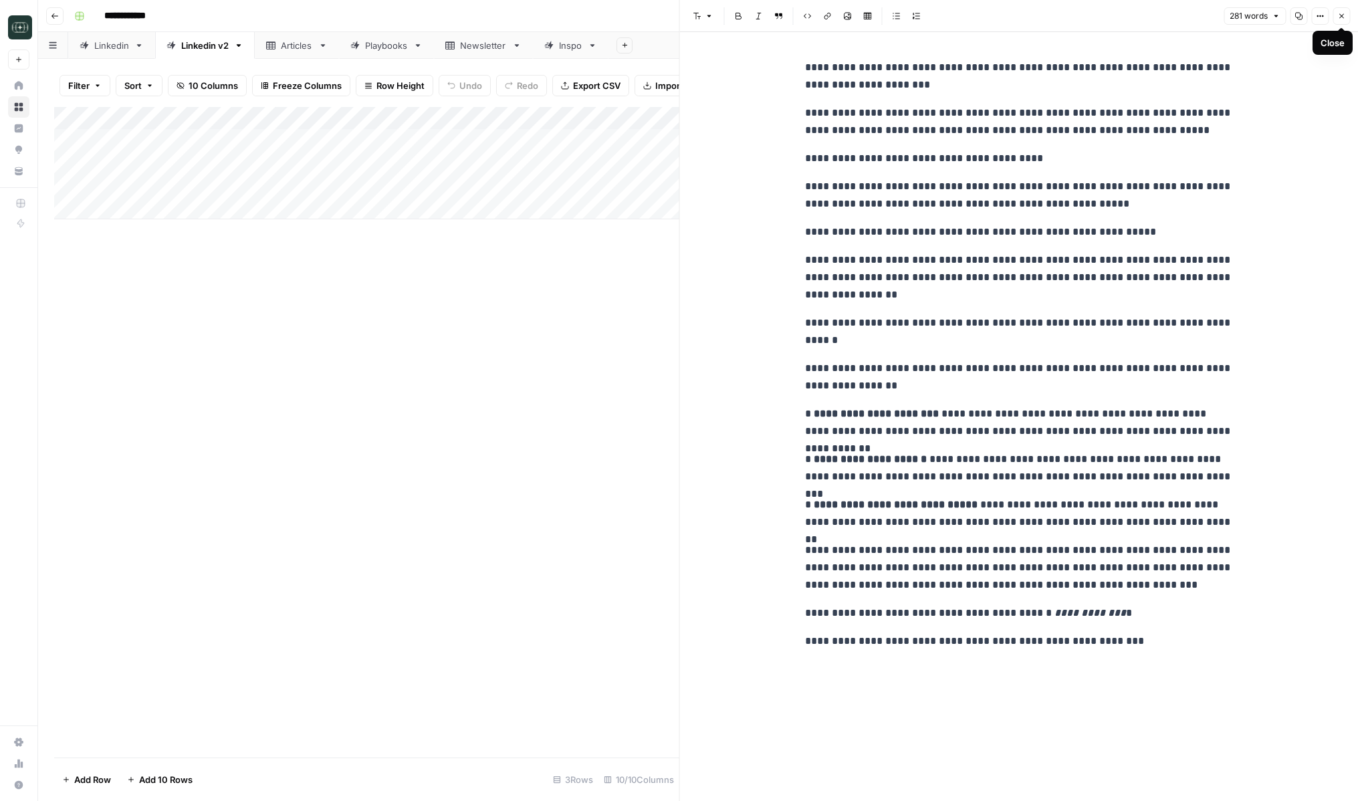
click at [1221, 12] on icon "button" at bounding box center [1342, 16] width 8 height 8
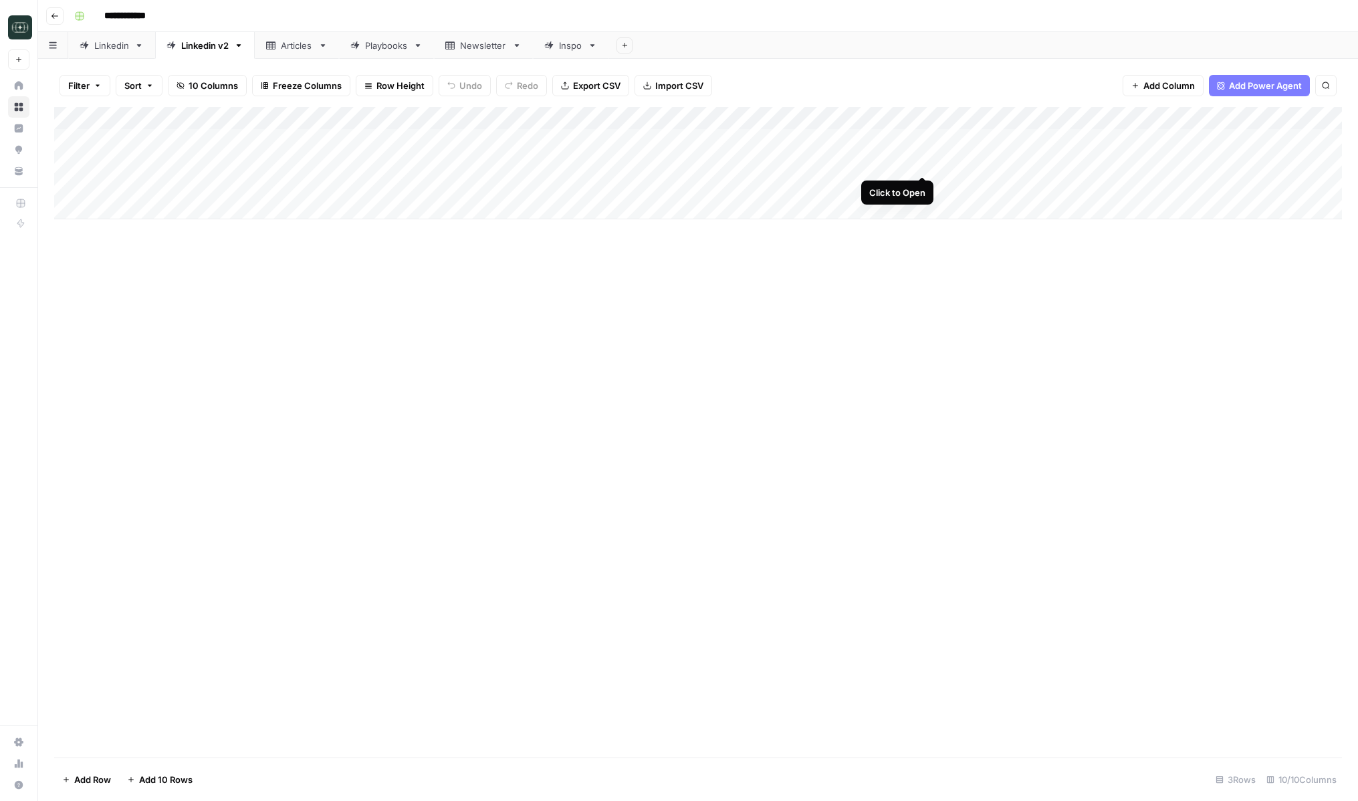
click at [921, 163] on div "Add Column" at bounding box center [698, 163] width 1288 height 112
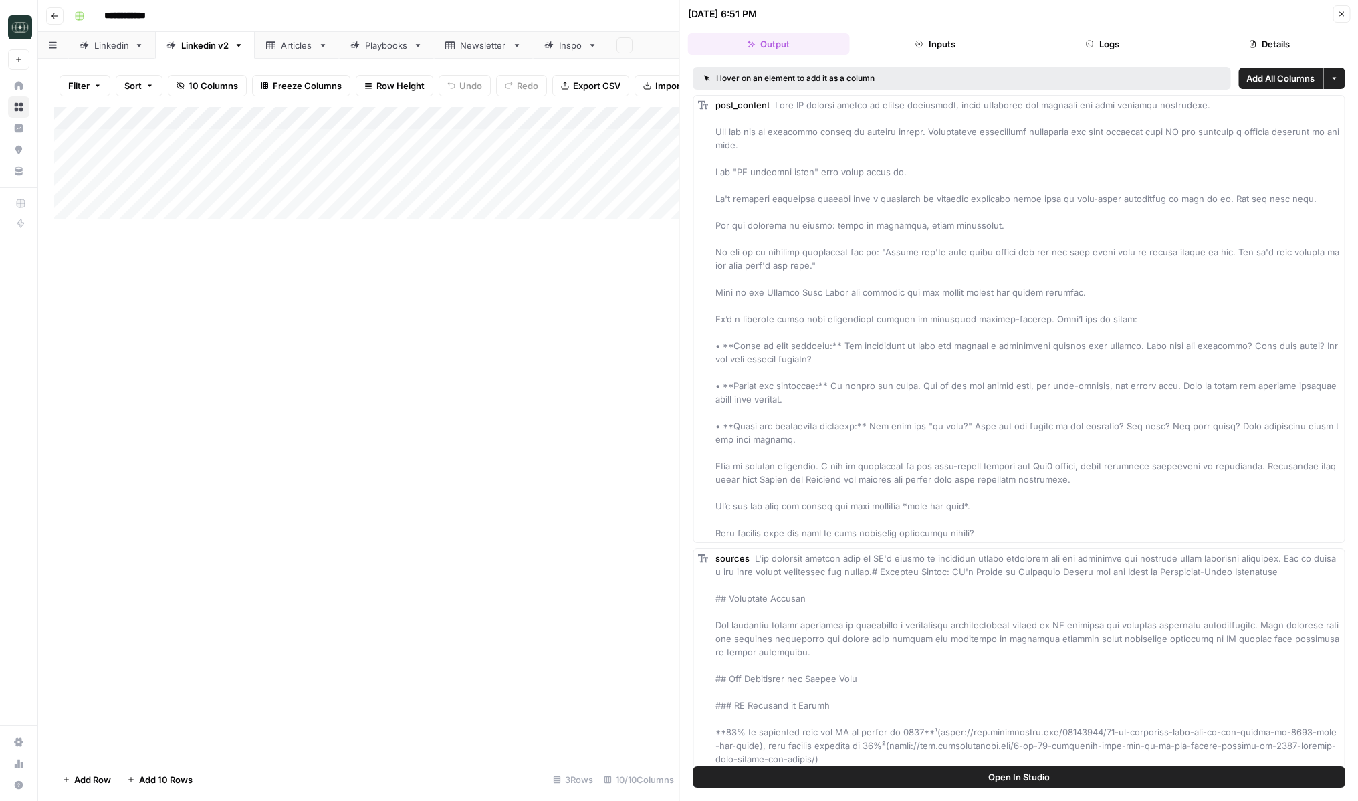
click at [1069, 36] on button "Logs" at bounding box center [1103, 43] width 162 height 21
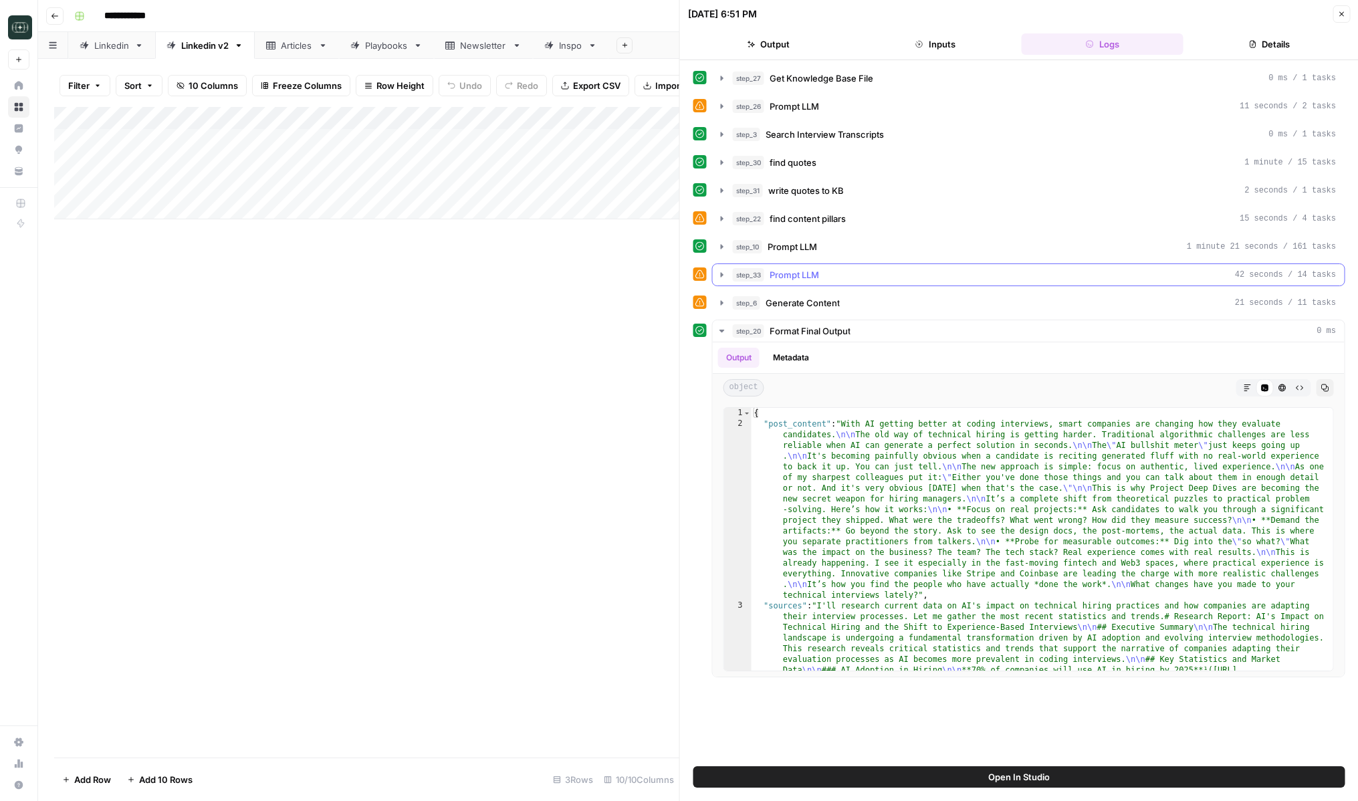
click at [721, 272] on icon "button" at bounding box center [722, 274] width 3 height 5
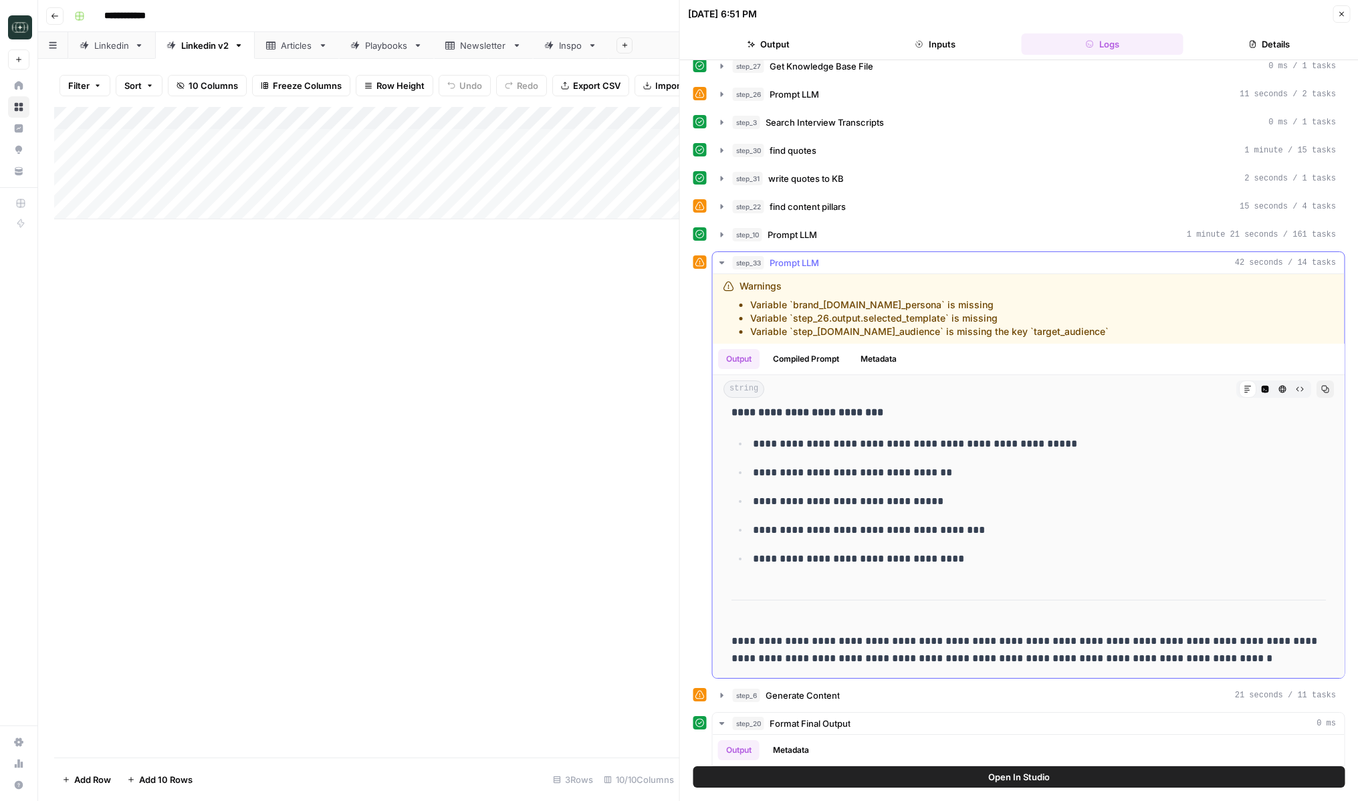
scroll to position [68, 0]
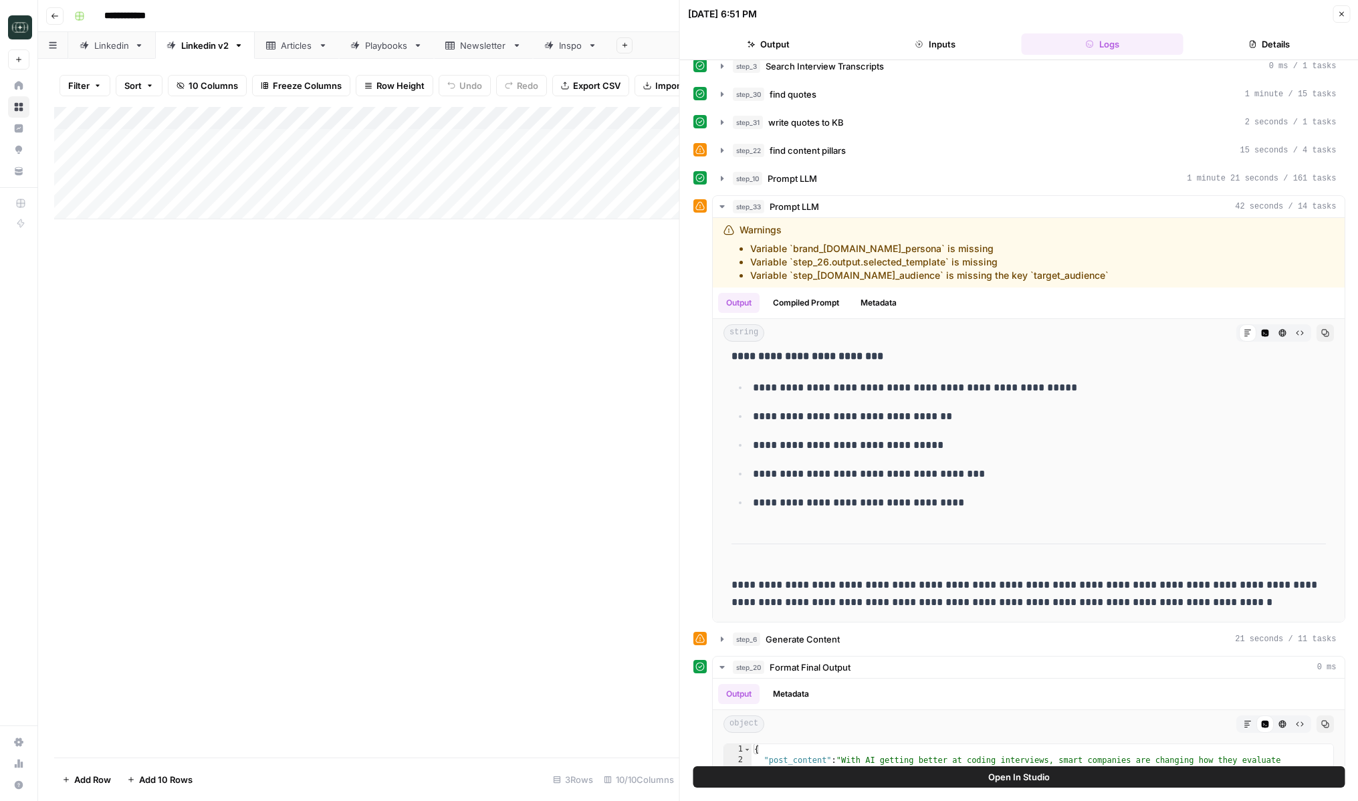
click at [1221, 11] on icon "button" at bounding box center [1342, 14] width 8 height 8
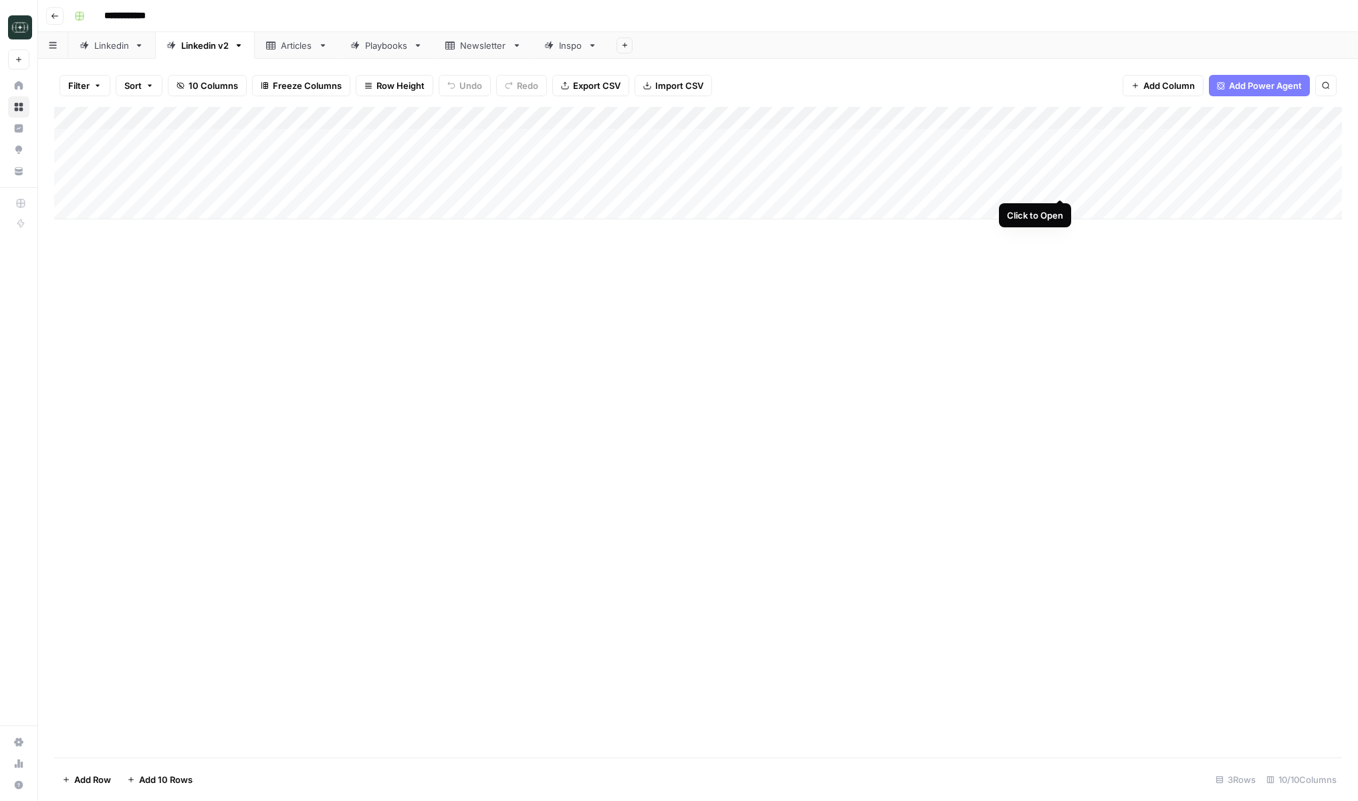
click at [1063, 185] on div "Add Column" at bounding box center [698, 163] width 1288 height 112
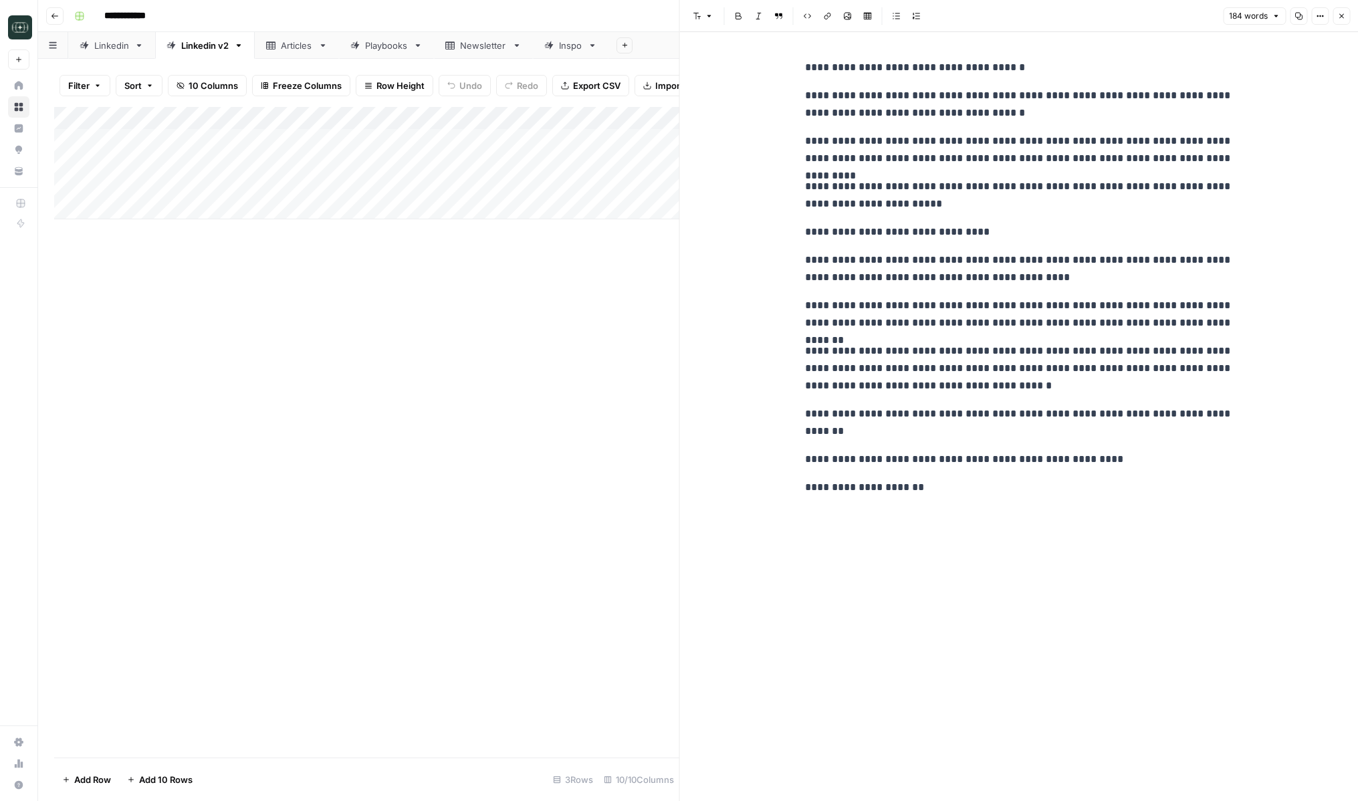
click at [1221, 21] on button "Close" at bounding box center [1341, 15] width 17 height 17
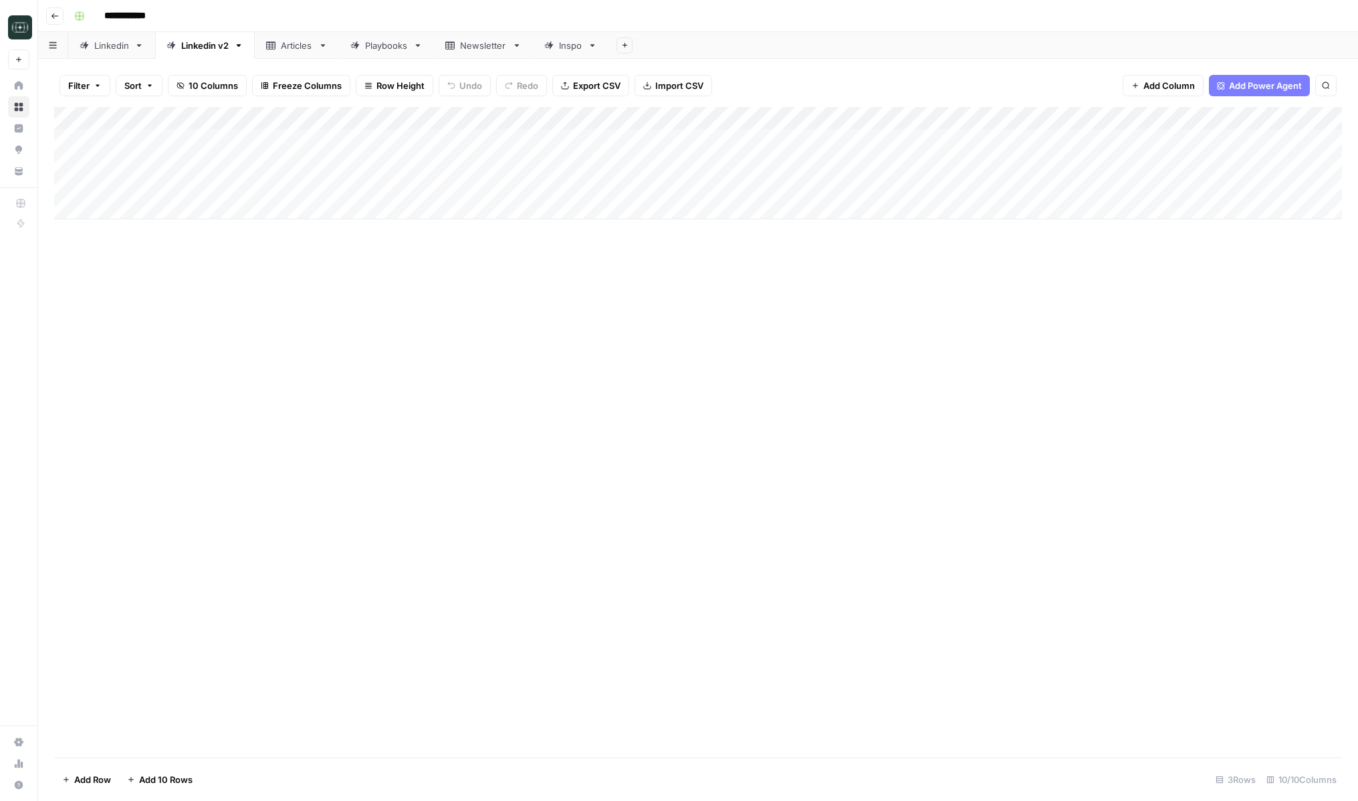
click at [337, 146] on div "Add Column" at bounding box center [698, 163] width 1288 height 112
click at [458, 440] on div "Add Column" at bounding box center [698, 432] width 1288 height 651
click at [318, 208] on div "Add Column" at bounding box center [698, 163] width 1288 height 112
type textarea "**********"
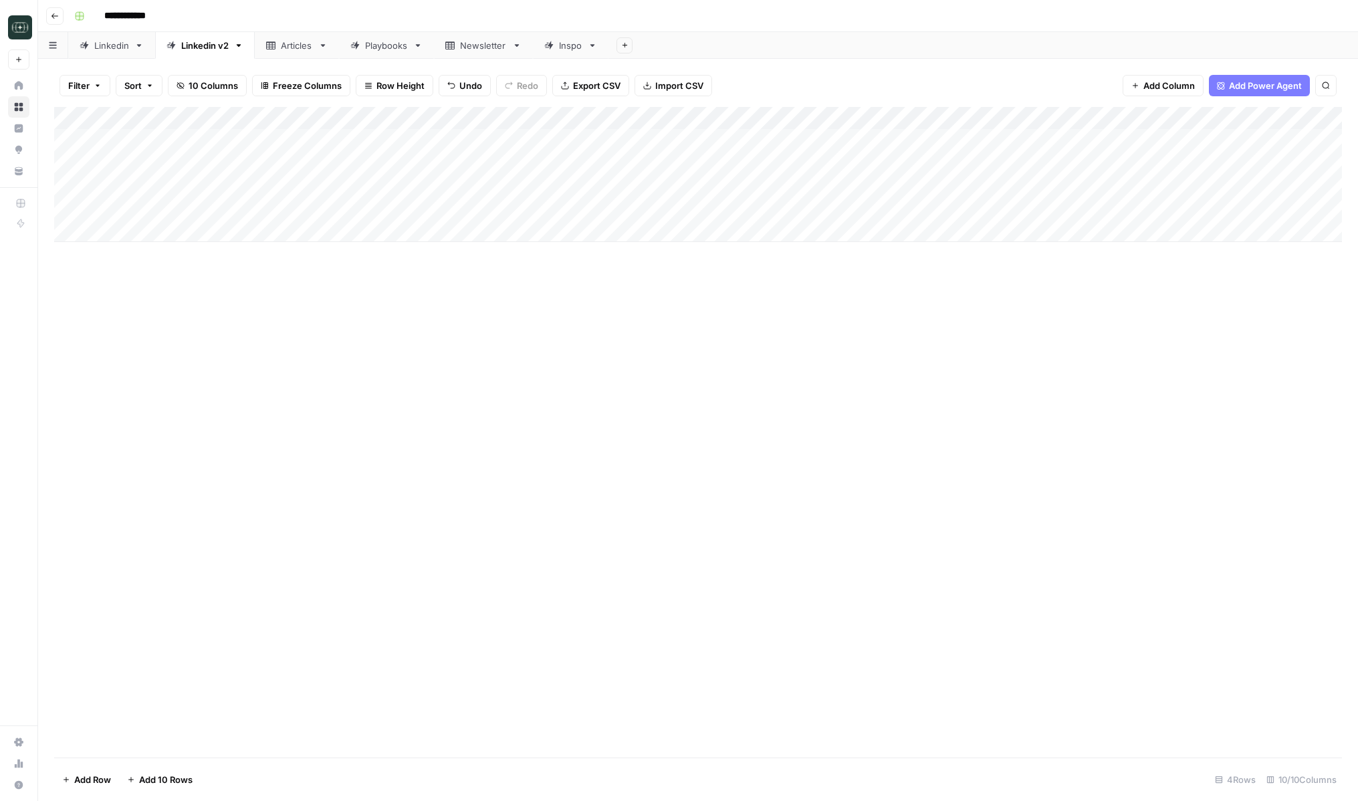
click at [469, 468] on div "Add Column" at bounding box center [698, 432] width 1288 height 651
click at [412, 161] on div "Add Column" at bounding box center [698, 174] width 1288 height 135
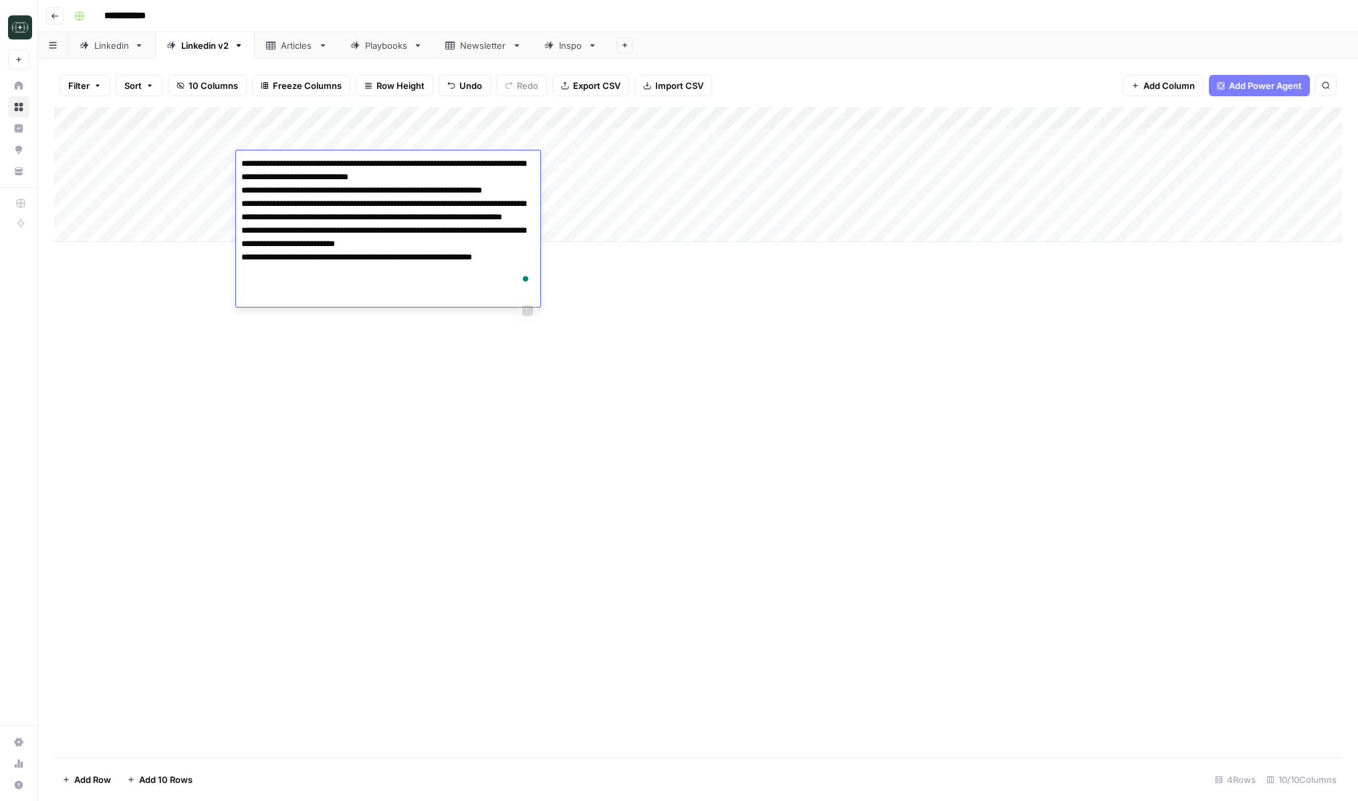
click at [672, 472] on div "Add Column" at bounding box center [698, 432] width 1288 height 651
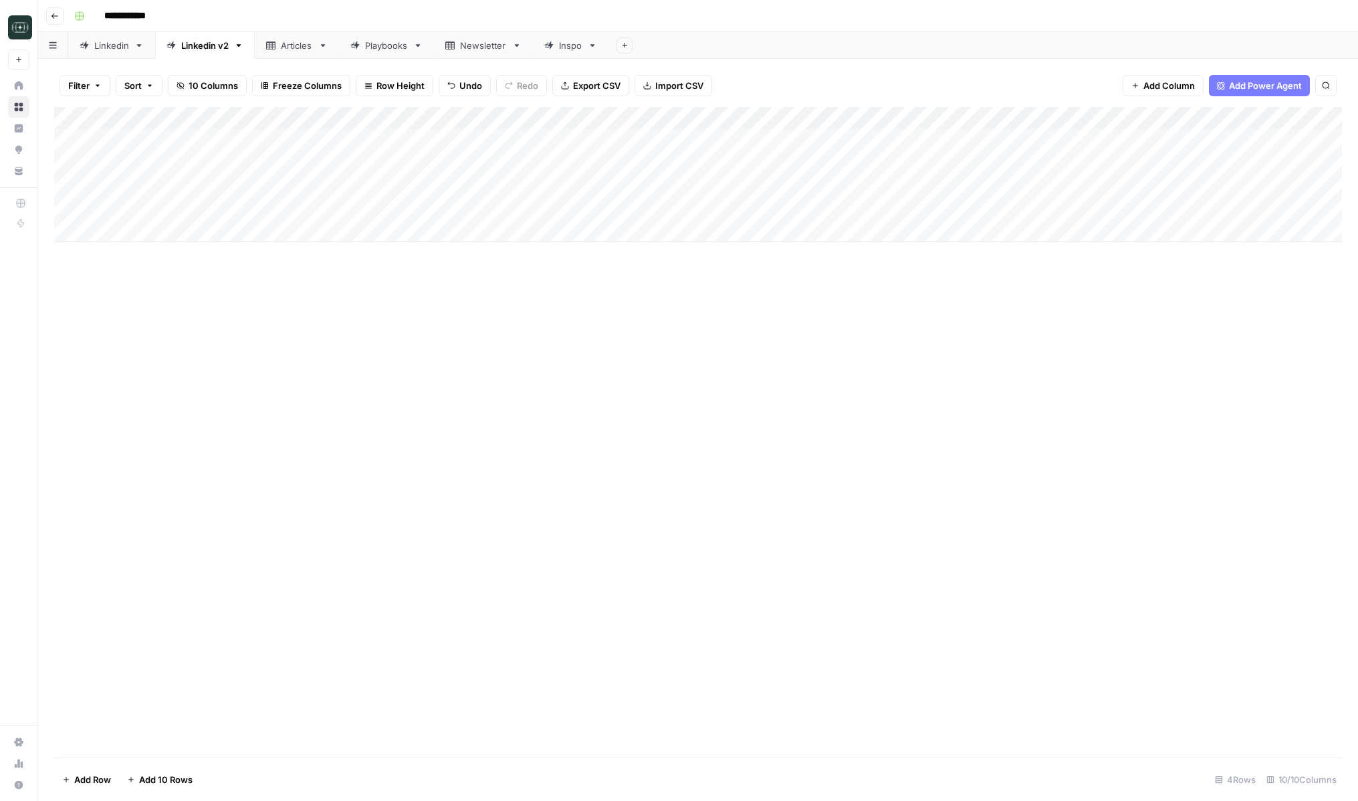
click at [457, 236] on div "Add Column" at bounding box center [698, 174] width 1288 height 135
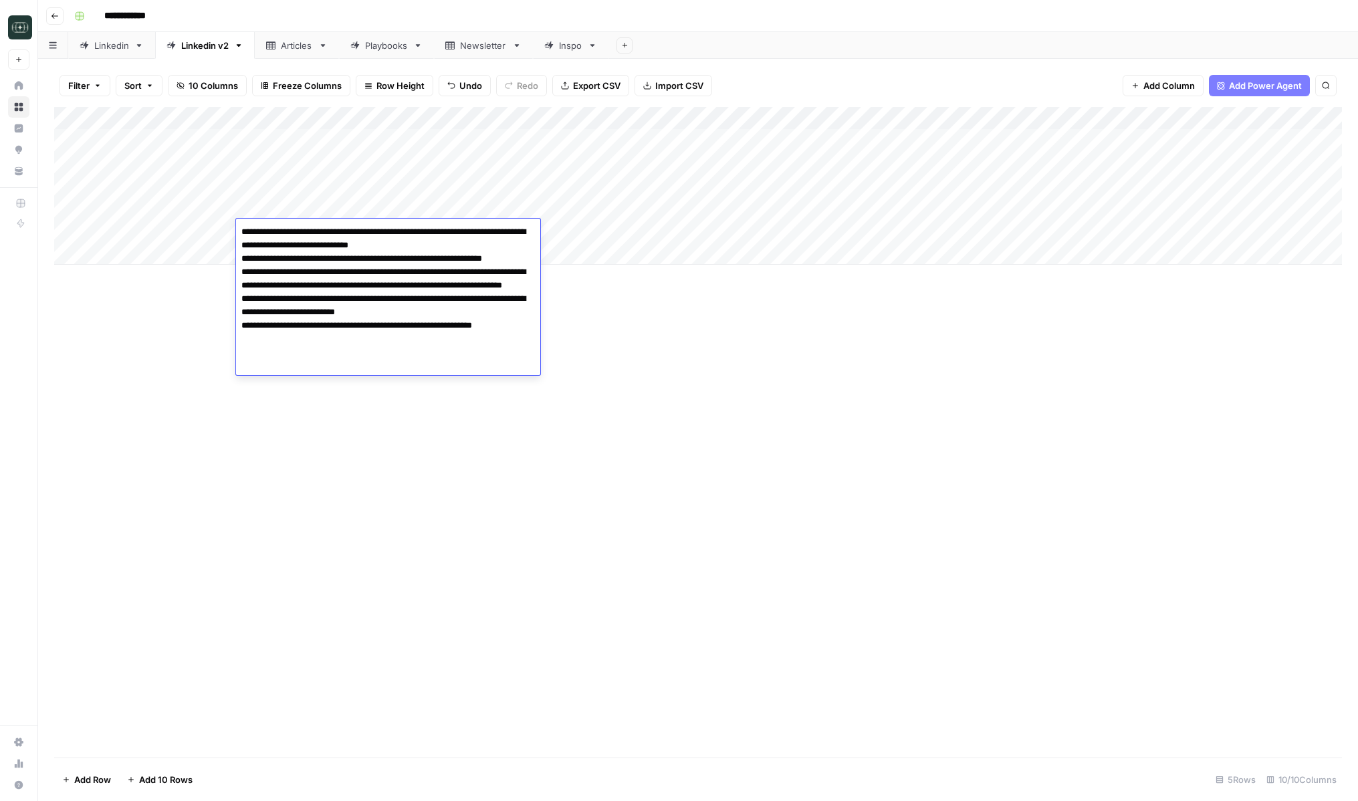
click at [577, 375] on div "Add Column" at bounding box center [698, 432] width 1288 height 651
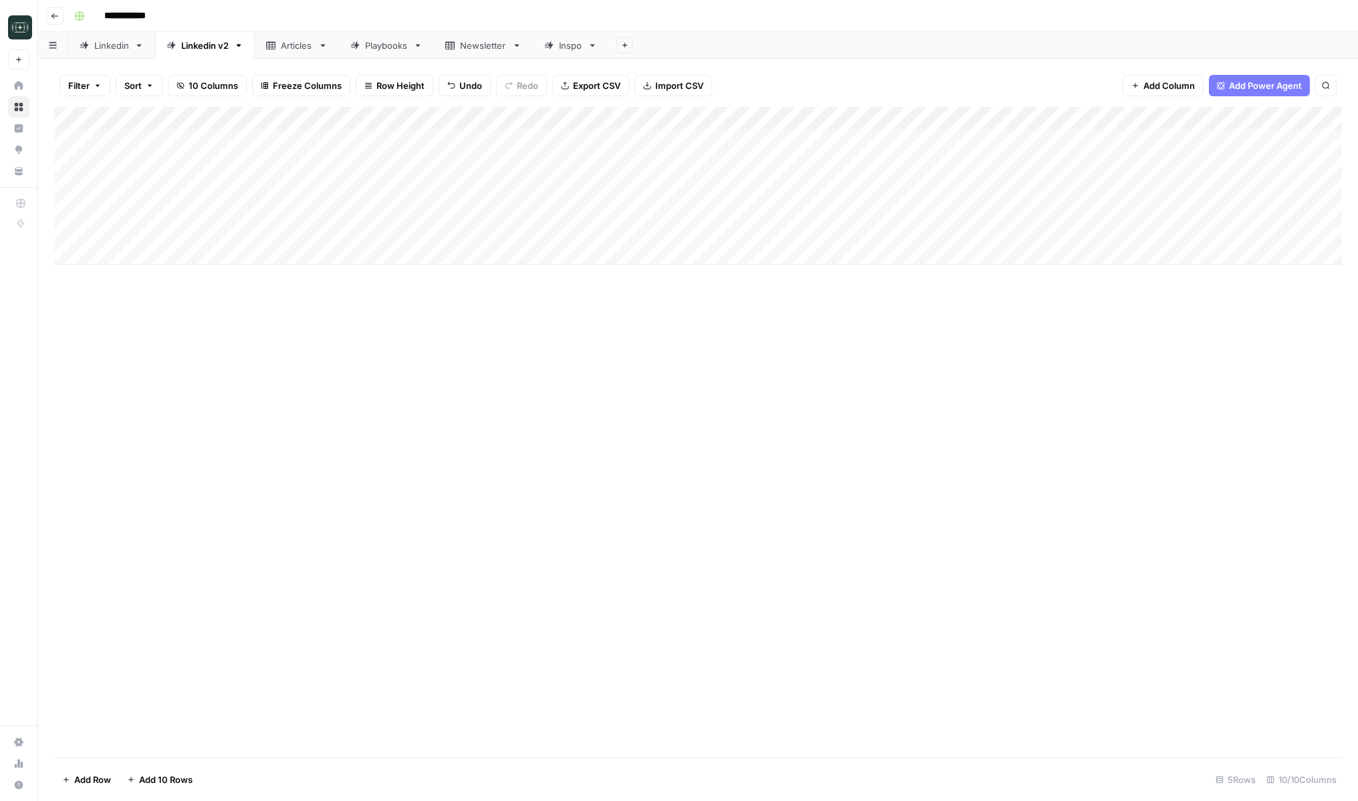
click at [400, 187] on div "Add Column" at bounding box center [698, 186] width 1288 height 158
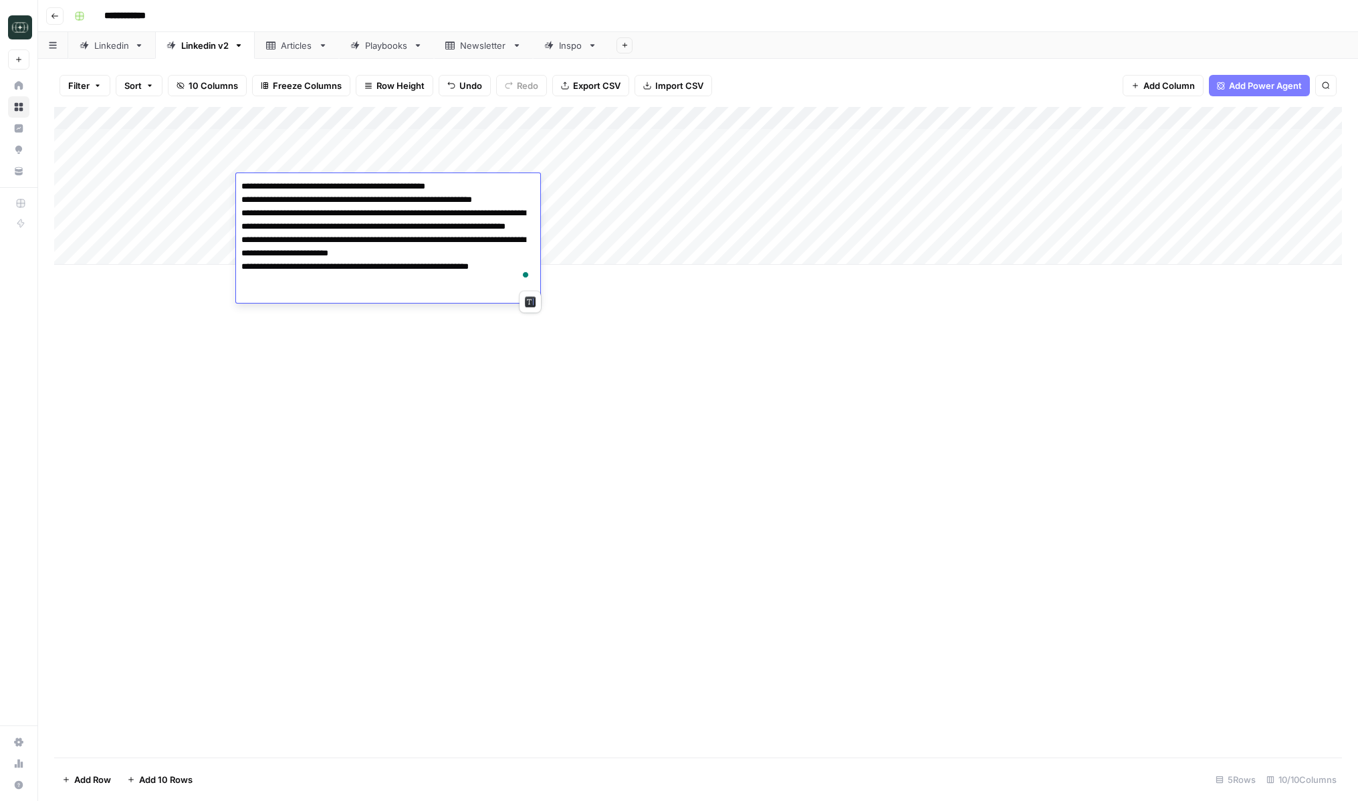
click at [589, 350] on div "Add Column" at bounding box center [698, 432] width 1288 height 651
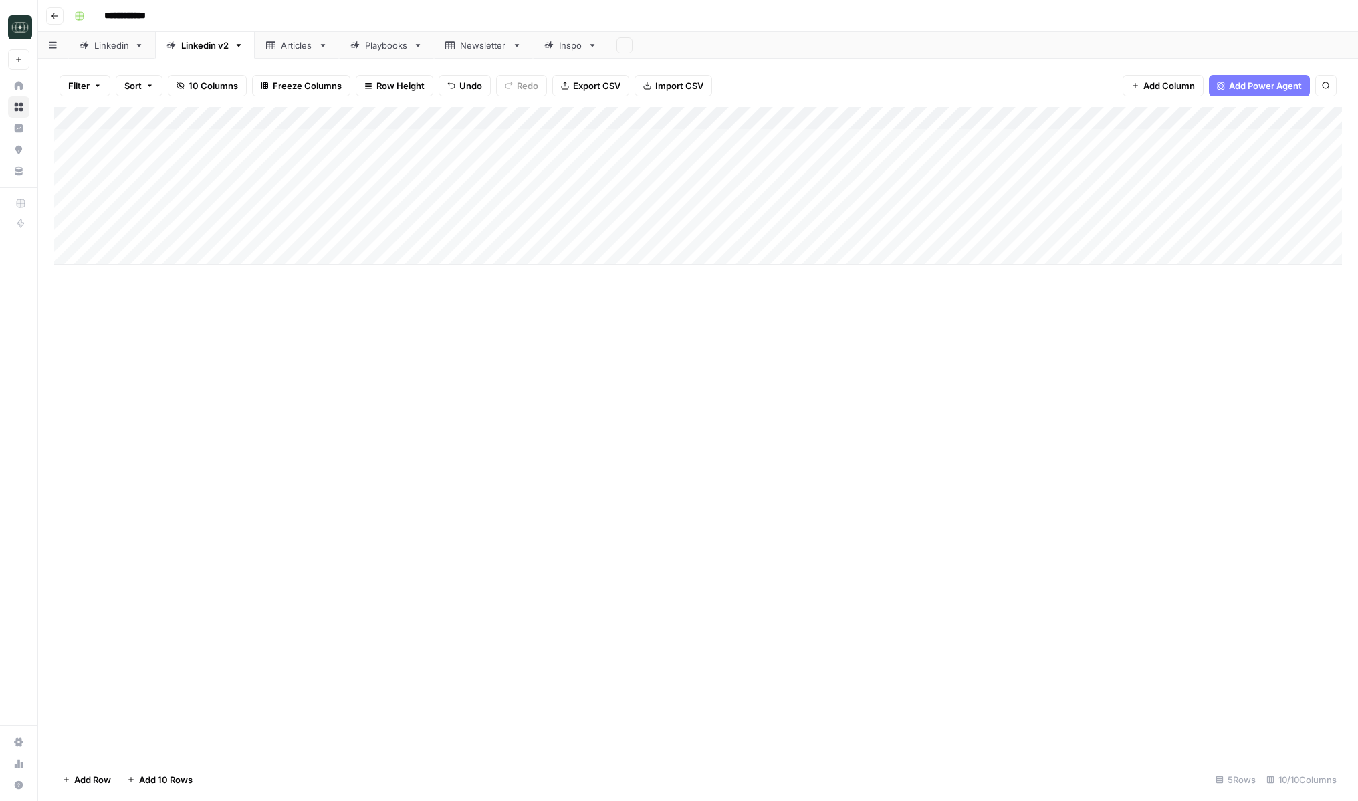
click at [457, 254] on div "Add Column" at bounding box center [698, 186] width 1288 height 158
click at [446, 255] on div "Add Column" at bounding box center [698, 186] width 1288 height 158
click at [248, 255] on body "**********" at bounding box center [679, 400] width 1358 height 801
type textarea "**********"
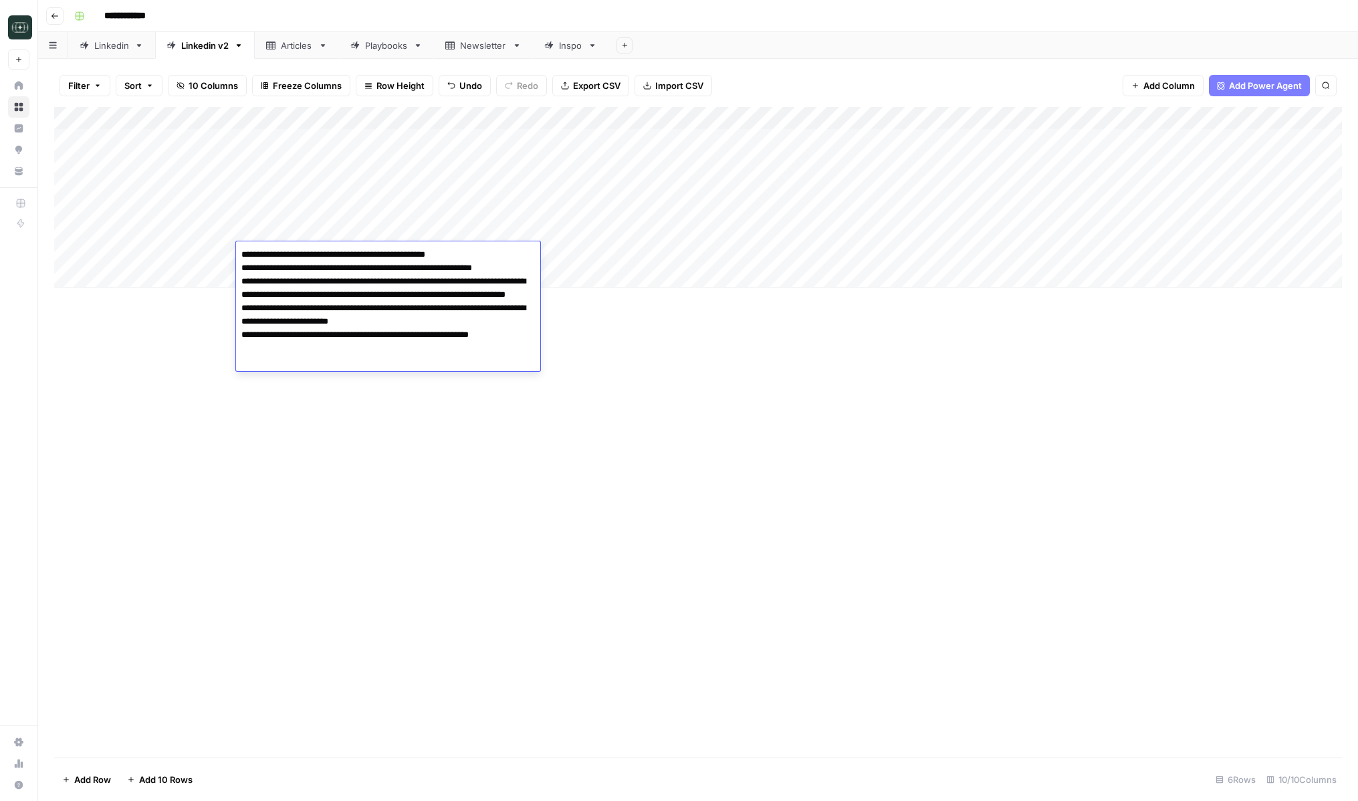
click at [457, 498] on div "Add Column" at bounding box center [698, 432] width 1288 height 651
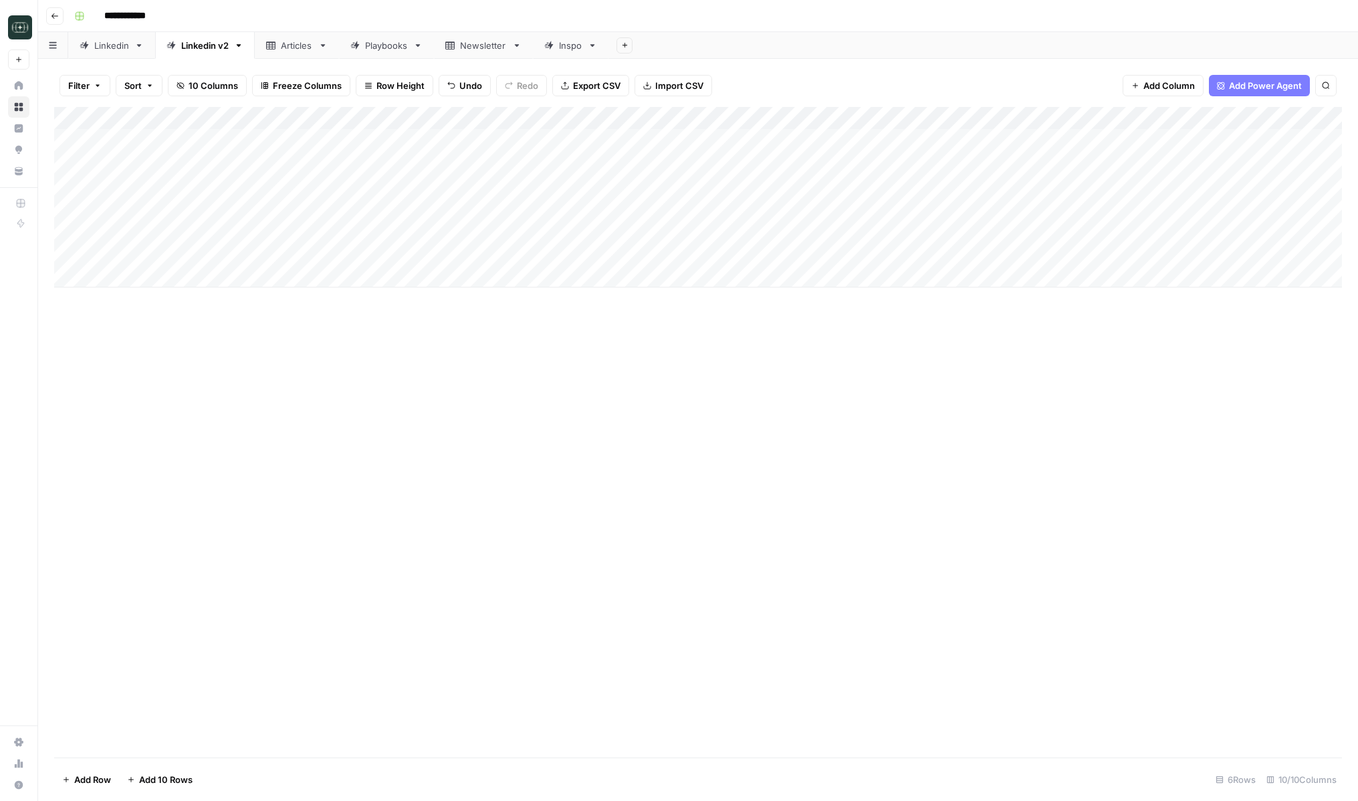
click at [705, 198] on div "Add Column" at bounding box center [698, 197] width 1288 height 181
click at [691, 280] on button "Medium ( 120-200 words)" at bounding box center [722, 284] width 118 height 16
click at [692, 229] on div "Add Column" at bounding box center [698, 197] width 1288 height 181
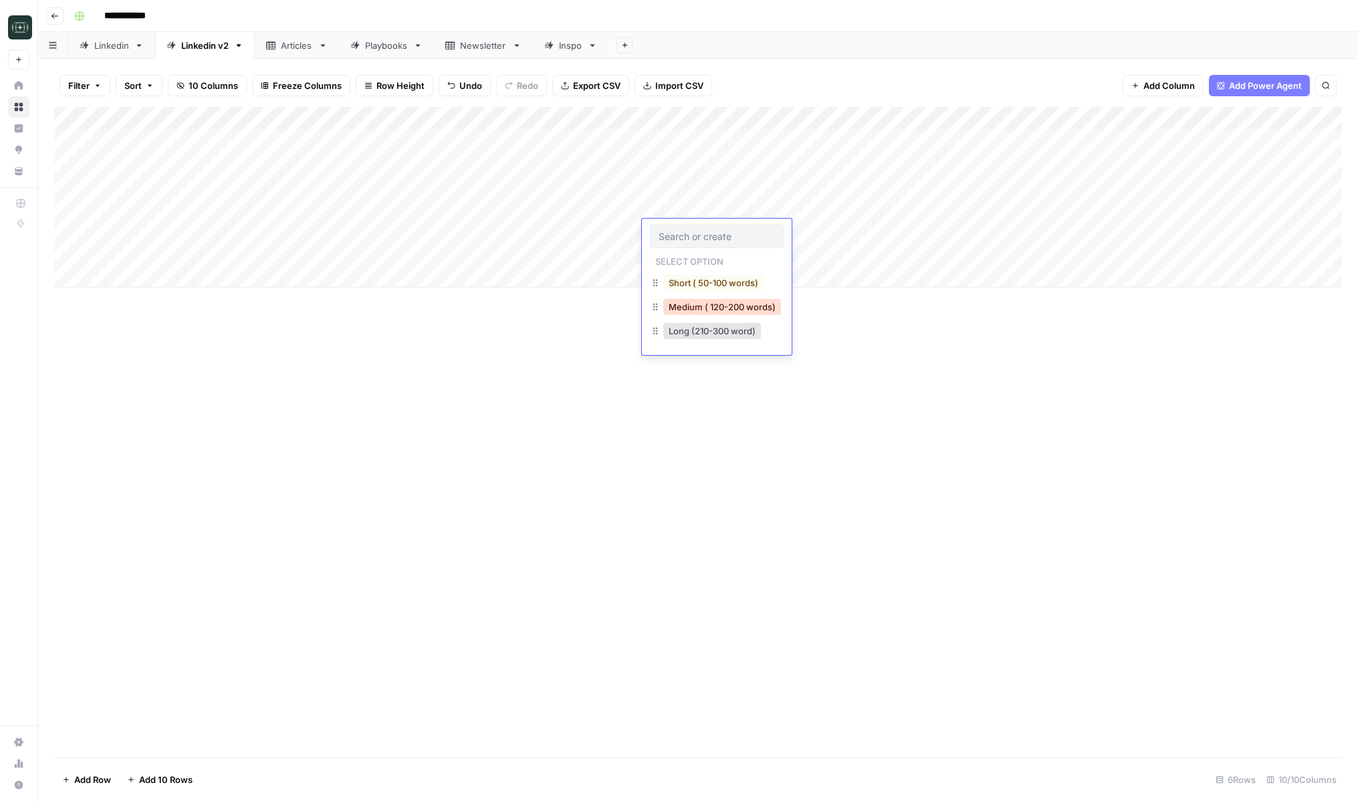
click at [686, 308] on button "Medium ( 120-200 words)" at bounding box center [722, 307] width 118 height 16
click at [686, 252] on div "Add Column" at bounding box center [698, 197] width 1288 height 181
click at [686, 330] on button "Medium ( 120-200 words)" at bounding box center [722, 330] width 118 height 16
click at [838, 211] on div "Add Column" at bounding box center [698, 197] width 1288 height 181
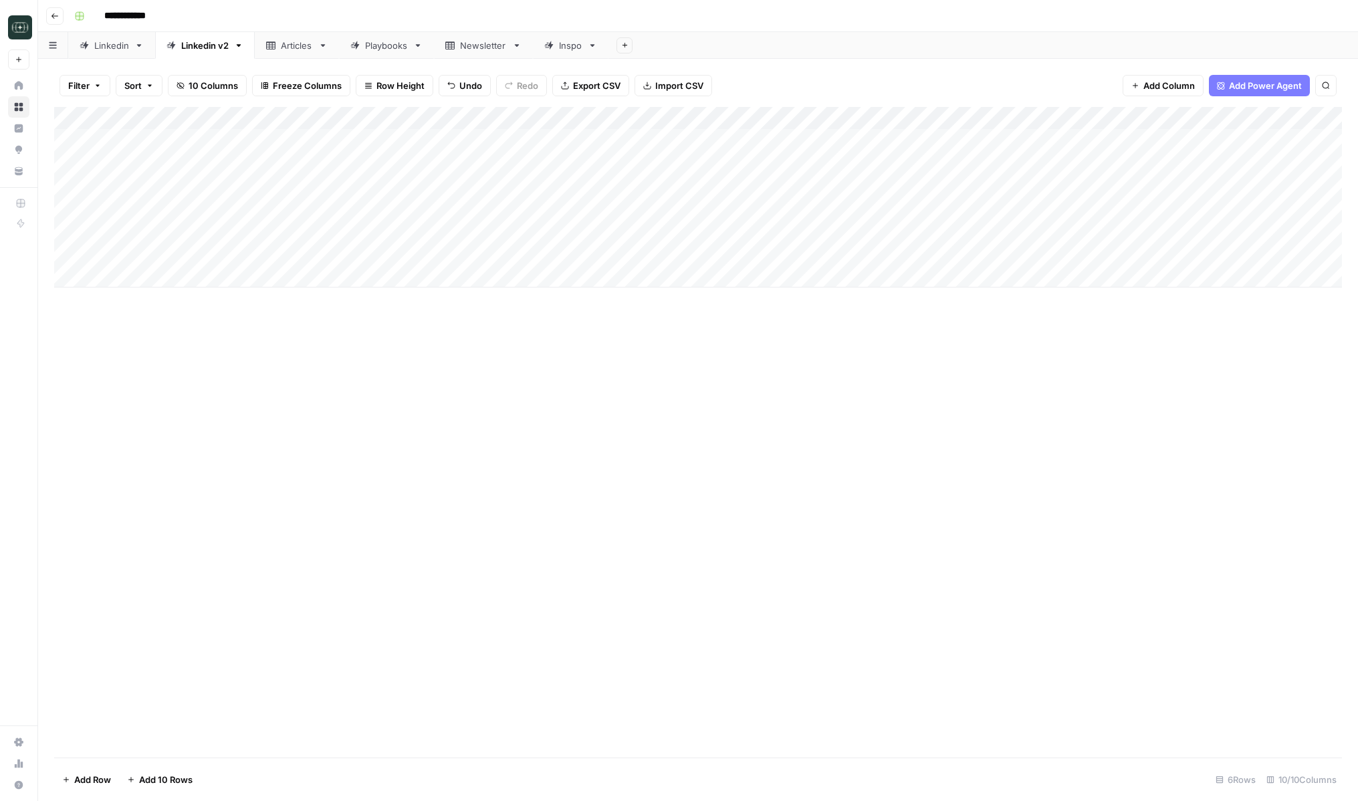
click at [856, 234] on div "Add Column" at bounding box center [698, 197] width 1288 height 181
click at [855, 259] on div "Add Column" at bounding box center [698, 197] width 1288 height 181
click at [852, 255] on div "Add Column" at bounding box center [698, 197] width 1288 height 181
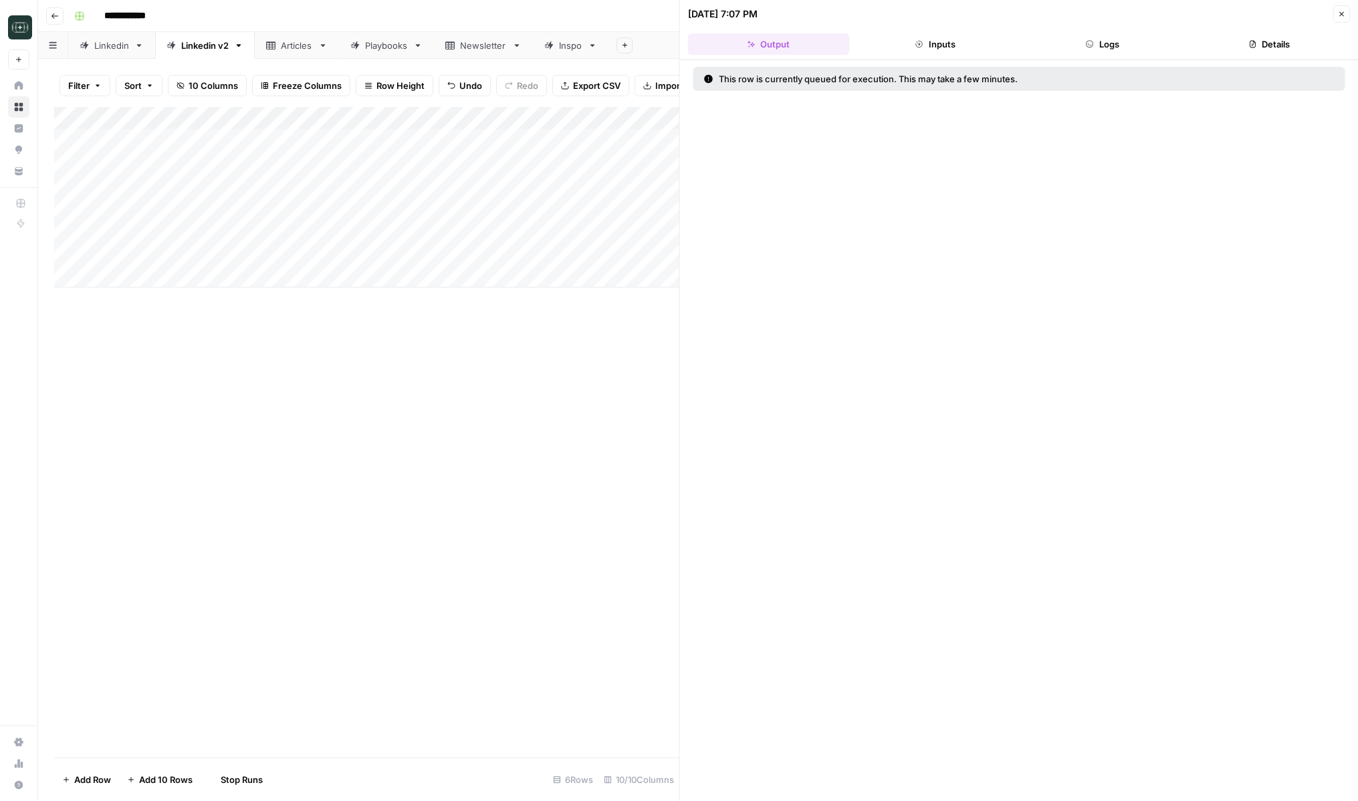
click at [1221, 13] on icon "button" at bounding box center [1342, 14] width 5 height 5
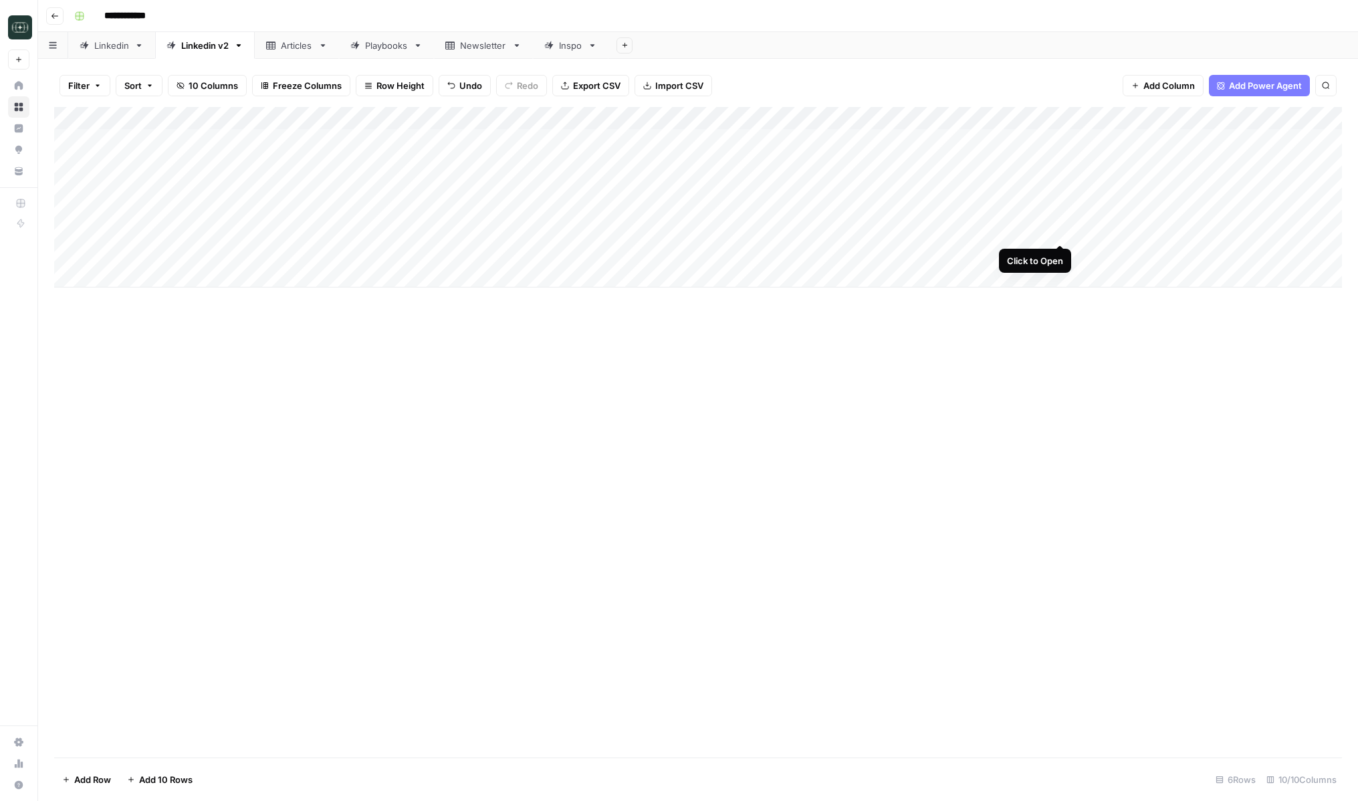
click at [1059, 231] on div "Add Column" at bounding box center [698, 197] width 1288 height 181
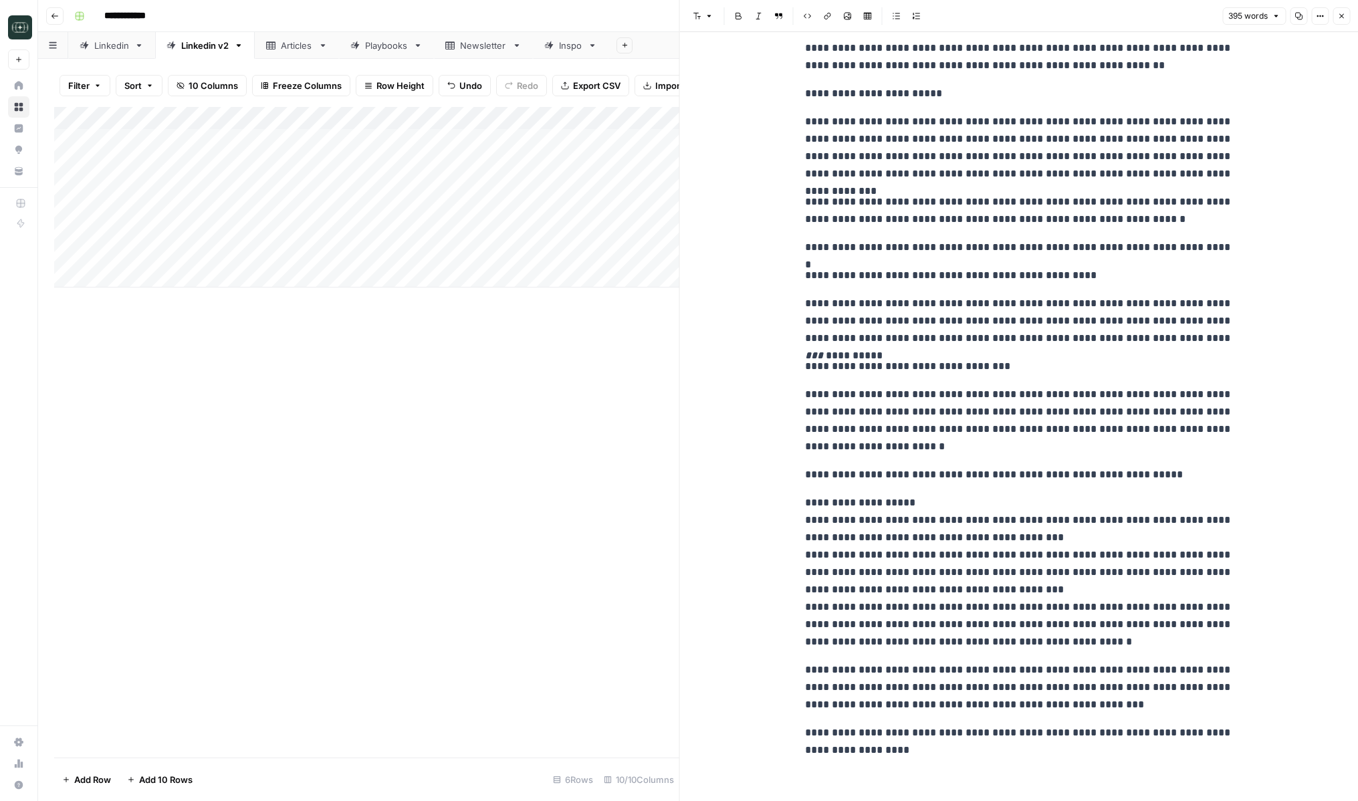
scroll to position [99, 0]
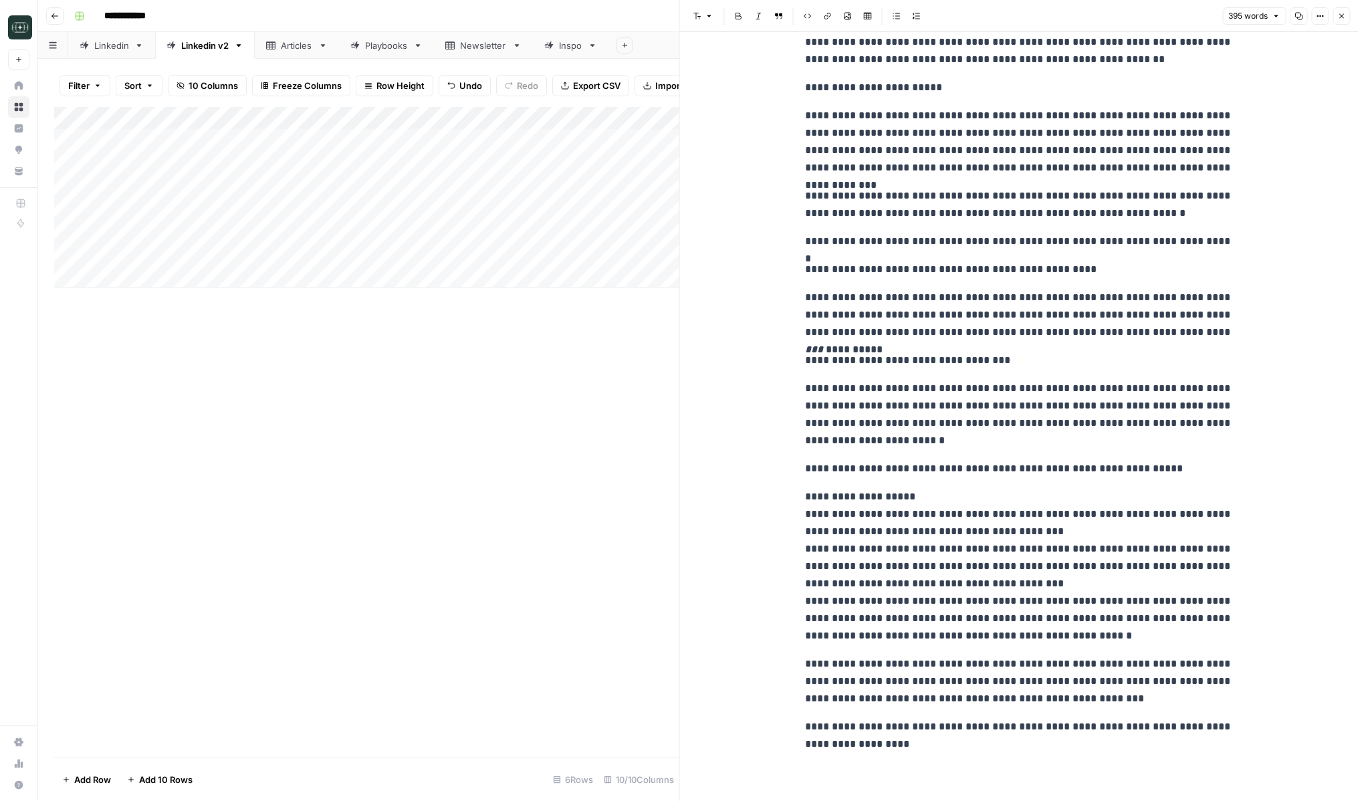
click at [1221, 17] on icon "button" at bounding box center [1342, 16] width 8 height 8
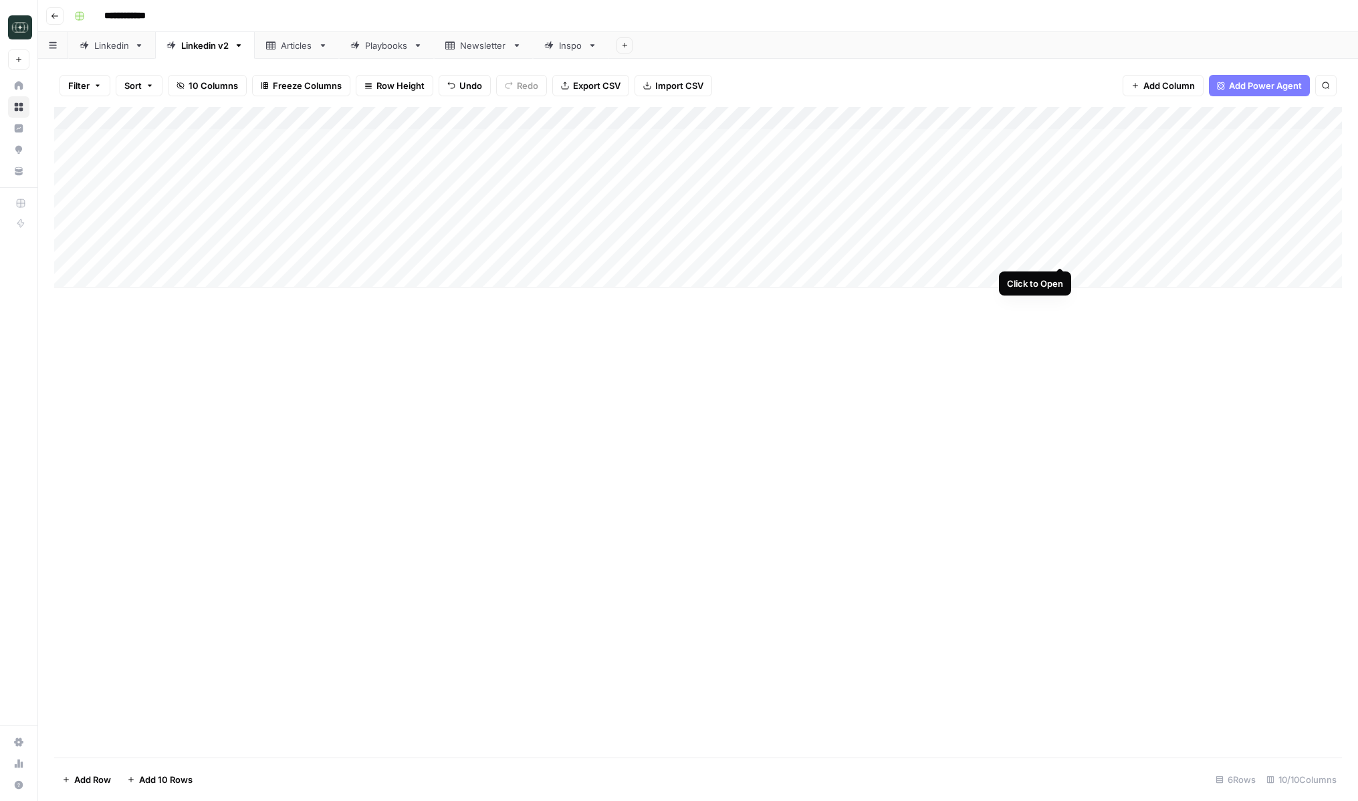
click at [1062, 253] on div "Add Column" at bounding box center [698, 197] width 1288 height 181
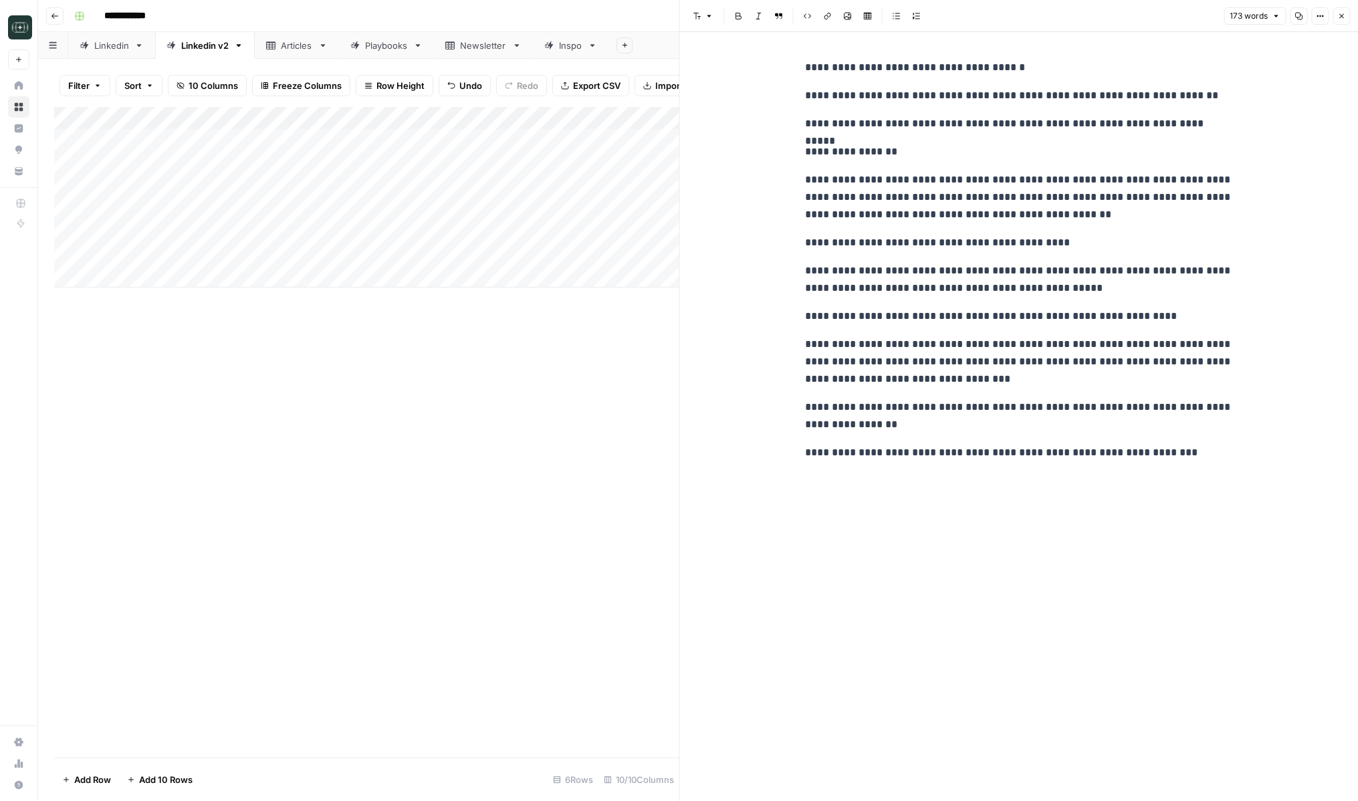
click at [1221, 19] on icon "button" at bounding box center [1342, 16] width 8 height 8
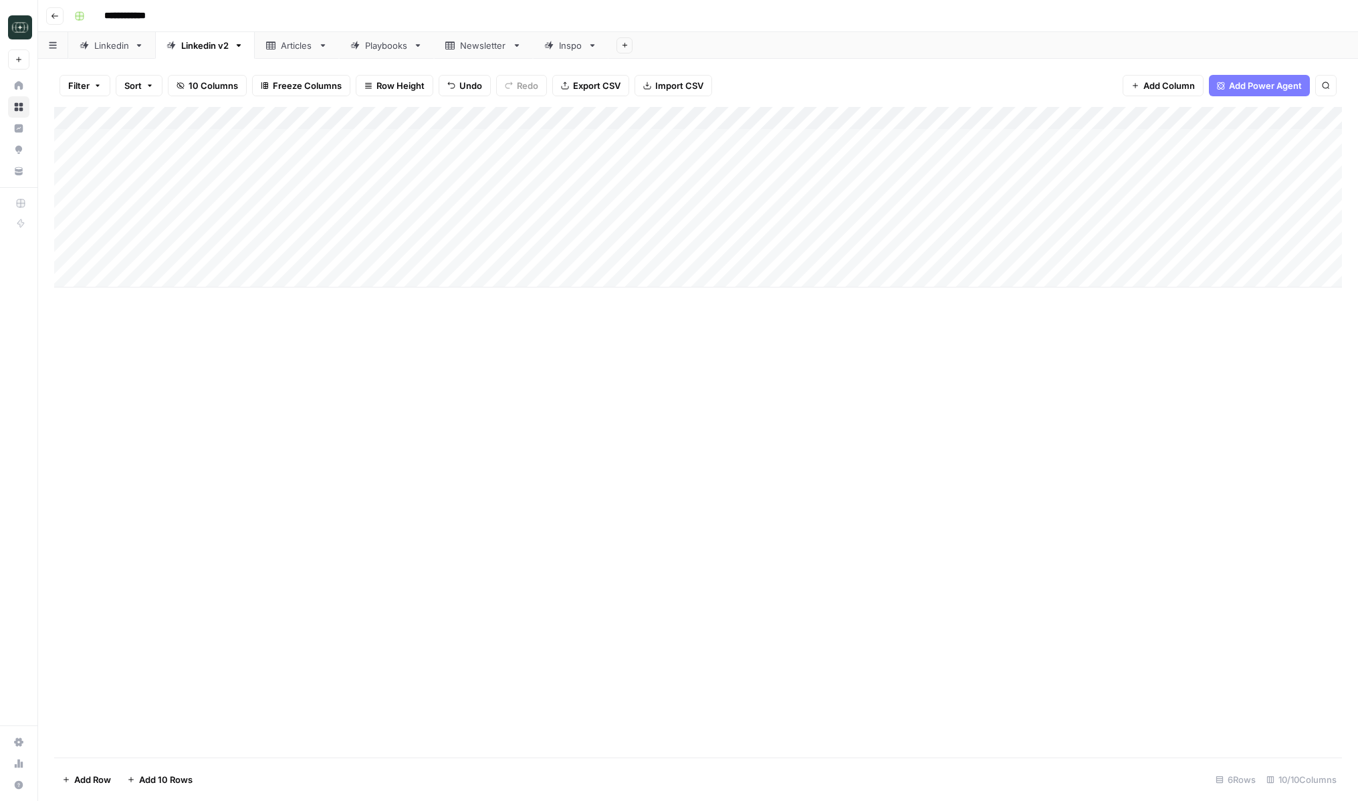
click at [1063, 209] on div "Add Column" at bounding box center [698, 197] width 1288 height 181
click at [1221, 18] on icon "button" at bounding box center [1342, 16] width 8 height 8
click at [943, 142] on div "Add Column" at bounding box center [698, 197] width 1288 height 181
click at [940, 162] on div "Add Column" at bounding box center [698, 197] width 1288 height 181
click at [942, 183] on div "Add Column" at bounding box center [698, 197] width 1288 height 181
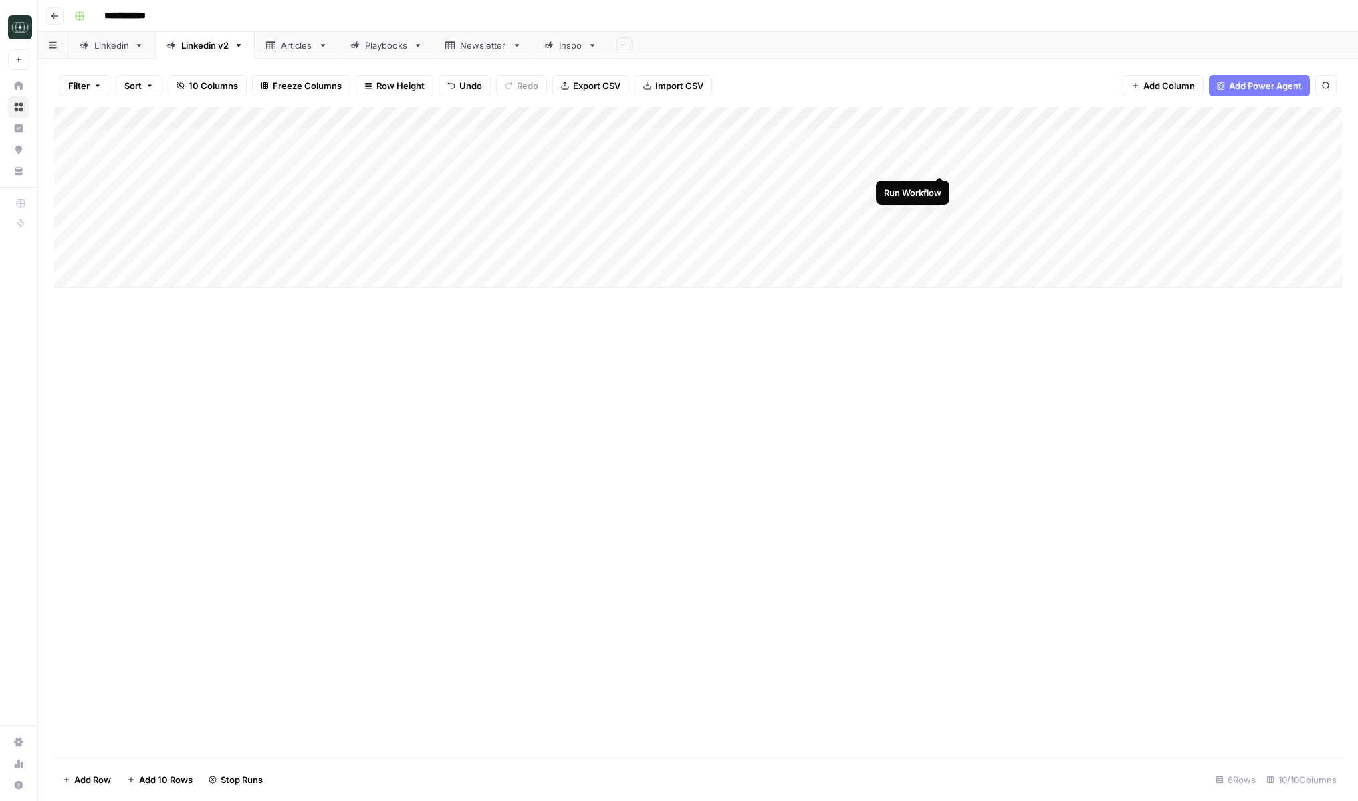
click at [941, 165] on div "Add Column" at bounding box center [698, 197] width 1288 height 181
click at [940, 165] on div "Add Column" at bounding box center [698, 197] width 1288 height 181
click at [940, 163] on div "Add Column" at bounding box center [698, 197] width 1288 height 181
click at [1058, 138] on div "Add Column" at bounding box center [698, 197] width 1288 height 181
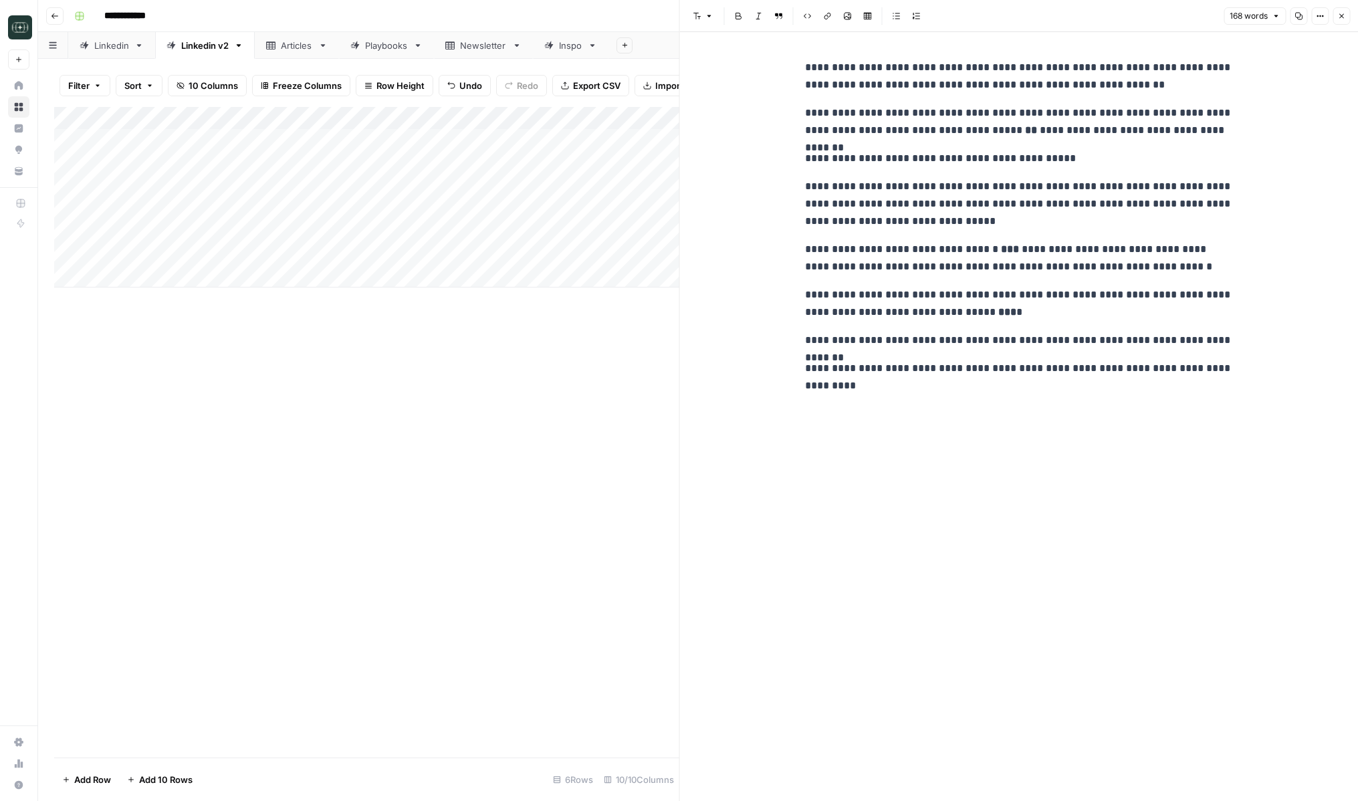
click at [1221, 10] on button "Close" at bounding box center [1341, 15] width 17 height 17
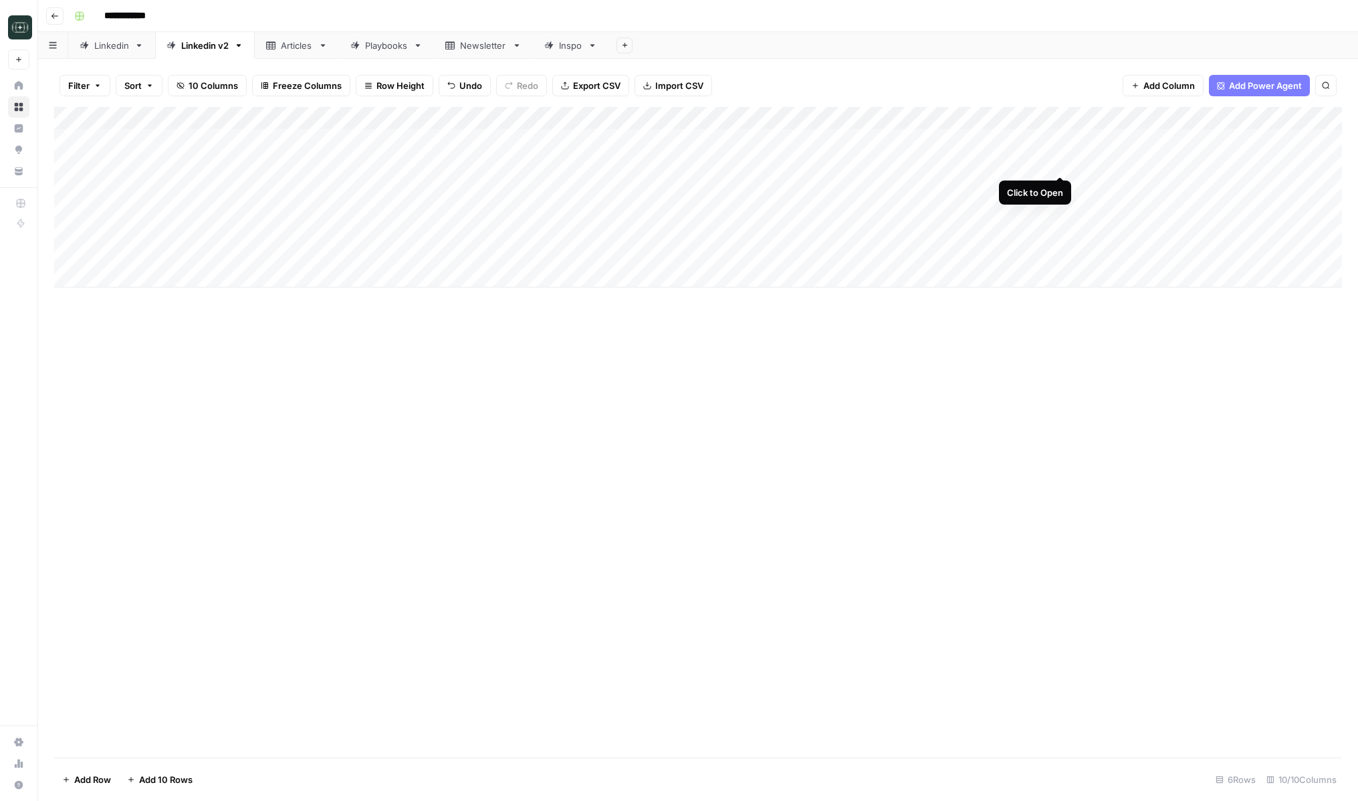
click at [1063, 161] on div "Add Column" at bounding box center [698, 197] width 1288 height 181
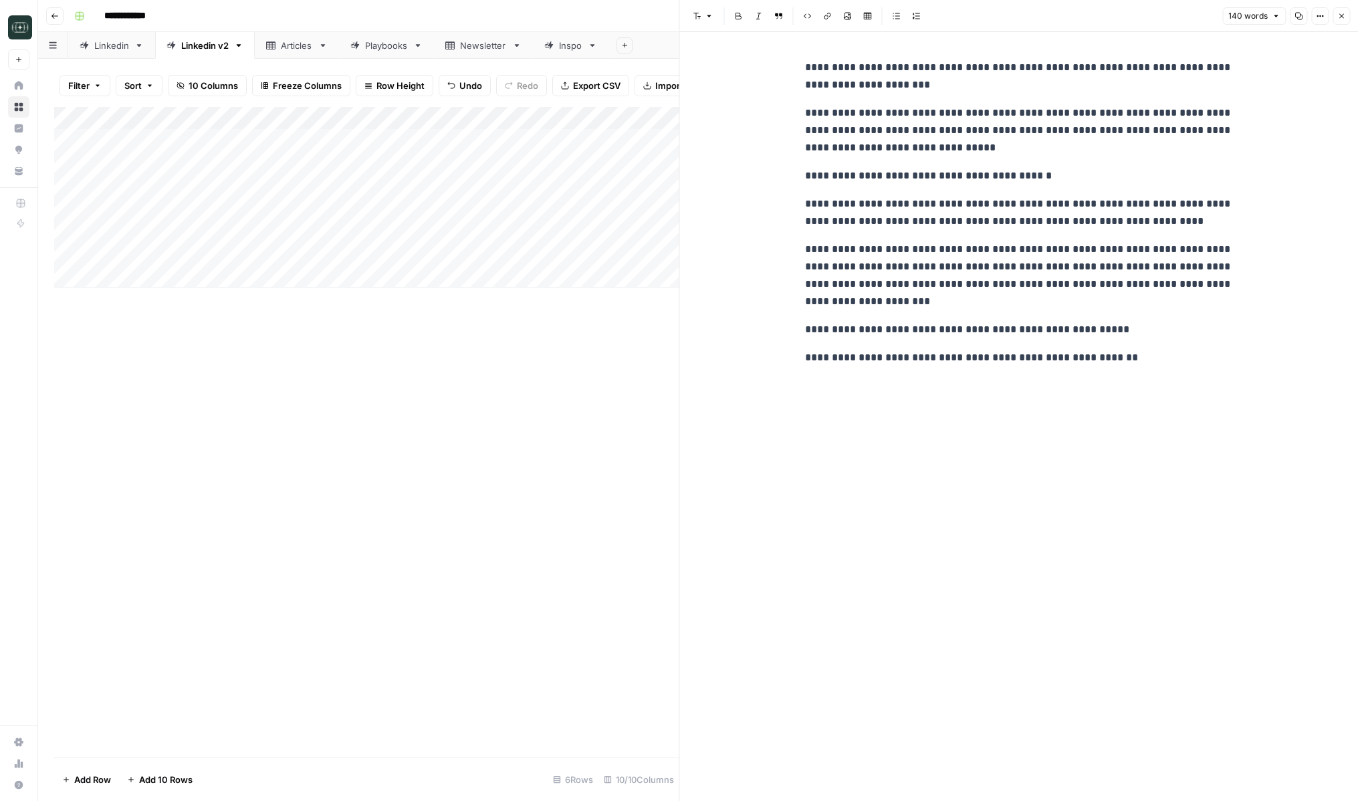
click at [999, 324] on p "**********" at bounding box center [1019, 329] width 428 height 17
drag, startPoint x: 1077, startPoint y: 327, endPoint x: 796, endPoint y: 308, distance: 282.2
click at [796, 308] on div "**********" at bounding box center [1019, 416] width 679 height 769
click at [817, 320] on div "**********" at bounding box center [1019, 213] width 444 height 318
click at [964, 340] on div "**********" at bounding box center [1019, 213] width 444 height 318
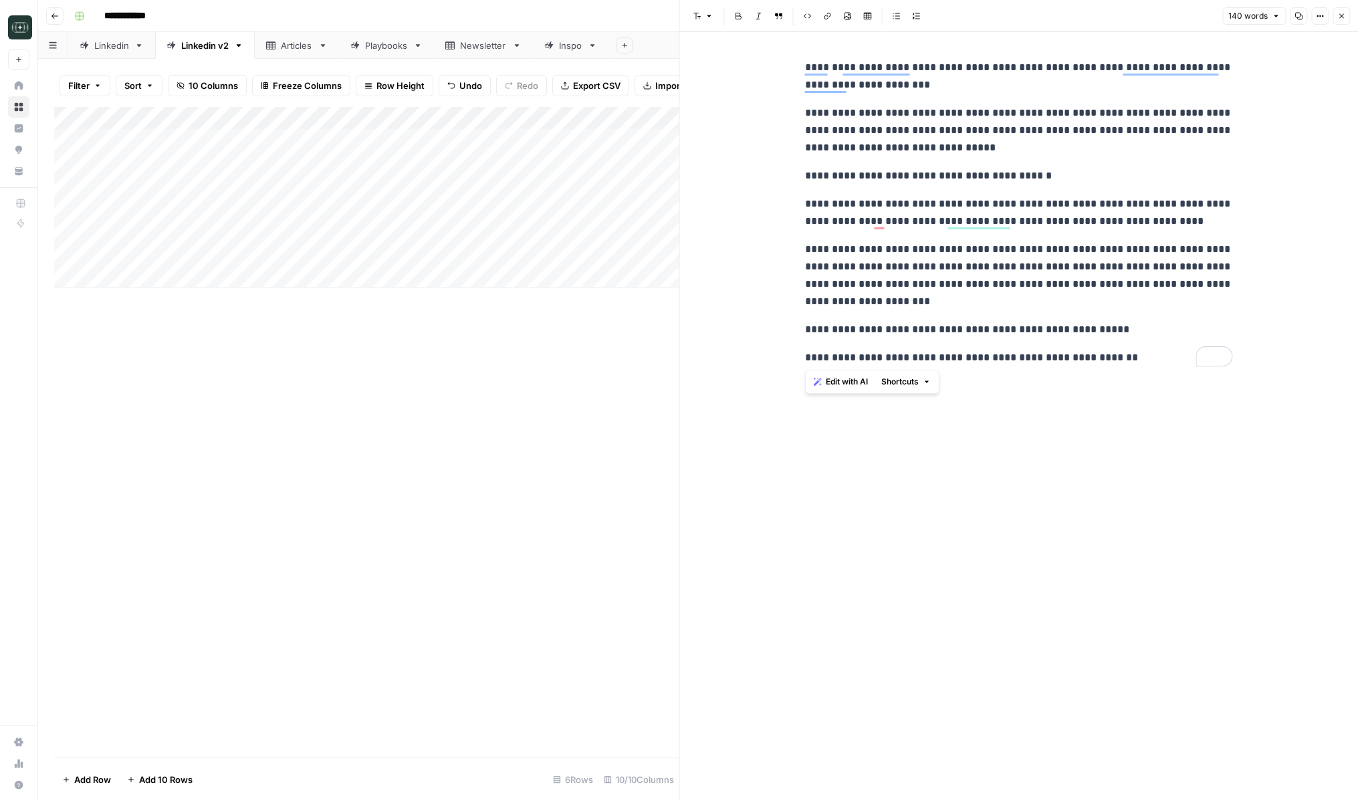
click at [964, 340] on div "**********" at bounding box center [1019, 213] width 444 height 318
click at [954, 329] on p "**********" at bounding box center [1019, 329] width 428 height 17
drag, startPoint x: 885, startPoint y: 330, endPoint x: 1111, endPoint y: 322, distance: 226.2
click at [1111, 322] on p "**********" at bounding box center [1019, 329] width 428 height 17
copy p "**********"
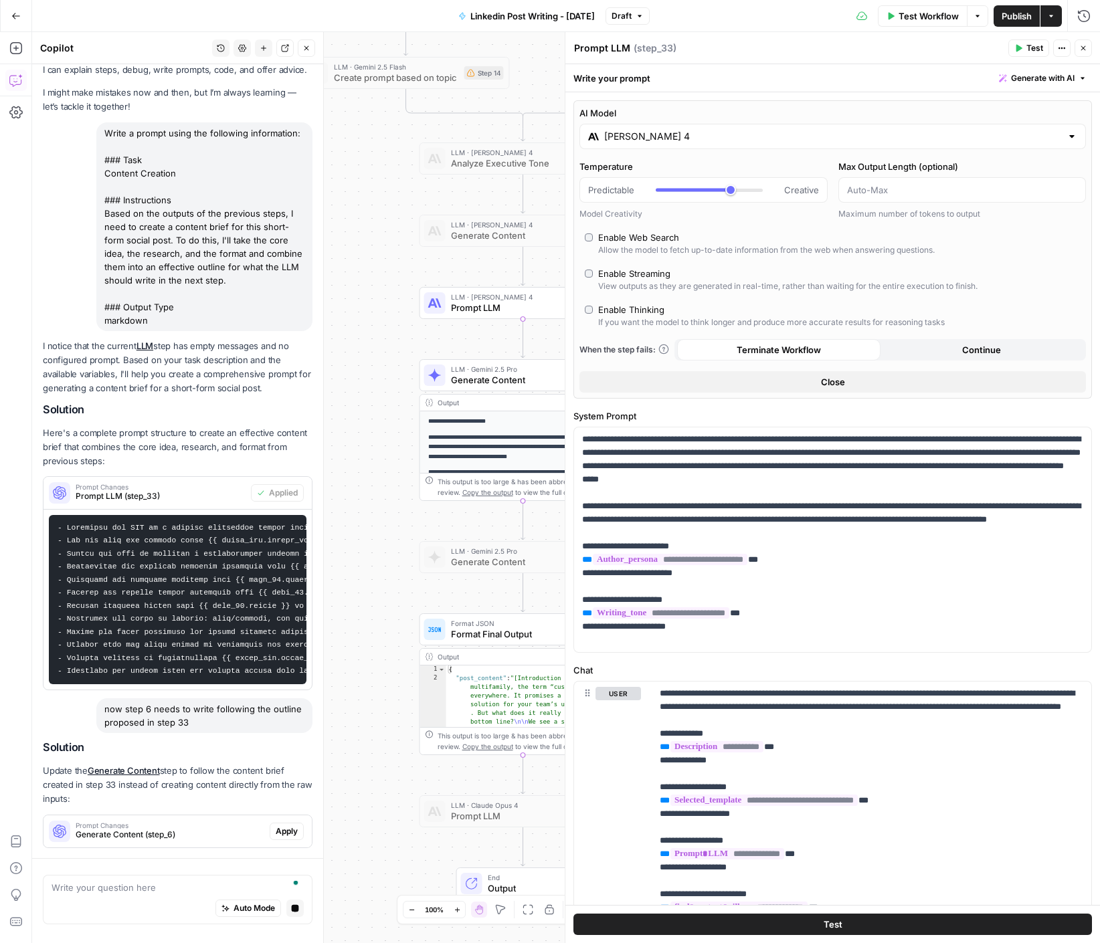
scroll to position [95, 0]
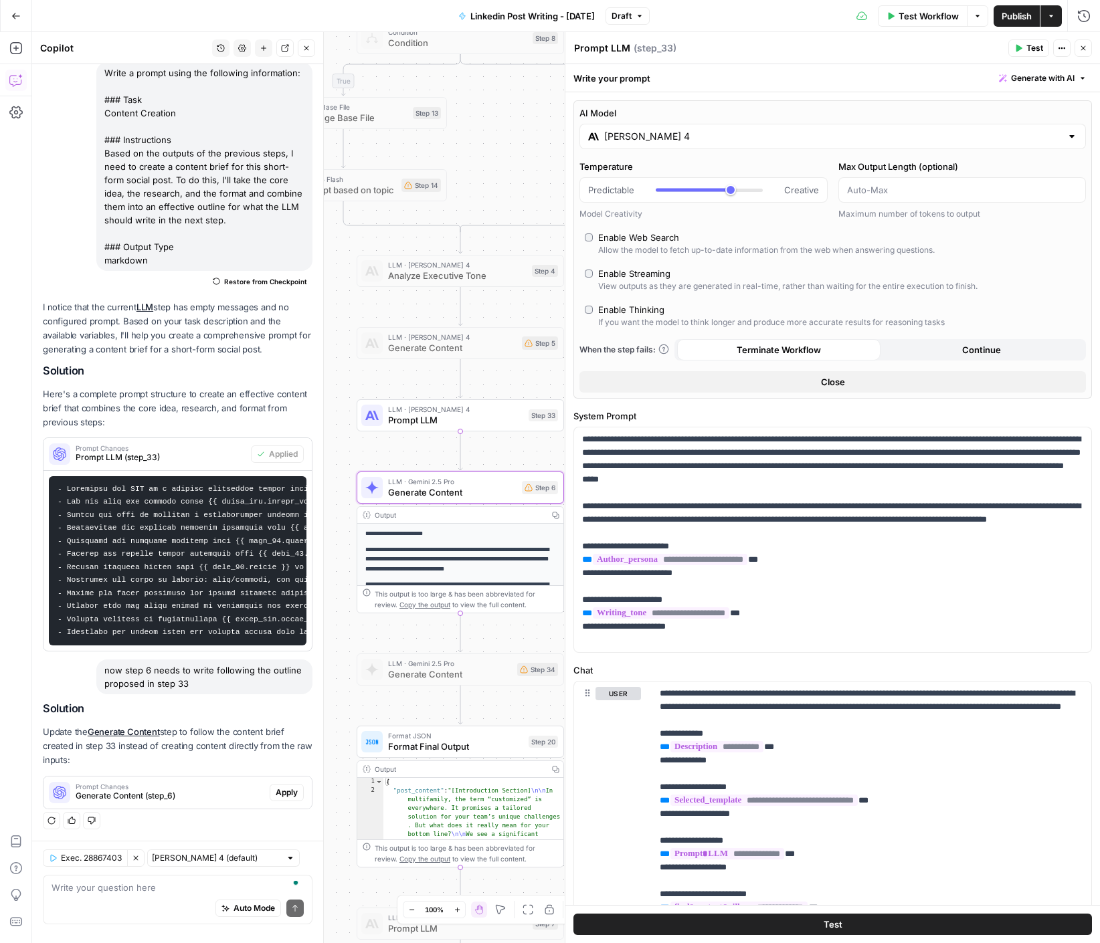
click at [292, 795] on span "Apply" at bounding box center [287, 793] width 22 height 12
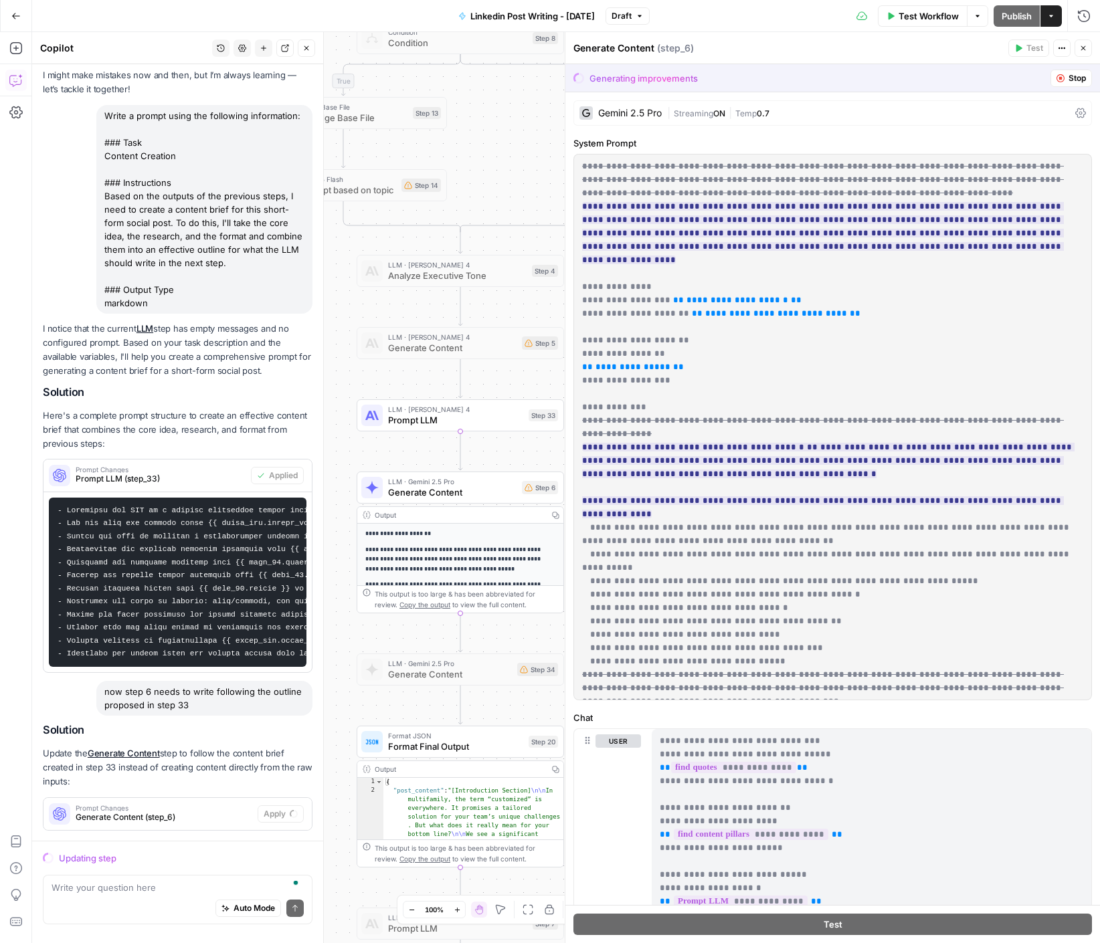
scroll to position [74, 0]
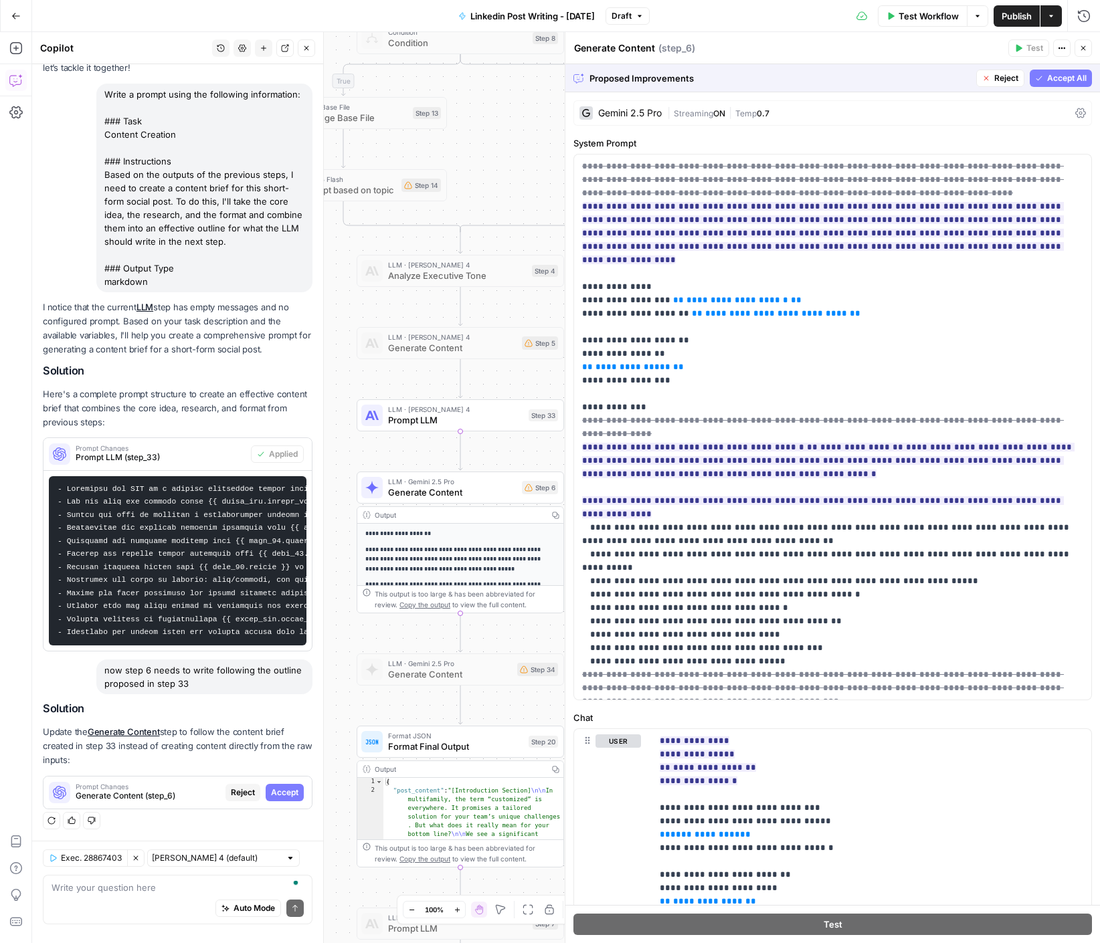
click at [1053, 82] on span "Accept All" at bounding box center [1066, 78] width 39 height 12
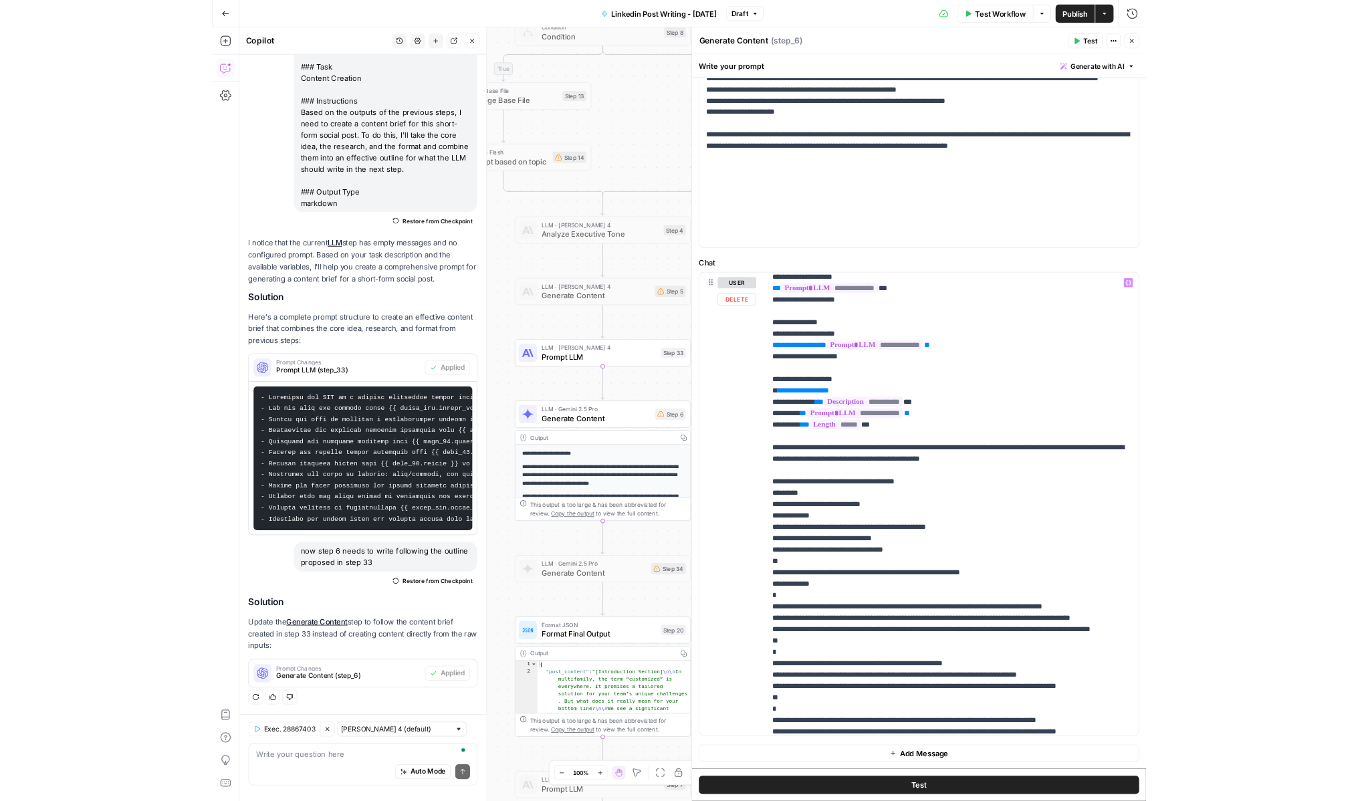
scroll to position [219, 0]
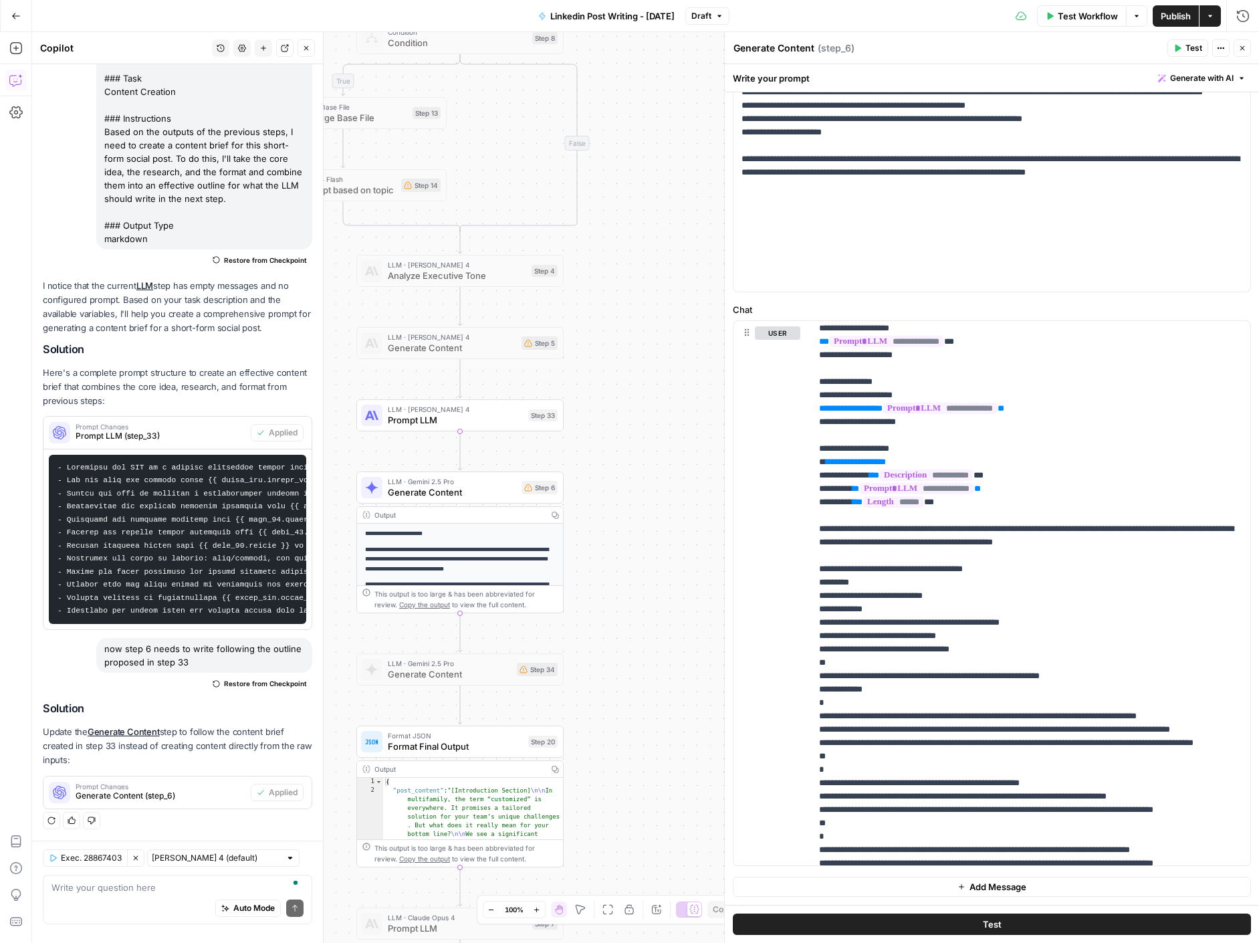
click at [1099, 17] on span "Publish" at bounding box center [1176, 15] width 30 height 13
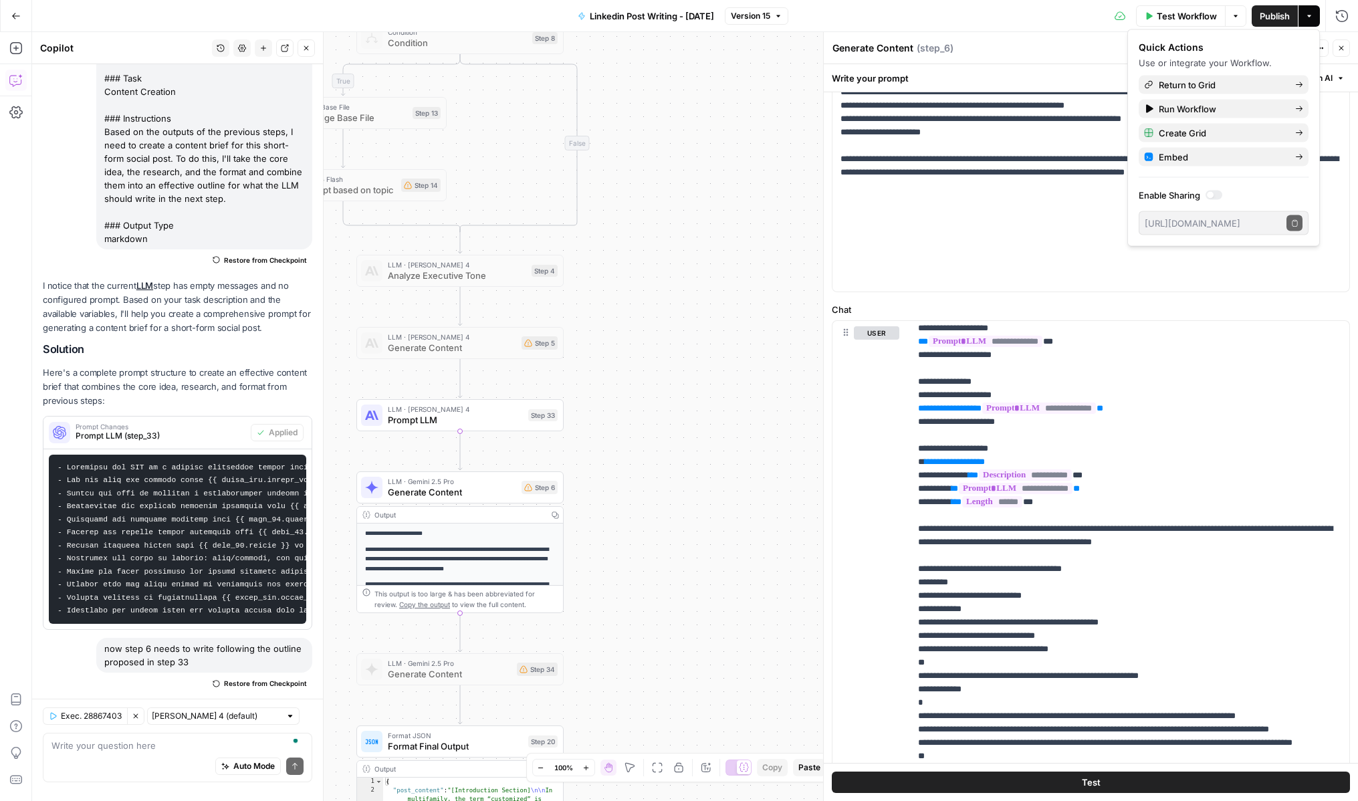
scroll to position [219, 0]
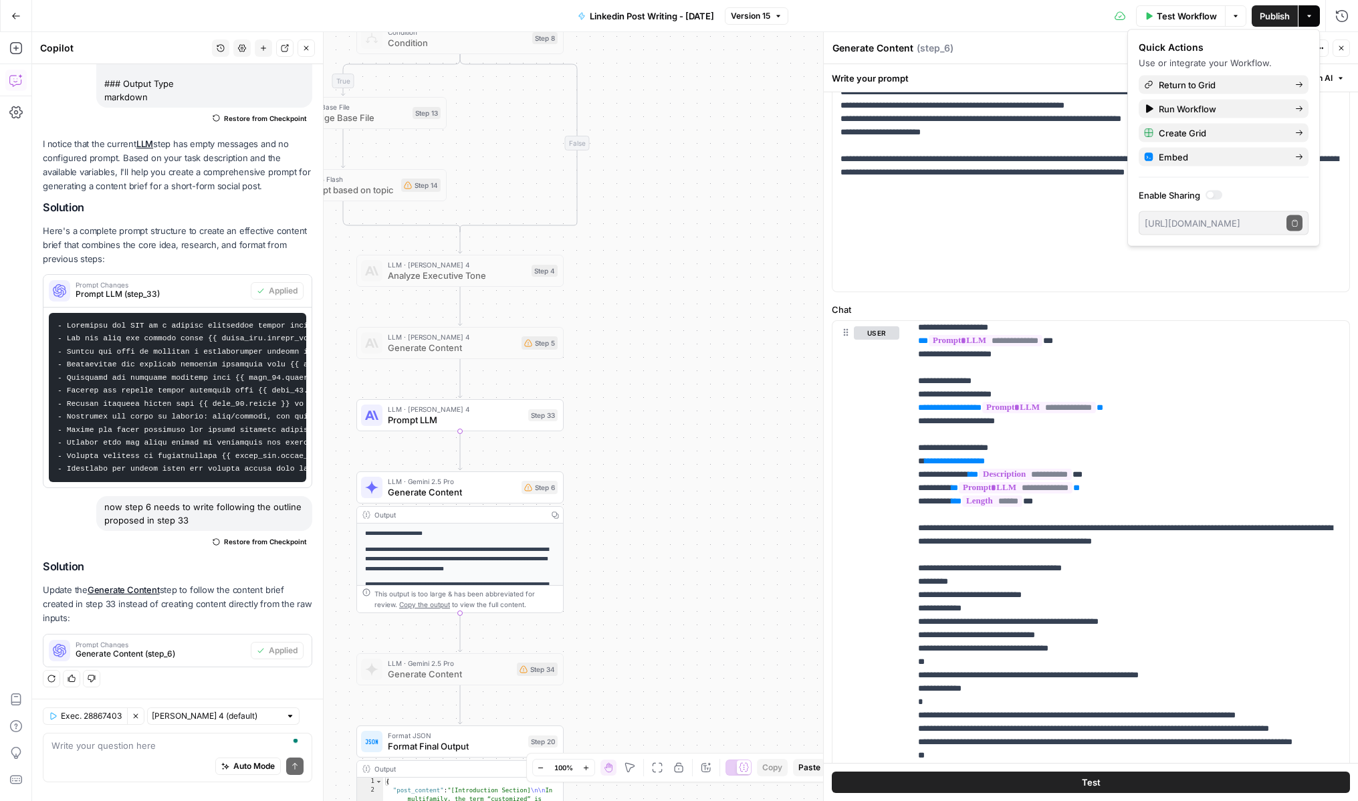
click at [7, 13] on button "Go Back" at bounding box center [16, 16] width 24 height 24
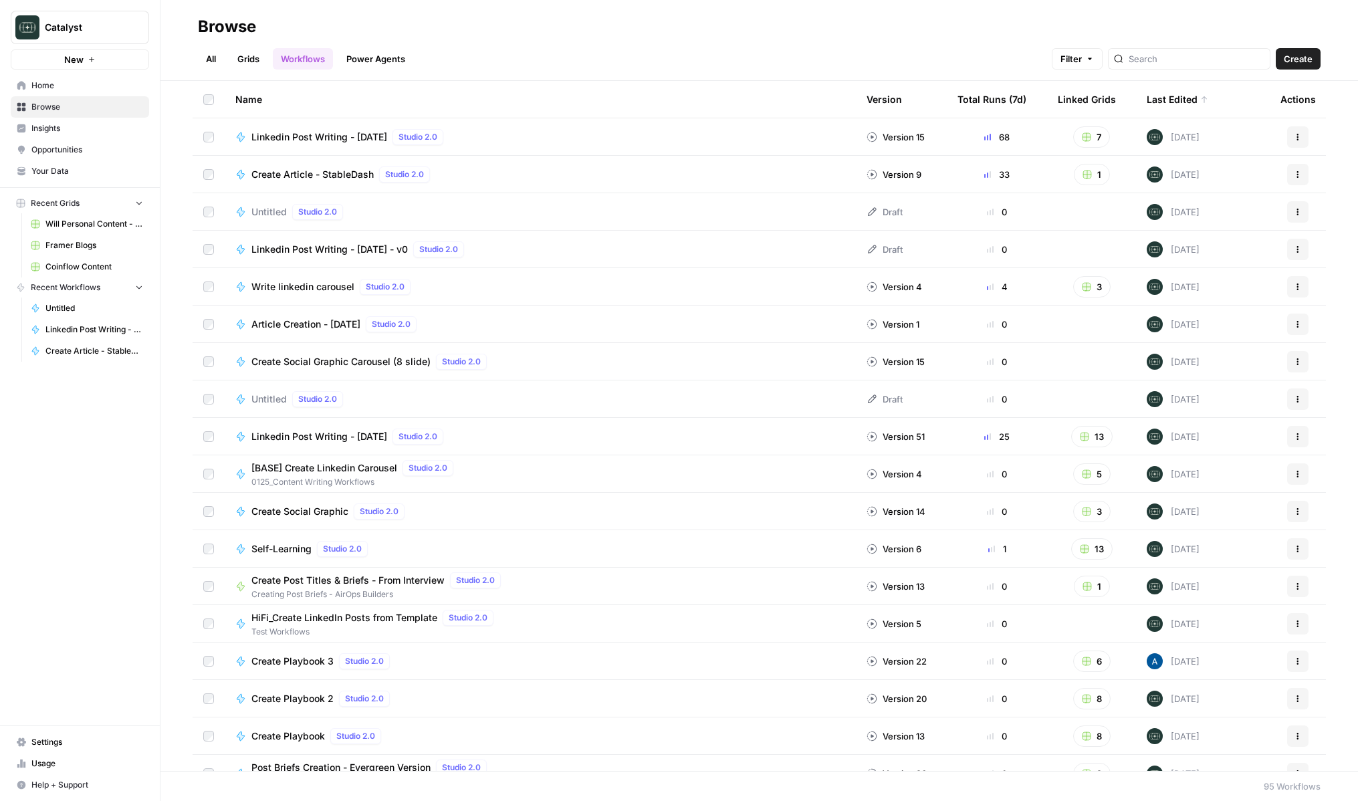
click at [49, 169] on span "Your Data" at bounding box center [87, 171] width 112 height 12
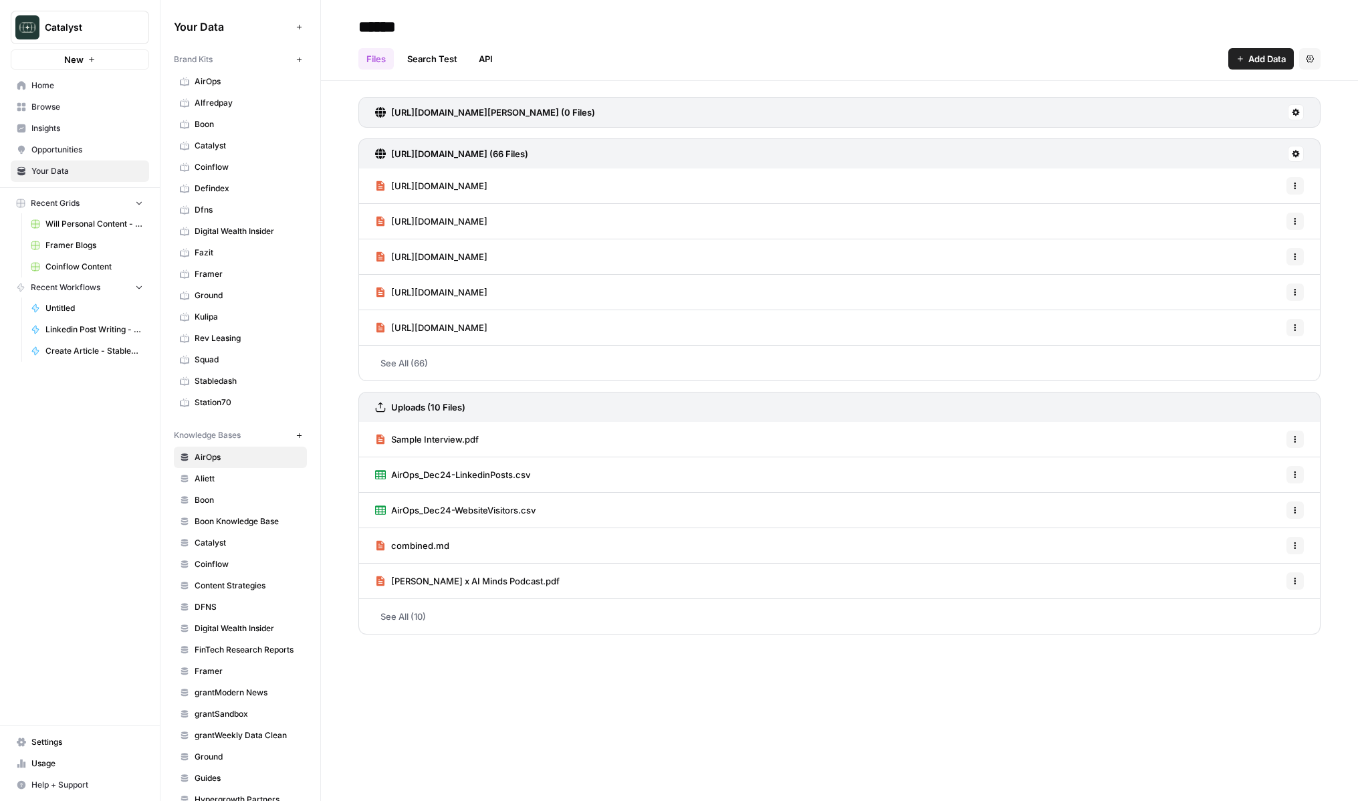
click at [224, 356] on span "Squad" at bounding box center [248, 360] width 106 height 12
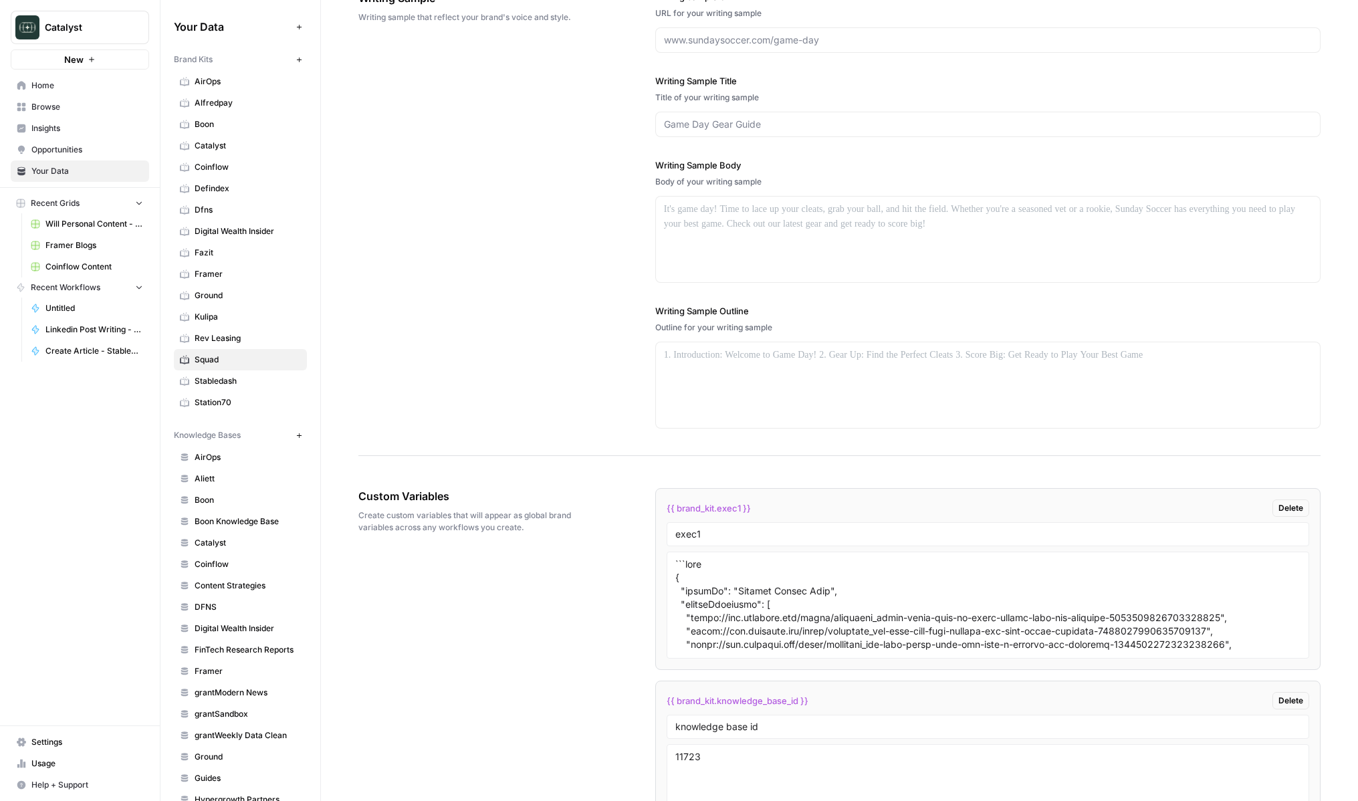
scroll to position [1631, 0]
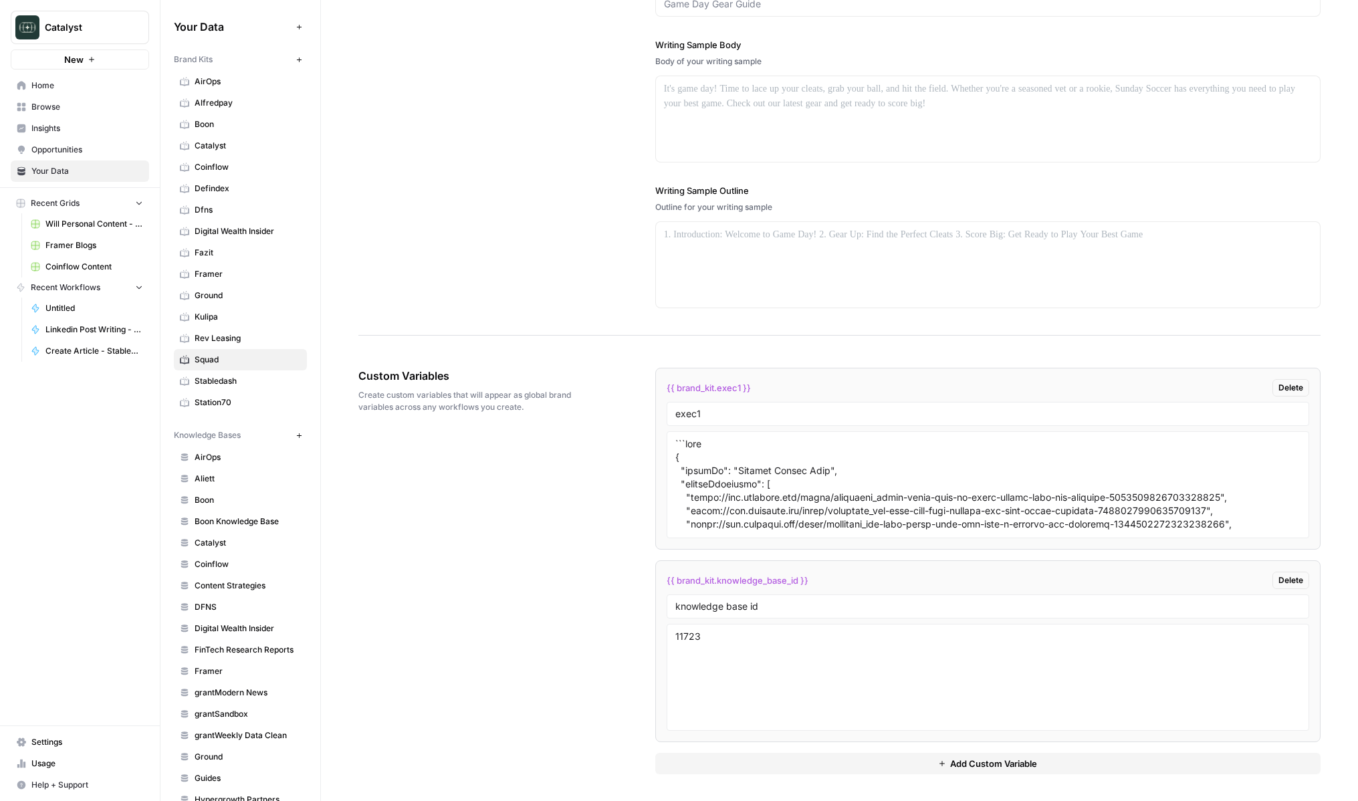
click at [789, 762] on button "Add Custom Variable" at bounding box center [987, 763] width 665 height 21
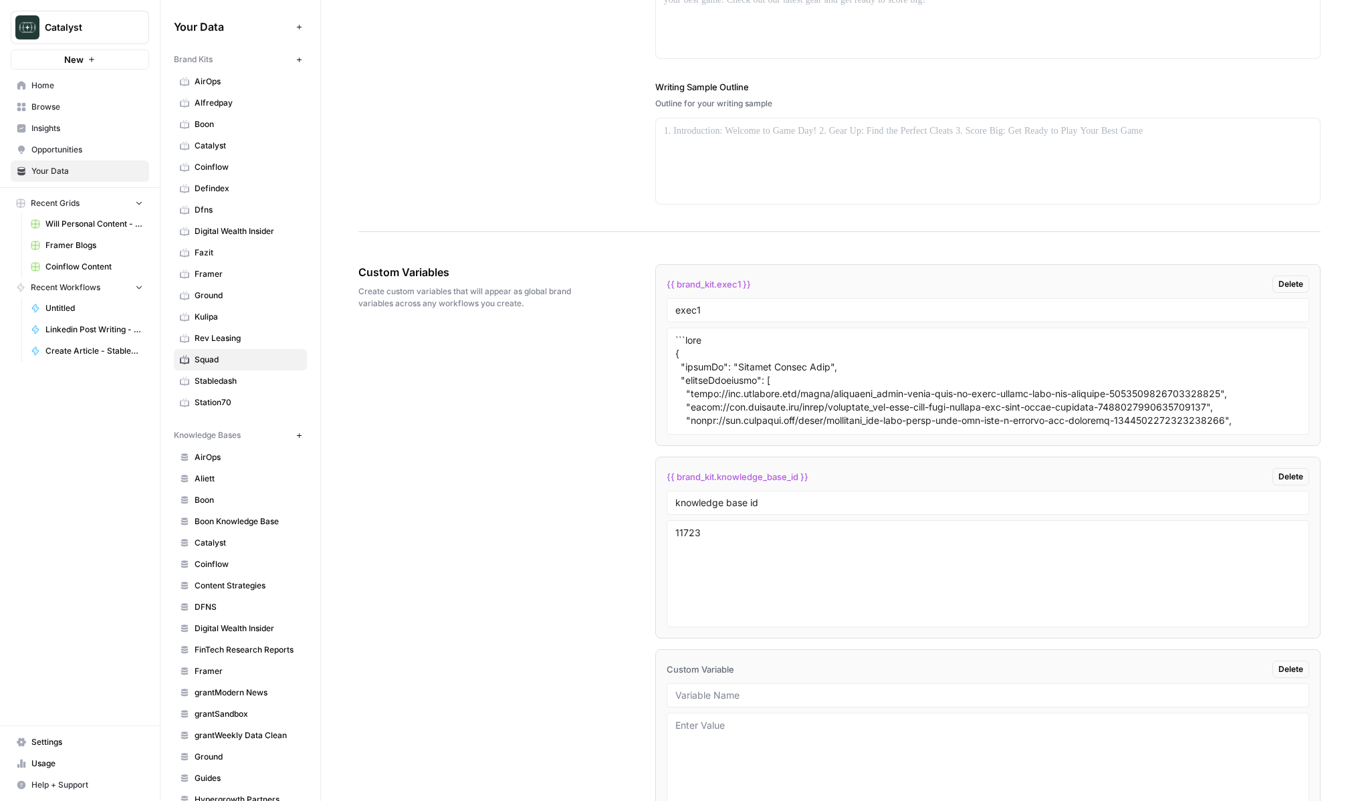
scroll to position [1782, 0]
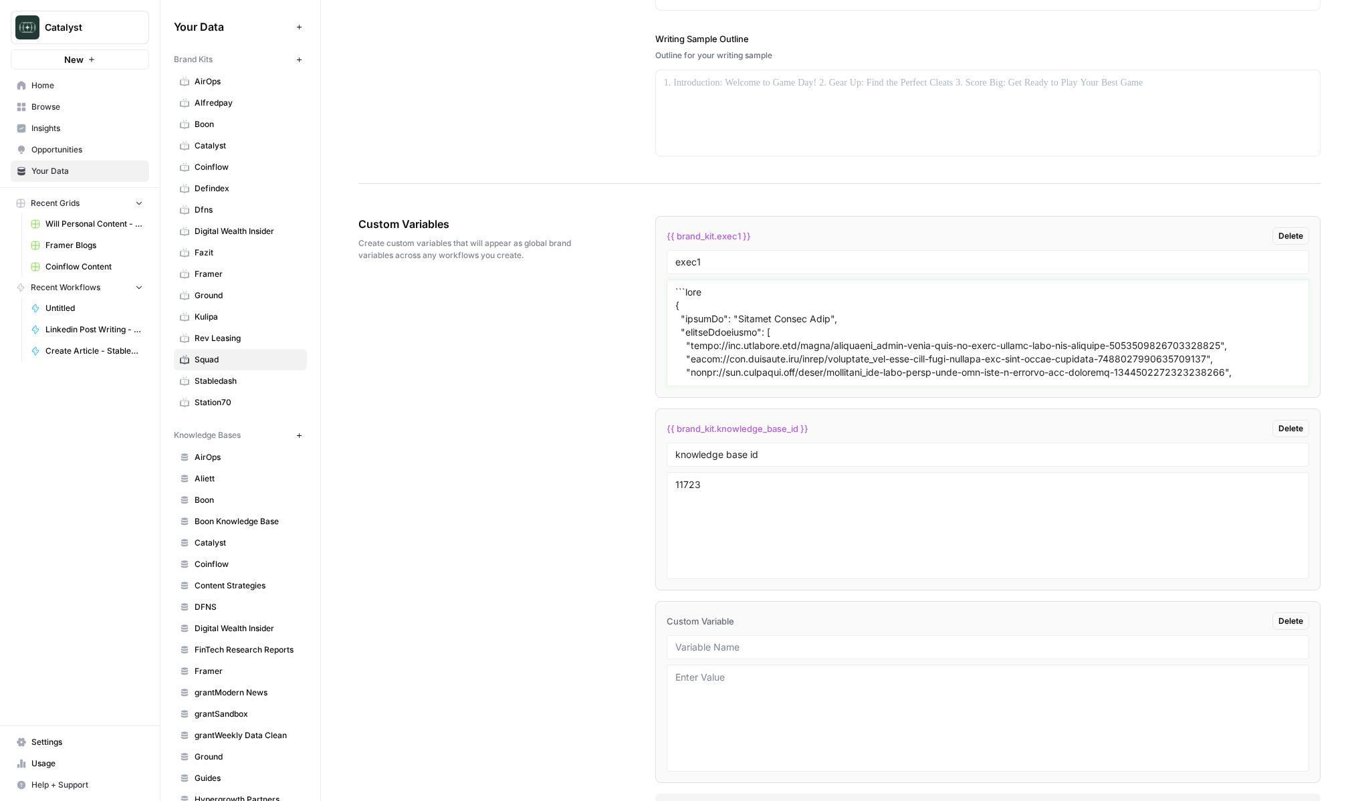
click at [833, 359] on textarea at bounding box center [988, 333] width 625 height 95
click at [766, 696] on textarea at bounding box center [988, 718] width 625 height 95
paste textarea "```lore { "ipsumDo": "Sitamet Consec Adip", "elitseDdoeiusmo": [ "tempo://inc.u…"
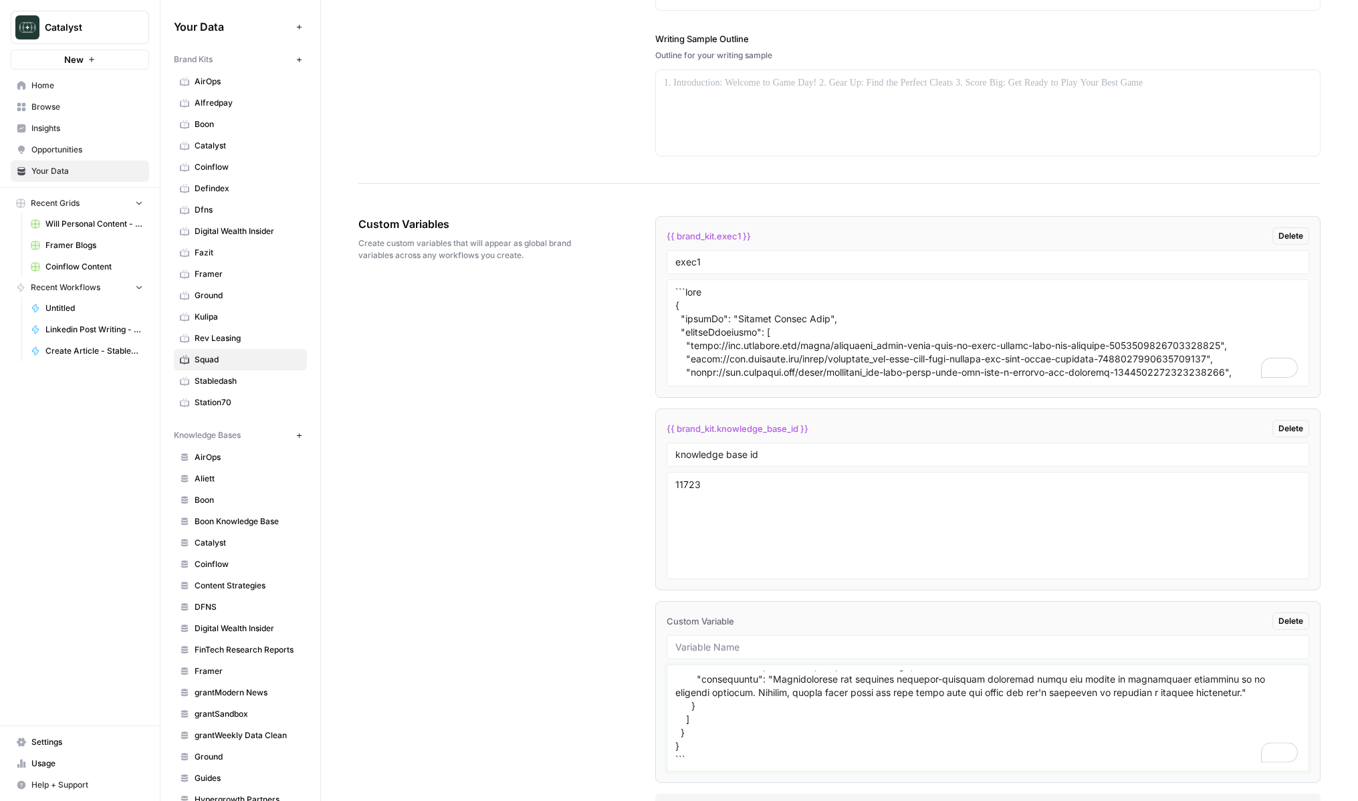
type textarea "```lore { "ipsumDo": "Sitamet Consec Adip", "elitseDdoeiusmo": [ "tempo://inc.u…"
click at [730, 643] on input "text" at bounding box center [988, 647] width 625 height 12
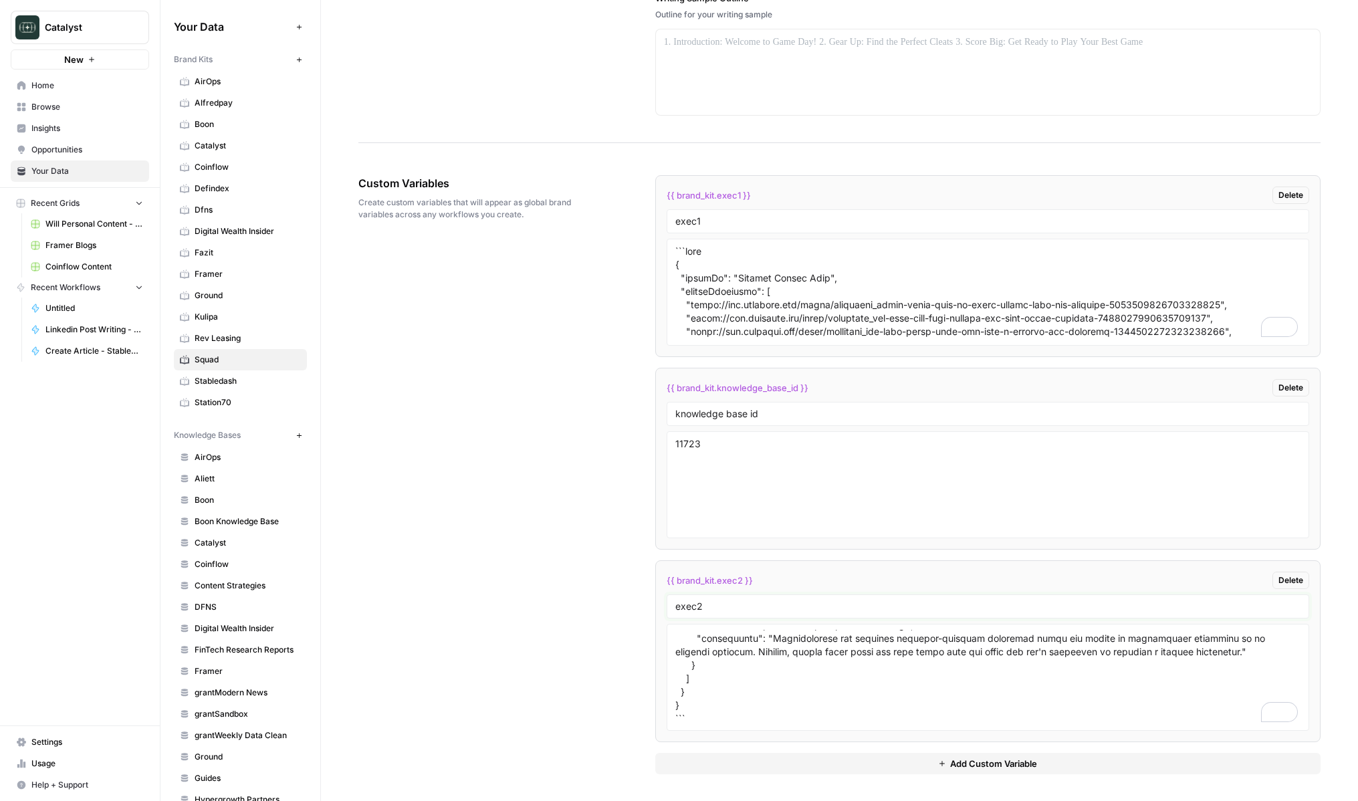
type input "exec2"
click at [740, 764] on button "Add Custom Variable" at bounding box center [987, 763] width 665 height 21
click at [815, 248] on textarea "To enrich screen reader interactions, please activate Accessibility in Grammarl…" at bounding box center [988, 292] width 625 height 95
paste textarea "Lorem Ipsumd 💰", "sitameTconsecte": [ "adipi://eli.seddoeiu.tem/incid/utlaboree…"
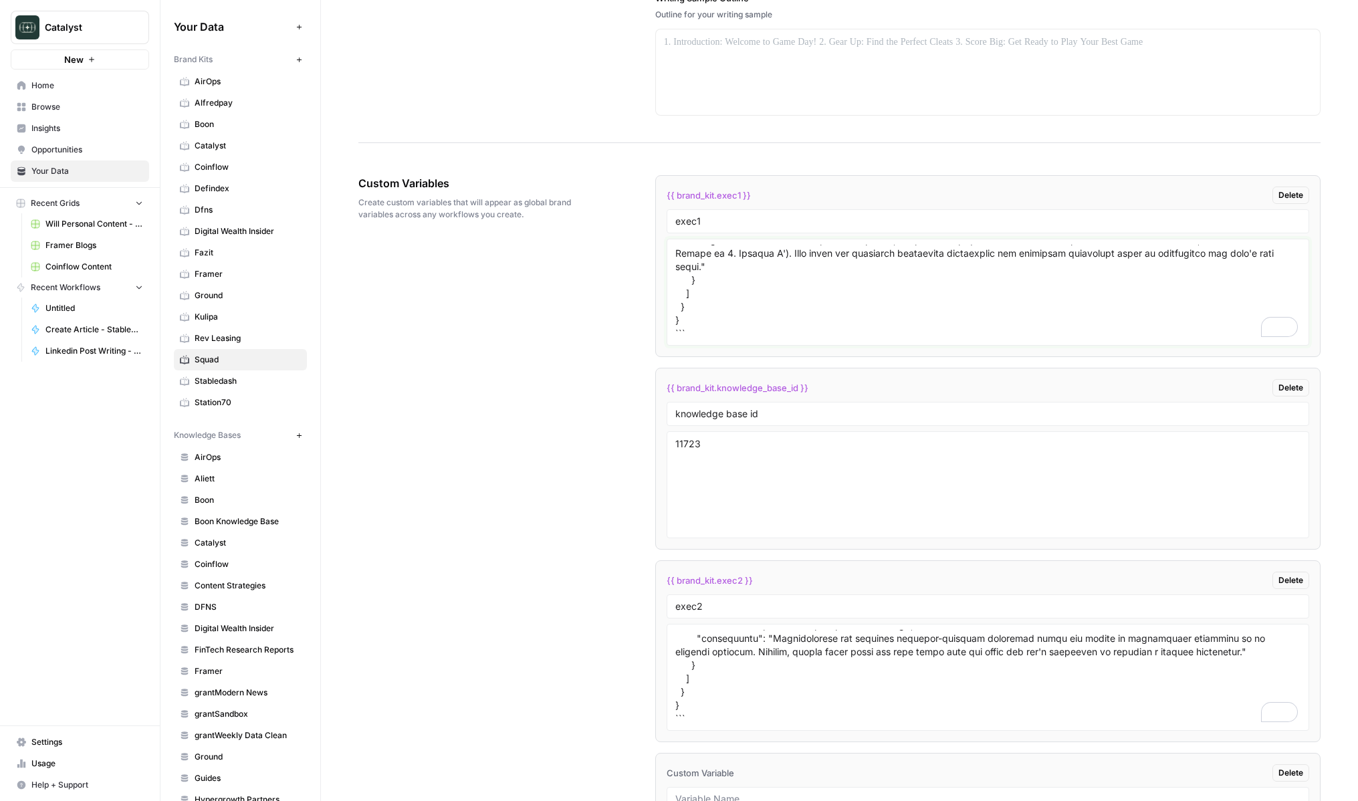
type textarea "```lore { "ipsumDo": "Sitam Consec 💰", "adipisCingelits": [ "doeiu://tem.incidi…"
click at [559, 393] on div "Custom Variables Create custom variables that will appear as global brand varia…" at bounding box center [839, 570] width 962 height 845
click at [737, 503] on textarea "11723" at bounding box center [988, 484] width 625 height 95
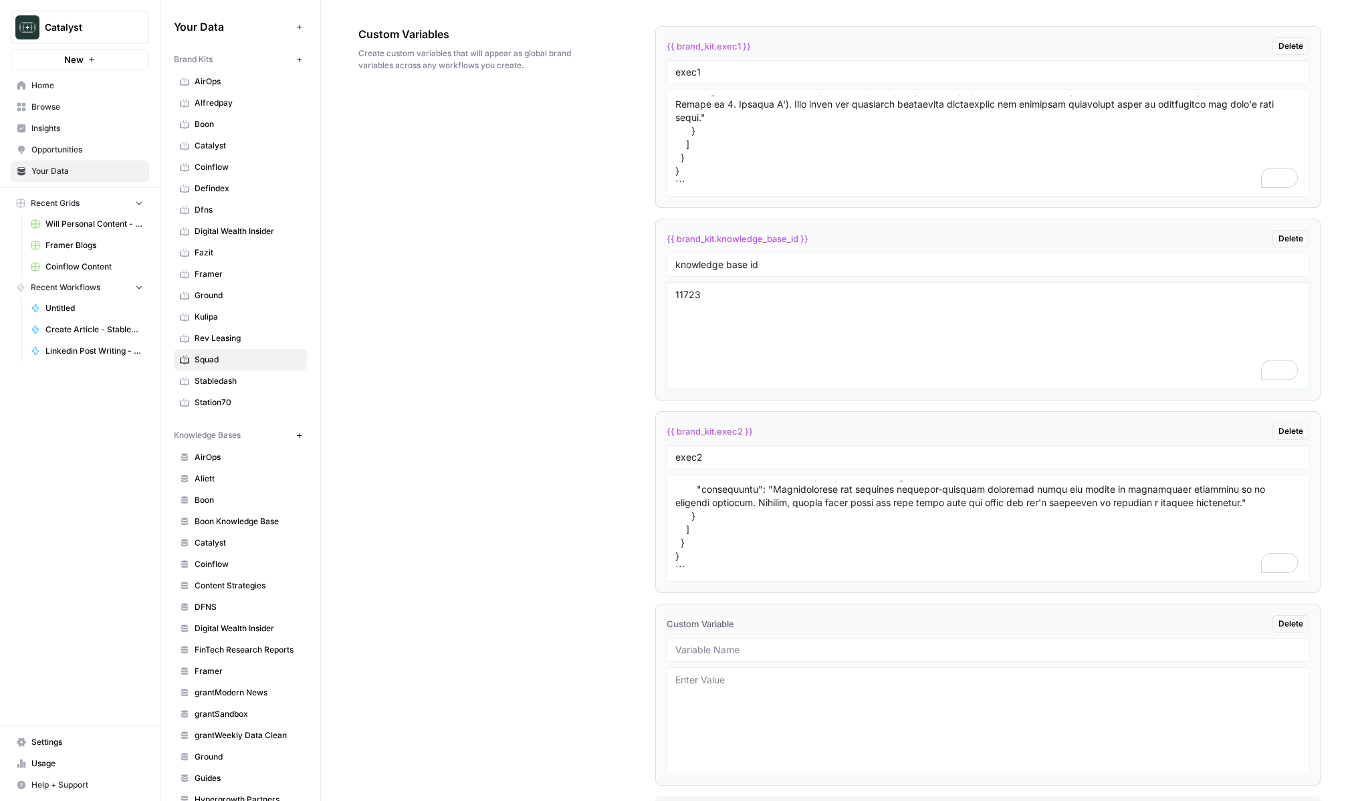
scroll to position [2016, 0]
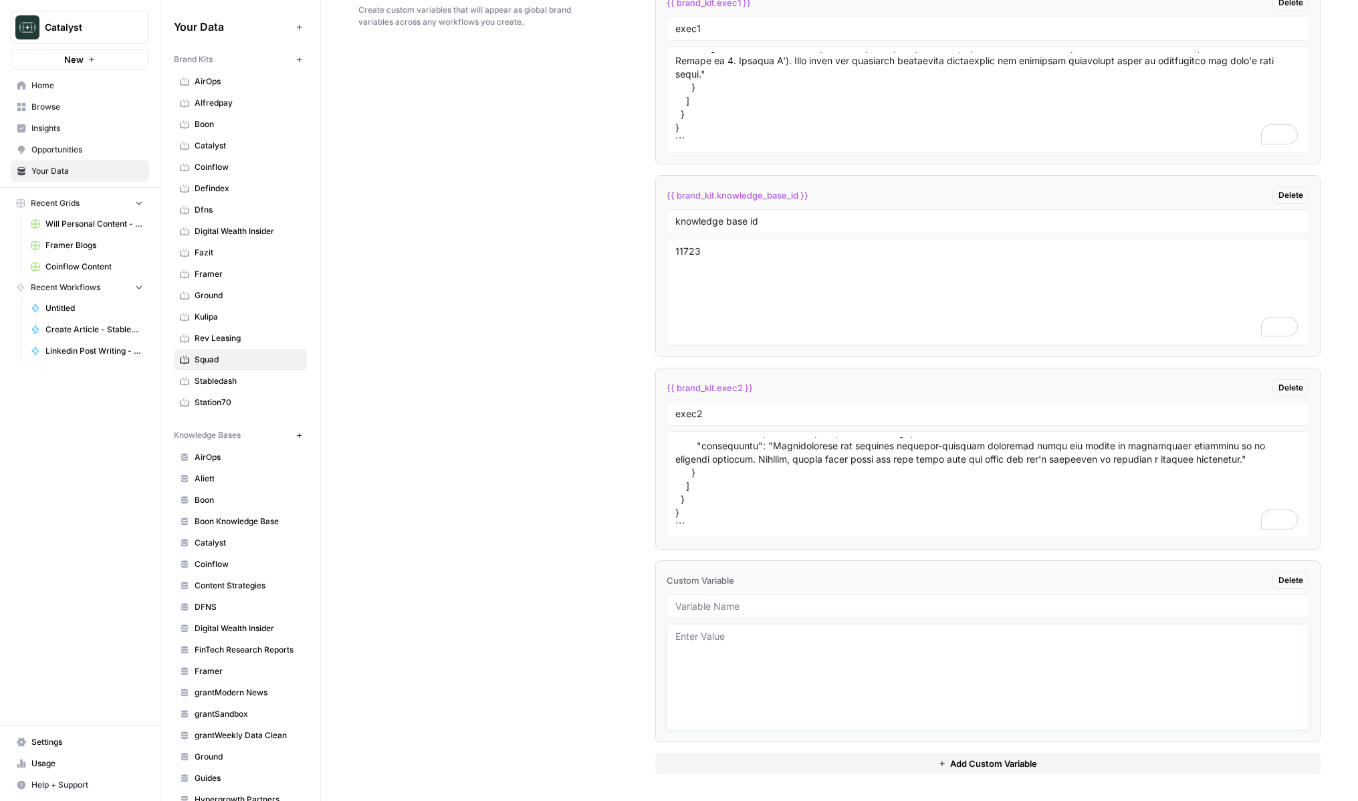
click at [752, 704] on textarea at bounding box center [988, 677] width 625 height 95
type textarea "asdf"
click at [489, 607] on div "Custom Variables Create custom variables that will appear as global brand varia…" at bounding box center [839, 378] width 962 height 845
click at [195, 342] on span "Rev Leasing" at bounding box center [248, 338] width 106 height 12
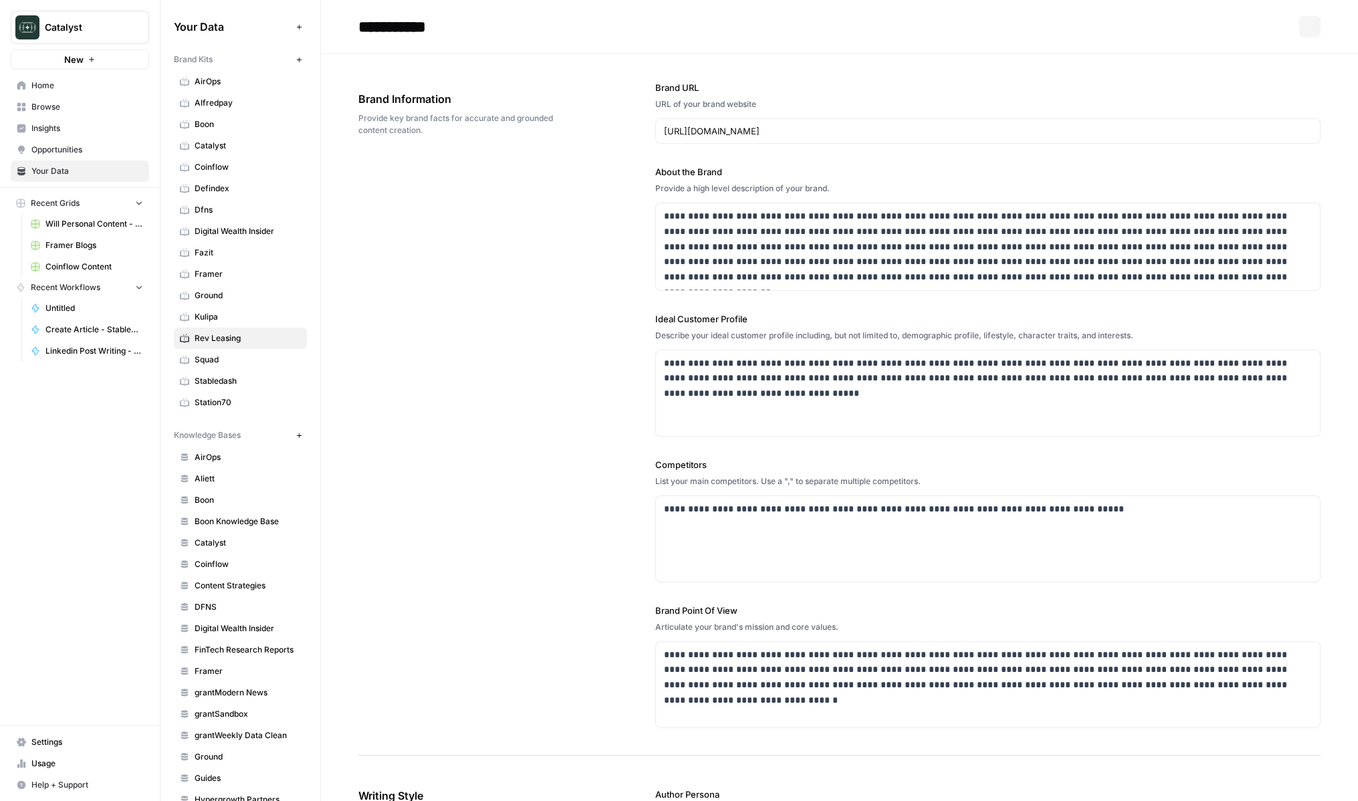
click at [203, 355] on span "Squad" at bounding box center [248, 360] width 106 height 12
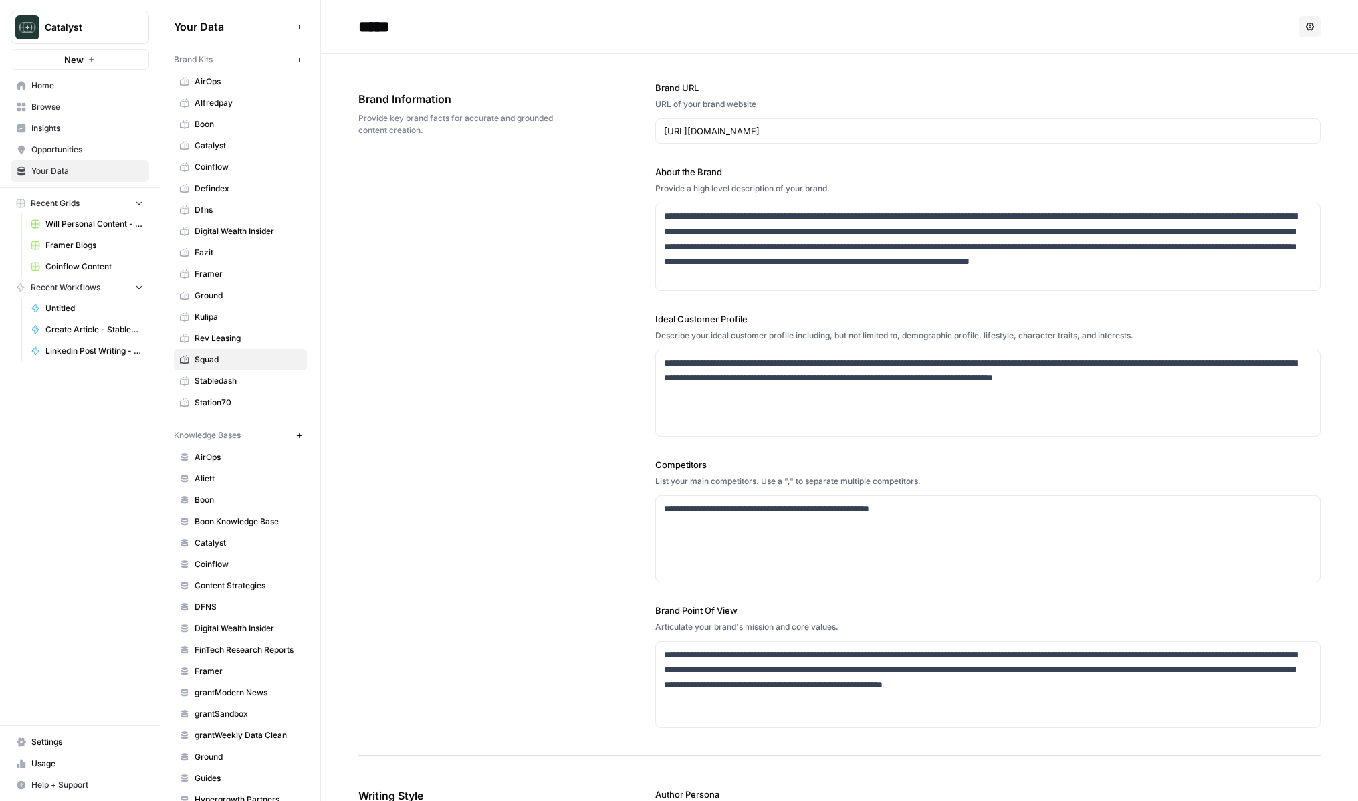
scroll to position [1823, 0]
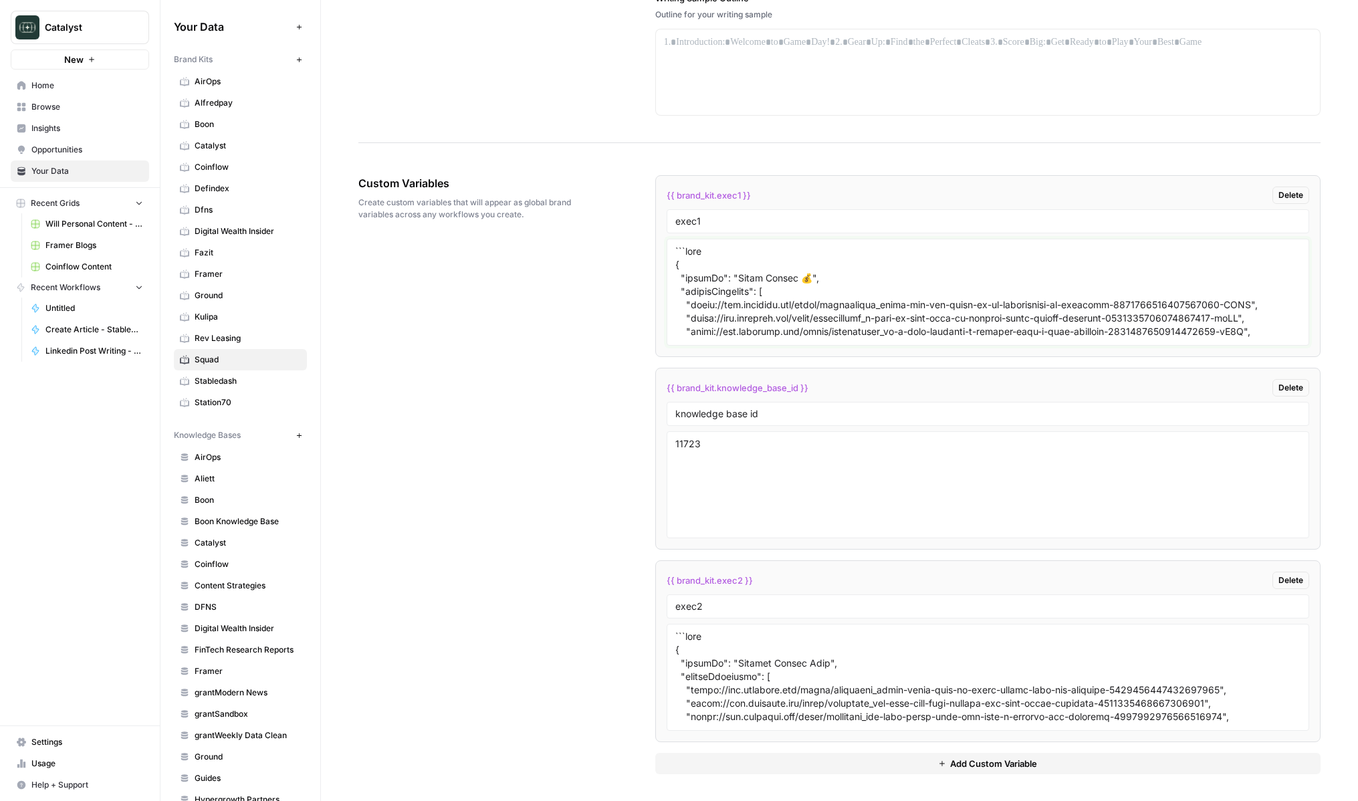
click at [766, 309] on textarea at bounding box center [988, 292] width 625 height 95
paste textarea "{ "loremIp": "Dolor Sitamet & Conse Adipis (Elitsed DoeiusMo Tempo)", "incidiDu…"
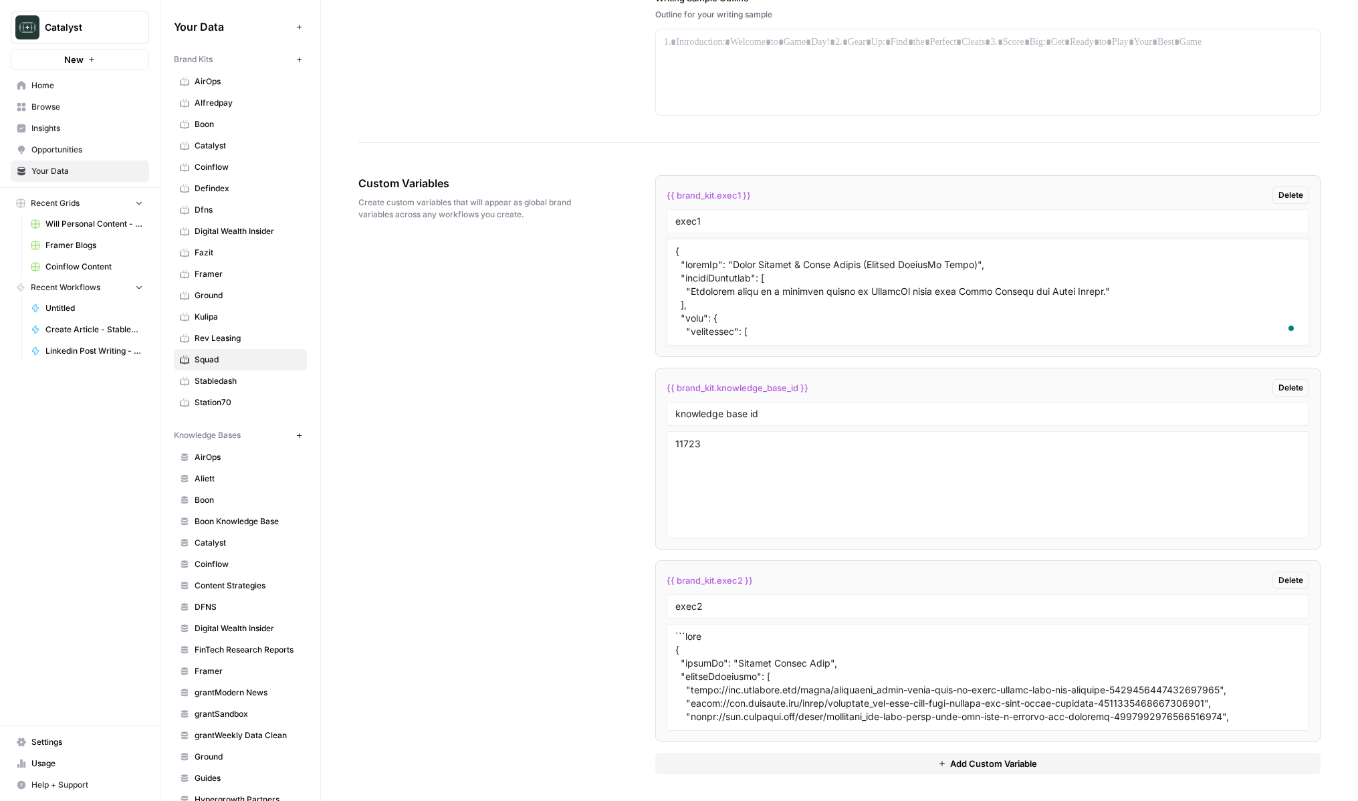
scroll to position [2647, 0]
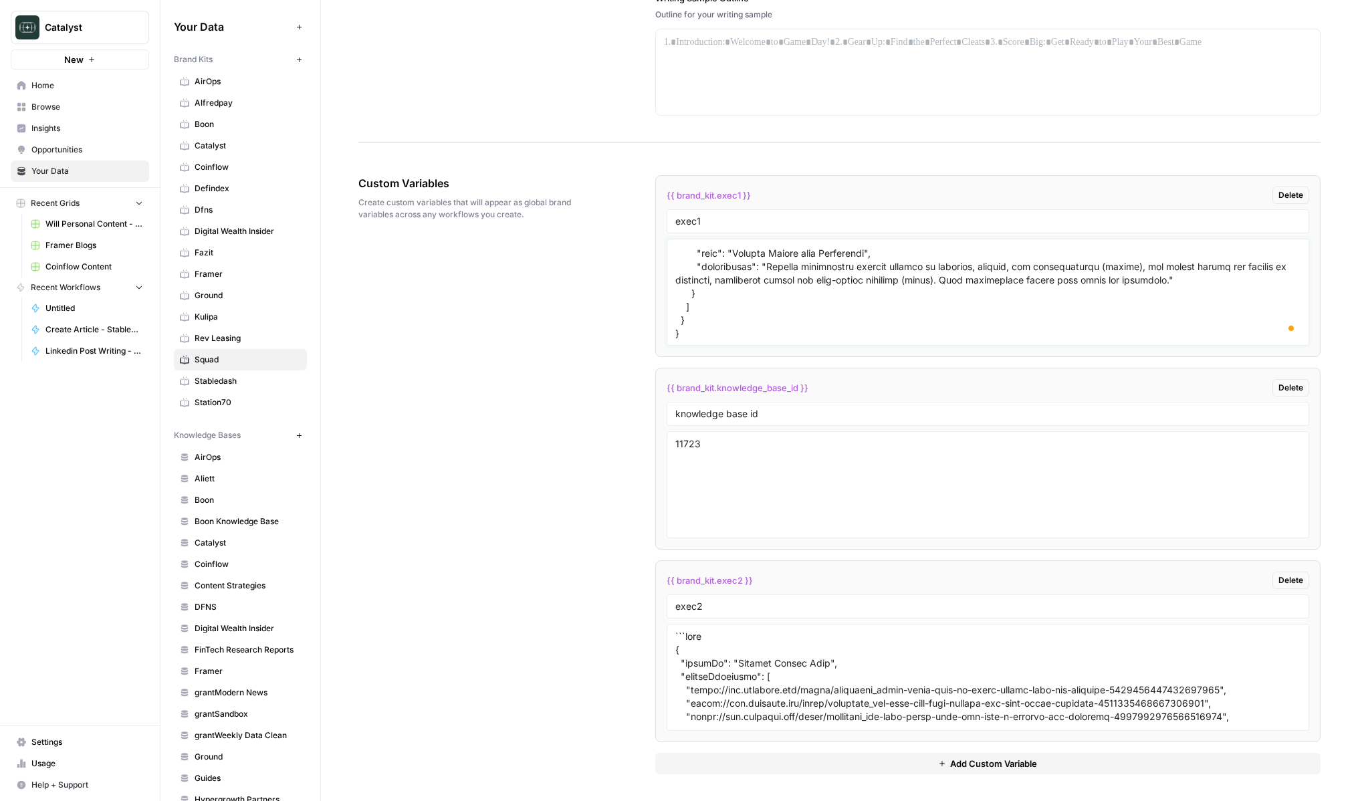
type textarea "{ "loremIp": "Dolor Sitamet & Conse Adipis (Elitsed DoeiusMo Tempo)", "incidiDu…"
click at [765, 478] on textarea "11723" at bounding box center [988, 484] width 625 height 95
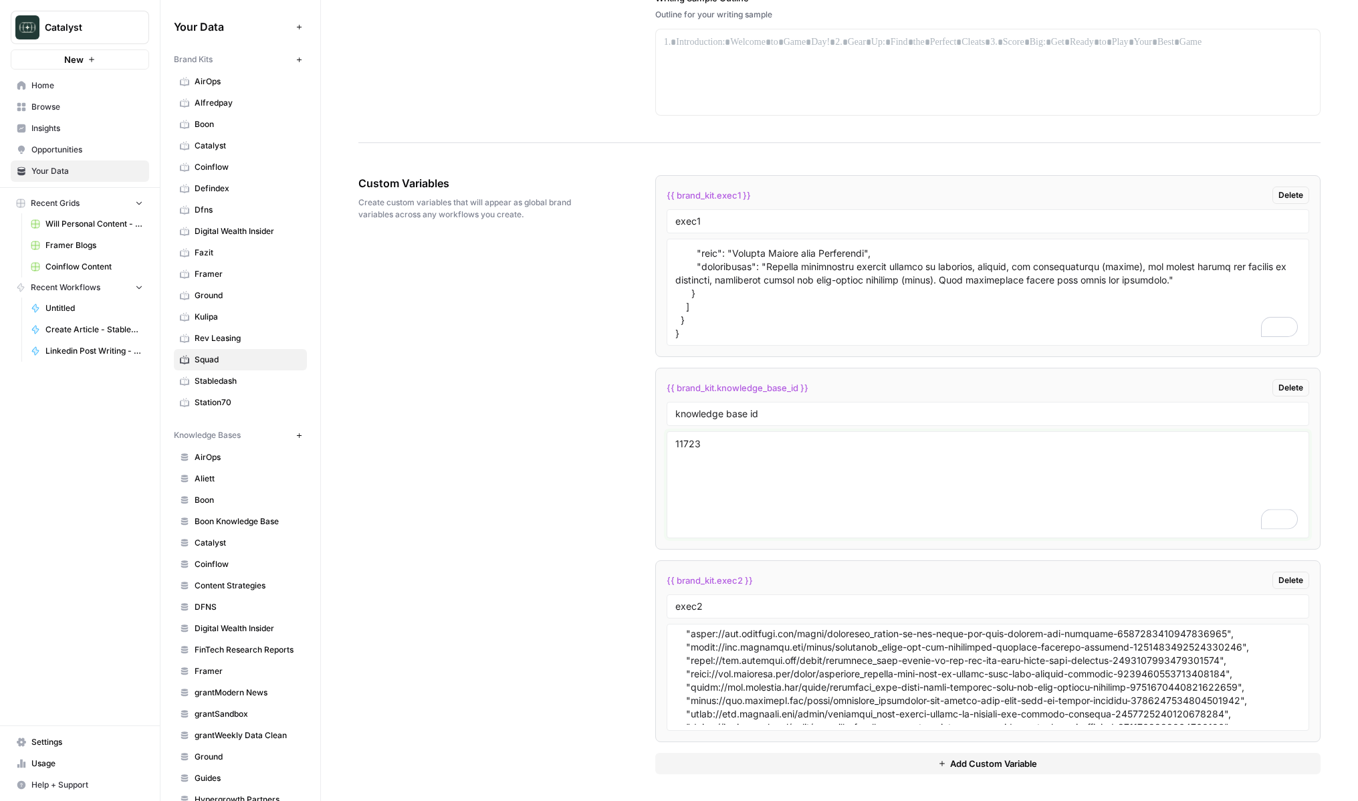
scroll to position [127, 0]
click at [755, 771] on button "Add Custom Variable" at bounding box center [987, 763] width 665 height 21
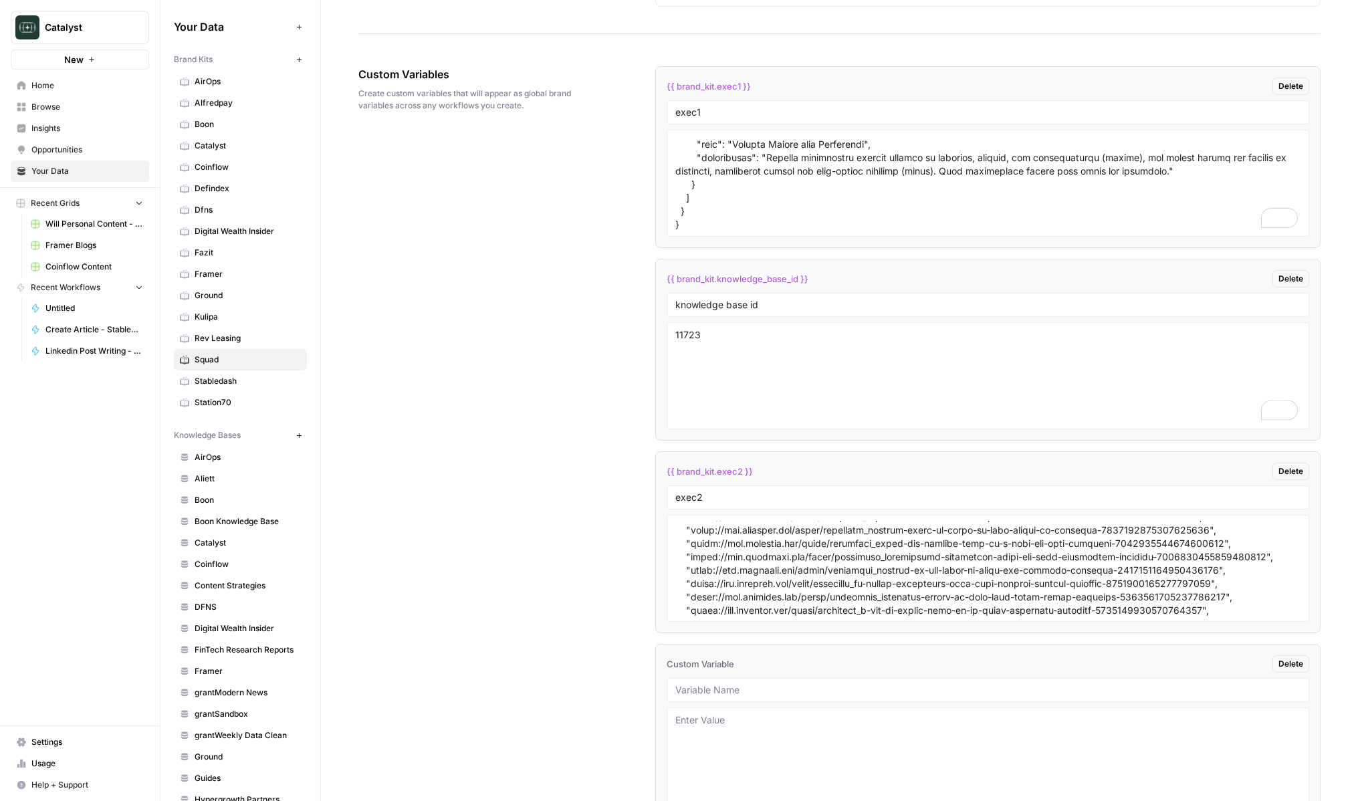
scroll to position [1966, 0]
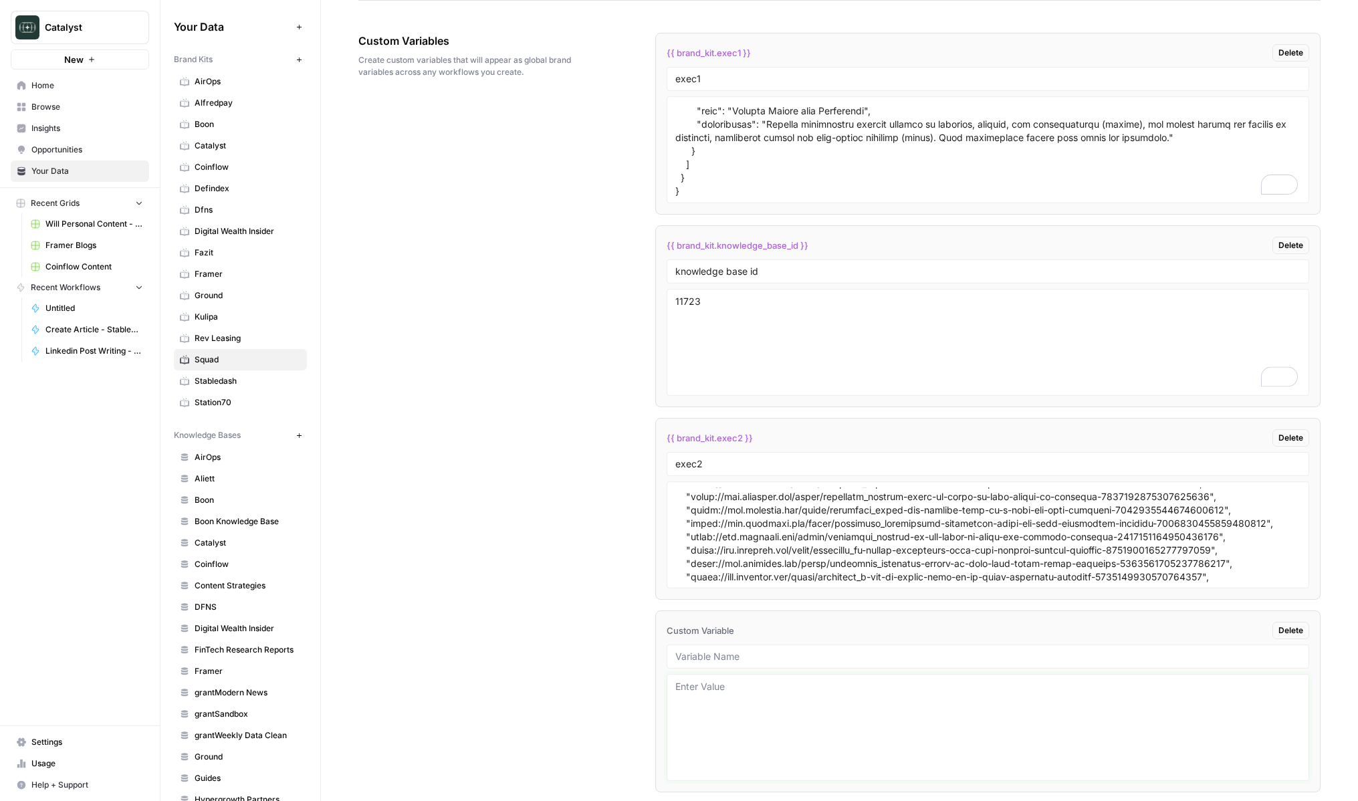
click at [718, 716] on textarea at bounding box center [988, 727] width 625 height 95
type textarea "asdf"
click at [518, 665] on div "Custom Variables Create custom variables that will appear as global brand varia…" at bounding box center [839, 428] width 962 height 845
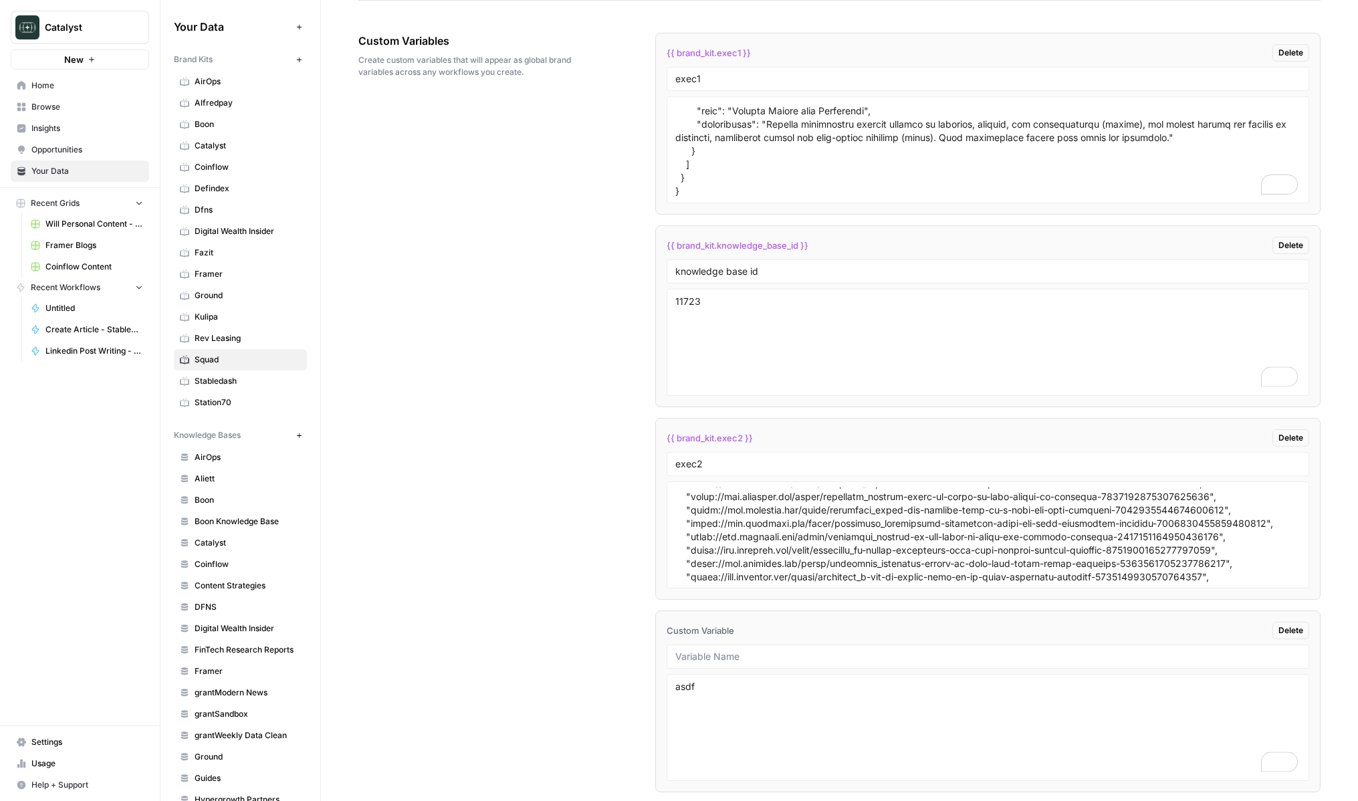
click at [202, 350] on link "Squad" at bounding box center [240, 359] width 133 height 21
click at [206, 343] on span "Rev Leasing" at bounding box center [248, 338] width 106 height 12
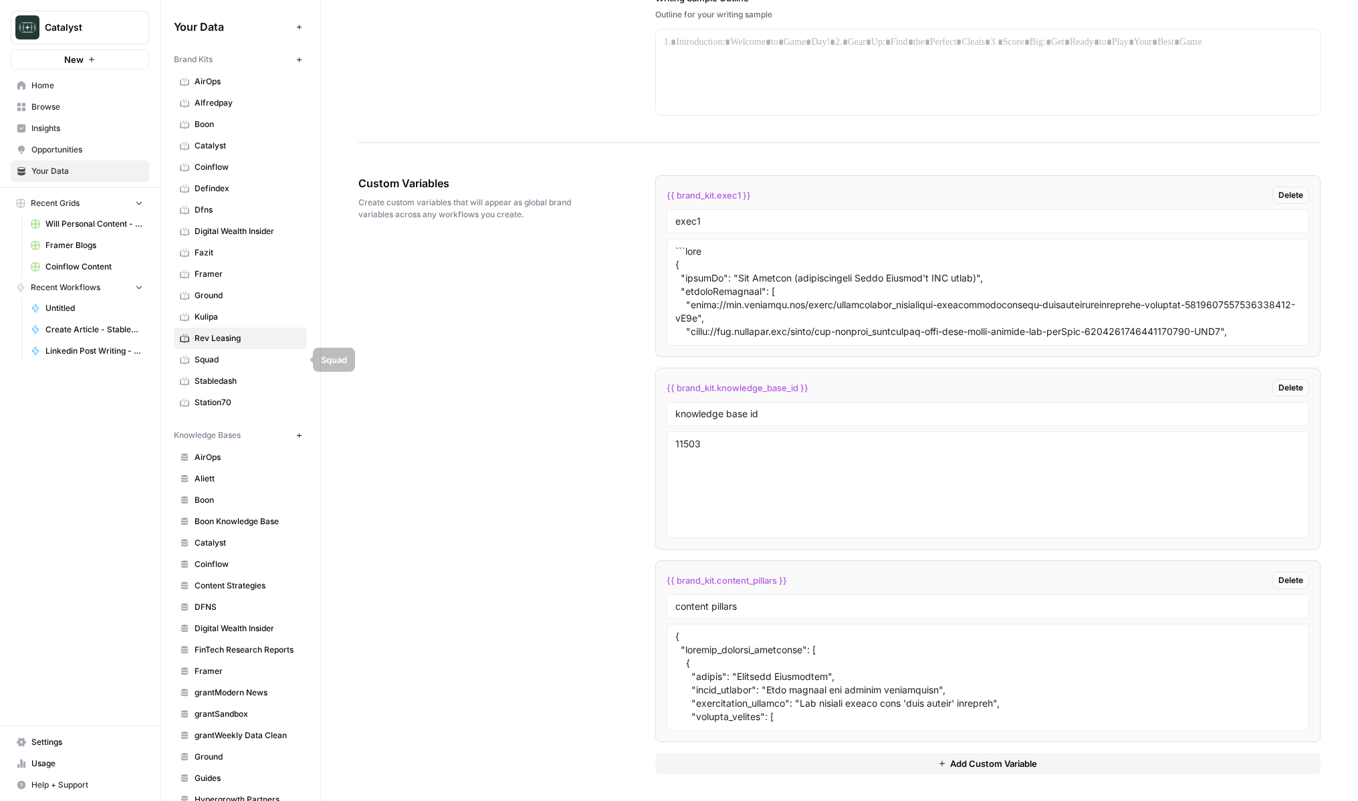
click at [217, 361] on span "Squad" at bounding box center [248, 360] width 106 height 12
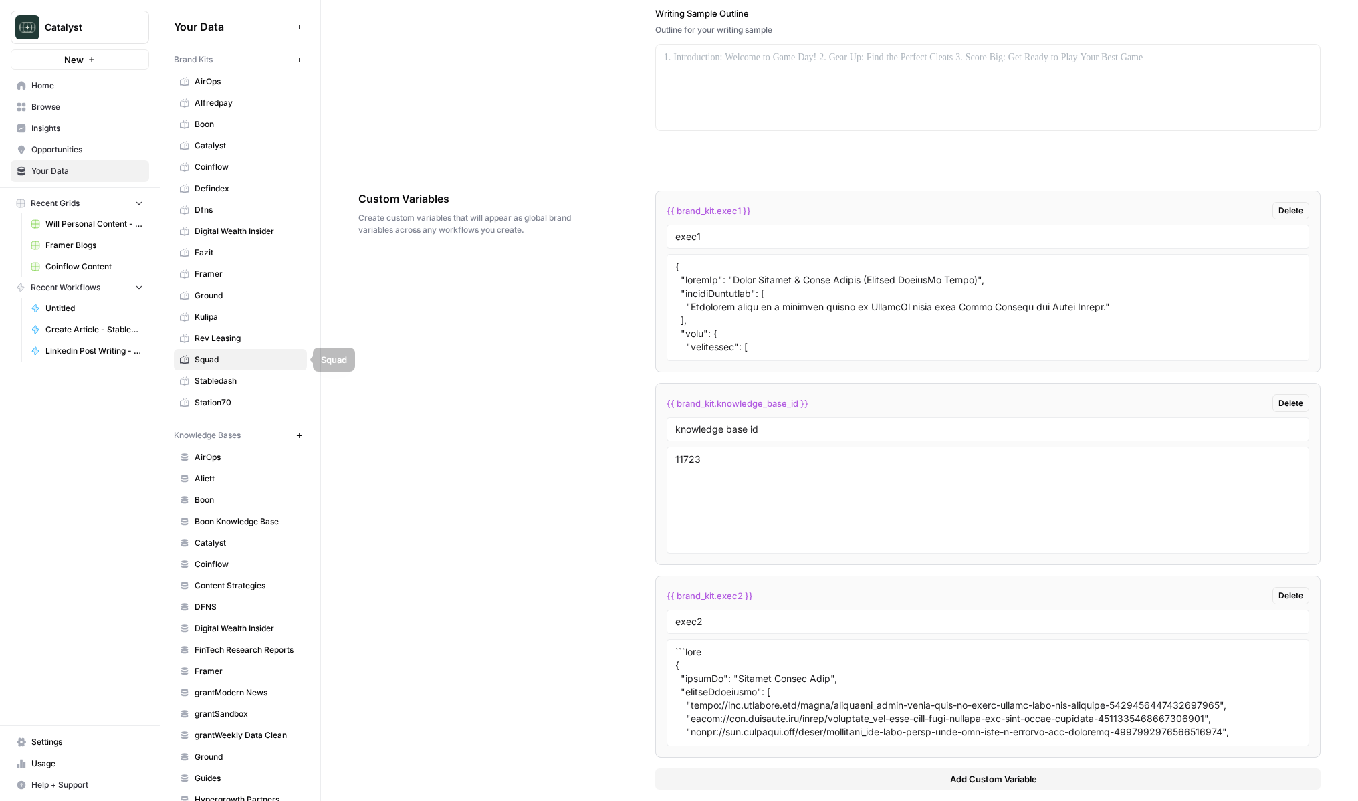
scroll to position [1823, 0]
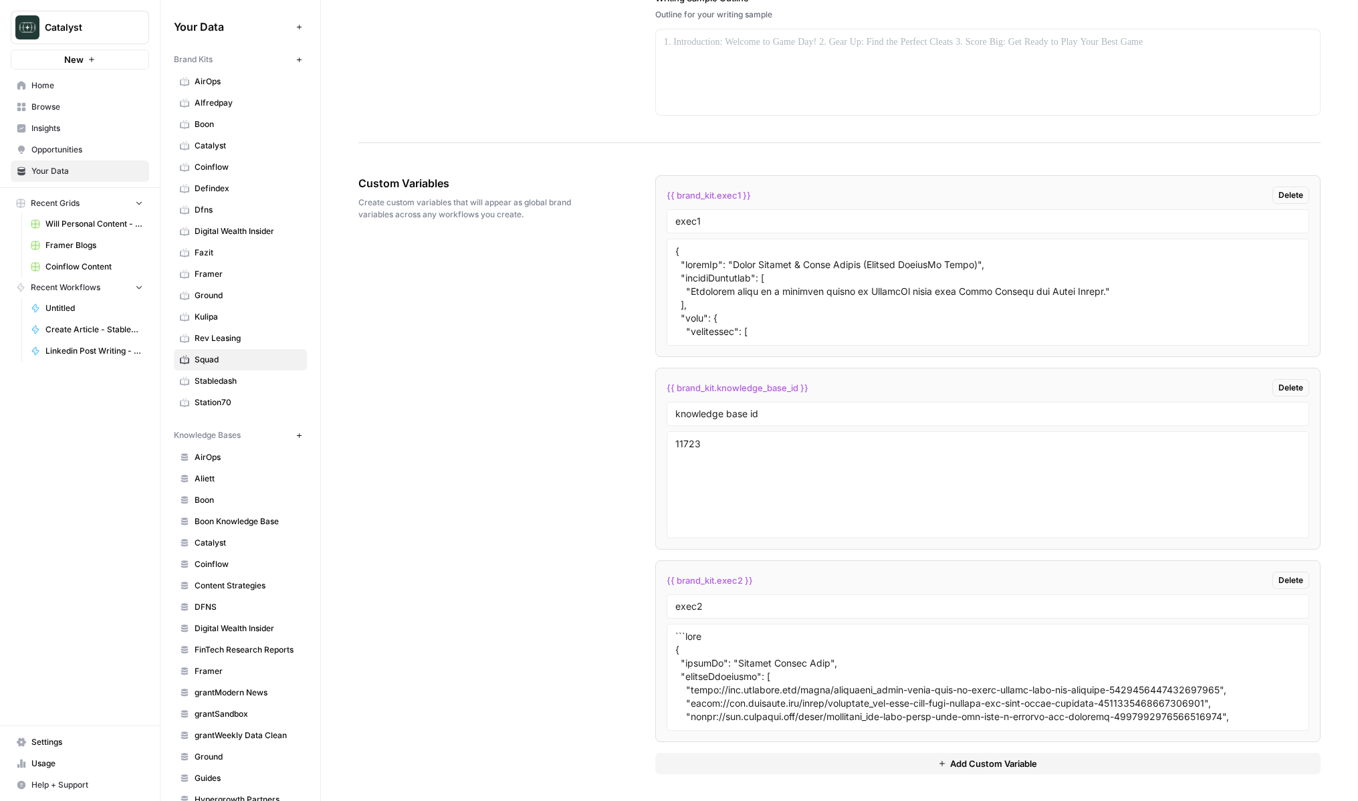
click at [242, 138] on link "Catalyst" at bounding box center [240, 145] width 133 height 21
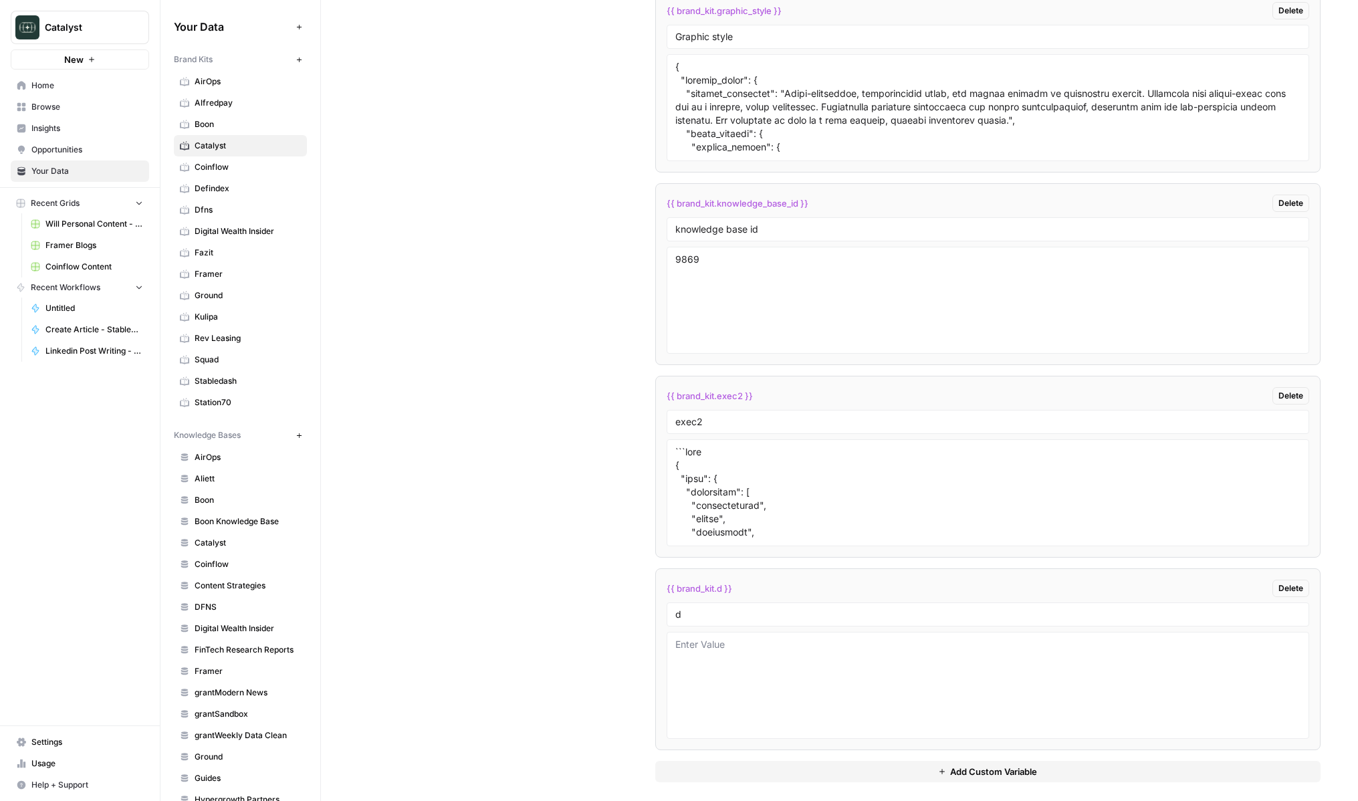
scroll to position [2565, 0]
click at [714, 605] on div "d" at bounding box center [988, 611] width 643 height 24
click at [712, 607] on input "d" at bounding box center [988, 611] width 625 height 12
type input "exec3"
click at [712, 653] on textarea at bounding box center [988, 682] width 625 height 95
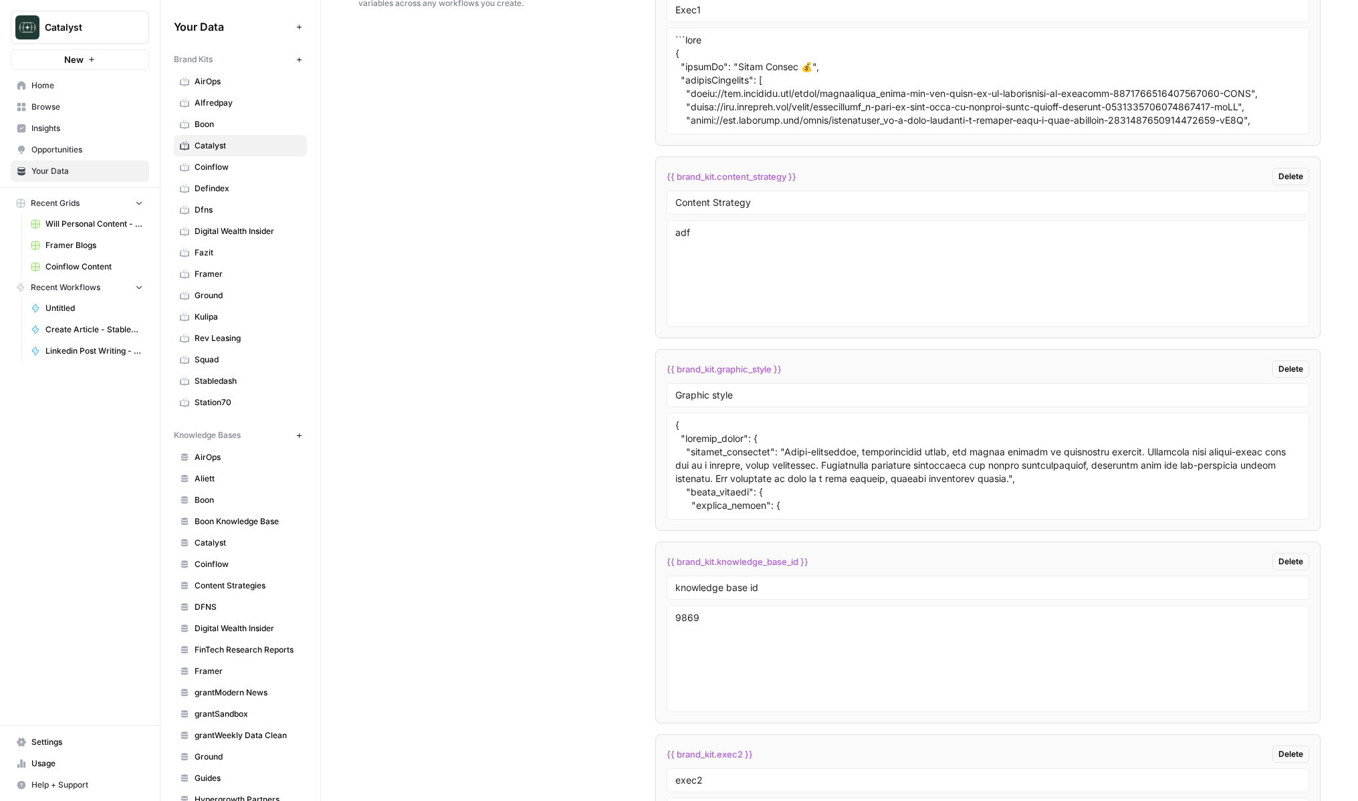
scroll to position [2182, 0]
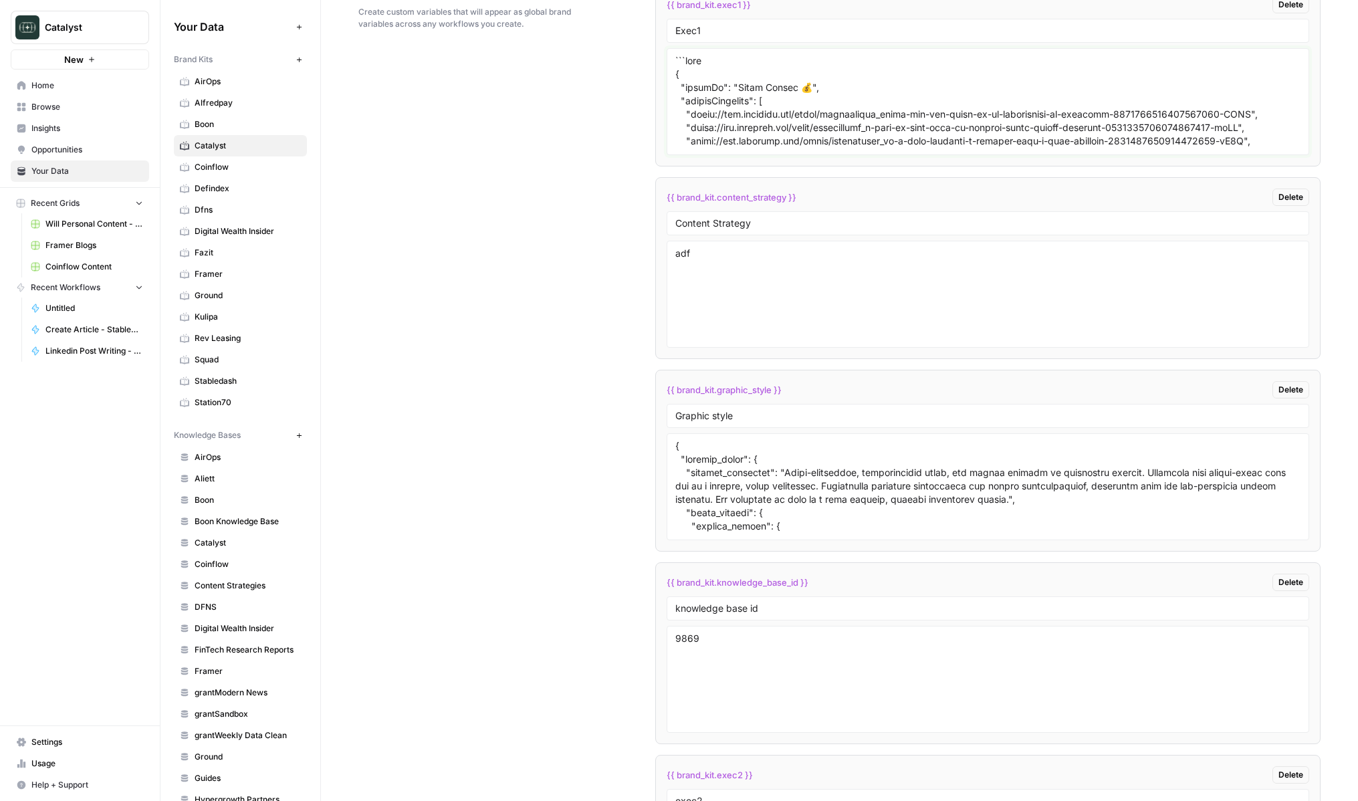
click at [807, 103] on textarea at bounding box center [988, 101] width 625 height 95
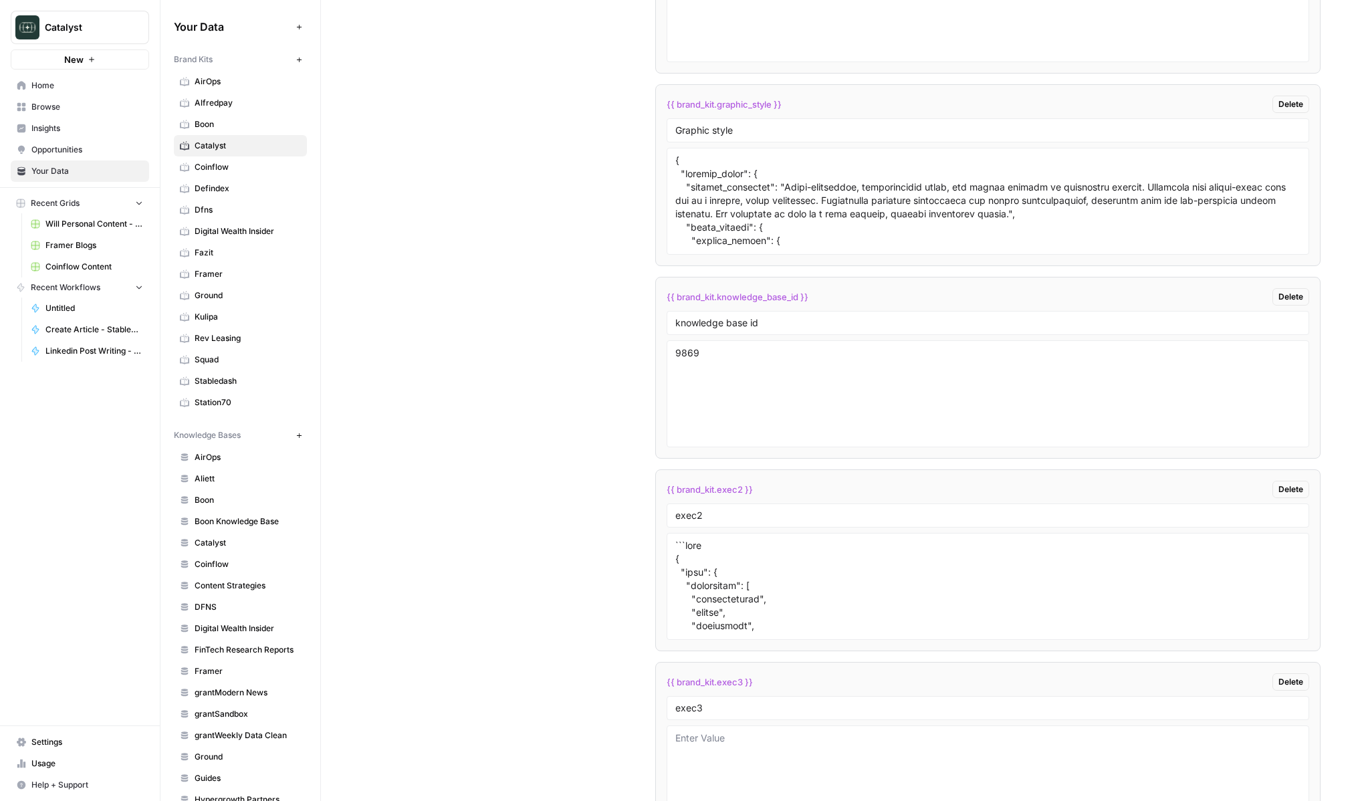
scroll to position [2570, 0]
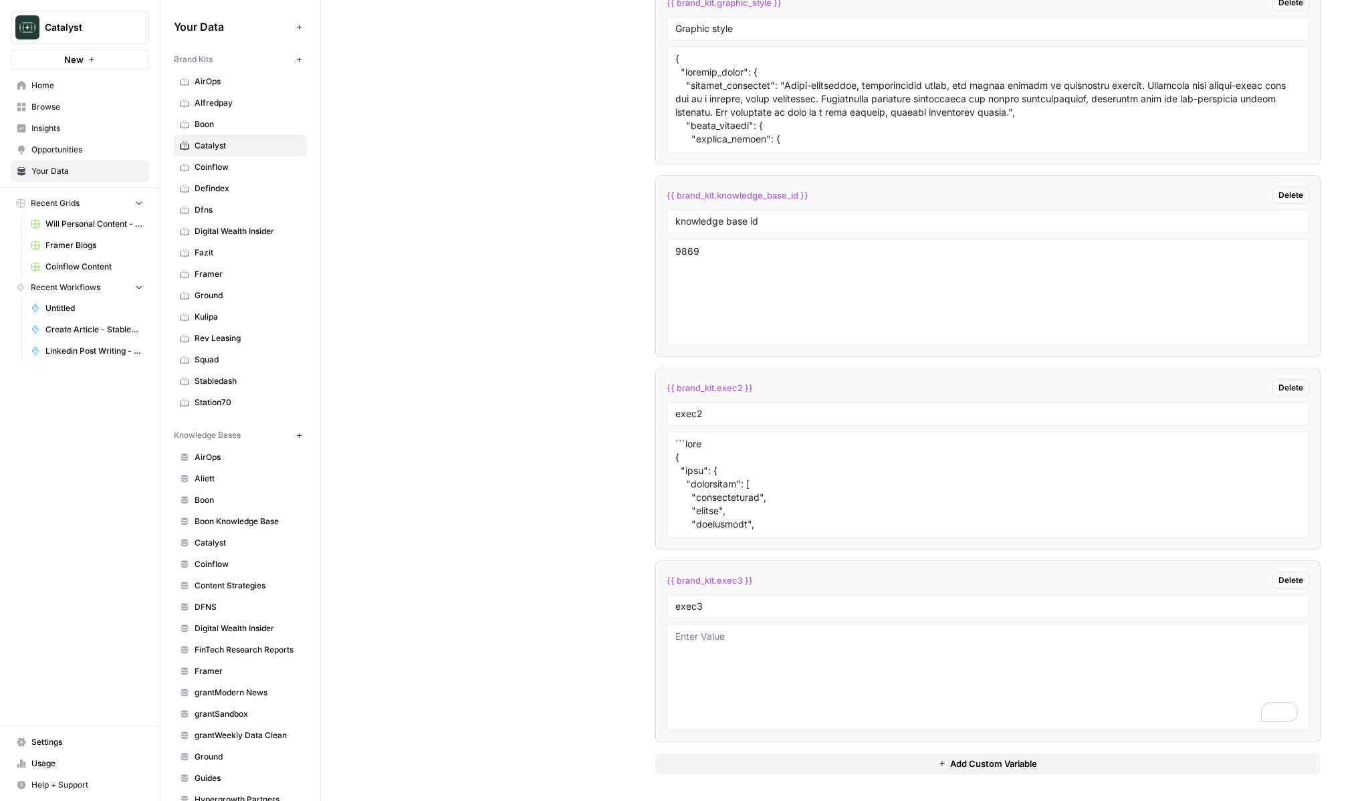
click at [764, 696] on textarea "To enrich screen reader interactions, please activate Accessibility in Grammarl…" at bounding box center [988, 677] width 625 height 95
paste textarea "```json { "styleOf": "Ankur Nagpal 💰", "sourceMaterials": [ "https://www.linked…"
type textarea "```json { "styleOf": "Ankur Nagpal 💰", "sourceMaterials": [ "https://www.linked…"
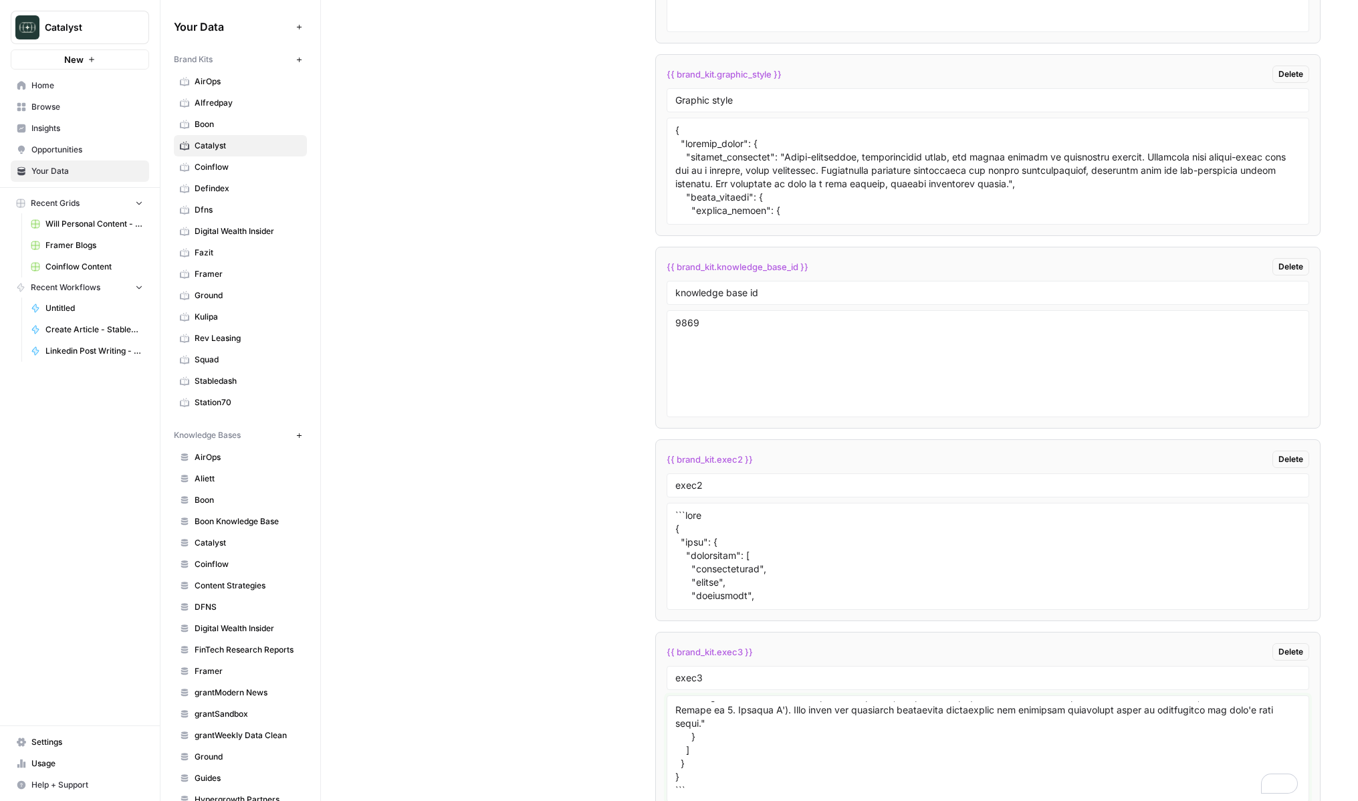
scroll to position [0, 0]
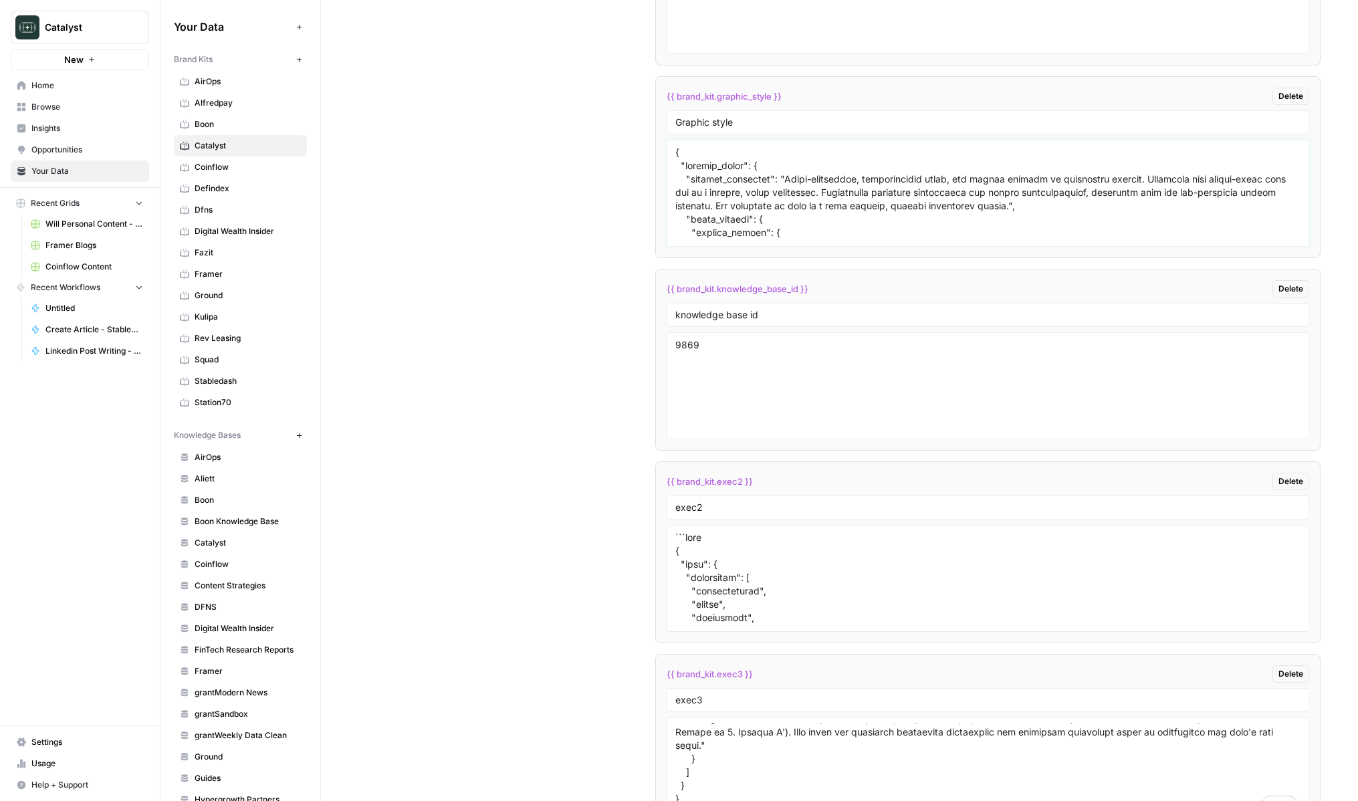
click at [801, 191] on textarea at bounding box center [988, 193] width 625 height 95
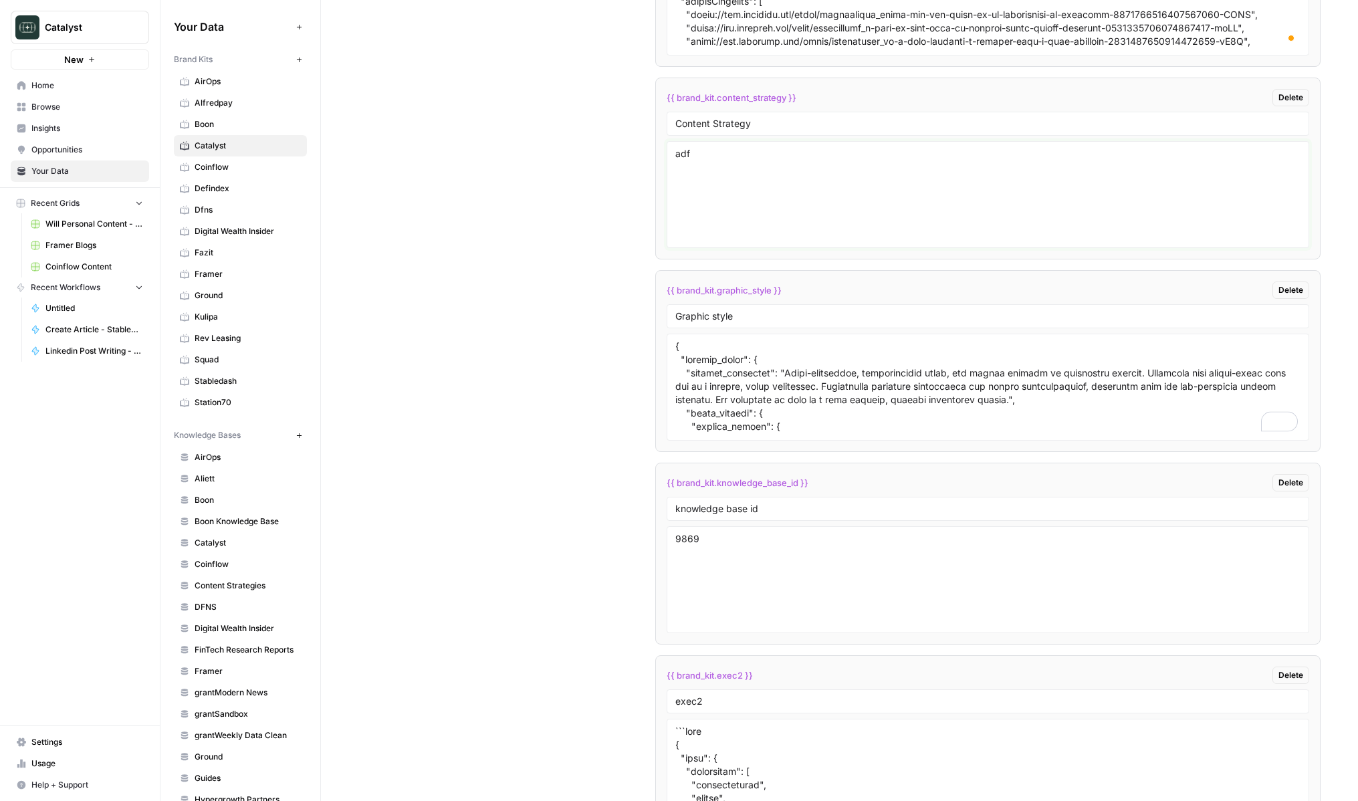
click at [787, 205] on textarea "adf" at bounding box center [988, 194] width 625 height 95
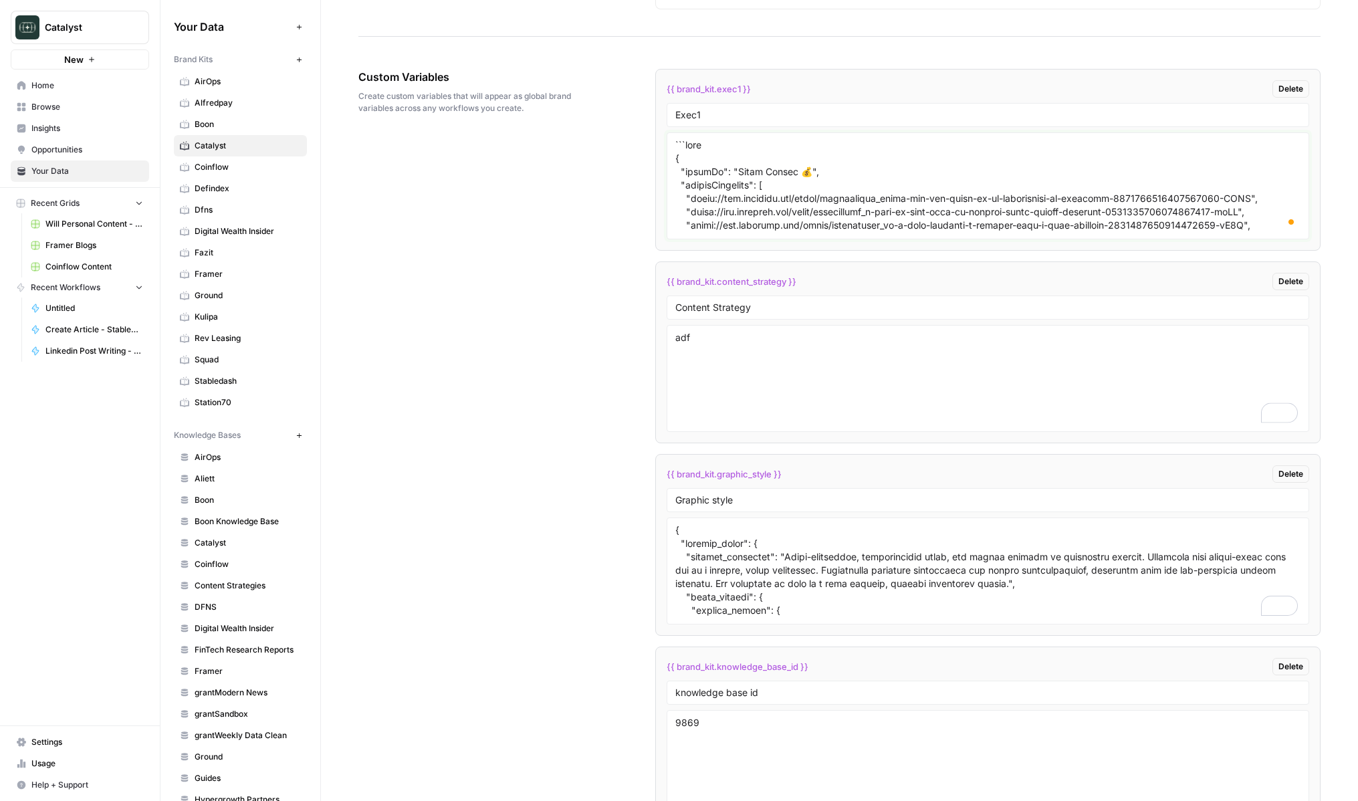
click at [784, 220] on textarea "To enrich screen reader interactions, please activate Accessibility in Grammarl…" at bounding box center [988, 185] width 625 height 95
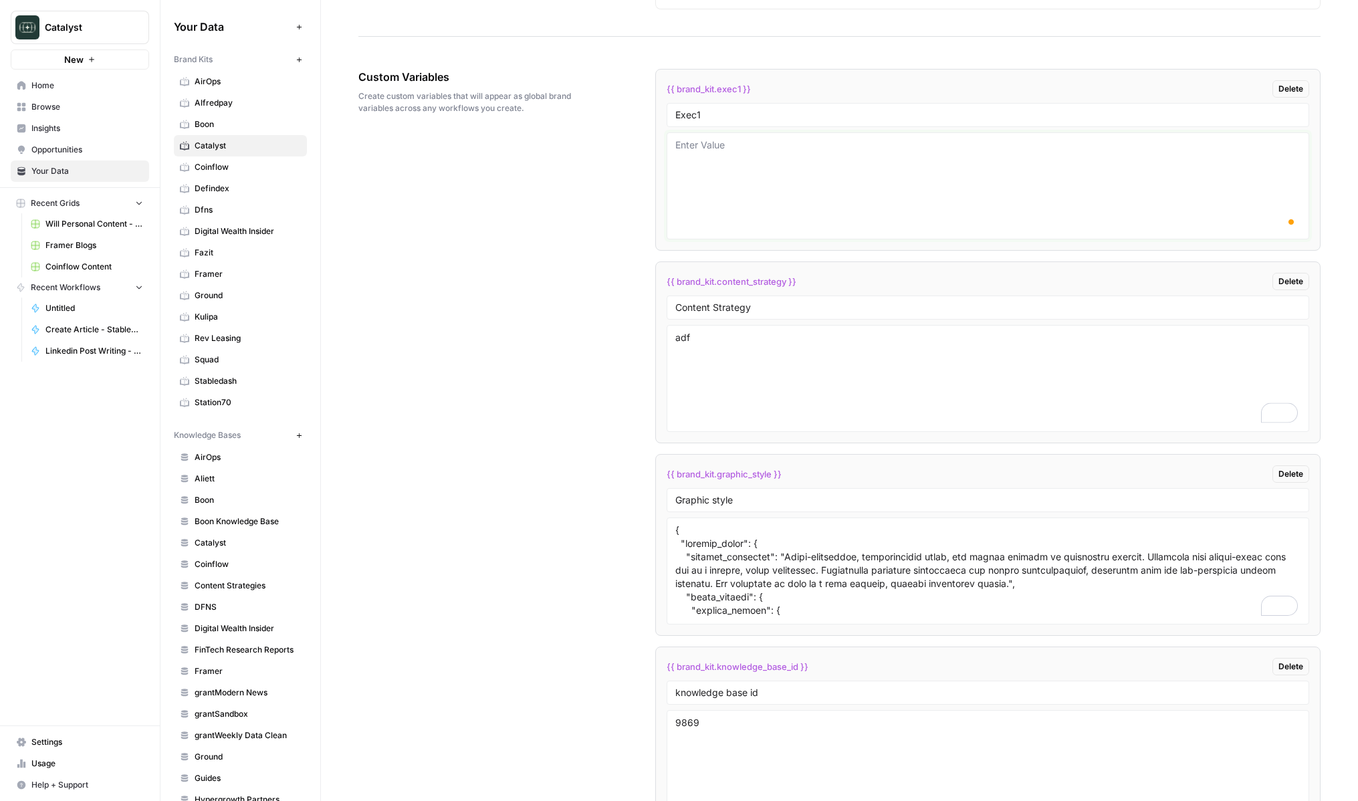
paste textarea "{ "styleOf": "Chris Aeberli & Ankur Nagpal (Blended LinkedIn Style)", "sourceMa…"
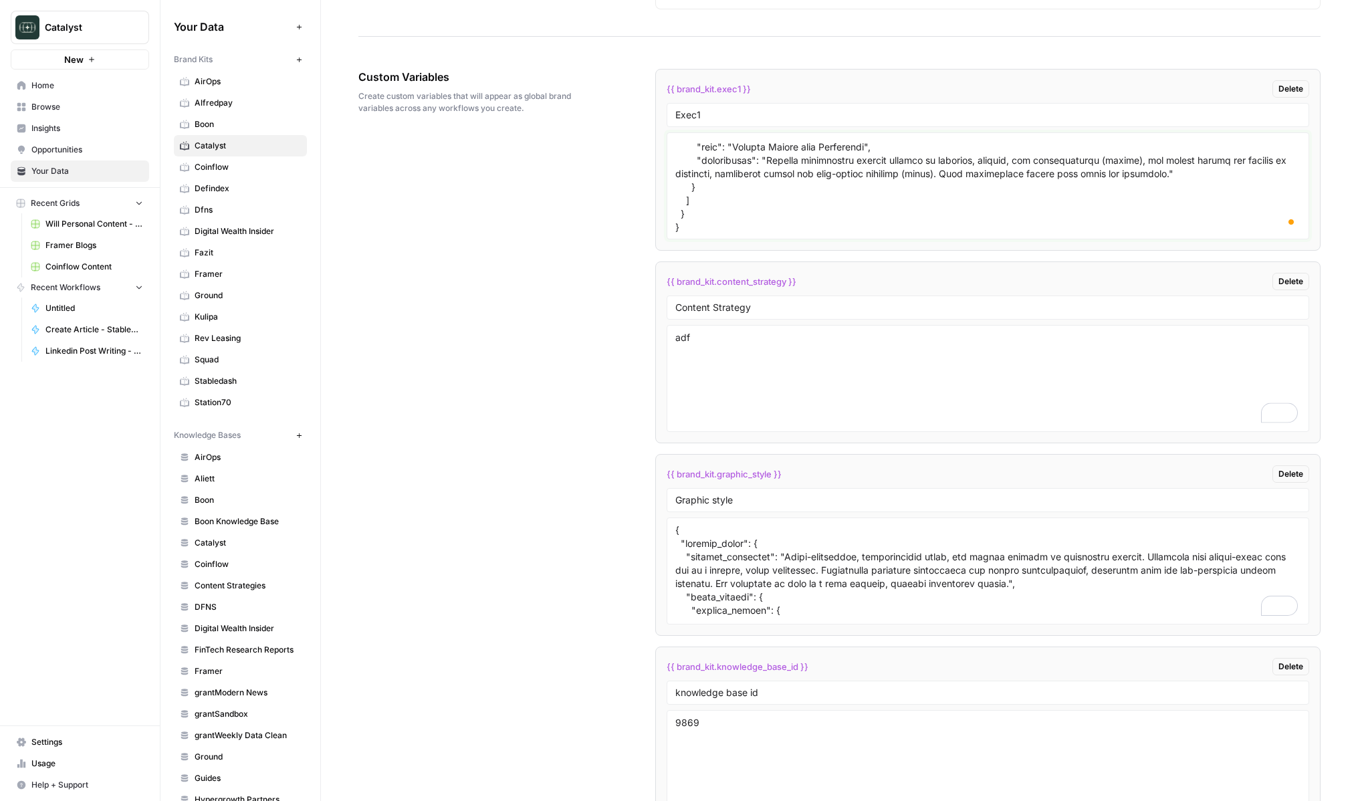
type textarea "{ "styleOf": "Chris Aeberli & Ankur Nagpal (Blended LinkedIn Style)", "sourceMa…"
click at [568, 203] on div "Custom Variables Create custom variables that will appear as global brand varia…" at bounding box center [839, 657] width 962 height 1231
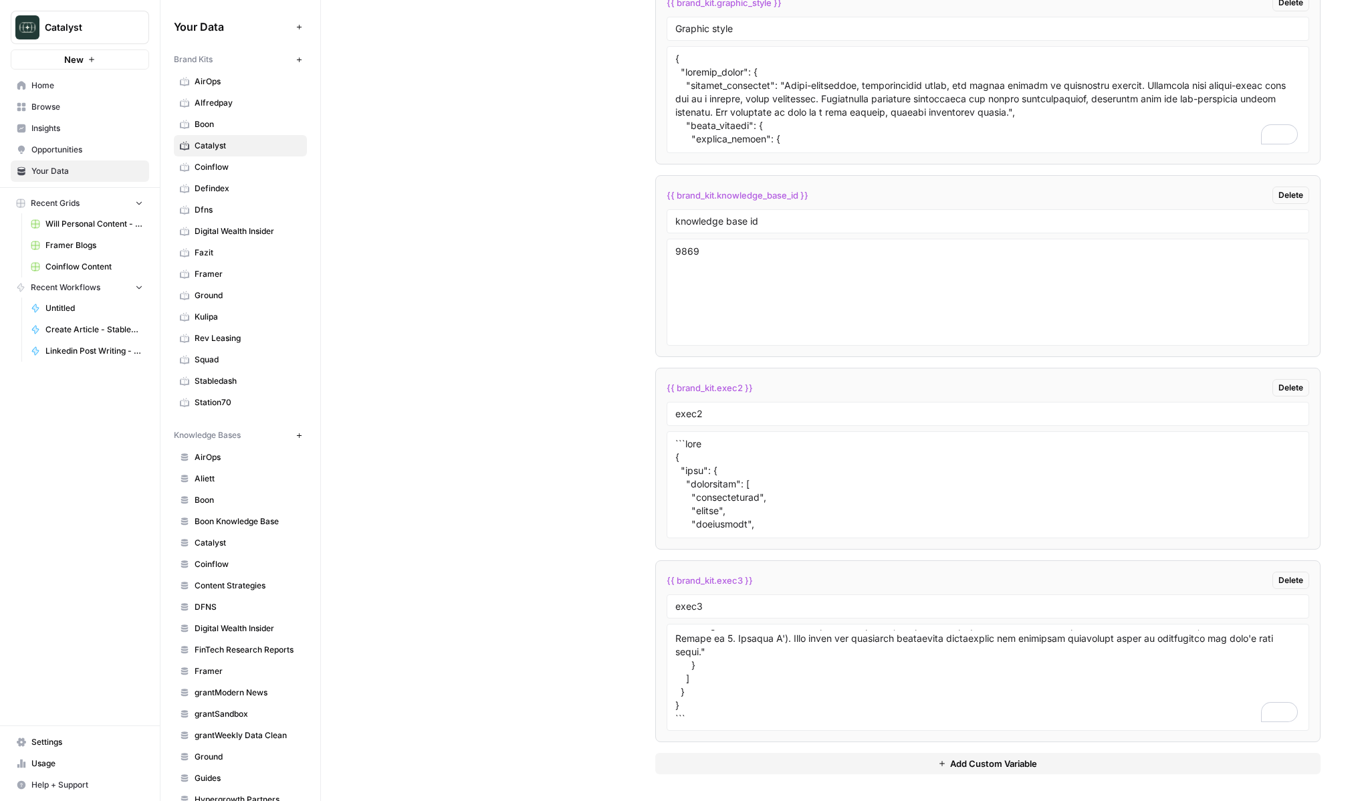
click at [781, 759] on button "Add Custom Variable" at bounding box center [987, 763] width 665 height 21
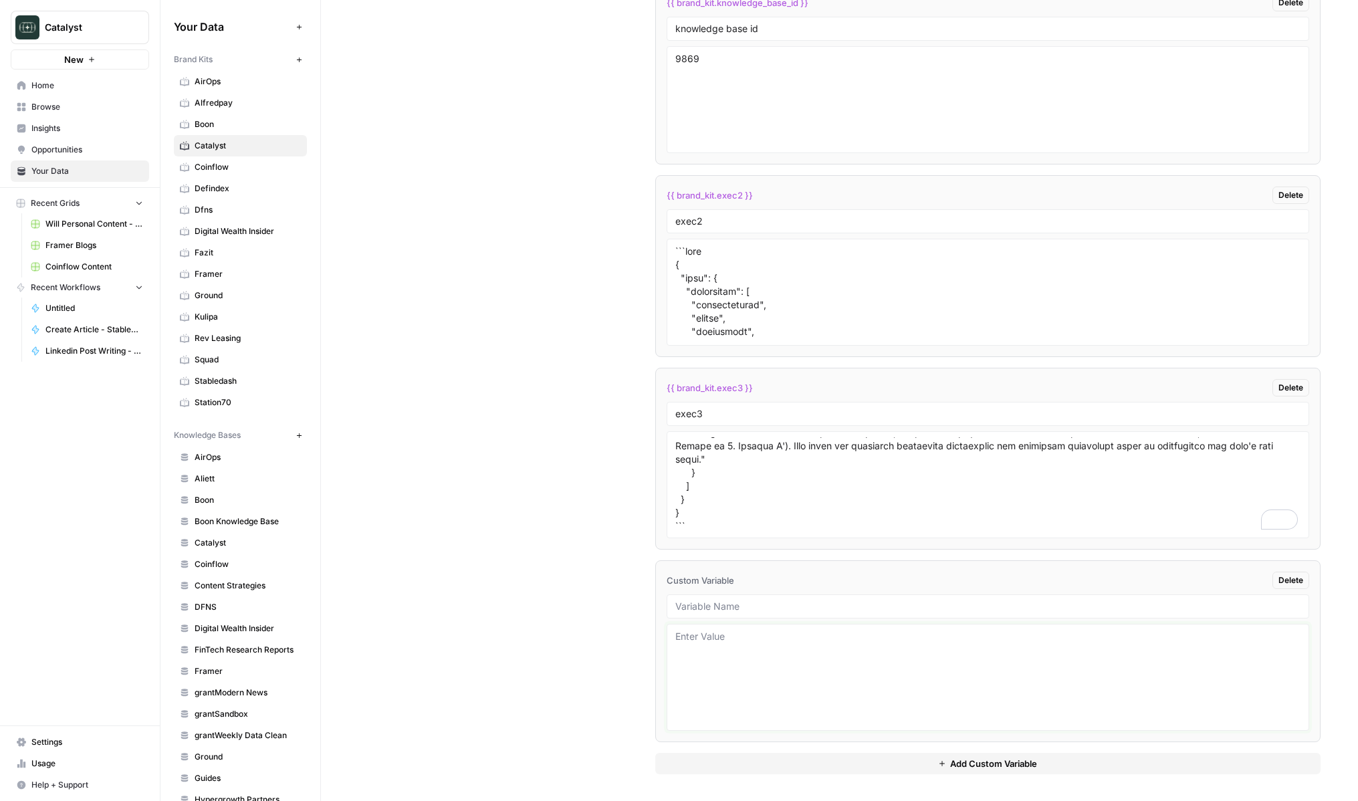
click at [781, 720] on textarea at bounding box center [988, 677] width 625 height 95
click at [510, 546] on div "Custom Variables Create custom variables that will appear as global brand varia…" at bounding box center [839, 89] width 962 height 1423
click at [209, 167] on span "Coinflow" at bounding box center [248, 167] width 106 height 12
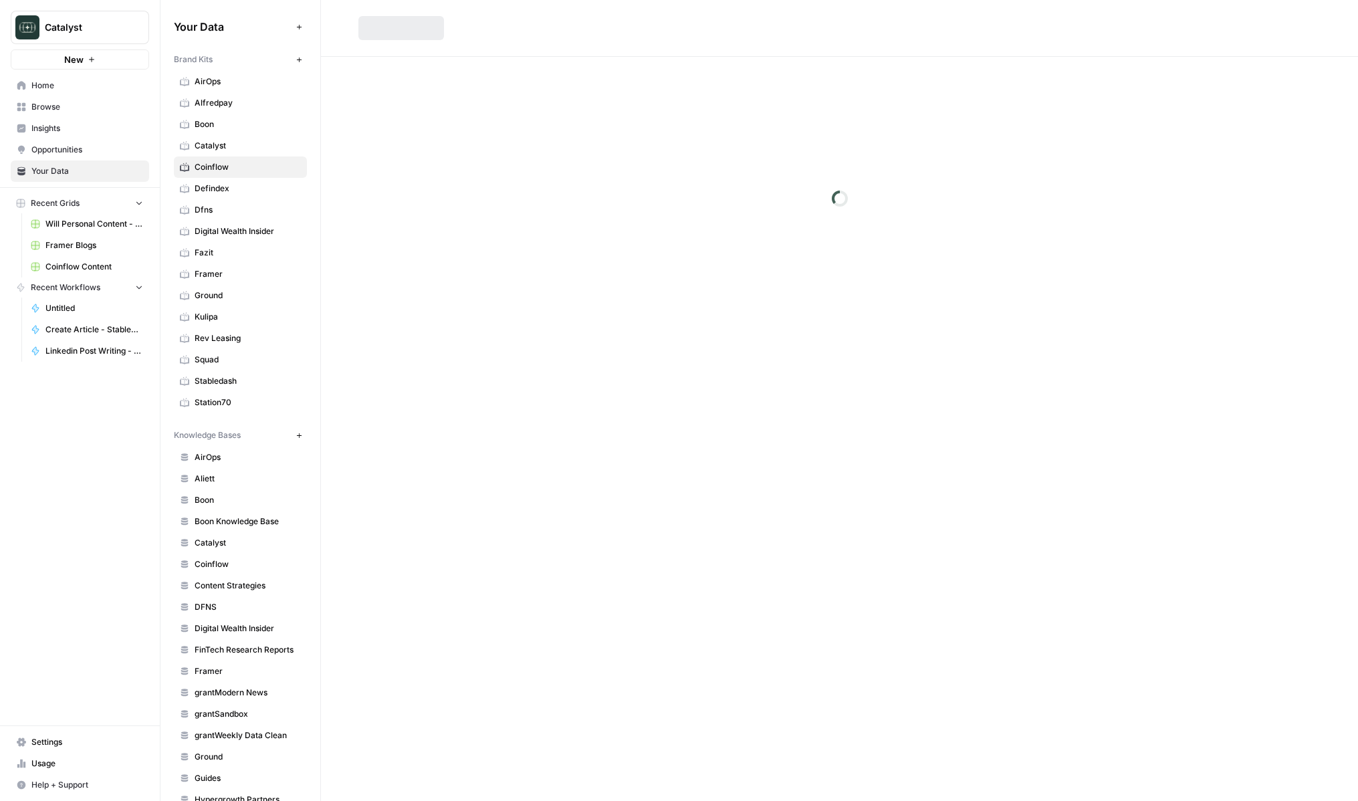
click at [227, 150] on span "Catalyst" at bounding box center [248, 146] width 106 height 12
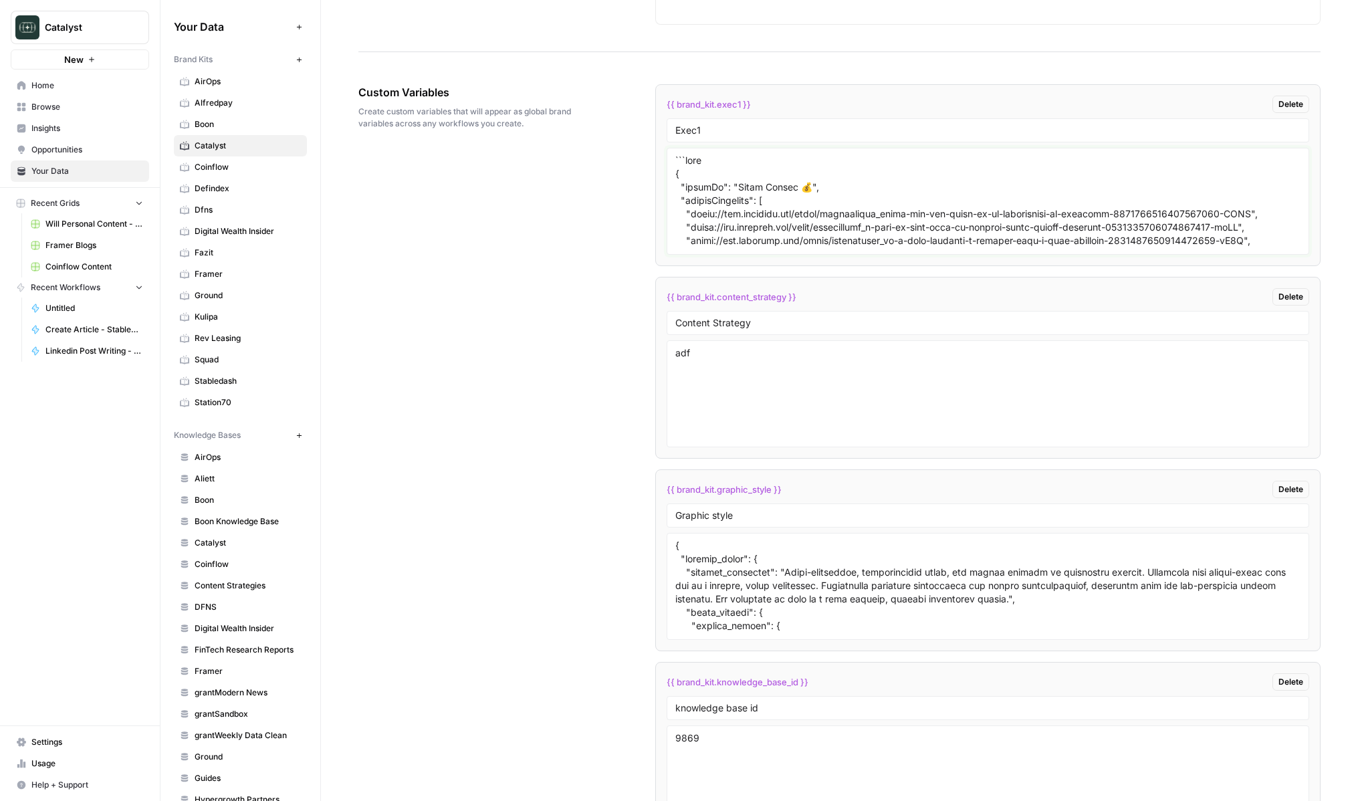
click at [818, 209] on textarea "To enrich screen reader interactions, please activate Accessibility in Grammarl…" at bounding box center [988, 201] width 625 height 95
paste textarea "{ "styleOf": "Chris Aeberli & Ankur Nagpal (Blended LinkedIn Style)", "sourceMa…"
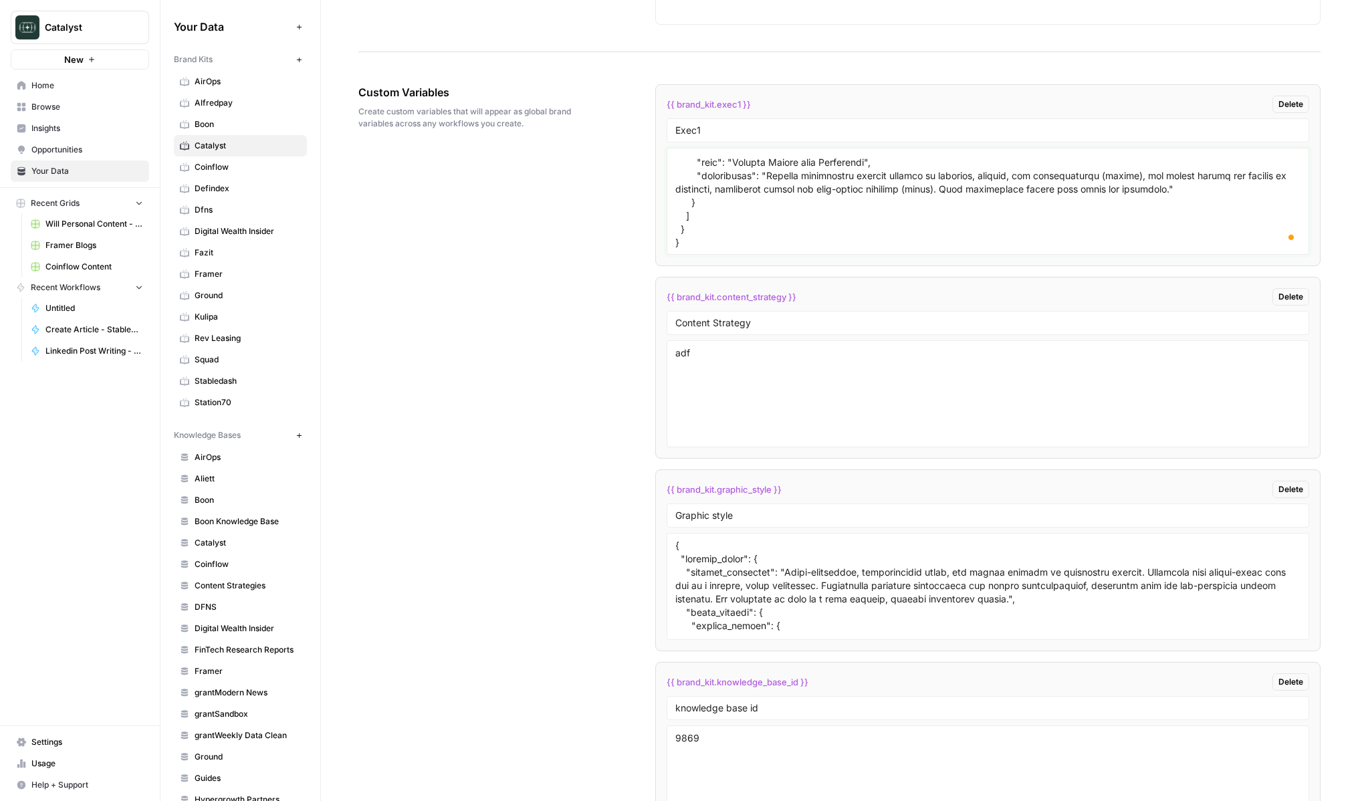
type textarea "{ "styleOf": "Chris Aeberli & Ankur Nagpal (Blended LinkedIn Style)", "sourceMa…"
click at [600, 260] on div "Custom Variables Create custom variables that will appear as global brand varia…" at bounding box center [839, 673] width 962 height 1231
click at [588, 399] on div "Custom Variables Create custom variables that will appear as global brand varia…" at bounding box center [839, 673] width 962 height 1231
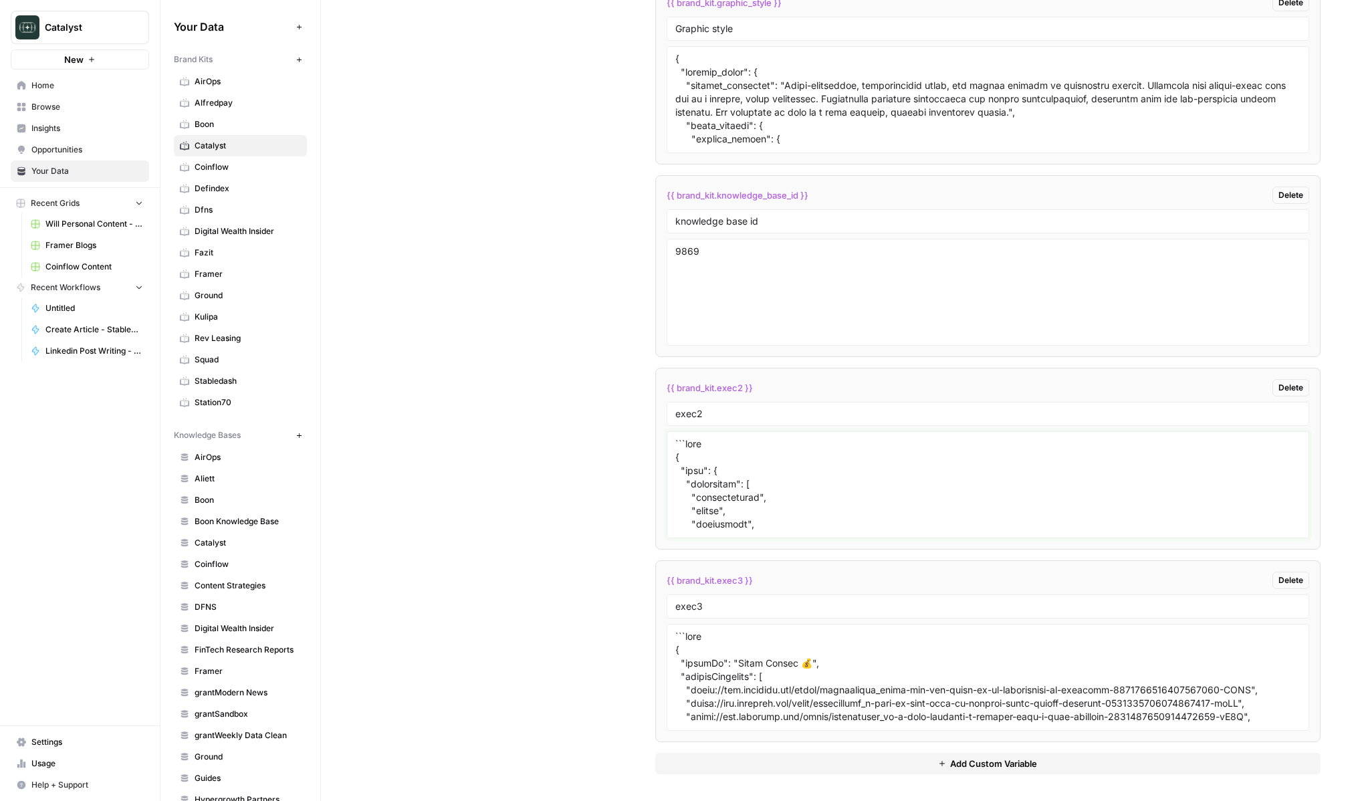
click at [783, 497] on textarea at bounding box center [988, 484] width 625 height 95
click at [771, 672] on textarea at bounding box center [988, 677] width 625 height 95
click at [756, 770] on button "Add Custom Variable" at bounding box center [987, 763] width 665 height 21
click at [785, 177] on li "{{ brand_kit.knowledge_base_id }} Delete knowledge base id 9869" at bounding box center [987, 266] width 665 height 182
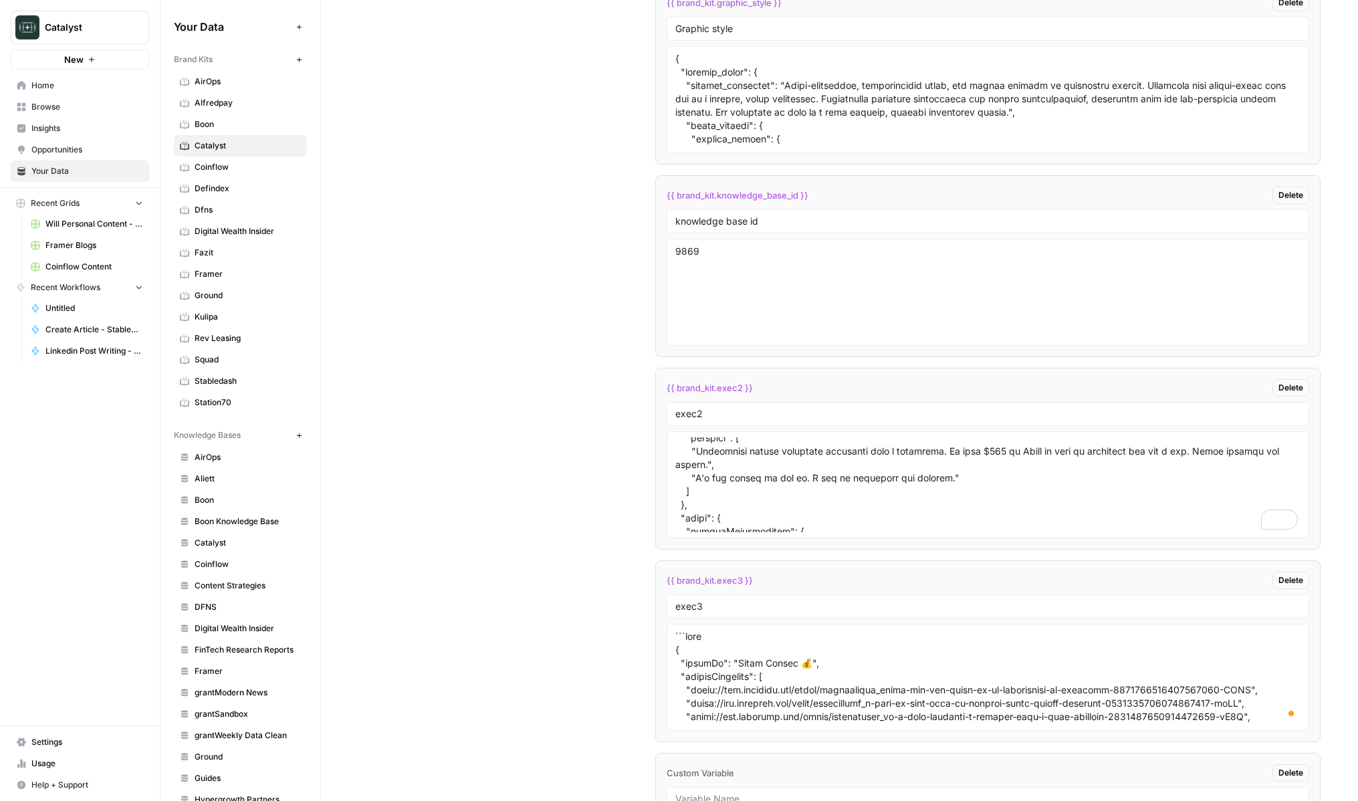
click at [743, 791] on div at bounding box center [988, 799] width 643 height 24
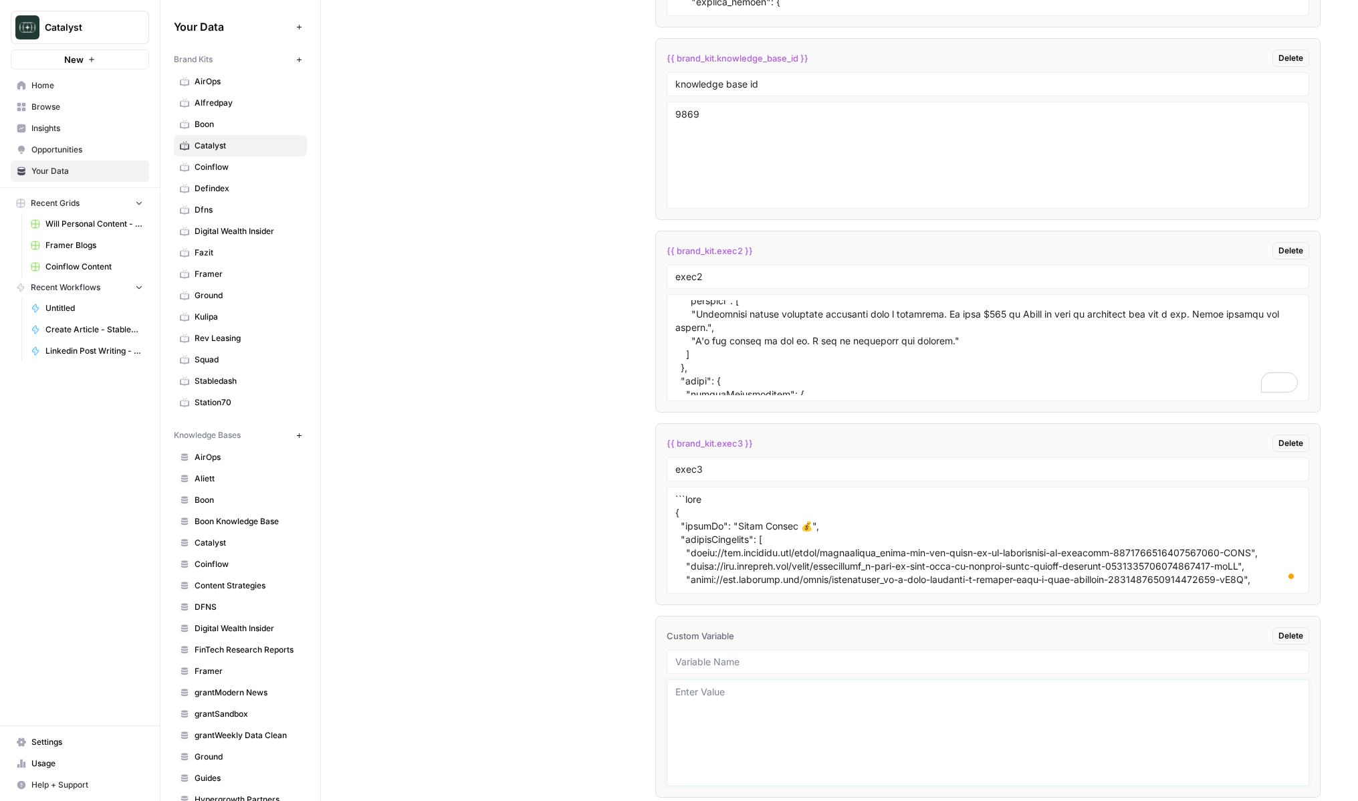
click at [712, 710] on textarea at bounding box center [988, 733] width 625 height 95
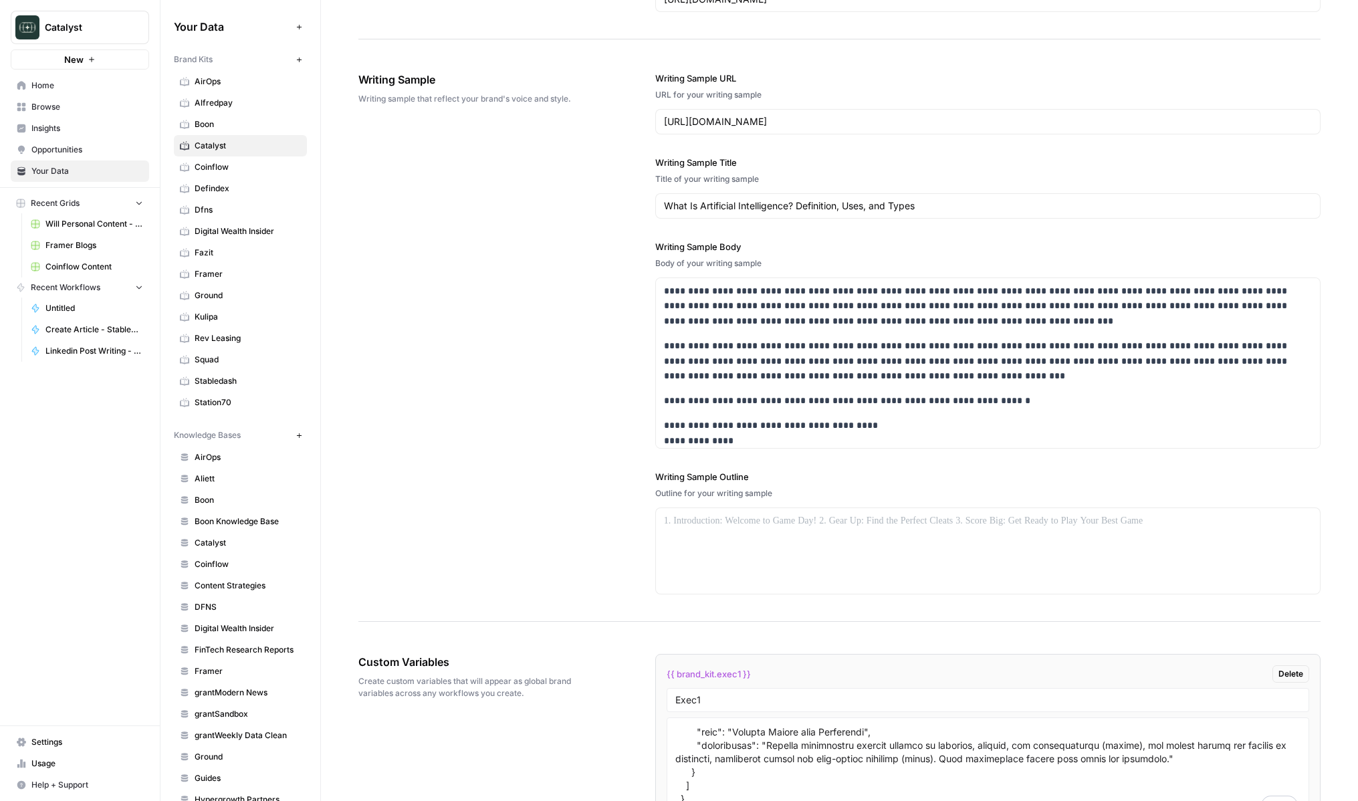
type textarea "jj"
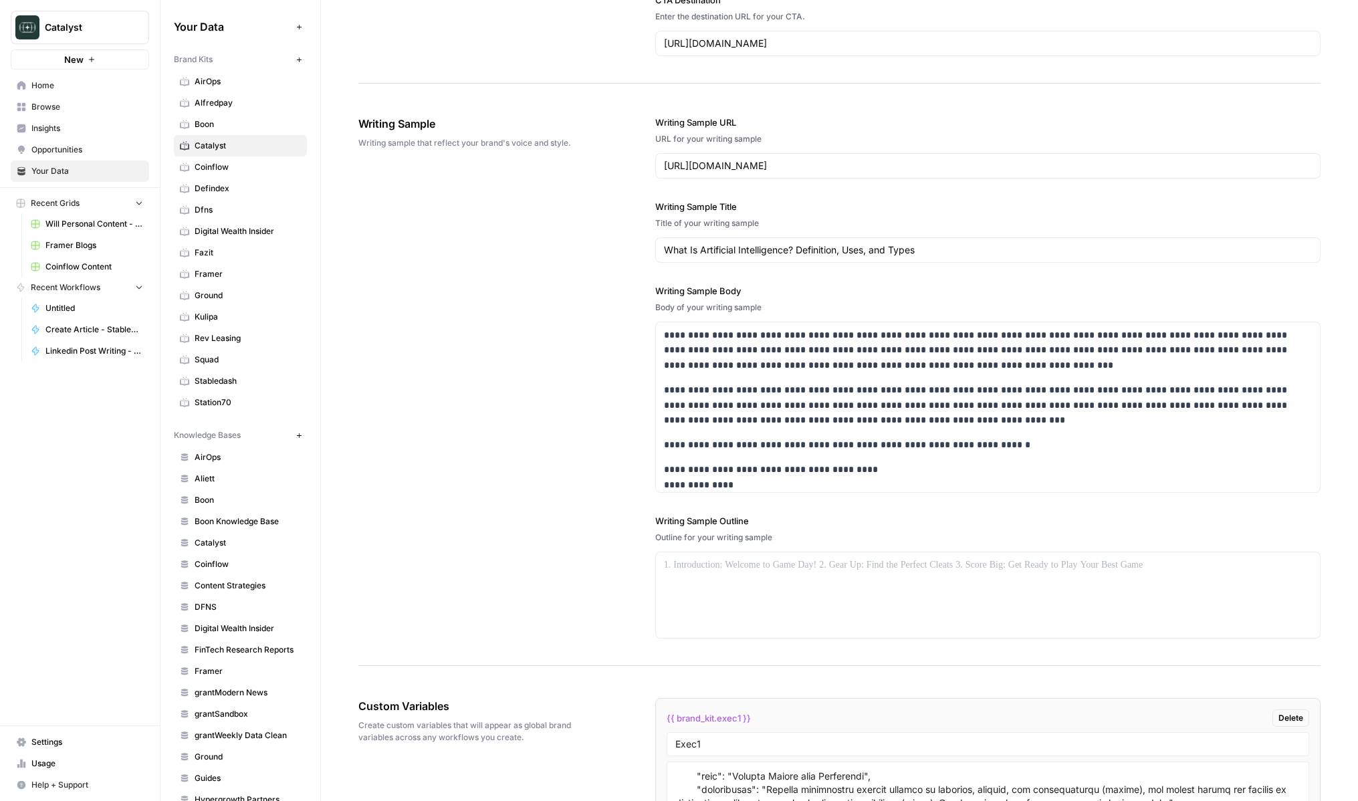
click at [603, 617] on div "**********" at bounding box center [839, 377] width 962 height 577
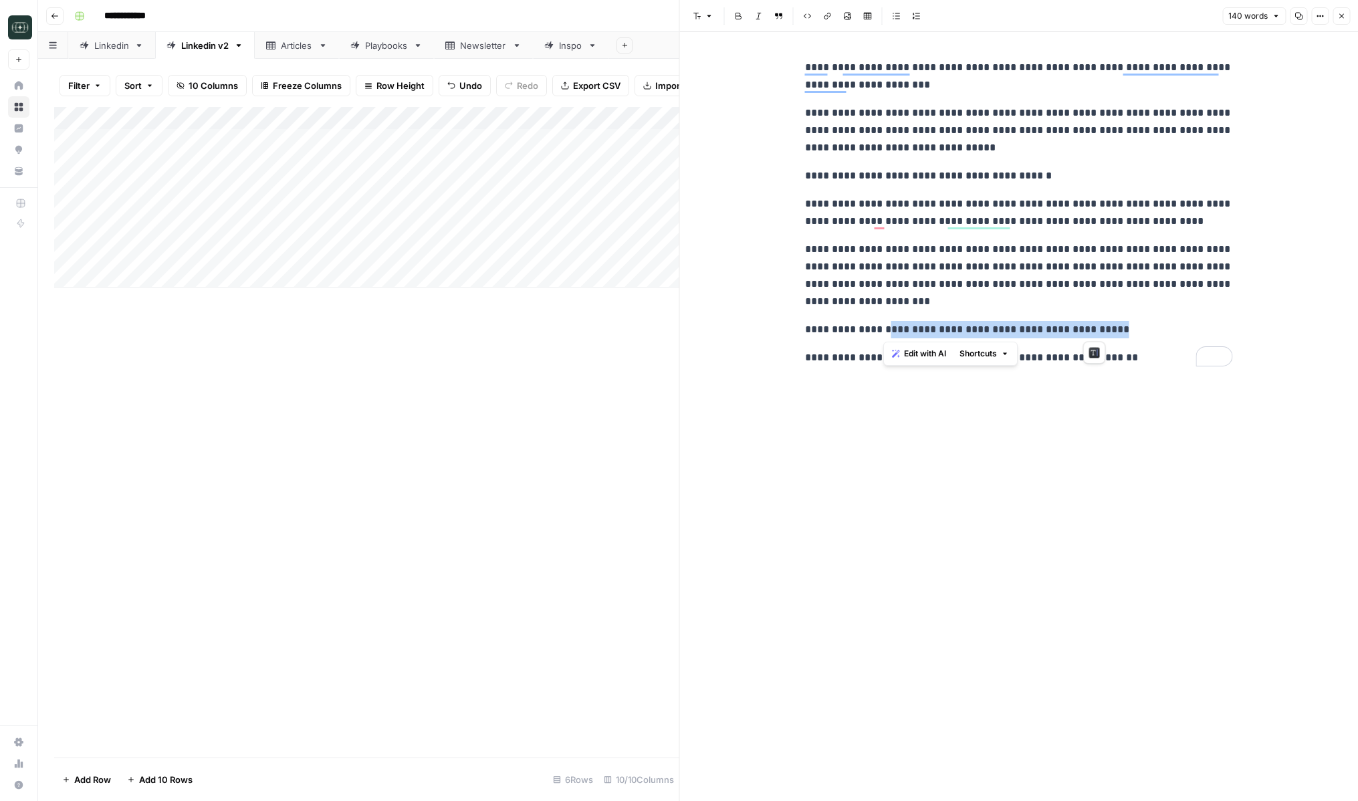
click at [1124, 322] on p "**********" at bounding box center [1019, 329] width 428 height 17
click at [1347, 8] on button "Close" at bounding box center [1341, 15] width 17 height 17
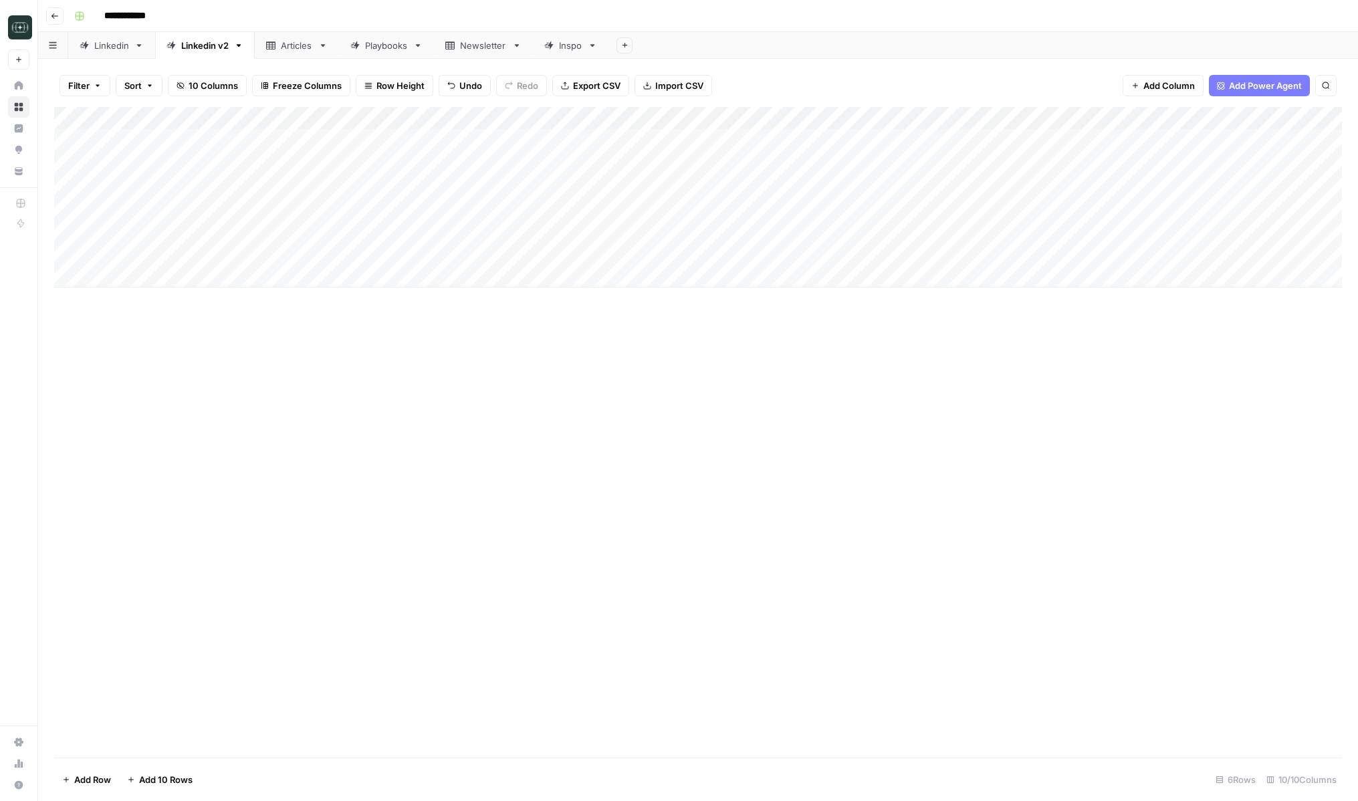
click at [752, 165] on div "Add Column" at bounding box center [698, 197] width 1288 height 181
click at [724, 262] on button "Long (210-300 word)" at bounding box center [712, 263] width 98 height 16
click at [942, 164] on div "Add Column" at bounding box center [698, 197] width 1288 height 181
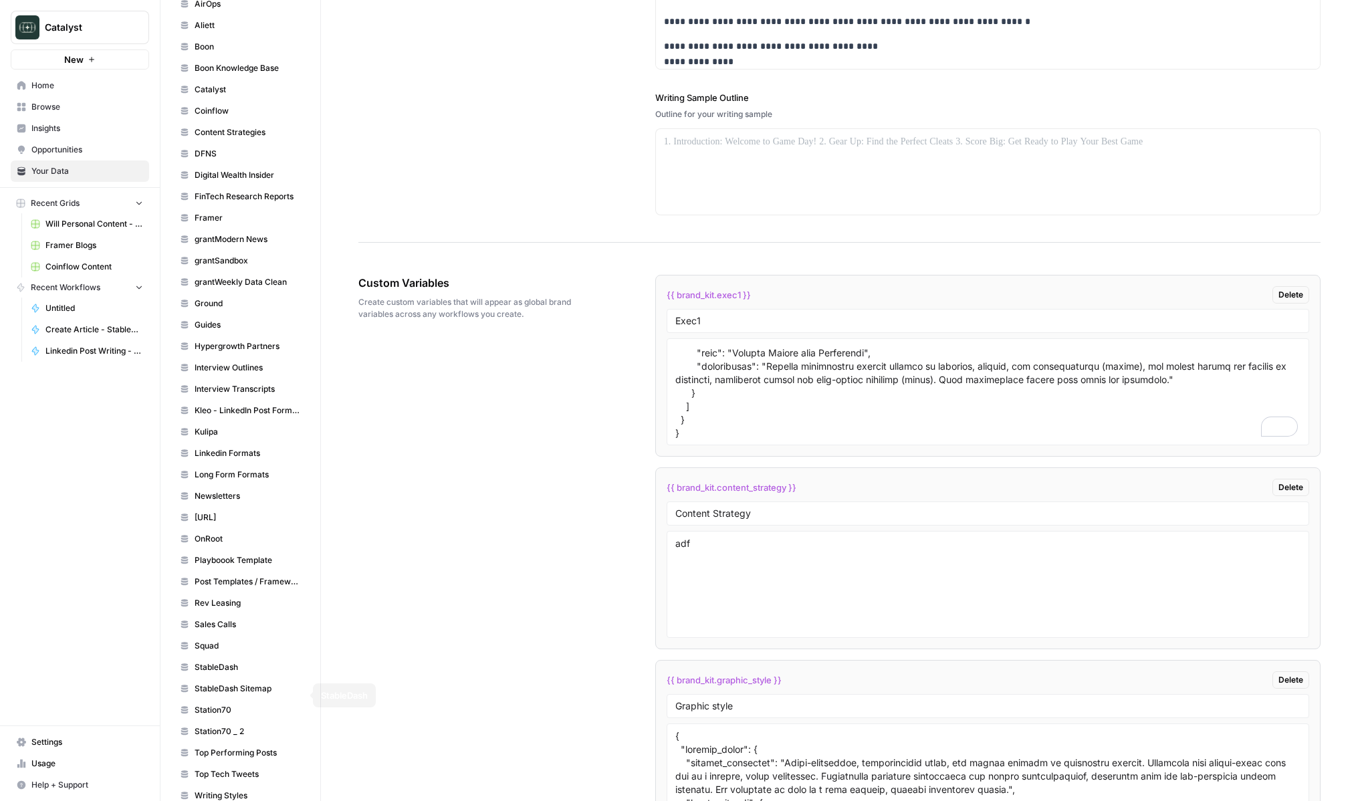
scroll to position [475, 0]
